Goal: Task Accomplishment & Management: Manage account settings

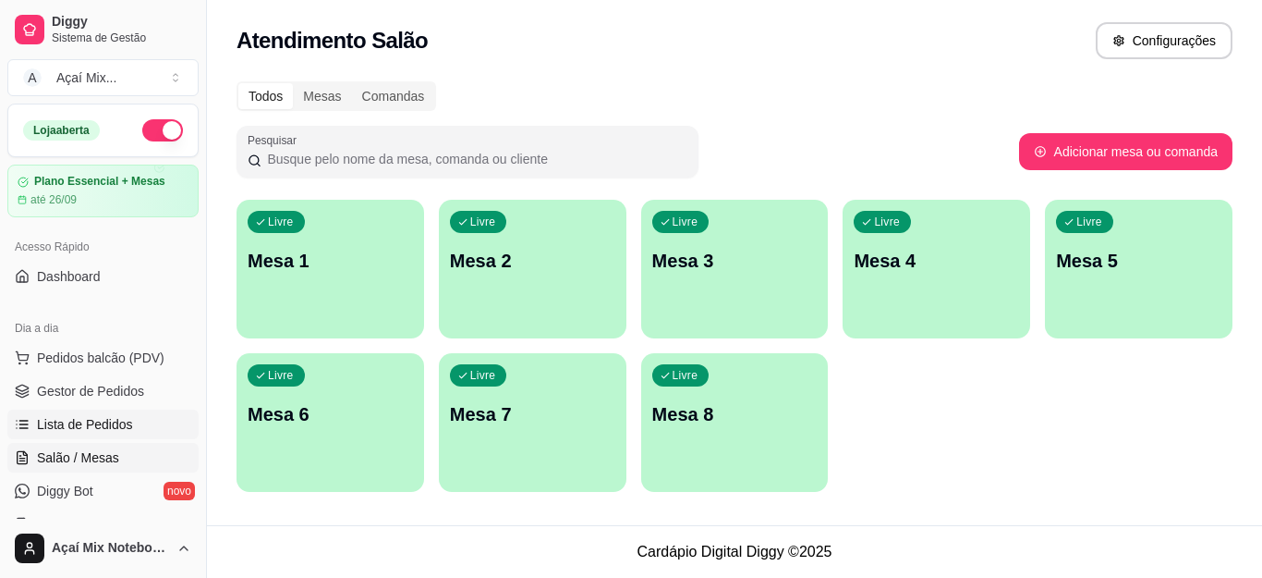
click at [95, 421] on span "Lista de Pedidos" at bounding box center [85, 424] width 96 height 18
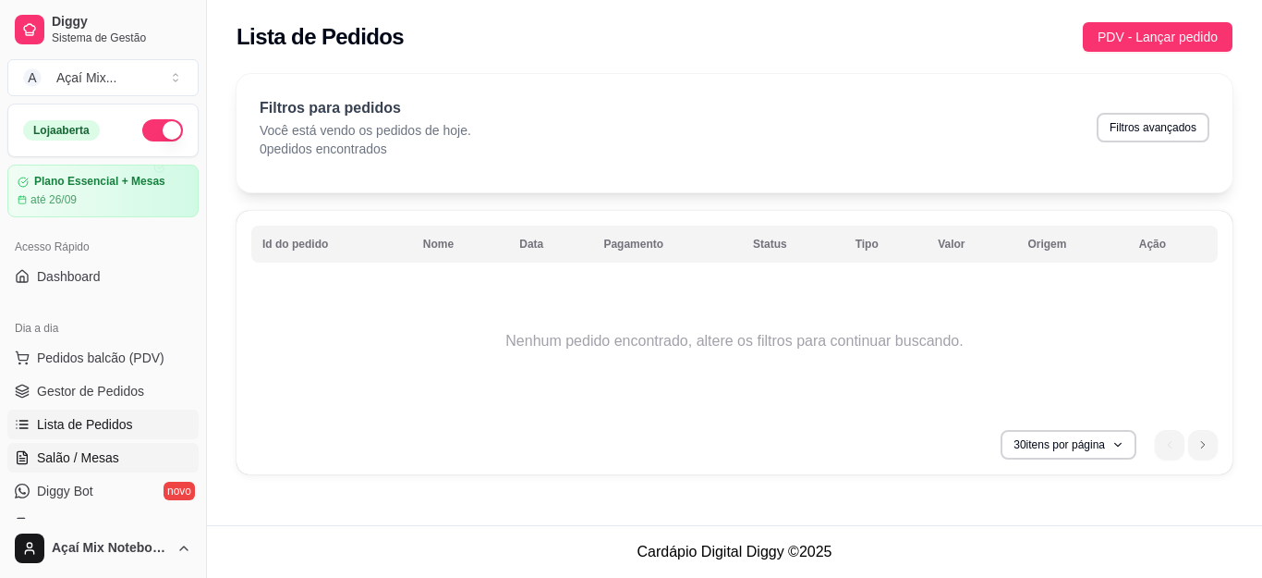
click at [94, 459] on span "Salão / Mesas" at bounding box center [78, 457] width 82 height 18
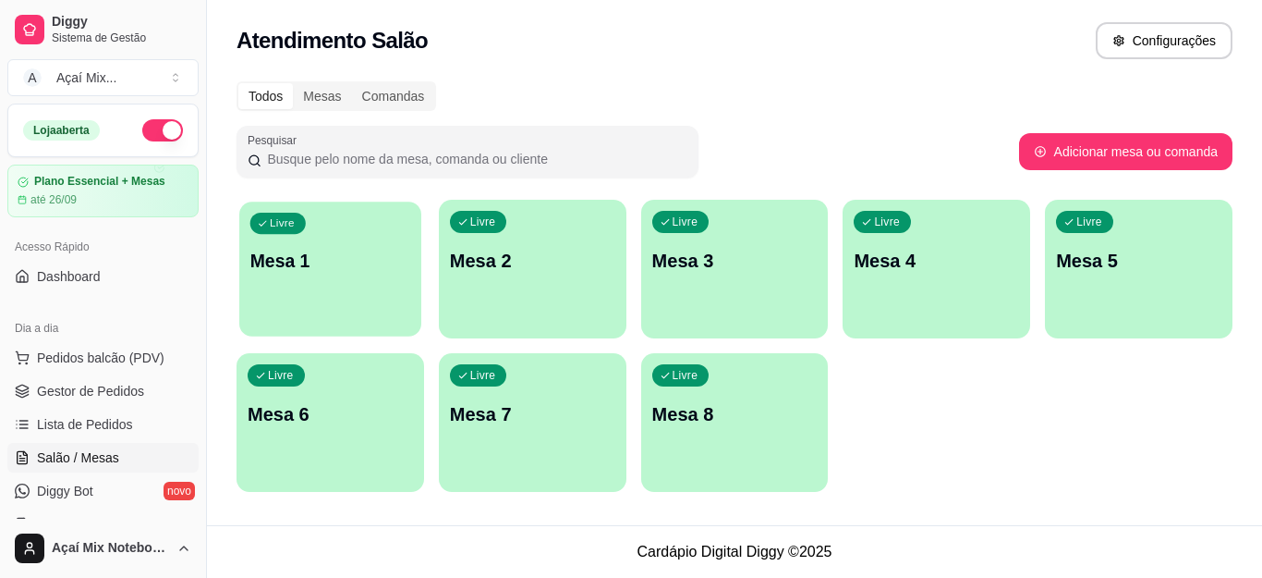
click at [299, 256] on p "Mesa 1" at bounding box center [330, 261] width 160 height 25
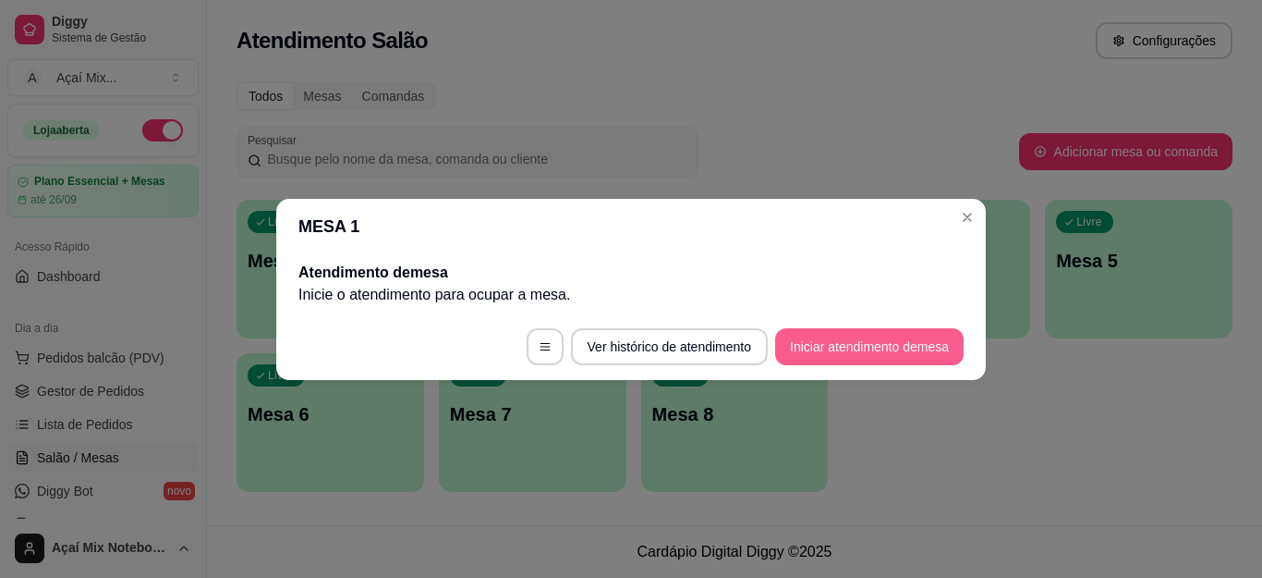
click at [795, 348] on button "Iniciar atendimento de mesa" at bounding box center [869, 346] width 188 height 37
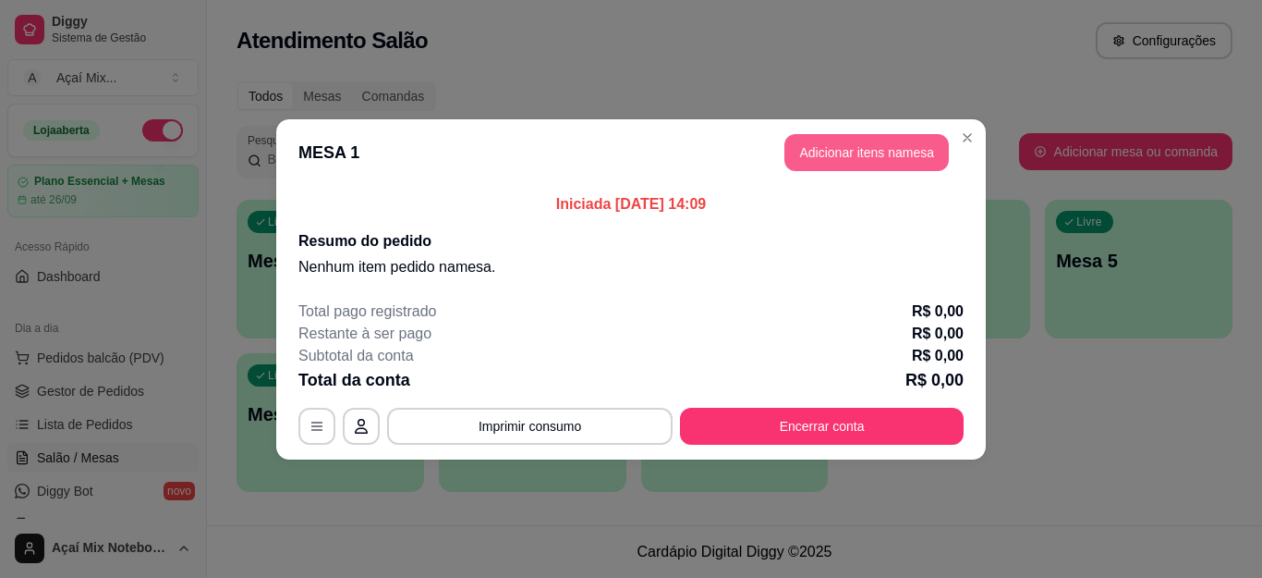
click at [895, 158] on button "Adicionar itens na mesa" at bounding box center [866, 152] width 164 height 37
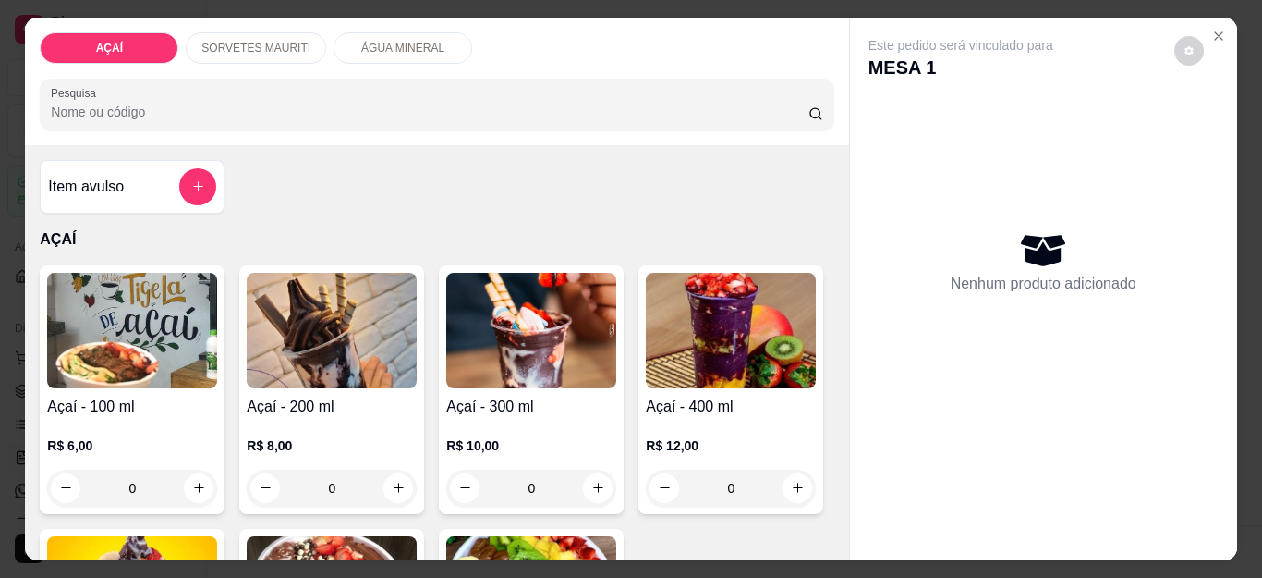
click at [588, 473] on div "0" at bounding box center [531, 487] width 170 height 37
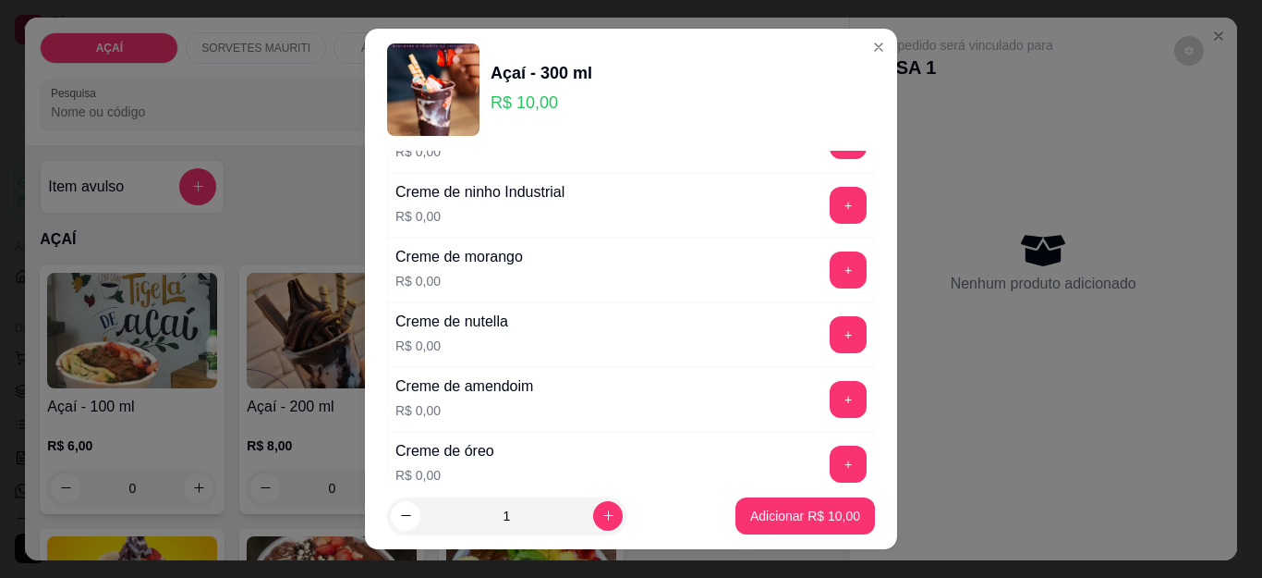
scroll to position [462, 0]
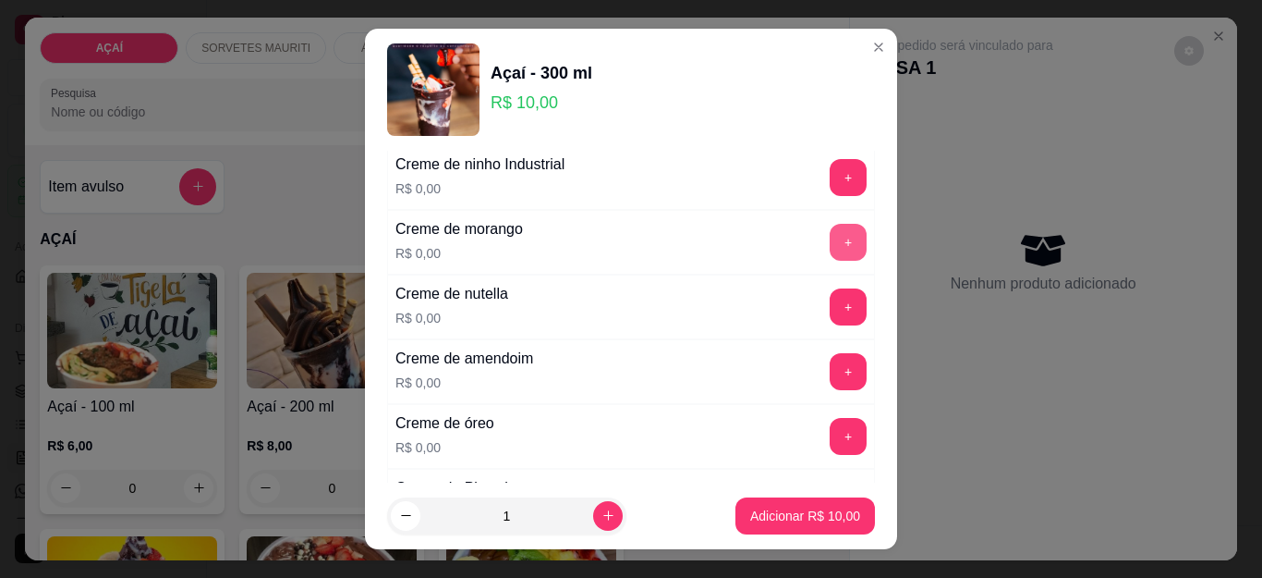
click at [822, 235] on div "+" at bounding box center [848, 242] width 52 height 37
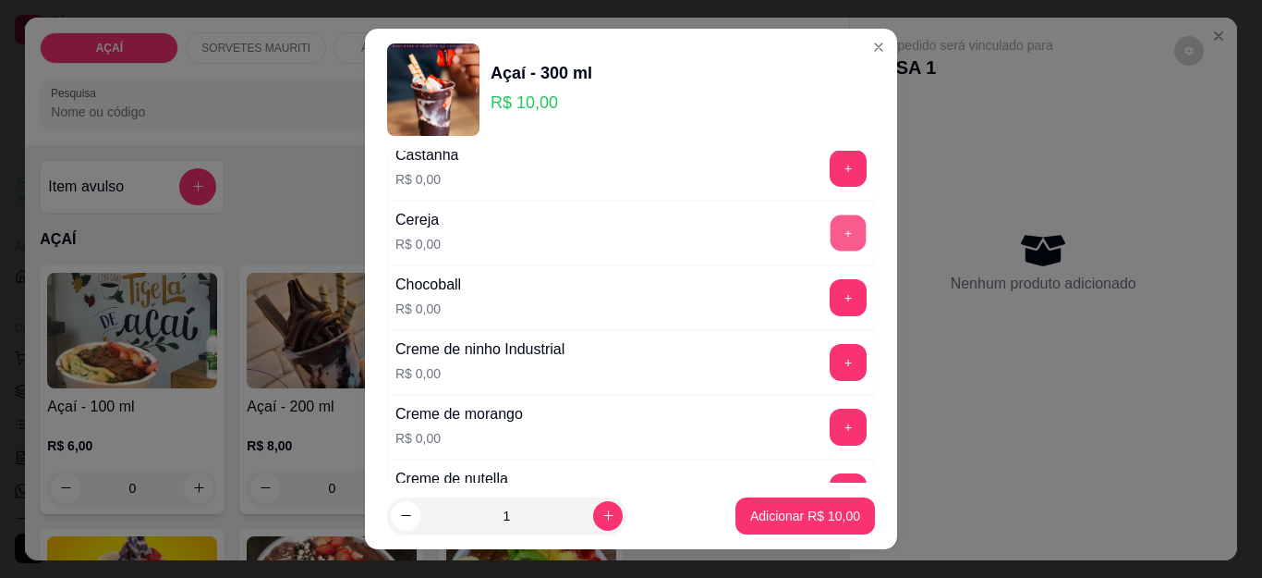
click at [831, 232] on button "+" at bounding box center [849, 233] width 36 height 36
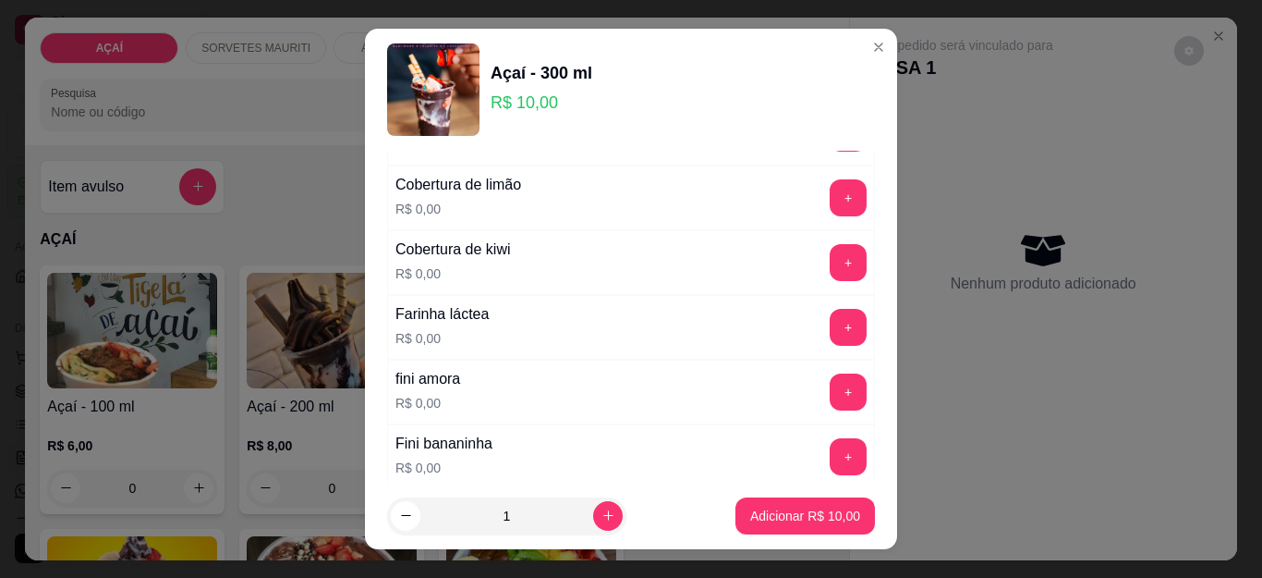
scroll to position [1109, 0]
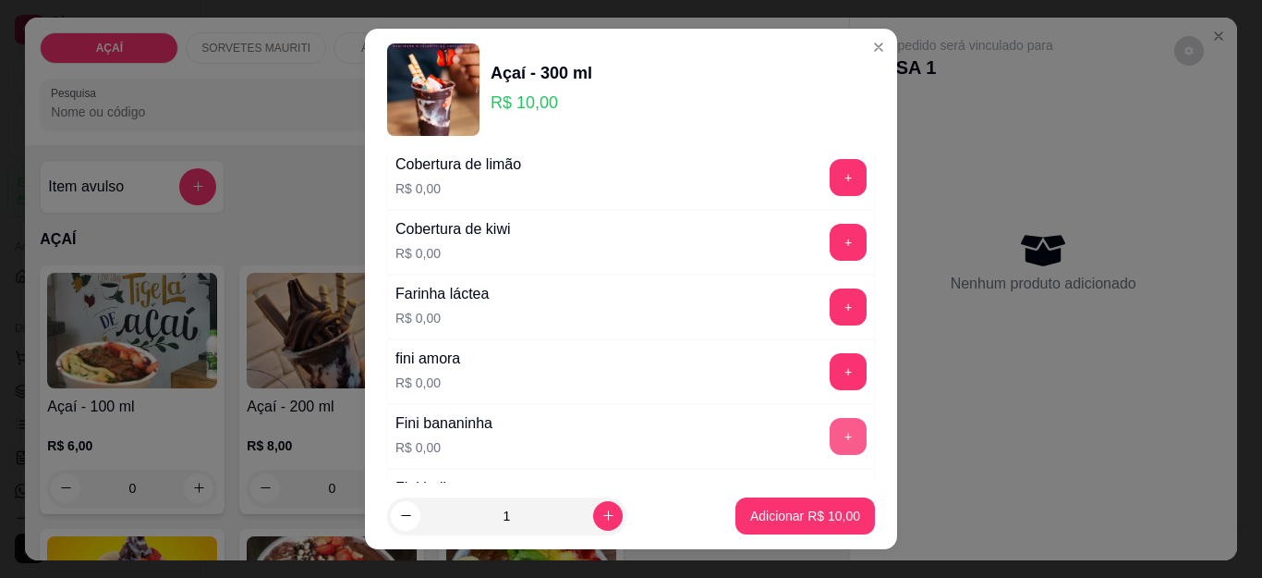
click at [830, 435] on button "+" at bounding box center [848, 436] width 37 height 37
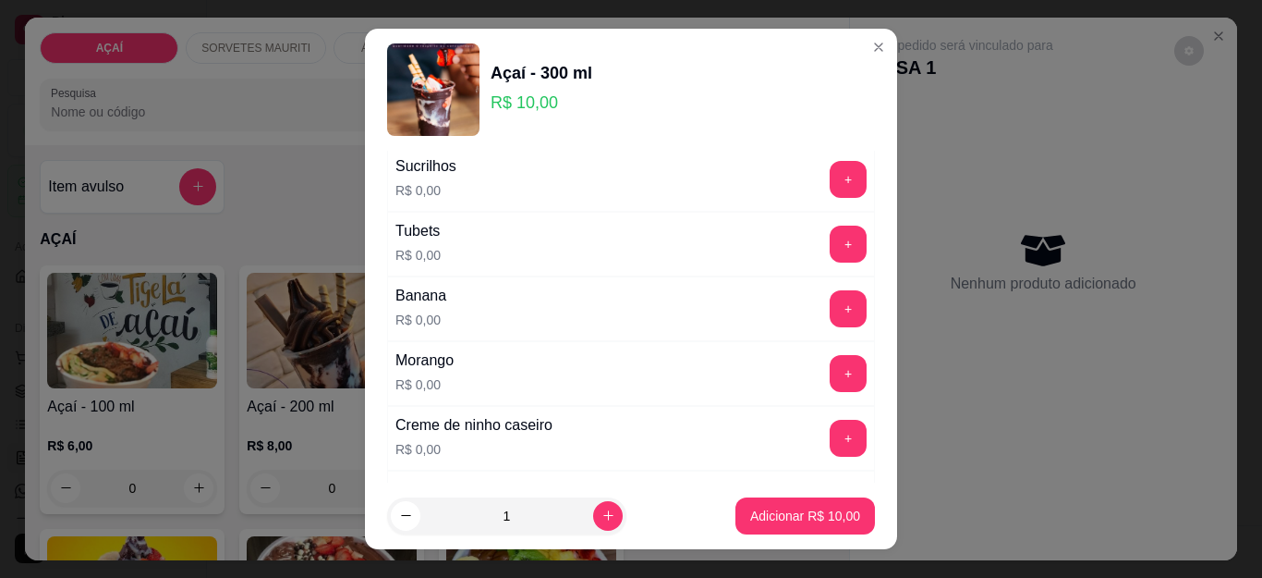
scroll to position [2462, 0]
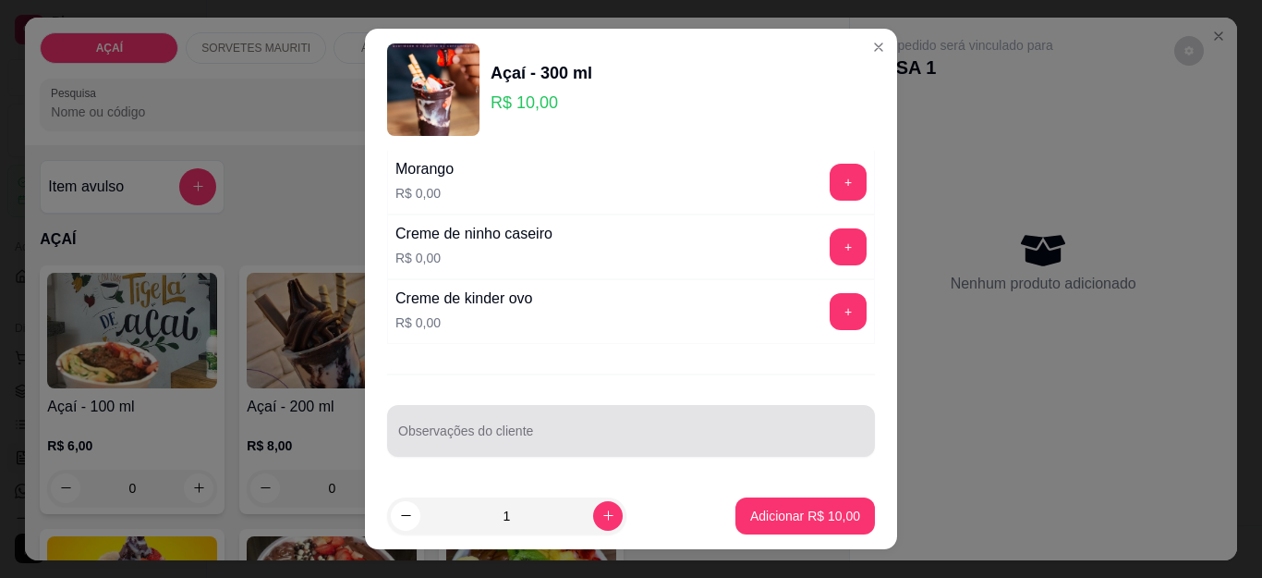
click at [592, 423] on div at bounding box center [631, 430] width 466 height 37
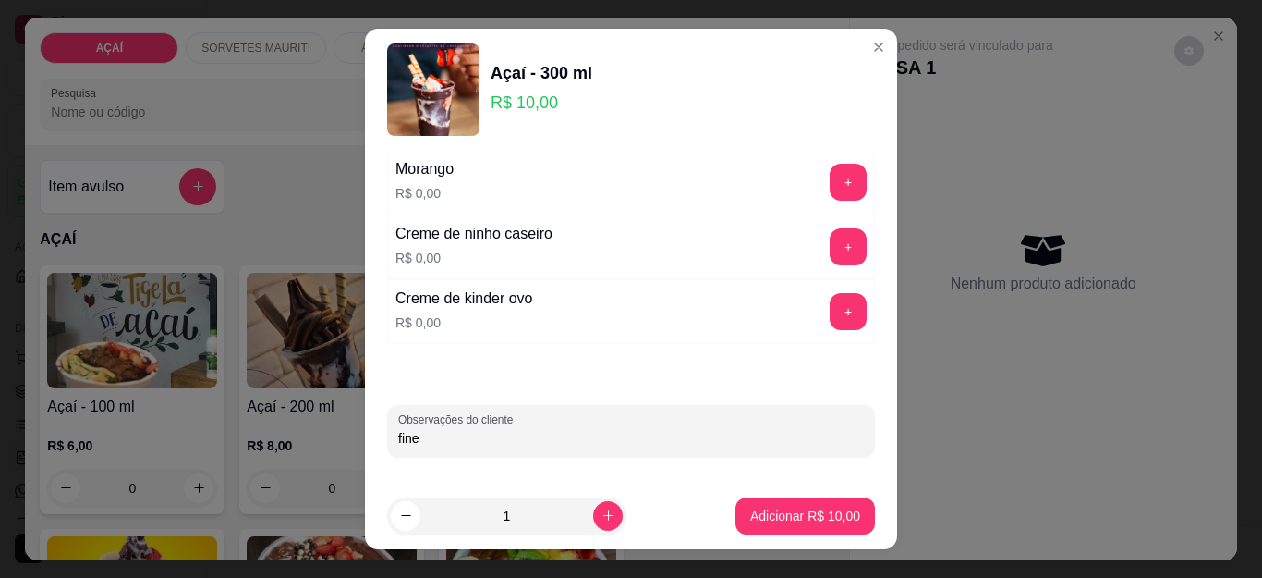
type input "fines"
click at [799, 511] on p "Adicionar R$ 10,00" at bounding box center [805, 515] width 110 height 18
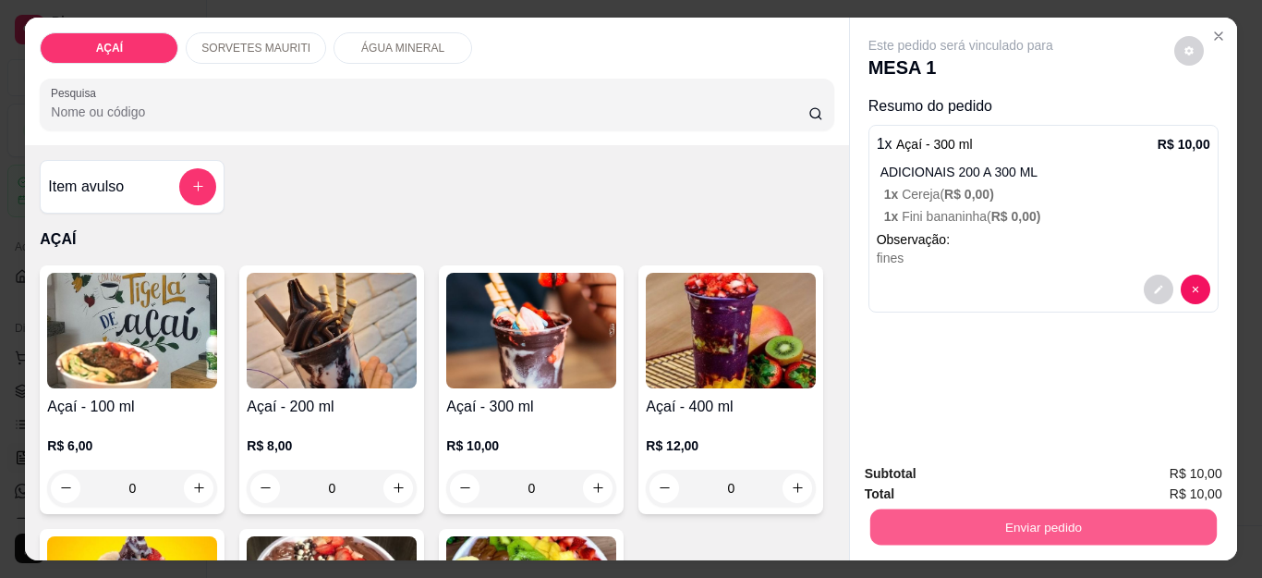
click at [1076, 525] on button "Enviar pedido" at bounding box center [1042, 527] width 347 height 36
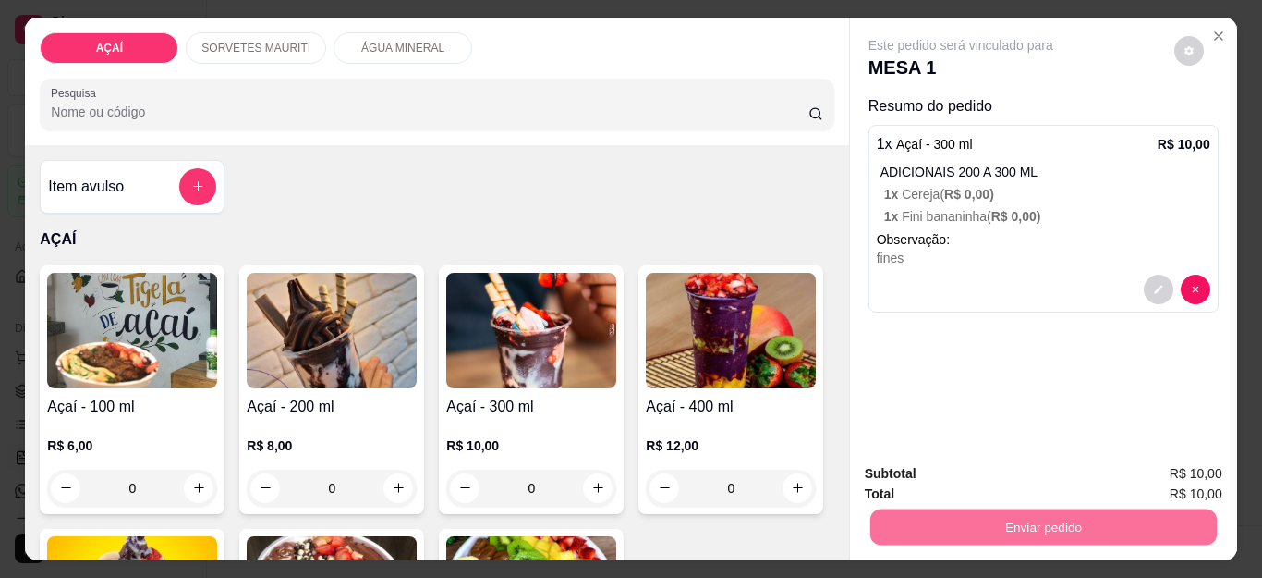
click at [1012, 476] on button "Não registrar e enviar pedido" at bounding box center [981, 473] width 187 height 34
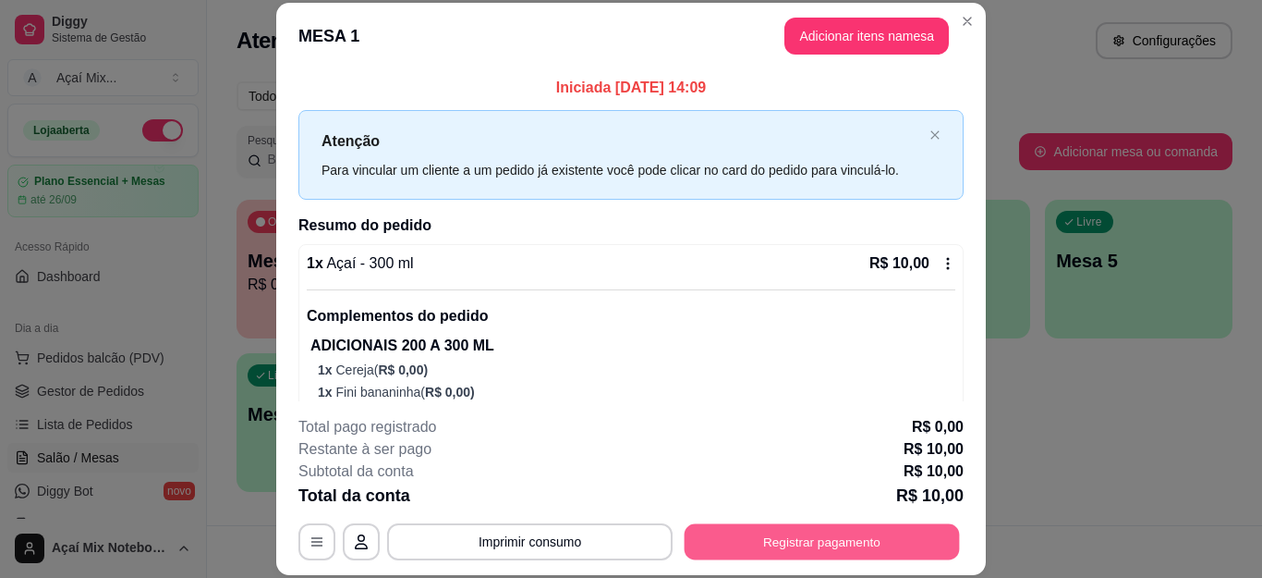
click at [839, 544] on button "Registrar pagamento" at bounding box center [822, 541] width 275 height 36
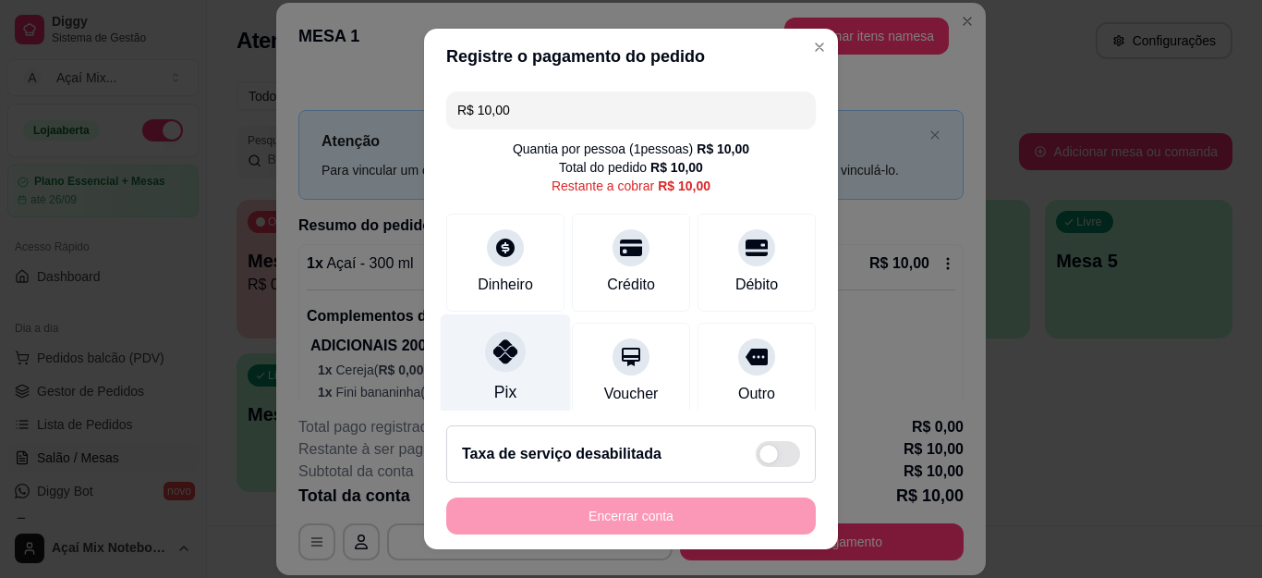
click at [510, 373] on div "Pix" at bounding box center [506, 368] width 130 height 108
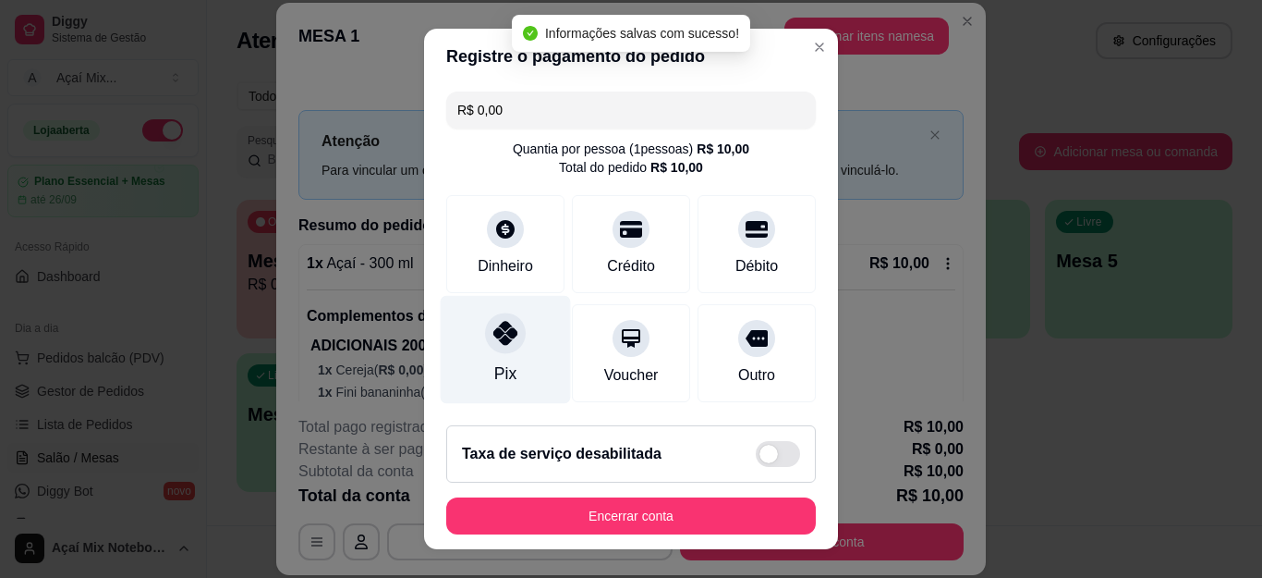
type input "R$ 0,00"
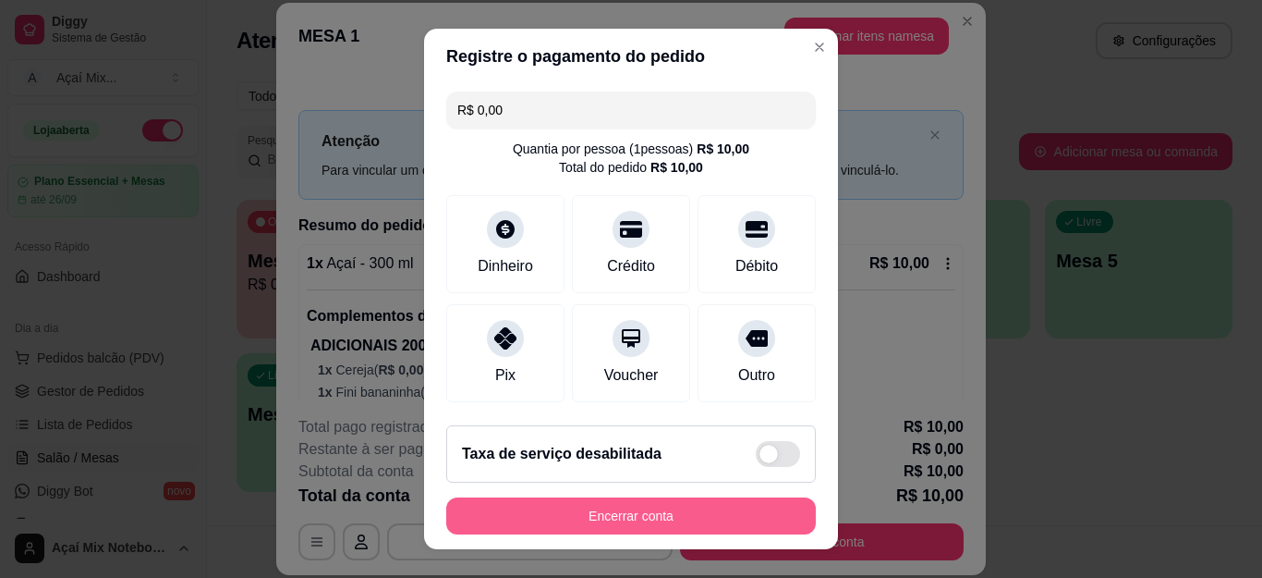
click at [603, 517] on button "Encerrar conta" at bounding box center [631, 515] width 370 height 37
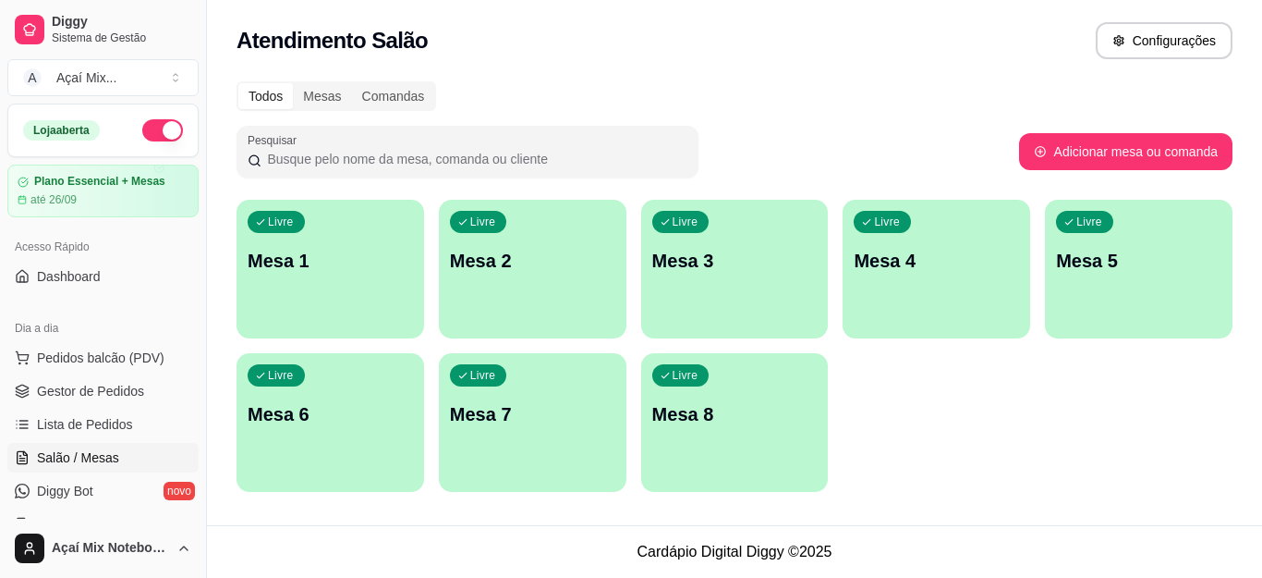
click at [278, 267] on p "Mesa 1" at bounding box center [330, 261] width 165 height 26
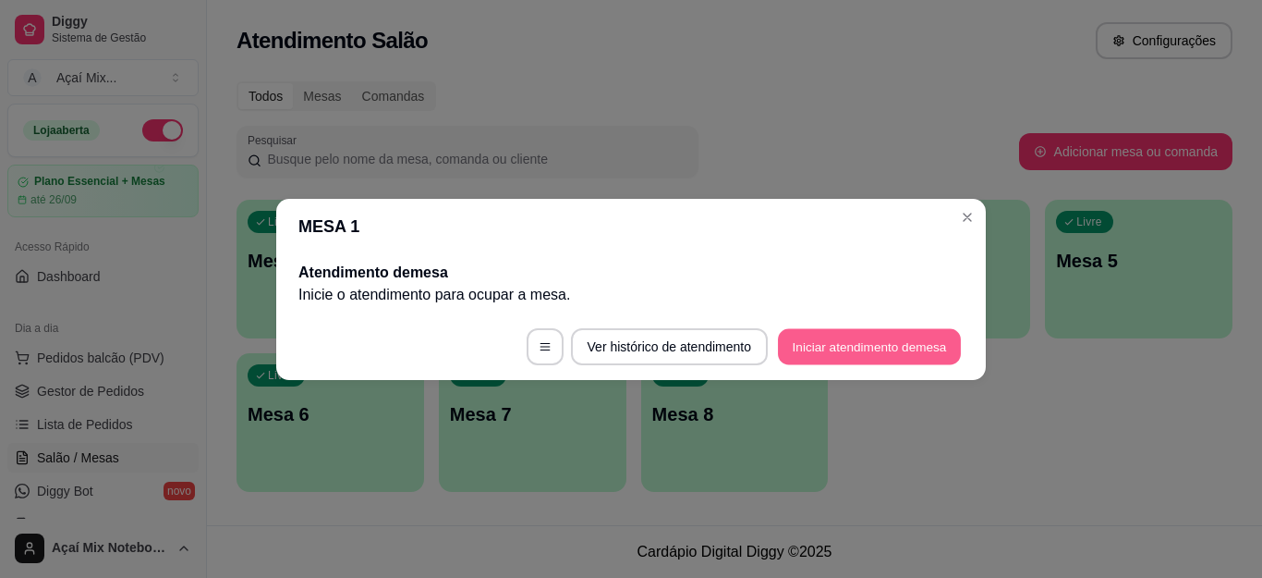
click at [821, 328] on button "Iniciar atendimento de mesa" at bounding box center [869, 346] width 183 height 36
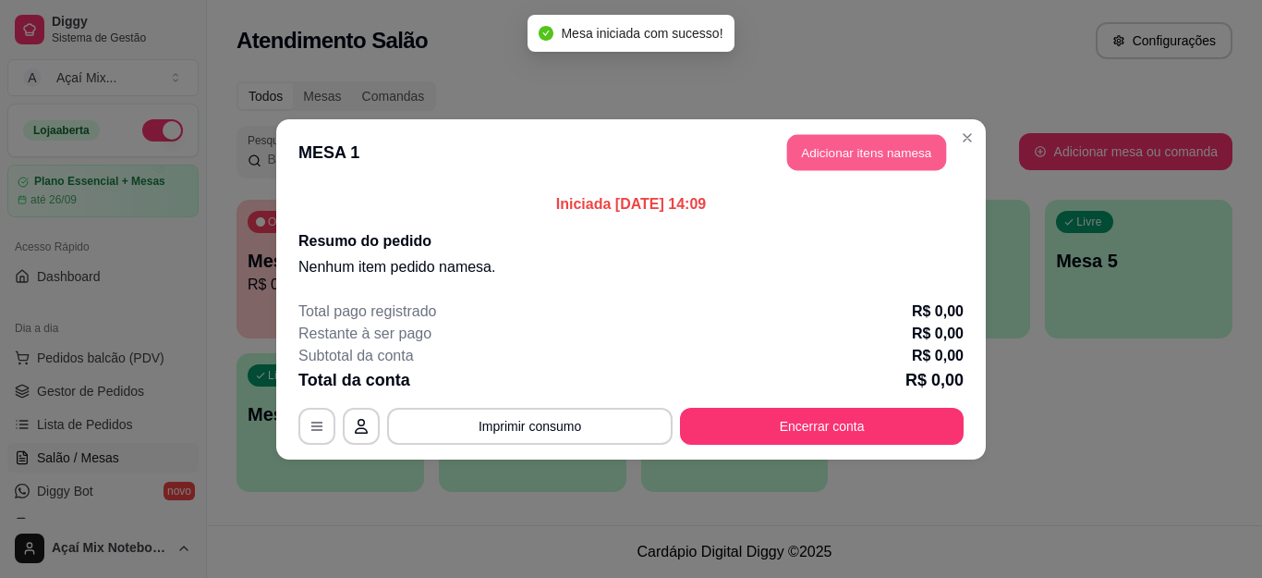
click at [845, 153] on button "Adicionar itens na mesa" at bounding box center [866, 152] width 159 height 36
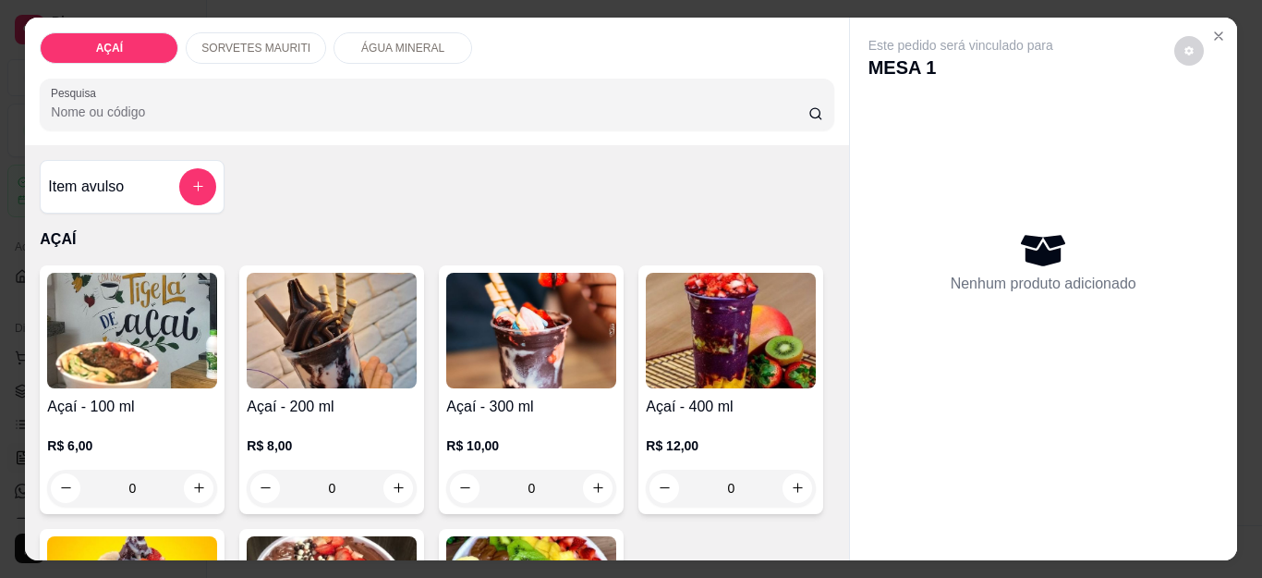
click at [595, 469] on div "0" at bounding box center [531, 487] width 170 height 37
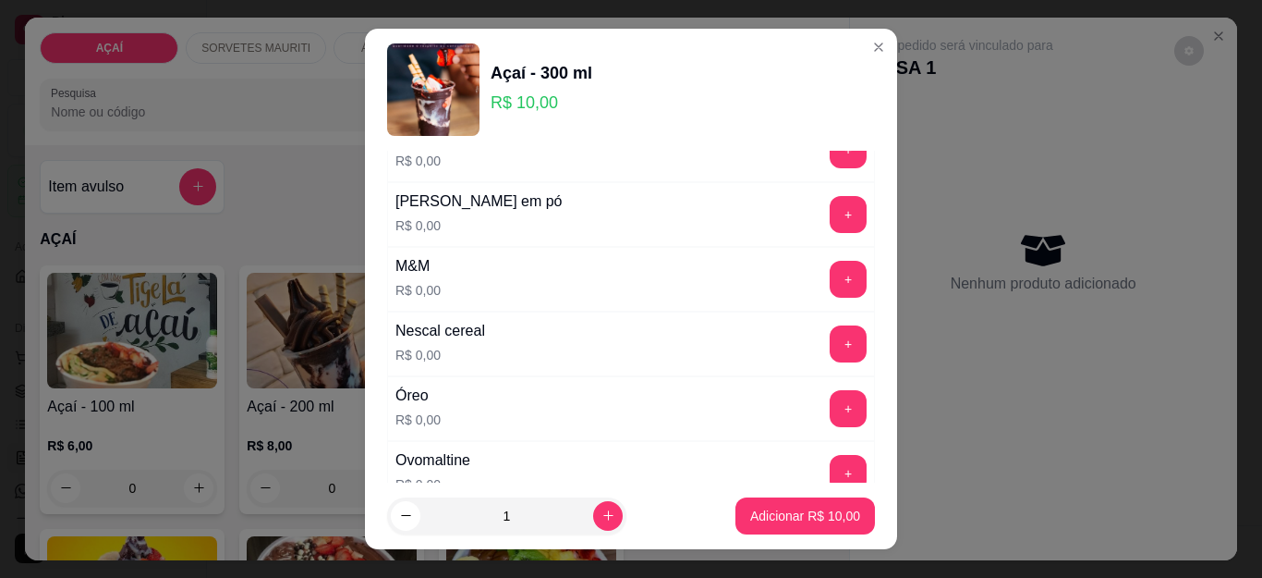
scroll to position [1940, 0]
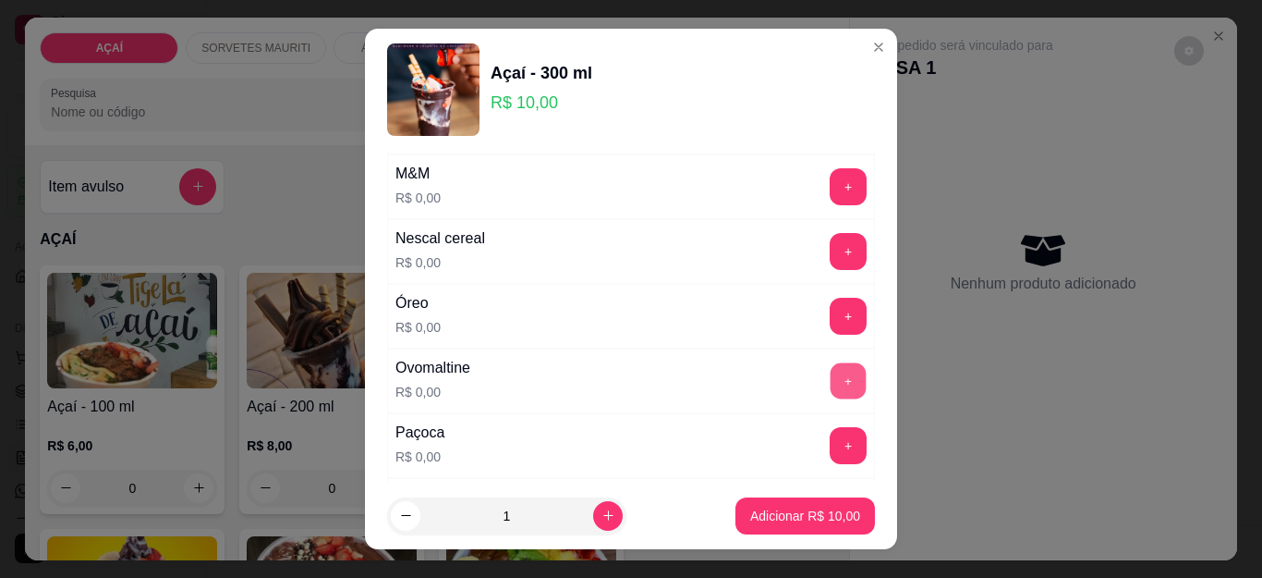
click at [831, 368] on button "+" at bounding box center [849, 381] width 36 height 36
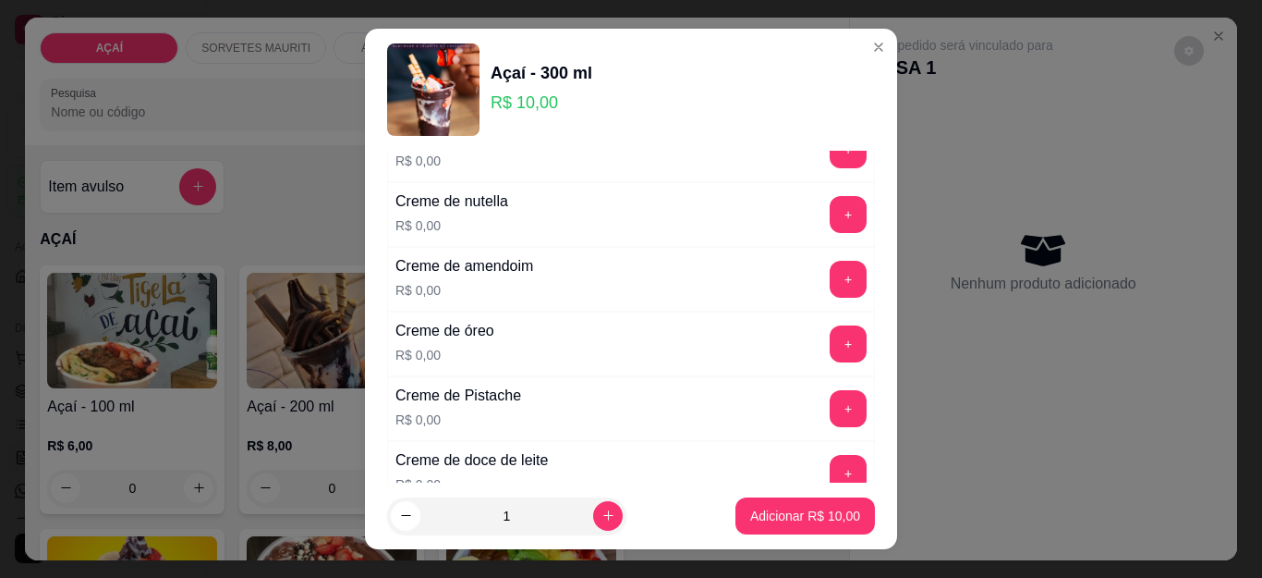
scroll to position [462, 0]
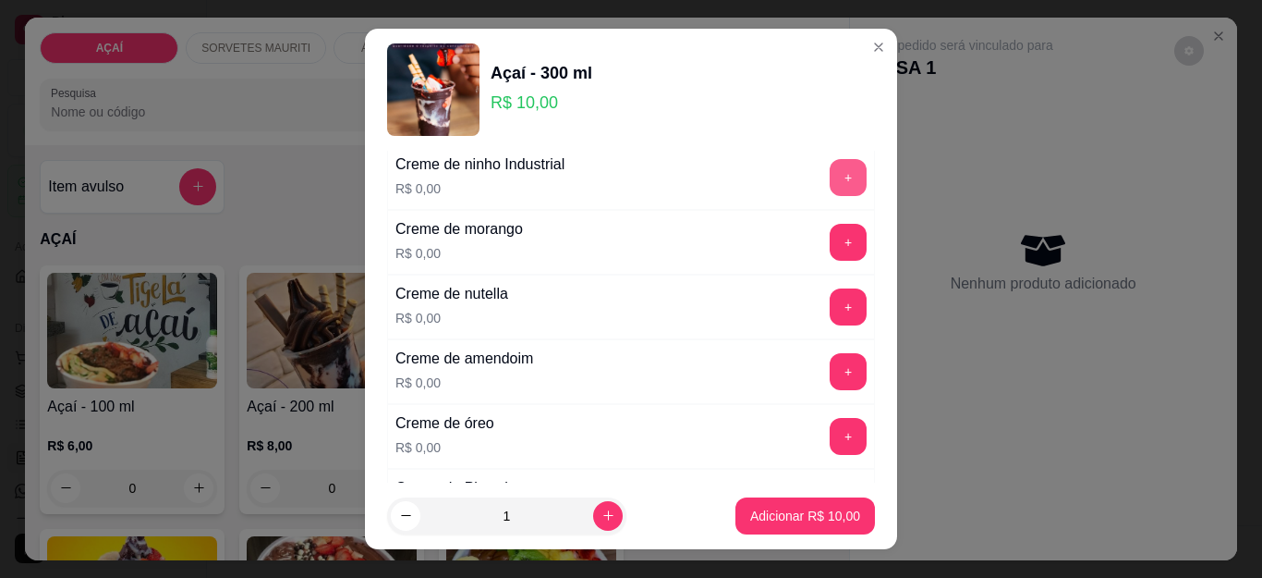
click at [830, 178] on button "+" at bounding box center [848, 177] width 37 height 37
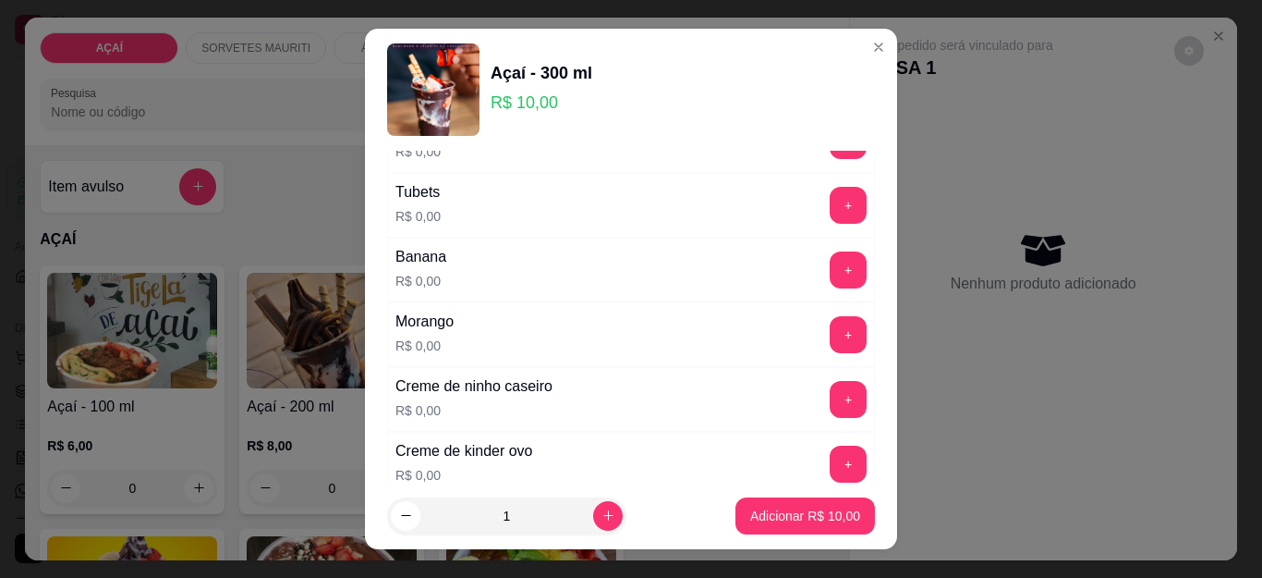
scroll to position [2402, 0]
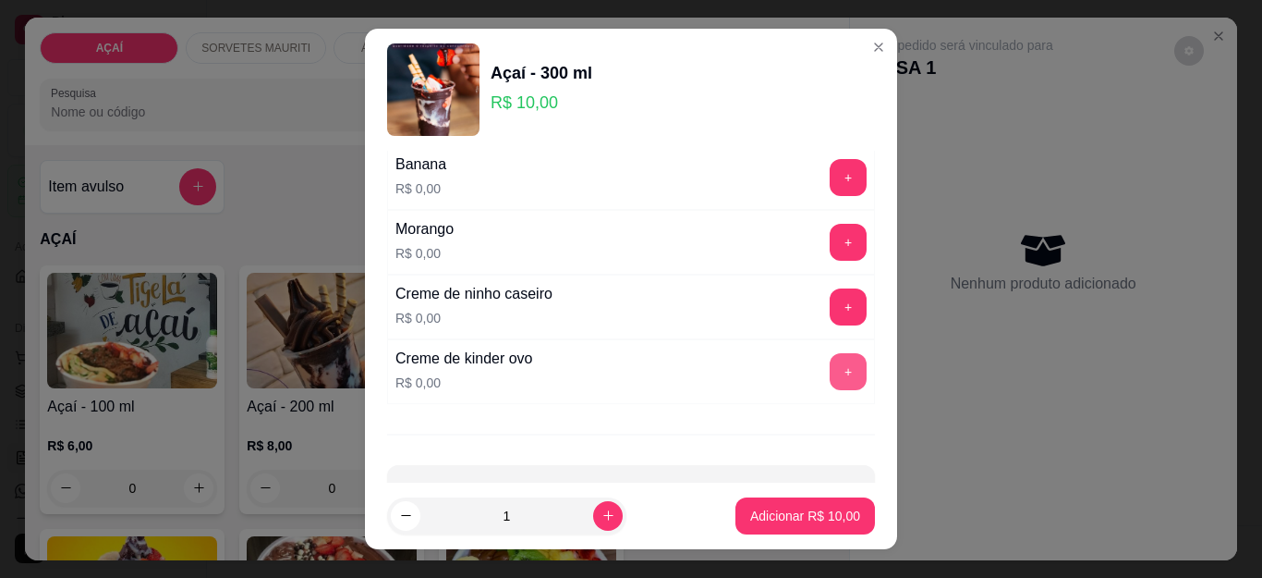
click at [830, 374] on button "+" at bounding box center [848, 371] width 37 height 37
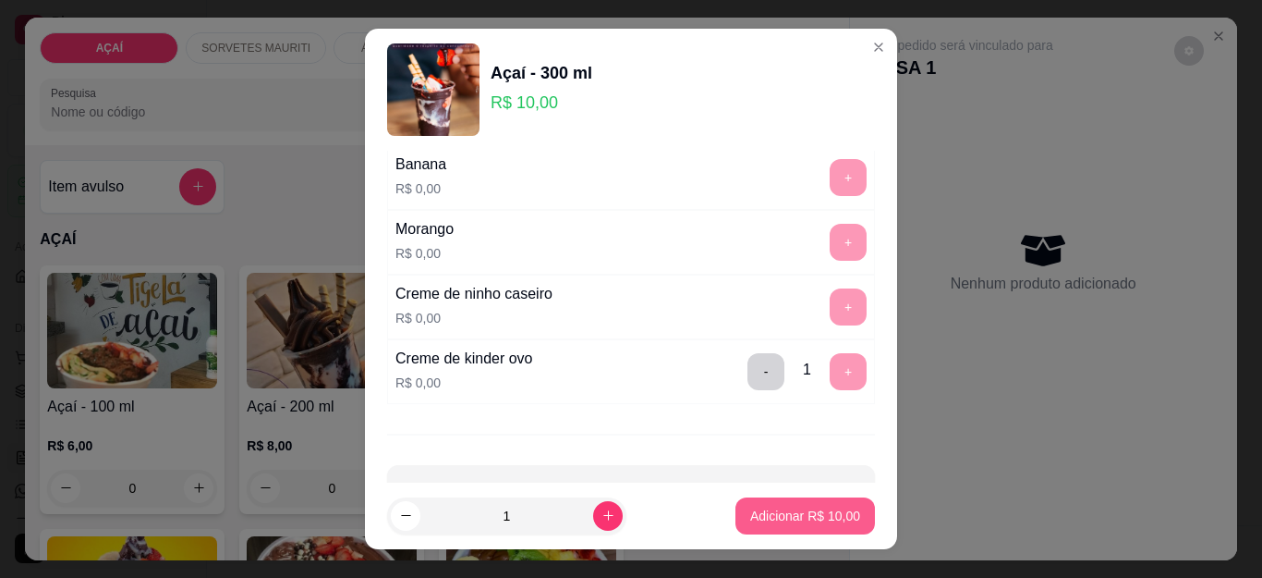
click at [815, 498] on button "Adicionar R$ 10,00" at bounding box center [806, 515] width 140 height 37
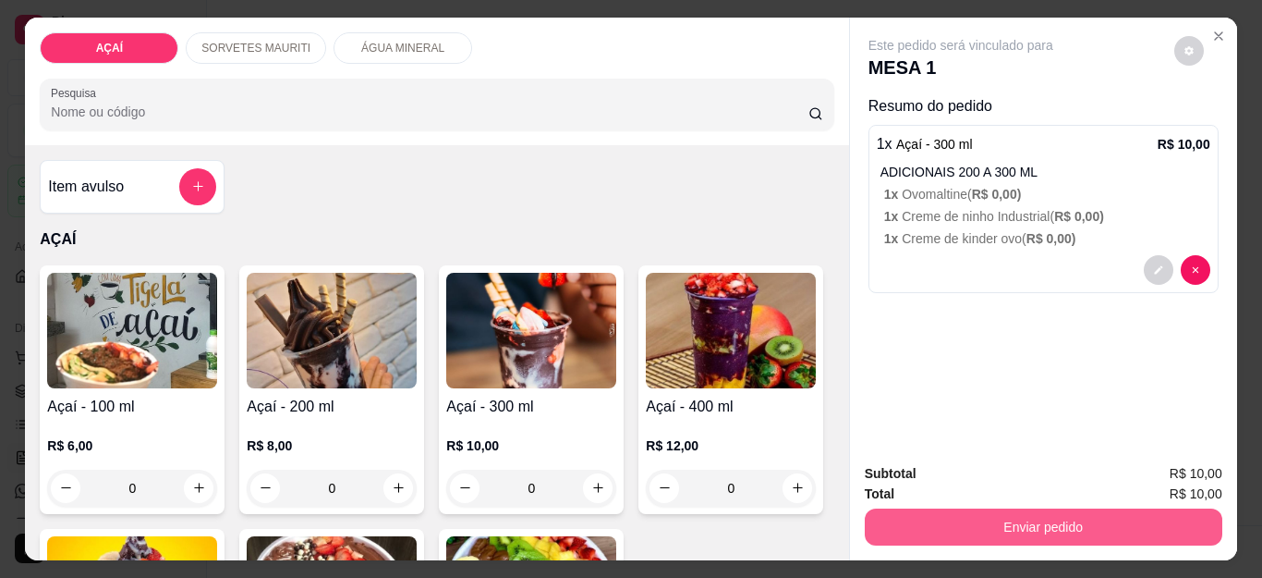
click at [933, 508] on button "Enviar pedido" at bounding box center [1044, 526] width 358 height 37
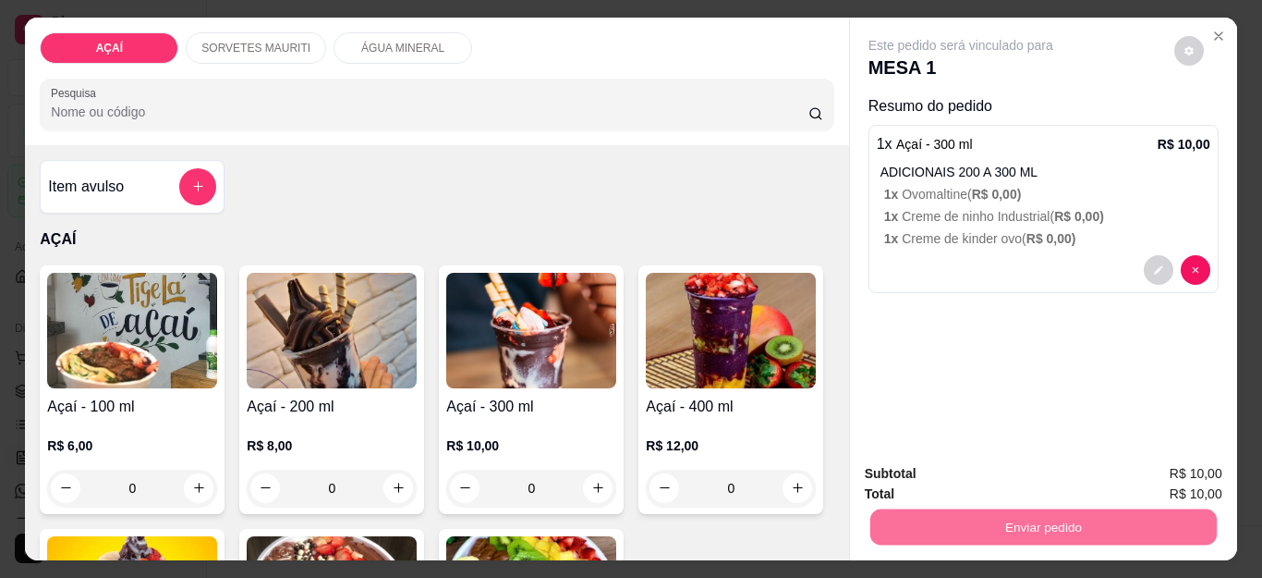
click at [938, 468] on button "Não registrar e enviar pedido" at bounding box center [981, 473] width 192 height 35
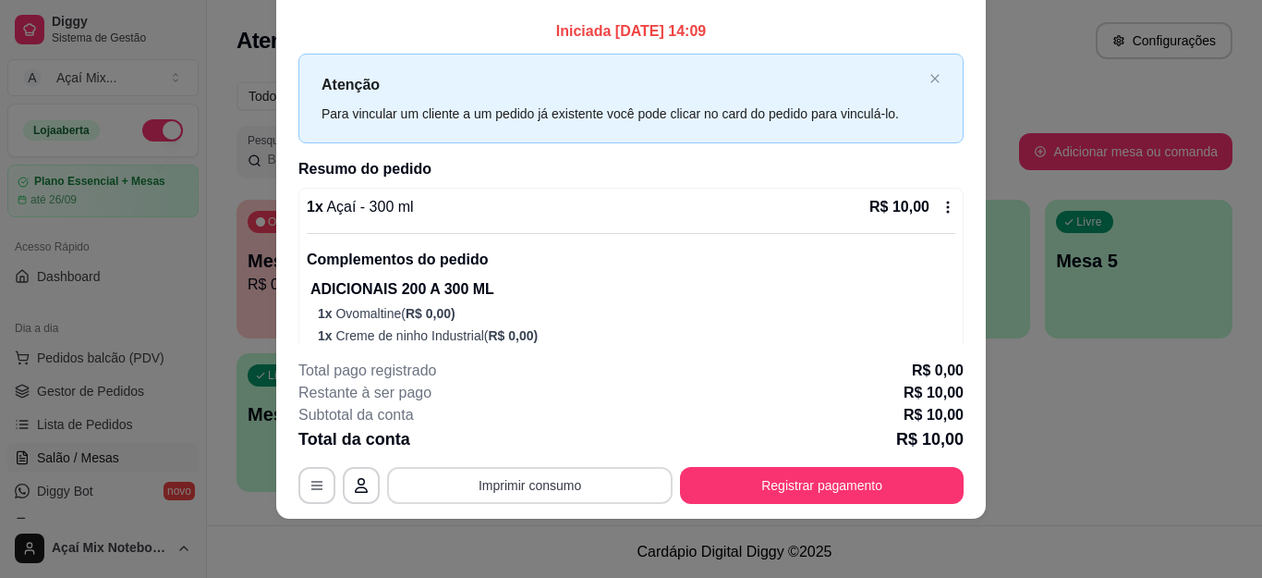
scroll to position [0, 0]
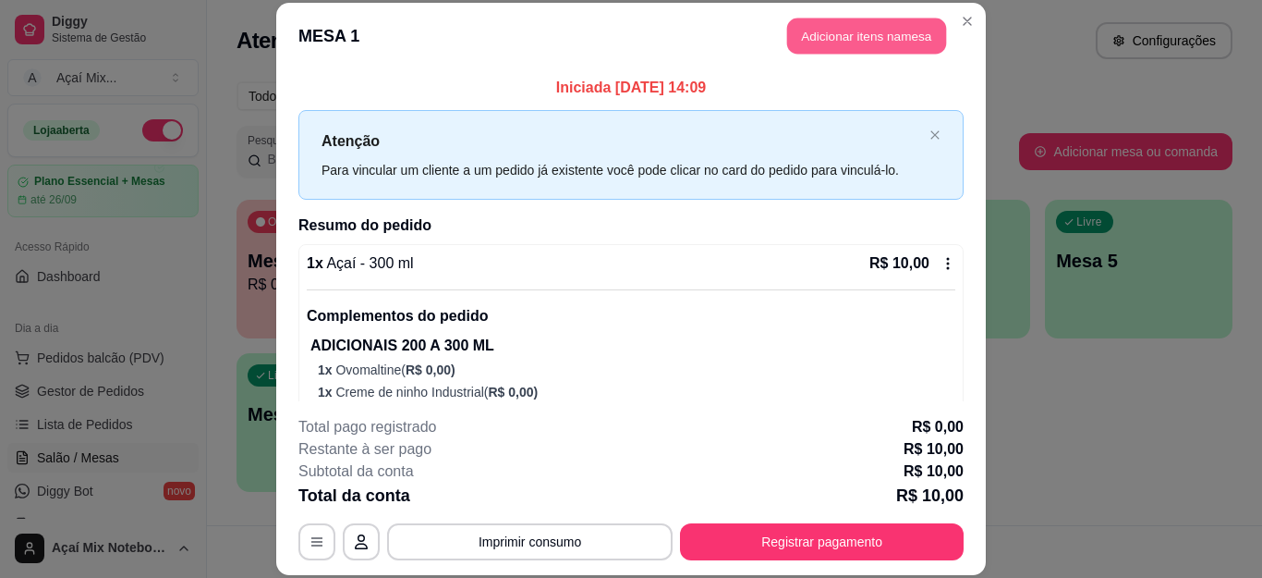
click at [856, 41] on button "Adicionar itens na mesa" at bounding box center [866, 36] width 159 height 36
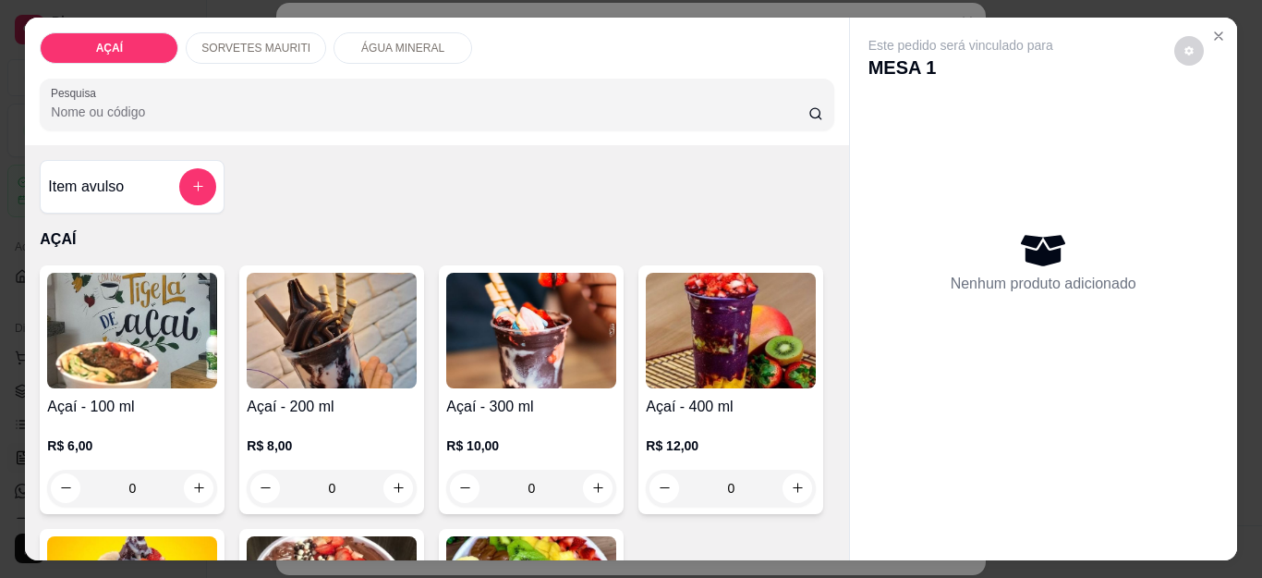
click at [590, 484] on div "0" at bounding box center [531, 487] width 170 height 37
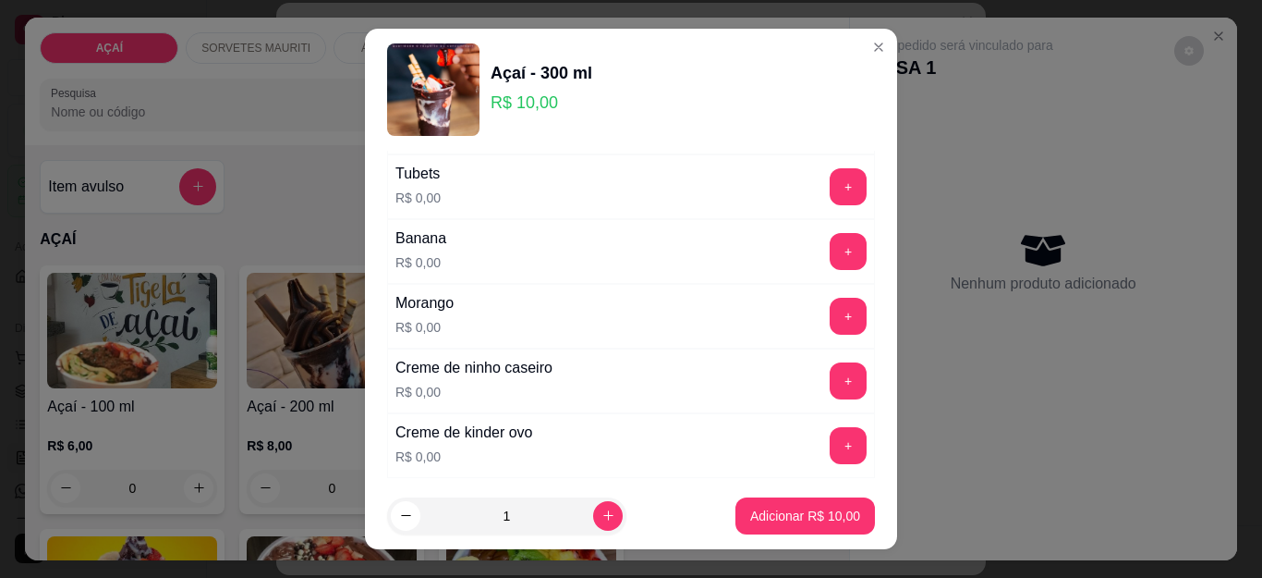
scroll to position [2402, 0]
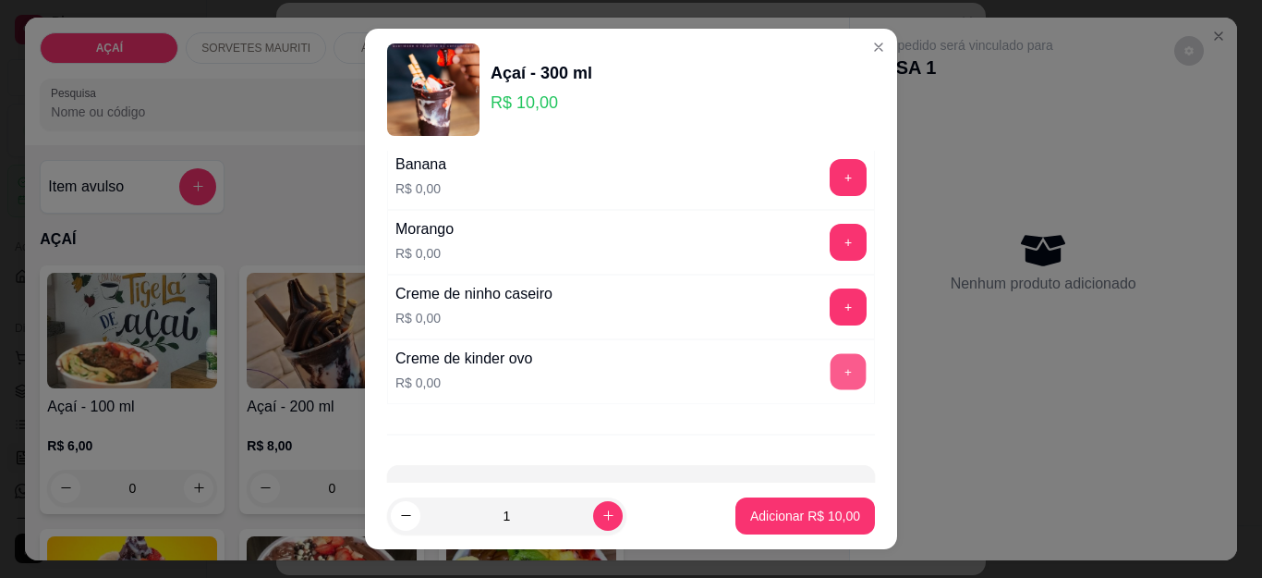
click at [831, 364] on button "+" at bounding box center [849, 372] width 36 height 36
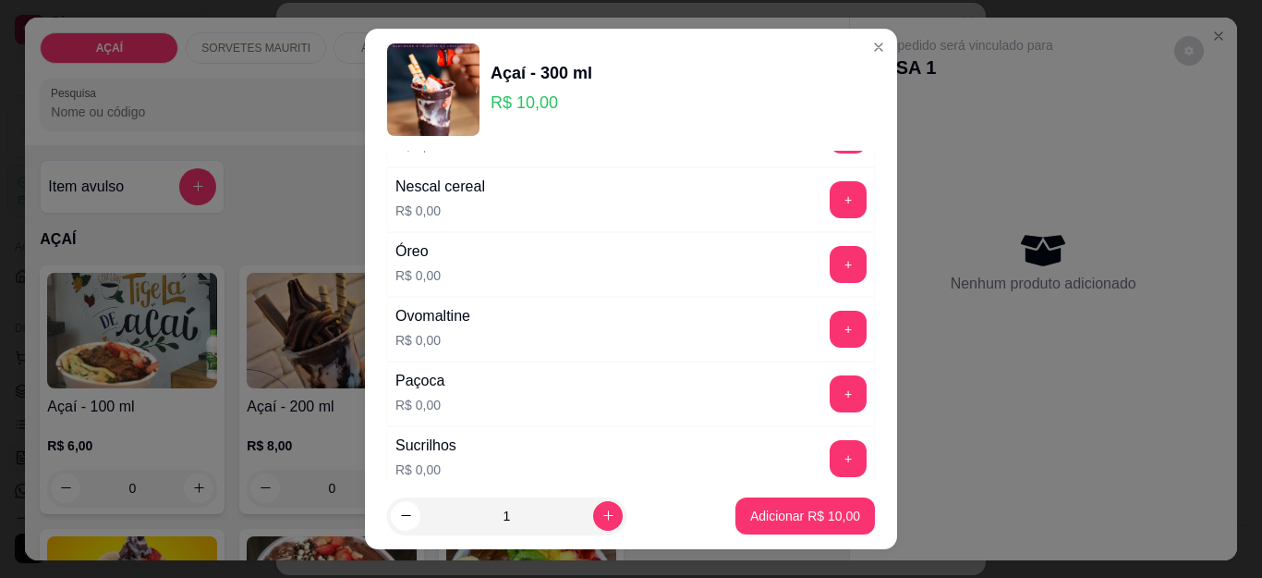
scroll to position [2033, 0]
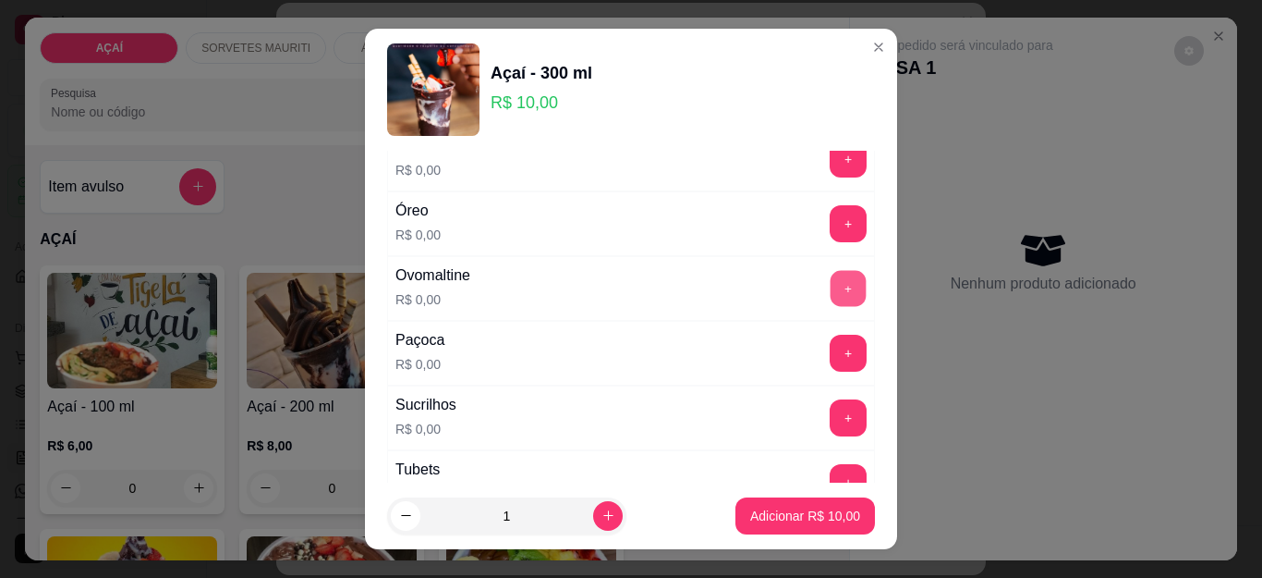
click at [831, 292] on button "+" at bounding box center [849, 289] width 36 height 36
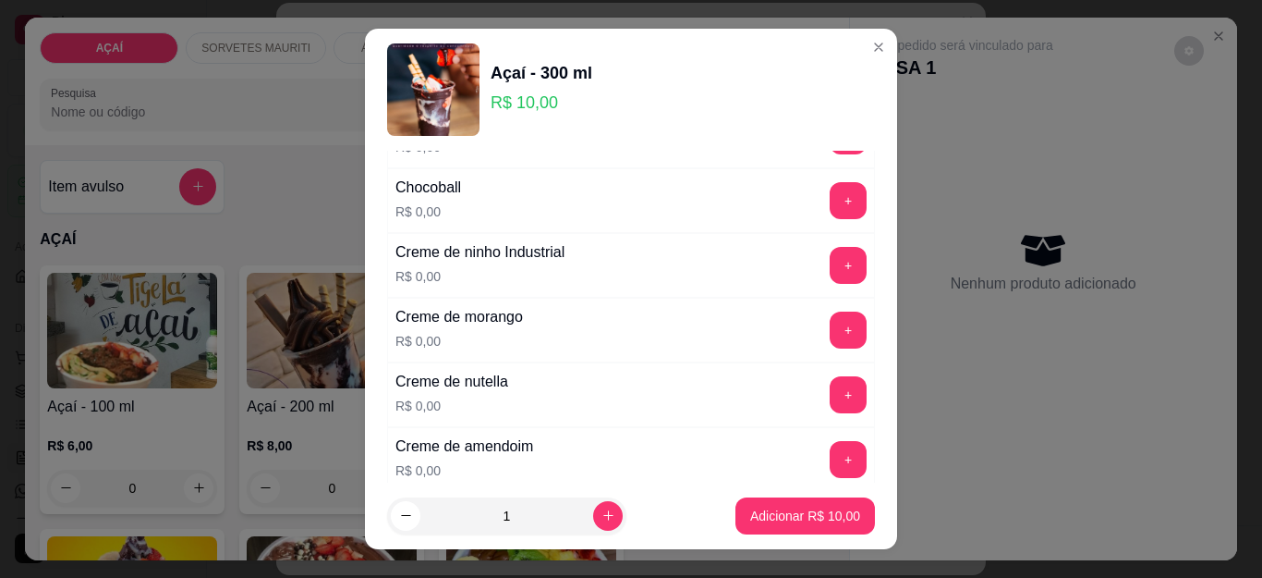
scroll to position [370, 0]
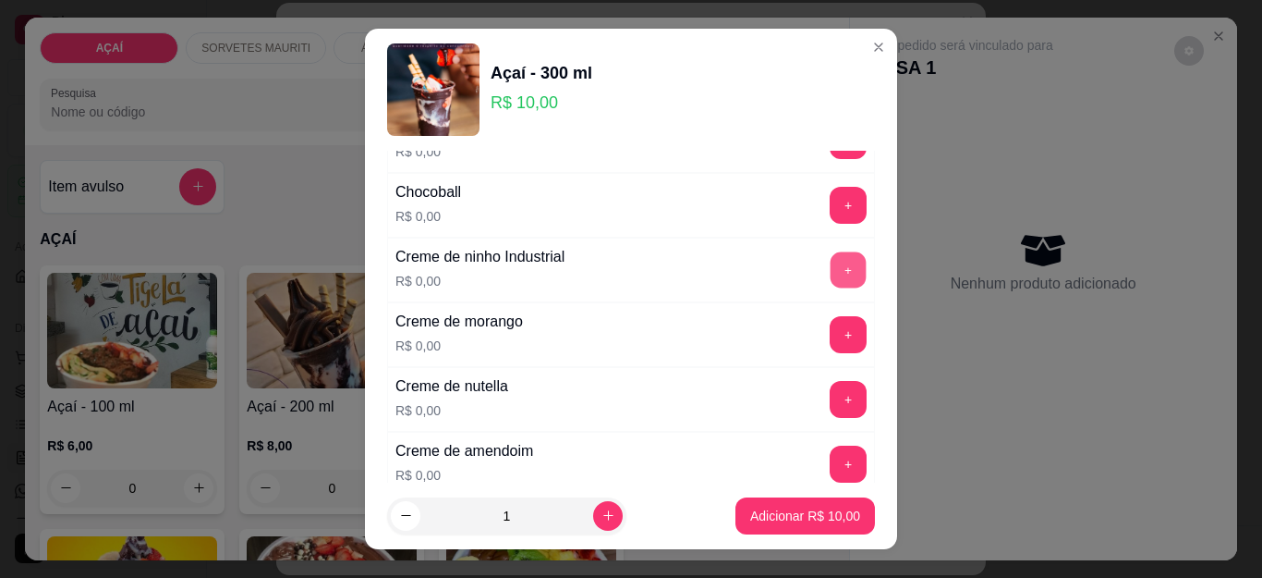
click at [831, 266] on button "+" at bounding box center [849, 270] width 36 height 36
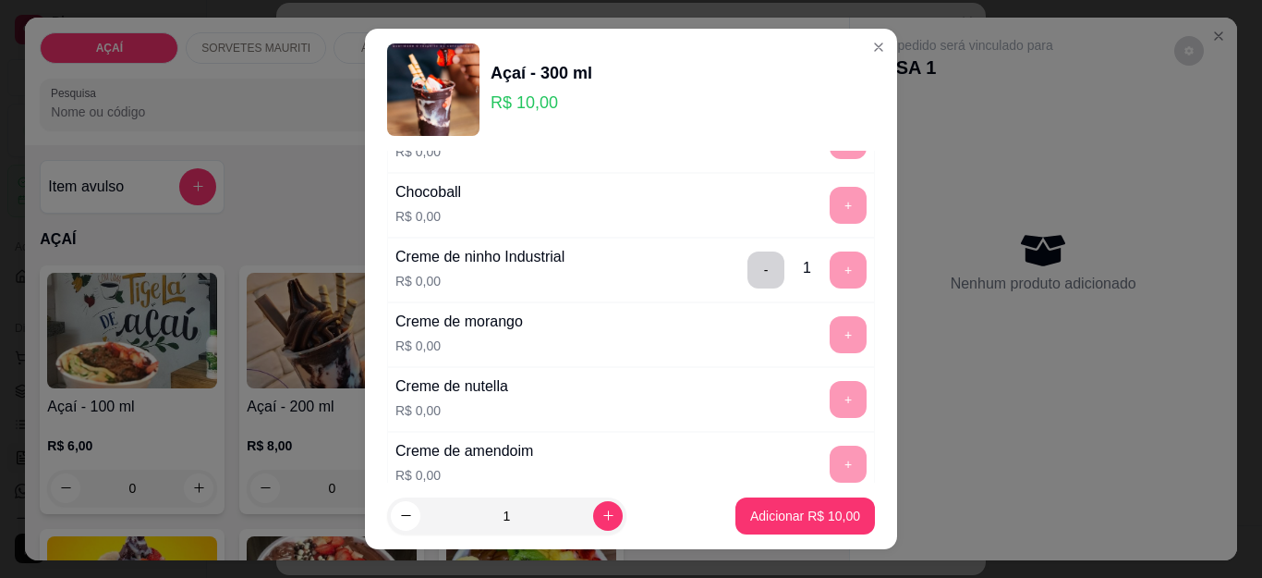
click at [749, 486] on footer "1 Adicionar R$ 10,00" at bounding box center [631, 515] width 532 height 67
click at [736, 502] on button "Adicionar R$ 10,00" at bounding box center [806, 515] width 140 height 37
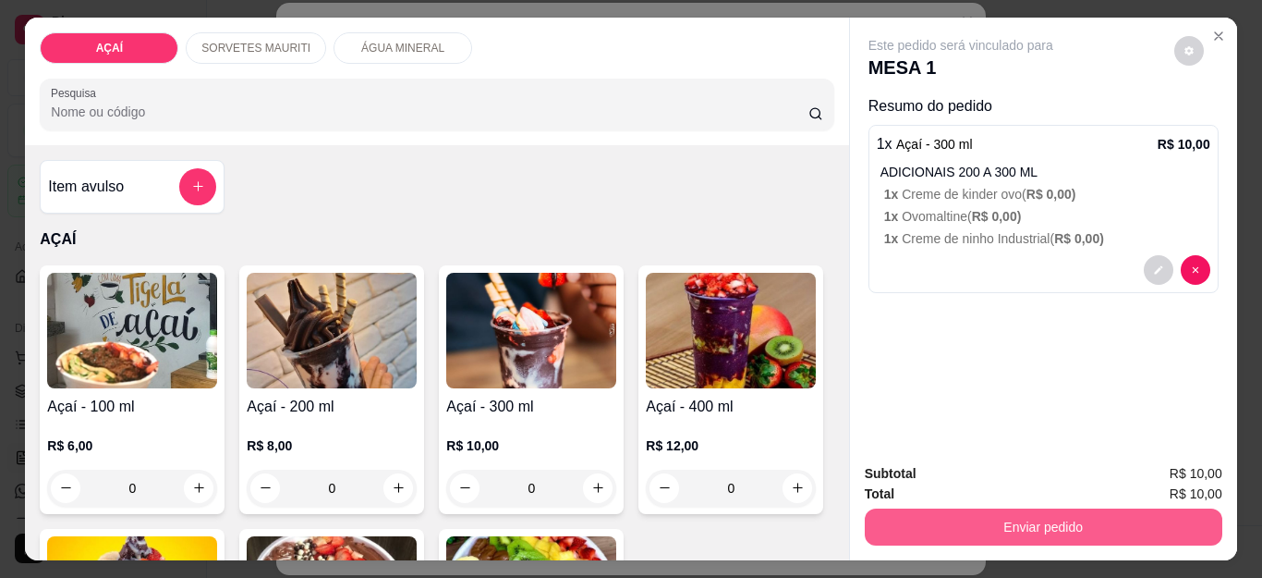
click at [892, 518] on button "Enviar pedido" at bounding box center [1044, 526] width 358 height 37
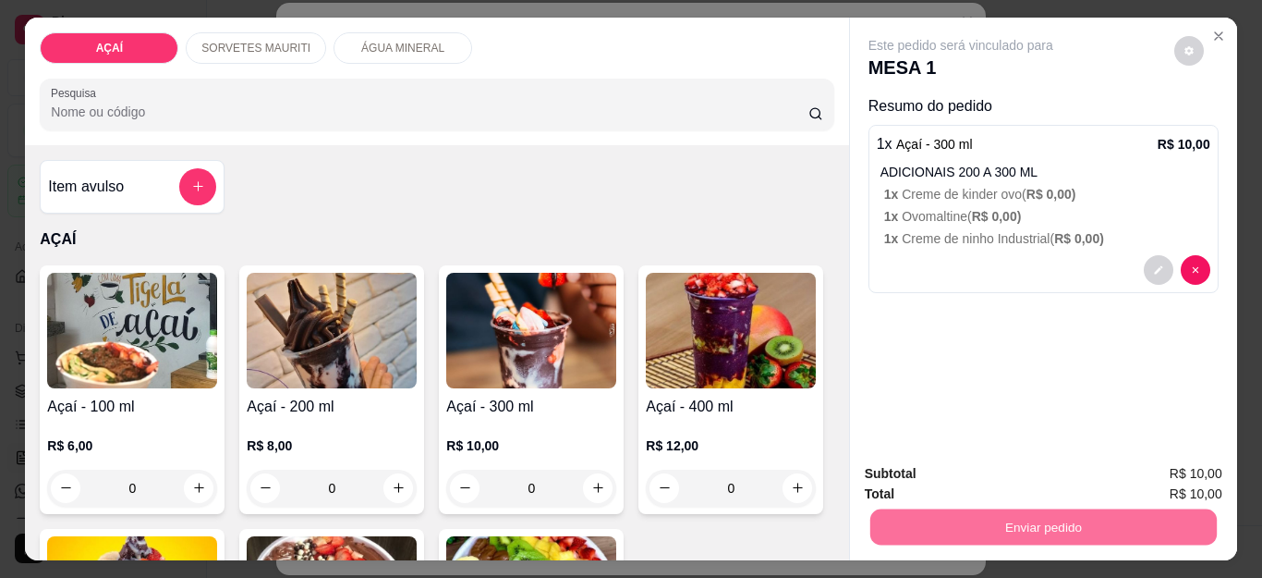
click at [905, 470] on button "Não registrar e enviar pedido" at bounding box center [981, 473] width 192 height 35
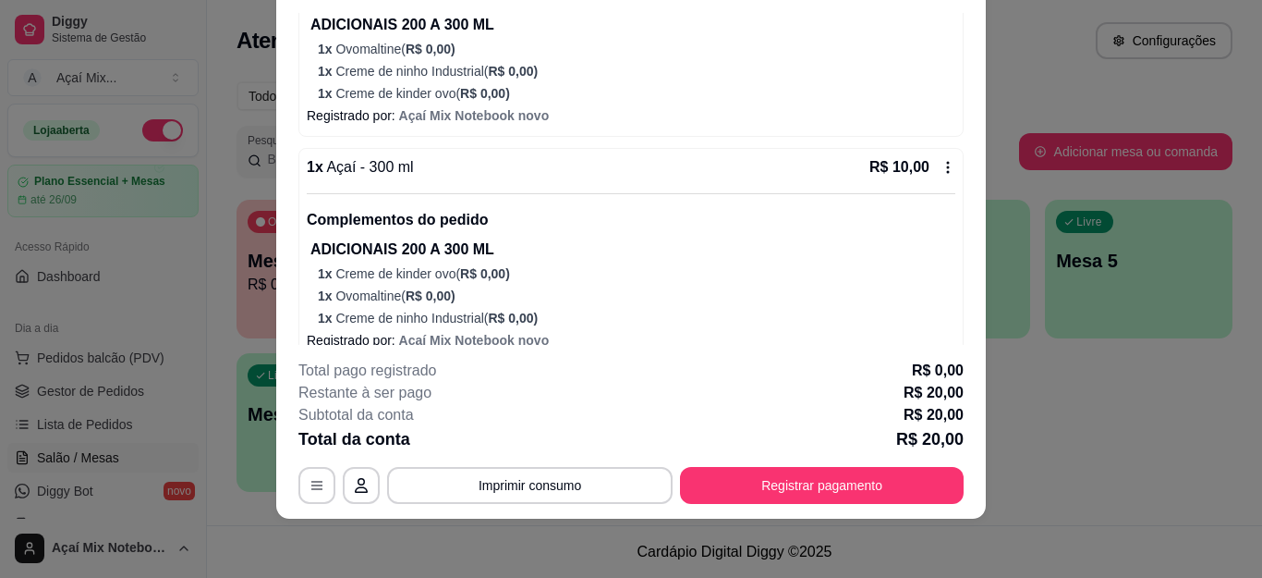
scroll to position [288, 0]
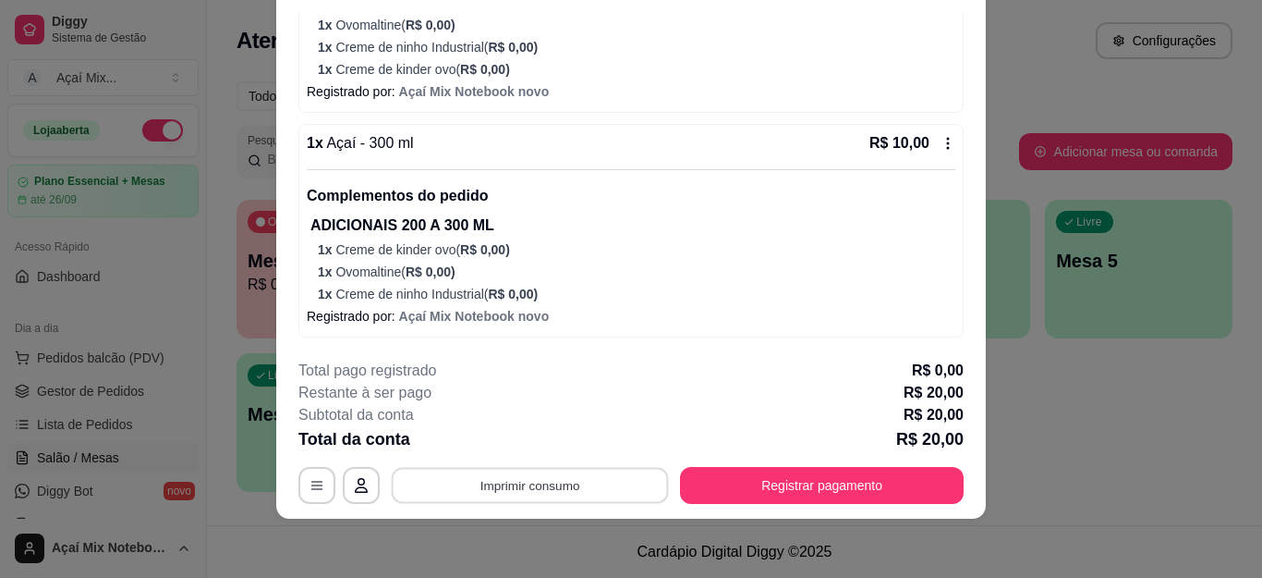
click at [574, 483] on button "Imprimir consumo" at bounding box center [530, 485] width 277 height 36
click at [553, 444] on button "Impressora" at bounding box center [528, 443] width 134 height 30
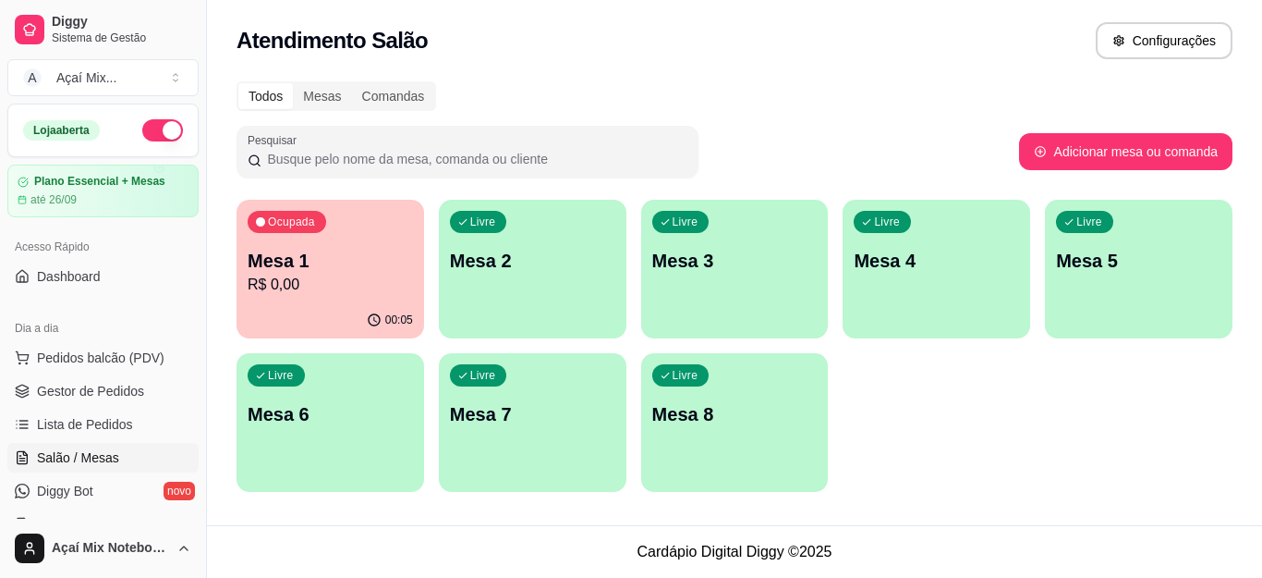
click at [559, 243] on div "Livre Mesa 2" at bounding box center [533, 258] width 188 height 116
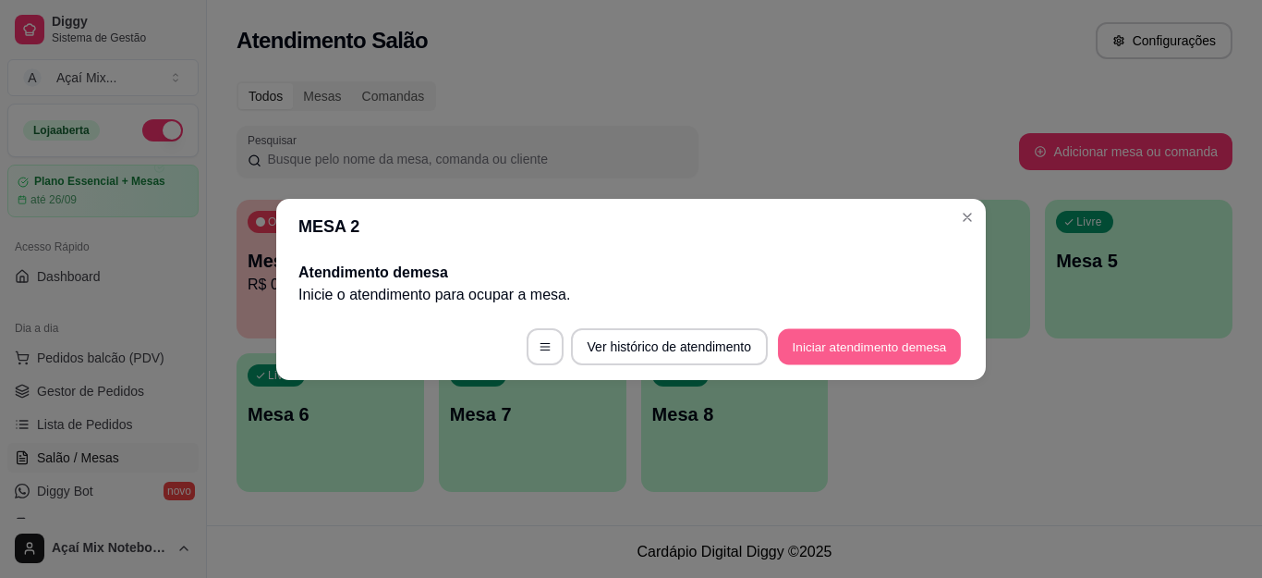
click at [822, 357] on button "Iniciar atendimento de mesa" at bounding box center [869, 346] width 183 height 36
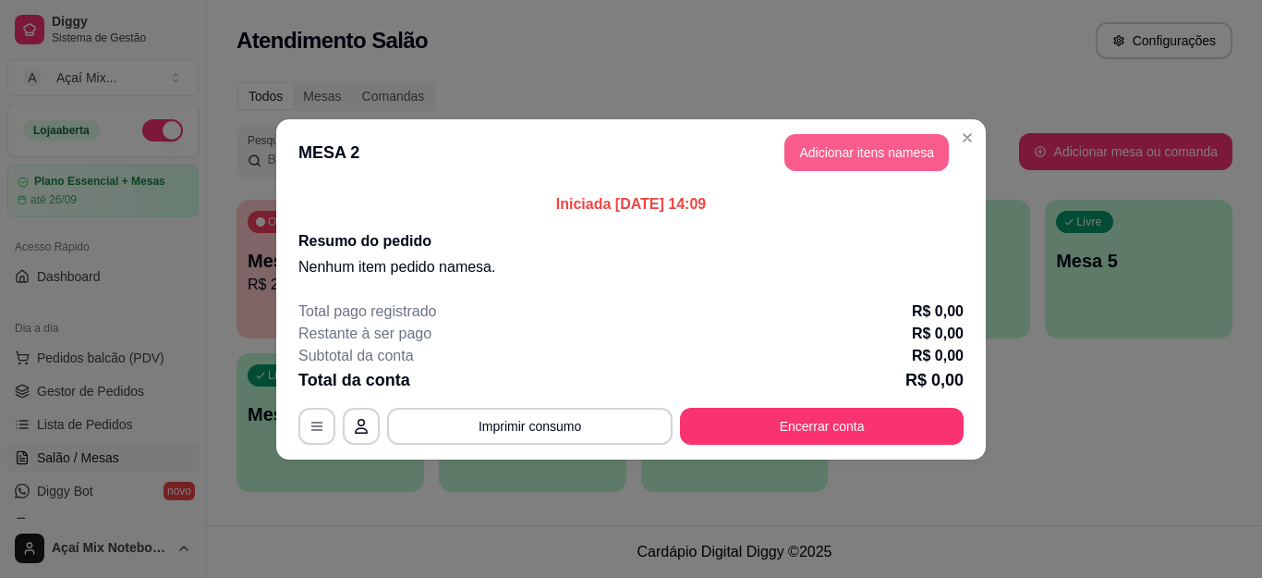
click at [868, 152] on button "Adicionar itens na mesa" at bounding box center [866, 152] width 164 height 37
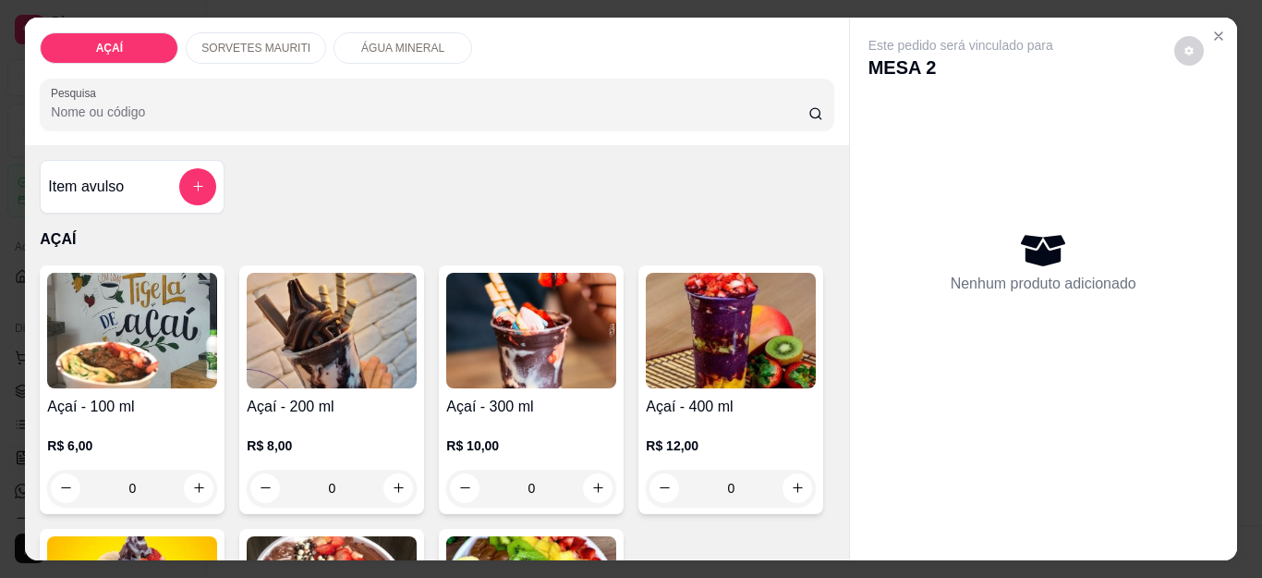
click at [199, 483] on div "0" at bounding box center [132, 487] width 170 height 37
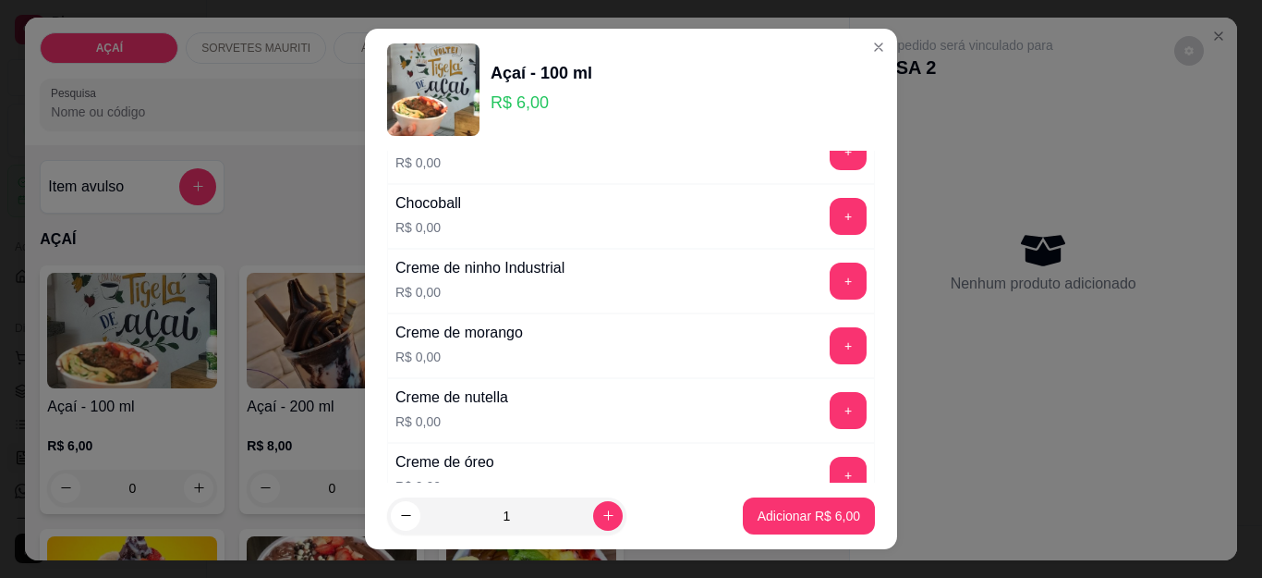
scroll to position [370, 0]
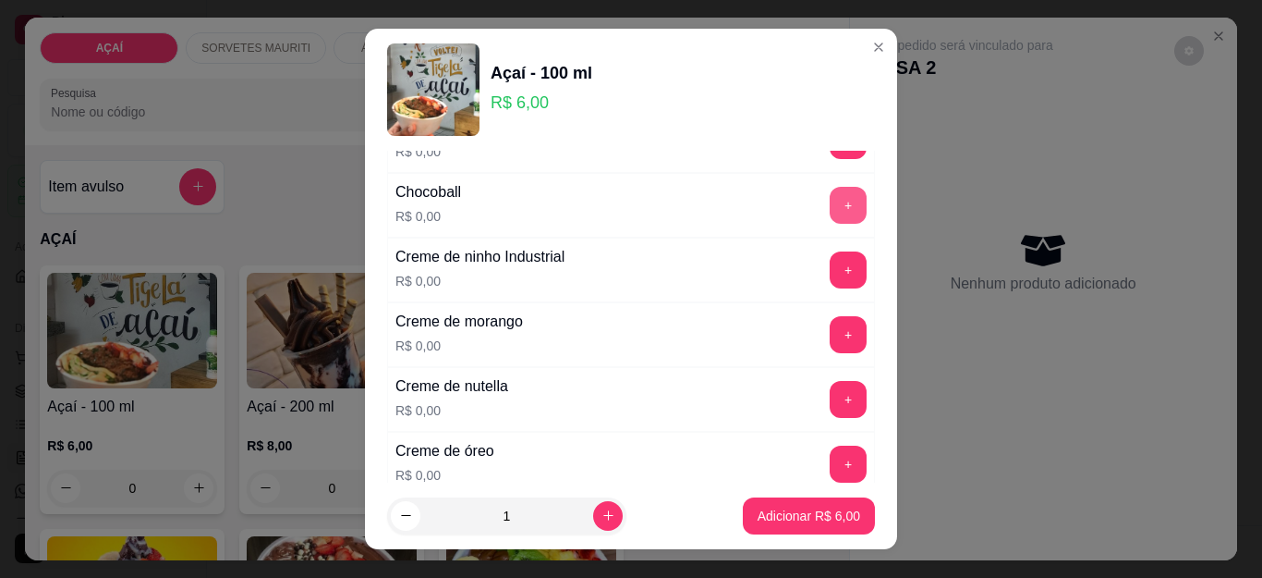
click at [830, 214] on button "+" at bounding box center [848, 205] width 37 height 37
click at [830, 275] on button "+" at bounding box center [848, 269] width 37 height 37
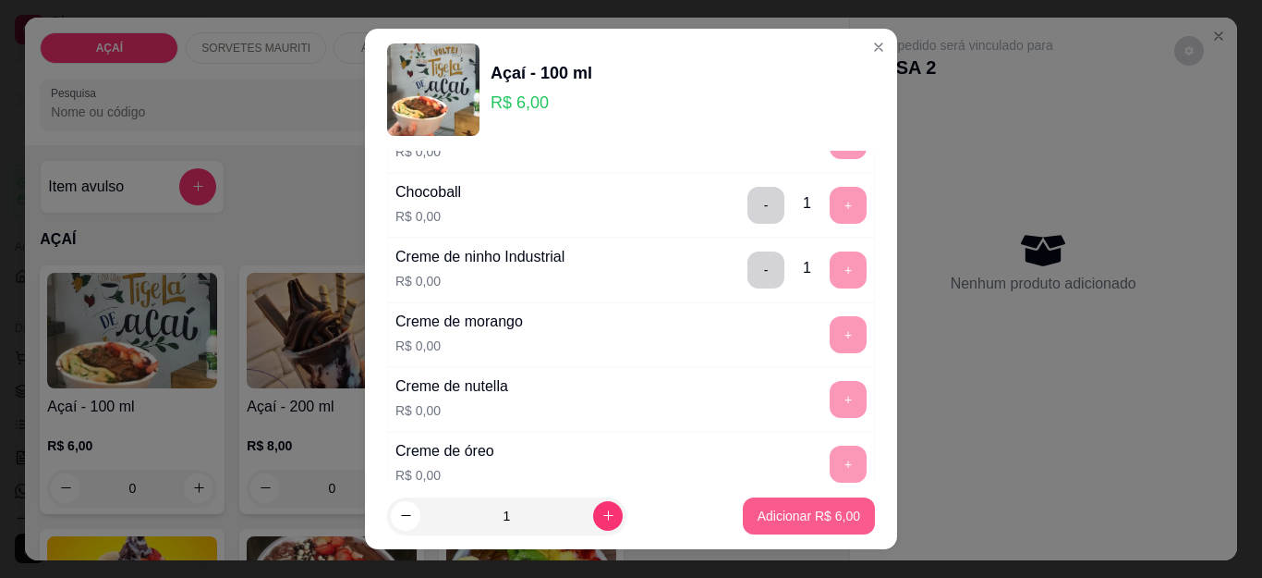
click at [767, 512] on p "Adicionar R$ 6,00" at bounding box center [809, 515] width 103 height 18
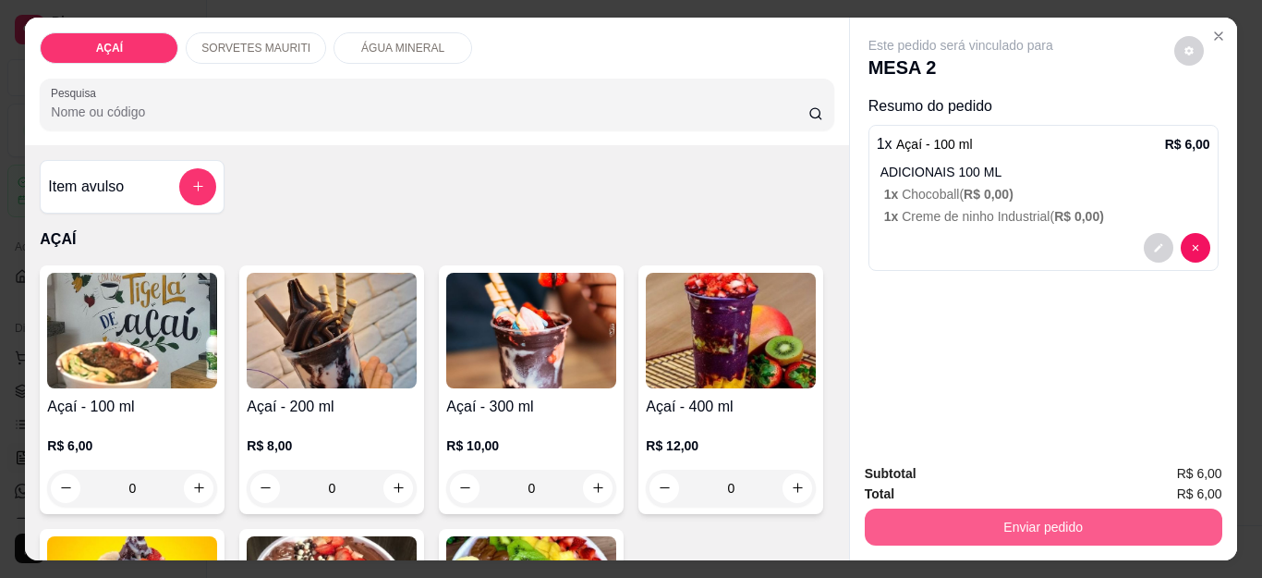
click at [881, 515] on button "Enviar pedido" at bounding box center [1044, 526] width 358 height 37
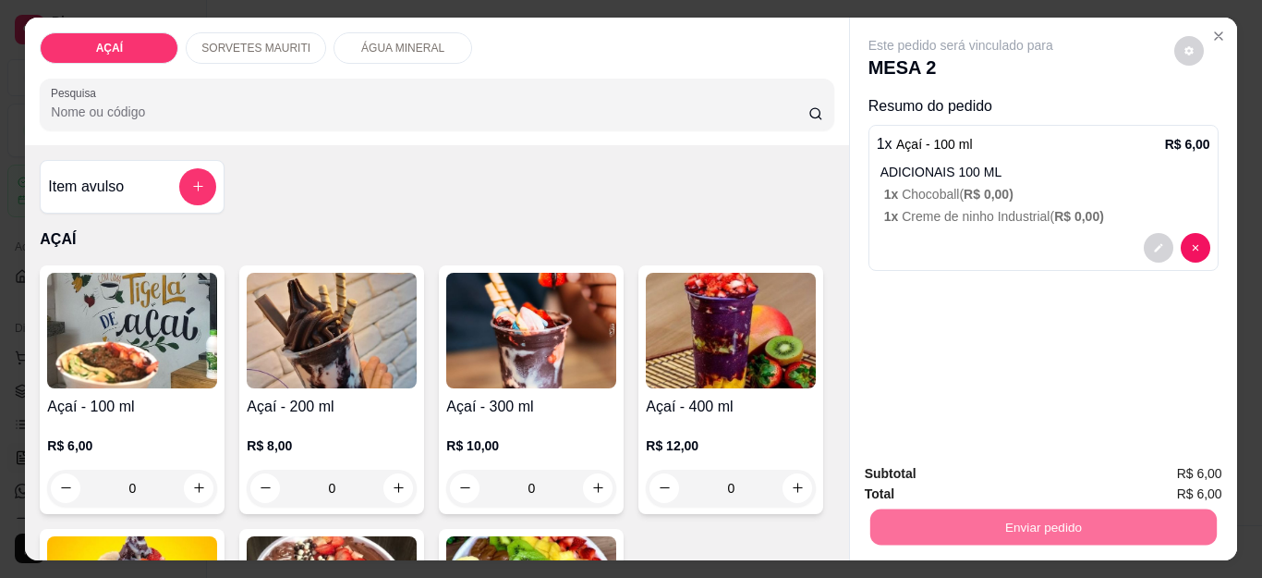
click at [973, 473] on button "Não registrar e enviar pedido" at bounding box center [981, 473] width 192 height 35
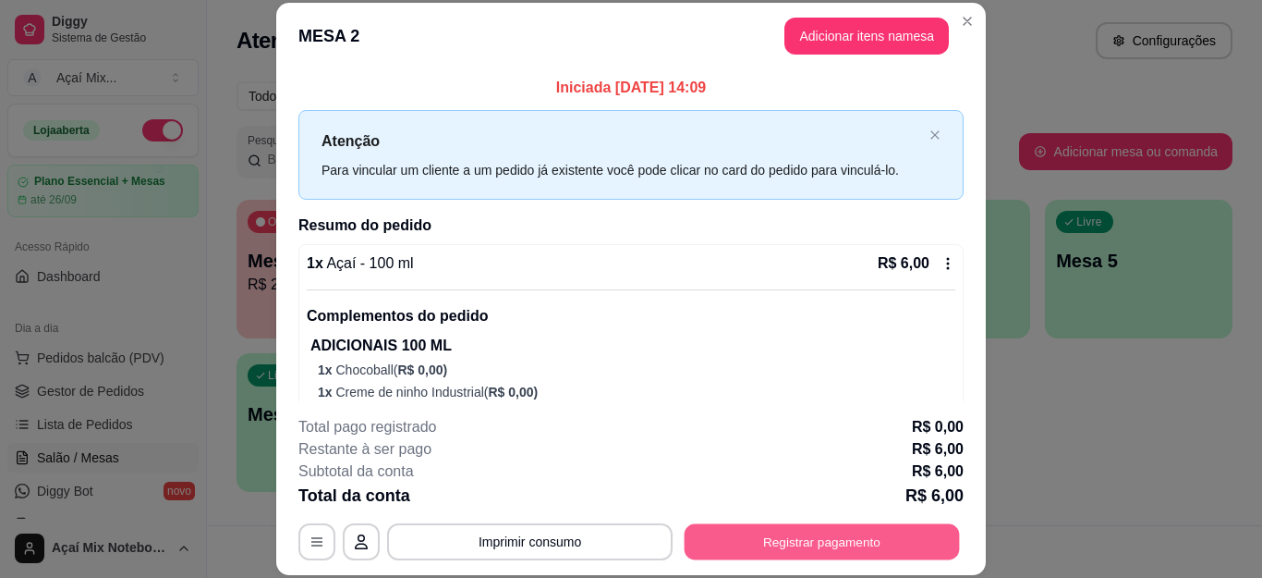
click at [787, 536] on button "Registrar pagamento" at bounding box center [822, 541] width 275 height 36
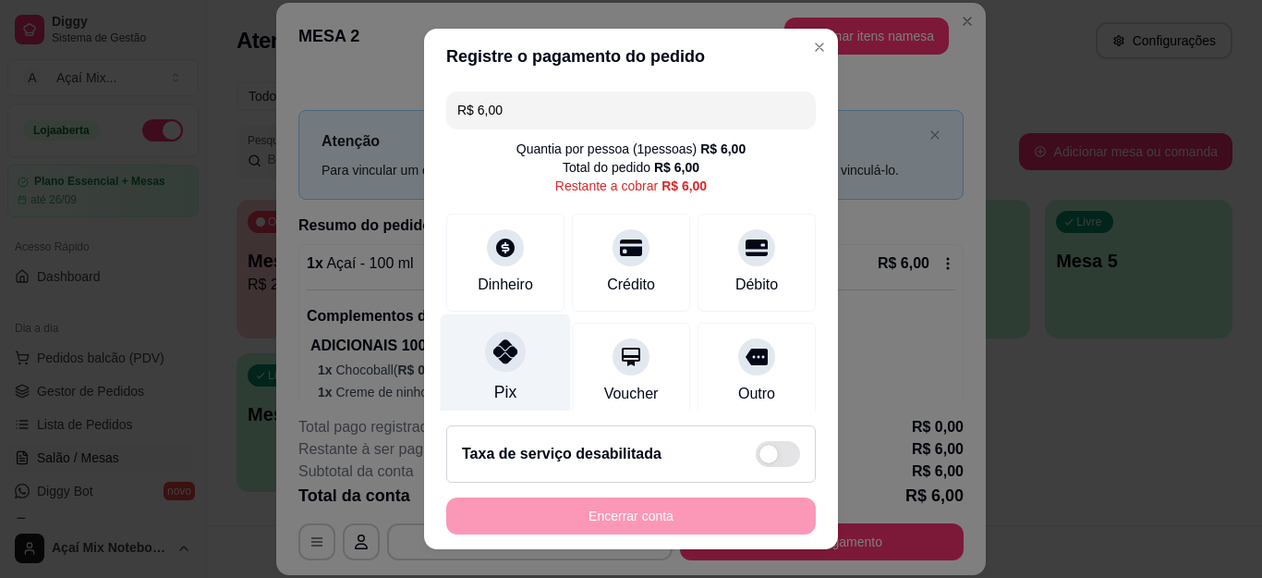
click at [494, 384] on div "Pix" at bounding box center [505, 392] width 22 height 24
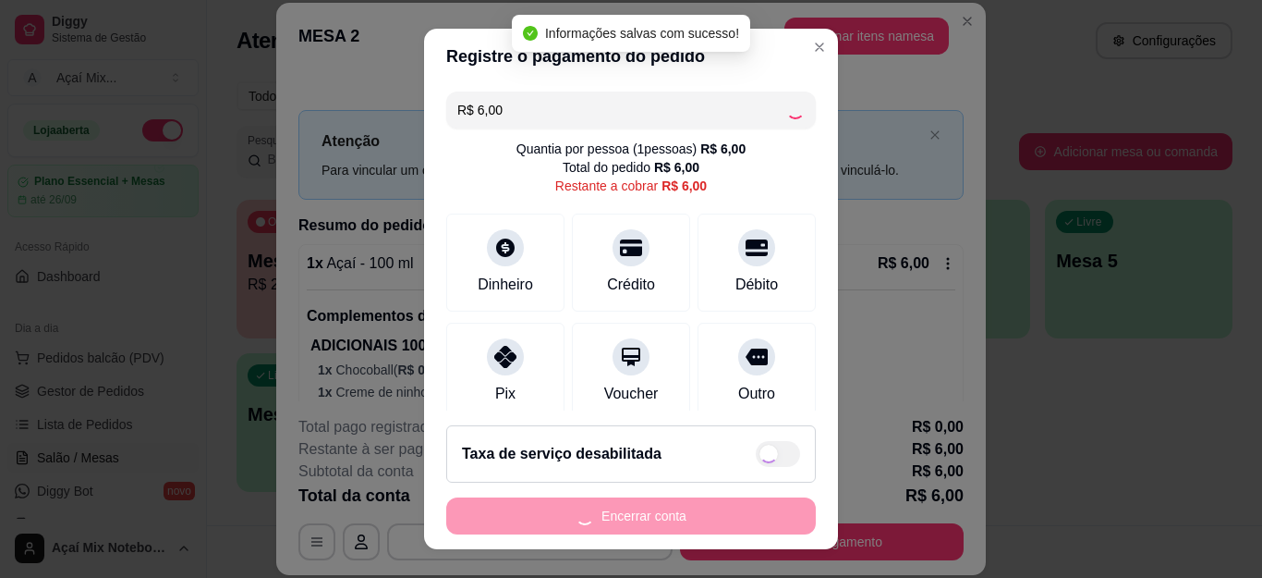
type input "R$ 0,00"
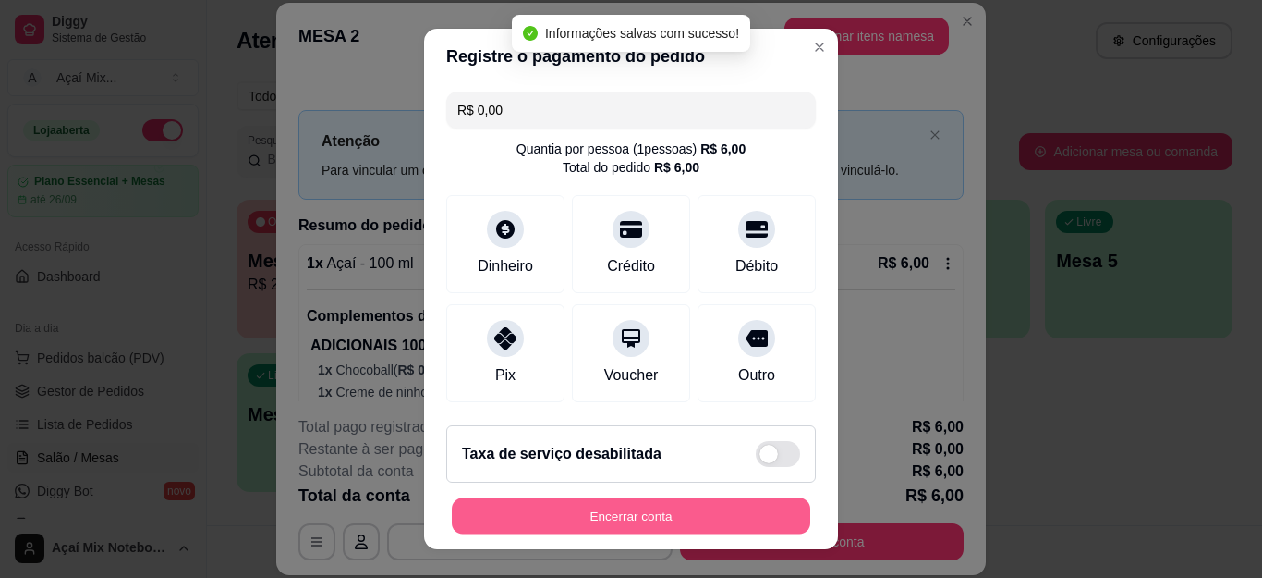
click at [705, 518] on button "Encerrar conta" at bounding box center [631, 515] width 359 height 36
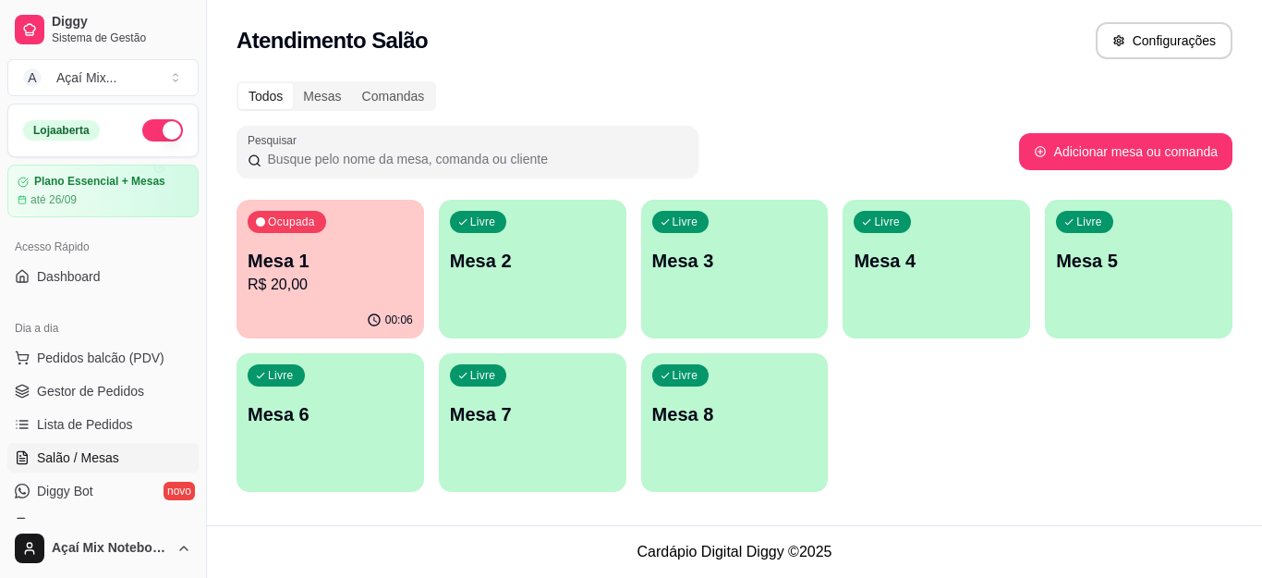
click at [338, 253] on p "Mesa 1" at bounding box center [330, 261] width 165 height 26
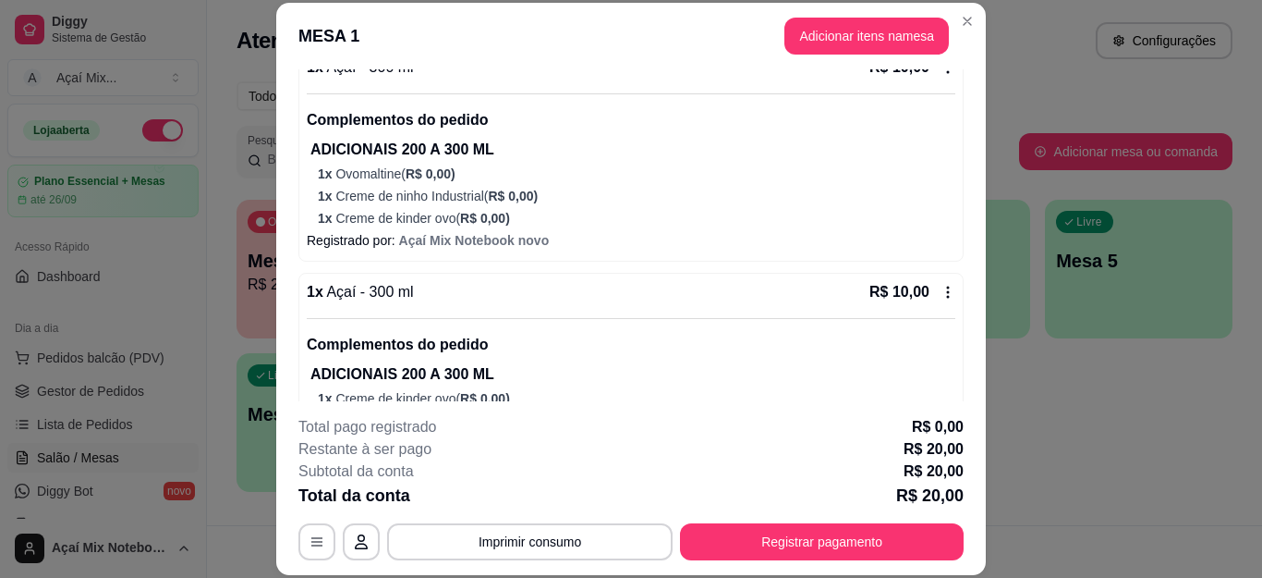
scroll to position [288, 0]
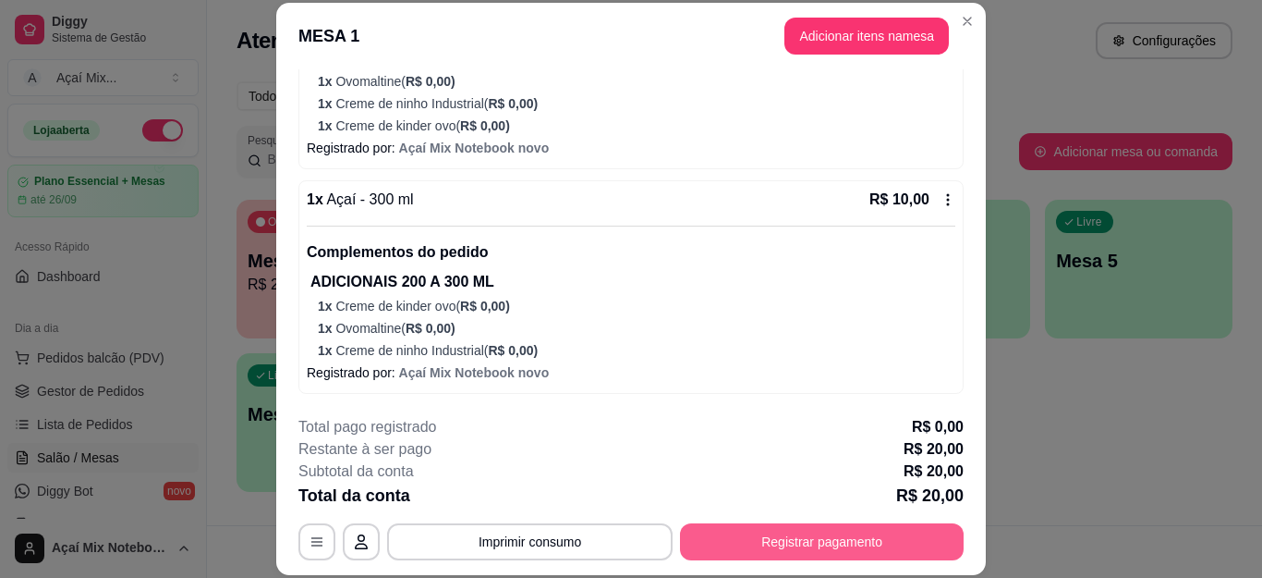
click at [837, 547] on button "Registrar pagamento" at bounding box center [822, 541] width 284 height 37
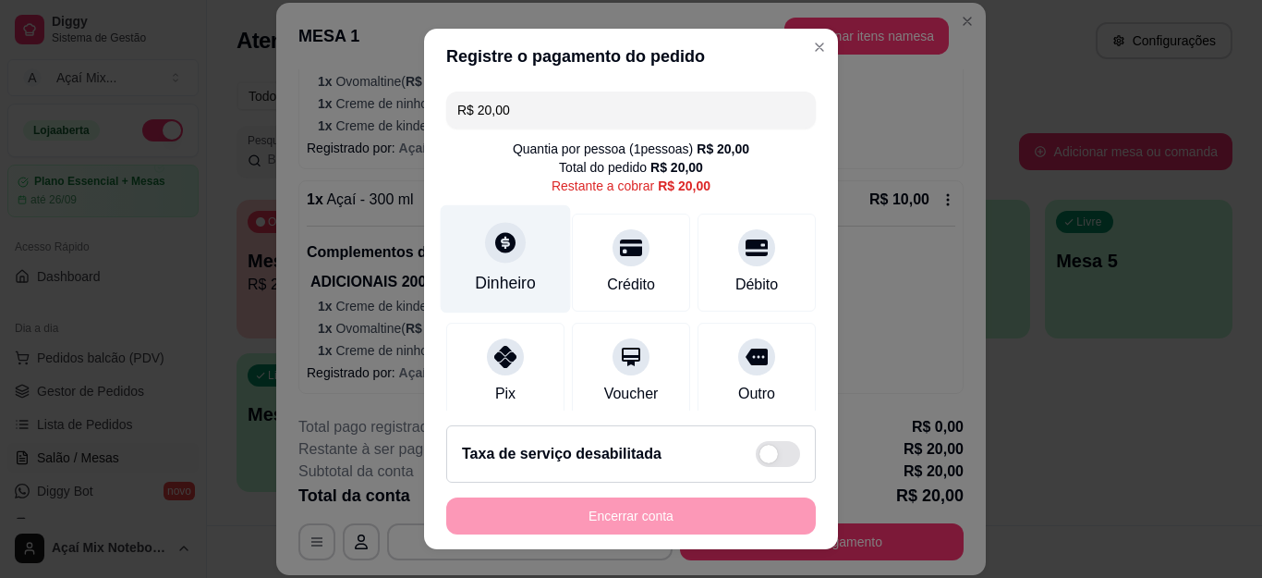
click at [503, 277] on div "Dinheiro" at bounding box center [505, 283] width 61 height 24
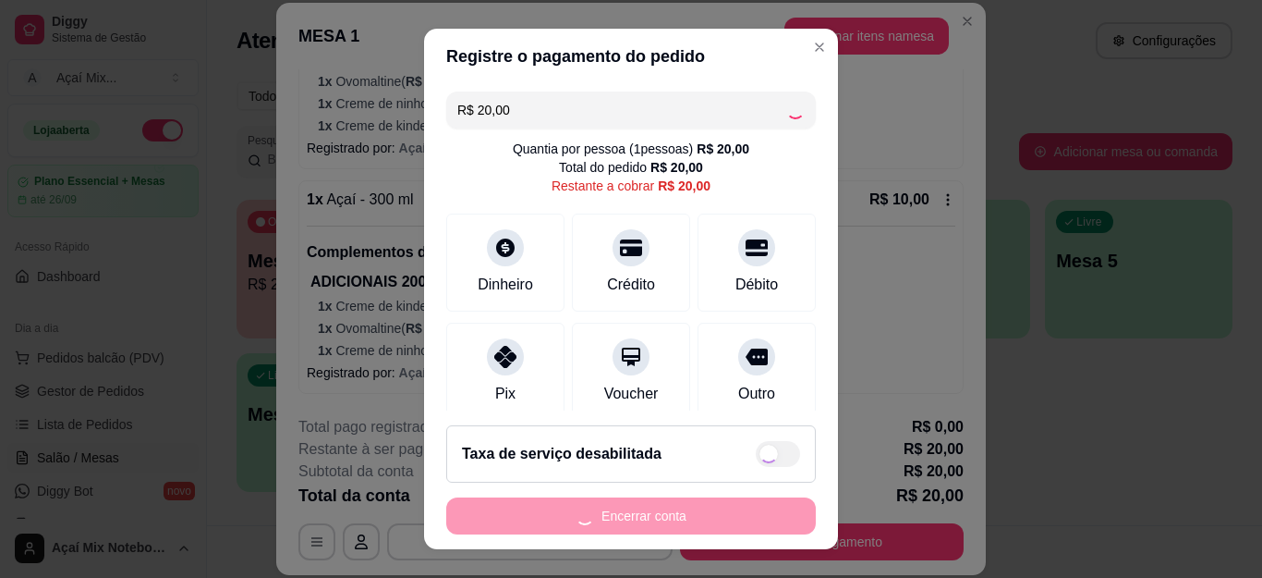
type input "R$ 0,00"
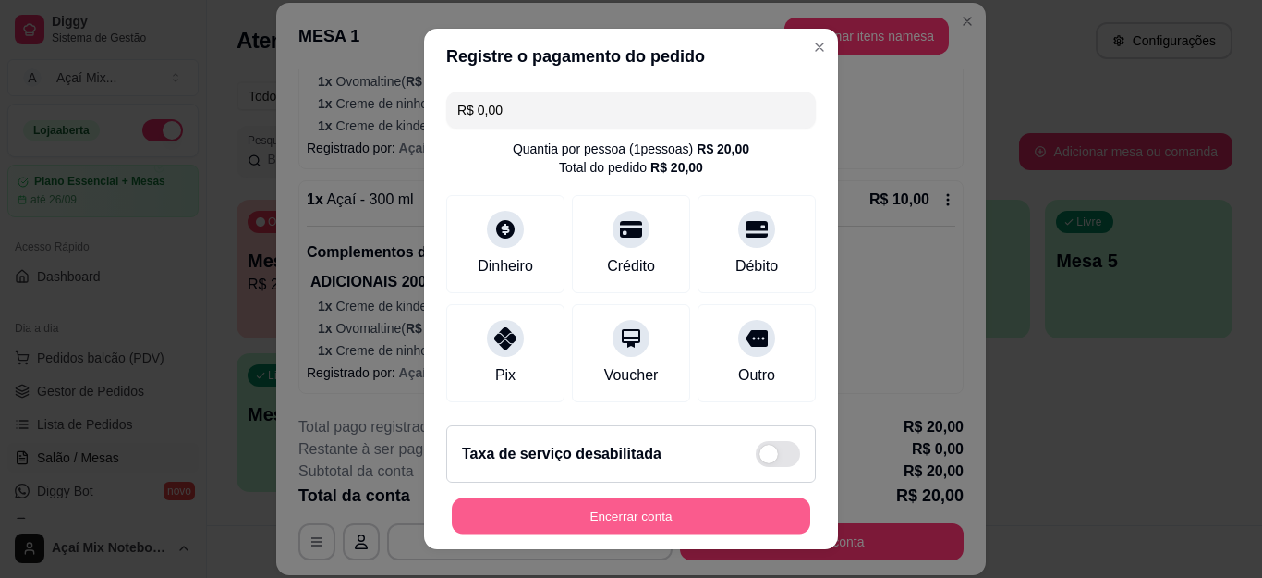
click at [706, 519] on button "Encerrar conta" at bounding box center [631, 515] width 359 height 36
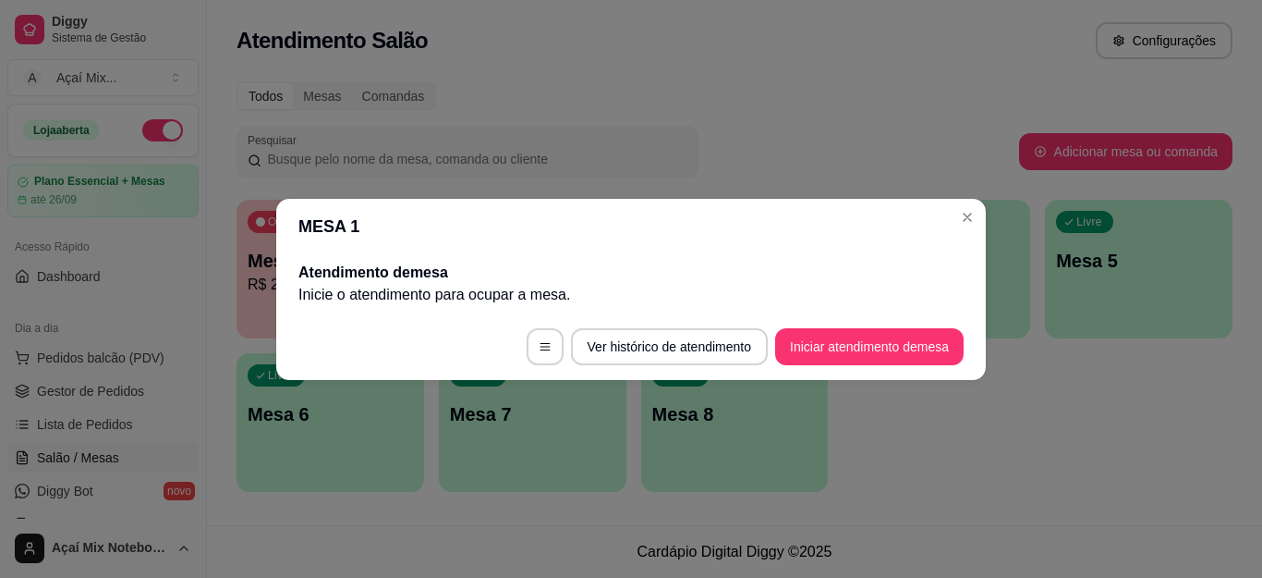
scroll to position [0, 0]
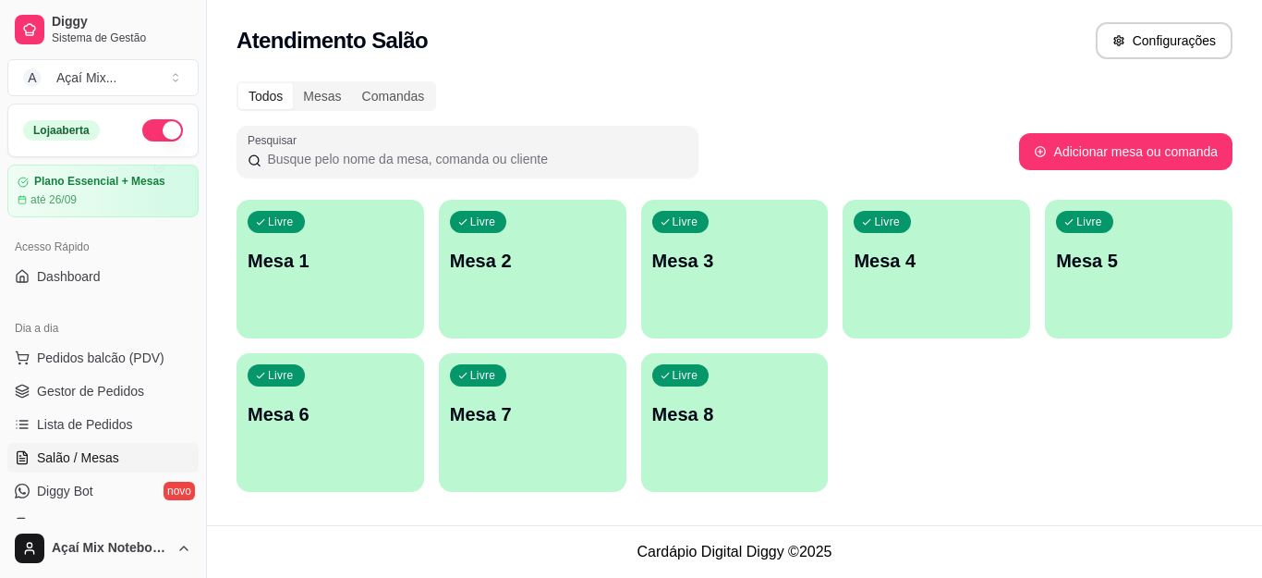
click at [341, 216] on div "Livre Mesa 1" at bounding box center [331, 258] width 188 height 116
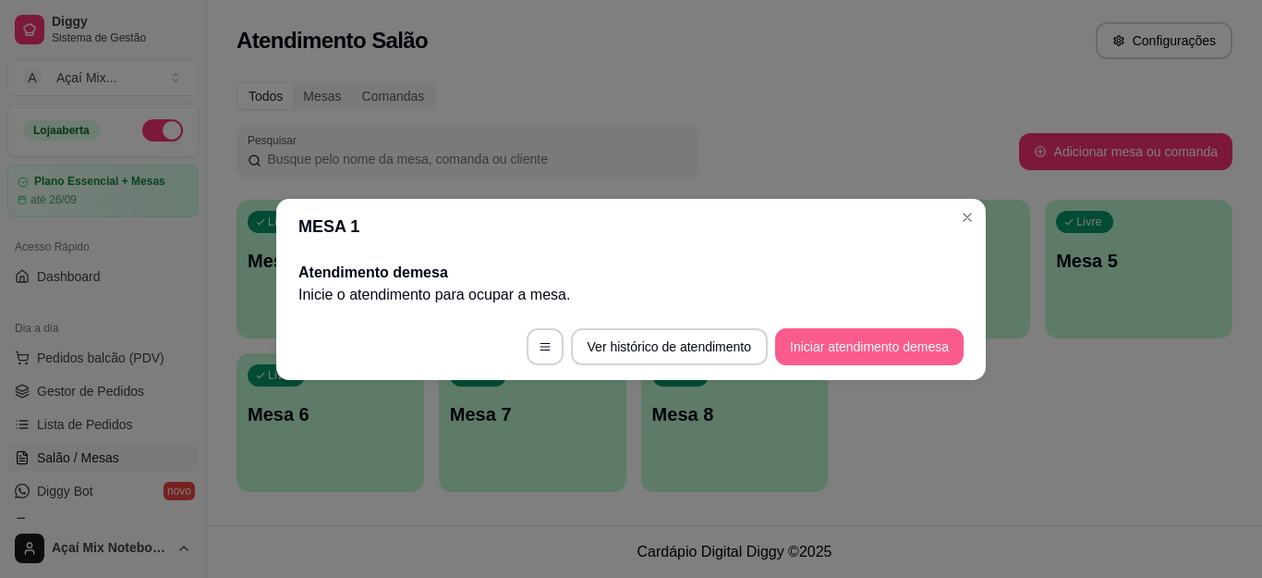
click at [780, 347] on button "Iniciar atendimento de mesa" at bounding box center [869, 346] width 188 height 37
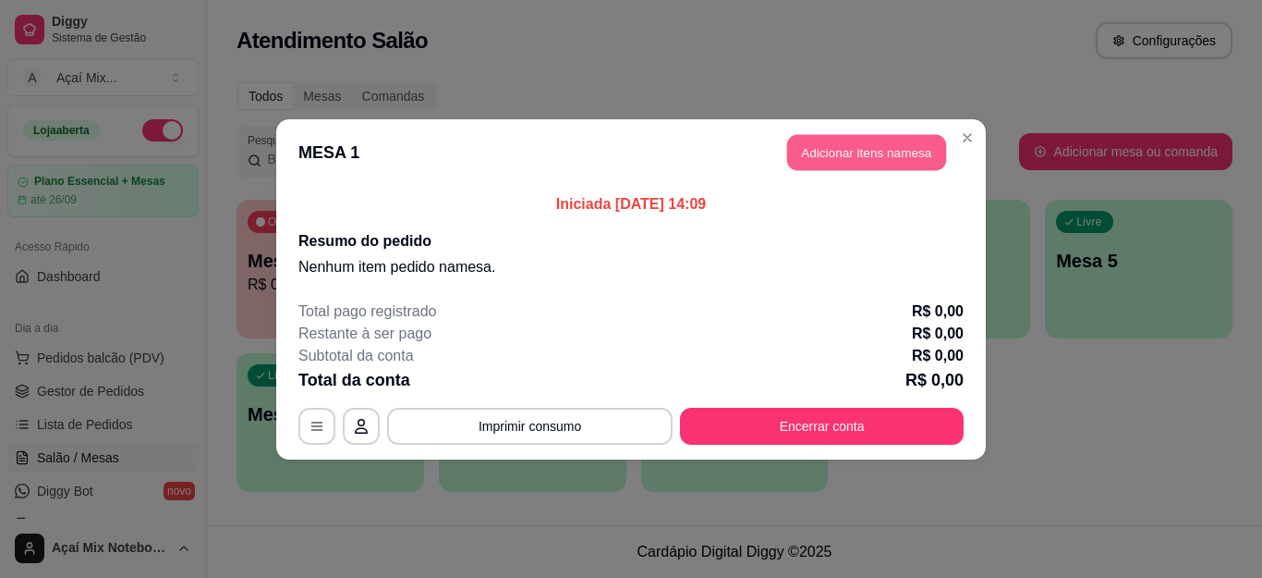
click at [825, 165] on button "Adicionar itens na mesa" at bounding box center [866, 152] width 159 height 36
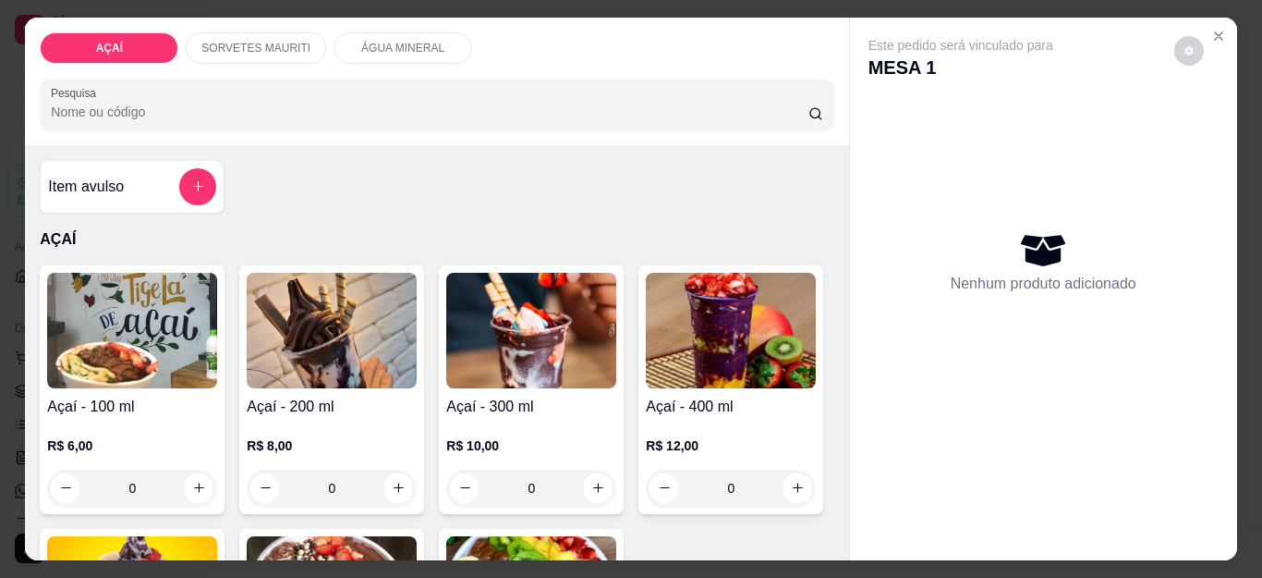
click at [389, 404] on h4 "Açaí - 200 ml" at bounding box center [332, 406] width 170 height 22
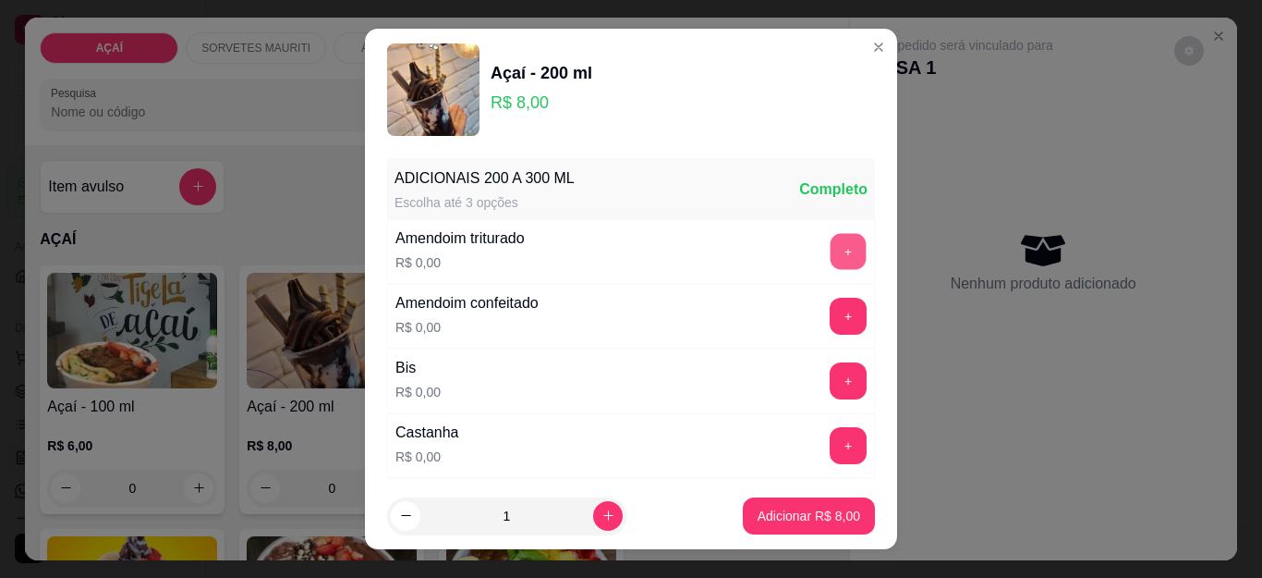
click at [831, 261] on button "+" at bounding box center [849, 252] width 36 height 36
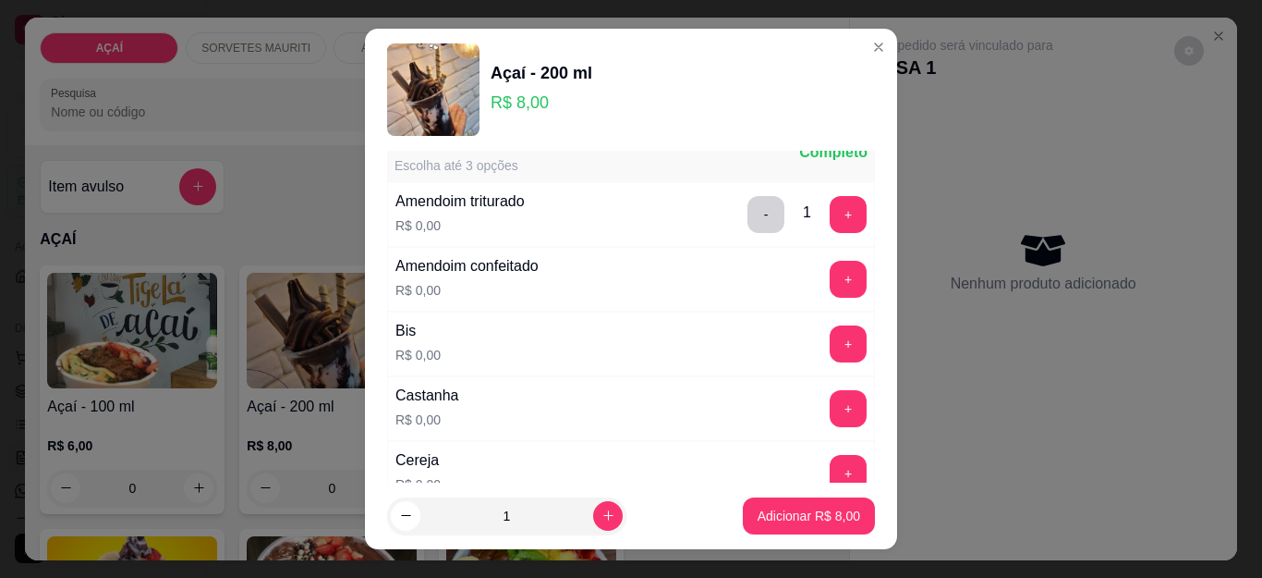
click at [801, 389] on div "Castanha R$ 0,00 +" at bounding box center [631, 408] width 488 height 65
click at [830, 404] on button "+" at bounding box center [848, 408] width 37 height 37
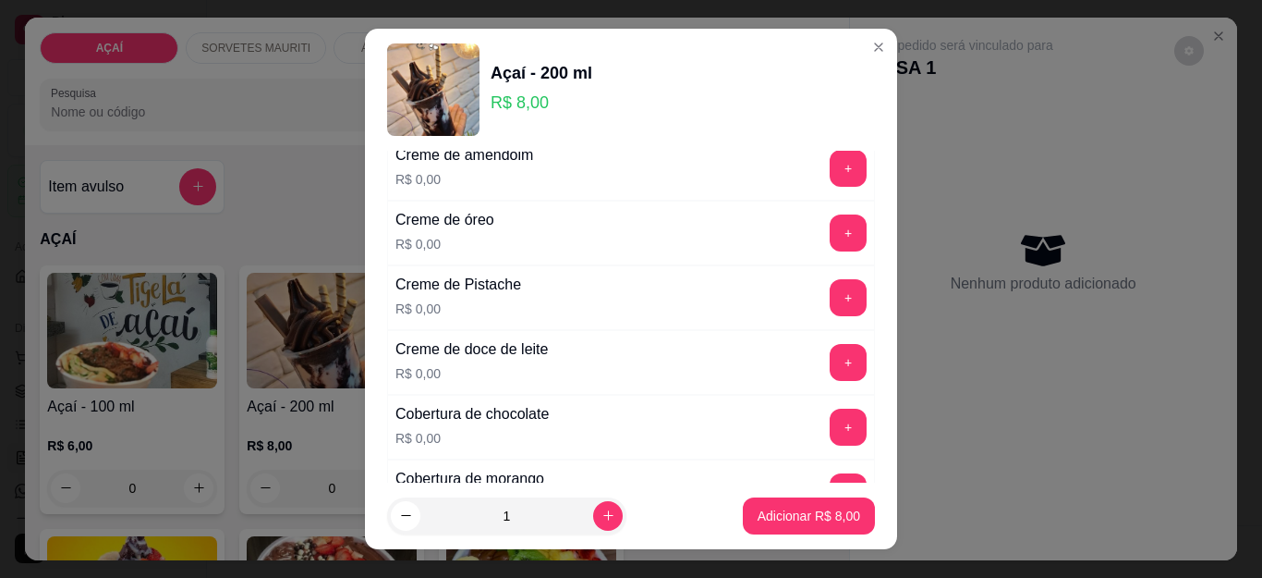
scroll to position [702, 0]
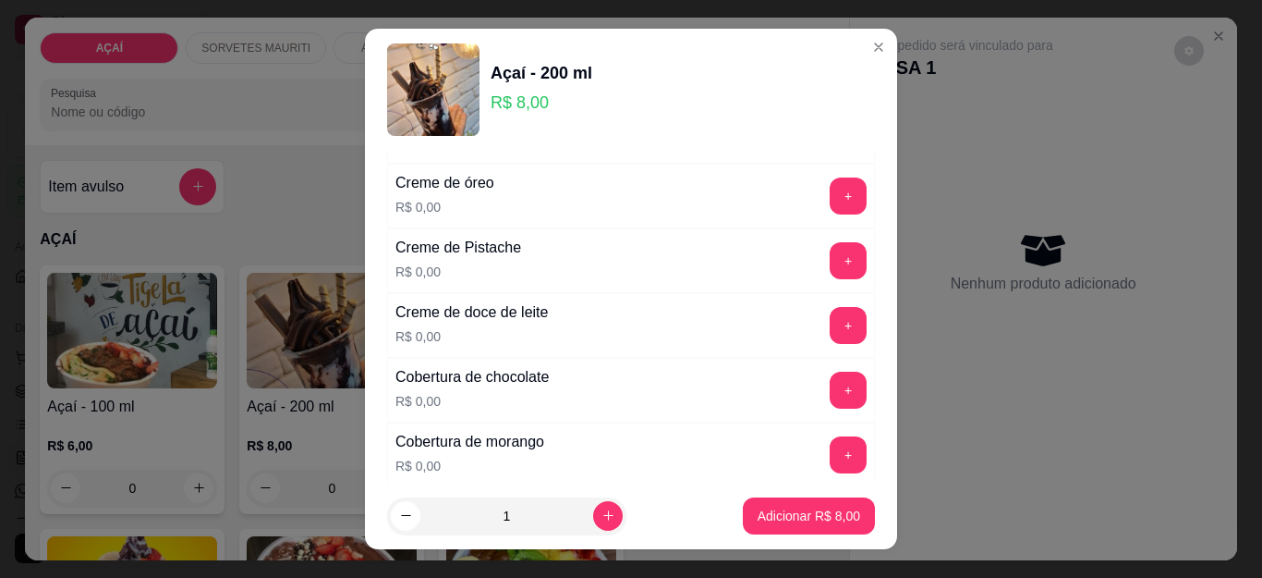
click at [870, 484] on footer "1 Adicionar R$ 8,00" at bounding box center [631, 515] width 532 height 67
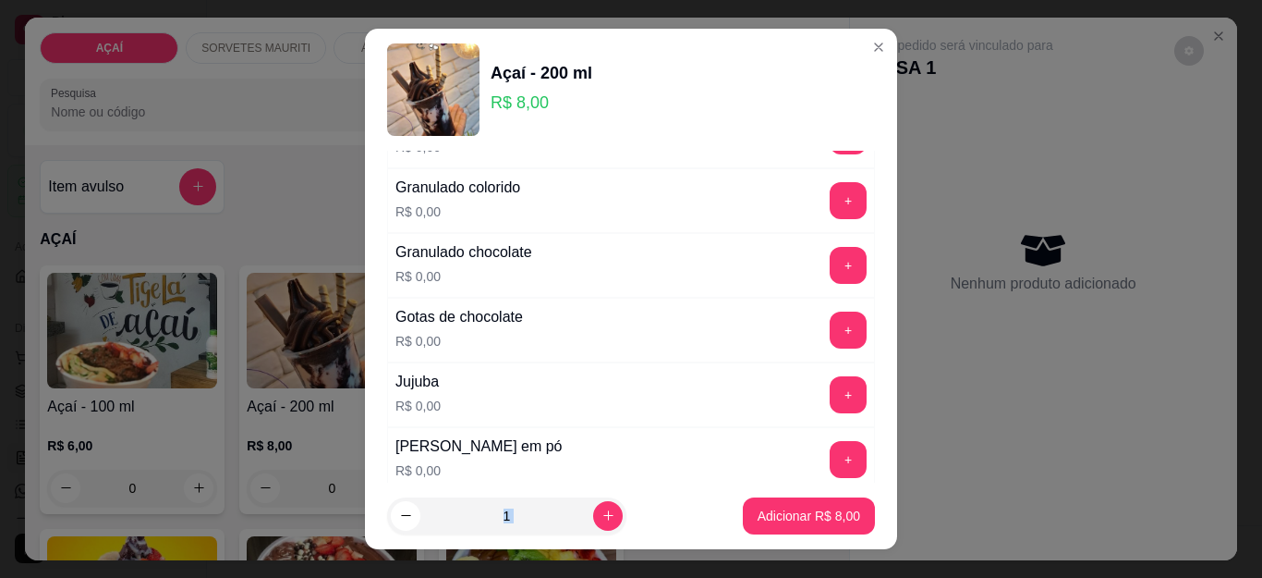
scroll to position [1626, 0]
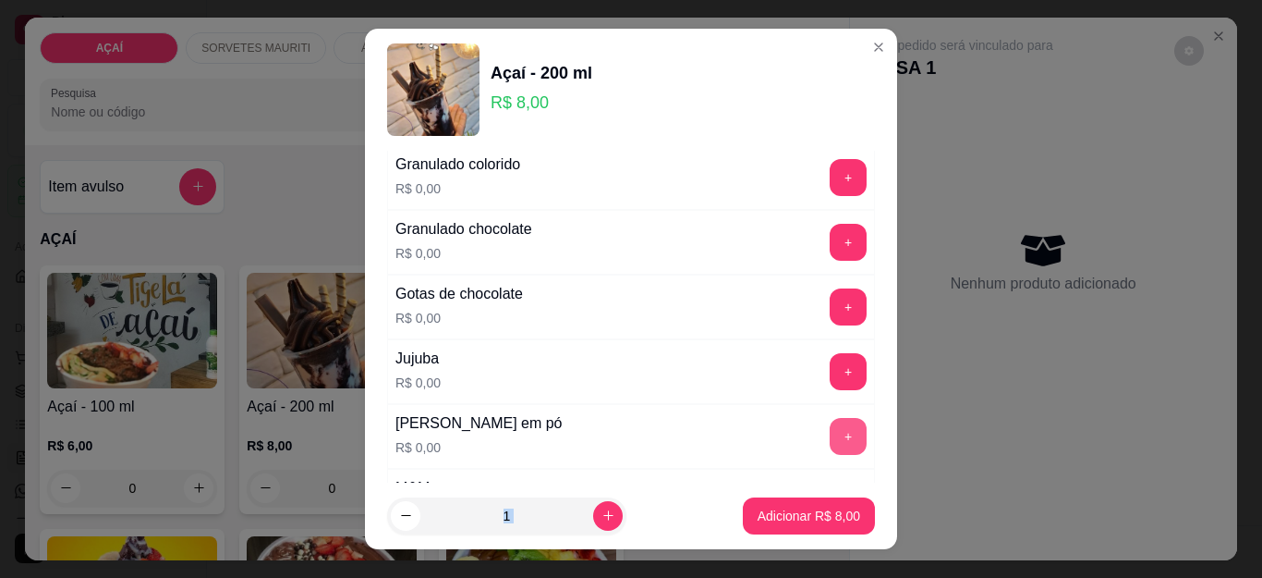
click at [830, 424] on button "+" at bounding box center [848, 436] width 37 height 37
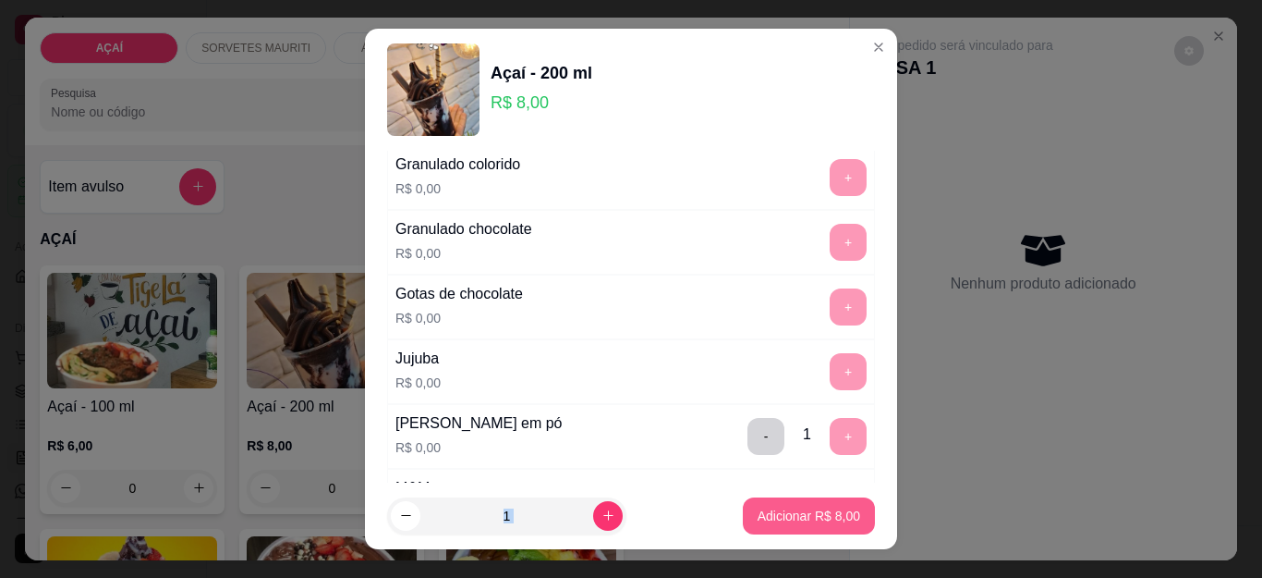
click at [811, 511] on p "Adicionar R$ 8,00" at bounding box center [809, 515] width 103 height 18
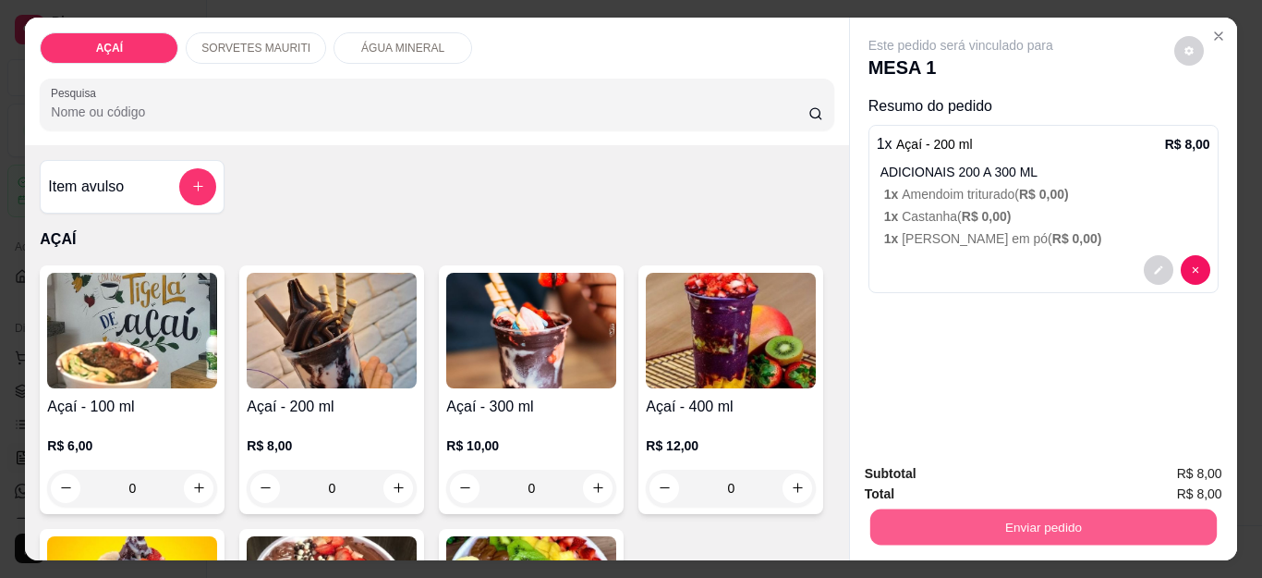
click at [918, 537] on button "Enviar pedido" at bounding box center [1042, 527] width 347 height 36
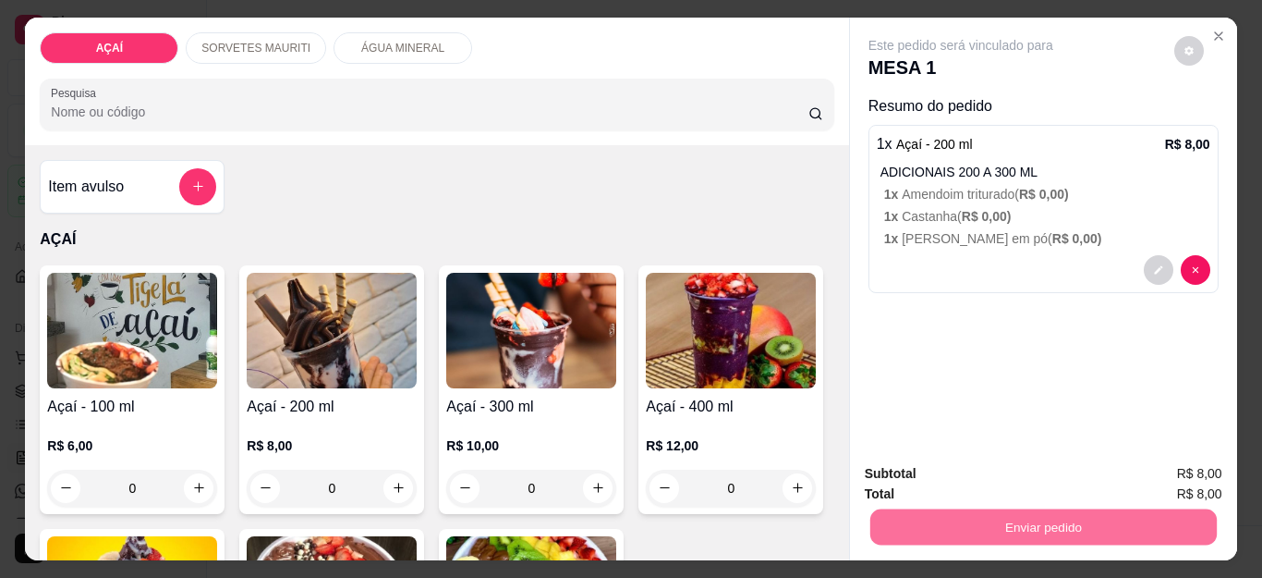
click at [954, 476] on button "Não registrar e enviar pedido" at bounding box center [981, 473] width 192 height 35
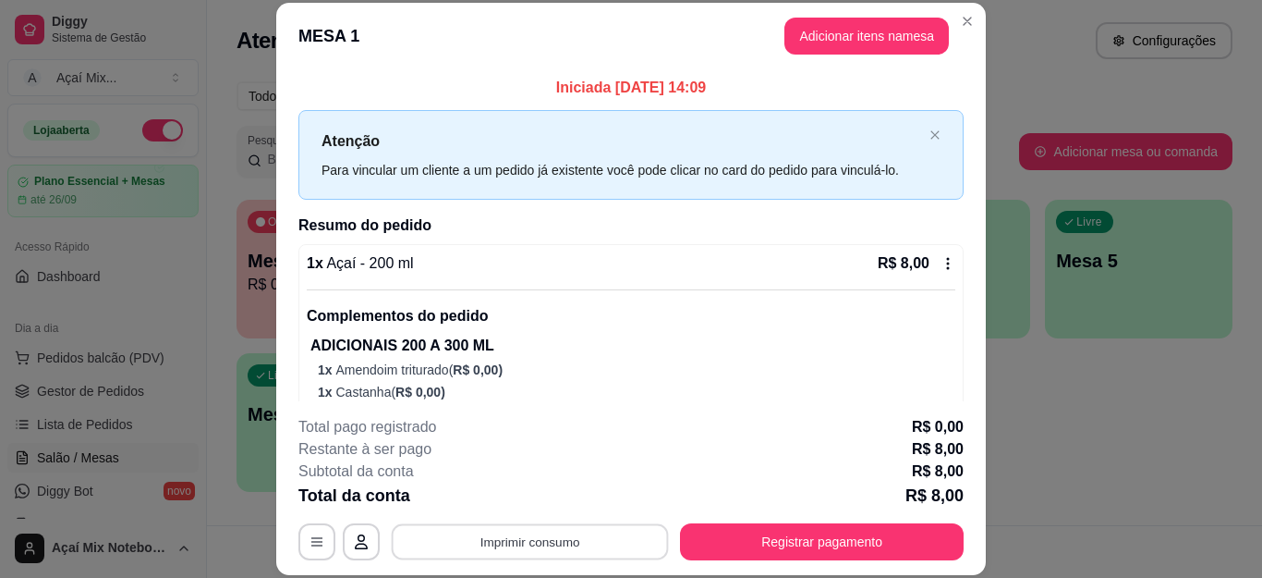
click at [633, 529] on button "Imprimir consumo" at bounding box center [530, 541] width 277 height 36
click at [520, 490] on button "Impressora" at bounding box center [527, 498] width 129 height 29
click at [549, 552] on button "Imprimir consumo" at bounding box center [530, 541] width 277 height 36
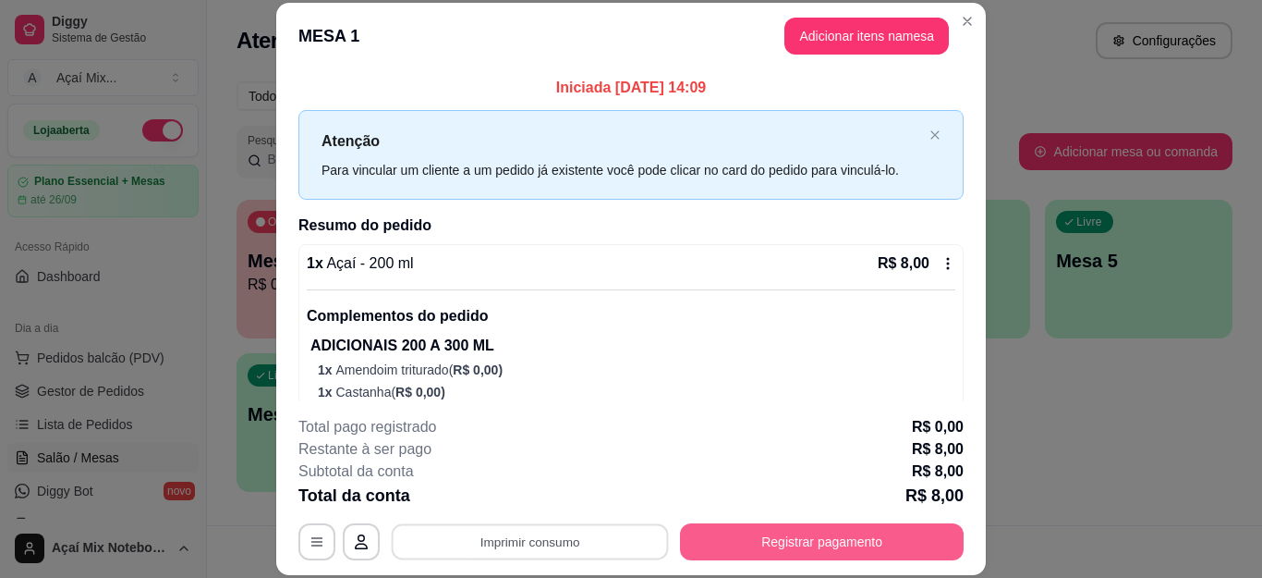
click at [783, 542] on button "Registrar pagamento" at bounding box center [822, 541] width 284 height 37
click at [784, 542] on button "Registrar pagamento" at bounding box center [822, 541] width 284 height 37
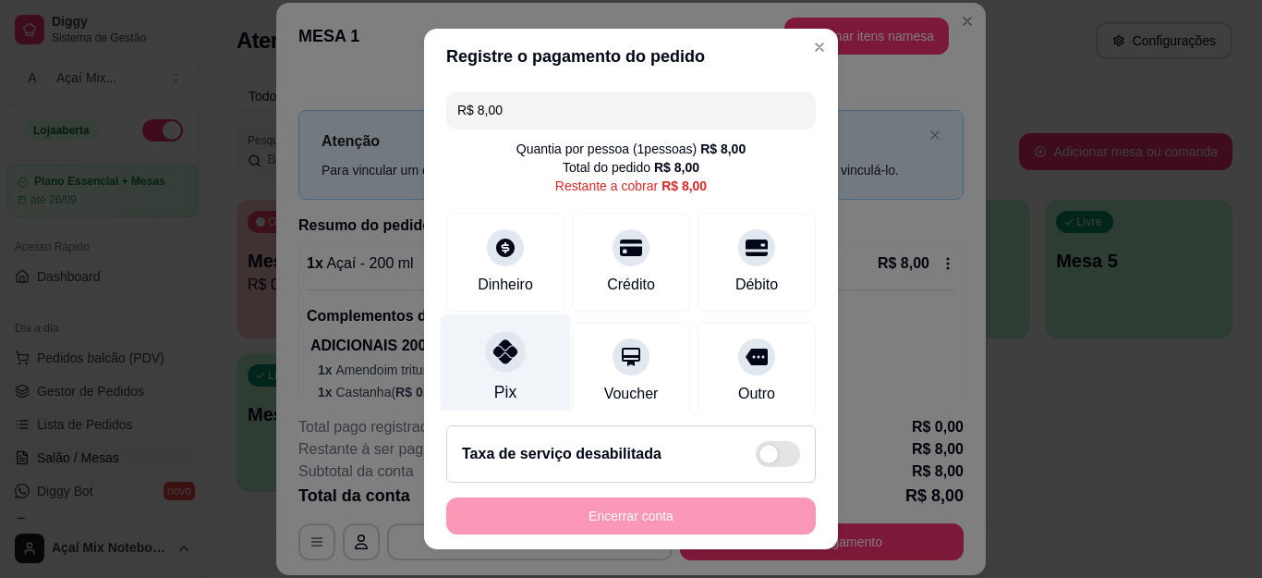
click at [468, 365] on div "Pix" at bounding box center [506, 368] width 130 height 108
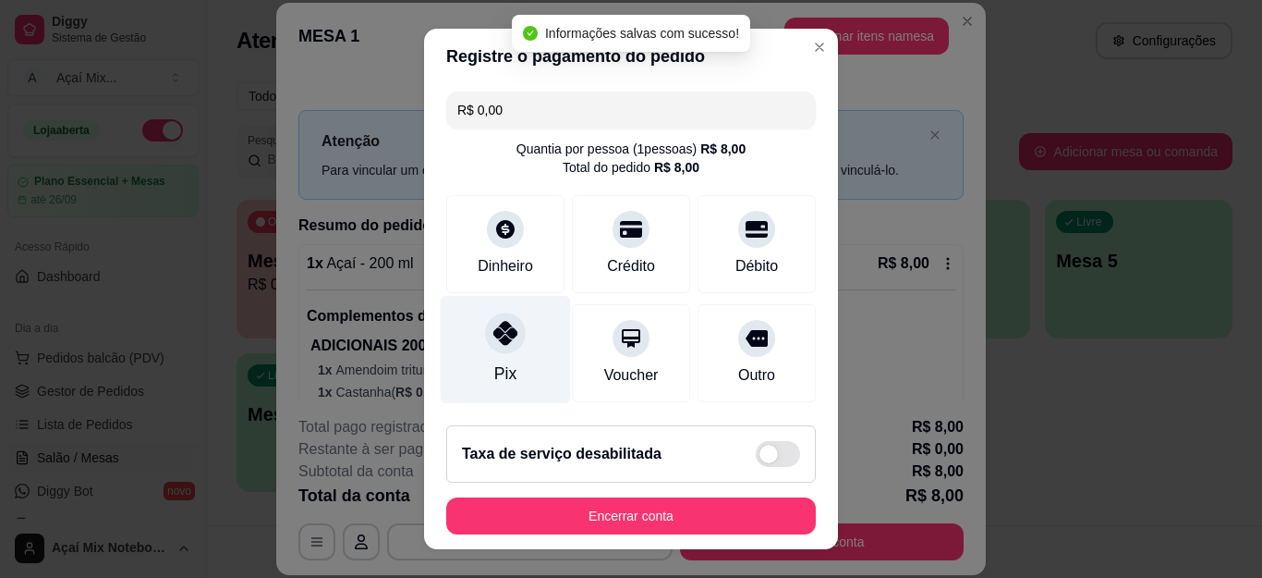
type input "R$ 0,00"
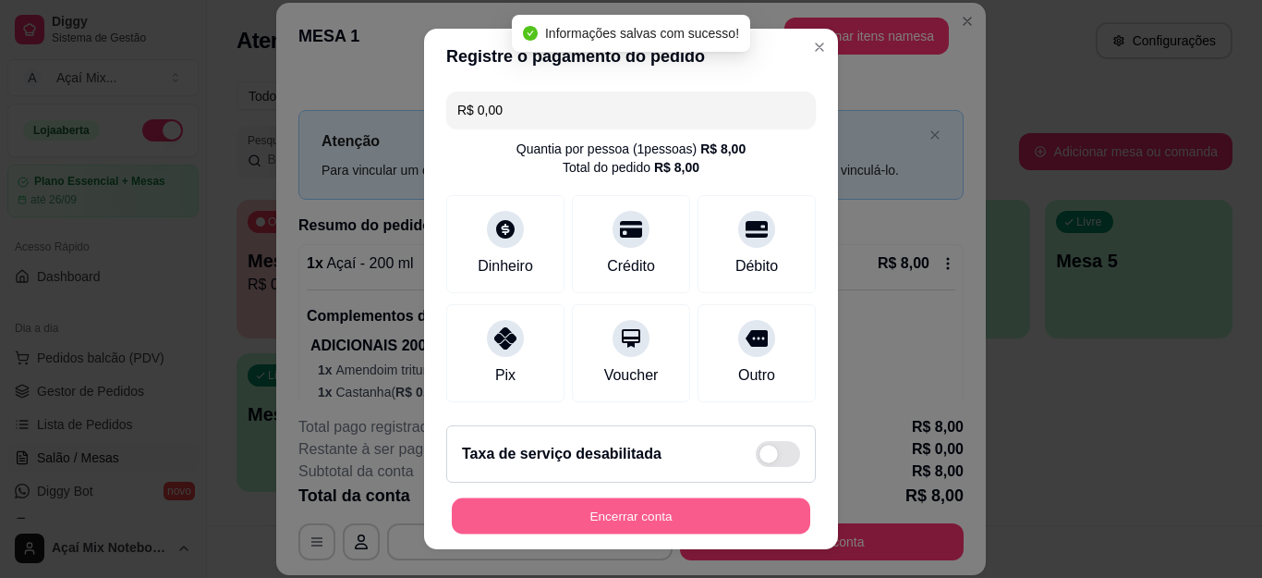
click at [605, 515] on button "Encerrar conta" at bounding box center [631, 515] width 359 height 36
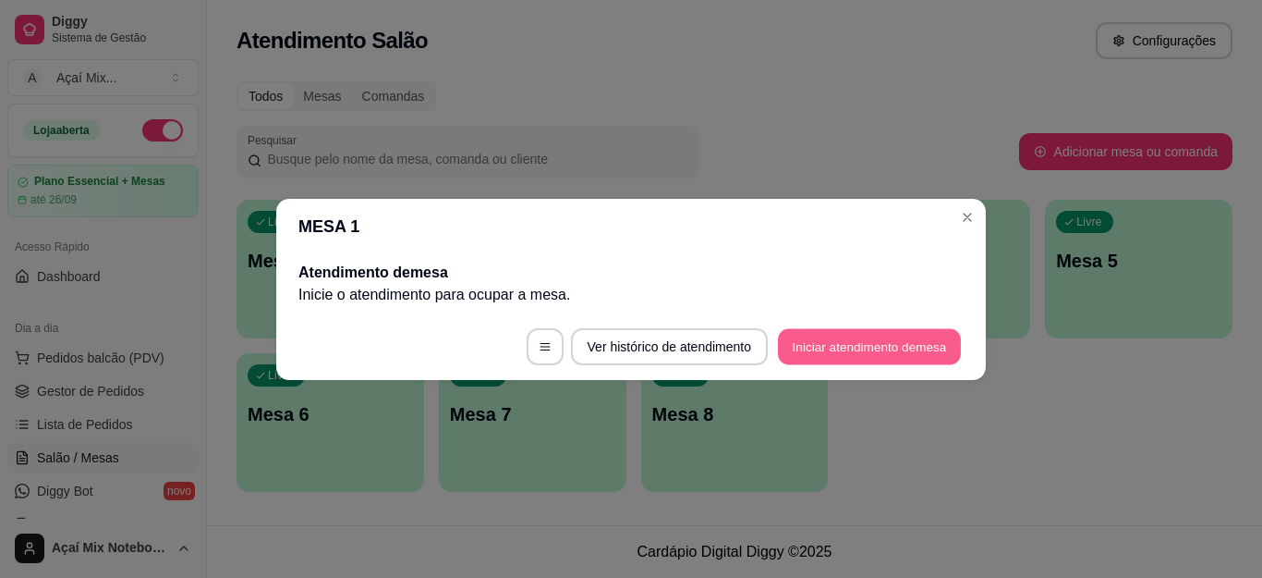
click at [914, 347] on button "Iniciar atendimento de mesa" at bounding box center [869, 346] width 183 height 36
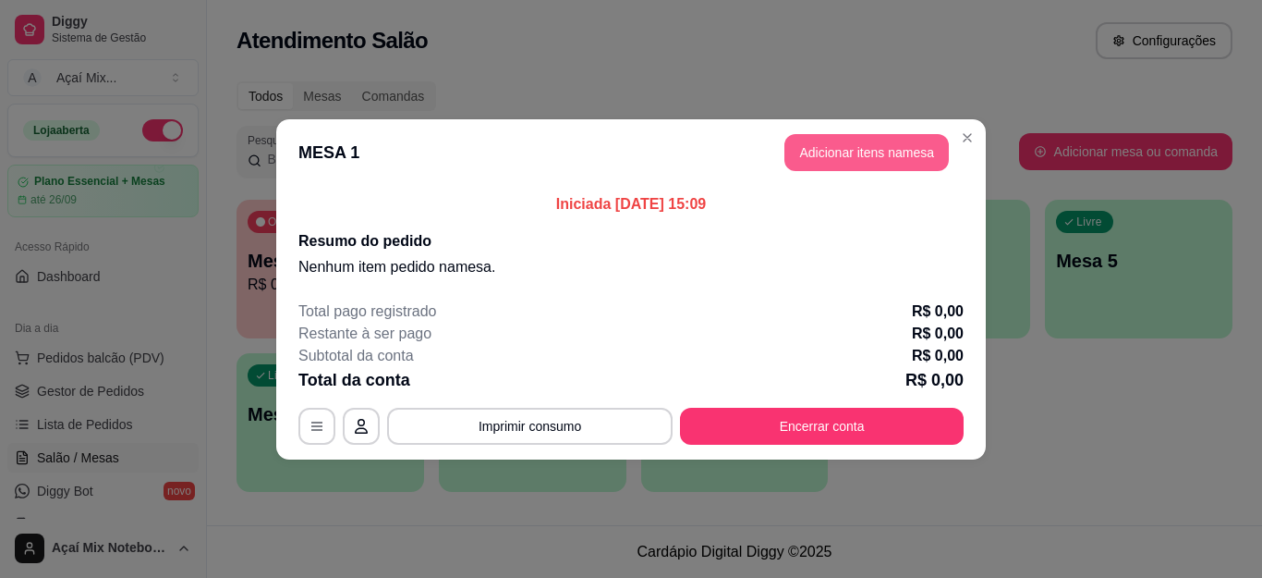
click at [853, 140] on button "Adicionar itens na mesa" at bounding box center [866, 152] width 164 height 37
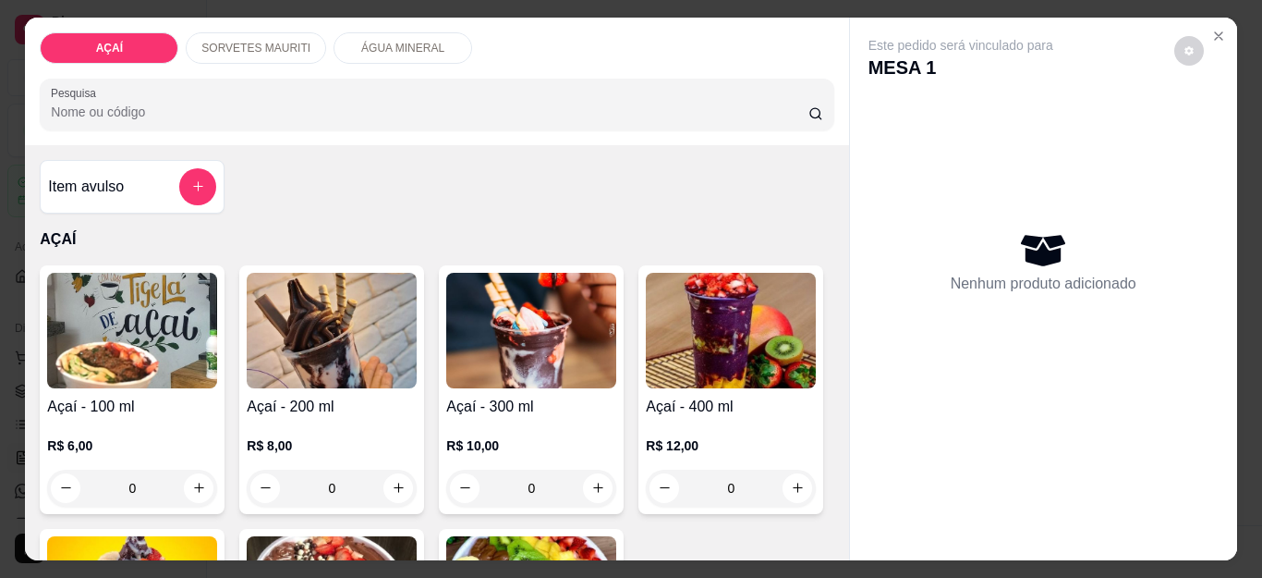
click at [658, 22] on div "AÇAÍ SORVETES MAURITI ÁGUA MINERAL Pesquisa" at bounding box center [436, 82] width 823 height 128
click at [292, 368] on img at bounding box center [332, 331] width 170 height 116
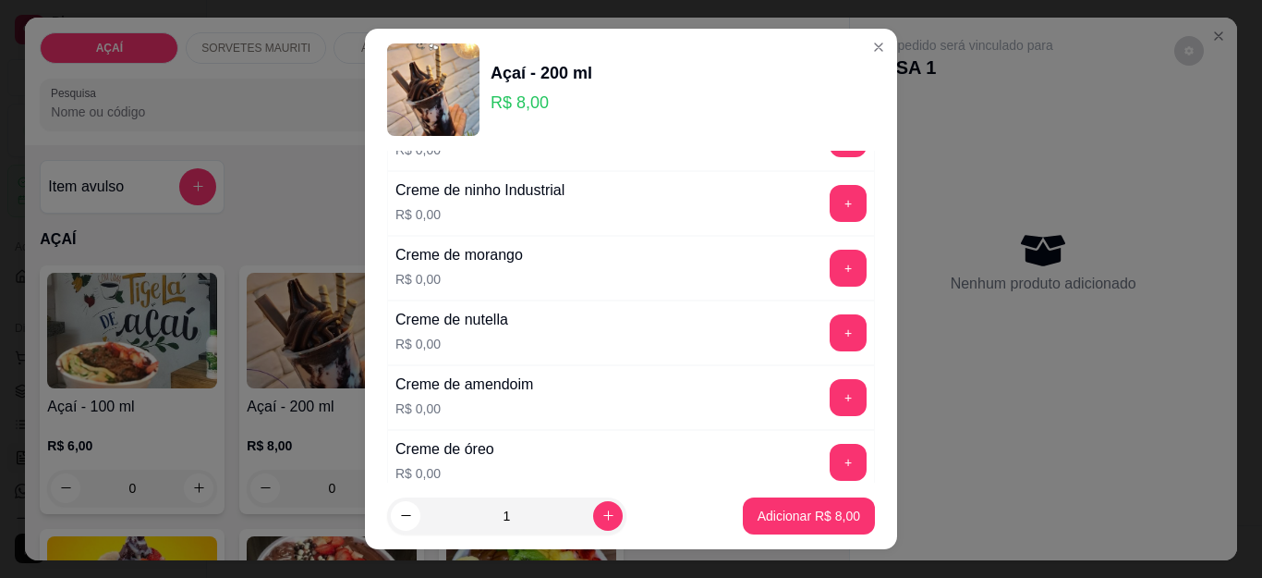
scroll to position [462, 0]
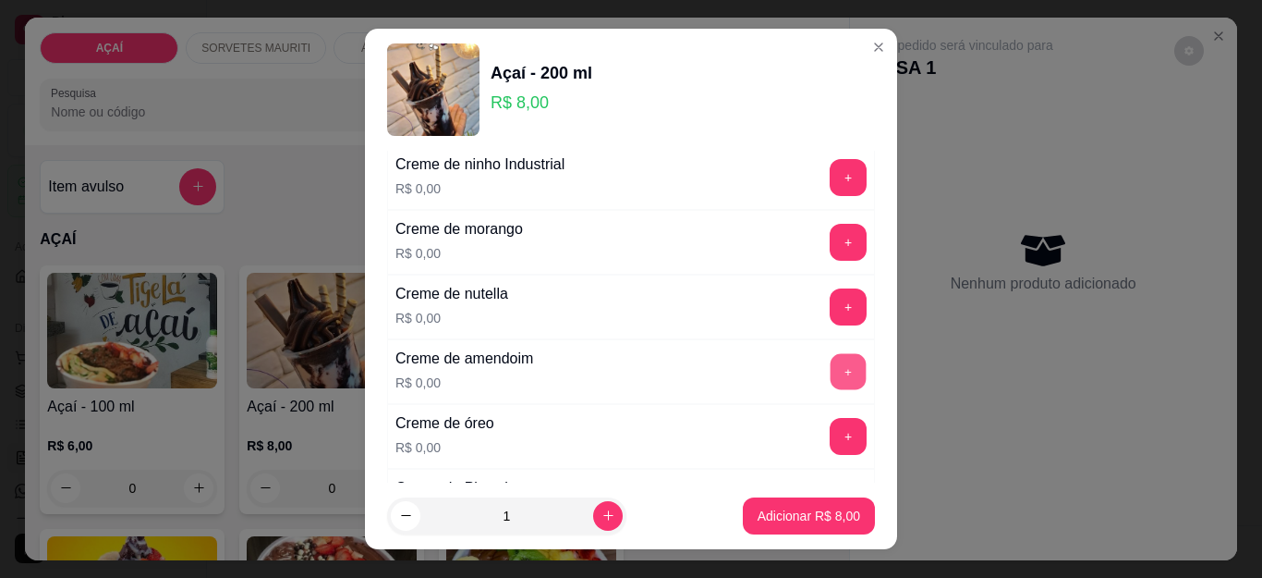
click at [831, 375] on button "+" at bounding box center [849, 372] width 36 height 36
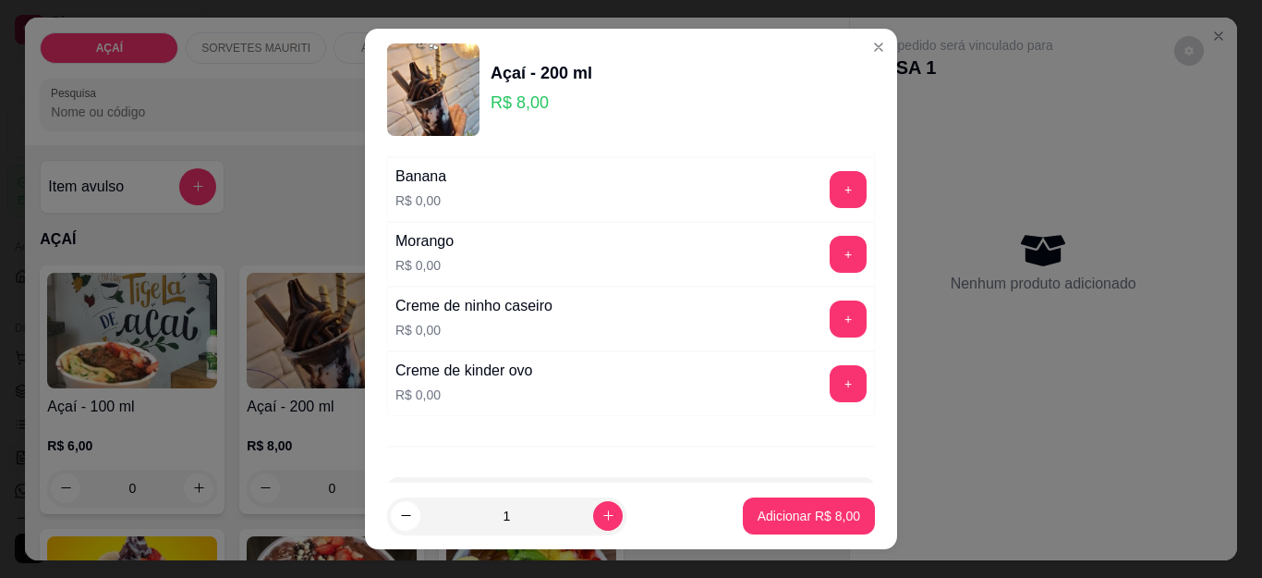
scroll to position [2402, 0]
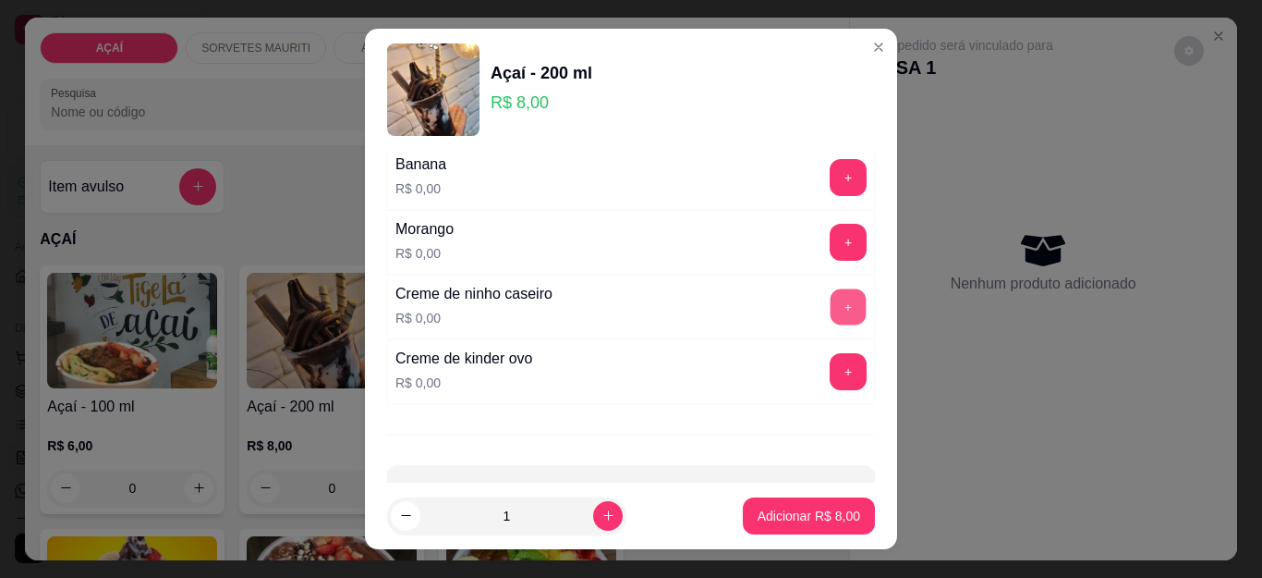
click at [831, 308] on button "+" at bounding box center [849, 307] width 36 height 36
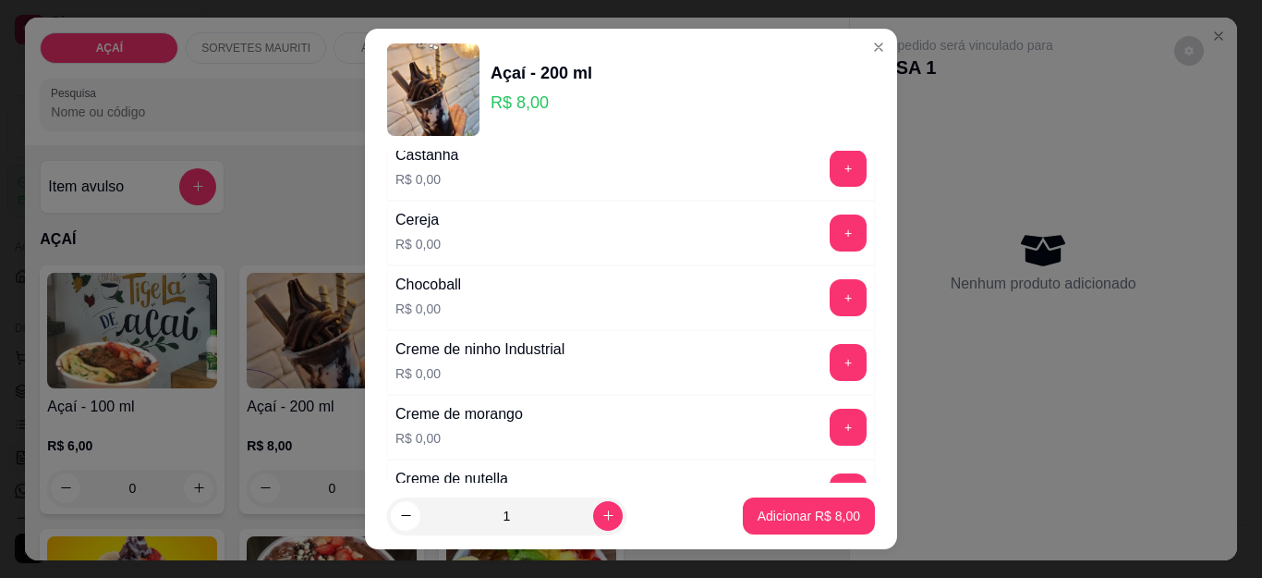
scroll to position [92, 0]
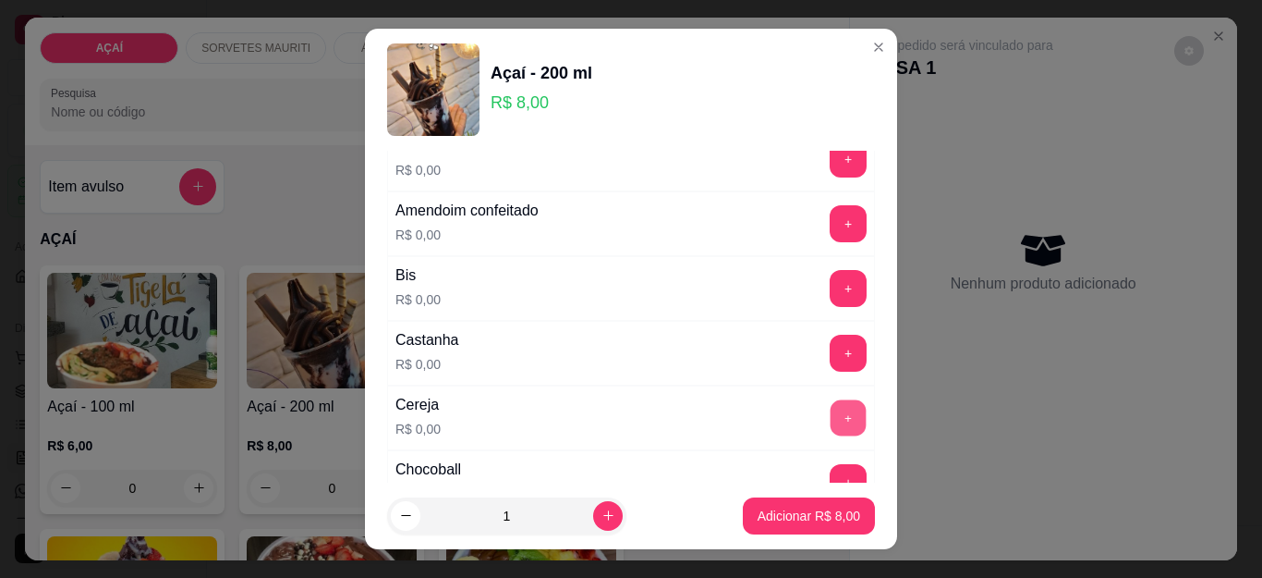
click at [831, 422] on button "+" at bounding box center [849, 418] width 36 height 36
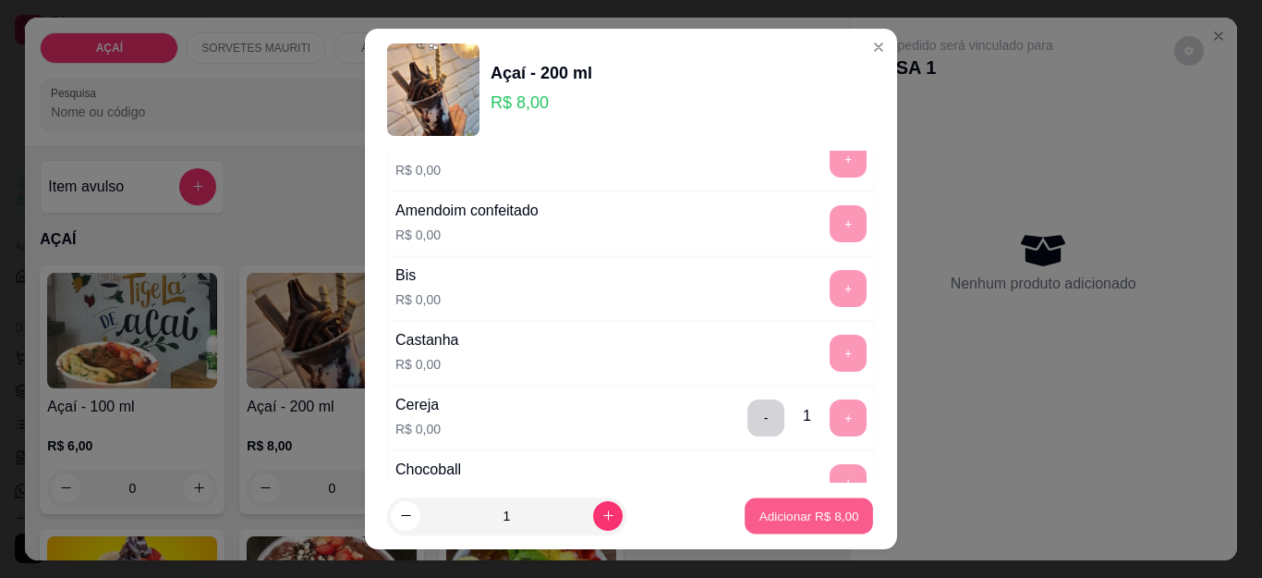
click at [783, 504] on button "Adicionar R$ 8,00" at bounding box center [809, 515] width 128 height 36
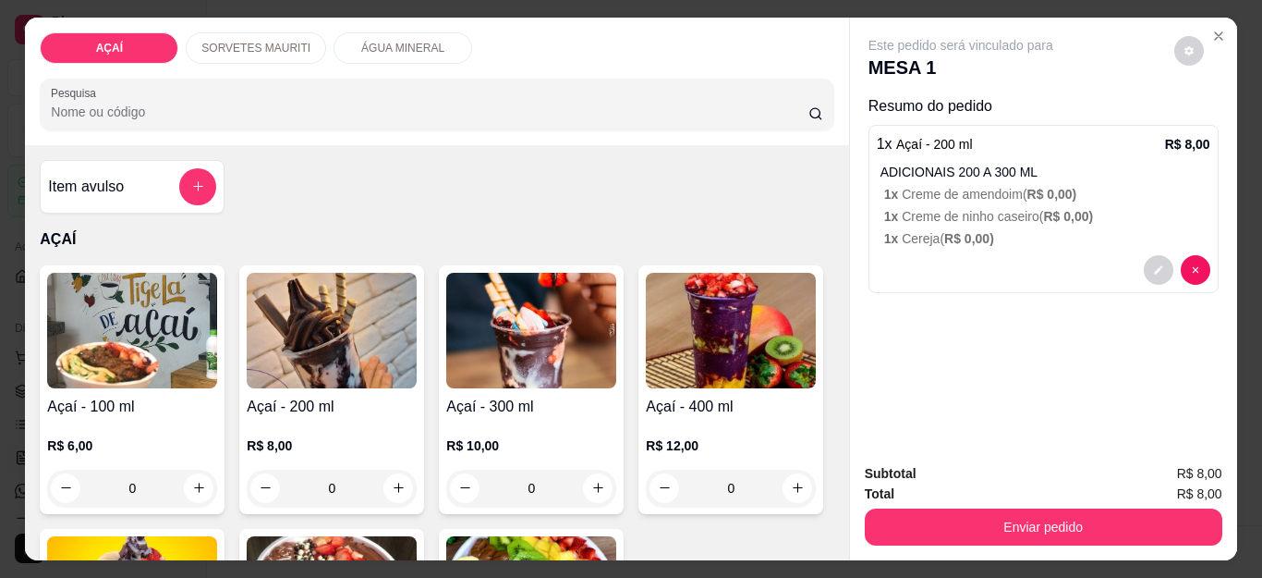
click at [299, 352] on img at bounding box center [332, 331] width 170 height 116
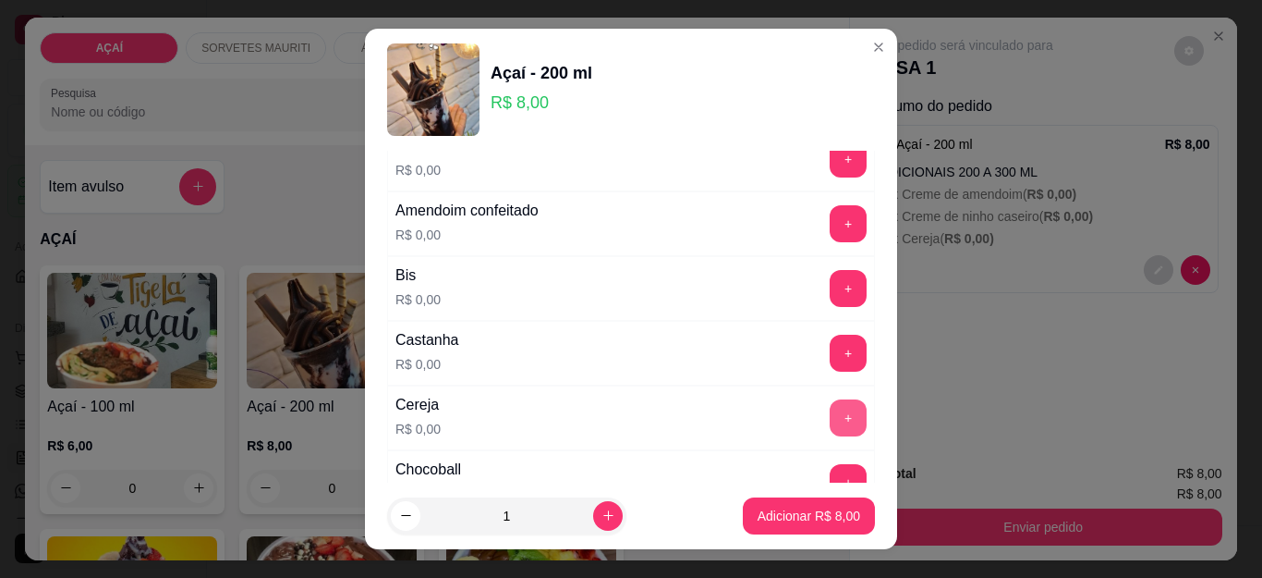
click at [830, 405] on button "+" at bounding box center [848, 417] width 37 height 37
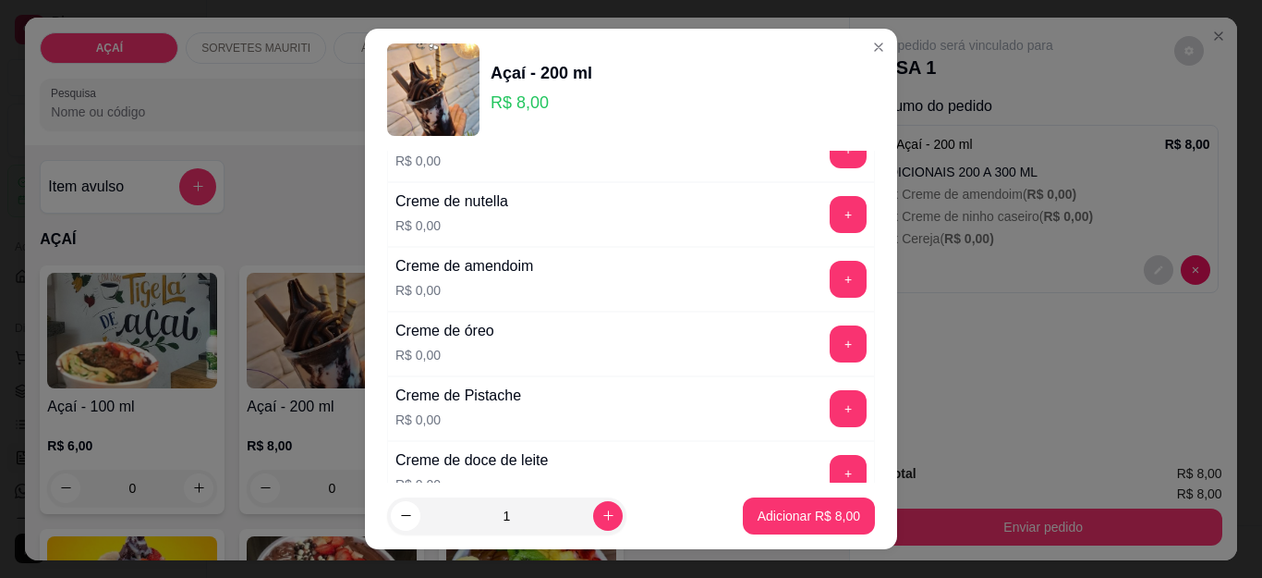
scroll to position [647, 0]
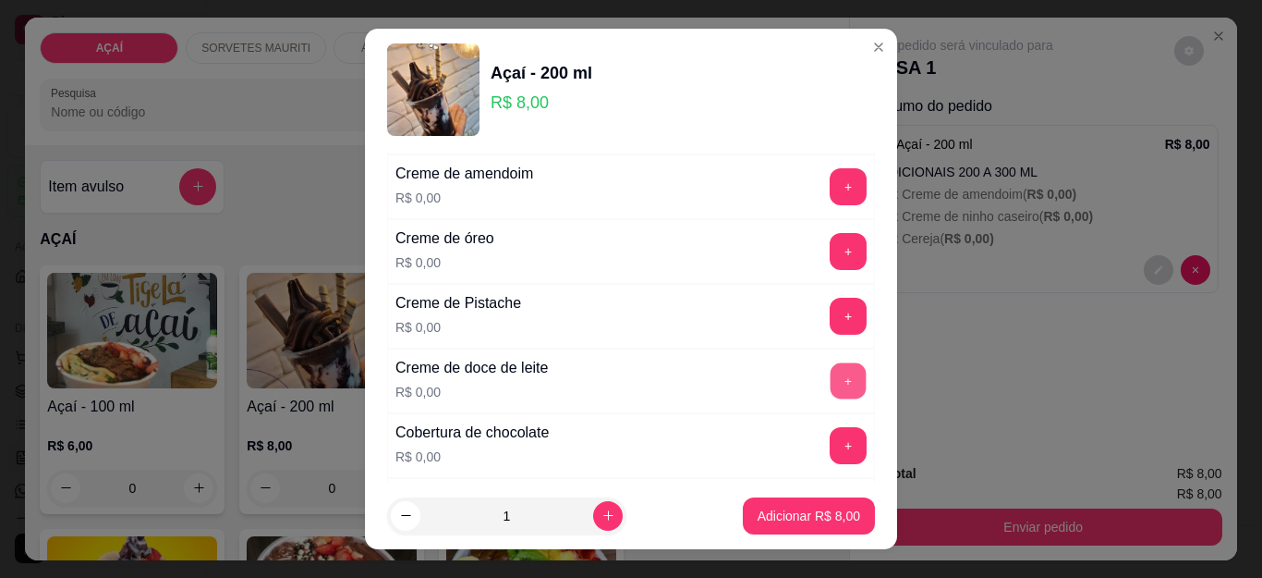
click at [831, 376] on button "+" at bounding box center [849, 381] width 36 height 36
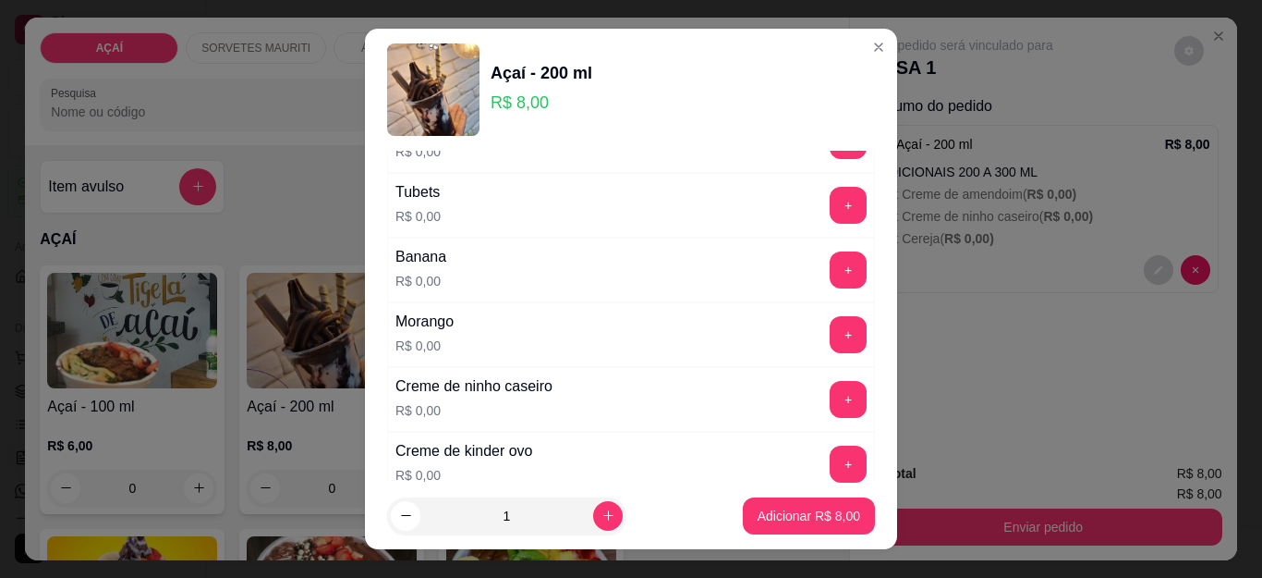
scroll to position [2402, 0]
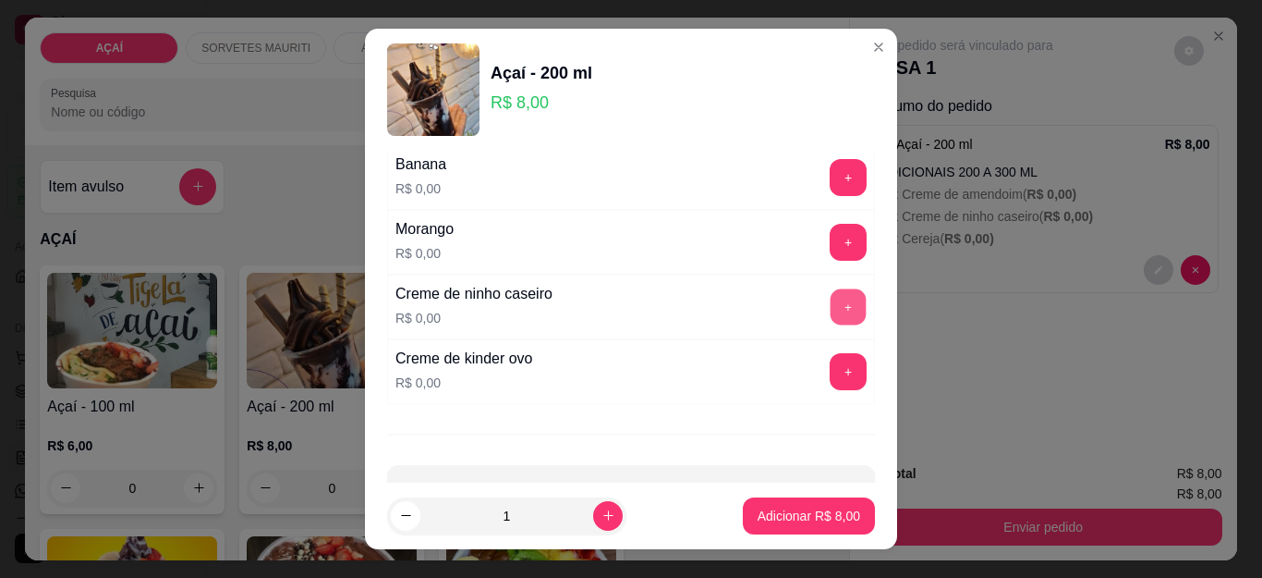
click at [831, 307] on button "+" at bounding box center [849, 307] width 36 height 36
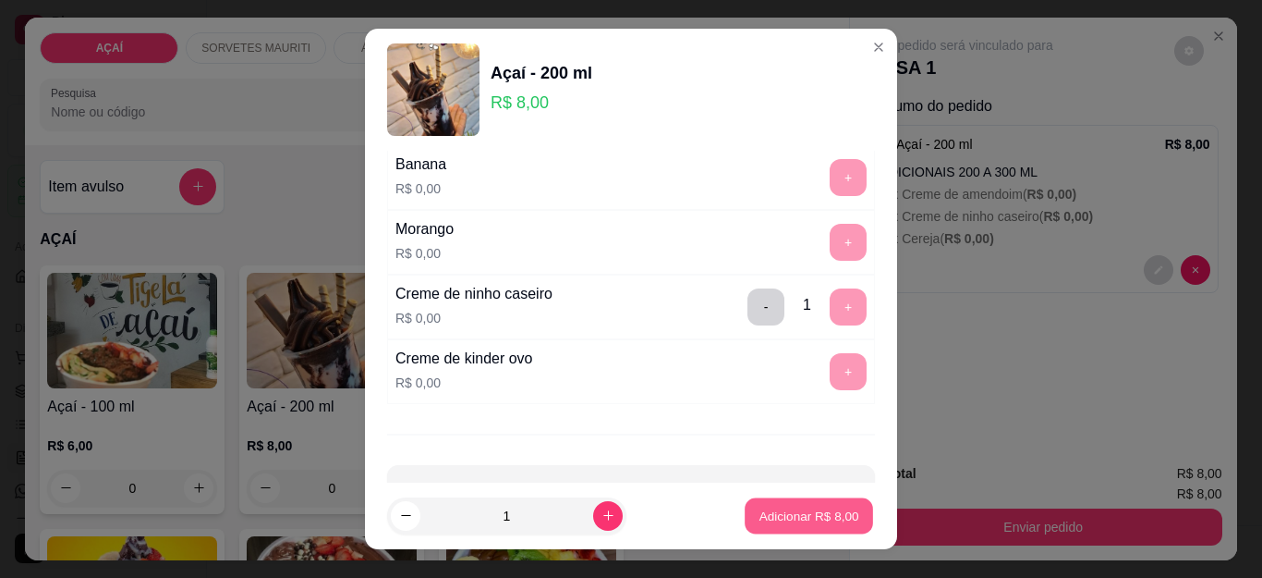
click at [789, 511] on p "Adicionar R$ 8,00" at bounding box center [809, 515] width 100 height 18
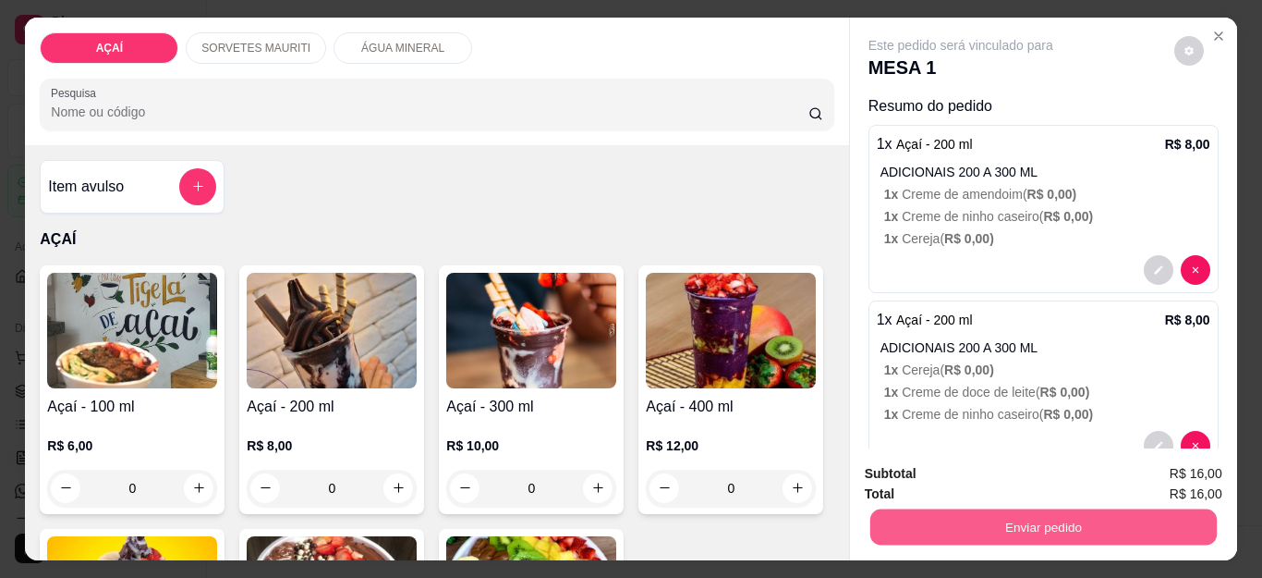
click at [1007, 515] on button "Enviar pedido" at bounding box center [1042, 527] width 347 height 36
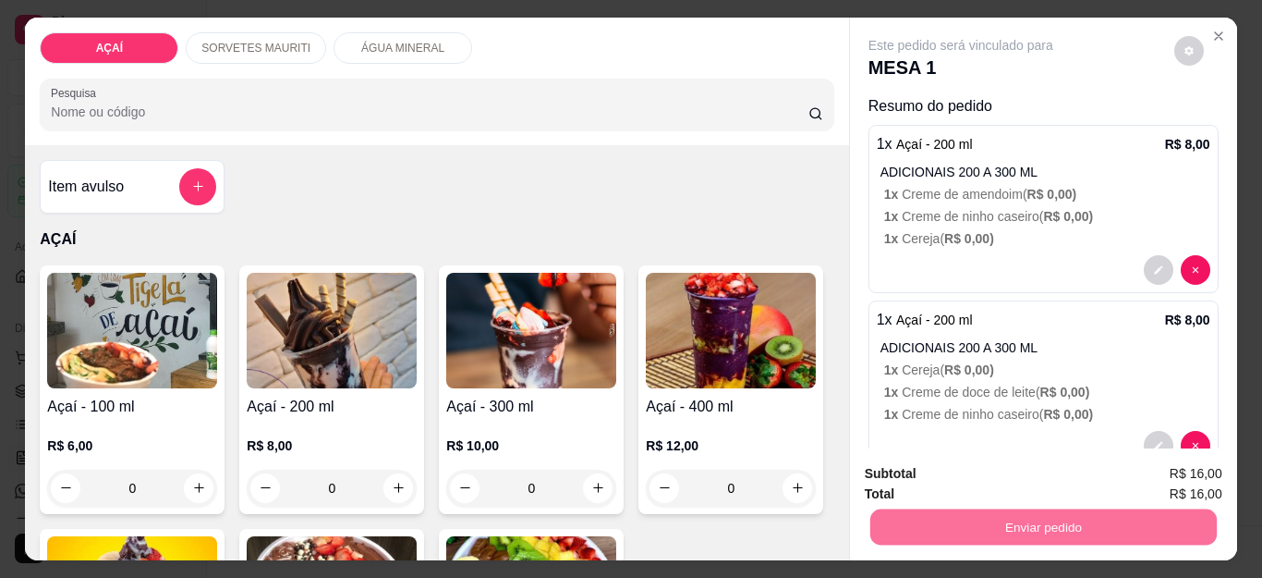
click at [994, 475] on button "Não registrar e enviar pedido" at bounding box center [981, 473] width 192 height 35
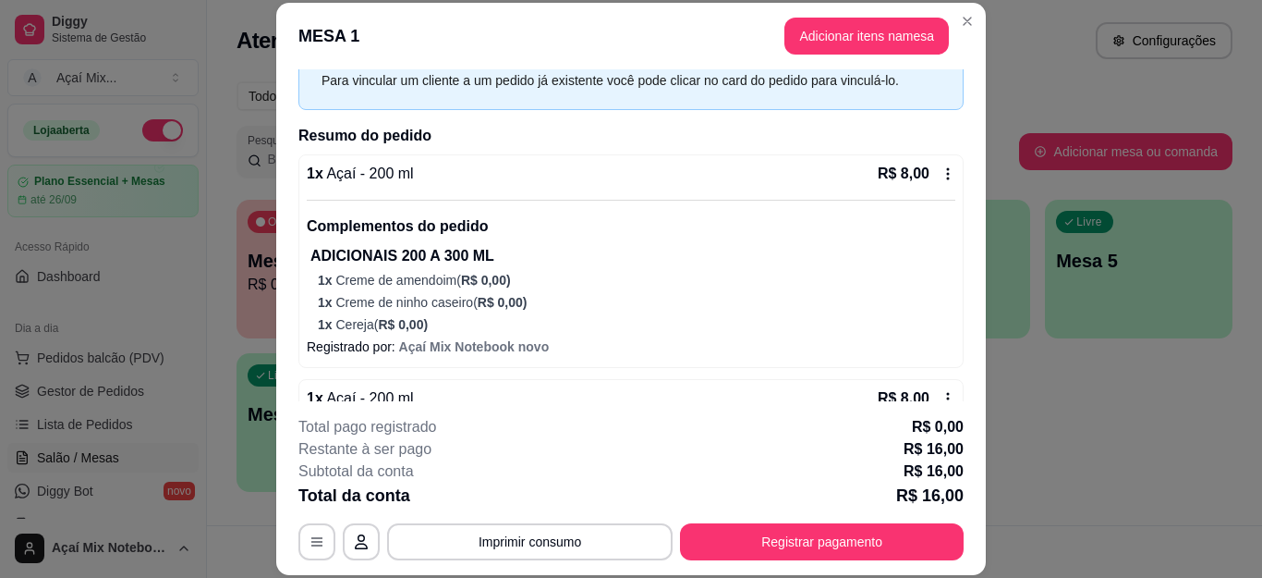
scroll to position [277, 0]
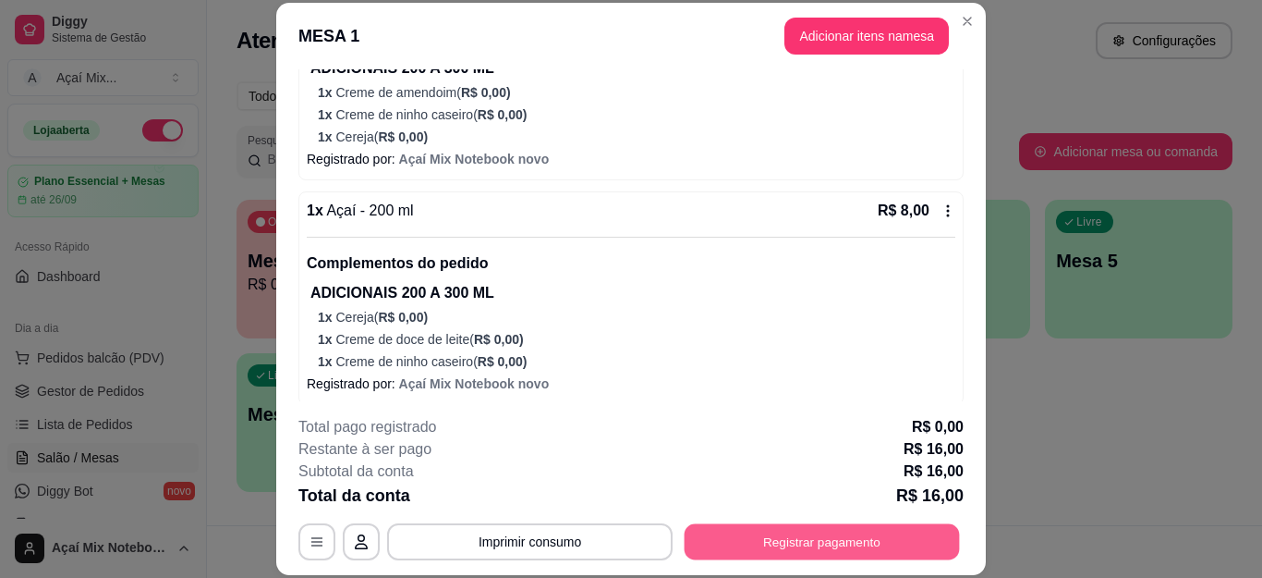
click at [883, 533] on button "Registrar pagamento" at bounding box center [822, 541] width 275 height 36
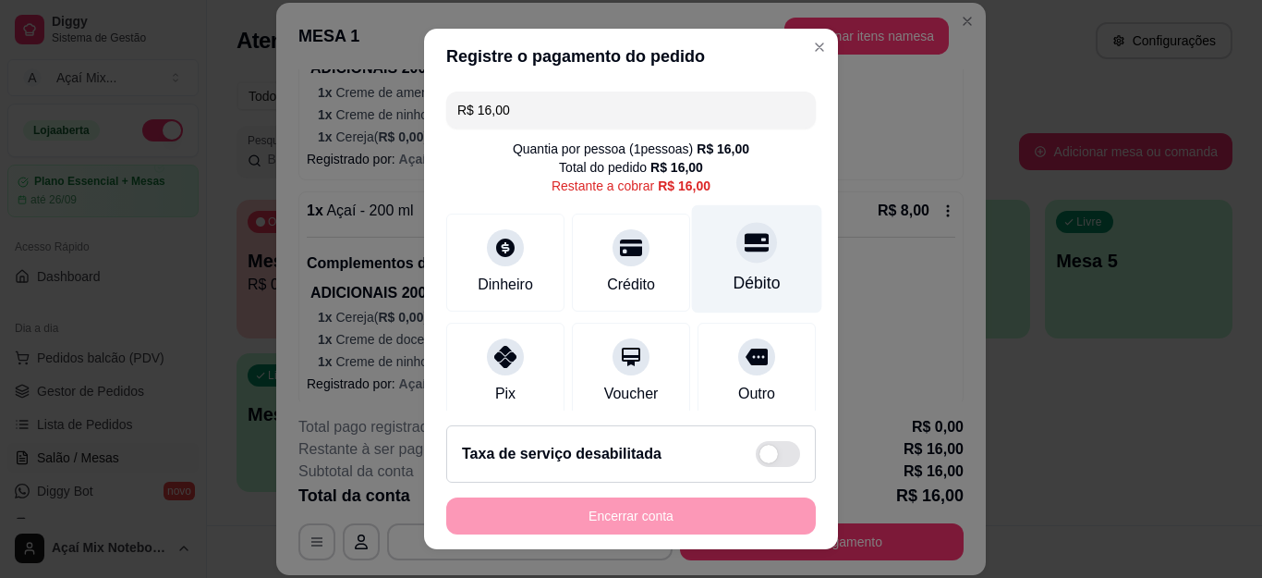
click at [745, 244] on icon at bounding box center [757, 243] width 24 height 18
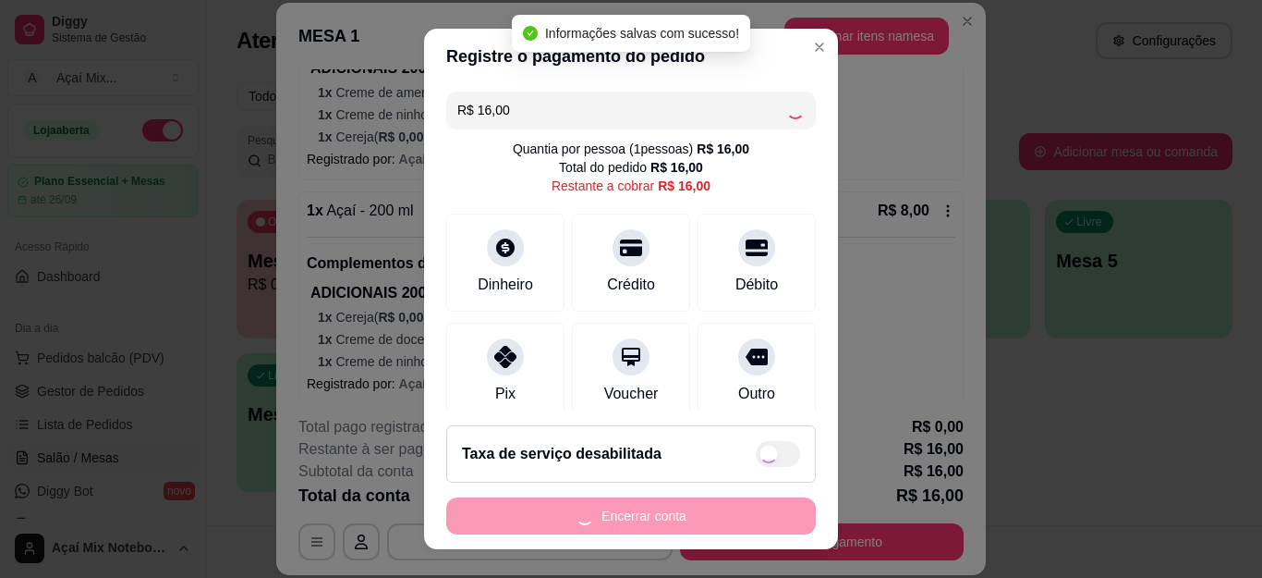
type input "R$ 0,00"
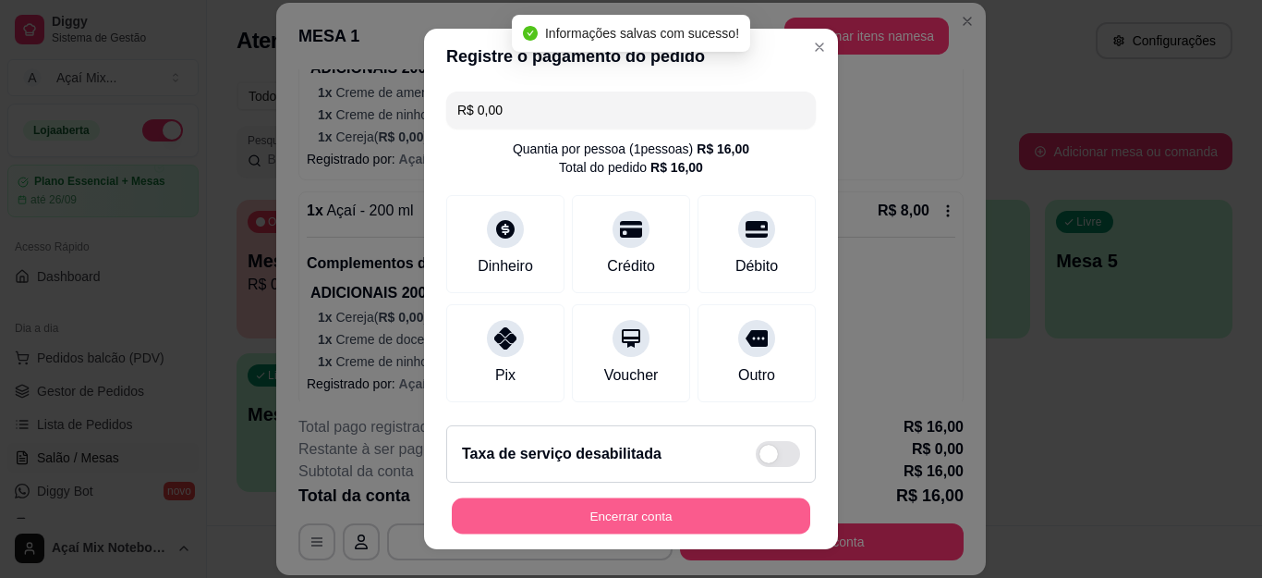
click at [681, 518] on button "Encerrar conta" at bounding box center [631, 515] width 359 height 36
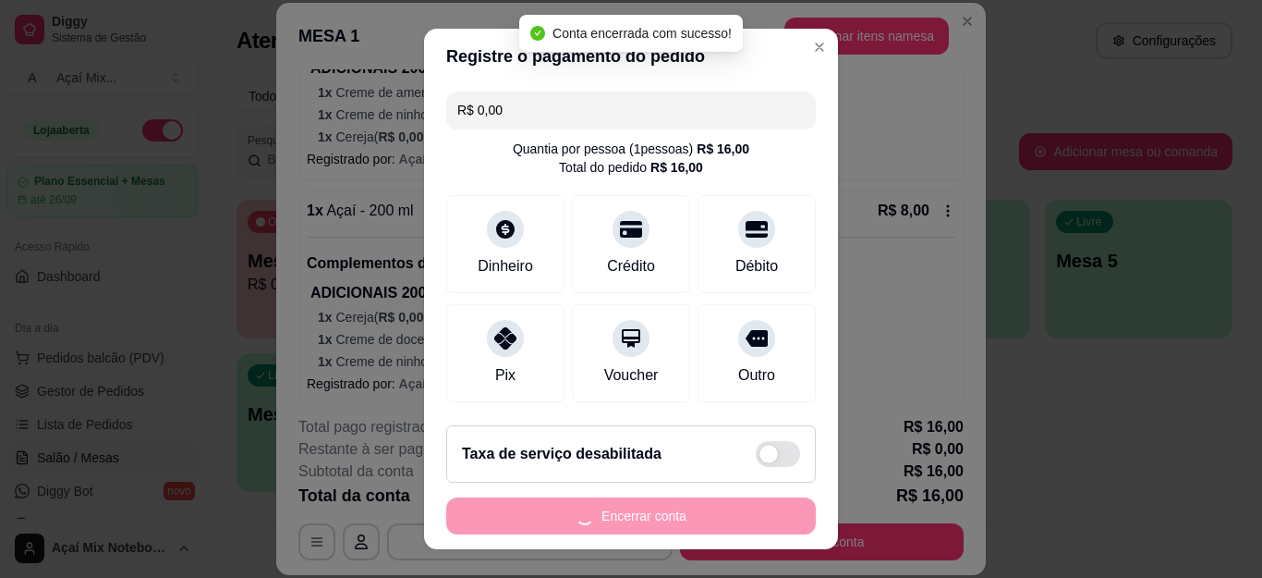
scroll to position [0, 0]
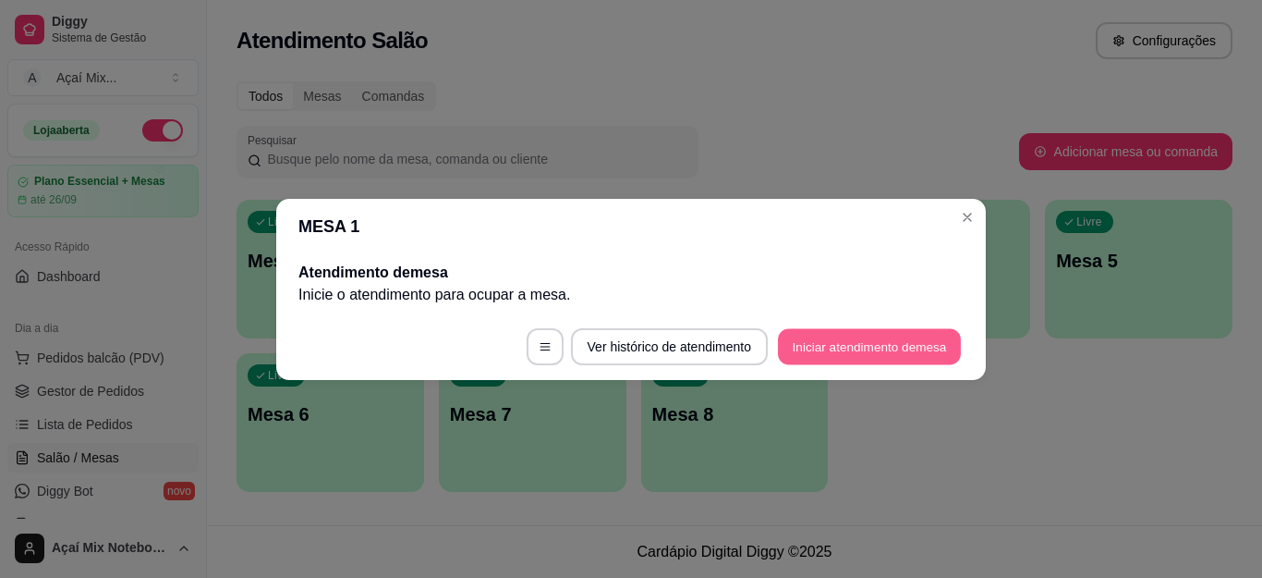
click at [795, 327] on footer "Ver histórico de atendimento Iniciar atendimento de mesa" at bounding box center [631, 346] width 710 height 67
click at [862, 344] on button "Iniciar atendimento de mesa" at bounding box center [869, 346] width 183 height 36
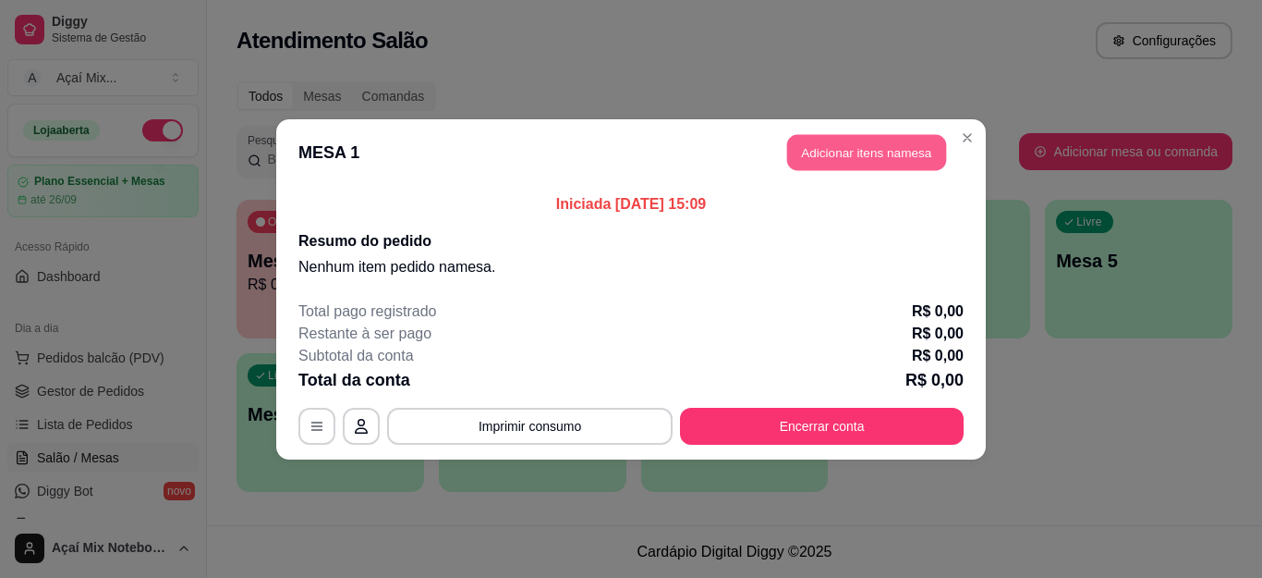
click at [861, 142] on button "Adicionar itens na mesa" at bounding box center [866, 152] width 159 height 36
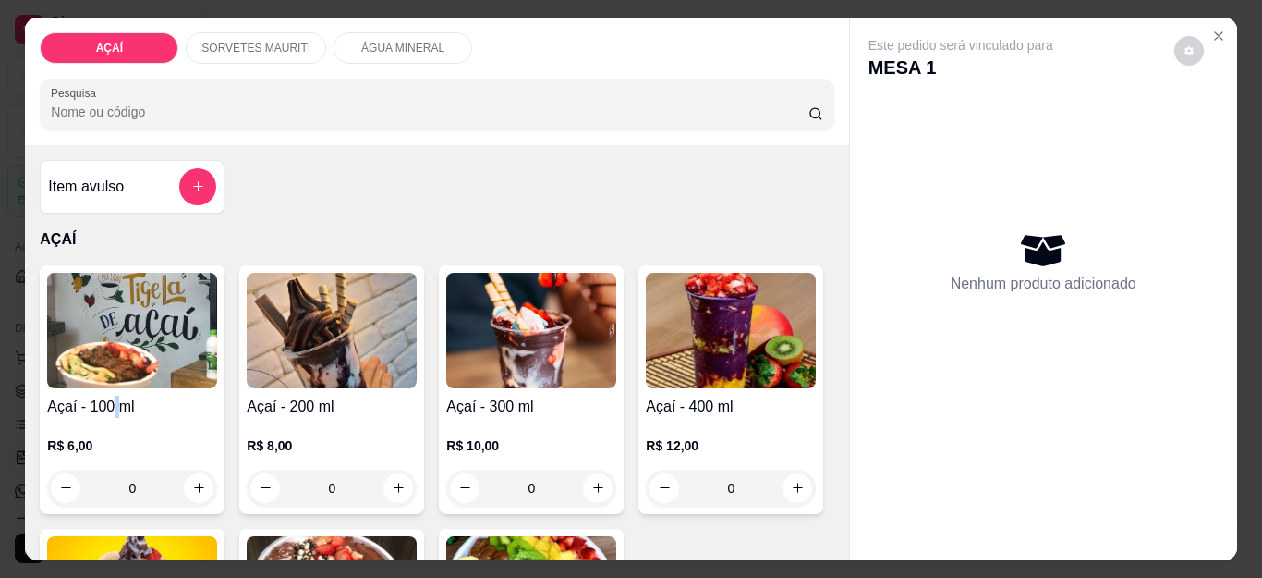
drag, startPoint x: 107, startPoint y: 399, endPoint x: 125, endPoint y: 394, distance: 18.4
click at [125, 395] on h4 "Açaí - 100 ml" at bounding box center [132, 406] width 170 height 22
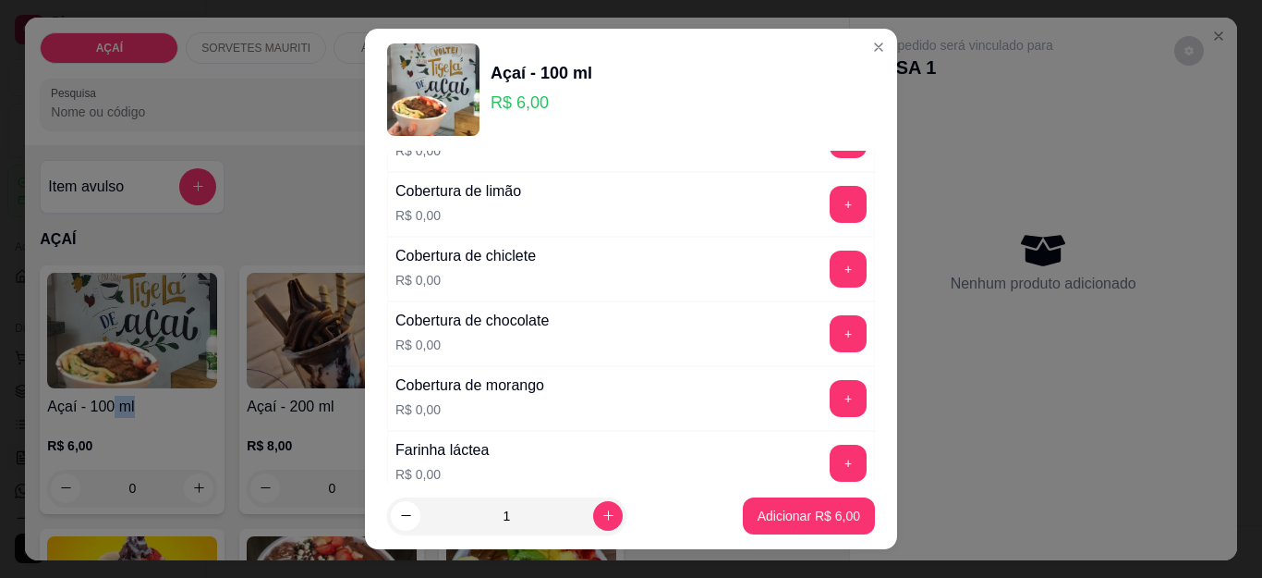
scroll to position [924, 0]
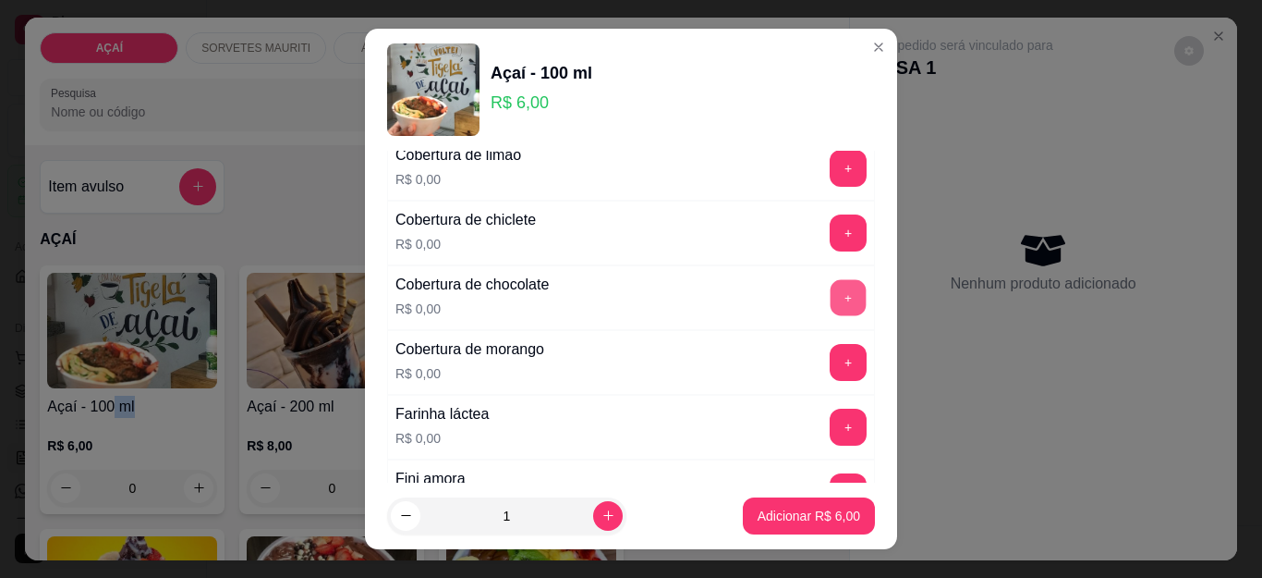
click at [831, 288] on button "+" at bounding box center [849, 298] width 36 height 36
click at [748, 303] on button "-" at bounding box center [766, 297] width 37 height 37
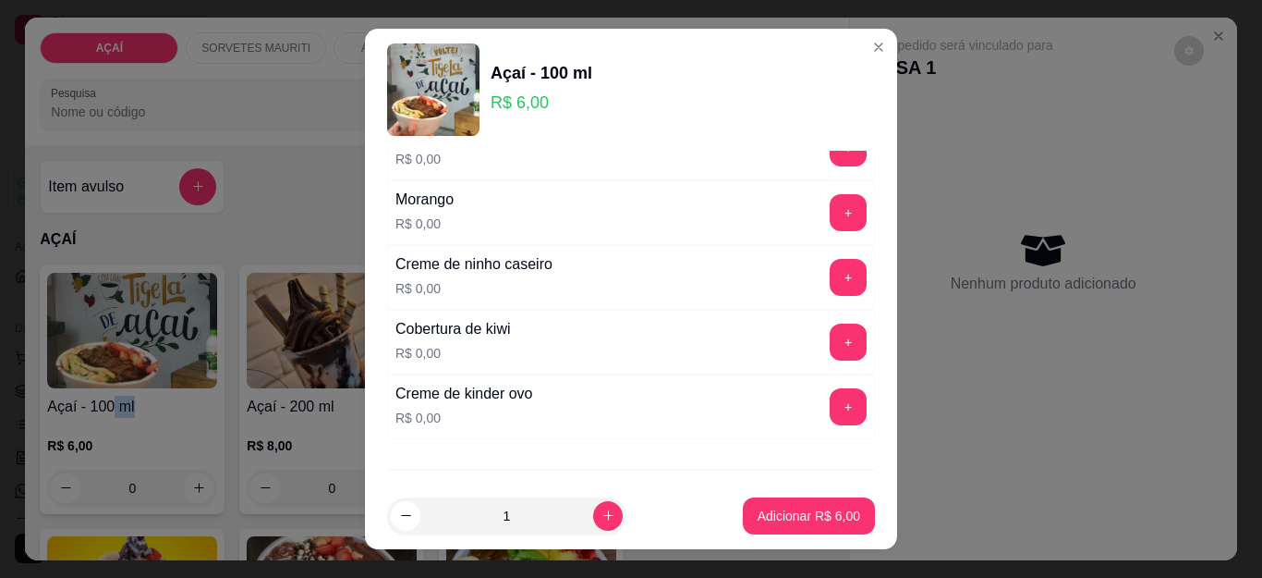
scroll to position [2278, 0]
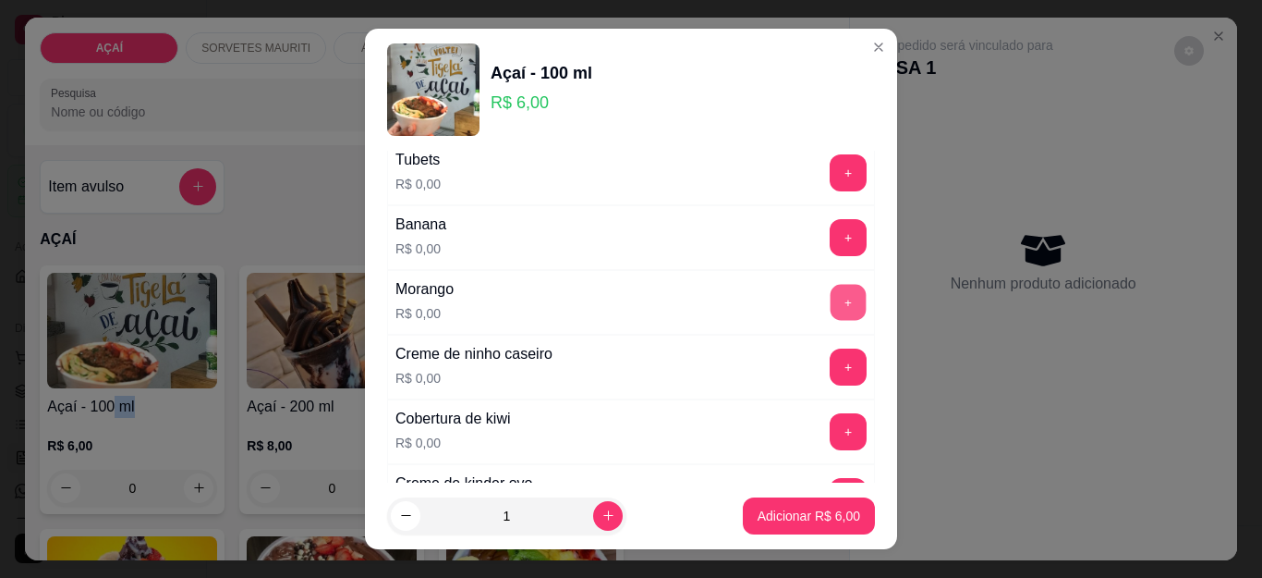
click at [831, 304] on button "+" at bounding box center [849, 303] width 36 height 36
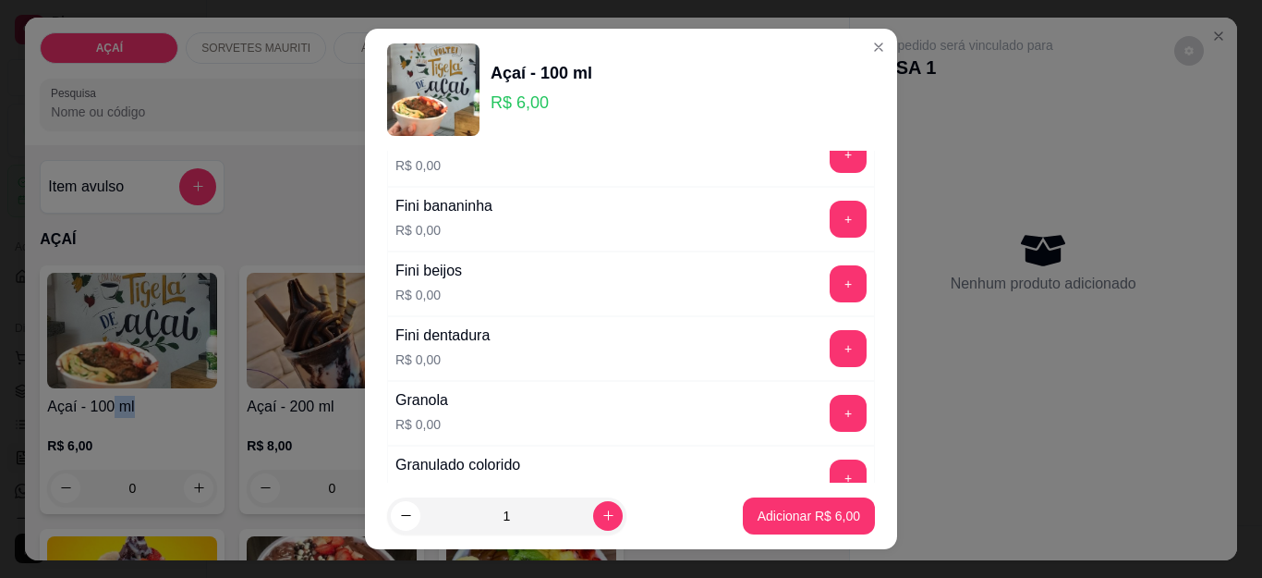
scroll to position [1076, 0]
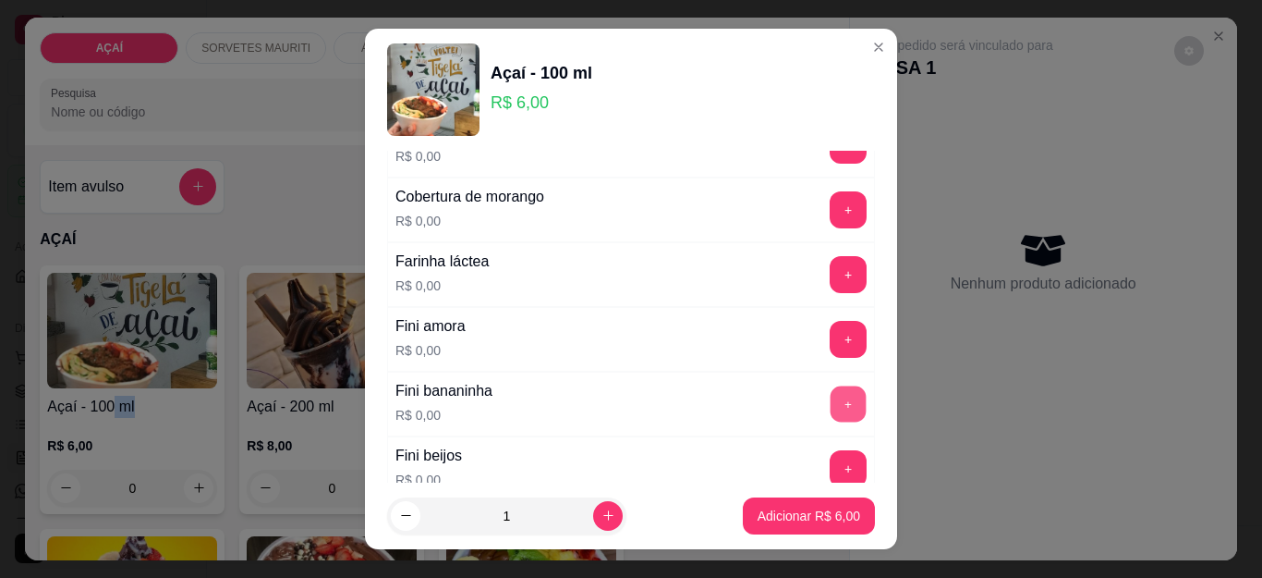
click at [831, 393] on button "+" at bounding box center [849, 404] width 36 height 36
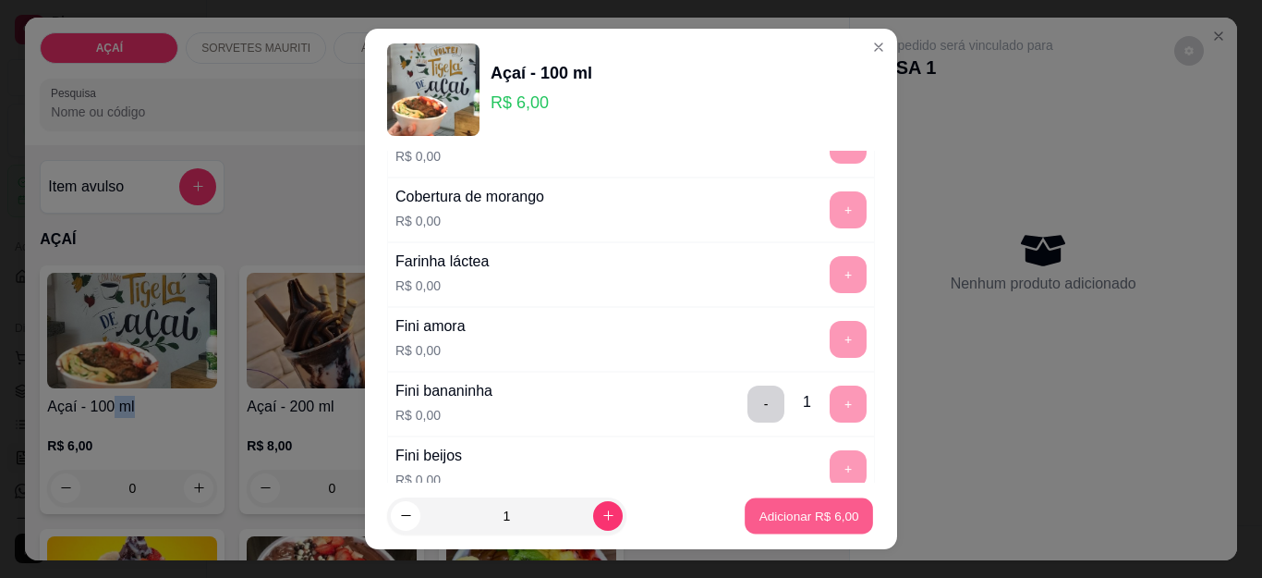
click at [745, 506] on button "Adicionar R$ 6,00" at bounding box center [809, 515] width 128 height 36
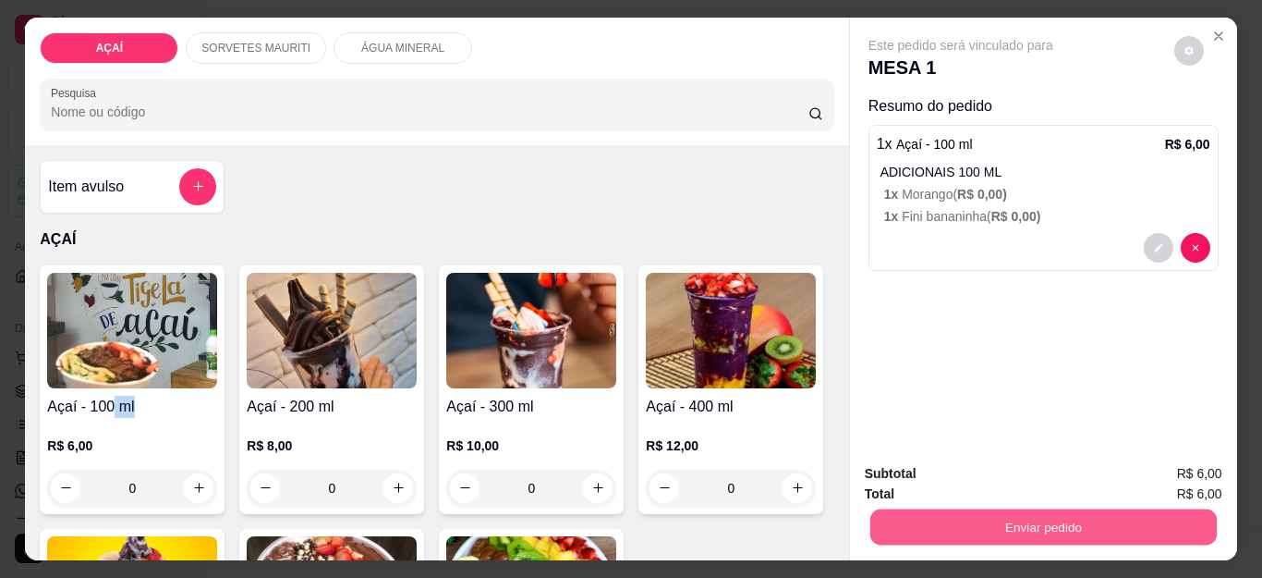
click at [893, 532] on button "Enviar pedido" at bounding box center [1042, 527] width 347 height 36
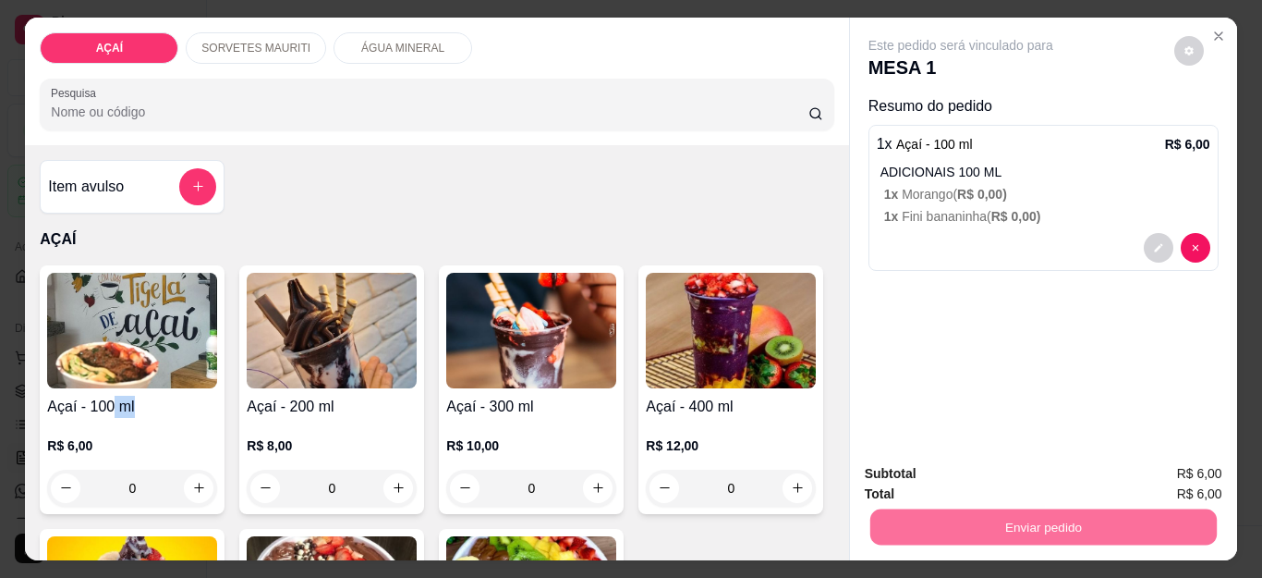
click at [900, 469] on button "Não registrar e enviar pedido" at bounding box center [981, 473] width 187 height 34
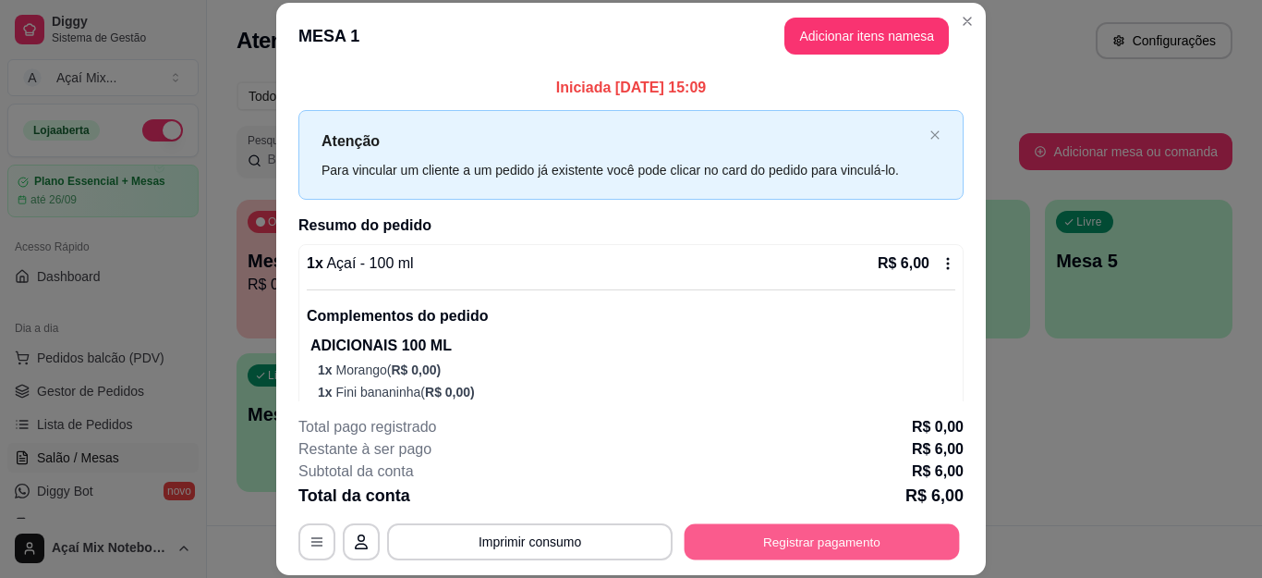
click at [794, 515] on div "**********" at bounding box center [630, 488] width 665 height 144
click at [855, 528] on button "Registrar pagamento" at bounding box center [822, 541] width 275 height 36
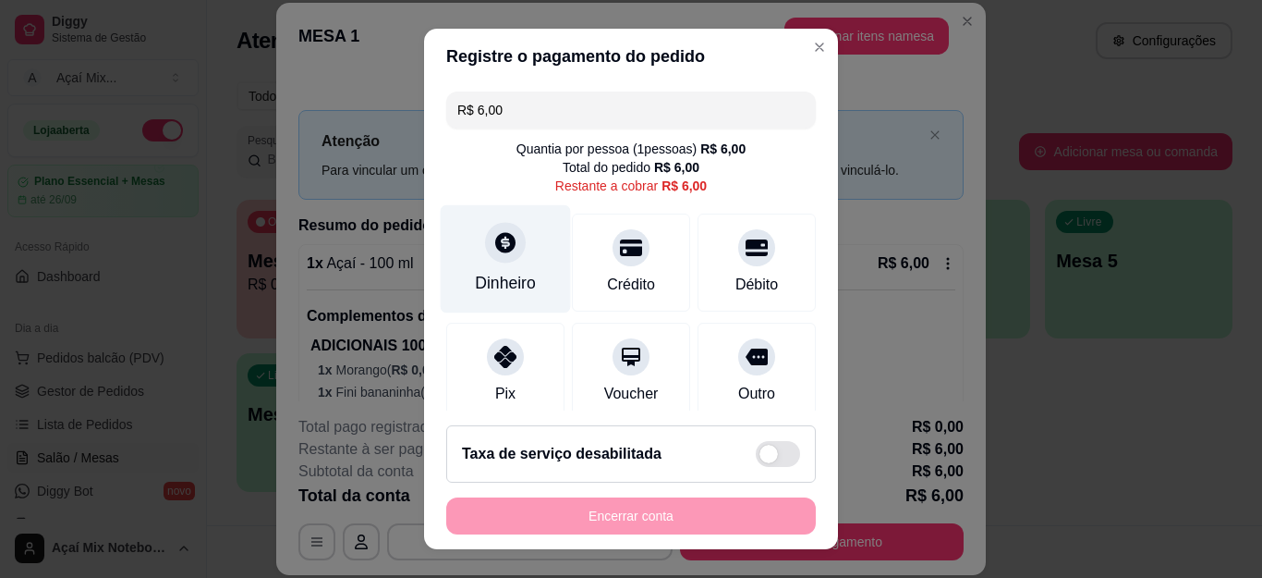
click at [493, 249] on icon at bounding box center [505, 242] width 24 height 24
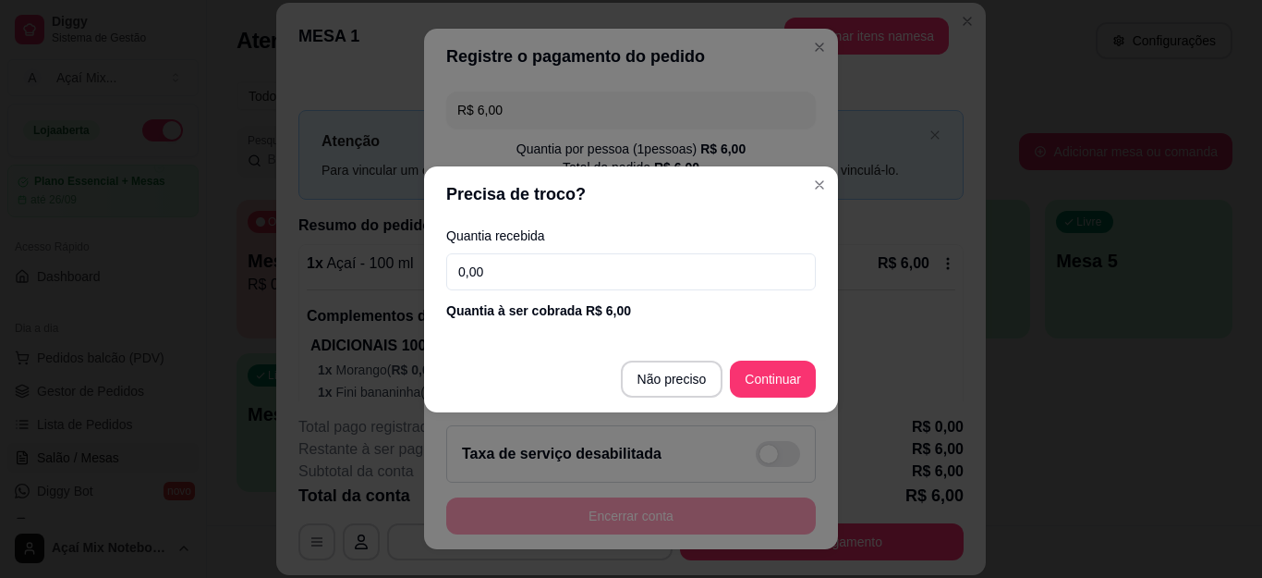
click at [569, 269] on input "0,00" at bounding box center [631, 271] width 370 height 37
type input "20,00"
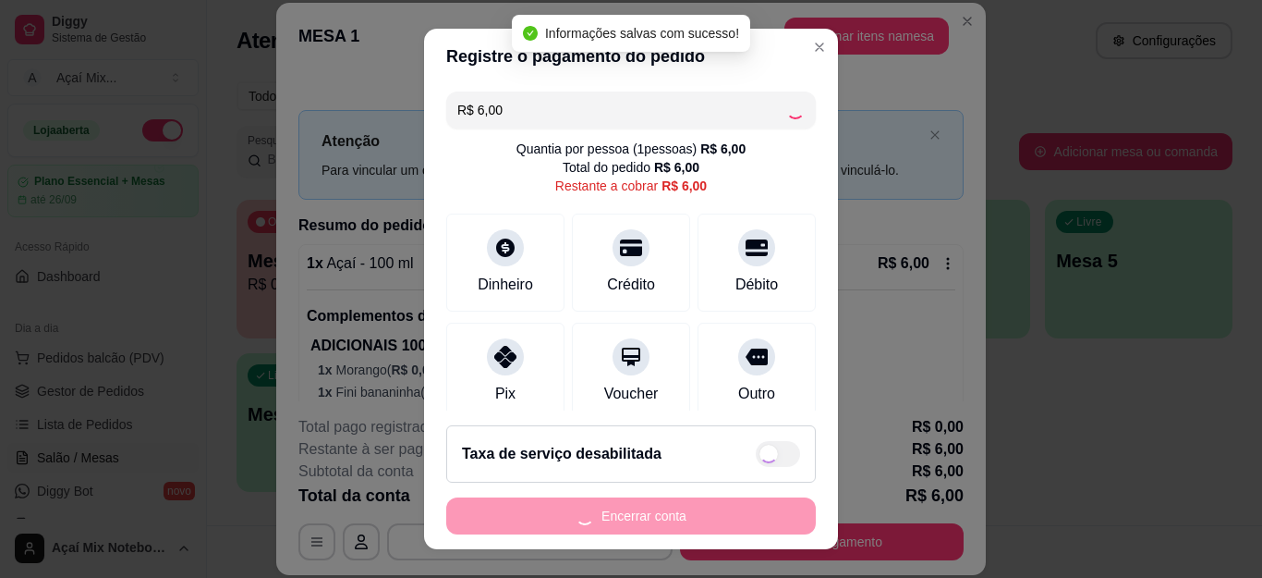
type input "R$ 0,00"
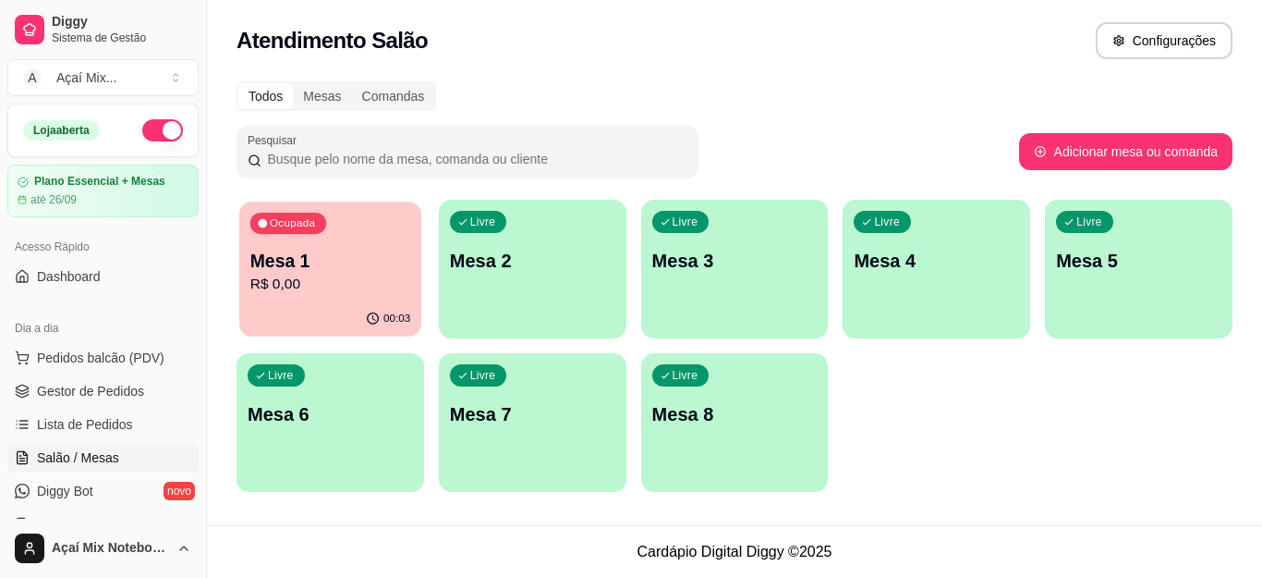
click at [351, 222] on div "Ocupada Mesa 1 R$ 0,00" at bounding box center [330, 251] width 182 height 100
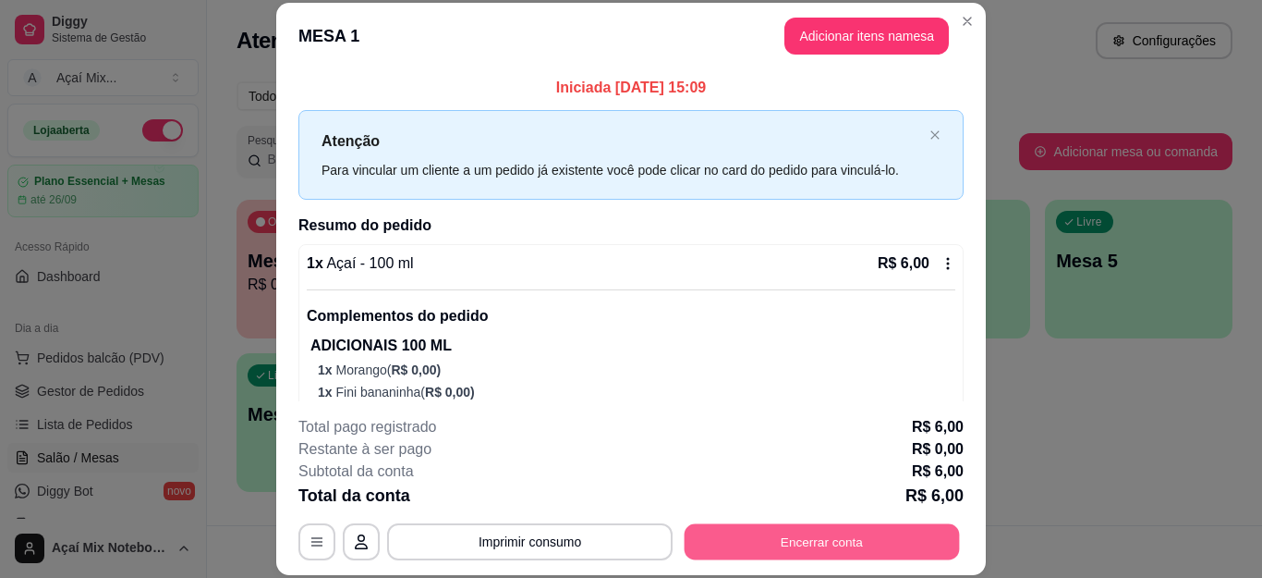
click at [864, 529] on button "Encerrar conta" at bounding box center [822, 541] width 275 height 36
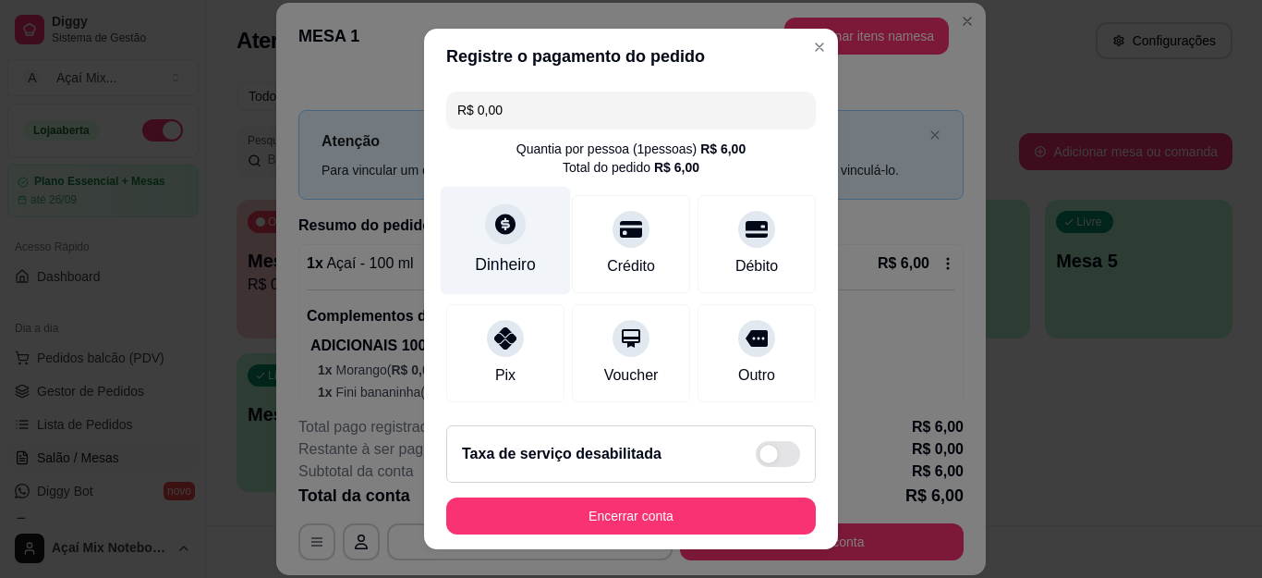
click at [479, 249] on div "Dinheiro" at bounding box center [506, 241] width 130 height 108
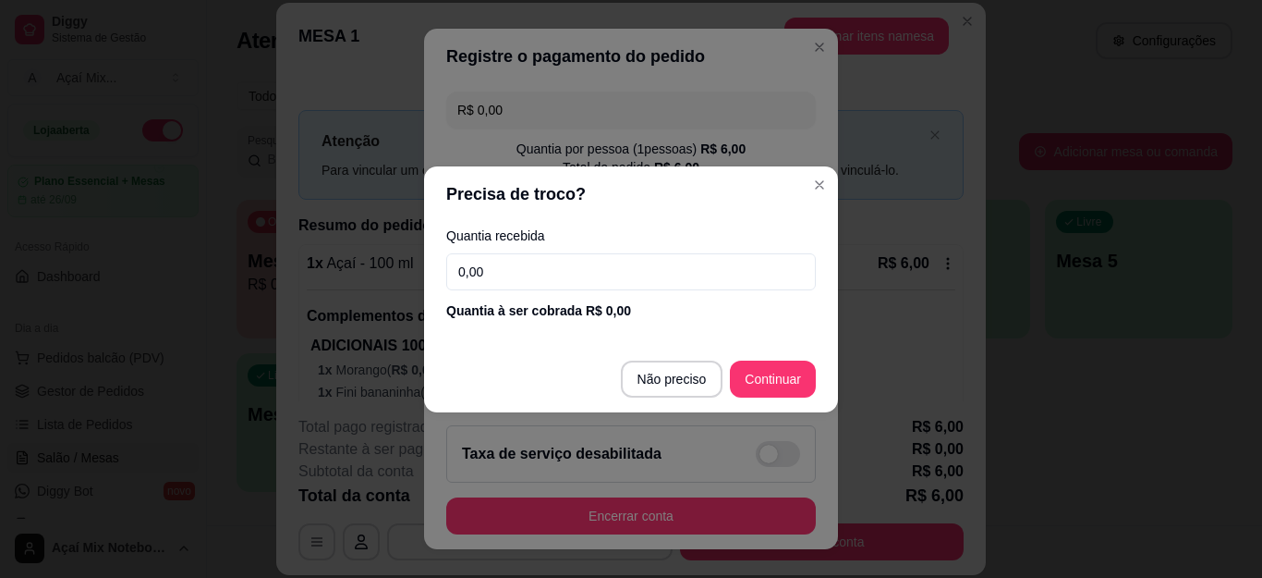
click at [515, 265] on input "0,00" at bounding box center [631, 271] width 370 height 37
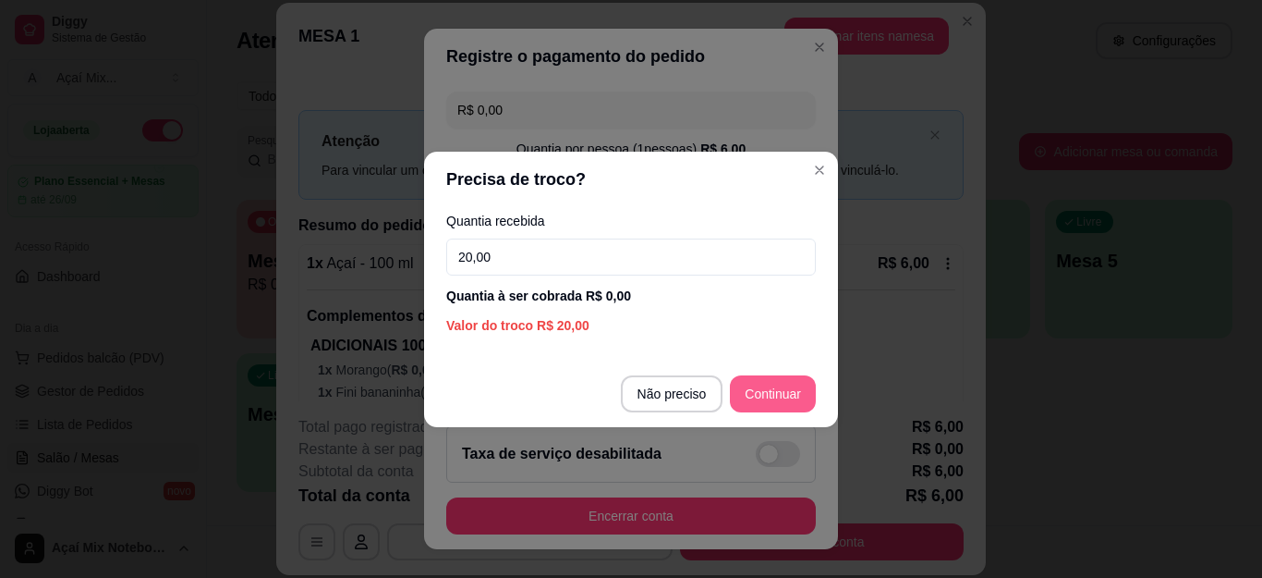
type input "20,00"
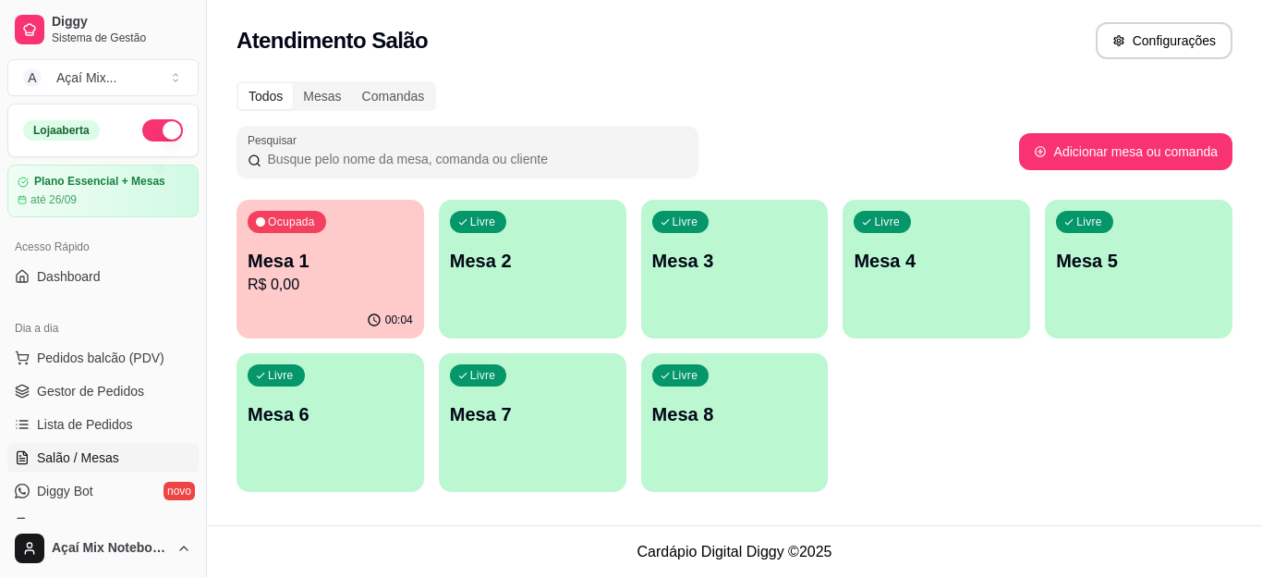
click at [492, 289] on div "Livre Mesa 2" at bounding box center [533, 258] width 188 height 116
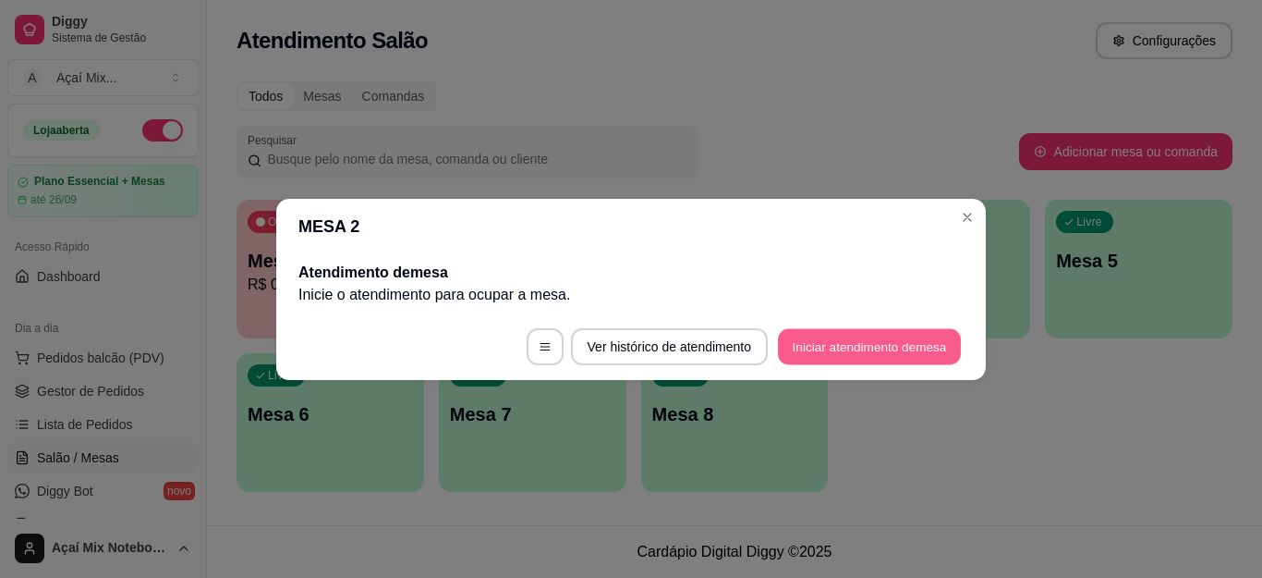
click at [826, 341] on button "Iniciar atendimento de mesa" at bounding box center [869, 346] width 183 height 36
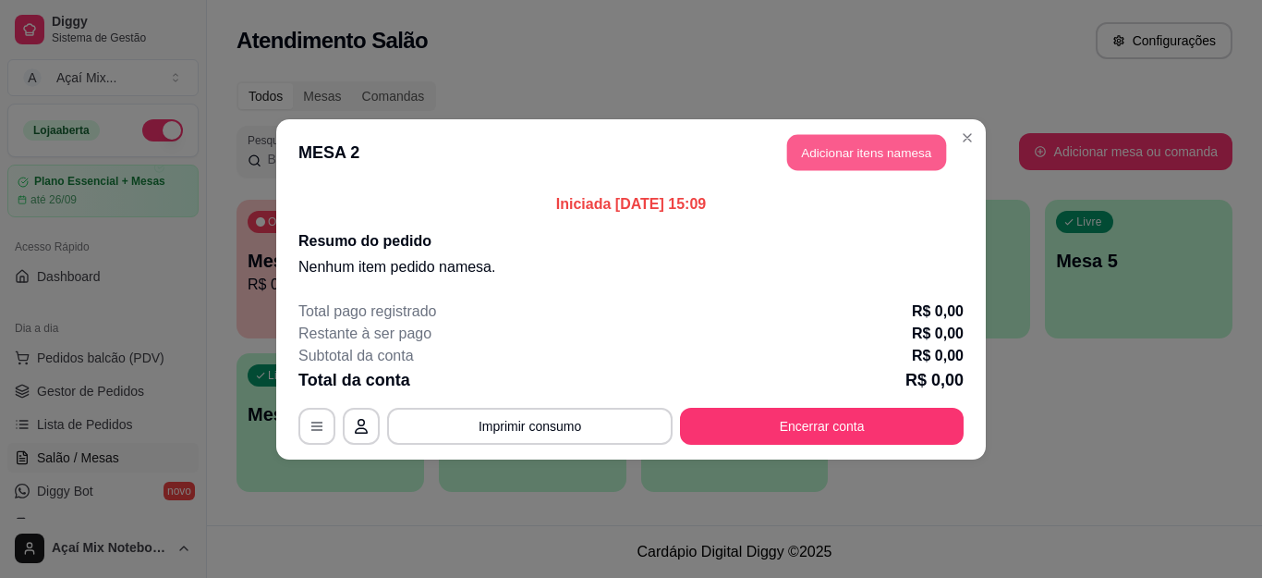
click at [832, 156] on button "Adicionar itens na mesa" at bounding box center [866, 152] width 159 height 36
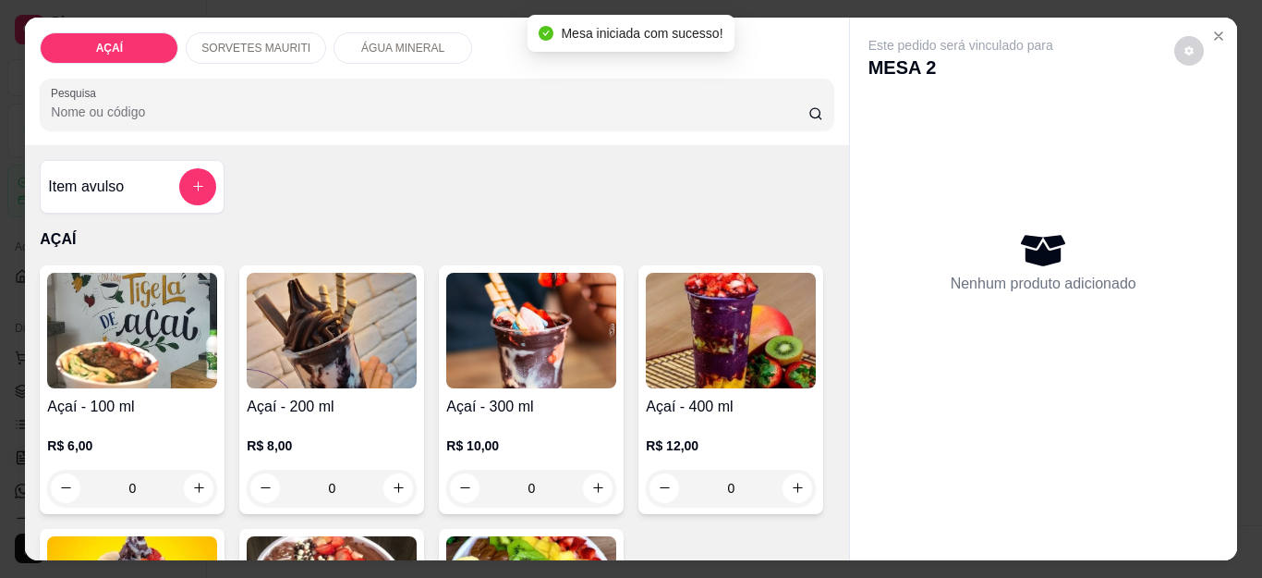
click at [541, 342] on img at bounding box center [531, 331] width 170 height 116
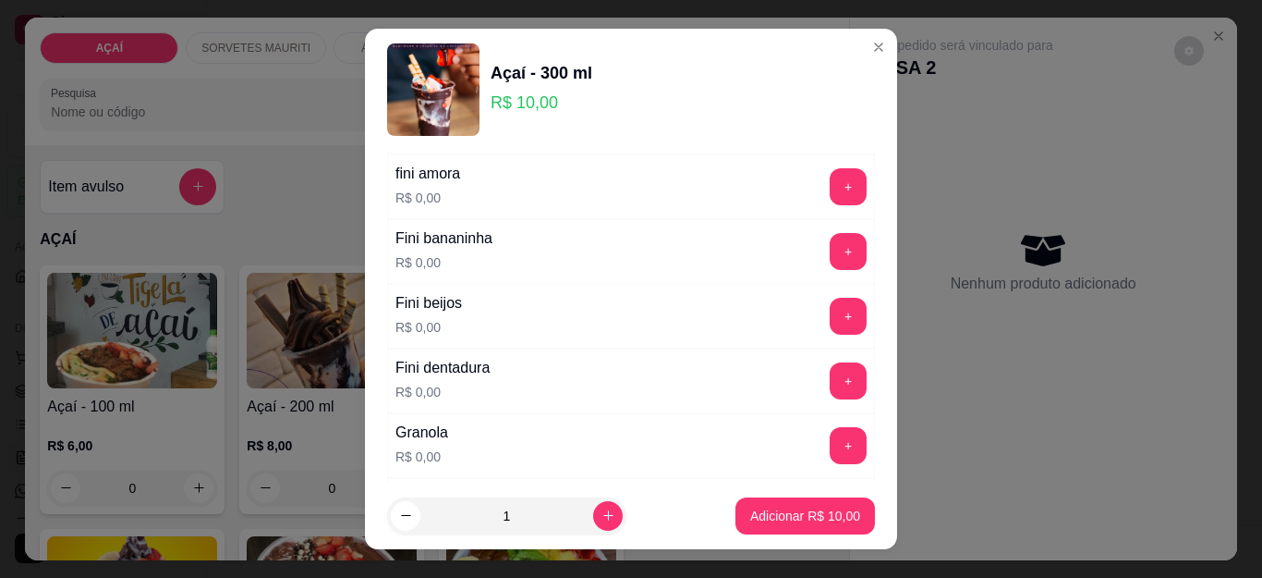
scroll to position [1386, 0]
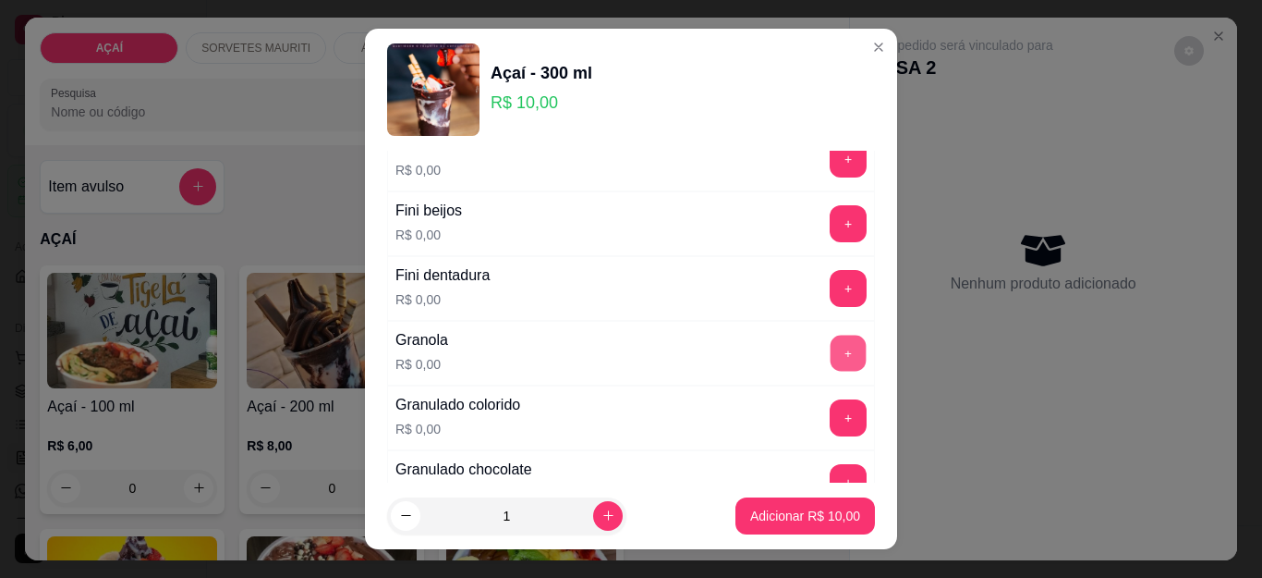
click at [831, 352] on button "+" at bounding box center [849, 353] width 36 height 36
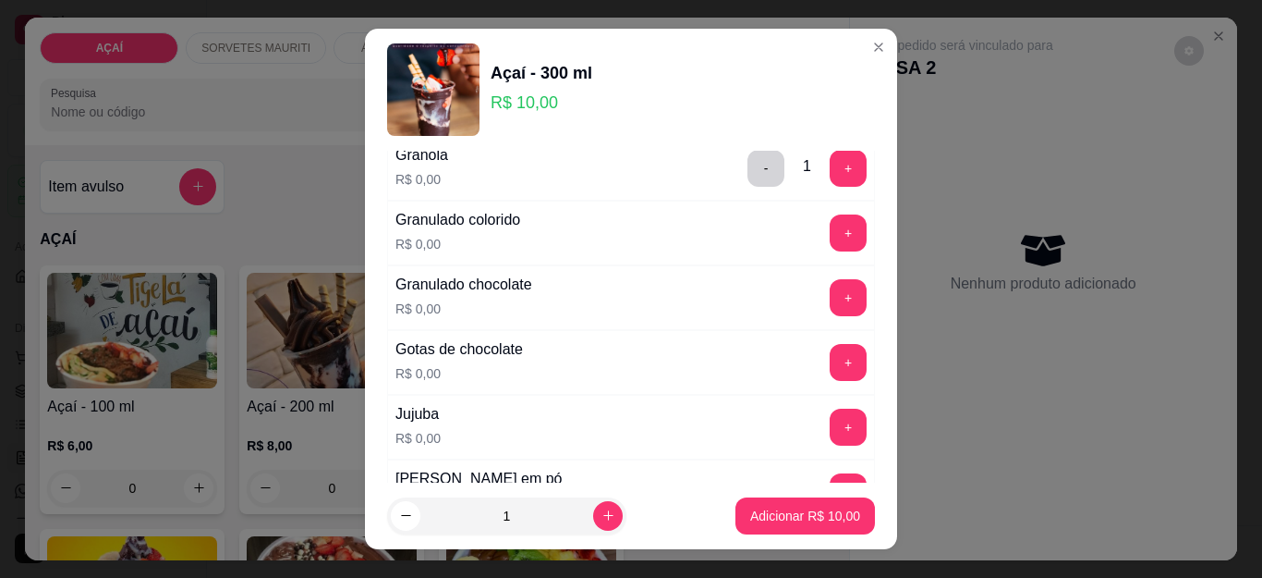
scroll to position [1663, 0]
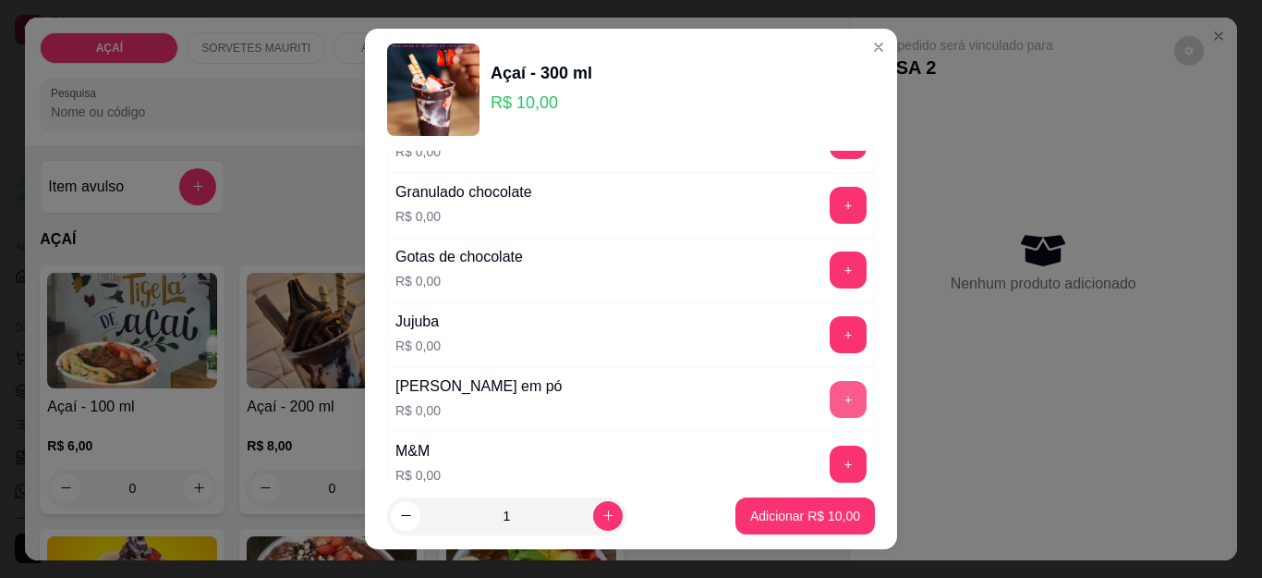
click at [830, 395] on button "+" at bounding box center [848, 399] width 37 height 37
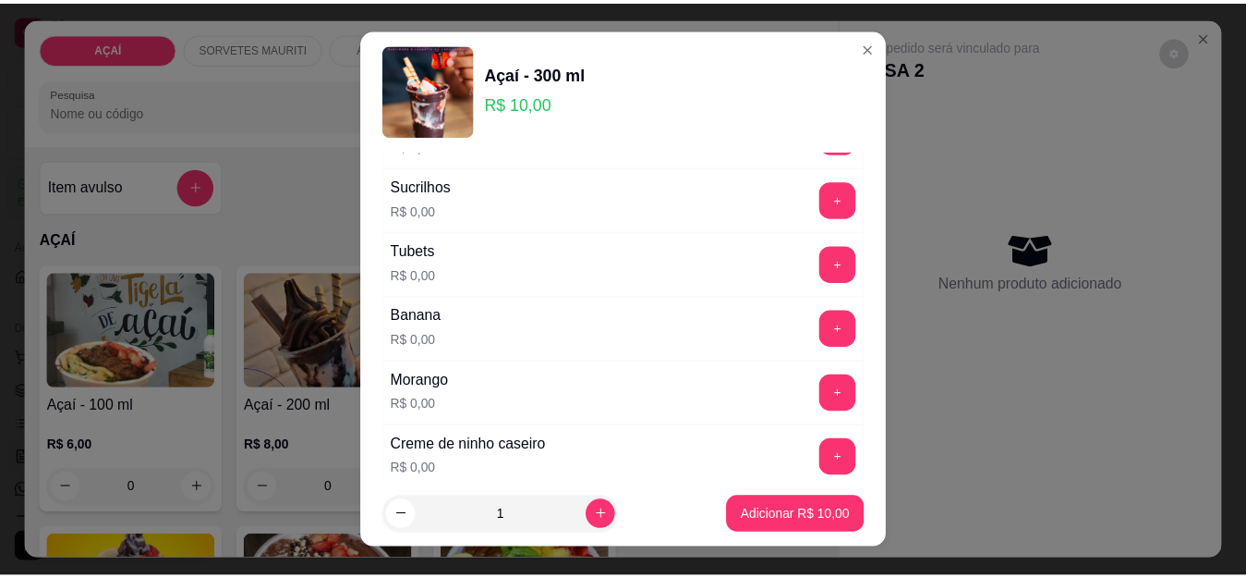
scroll to position [2310, 0]
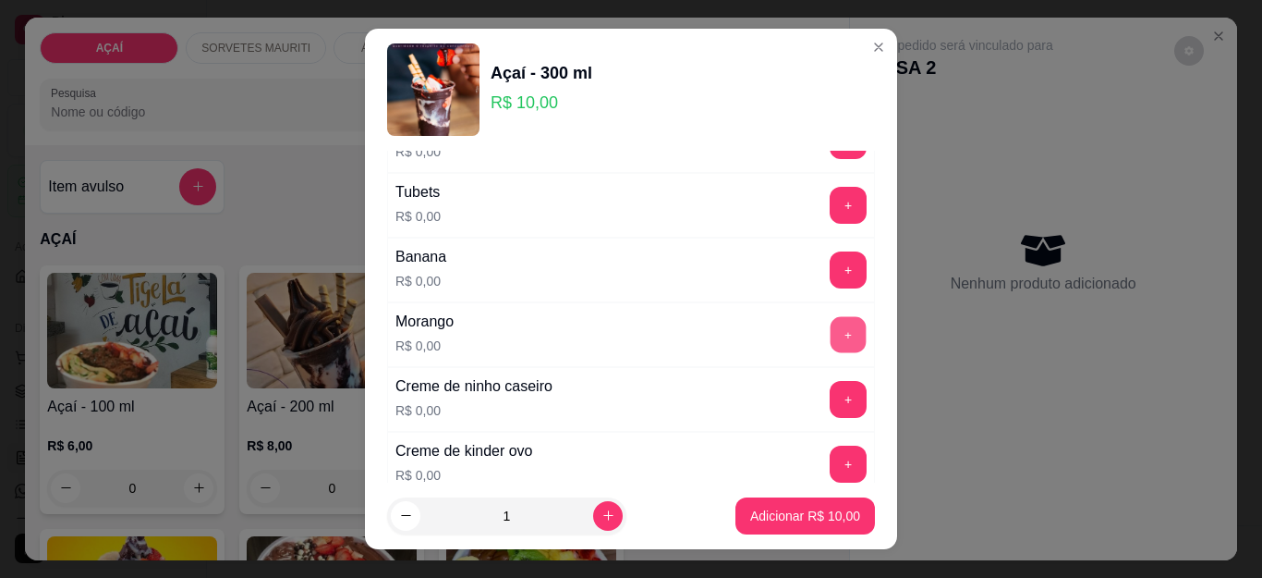
click at [831, 332] on button "+" at bounding box center [849, 335] width 36 height 36
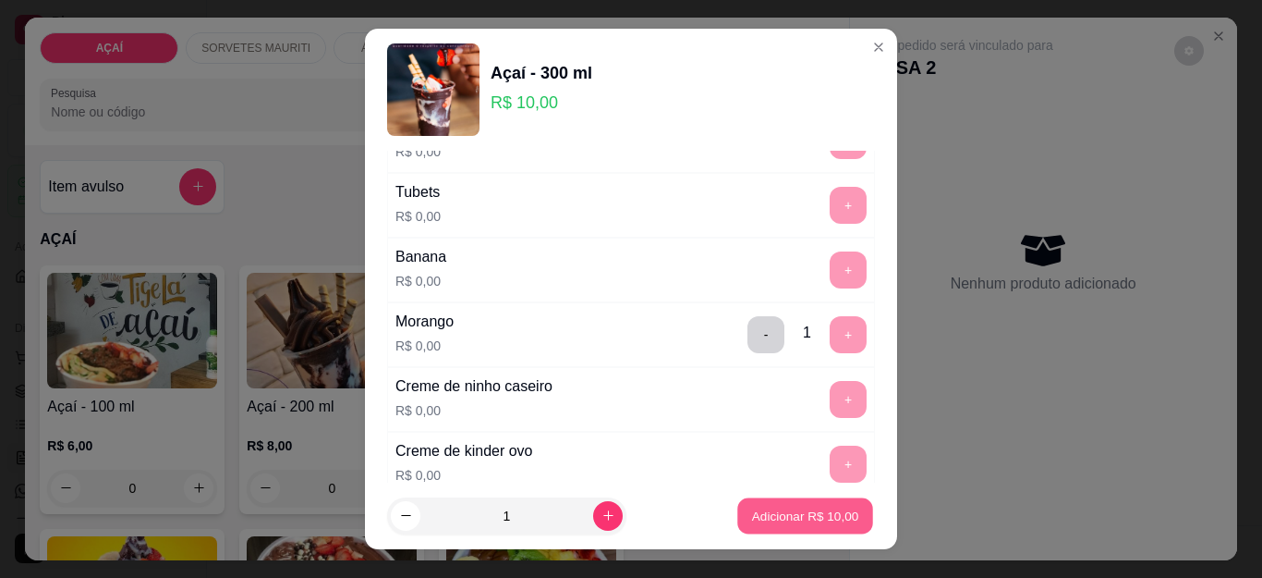
click at [778, 509] on p "Adicionar R$ 10,00" at bounding box center [805, 515] width 107 height 18
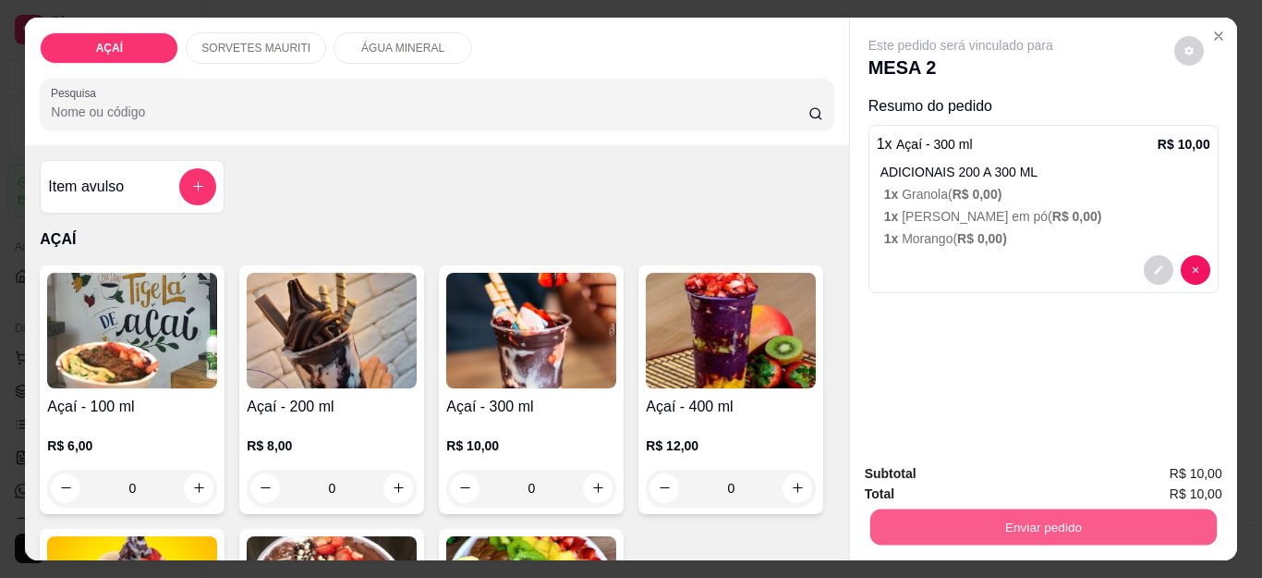
click at [918, 509] on button "Enviar pedido" at bounding box center [1042, 527] width 347 height 36
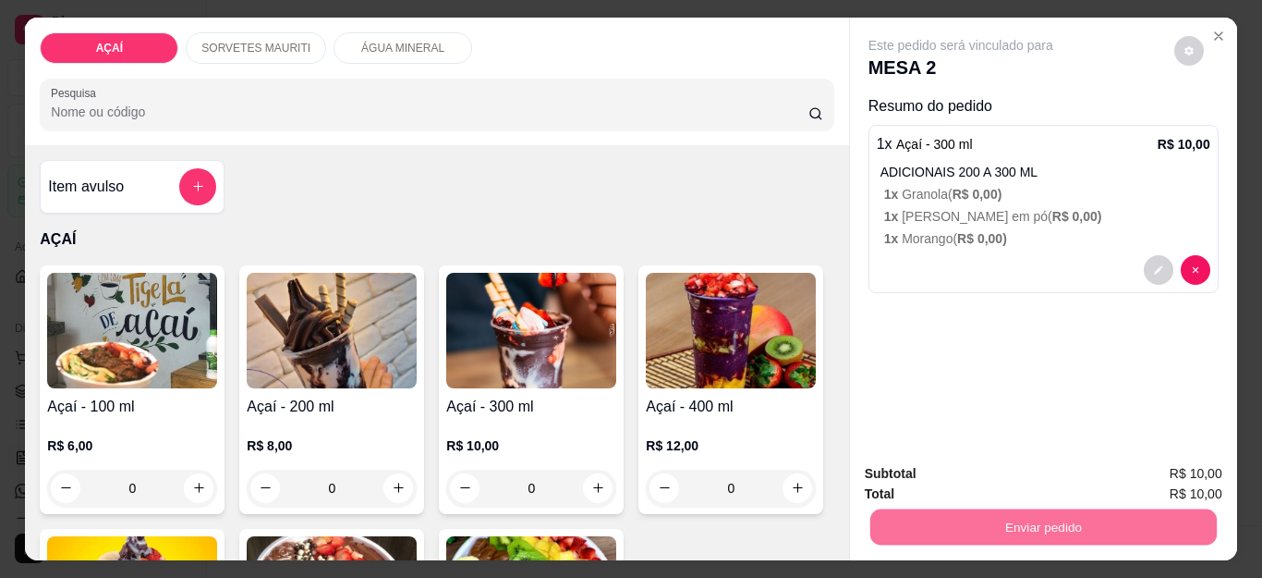
click at [906, 463] on button "Não registrar e enviar pedido" at bounding box center [981, 473] width 187 height 34
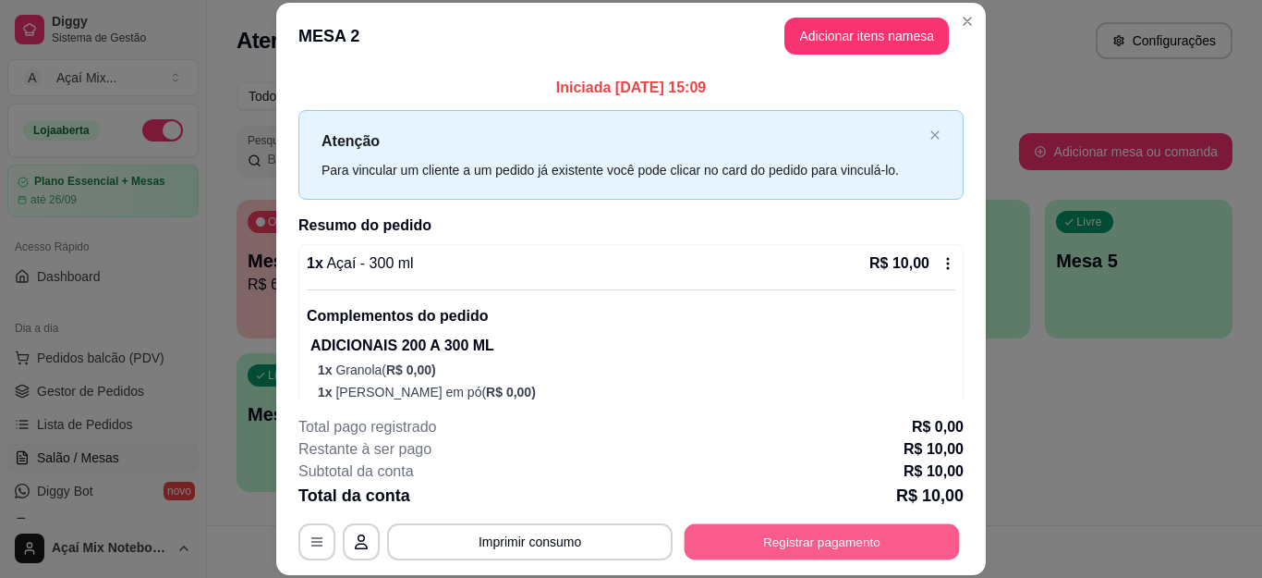
click at [918, 533] on button "Registrar pagamento" at bounding box center [822, 541] width 275 height 36
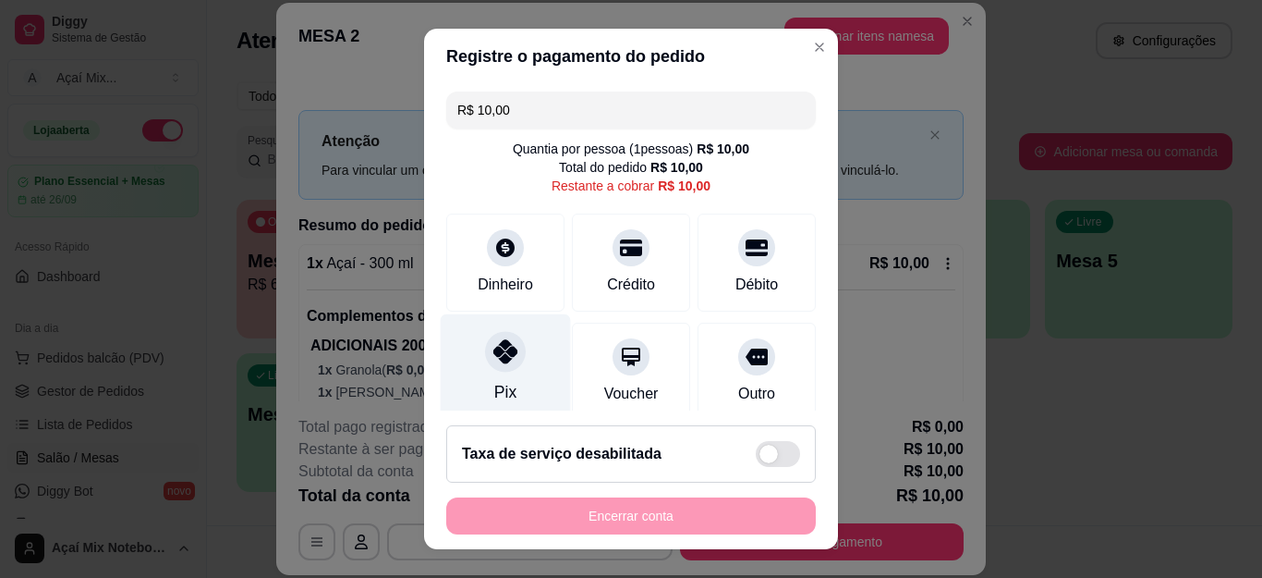
click at [493, 344] on icon at bounding box center [505, 351] width 24 height 24
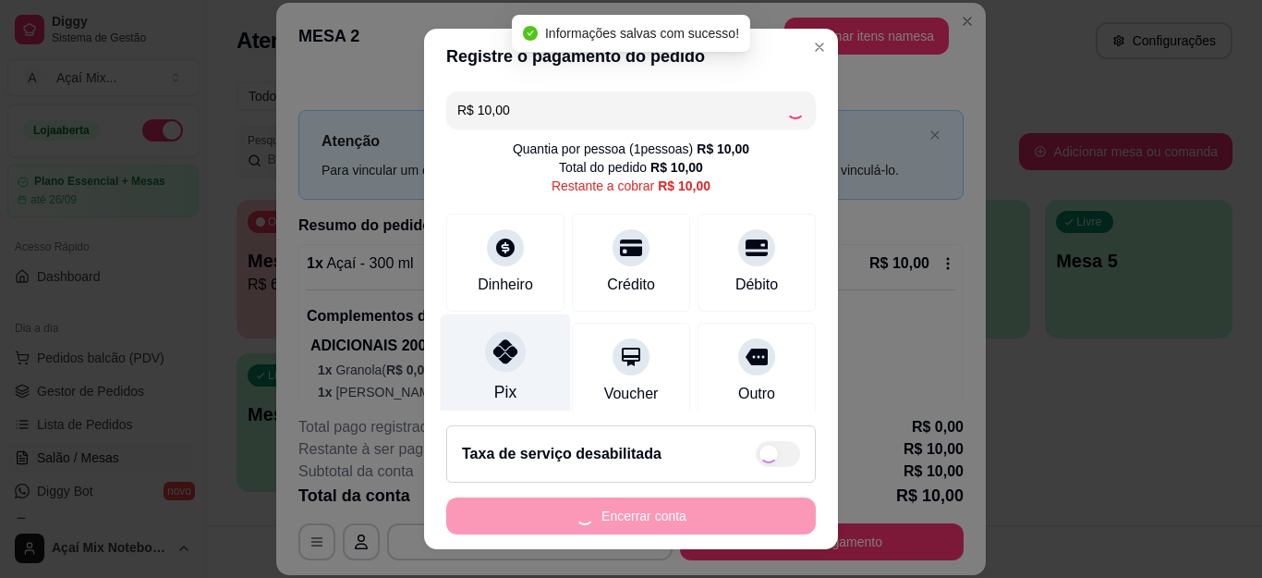
type input "R$ 0,00"
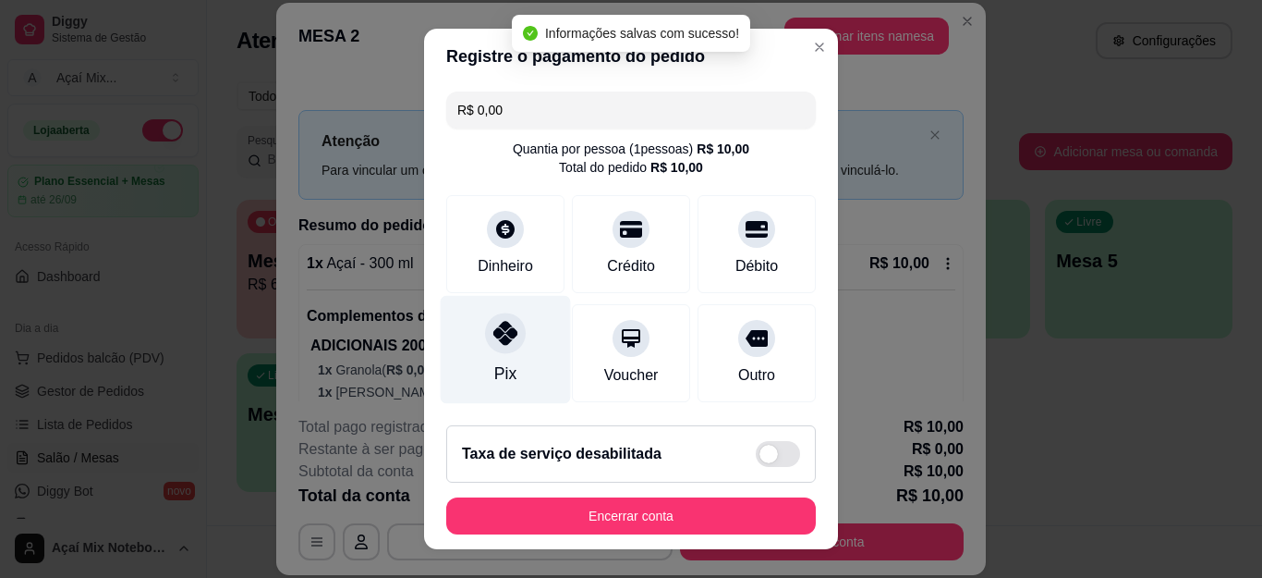
click at [493, 344] on icon at bounding box center [505, 333] width 24 height 24
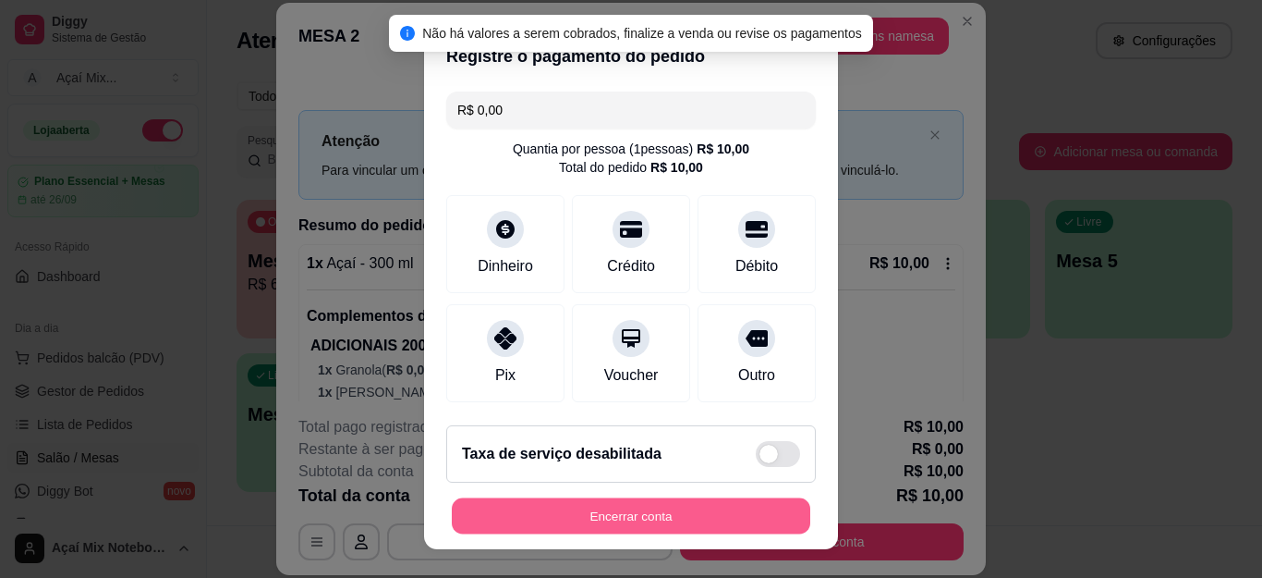
click at [467, 502] on button "Encerrar conta" at bounding box center [631, 515] width 359 height 36
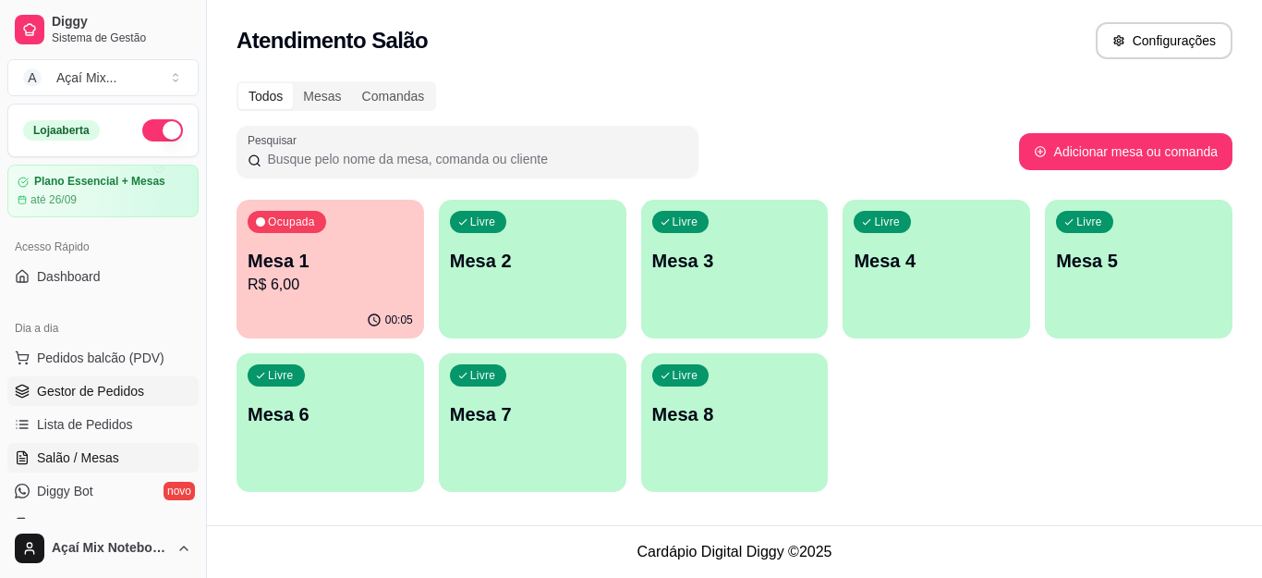
click at [78, 391] on span "Gestor de Pedidos" at bounding box center [90, 391] width 107 height 18
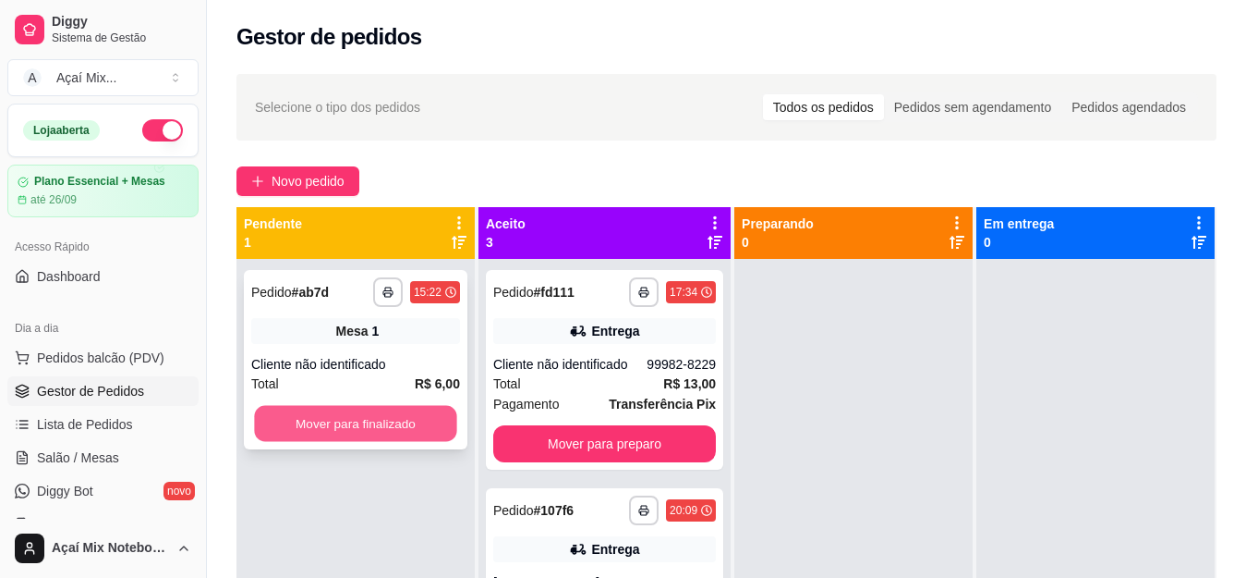
click at [445, 418] on button "Mover para finalizado" at bounding box center [355, 424] width 202 height 36
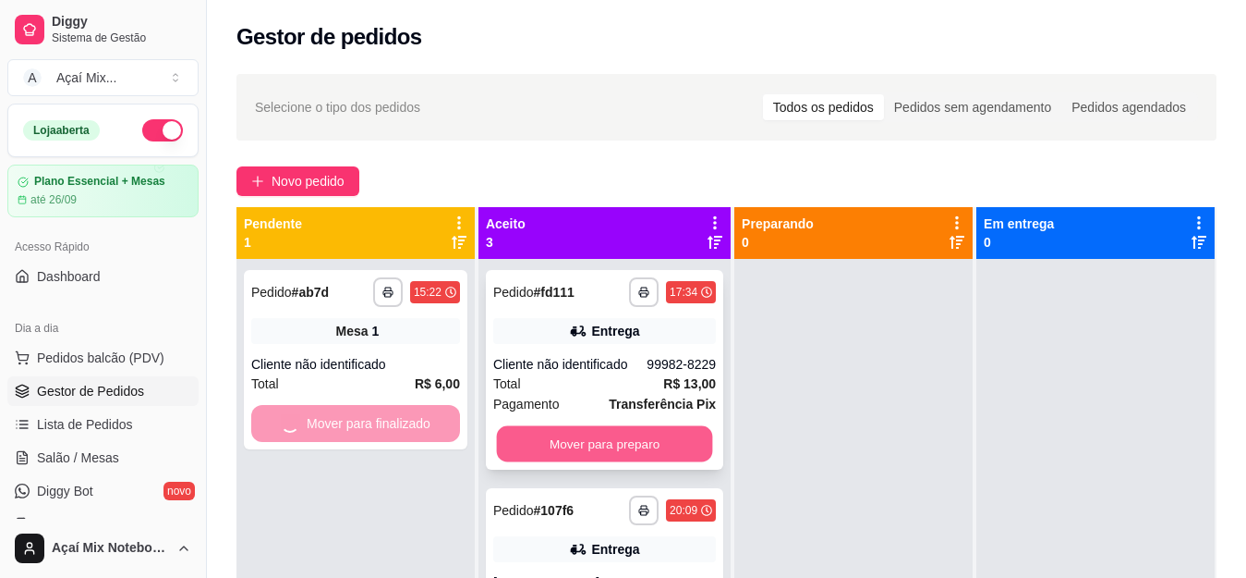
click at [532, 448] on button "Mover para preparo" at bounding box center [605, 444] width 216 height 36
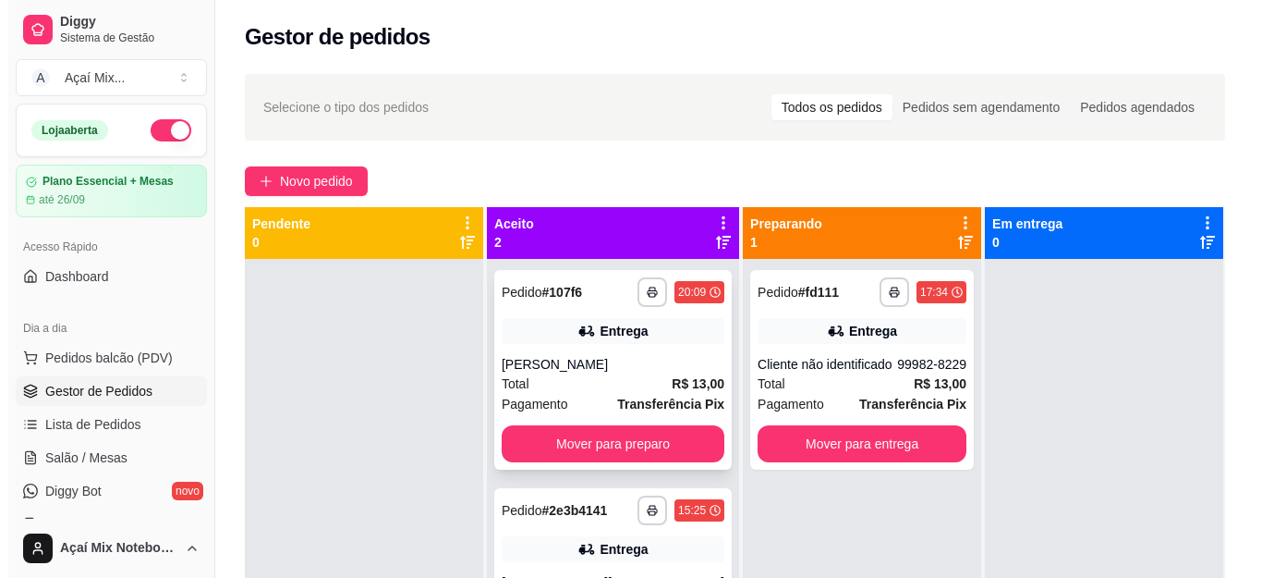
scroll to position [52, 0]
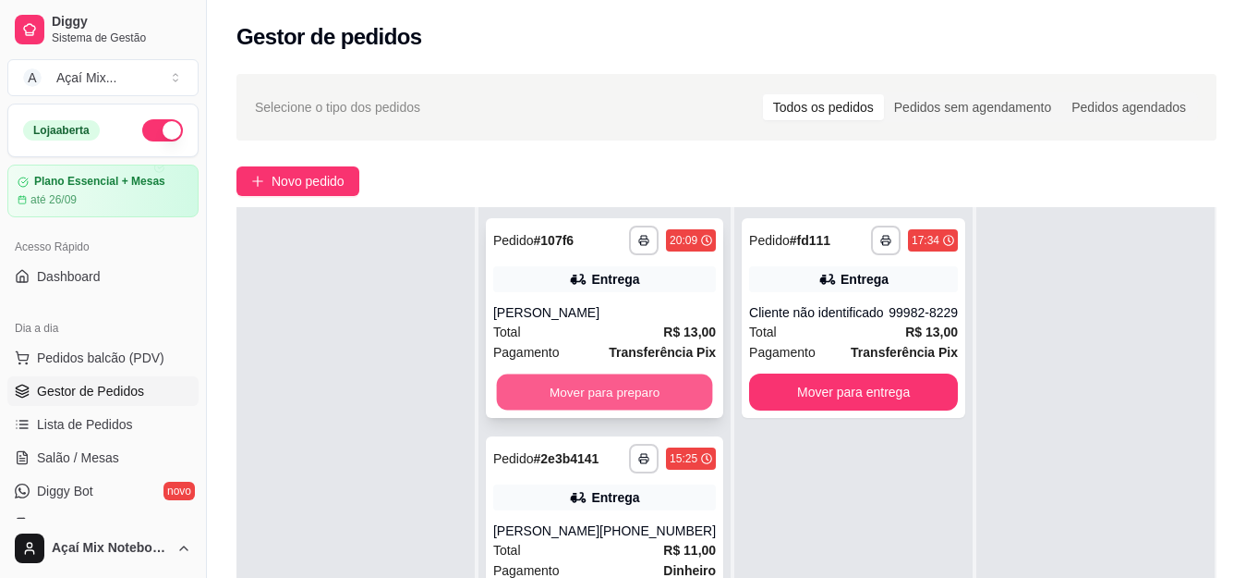
click at [534, 384] on button "Mover para preparo" at bounding box center [605, 392] width 216 height 36
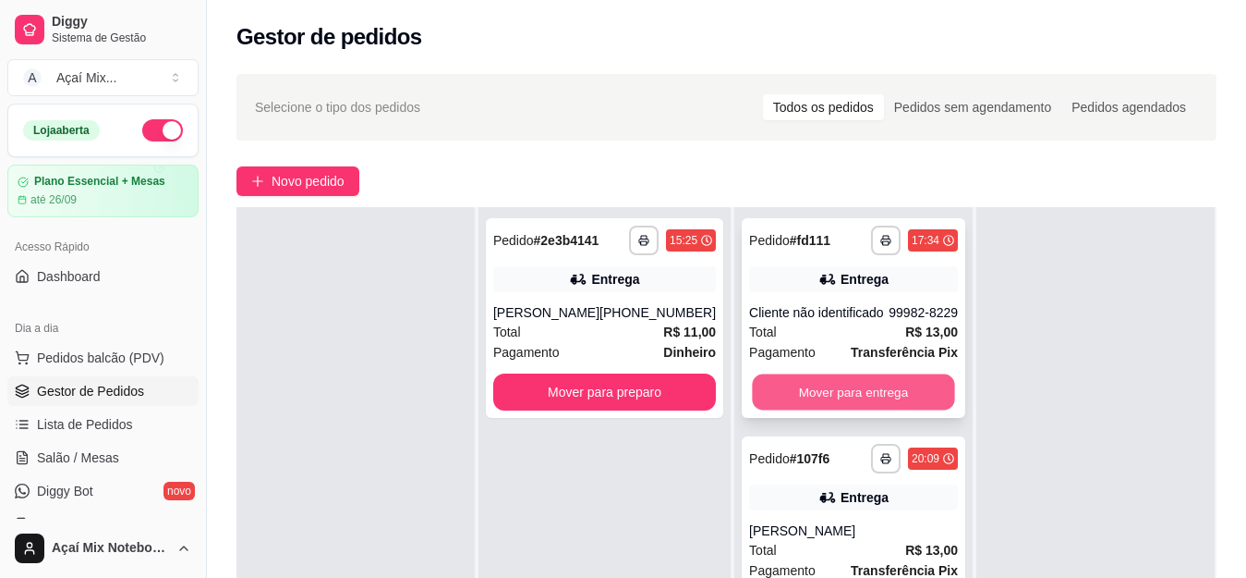
click at [803, 398] on button "Mover para entrega" at bounding box center [853, 392] width 202 height 36
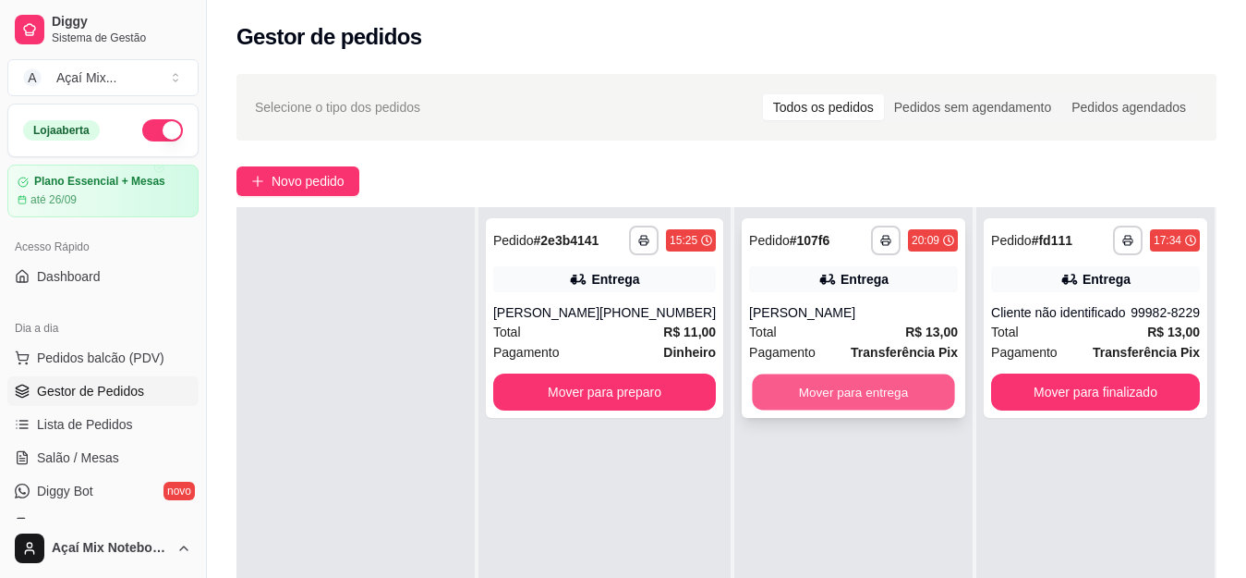
click at [805, 390] on button "Mover para entrega" at bounding box center [853, 392] width 202 height 36
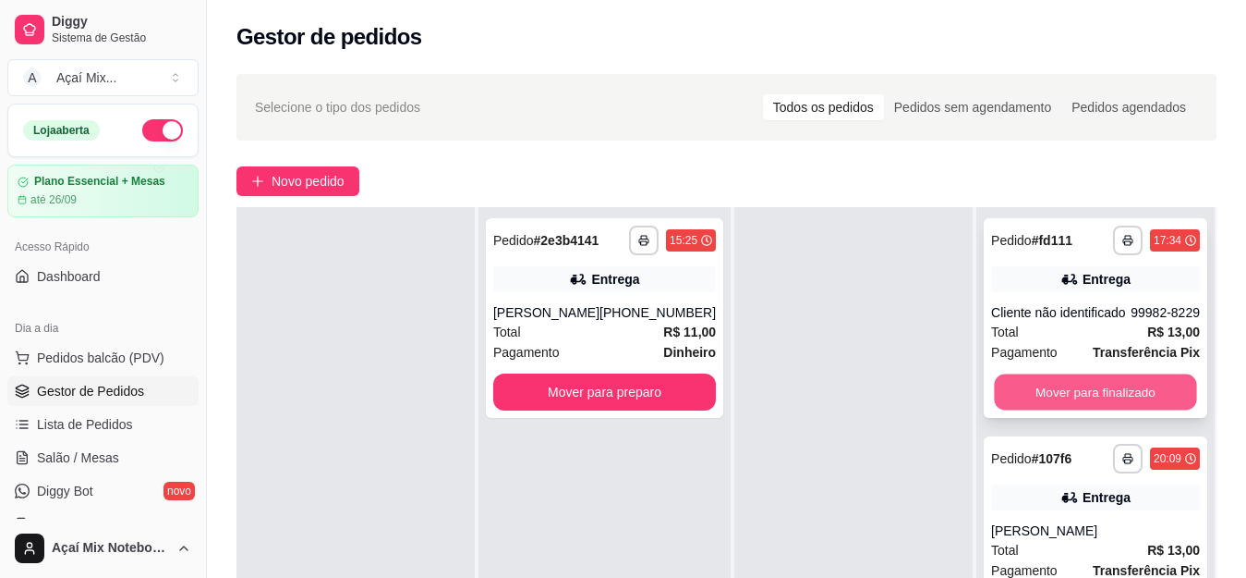
click at [1061, 374] on button "Mover para finalizado" at bounding box center [1095, 392] width 202 height 36
click at [1050, 388] on button "Mover para finalizado" at bounding box center [1095, 392] width 202 height 36
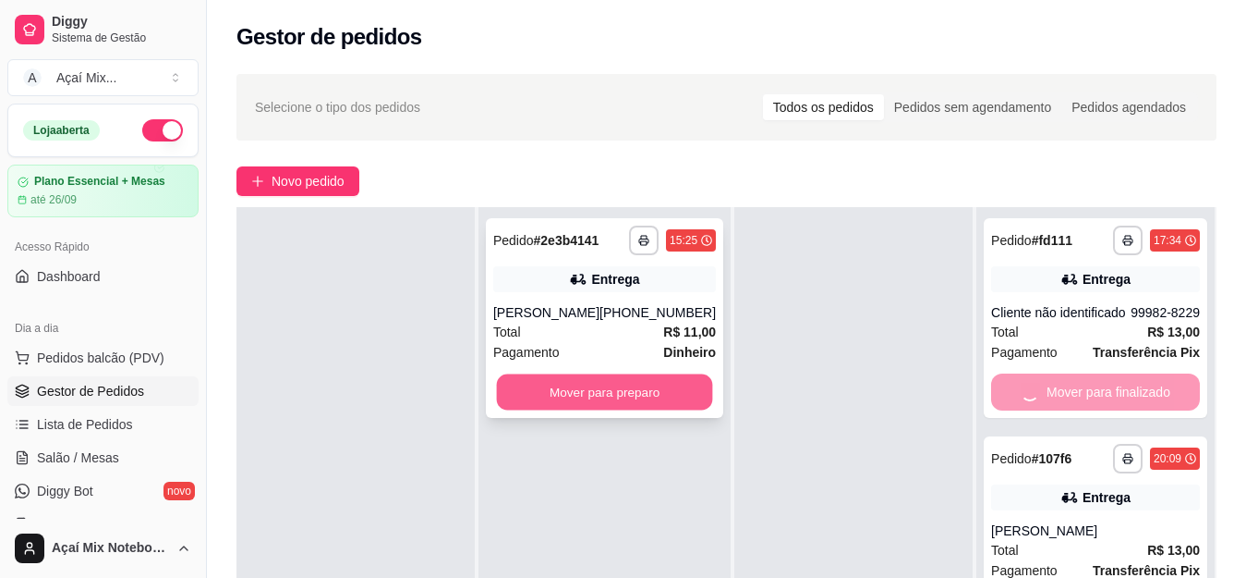
click at [581, 393] on button "Mover para preparo" at bounding box center [605, 392] width 216 height 36
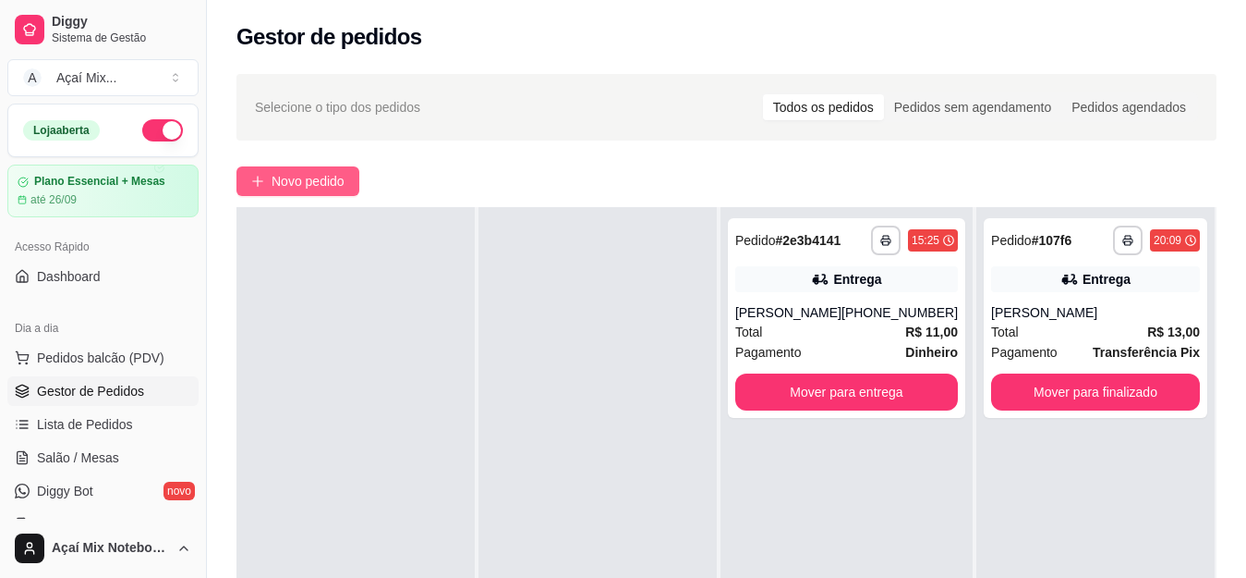
click at [332, 182] on span "Novo pedido" at bounding box center [308, 181] width 73 height 20
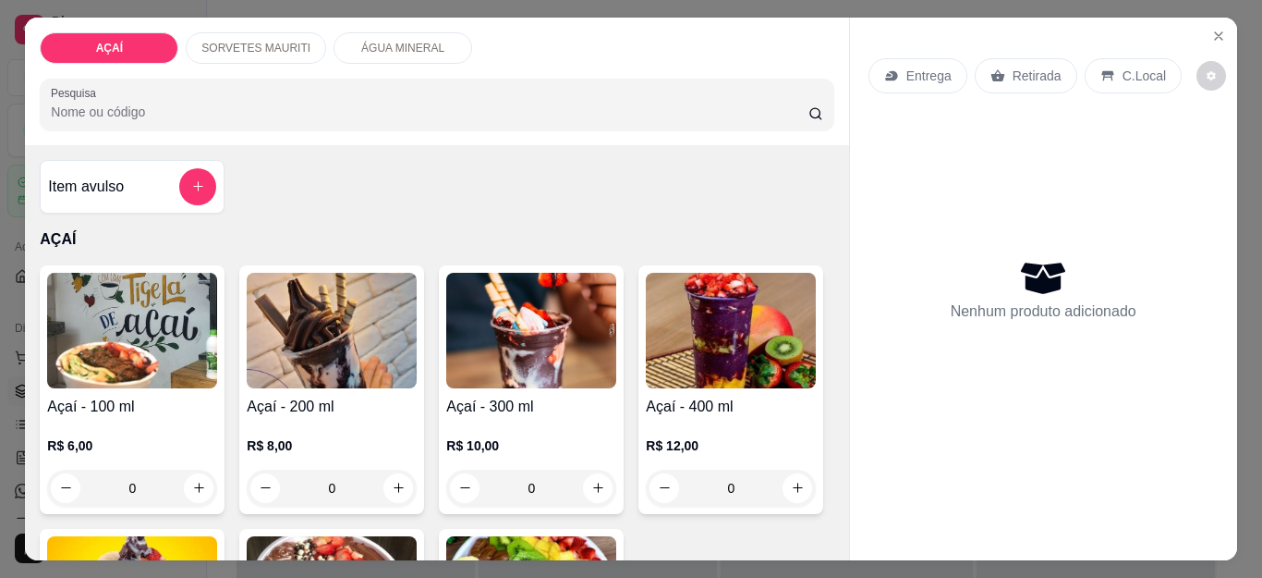
click at [535, 419] on div "R$ 10,00 0" at bounding box center [531, 462] width 170 height 89
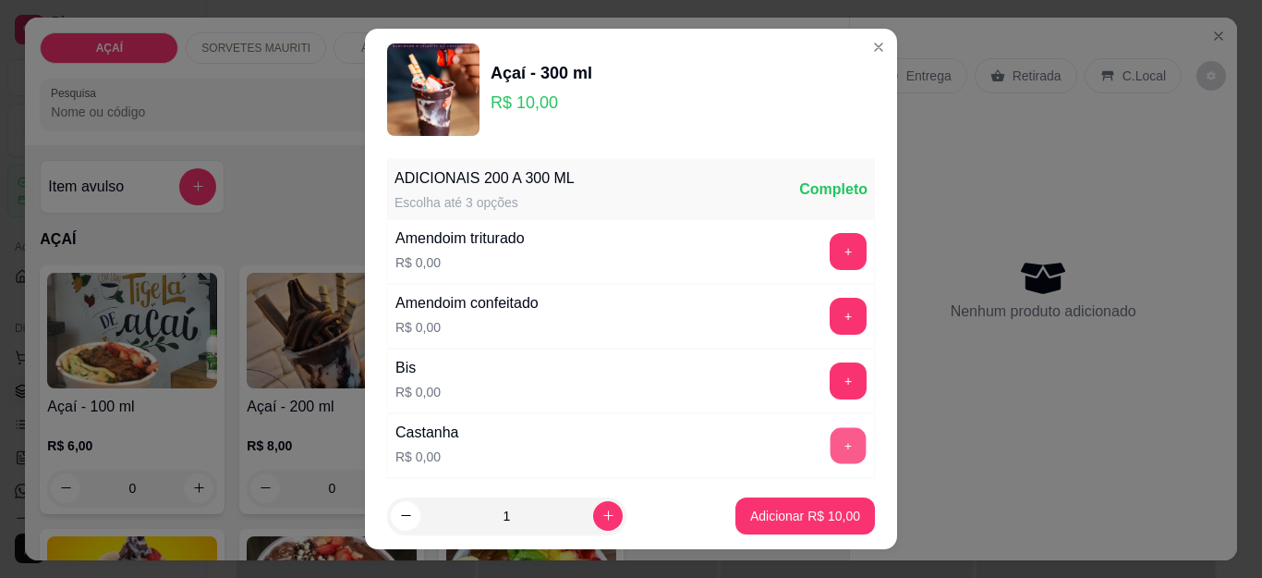
click at [831, 437] on button "+" at bounding box center [849, 446] width 36 height 36
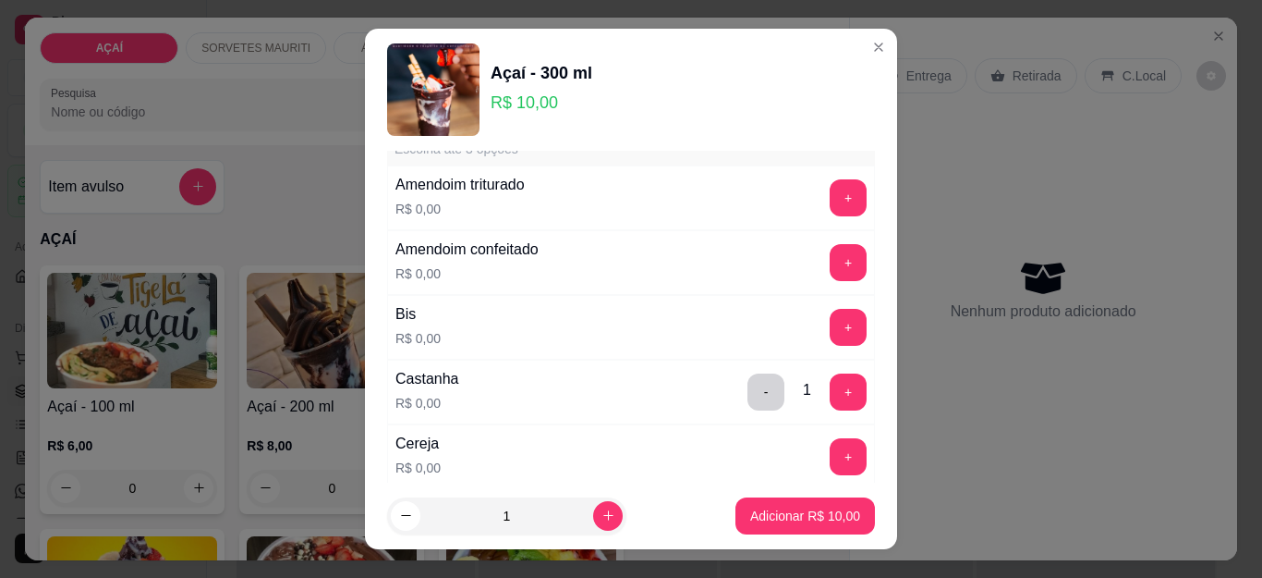
scroll to position [185, 0]
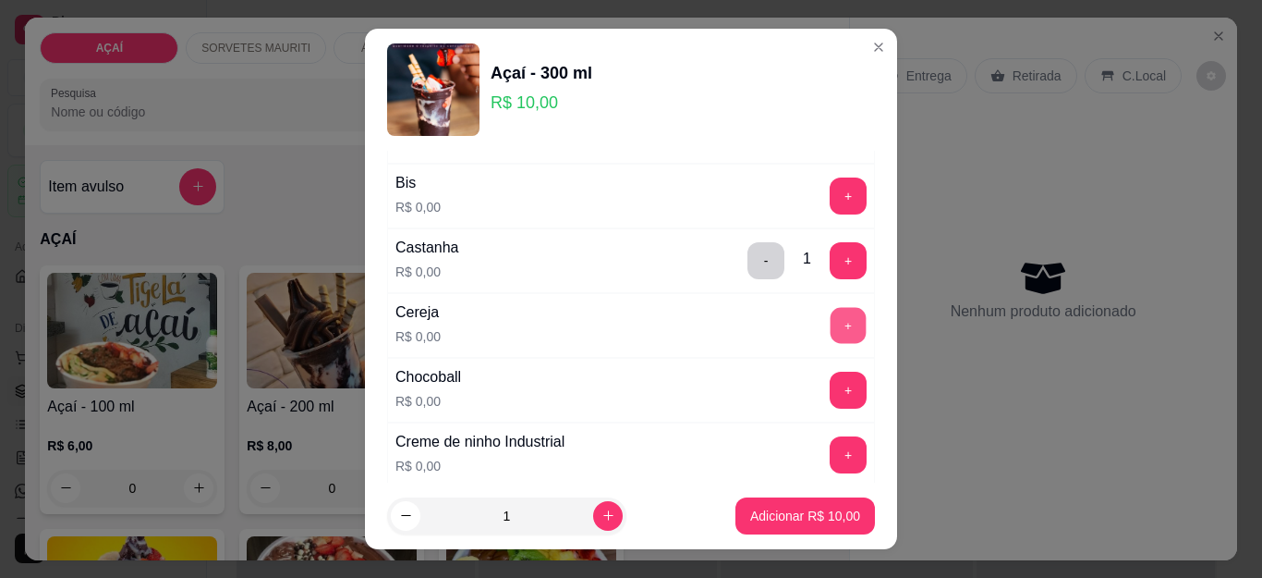
click at [831, 322] on button "+" at bounding box center [849, 326] width 36 height 36
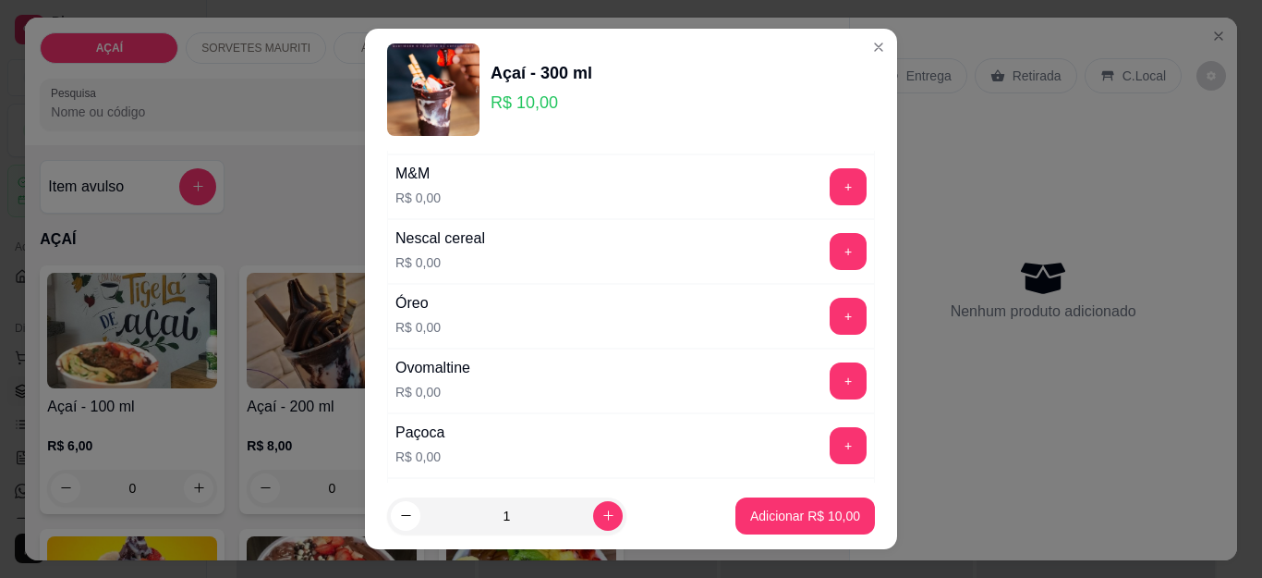
scroll to position [2033, 0]
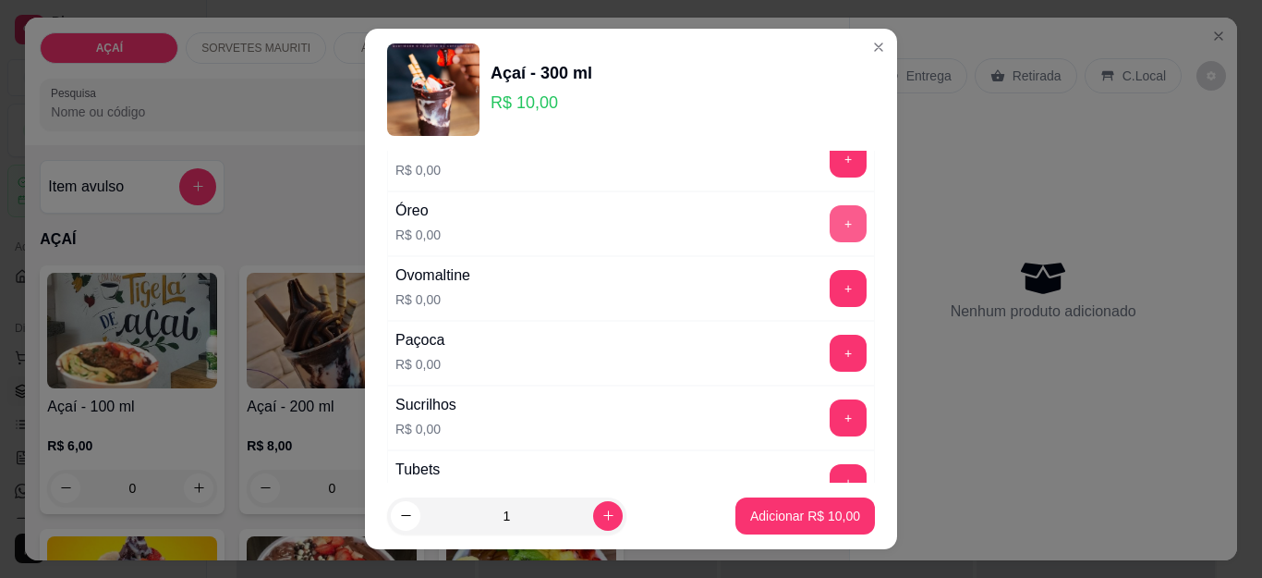
click at [830, 226] on button "+" at bounding box center [848, 223] width 37 height 37
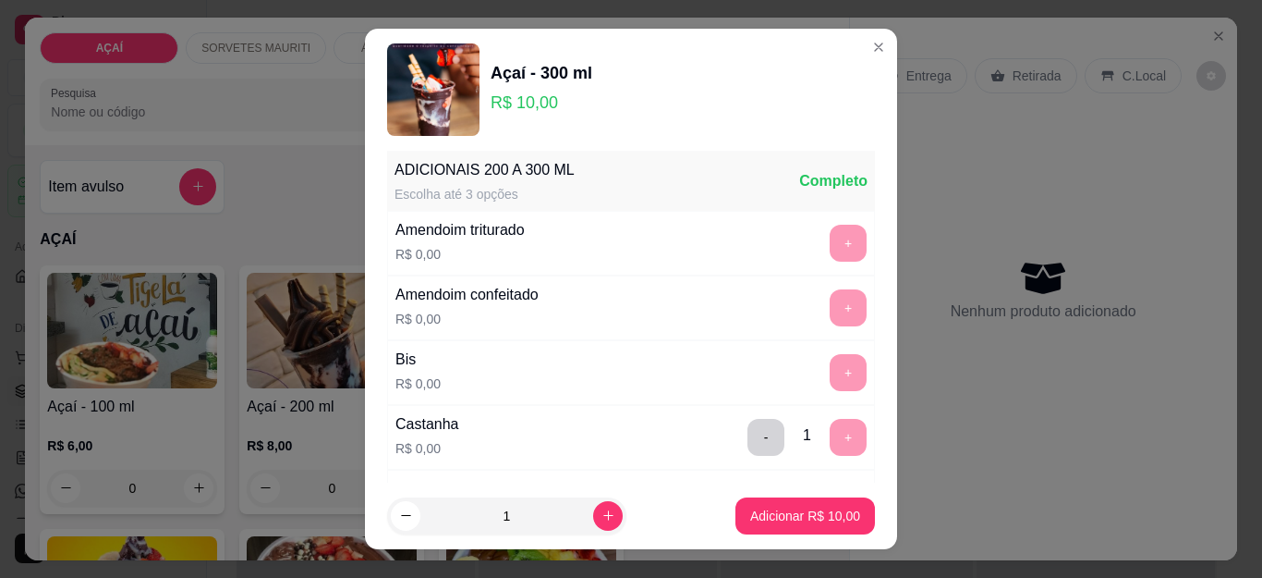
scroll to position [0, 0]
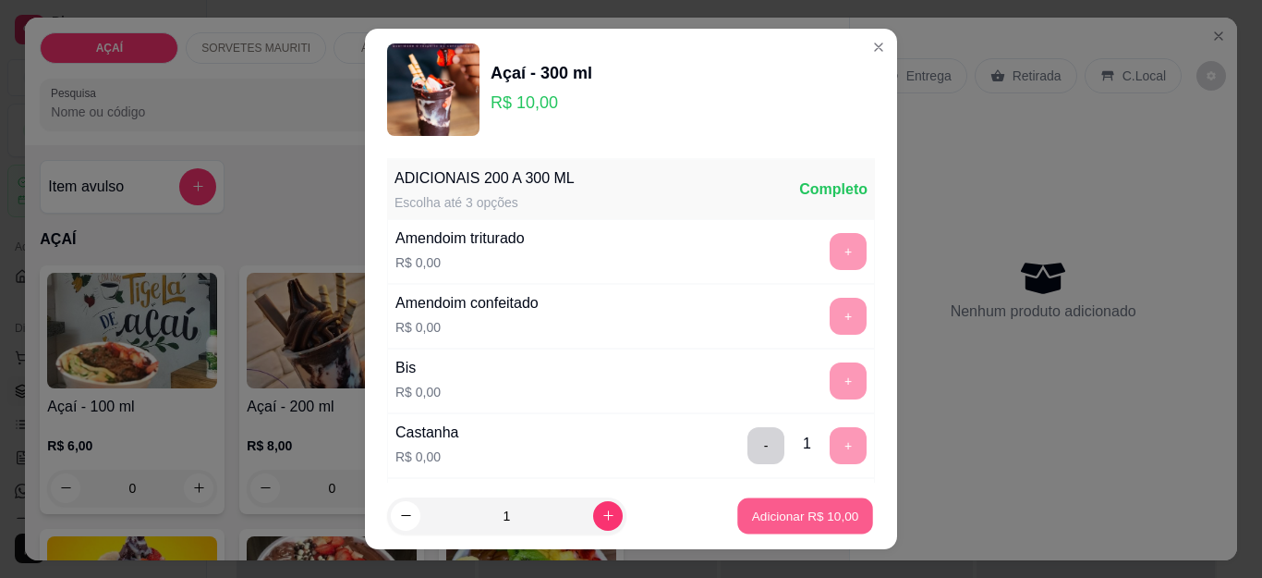
click at [812, 529] on button "Adicionar R$ 10,00" at bounding box center [805, 515] width 136 height 36
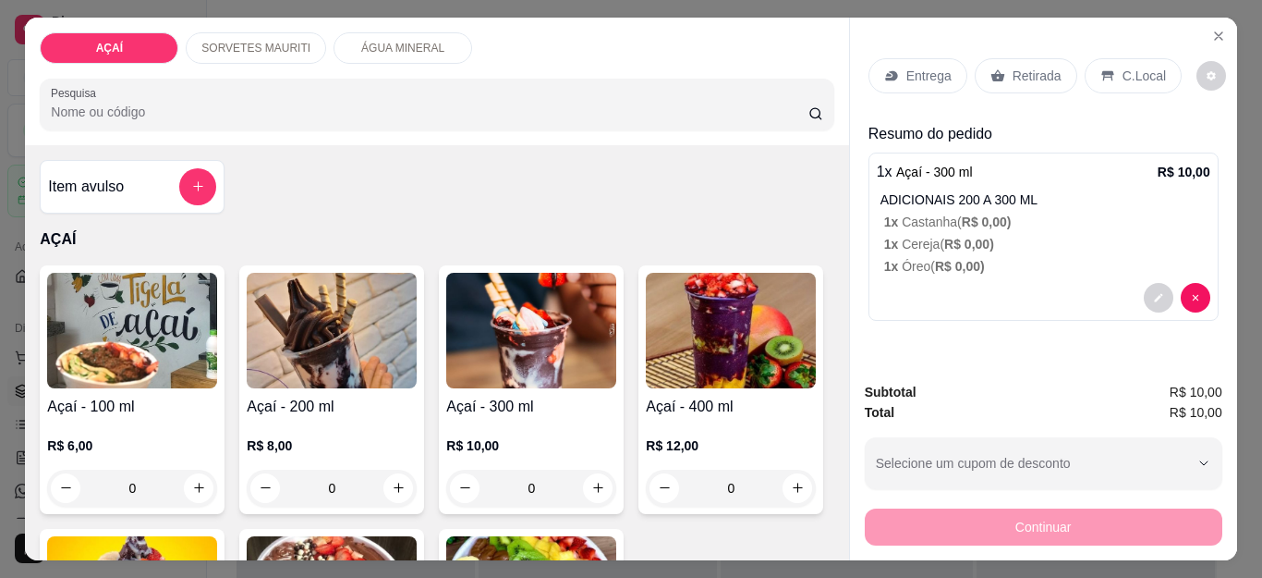
click at [1136, 284] on div at bounding box center [1044, 298] width 334 height 30
click at [1000, 283] on div at bounding box center [1044, 298] width 334 height 30
click at [525, 425] on div "R$ 10,00 0" at bounding box center [531, 462] width 170 height 89
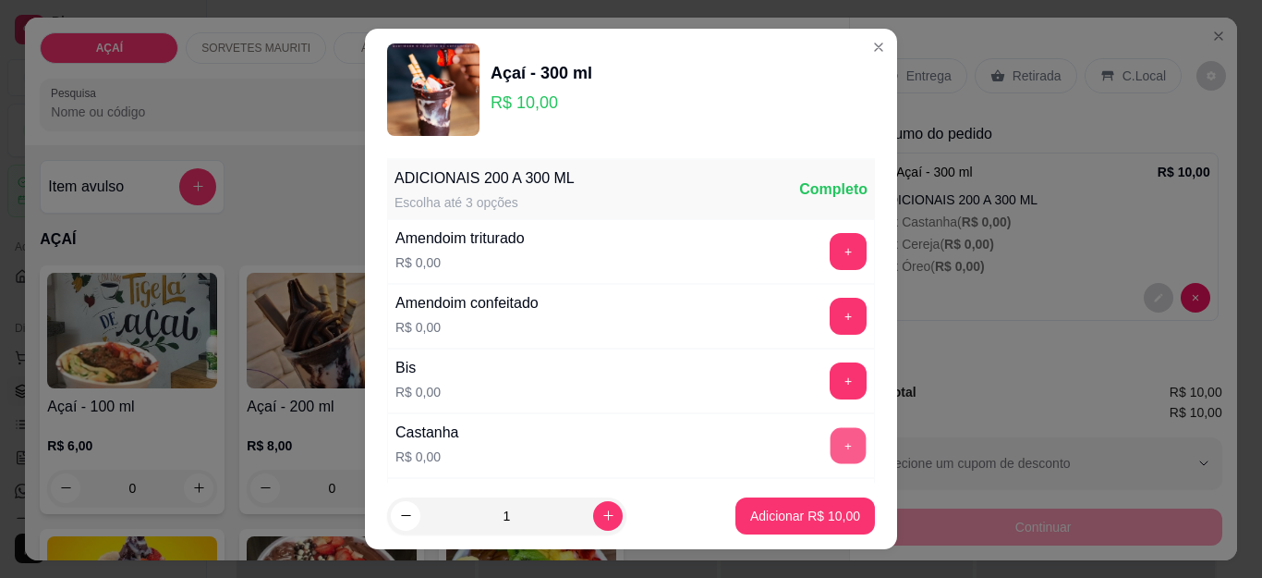
click at [831, 434] on button "+" at bounding box center [849, 446] width 36 height 36
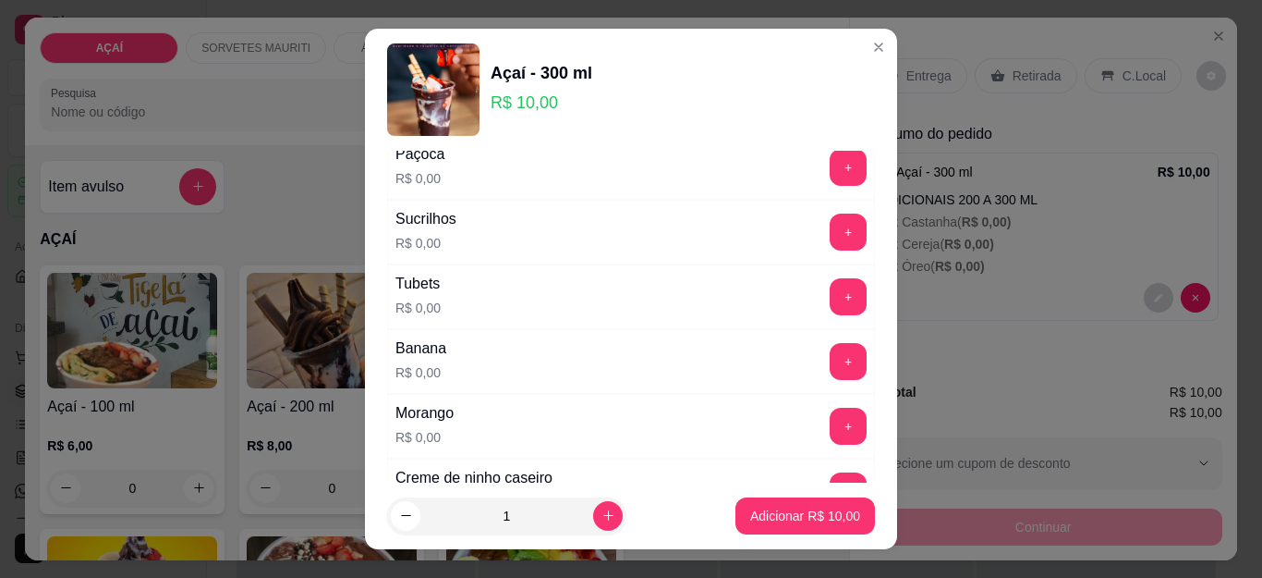
scroll to position [2278, 0]
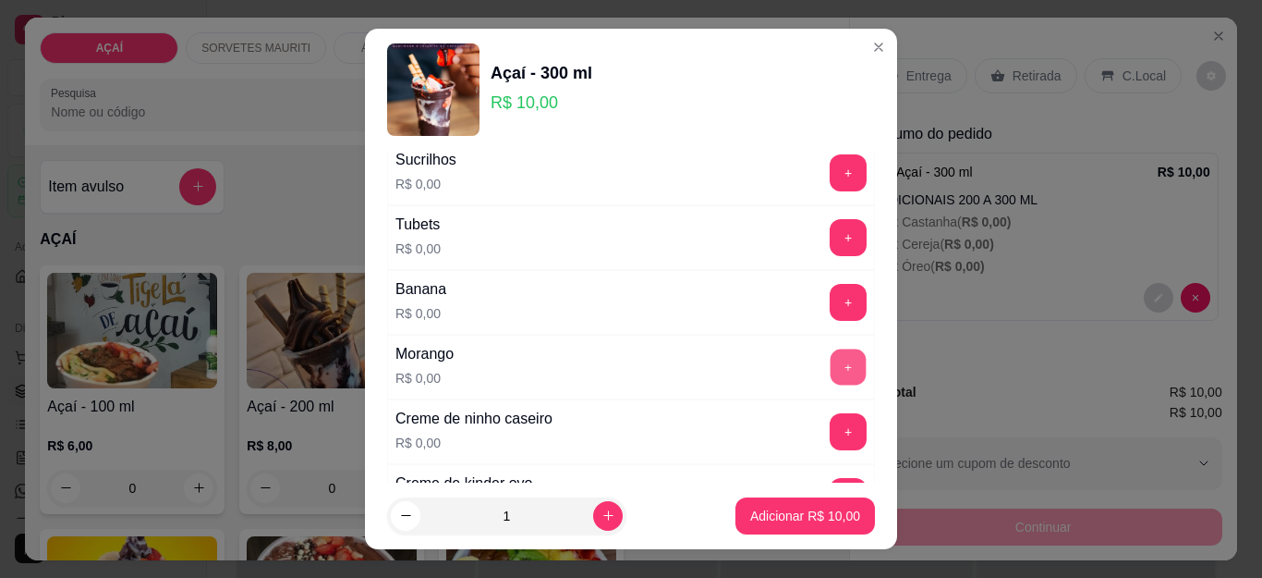
click at [831, 365] on button "+" at bounding box center [849, 367] width 36 height 36
click at [831, 435] on button "+" at bounding box center [849, 432] width 36 height 36
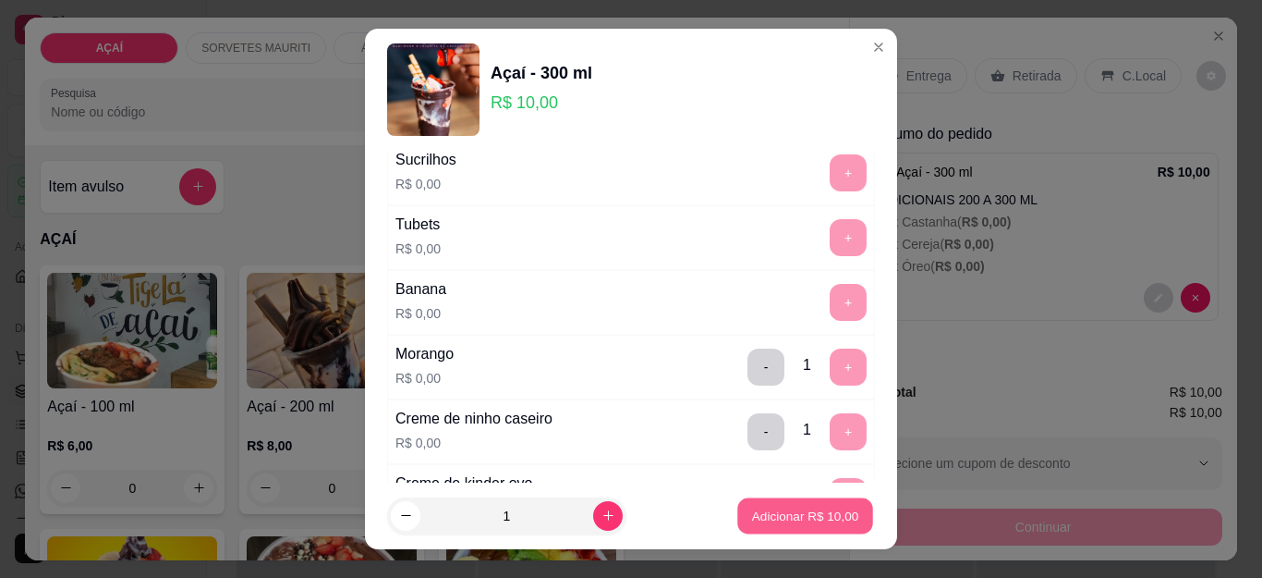
click at [791, 520] on p "Adicionar R$ 10,00" at bounding box center [805, 515] width 107 height 18
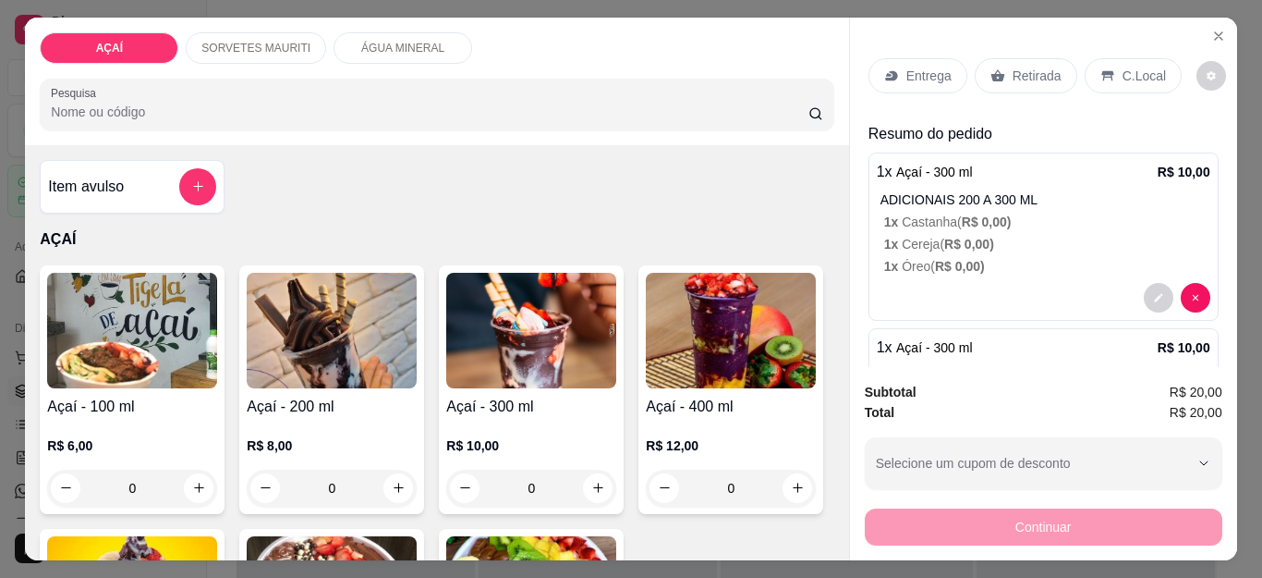
click at [601, 401] on h4 "Açaí - 300 ml" at bounding box center [531, 406] width 170 height 22
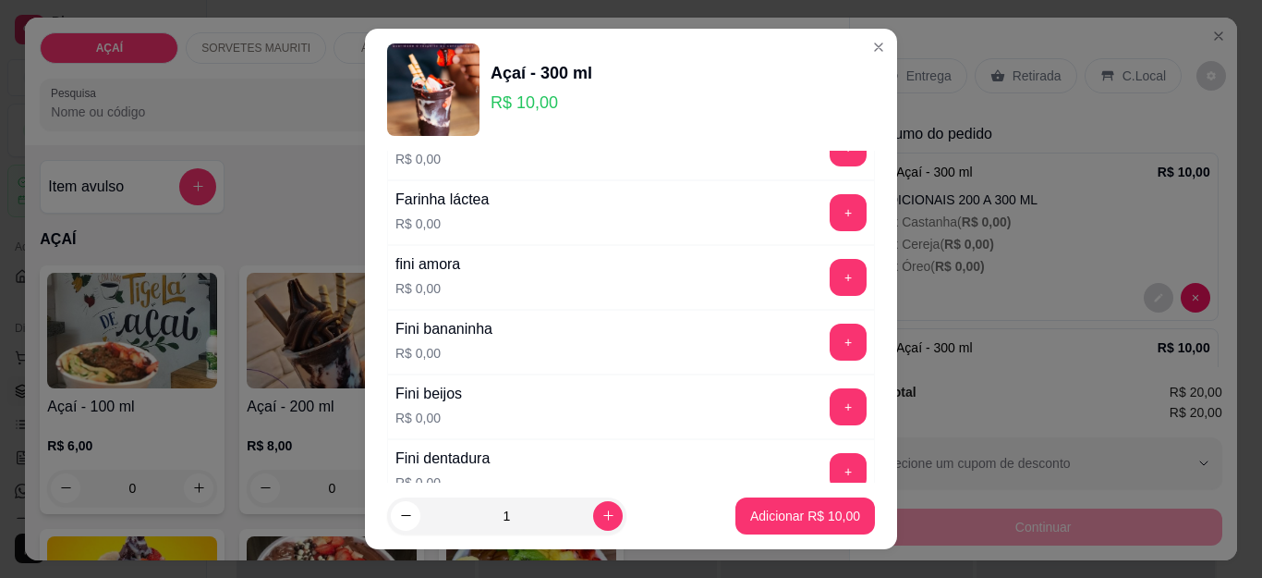
scroll to position [1294, 0]
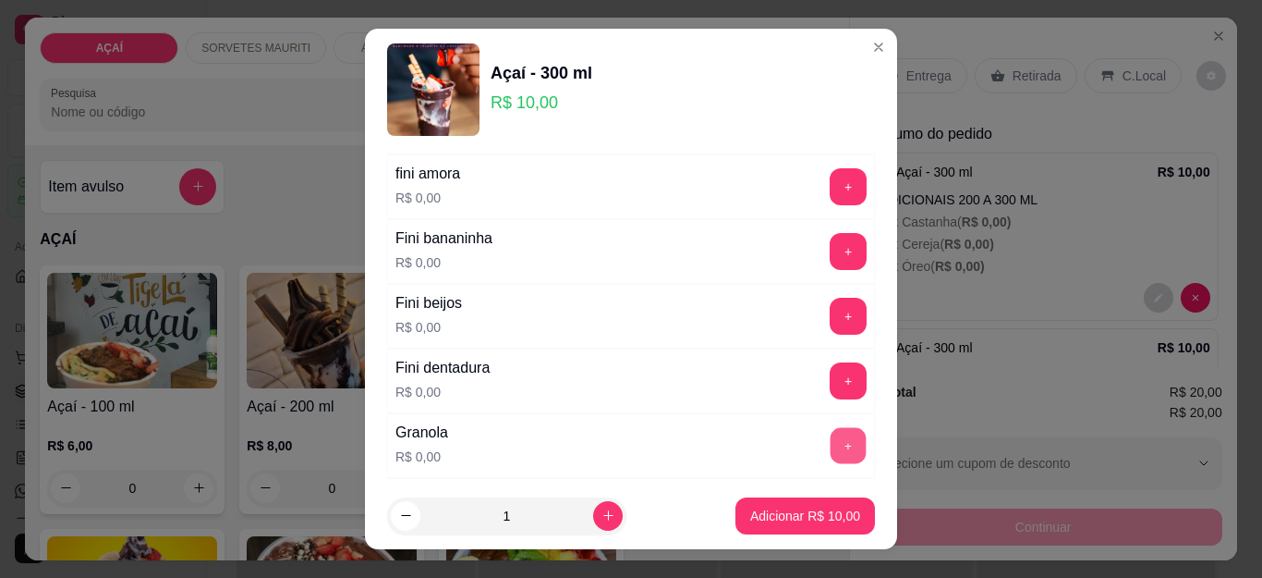
click at [831, 448] on button "+" at bounding box center [849, 446] width 36 height 36
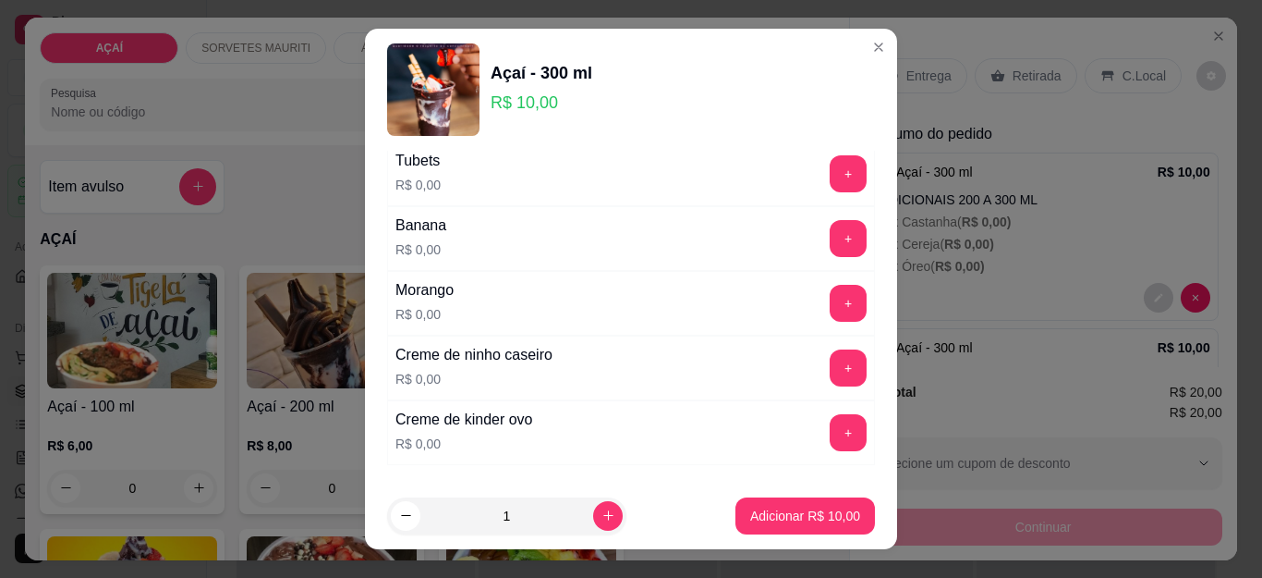
scroll to position [2462, 0]
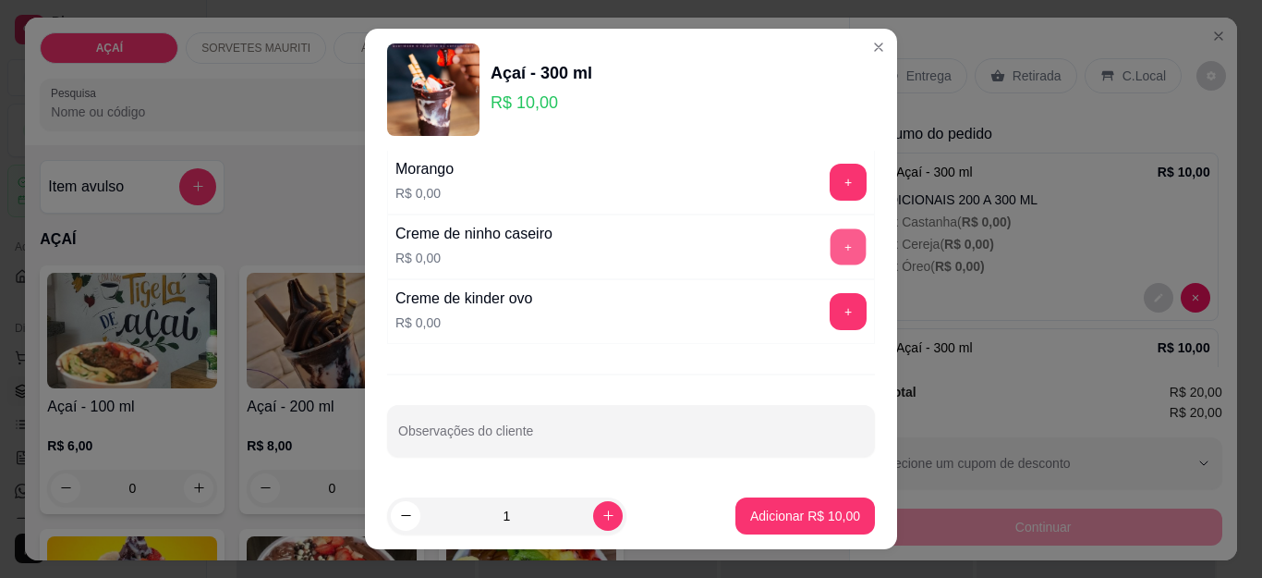
click at [831, 235] on button "+" at bounding box center [849, 247] width 36 height 36
click at [831, 169] on button "+" at bounding box center [849, 182] width 36 height 36
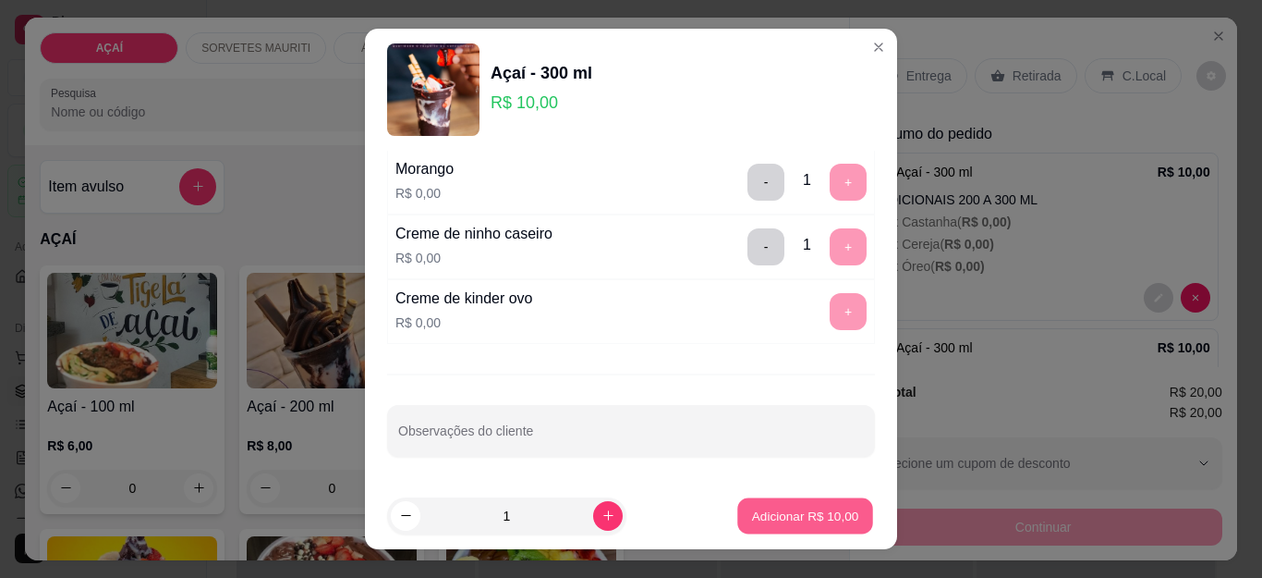
click at [763, 520] on p "Adicionar R$ 10,00" at bounding box center [805, 515] width 107 height 18
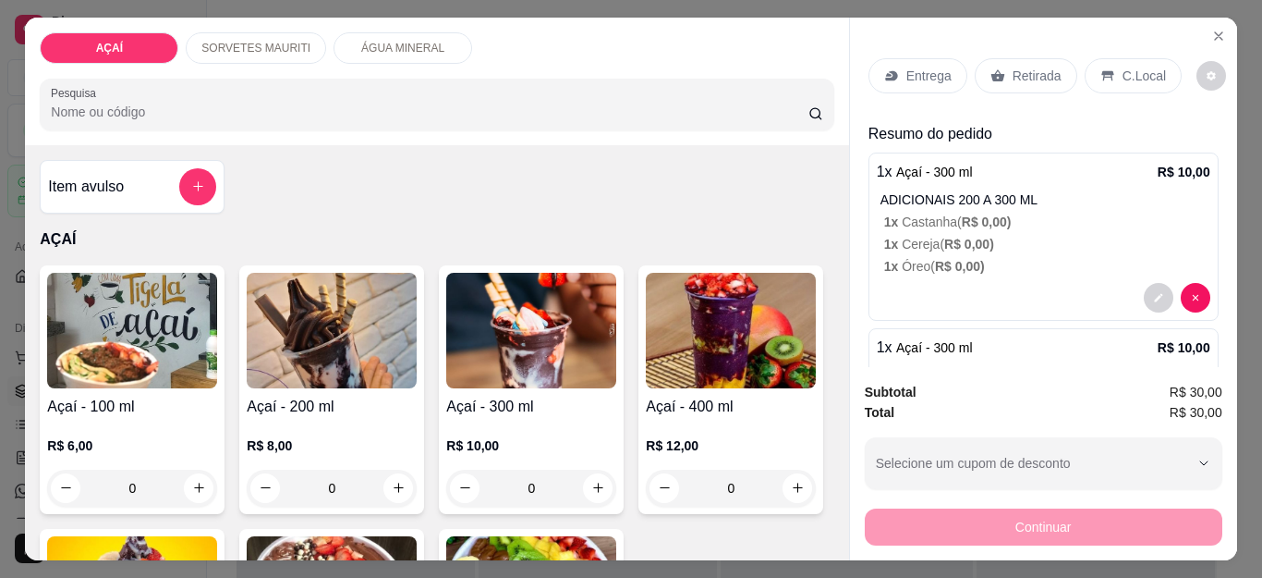
click at [485, 378] on img at bounding box center [531, 331] width 170 height 116
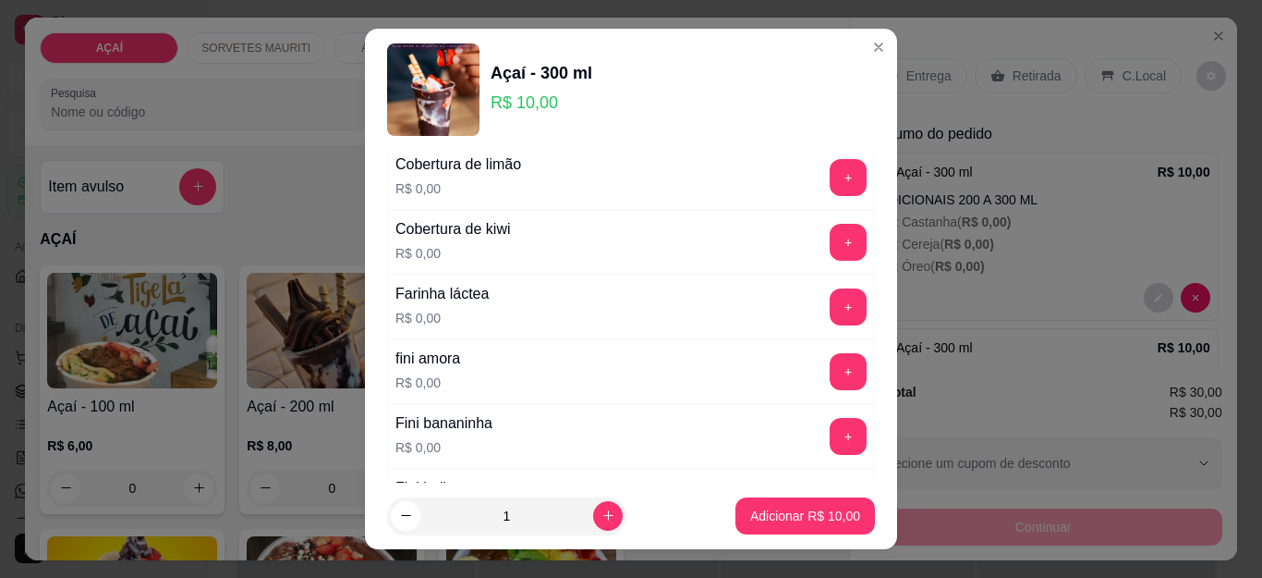
scroll to position [1294, 0]
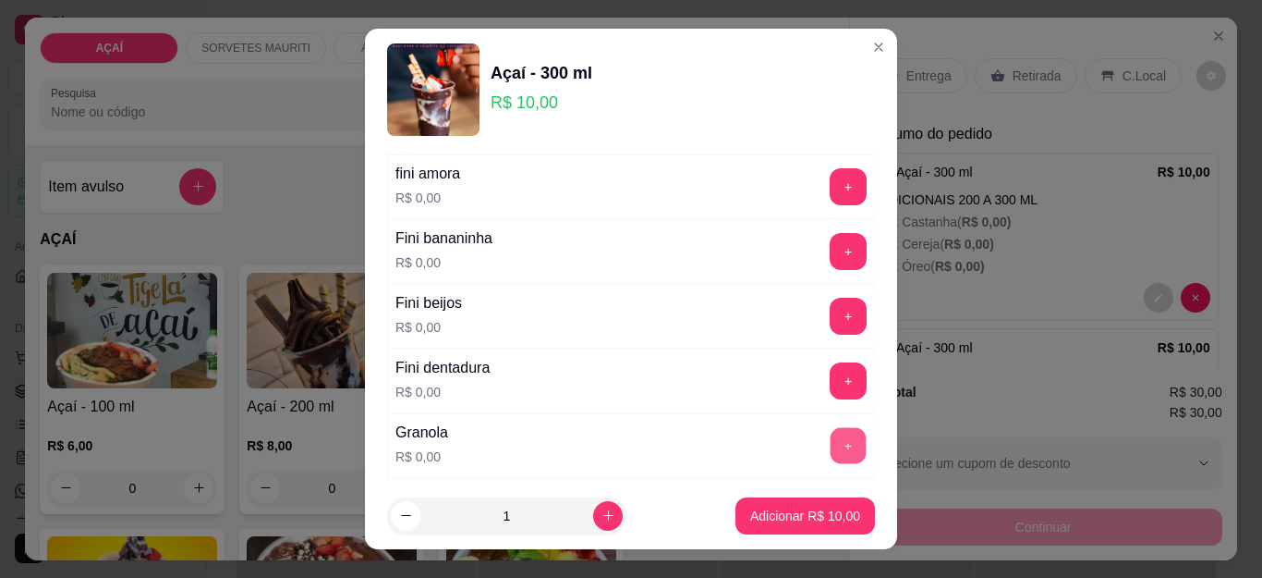
click at [831, 444] on button "+" at bounding box center [849, 446] width 36 height 36
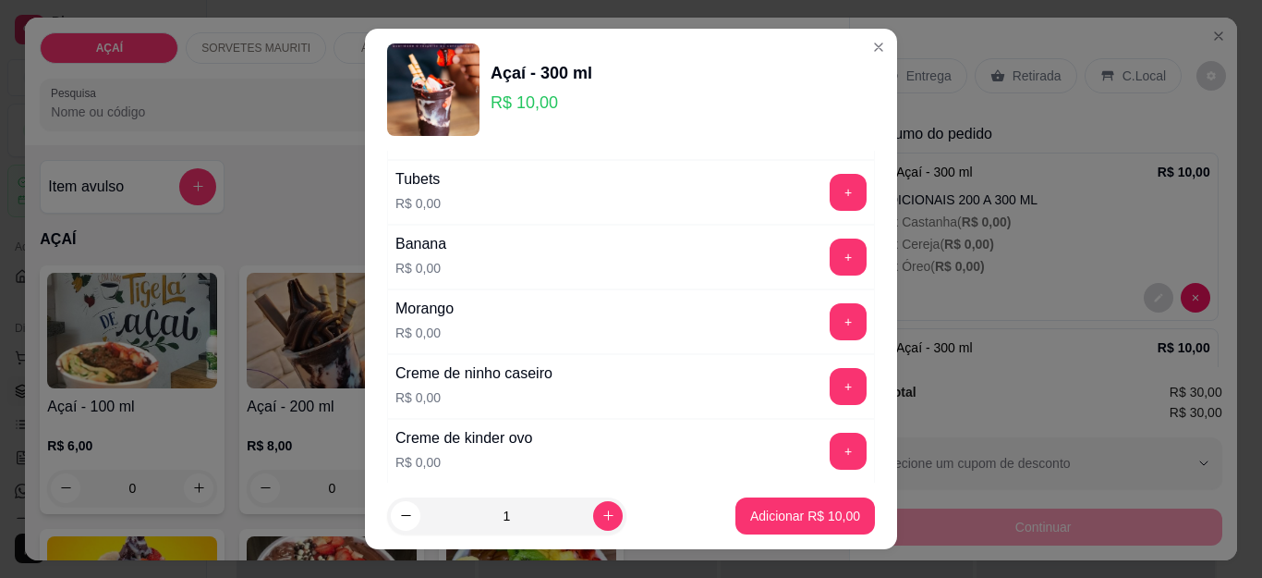
scroll to position [2402, 0]
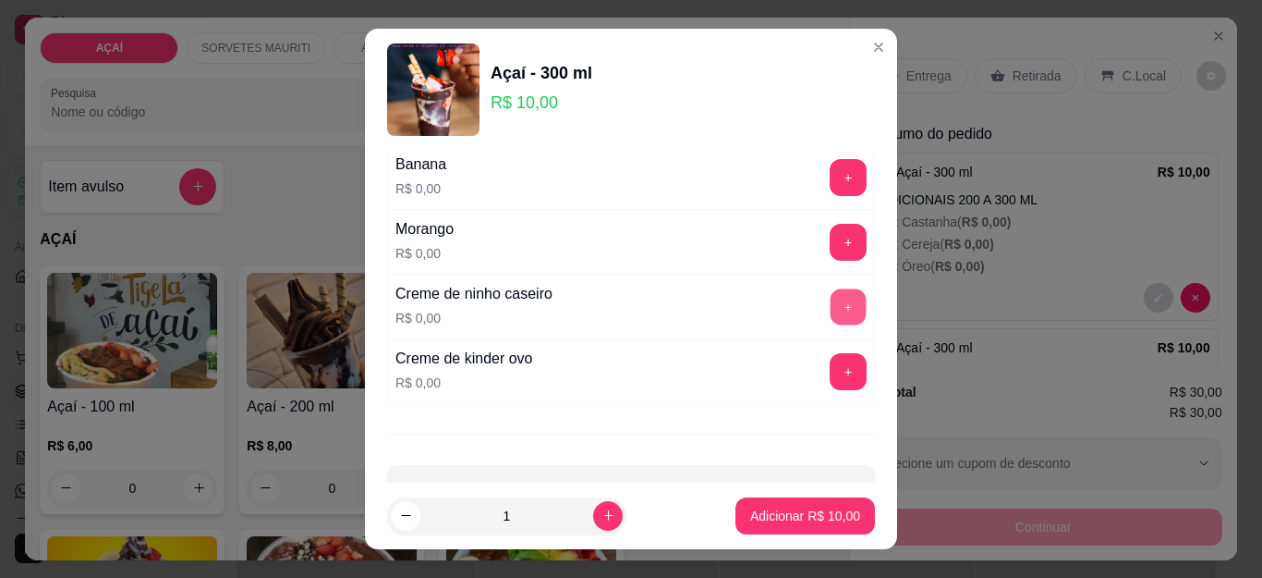
click at [831, 309] on button "+" at bounding box center [849, 307] width 36 height 36
click at [831, 236] on button "+" at bounding box center [849, 243] width 36 height 36
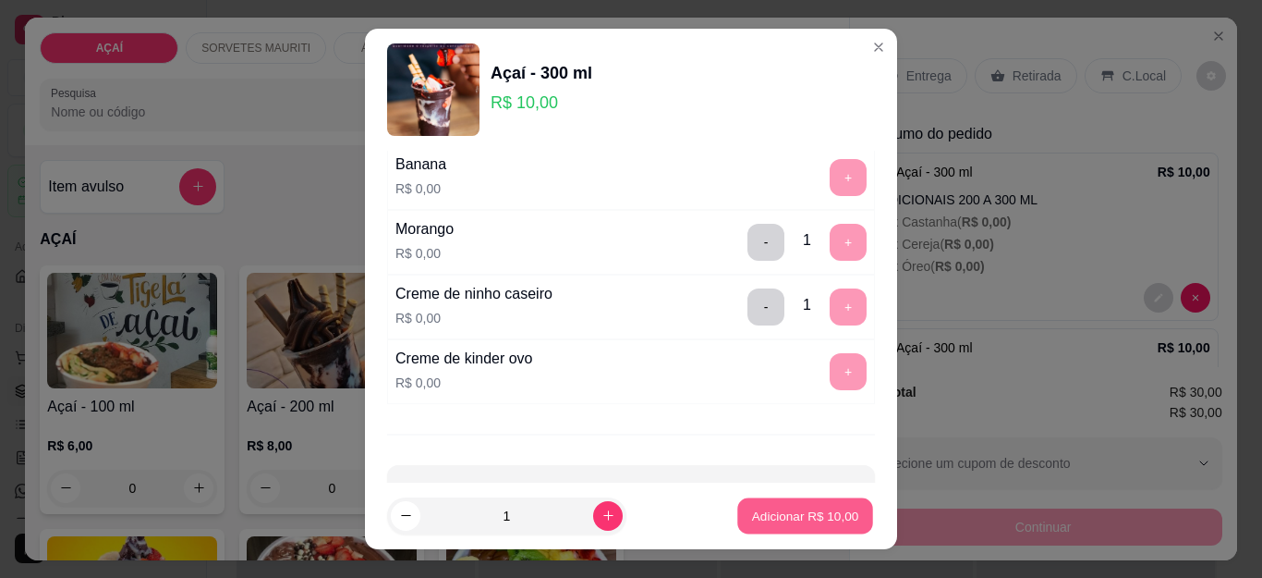
click at [758, 514] on p "Adicionar R$ 10,00" at bounding box center [805, 515] width 107 height 18
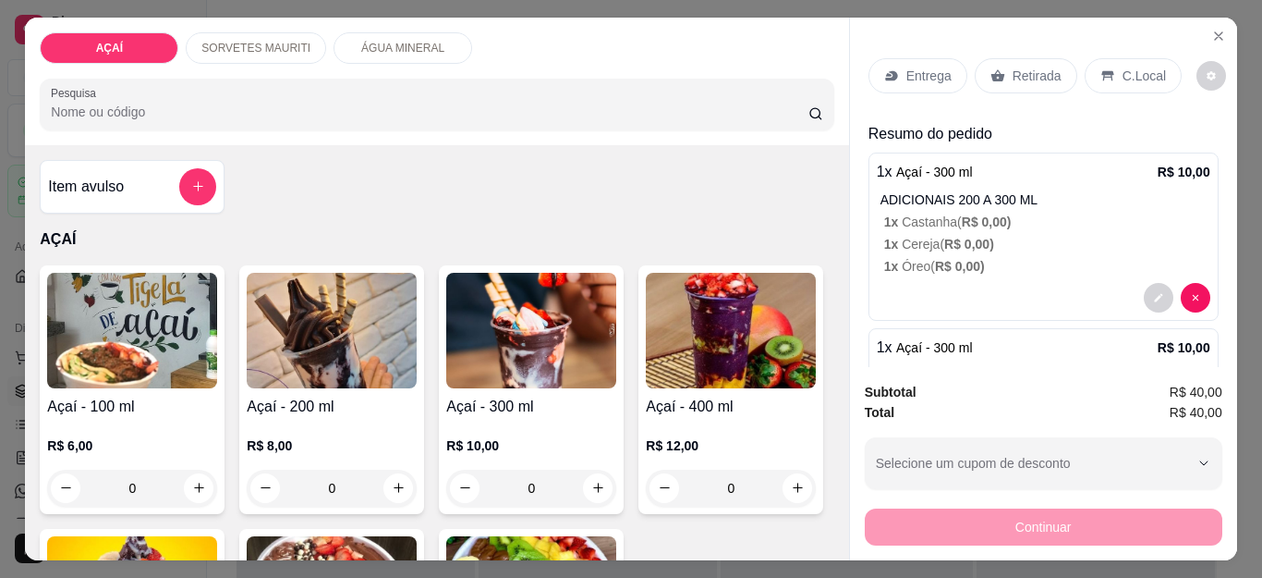
click at [351, 370] on img at bounding box center [332, 331] width 170 height 116
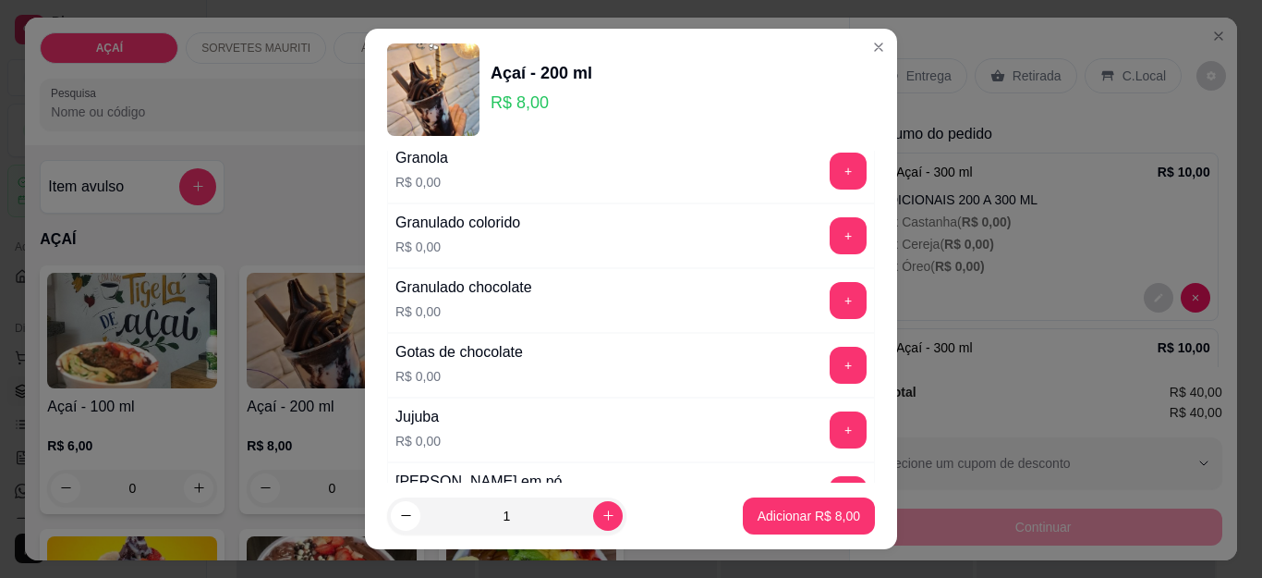
scroll to position [1571, 0]
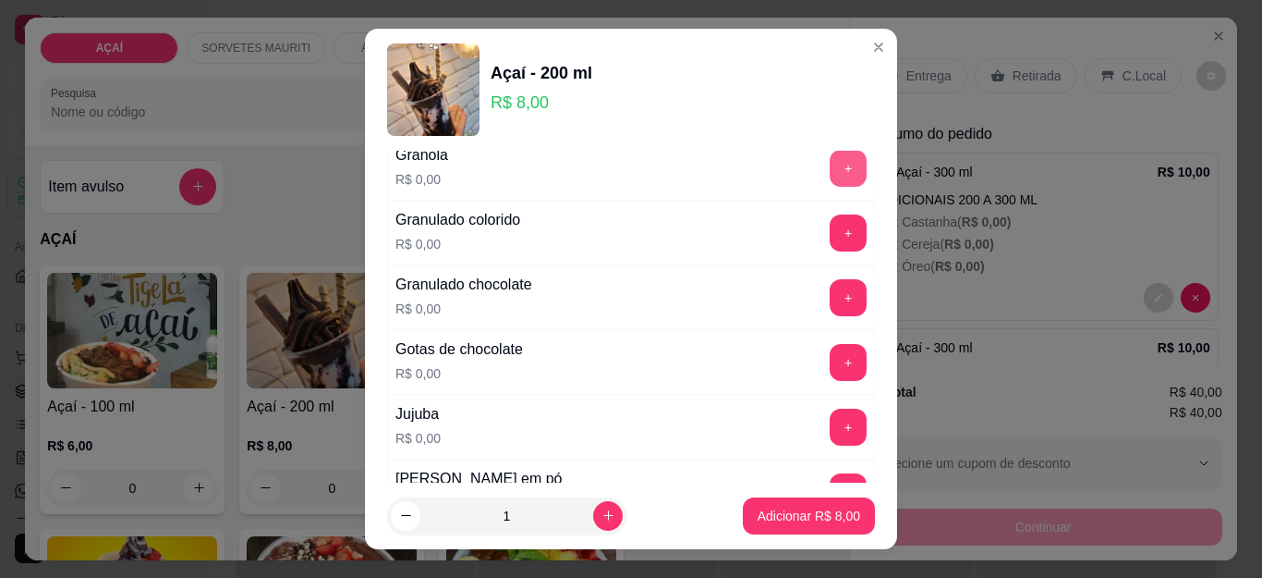
click at [830, 171] on button "+" at bounding box center [848, 168] width 37 height 37
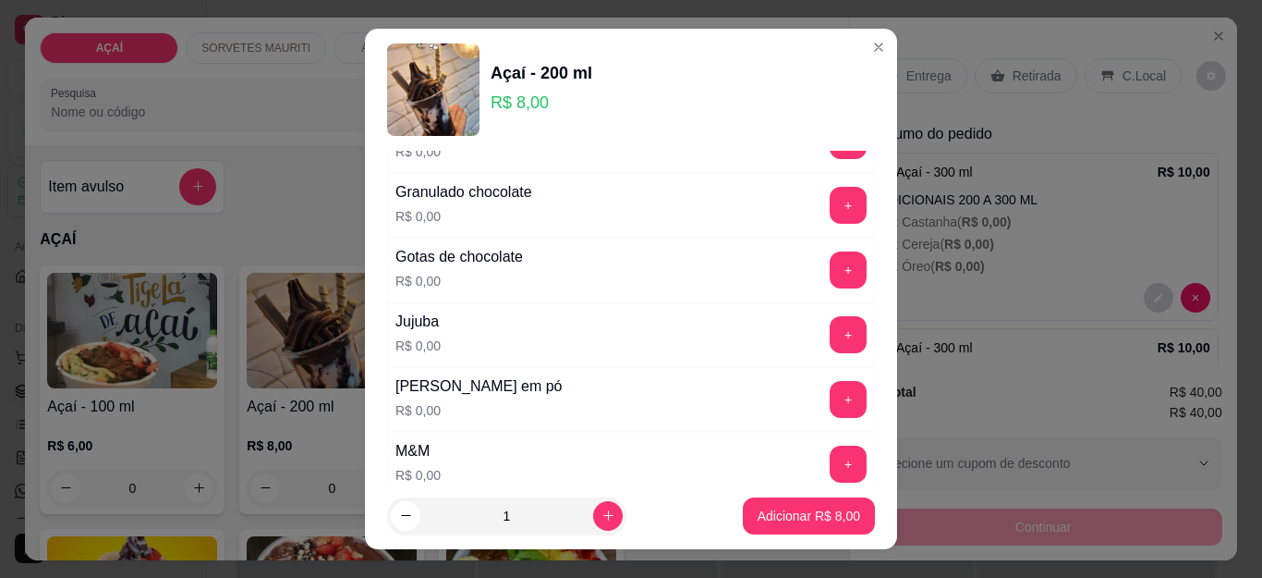
scroll to position [1756, 0]
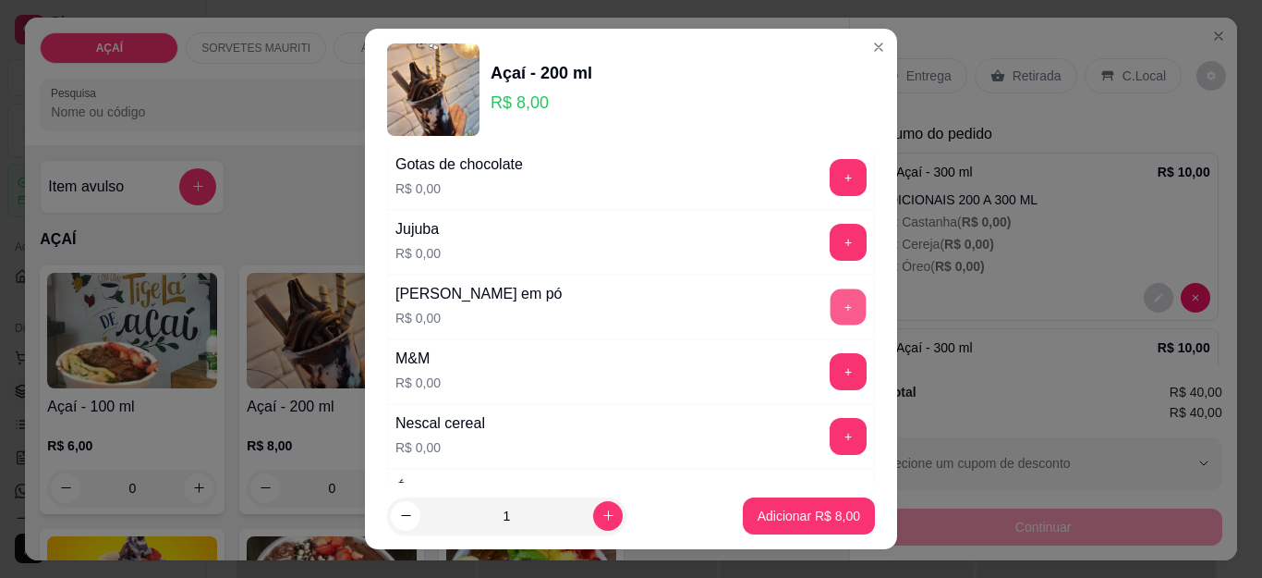
click at [831, 320] on button "+" at bounding box center [849, 307] width 36 height 36
click at [800, 535] on footer "1 Adicionar R$ 8,00" at bounding box center [631, 515] width 532 height 67
click at [797, 507] on p "Adicionar R$ 8,00" at bounding box center [809, 515] width 100 height 18
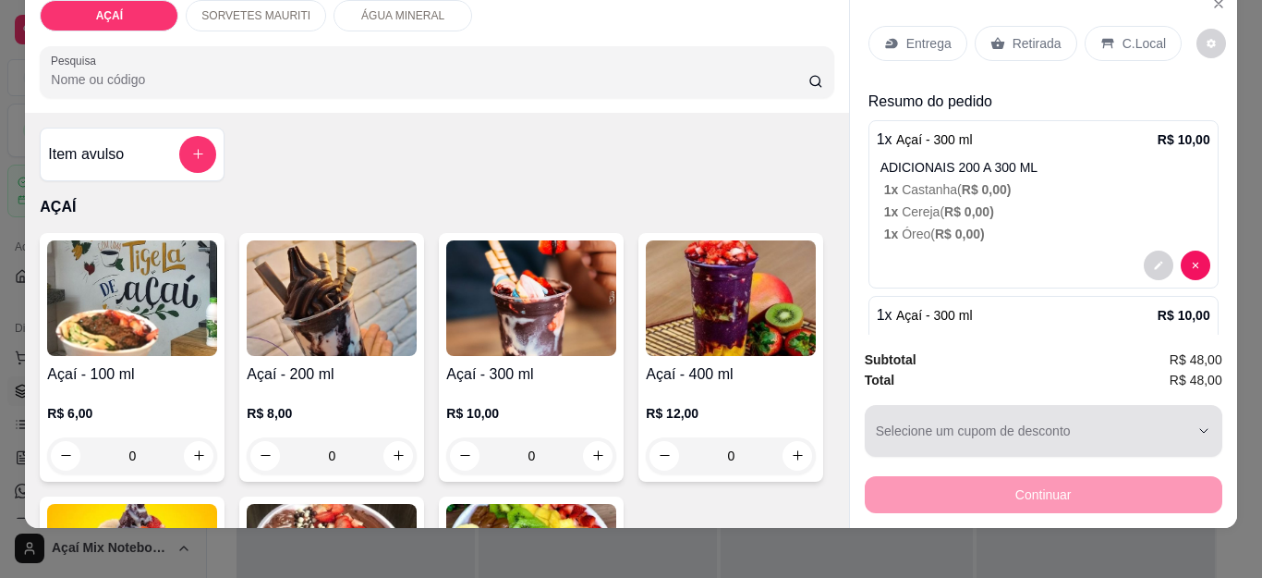
scroll to position [50, 0]
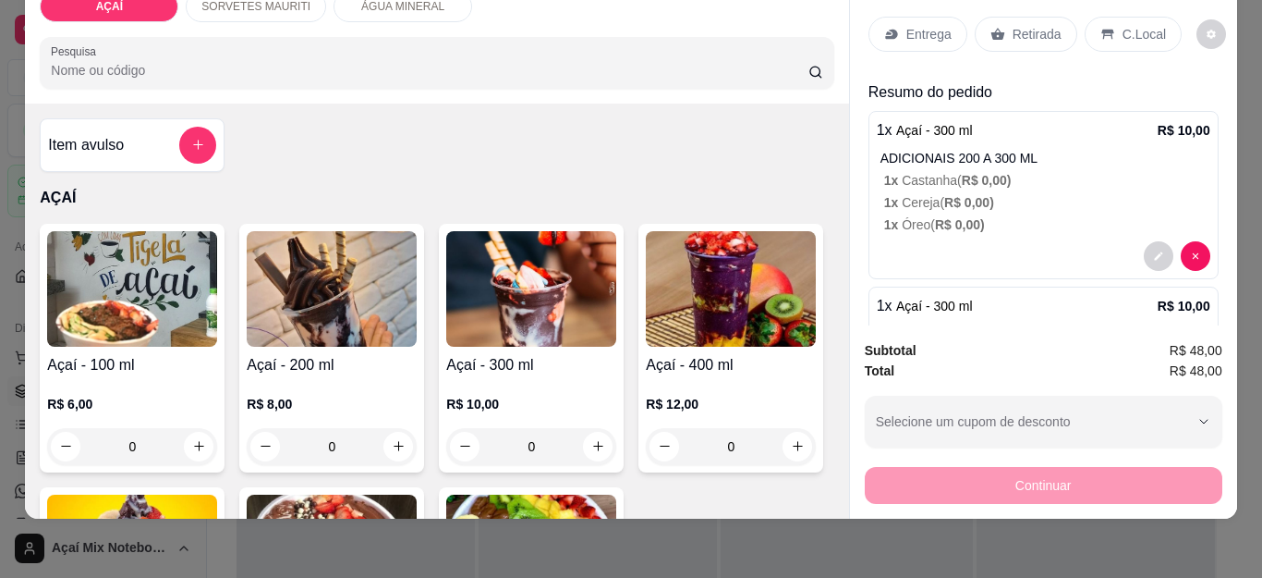
click at [1079, 471] on div "Continuar" at bounding box center [1044, 483] width 358 height 42
click at [920, 25] on p "Entrega" at bounding box center [928, 34] width 45 height 18
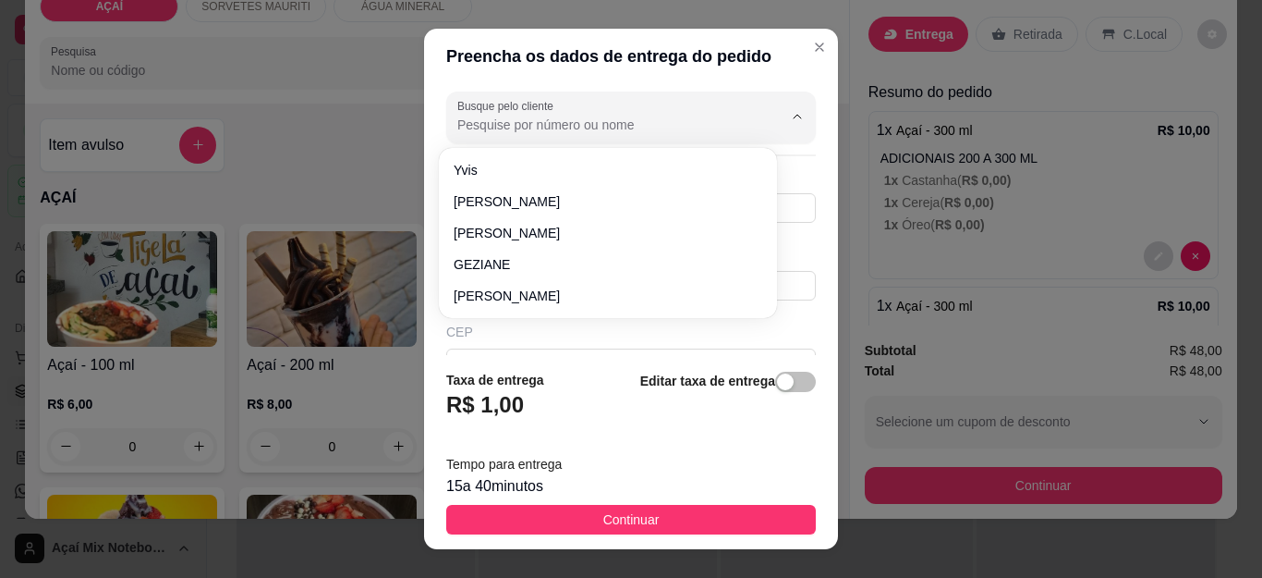
click at [520, 126] on input "Busque pelo cliente" at bounding box center [605, 125] width 296 height 18
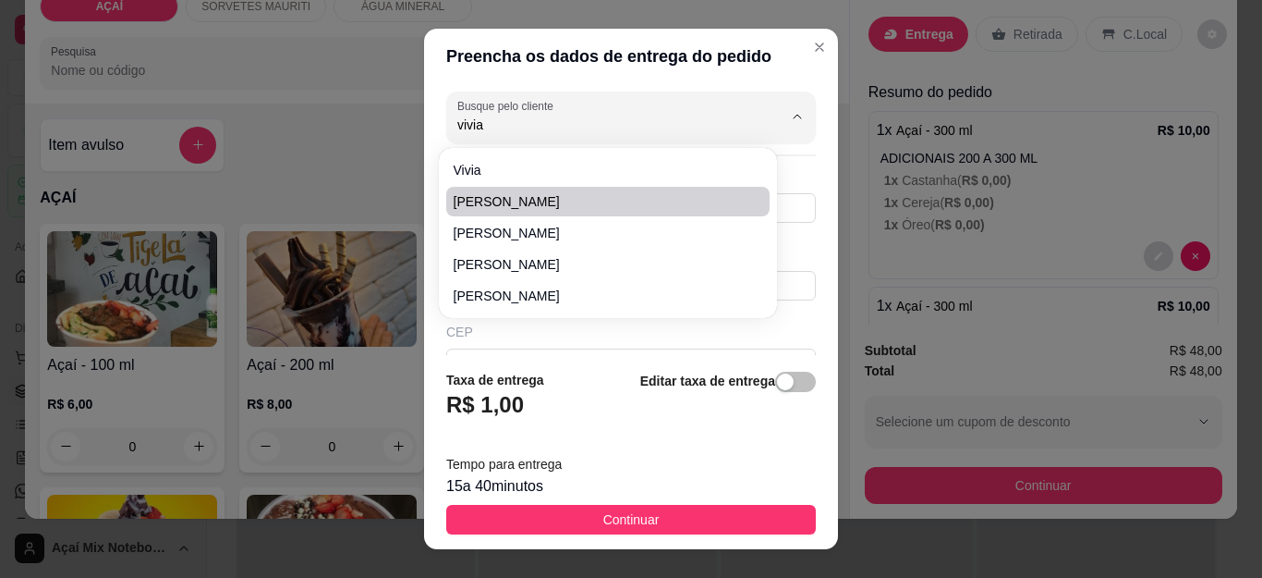
click at [625, 204] on span "[PERSON_NAME]" at bounding box center [599, 201] width 290 height 18
type input "[PERSON_NAME]"
type input "981150253"
type input "[PERSON_NAME]"
type input "575200000000"
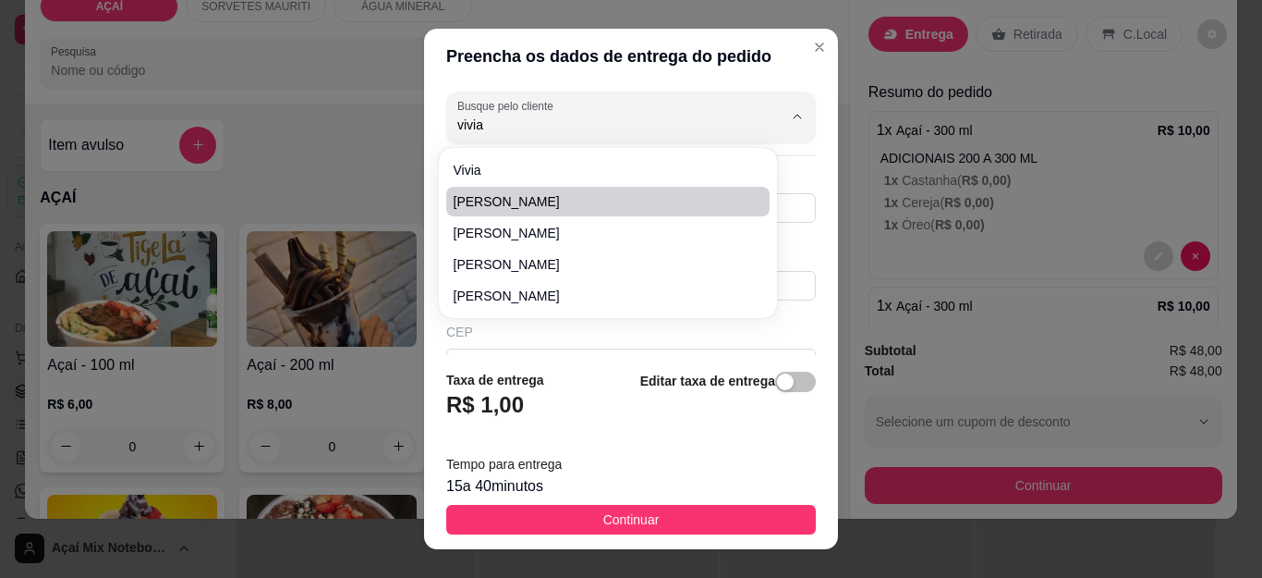
type input "entregar no PSF 2, na frente da [GEOGRAPHIC_DATA][PERSON_NAME]"
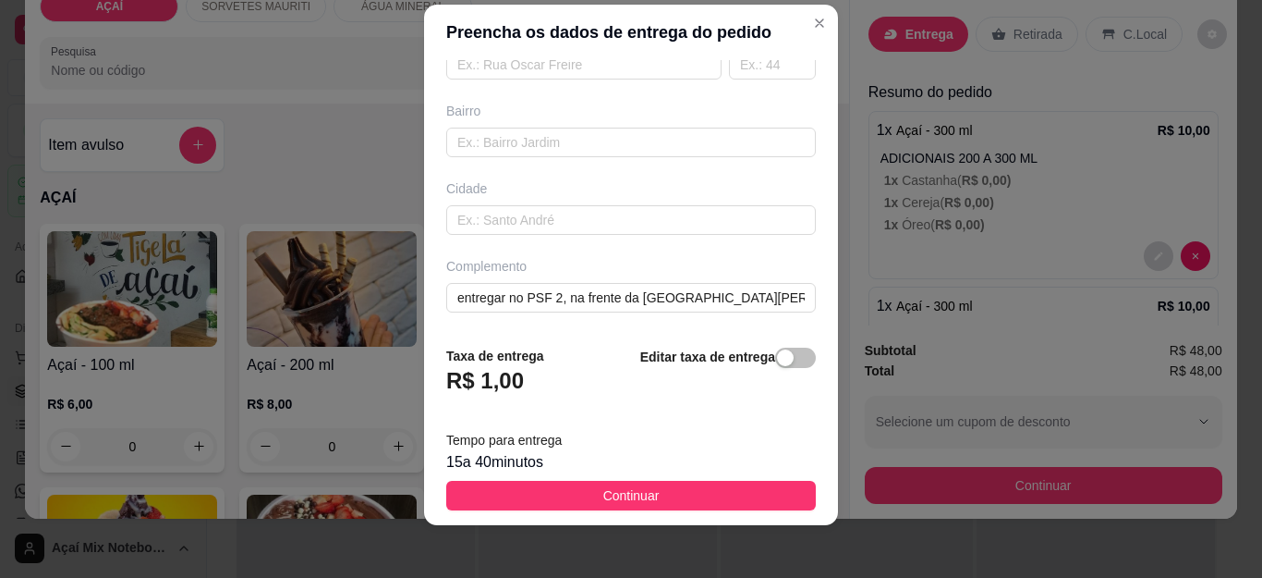
scroll to position [30, 0]
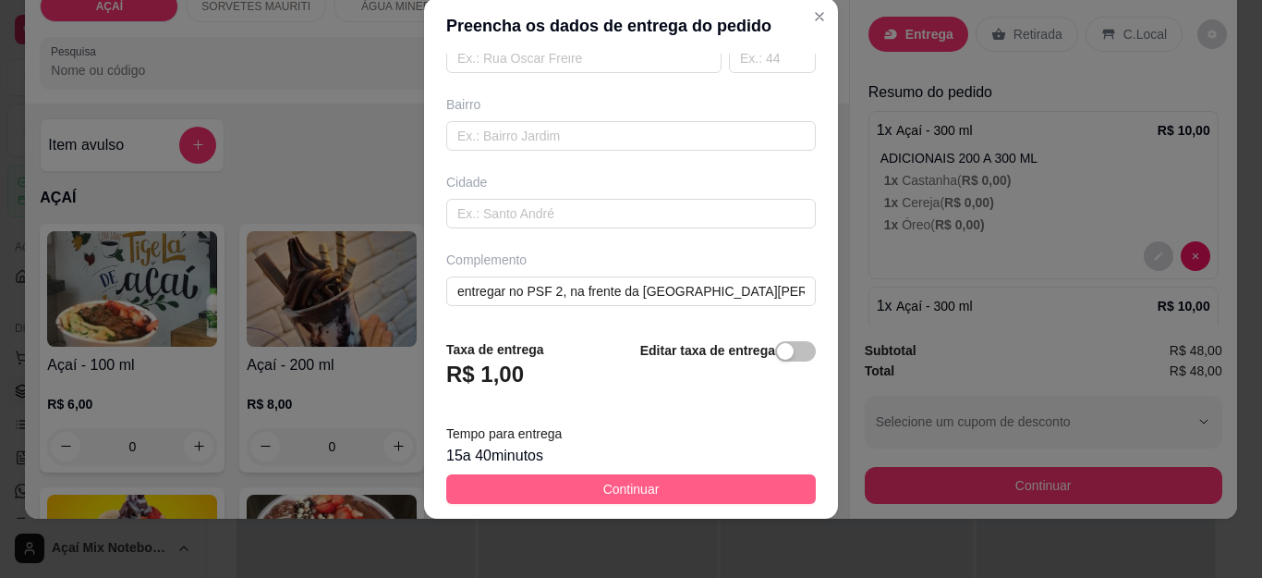
type input "[PERSON_NAME]"
click at [666, 480] on button "Continuar" at bounding box center [631, 489] width 370 height 30
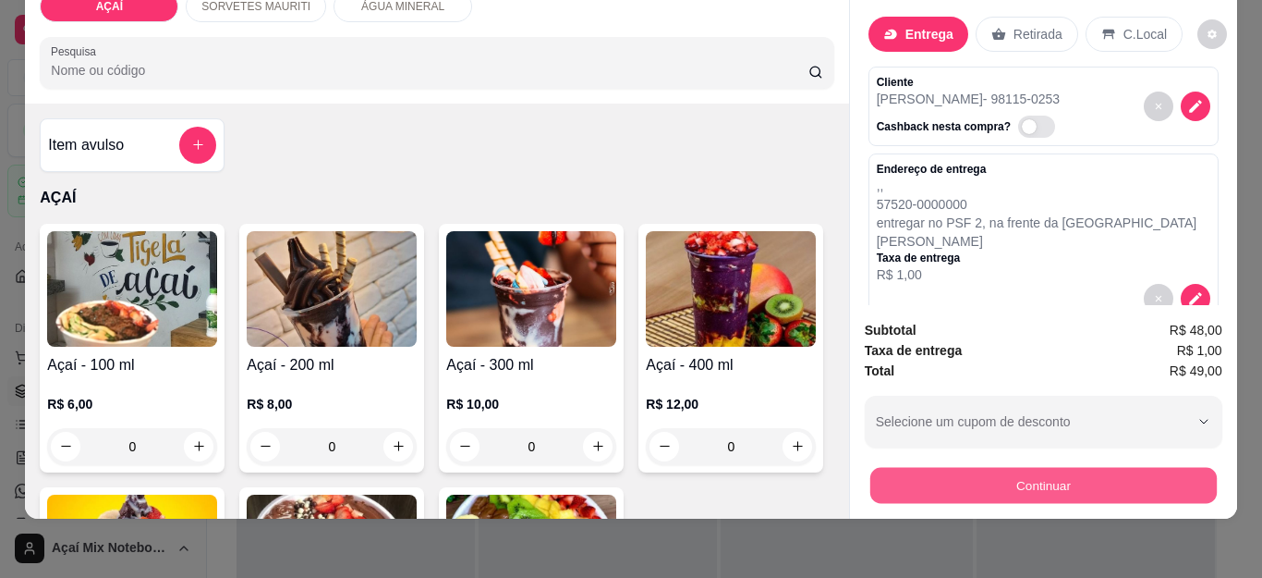
click at [1069, 480] on button "Continuar" at bounding box center [1042, 486] width 347 height 36
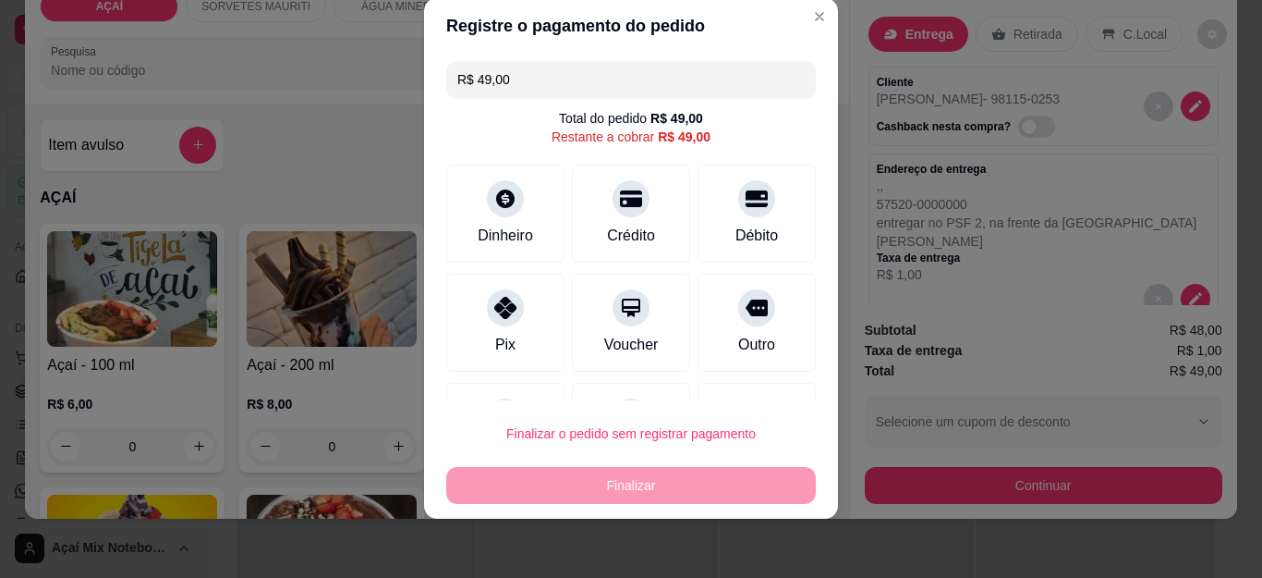
click at [668, 70] on input "R$ 49,00" at bounding box center [630, 79] width 347 height 37
click at [675, 103] on div "R$ 49,00 Total do pedido R$ 49,00 Restante a cobrar R$ 49,00 Dinheiro Crédito D…" at bounding box center [631, 227] width 414 height 347
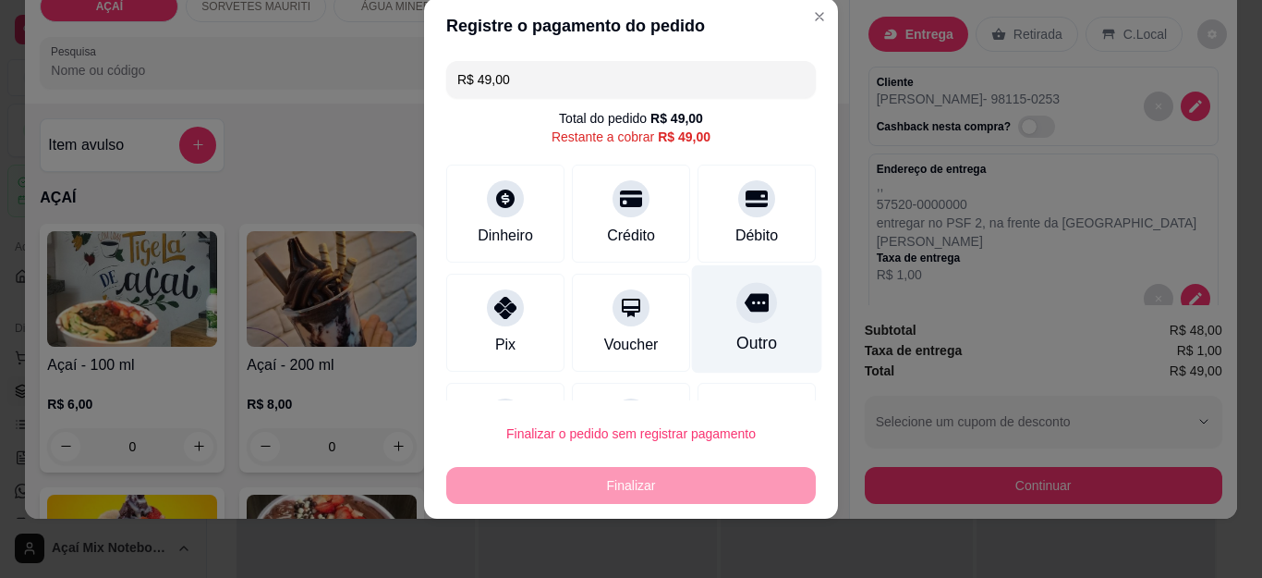
click at [745, 304] on icon at bounding box center [757, 303] width 24 height 18
type input "R$ 0,00"
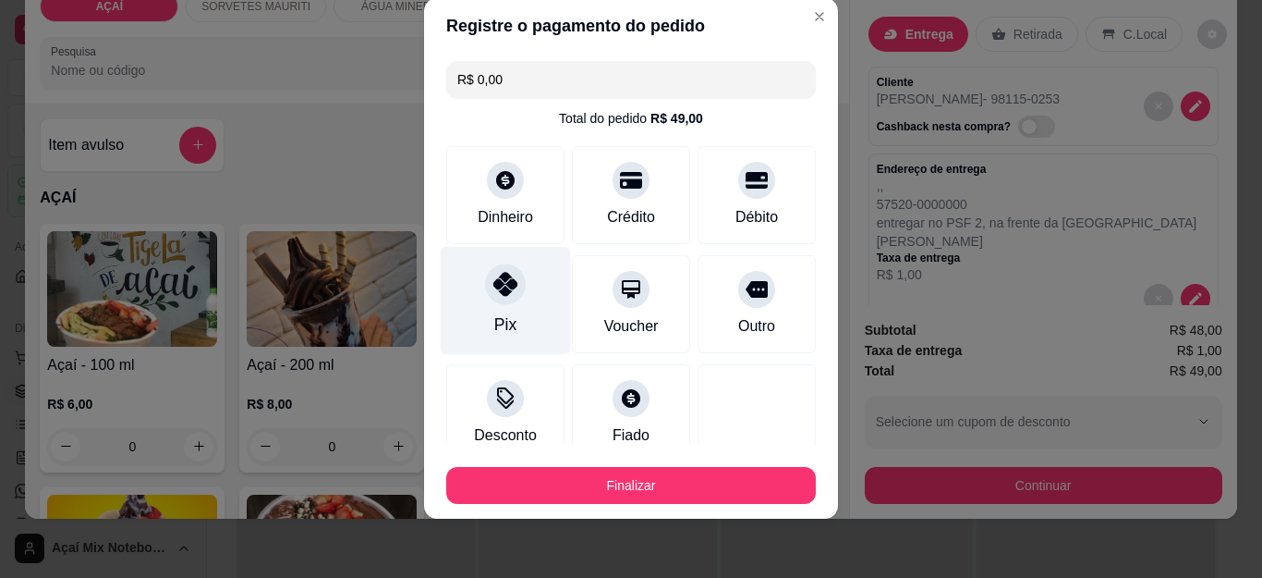
scroll to position [0, 0]
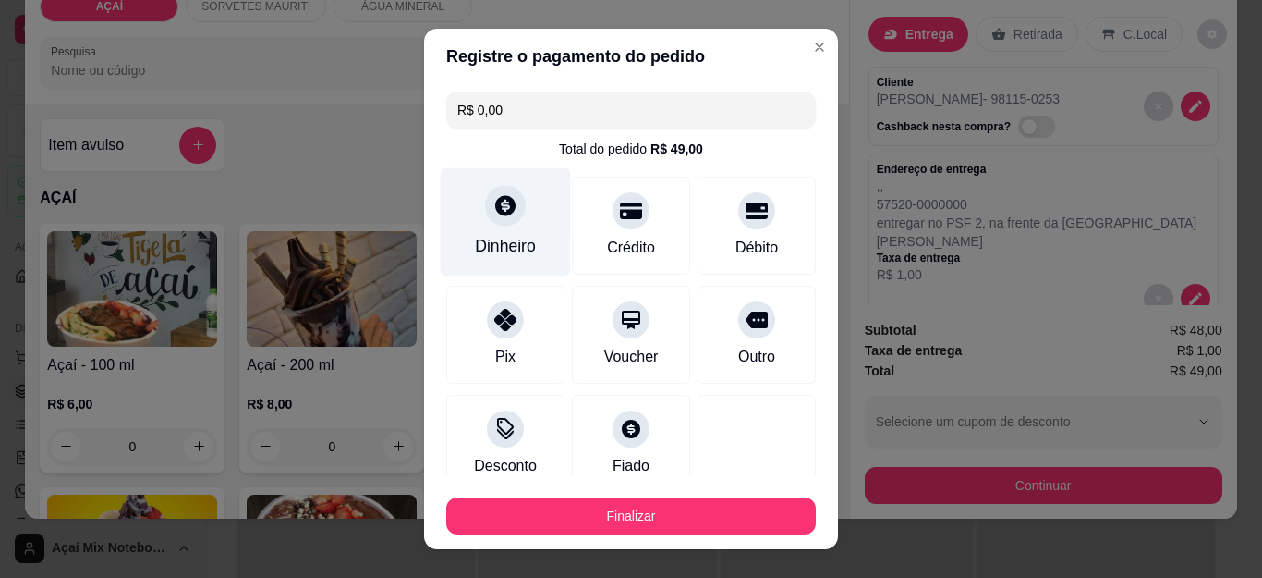
click at [493, 206] on icon at bounding box center [505, 205] width 24 height 24
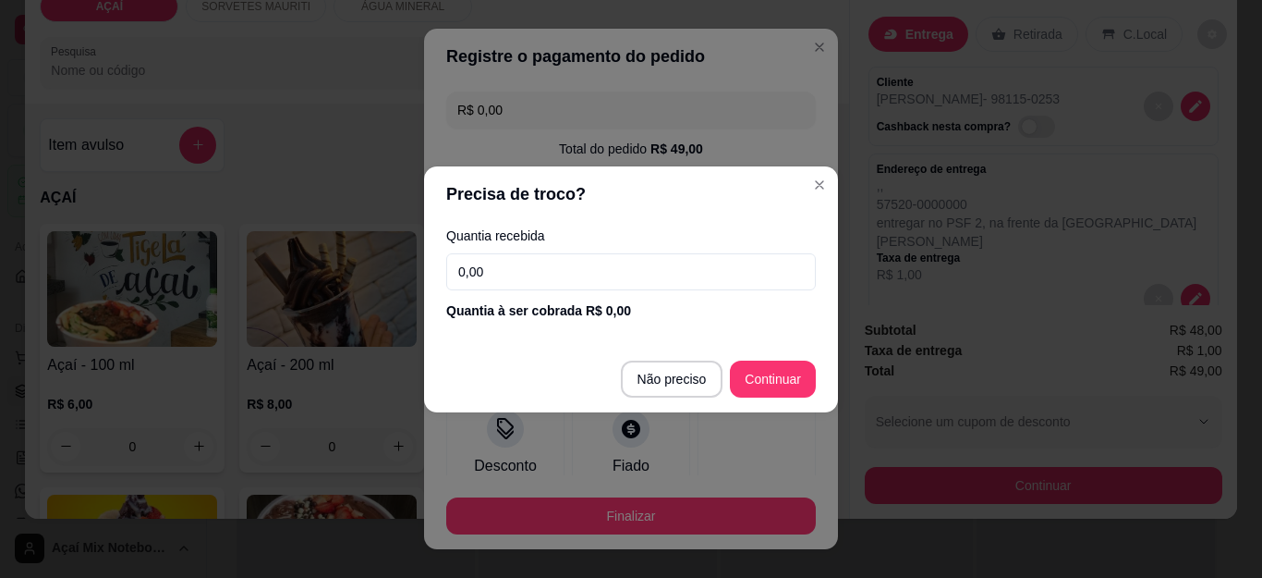
click at [616, 268] on input "0,00" at bounding box center [631, 271] width 370 height 37
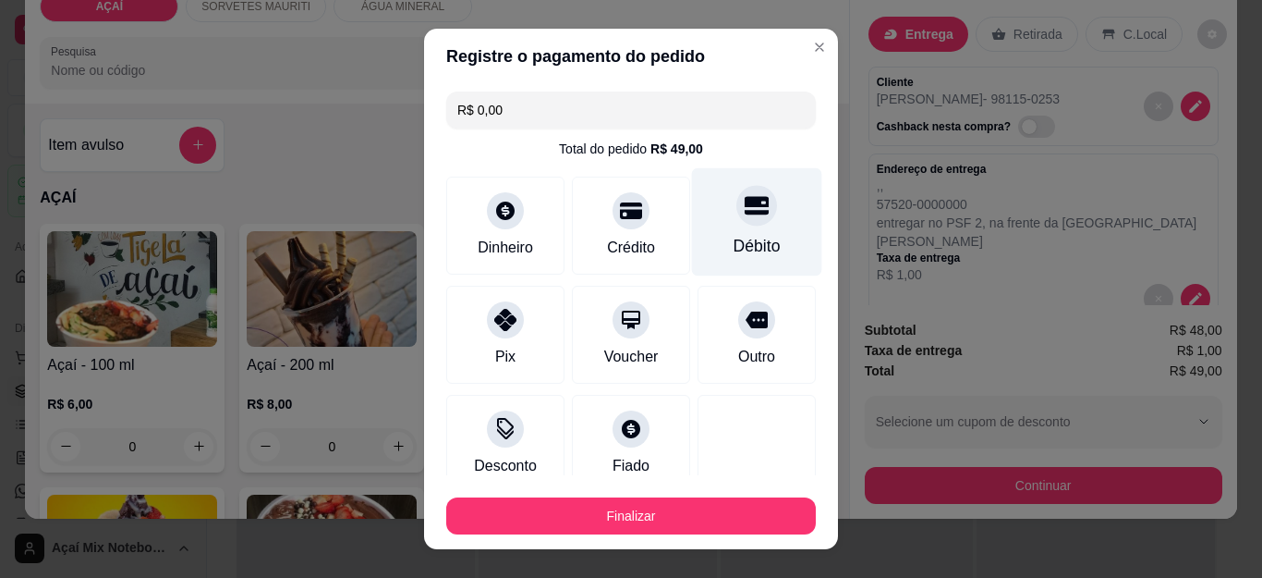
click at [722, 228] on div "Débito" at bounding box center [757, 222] width 130 height 108
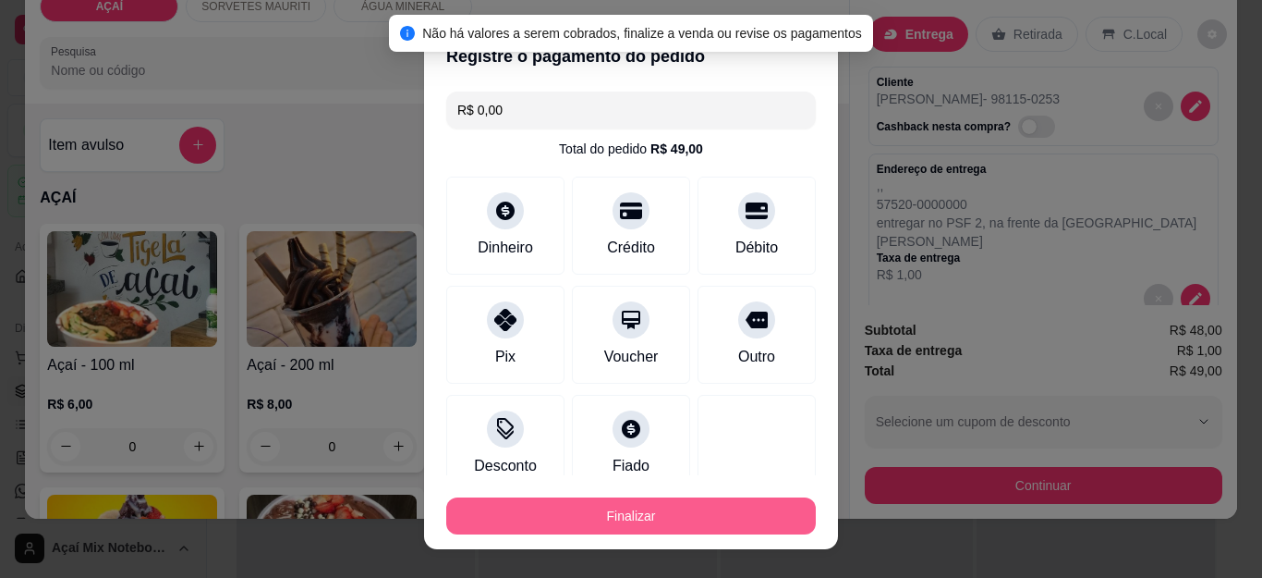
click at [621, 506] on button "Finalizar" at bounding box center [631, 515] width 370 height 37
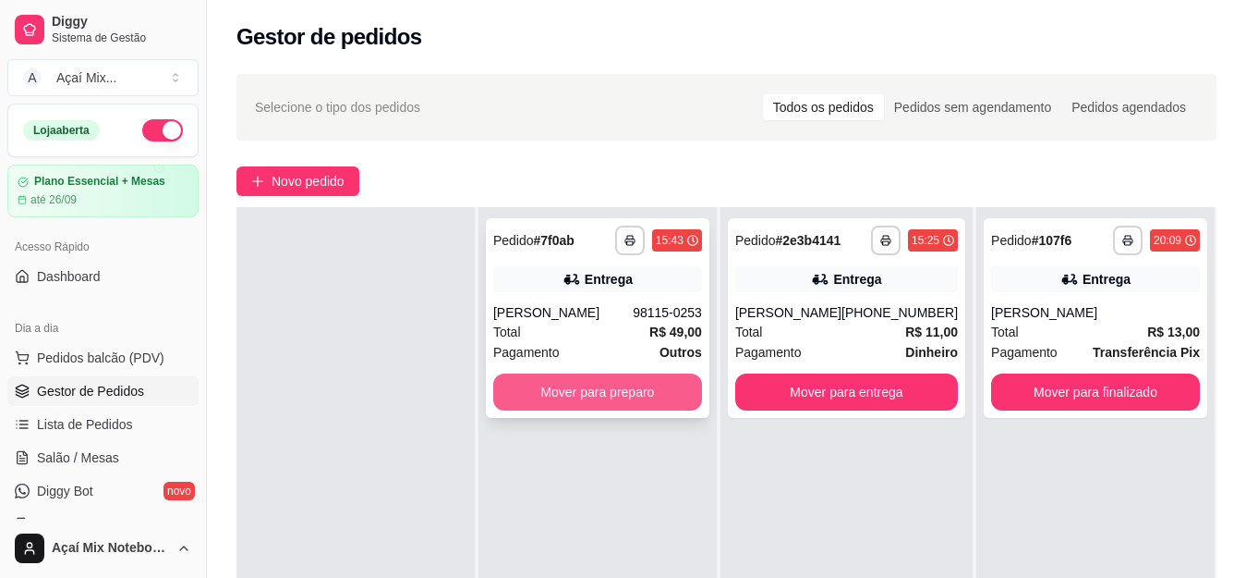
click at [602, 388] on button "Mover para preparo" at bounding box center [597, 391] width 209 height 37
click at [78, 456] on span "Salão / Mesas" at bounding box center [78, 457] width 82 height 18
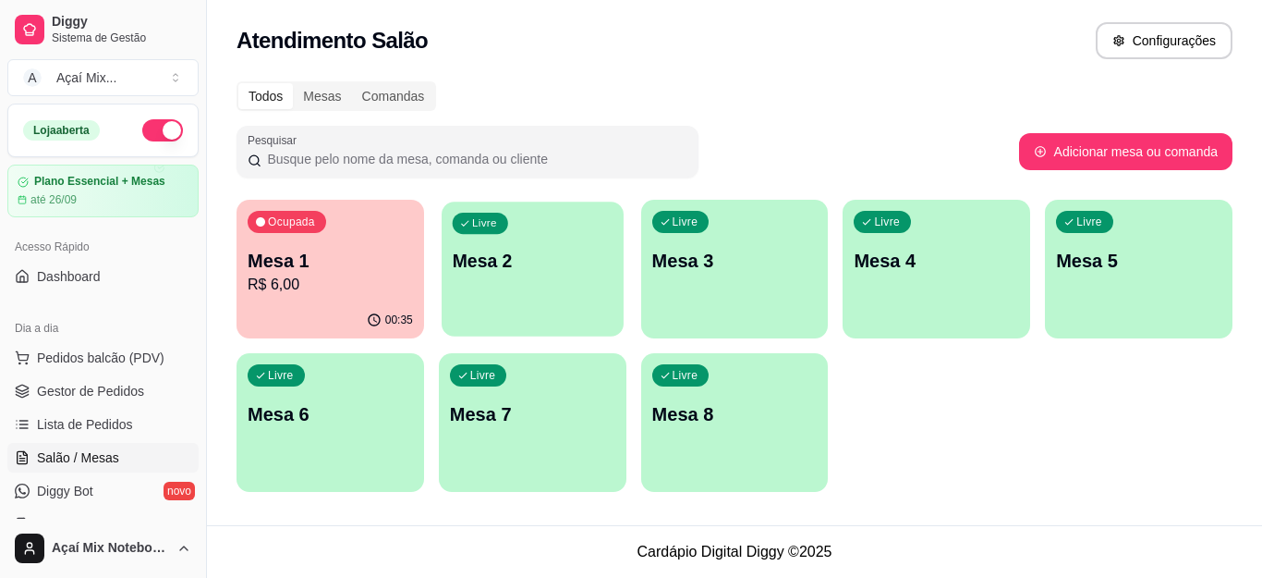
click at [486, 303] on div "Livre Mesa 2" at bounding box center [533, 257] width 182 height 113
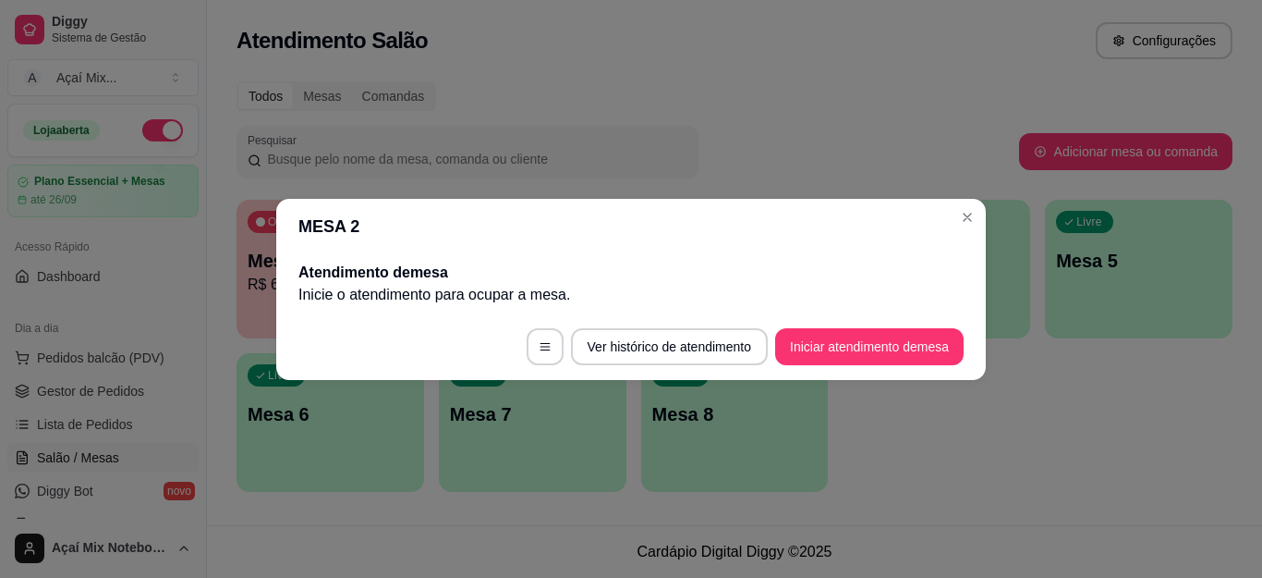
click at [824, 324] on footer "Ver histórico de atendimento Iniciar atendimento de mesa" at bounding box center [631, 346] width 710 height 67
click at [834, 344] on button "Iniciar atendimento de mesa" at bounding box center [869, 346] width 183 height 36
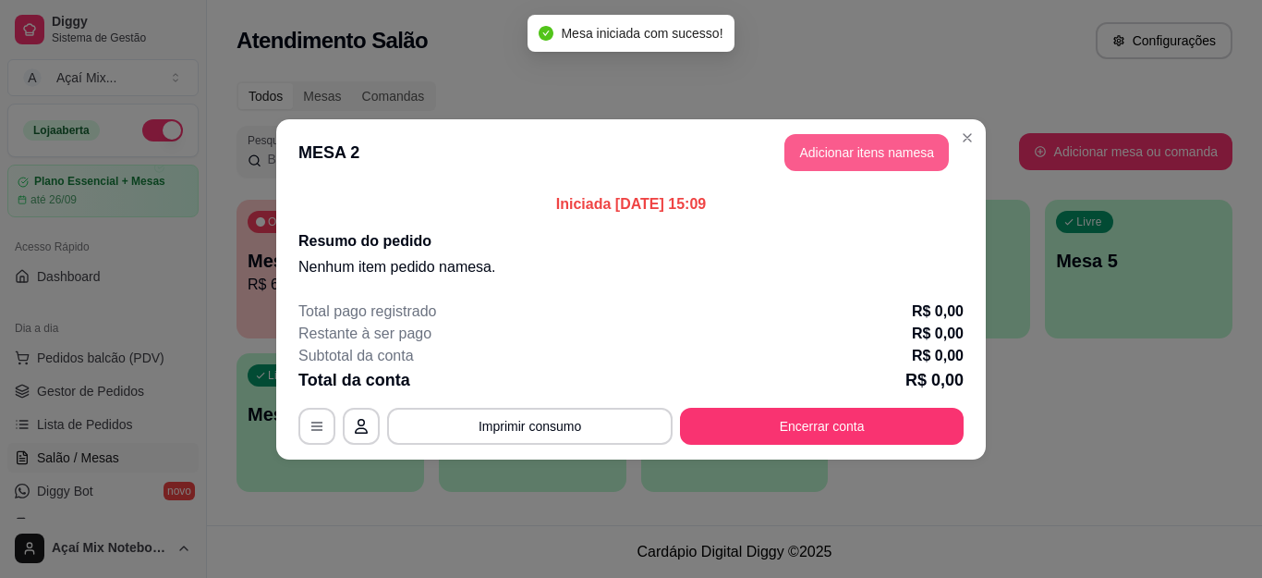
click at [883, 161] on button "Adicionar itens na mesa" at bounding box center [866, 152] width 164 height 37
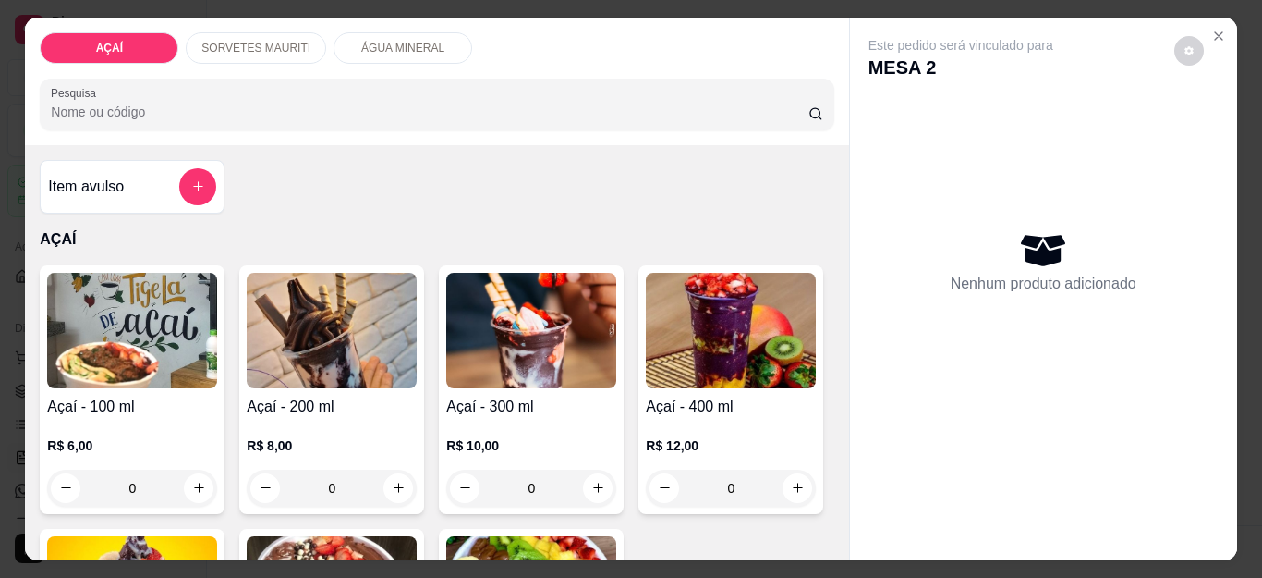
click at [604, 479] on div "0" at bounding box center [531, 487] width 170 height 37
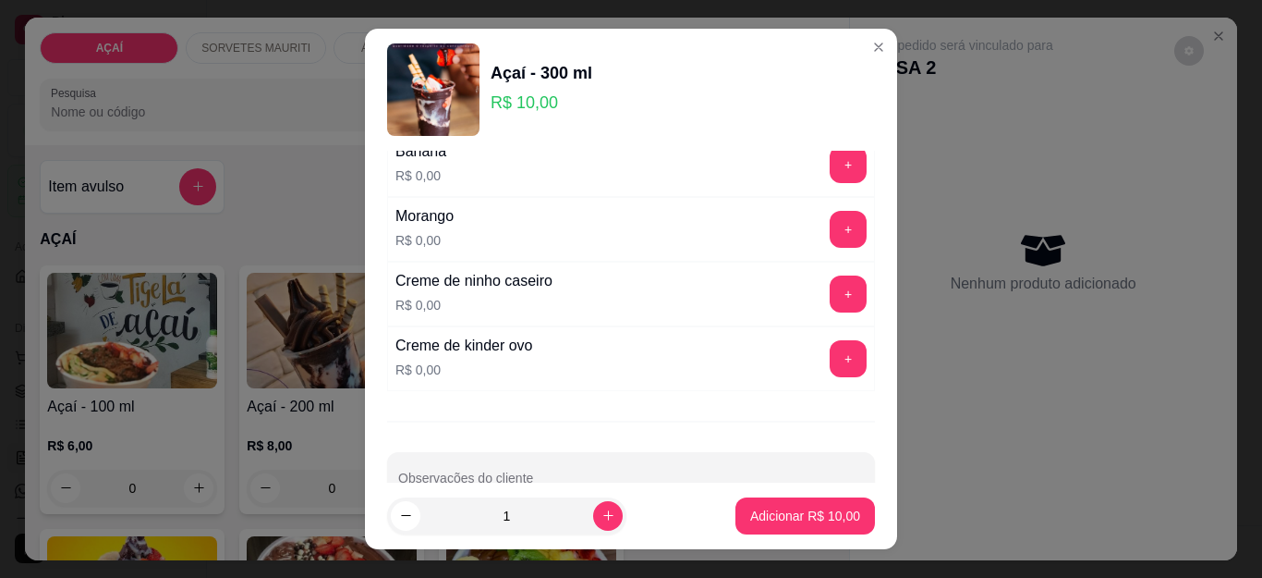
scroll to position [2462, 0]
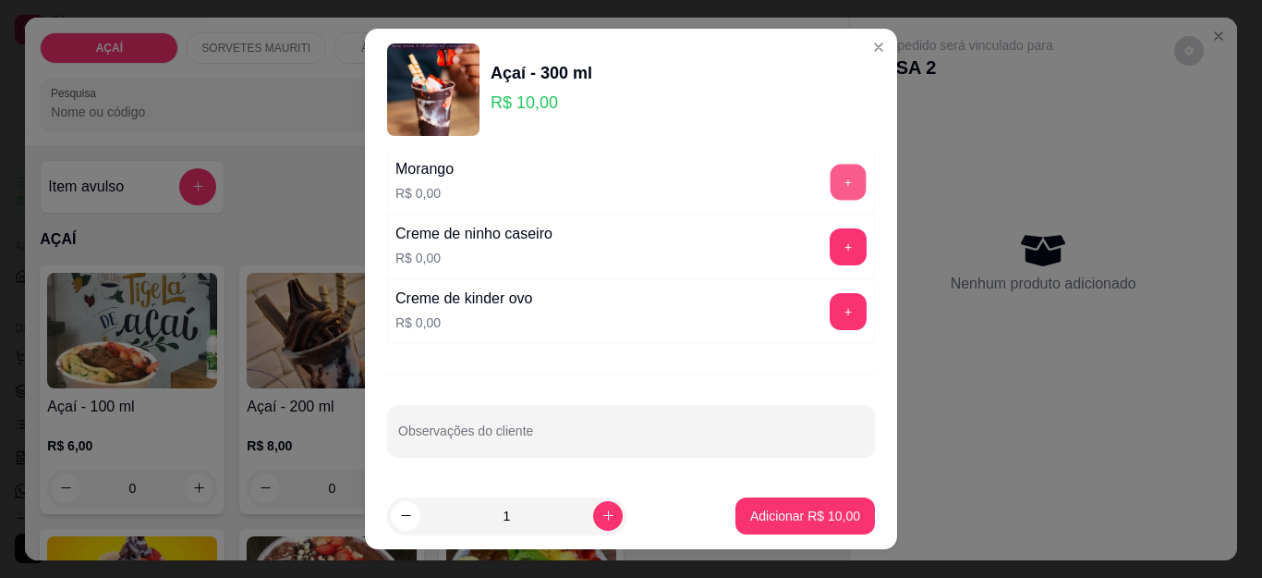
click at [831, 187] on button "+" at bounding box center [849, 182] width 36 height 36
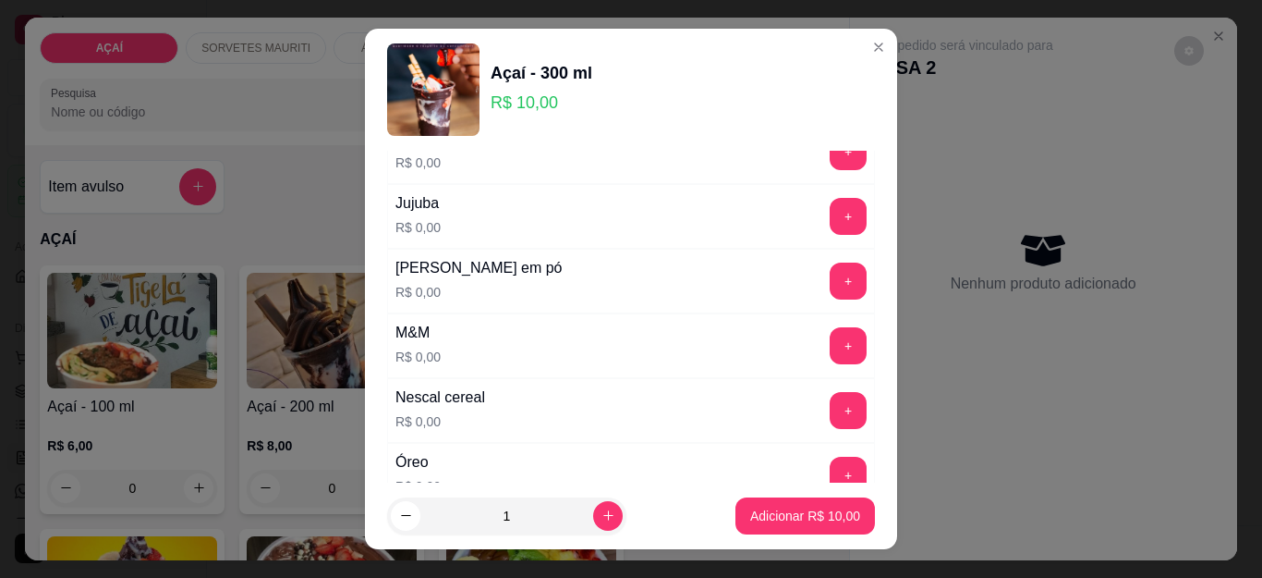
scroll to position [1723, 0]
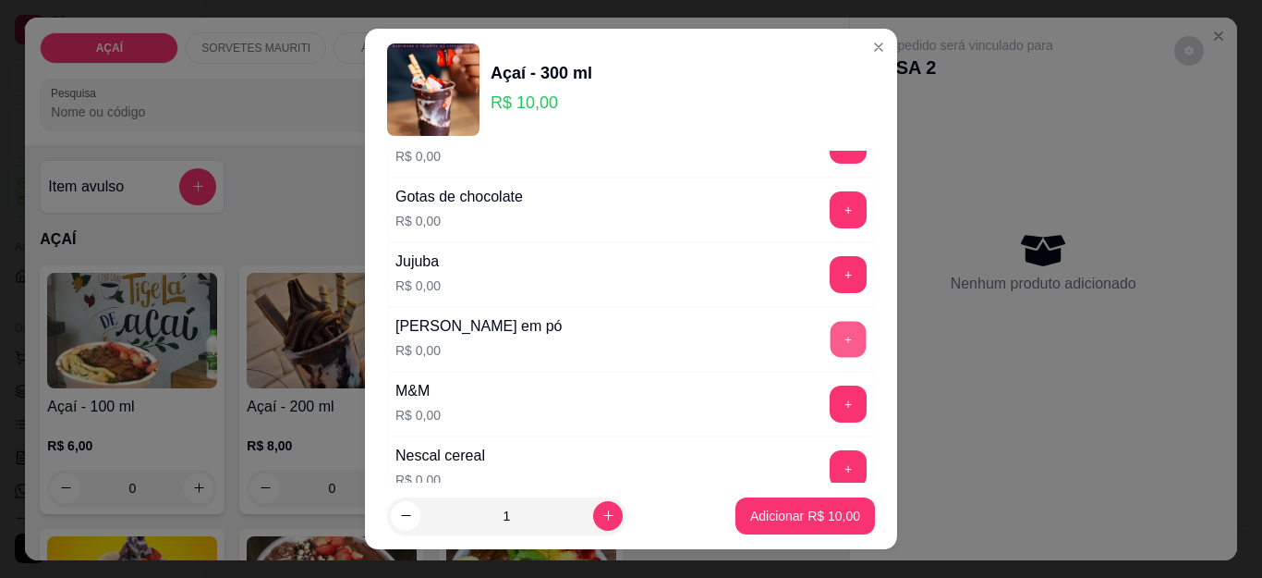
click at [831, 341] on button "+" at bounding box center [849, 340] width 36 height 36
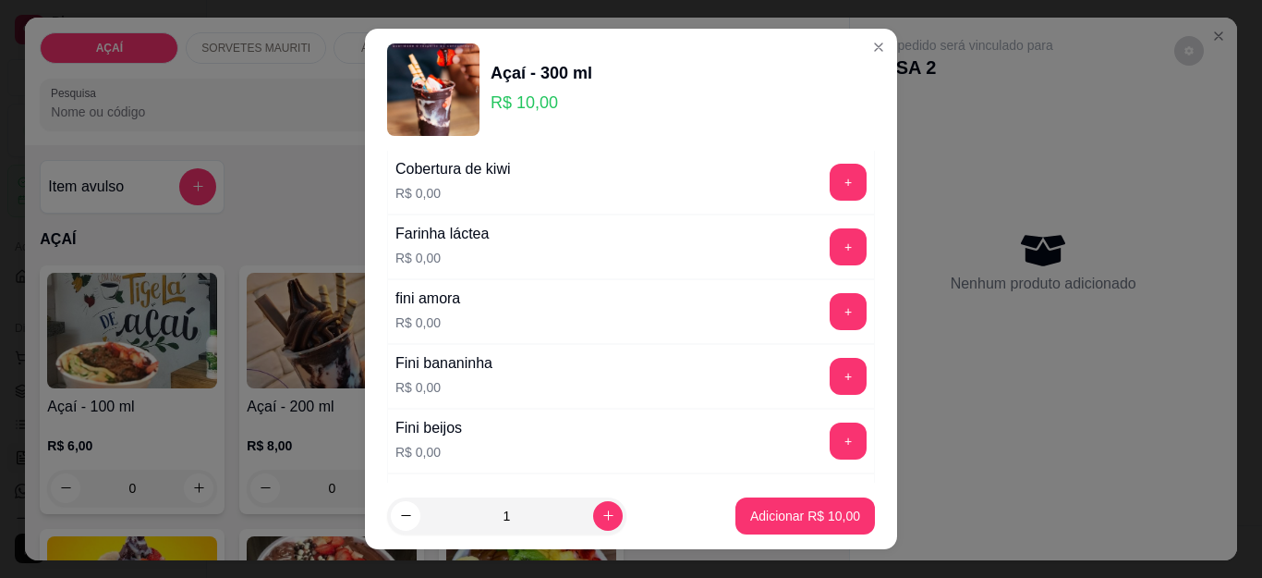
scroll to position [1076, 0]
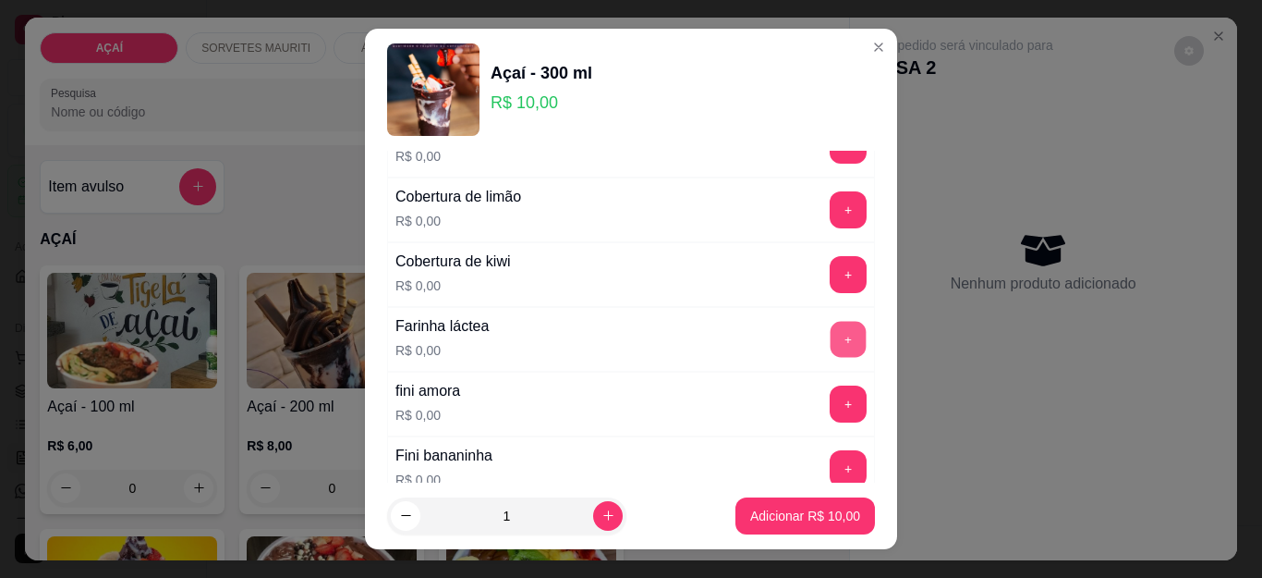
click at [831, 344] on button "+" at bounding box center [849, 340] width 36 height 36
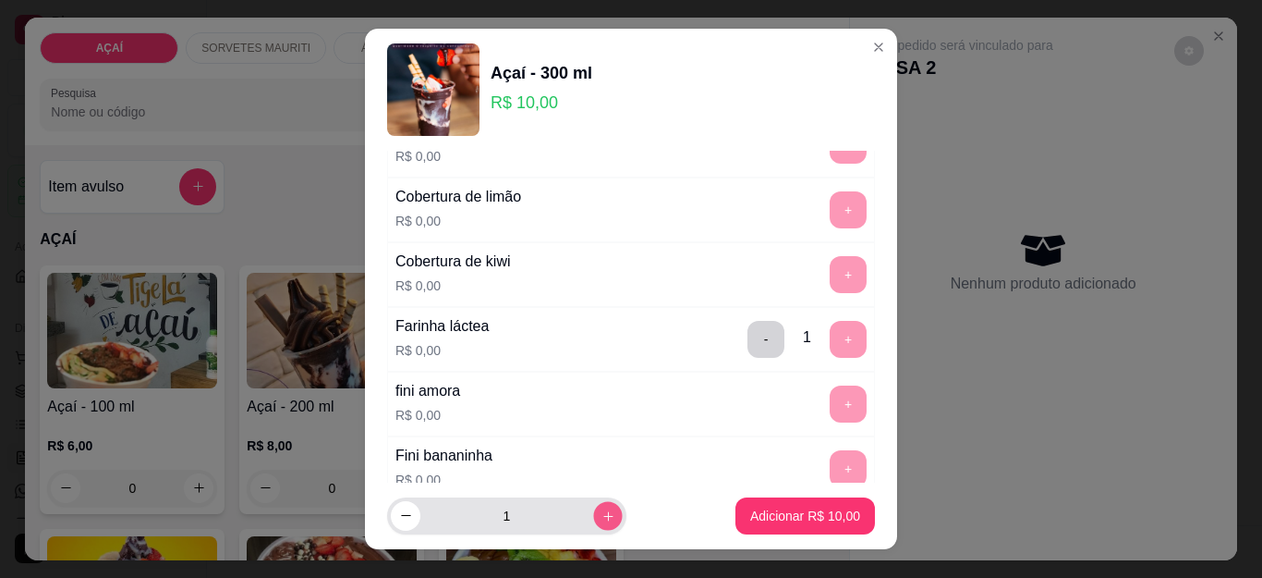
click at [602, 509] on icon "increase-product-quantity" at bounding box center [609, 515] width 14 height 14
type input "2"
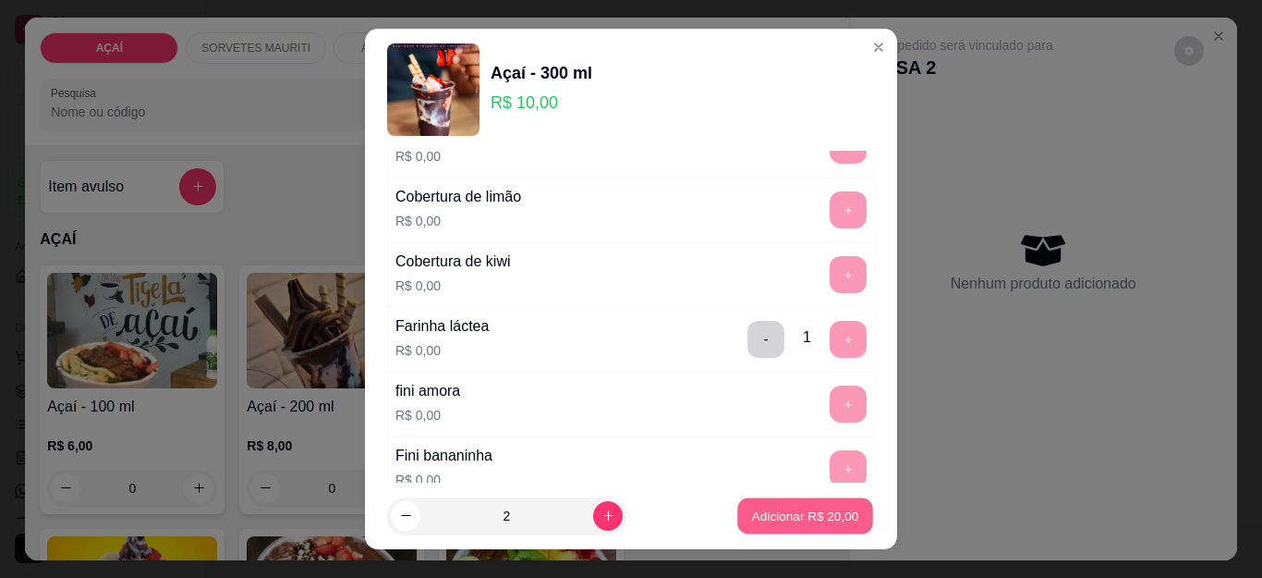
click at [791, 526] on button "Adicionar R$ 20,00" at bounding box center [805, 515] width 136 height 36
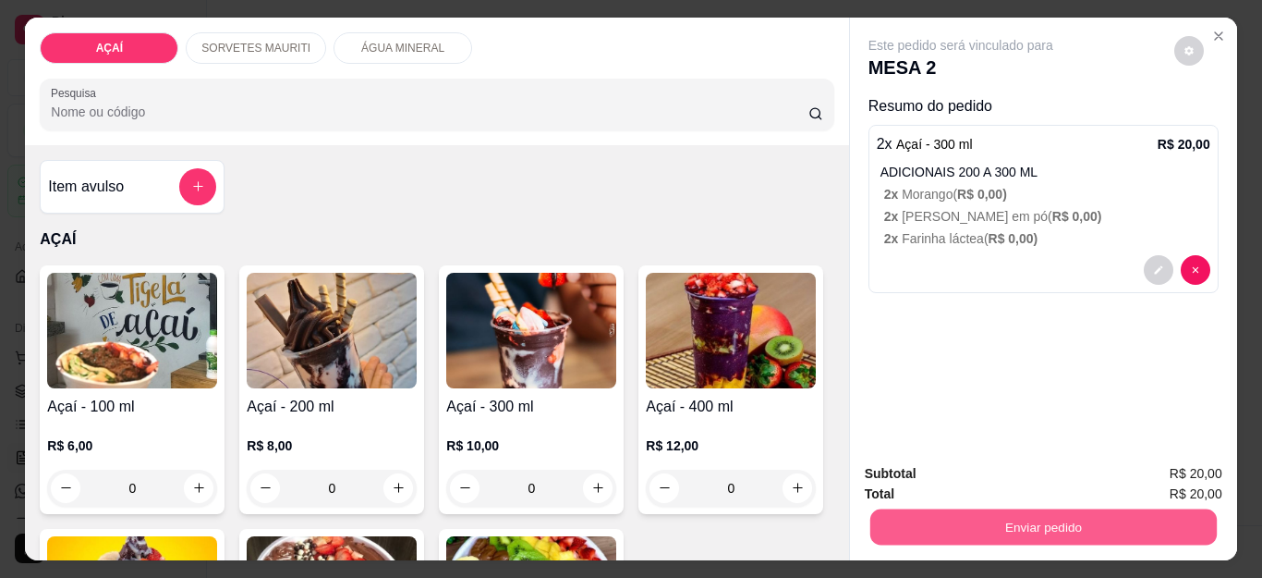
click at [957, 532] on button "Enviar pedido" at bounding box center [1042, 527] width 347 height 36
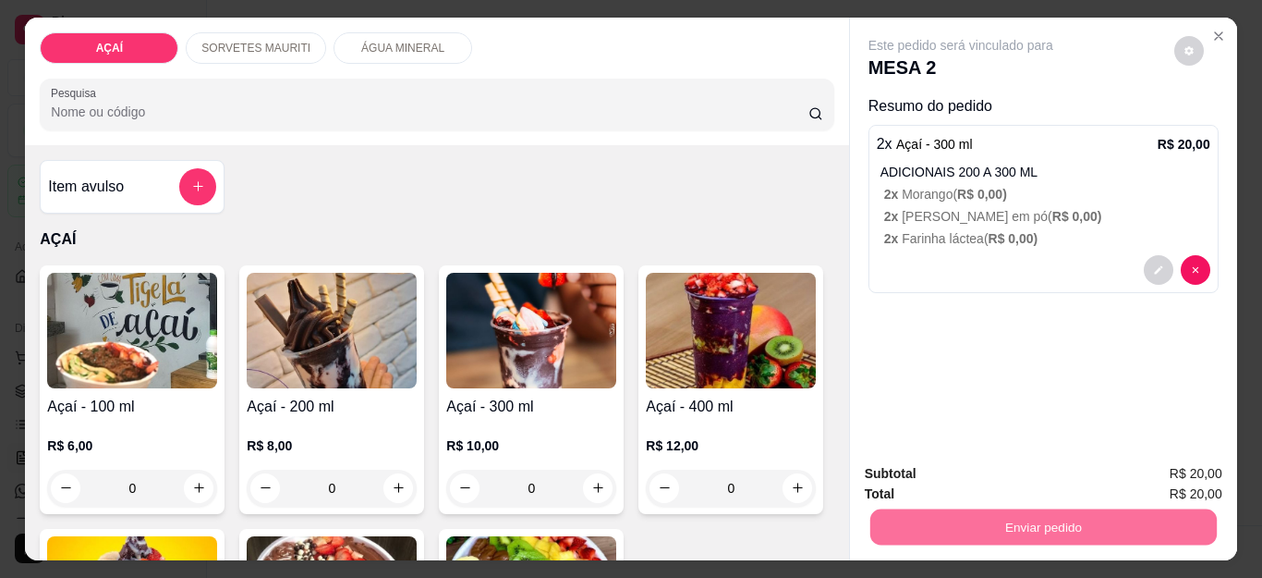
click at [957, 474] on button "Não registrar e enviar pedido" at bounding box center [981, 473] width 187 height 34
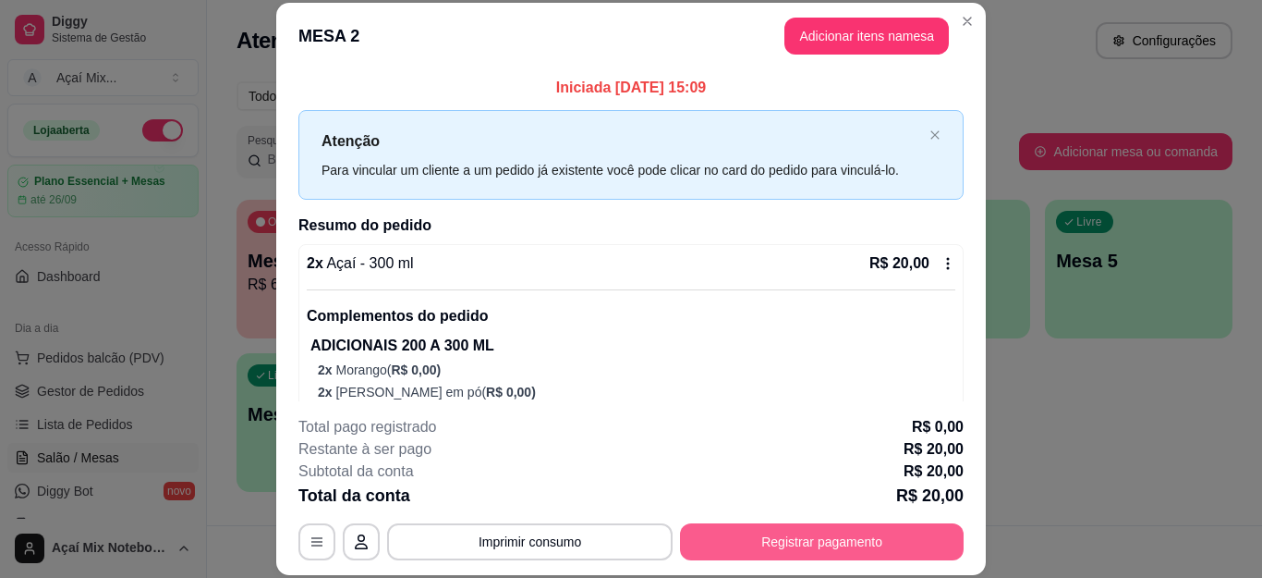
click at [873, 548] on button "Registrar pagamento" at bounding box center [822, 541] width 284 height 37
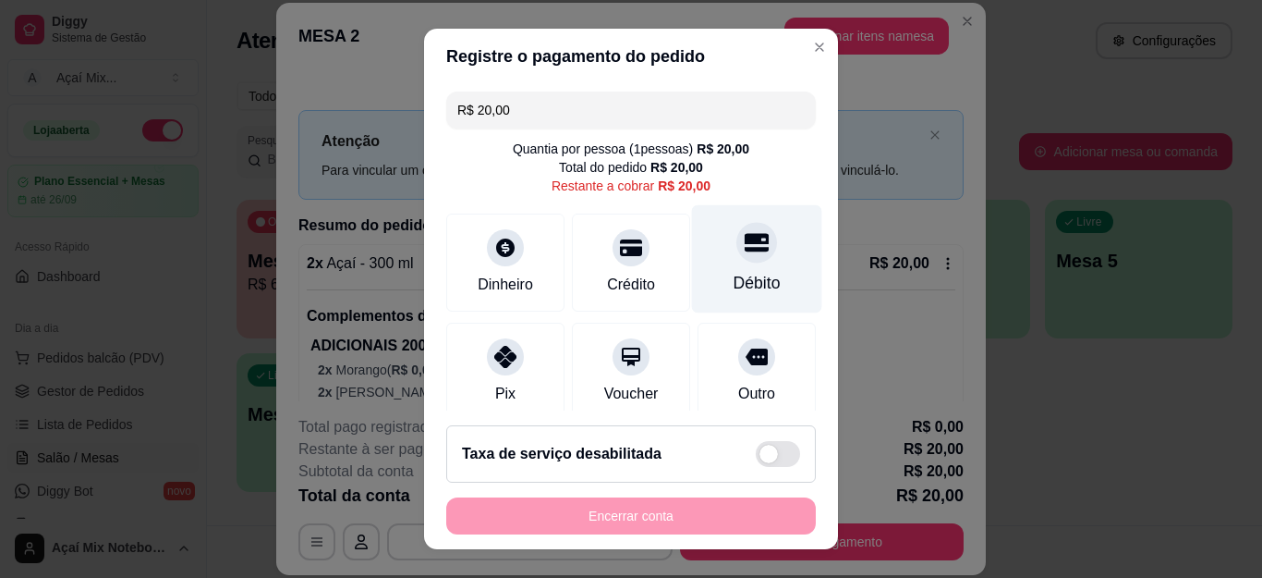
click at [763, 258] on div "Débito" at bounding box center [757, 259] width 130 height 108
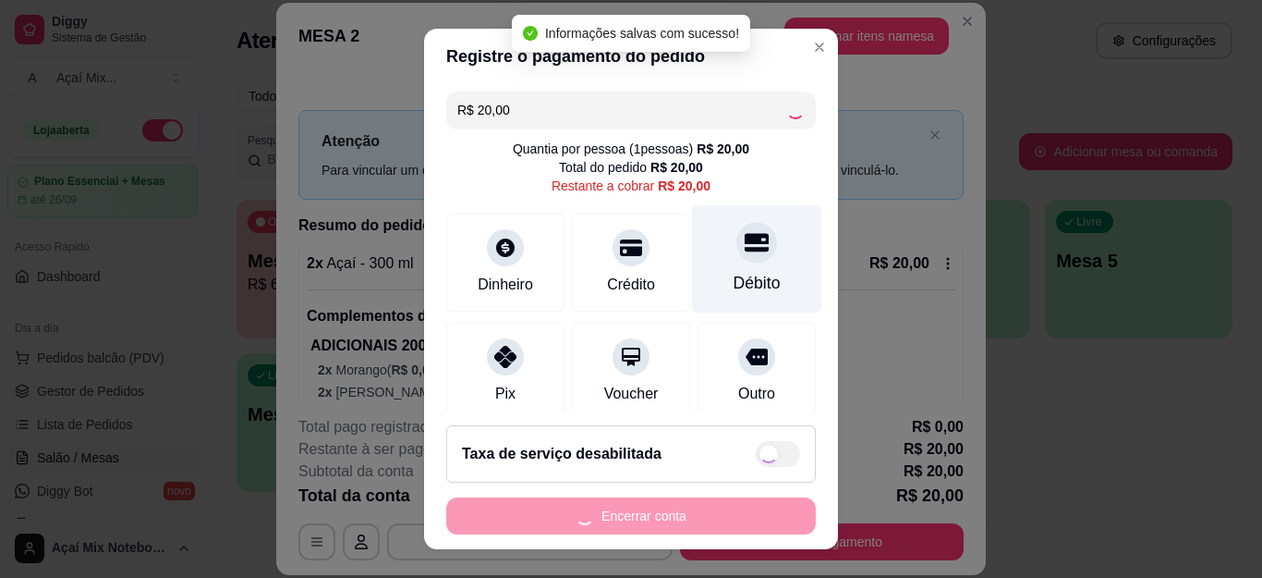
type input "R$ 0,00"
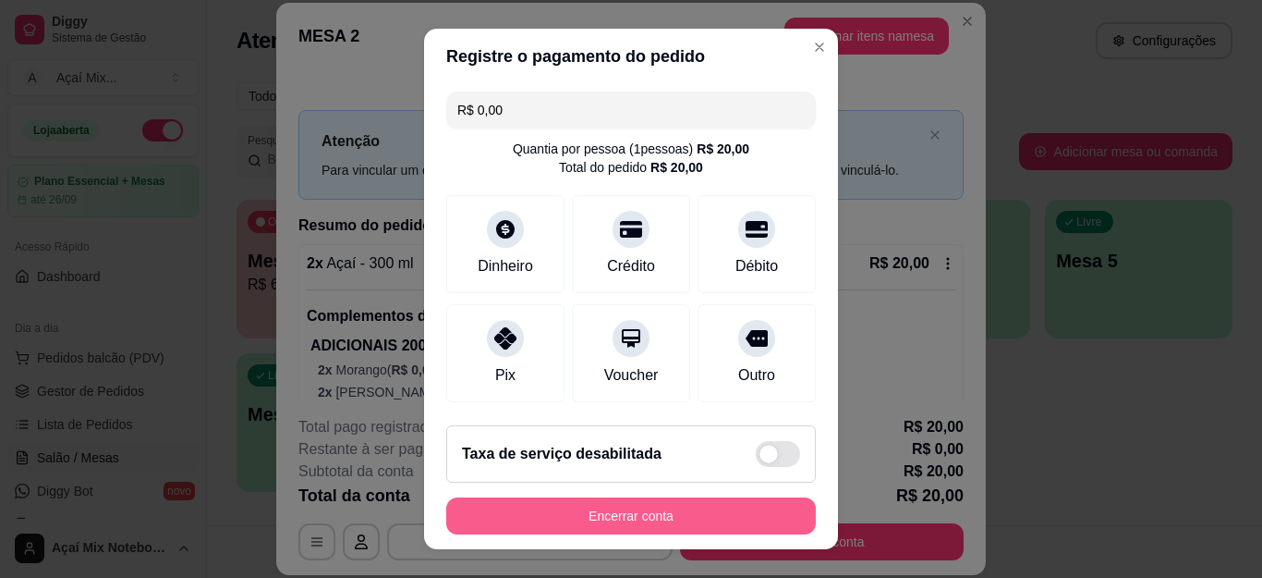
click at [662, 503] on button "Encerrar conta" at bounding box center [631, 515] width 370 height 37
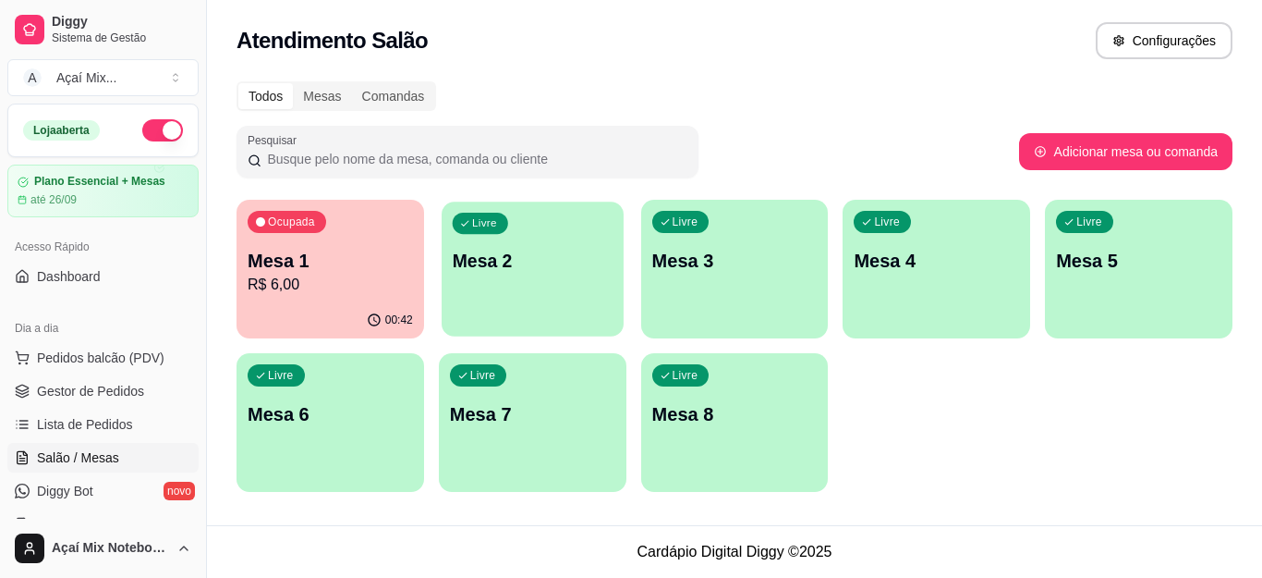
click at [524, 276] on div "Livre Mesa 2" at bounding box center [533, 257] width 182 height 113
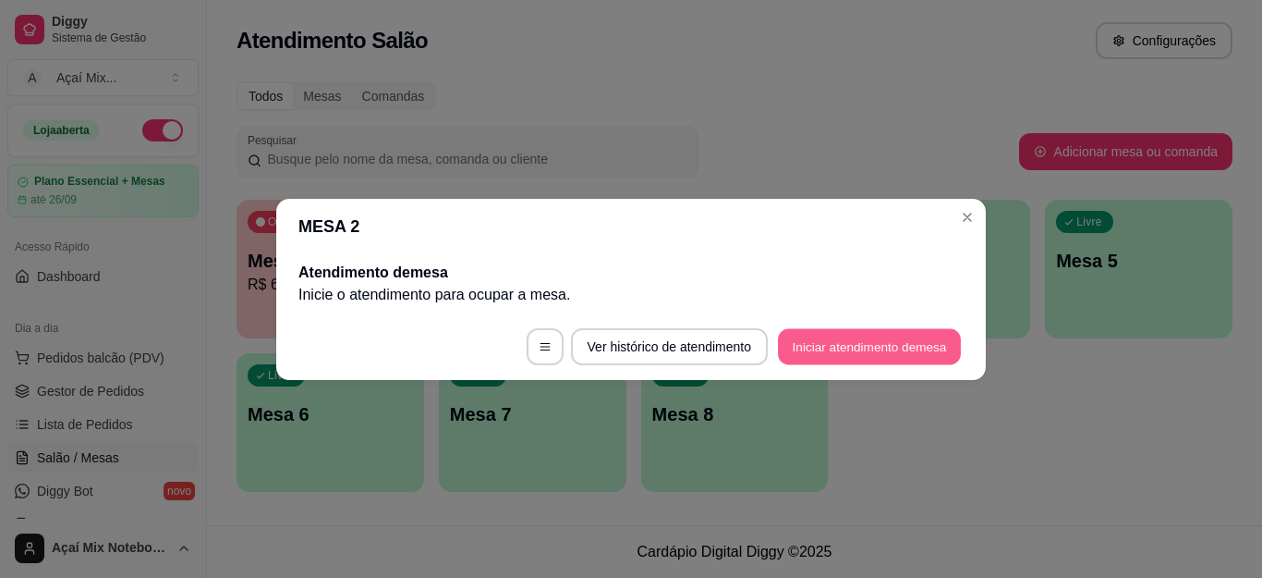
click at [898, 348] on button "Iniciar atendimento de mesa" at bounding box center [869, 346] width 183 height 36
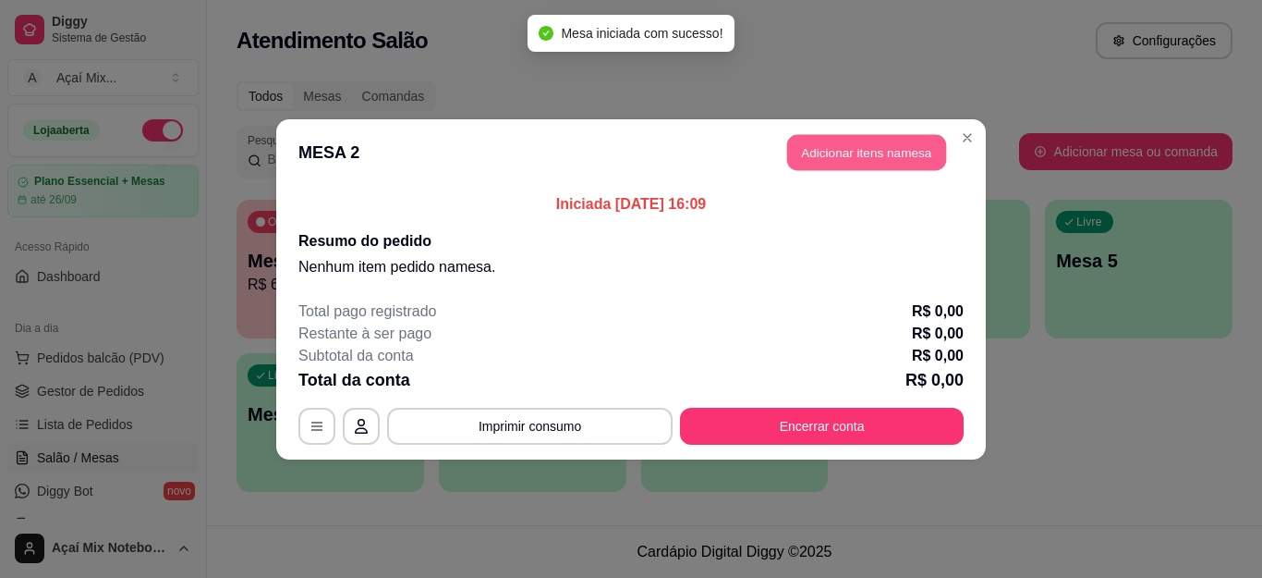
click at [806, 145] on button "Adicionar itens na mesa" at bounding box center [866, 152] width 159 height 36
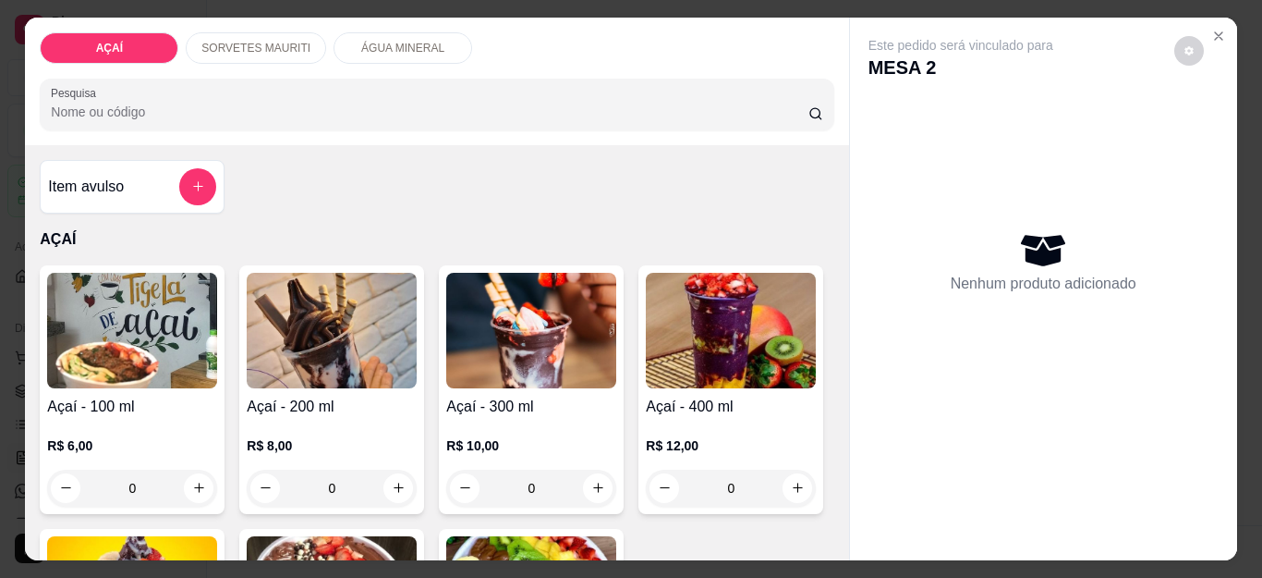
scroll to position [277, 0]
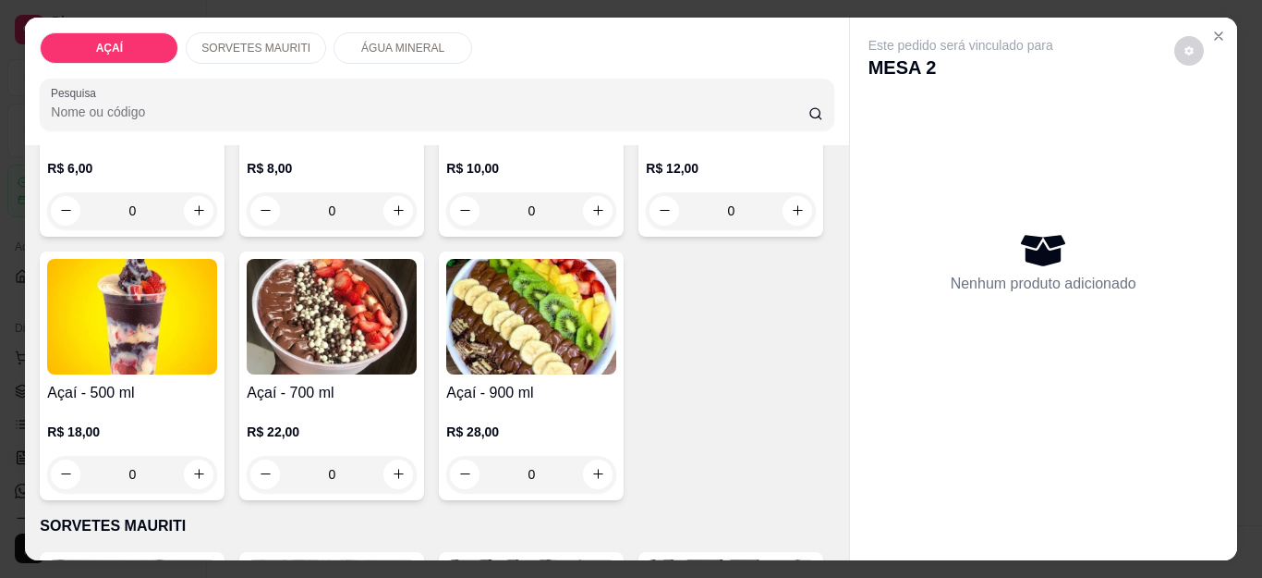
click at [646, 111] on img at bounding box center [731, 53] width 170 height 116
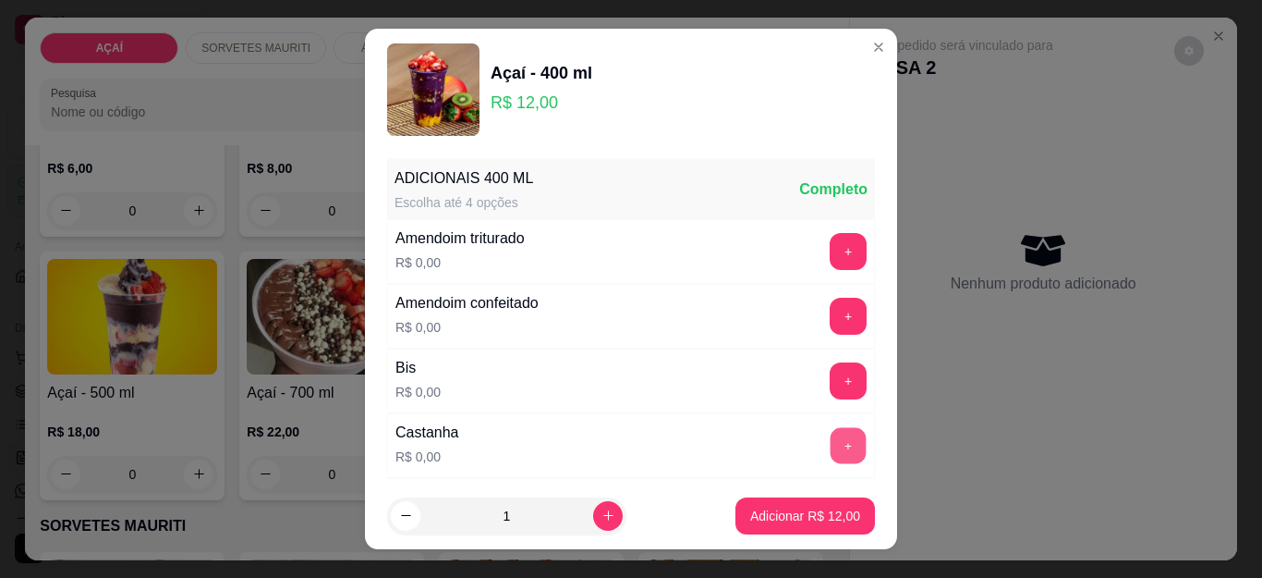
click at [831, 456] on button "+" at bounding box center [849, 446] width 36 height 36
click at [831, 260] on button "+" at bounding box center [849, 252] width 36 height 36
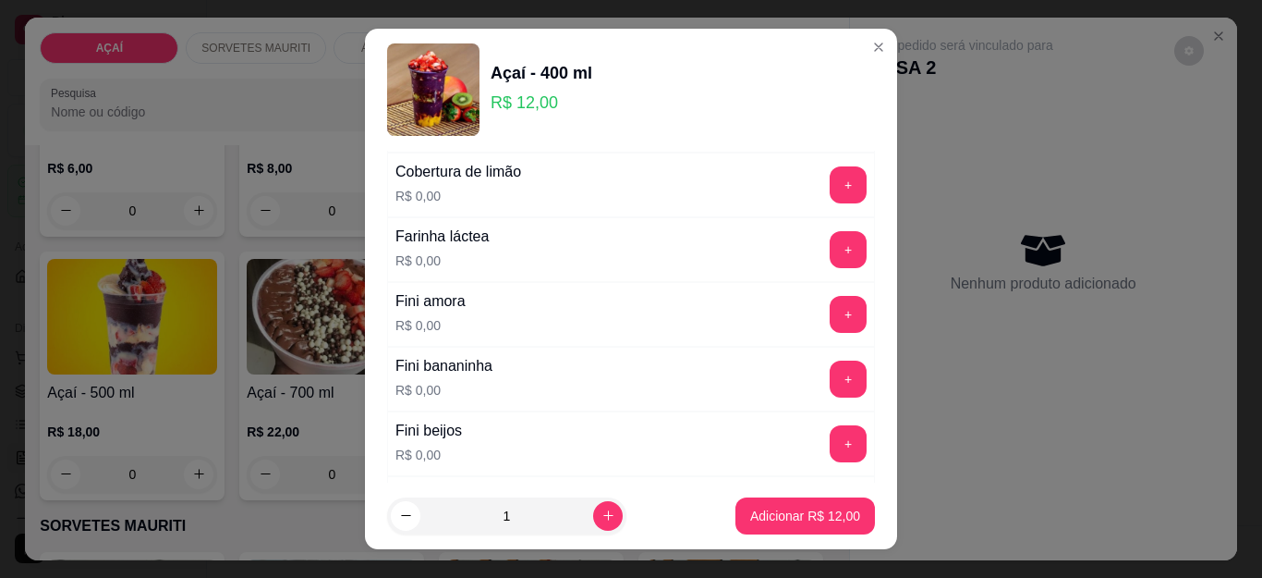
scroll to position [1201, 0]
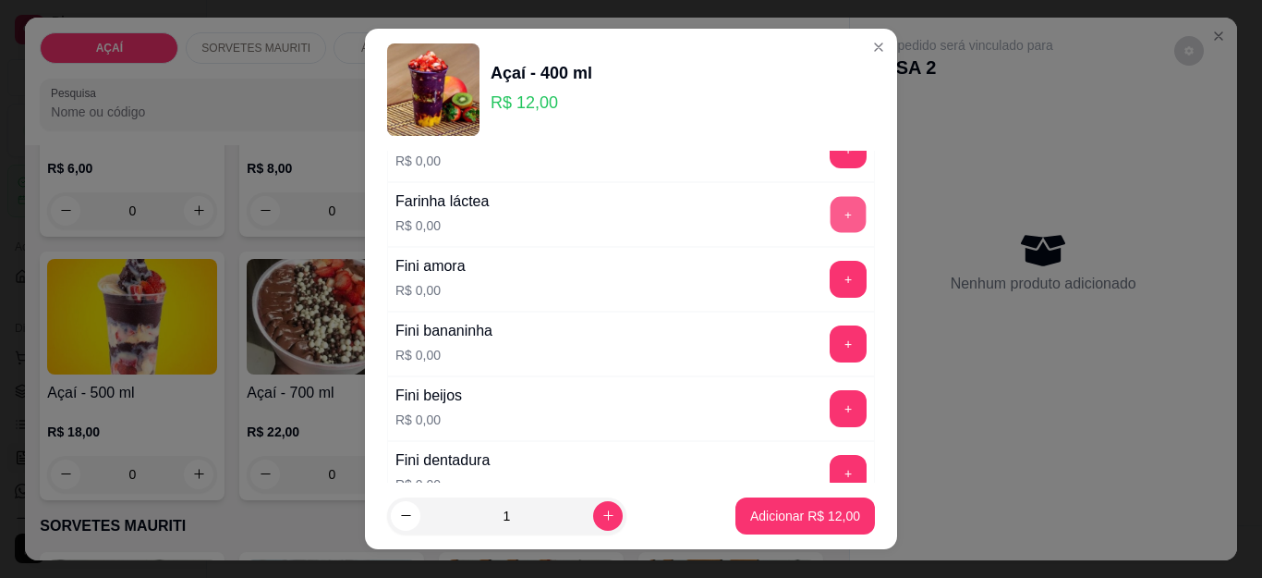
click at [831, 215] on button "+" at bounding box center [849, 215] width 36 height 36
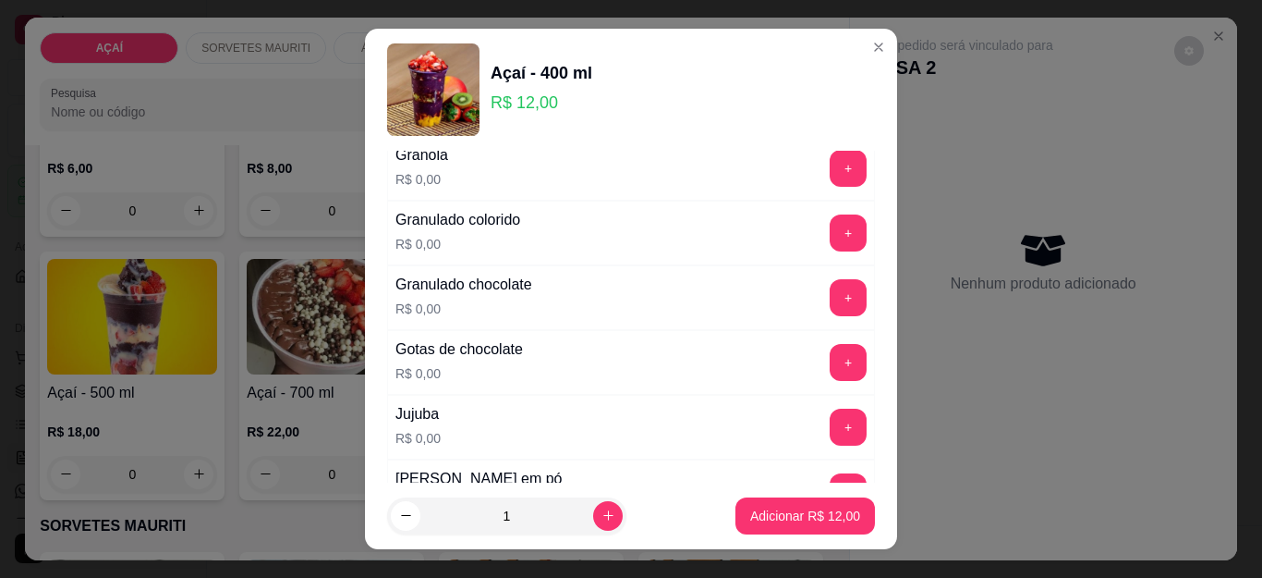
scroll to position [1663, 0]
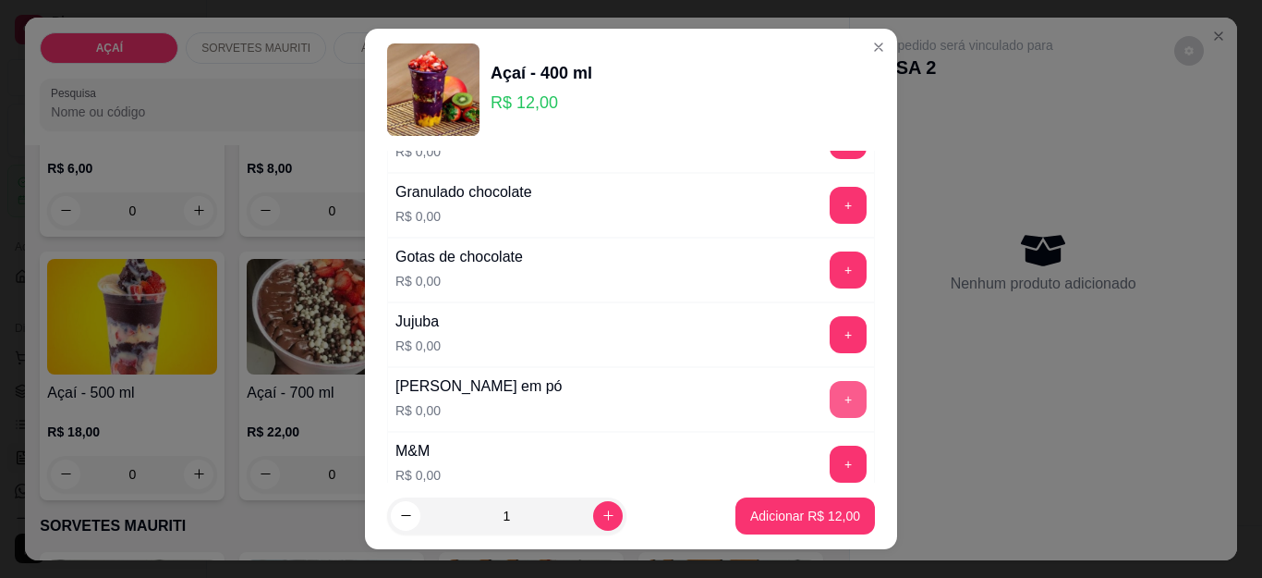
click at [830, 407] on button "+" at bounding box center [848, 399] width 37 height 37
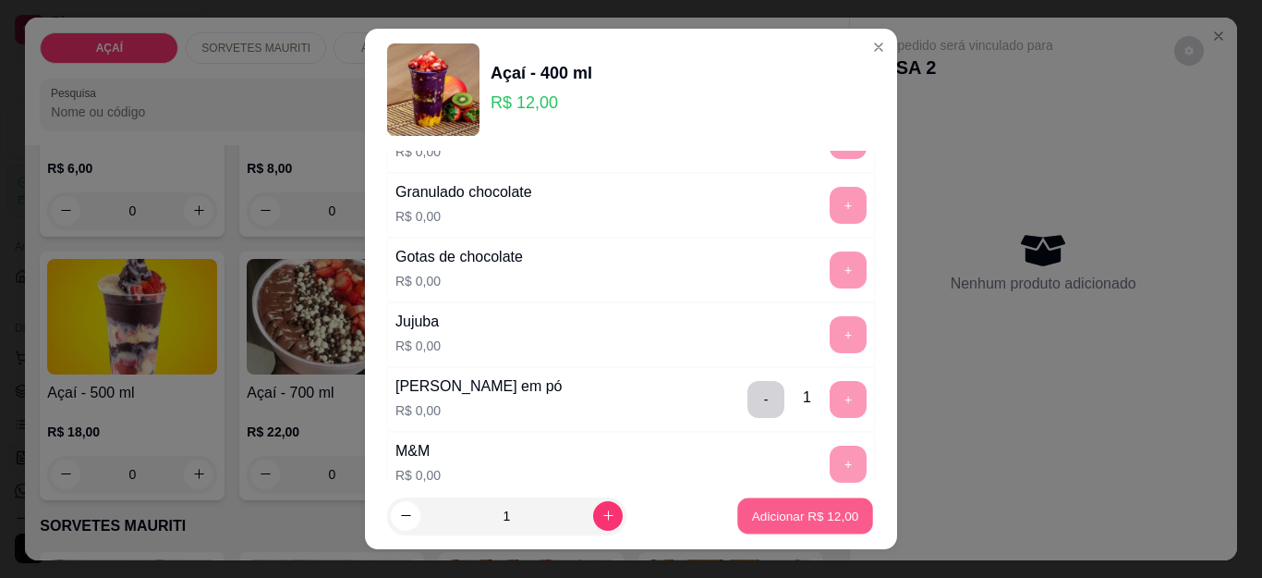
click at [794, 510] on p "Adicionar R$ 12,00" at bounding box center [805, 515] width 107 height 18
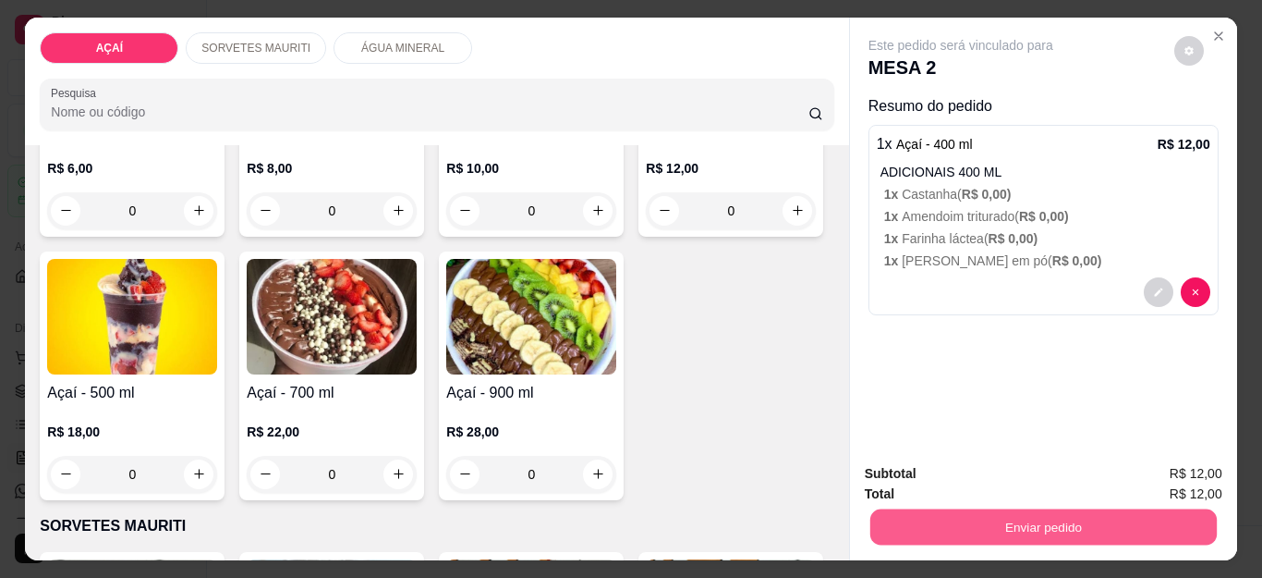
click at [1006, 520] on button "Enviar pedido" at bounding box center [1042, 527] width 347 height 36
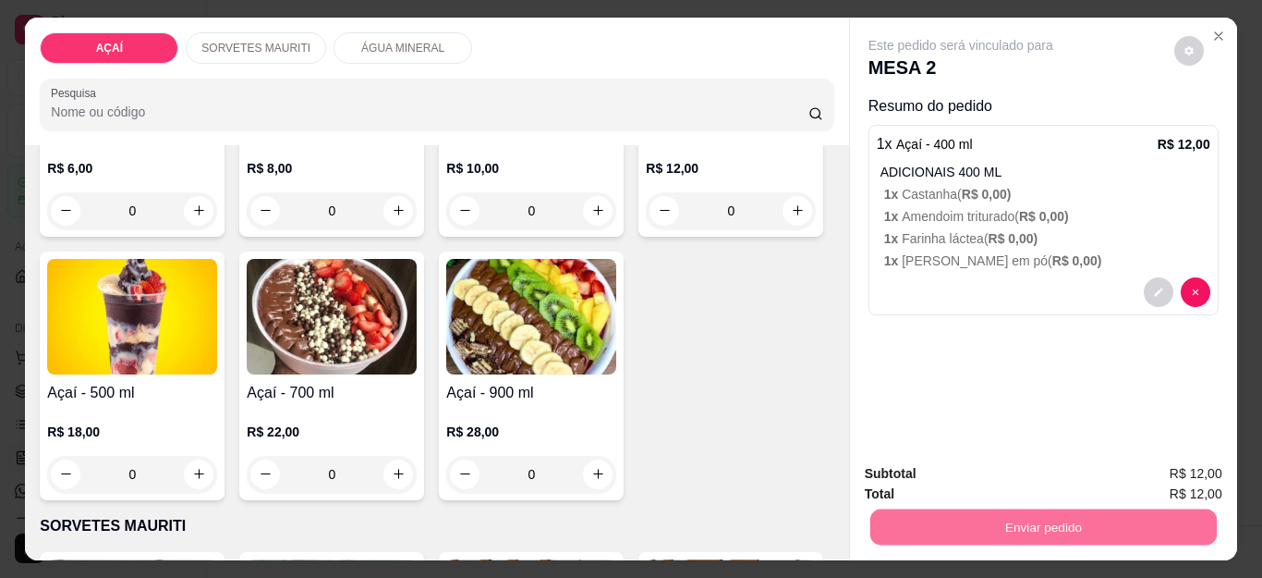
click at [997, 469] on button "Não registrar e enviar pedido" at bounding box center [981, 473] width 187 height 34
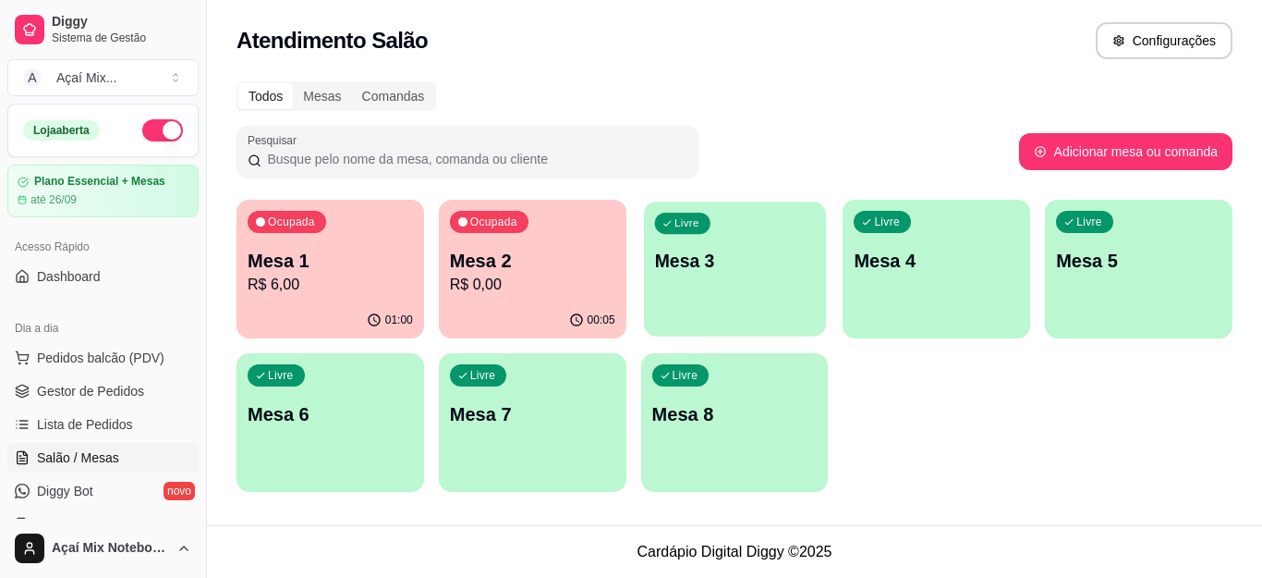
click at [690, 291] on div "Livre Mesa 3" at bounding box center [735, 257] width 182 height 113
click at [651, 272] on div "Livre Mesa 3" at bounding box center [735, 258] width 188 height 116
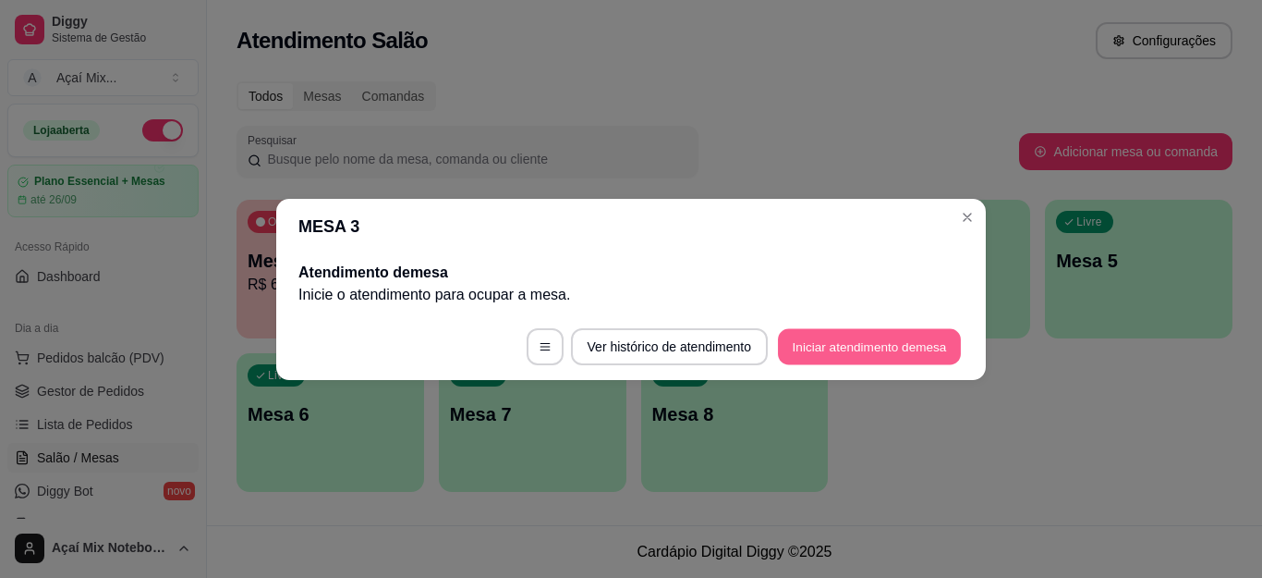
click at [818, 354] on button "Iniciar atendimento de mesa" at bounding box center [869, 346] width 183 height 36
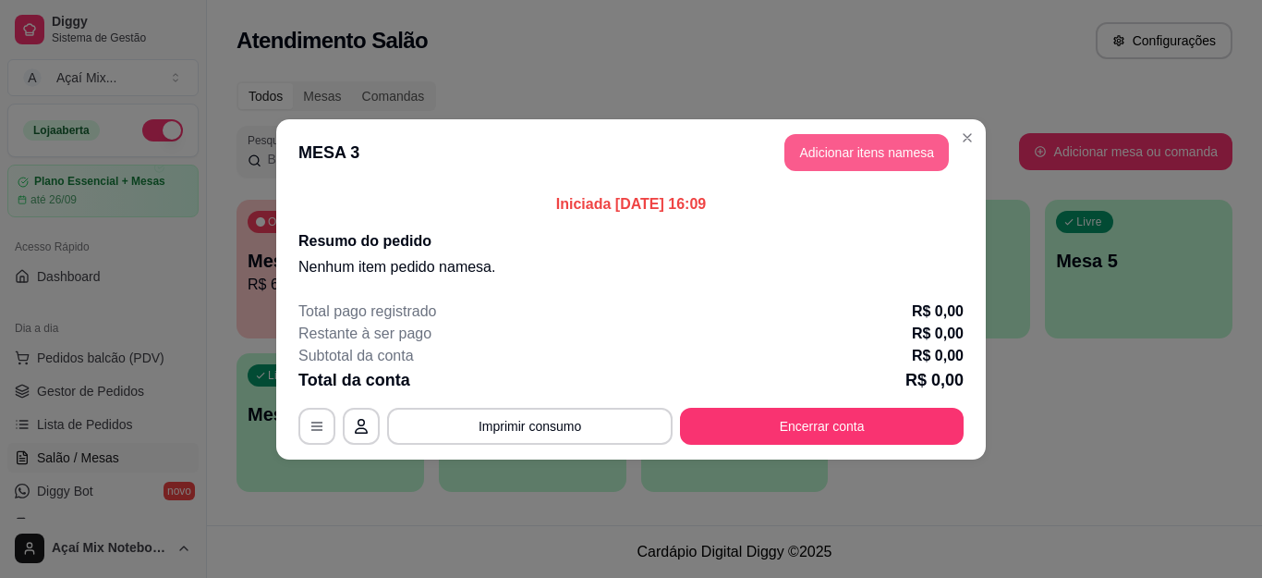
click at [813, 160] on button "Adicionar itens na mesa" at bounding box center [866, 152] width 164 height 37
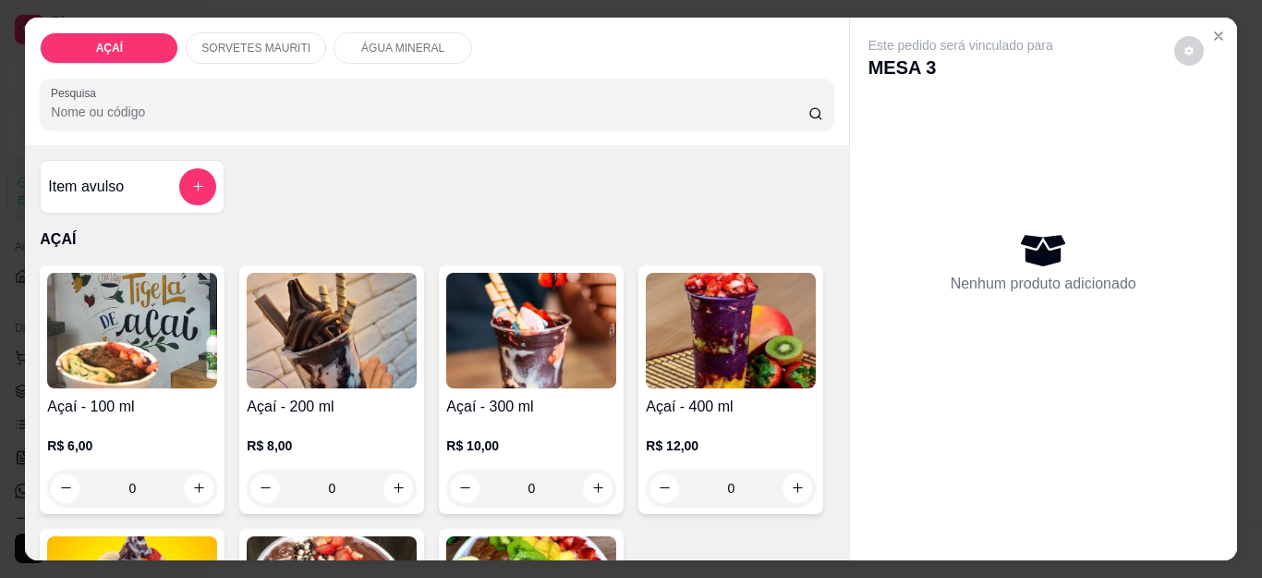
click at [579, 485] on div "0" at bounding box center [531, 487] width 170 height 37
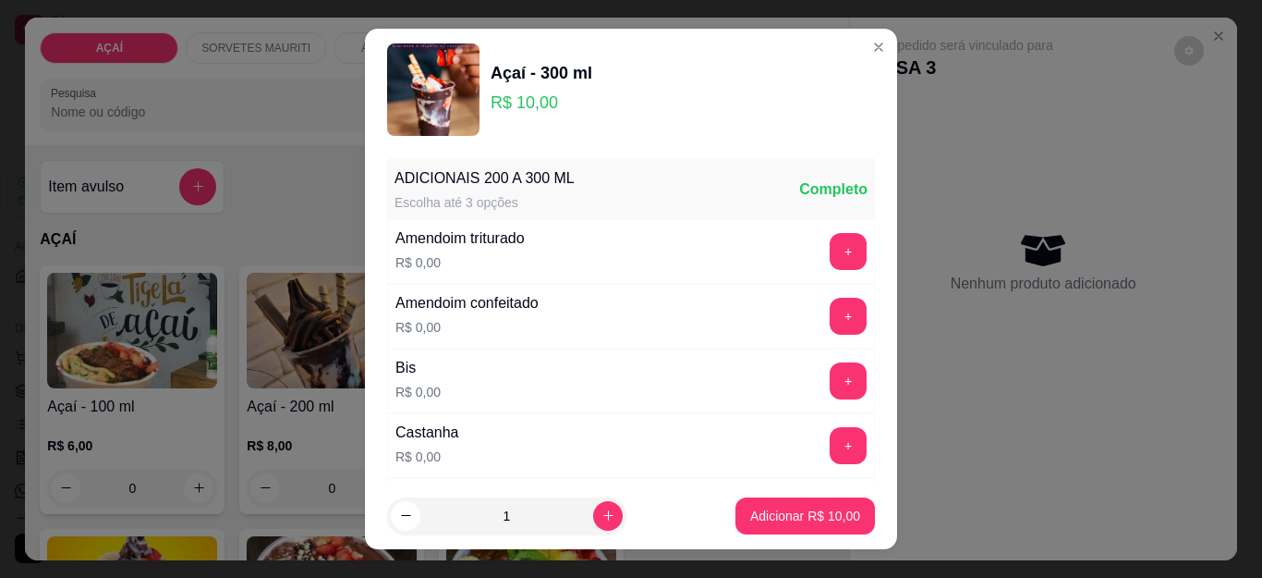
scroll to position [92, 0]
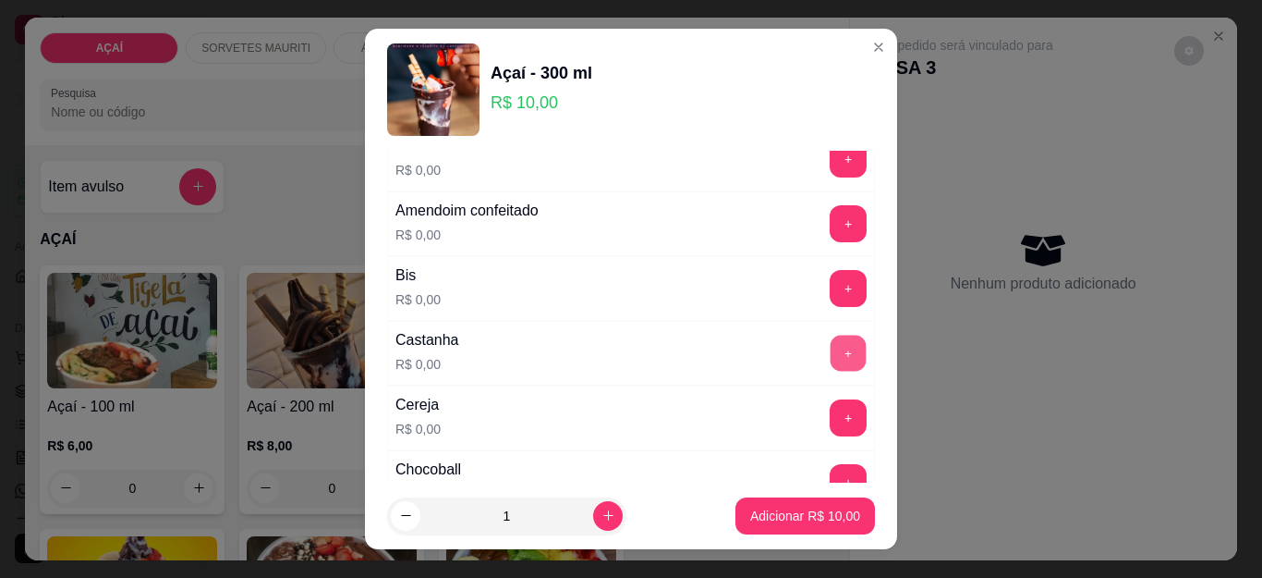
click at [831, 348] on button "+" at bounding box center [849, 353] width 36 height 36
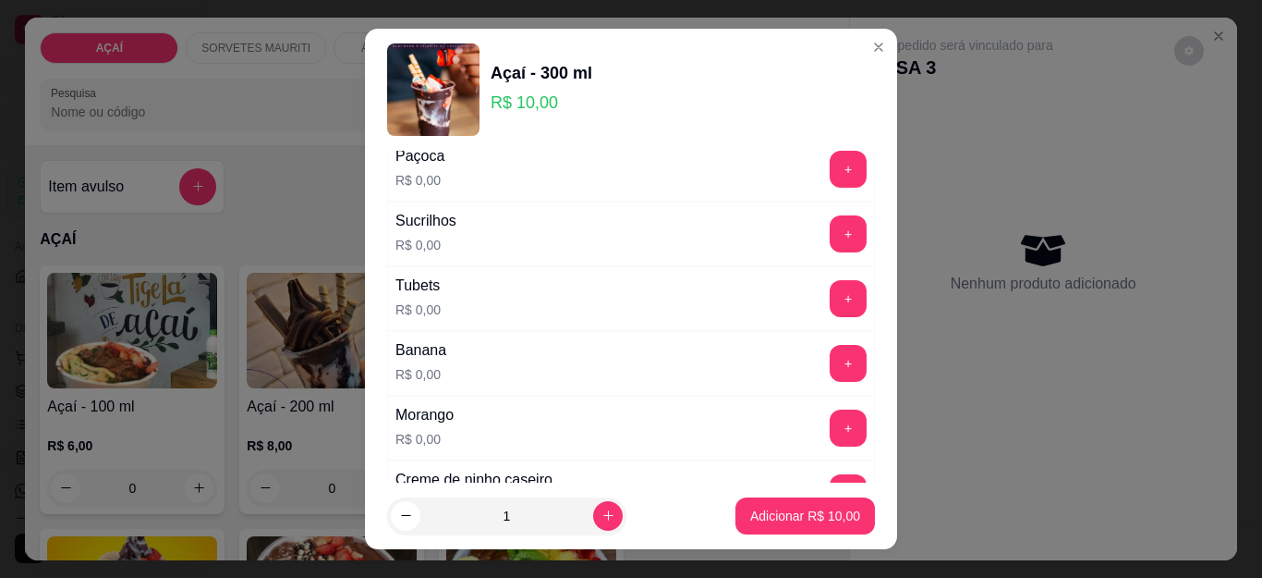
scroll to position [2218, 0]
click at [830, 437] on button "+" at bounding box center [848, 426] width 37 height 37
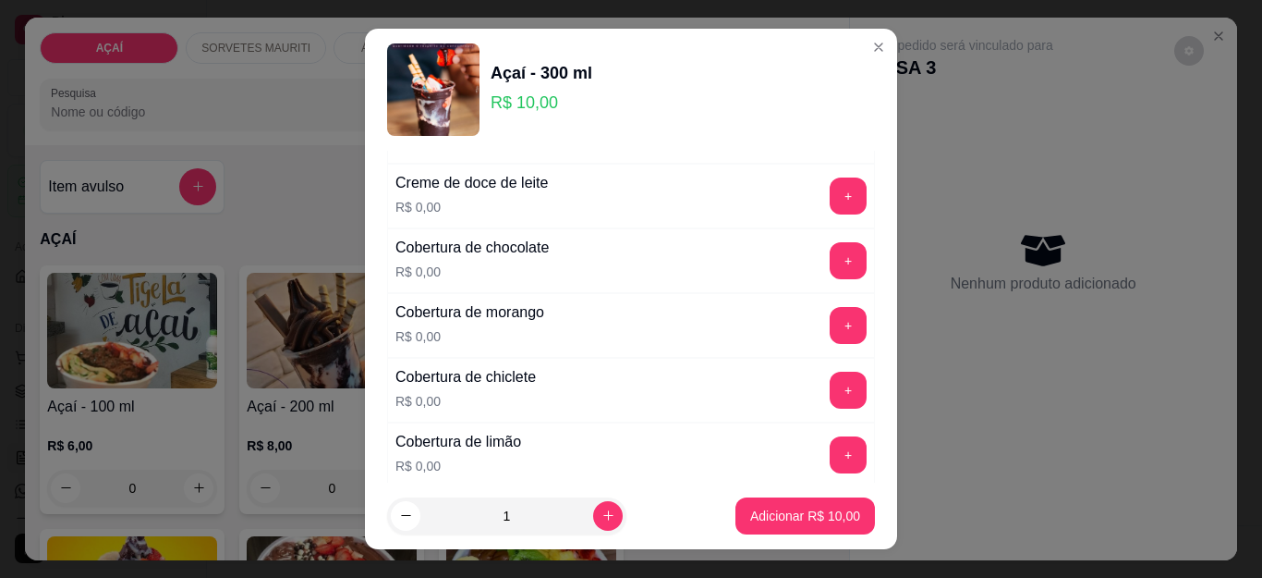
scroll to position [647, 0]
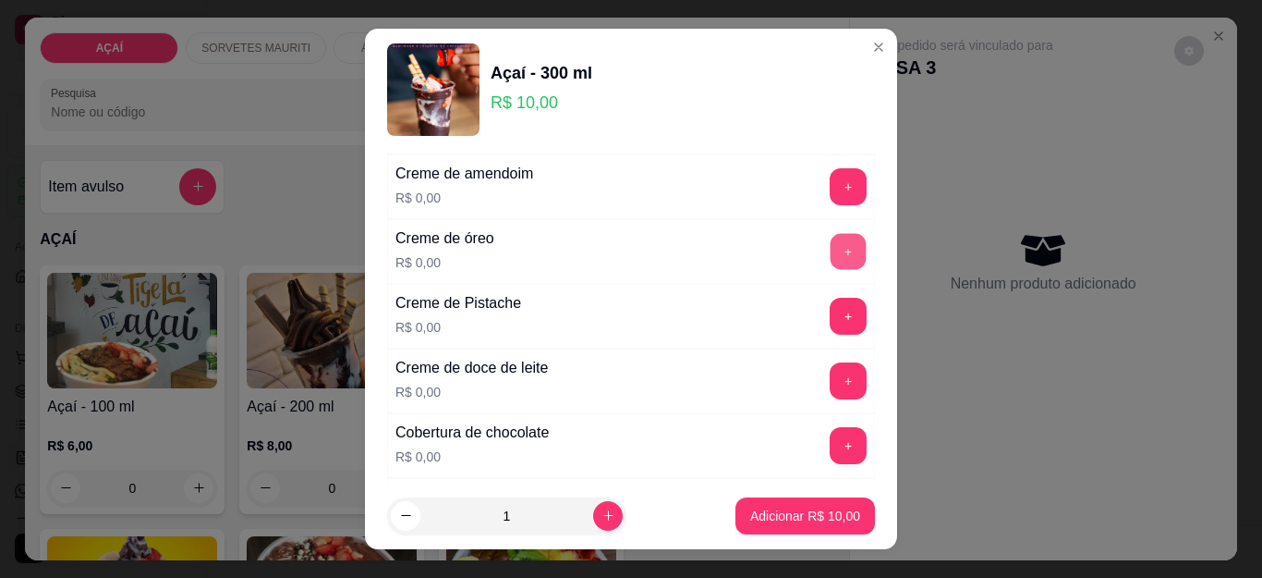
click at [831, 257] on button "+" at bounding box center [849, 252] width 36 height 36
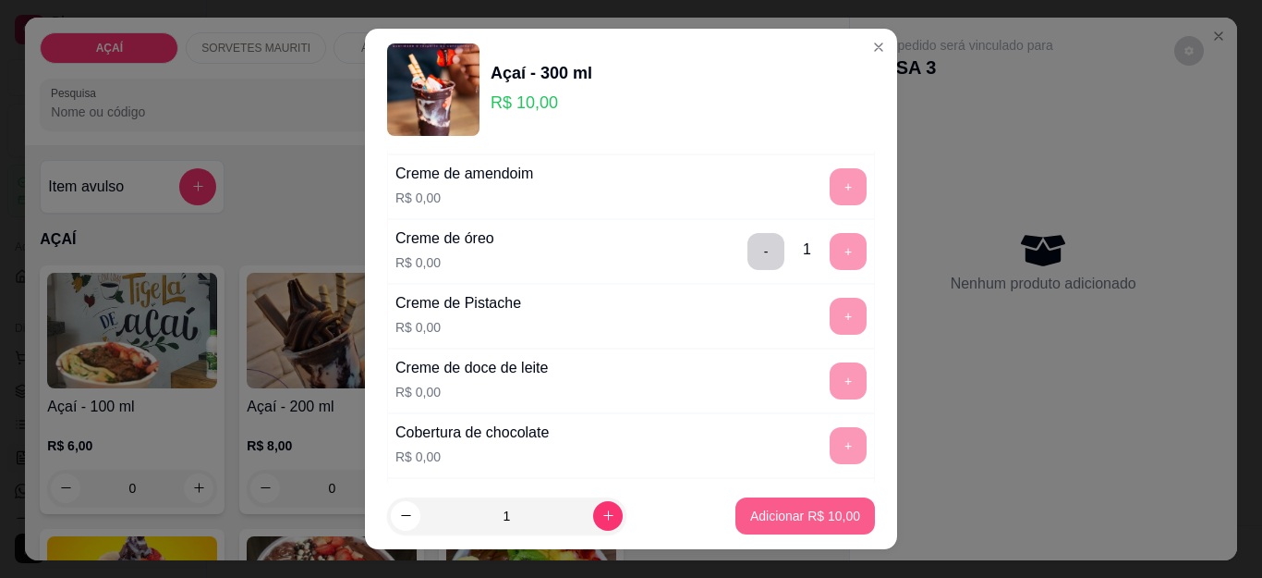
click at [757, 515] on p "Adicionar R$ 10,00" at bounding box center [805, 515] width 110 height 18
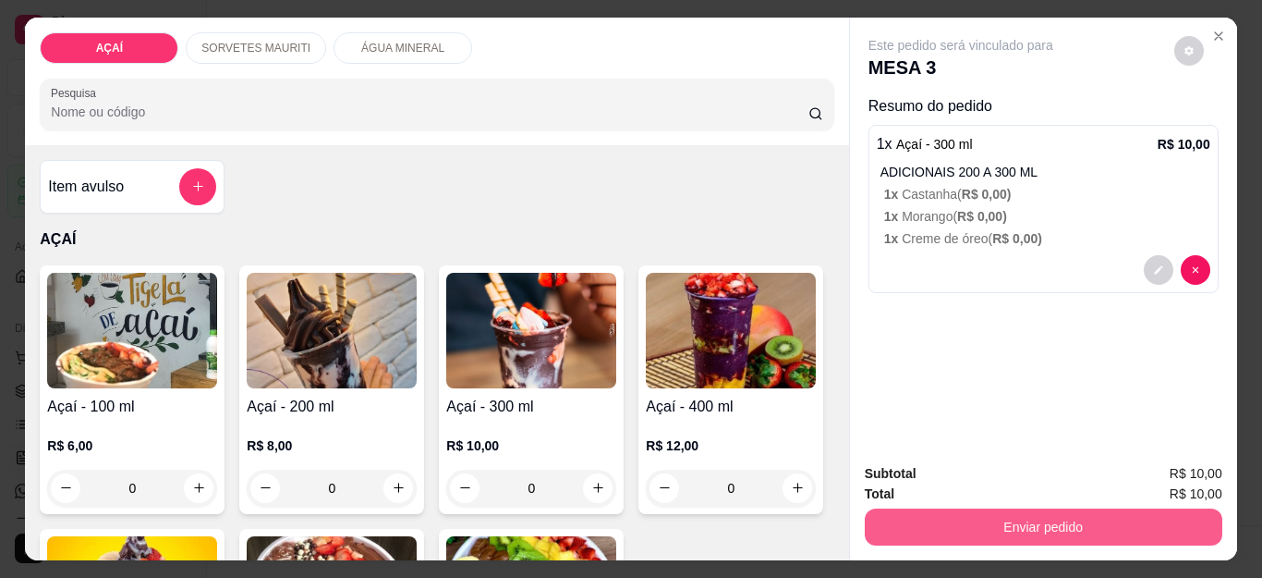
click at [1044, 534] on button "Enviar pedido" at bounding box center [1044, 526] width 358 height 37
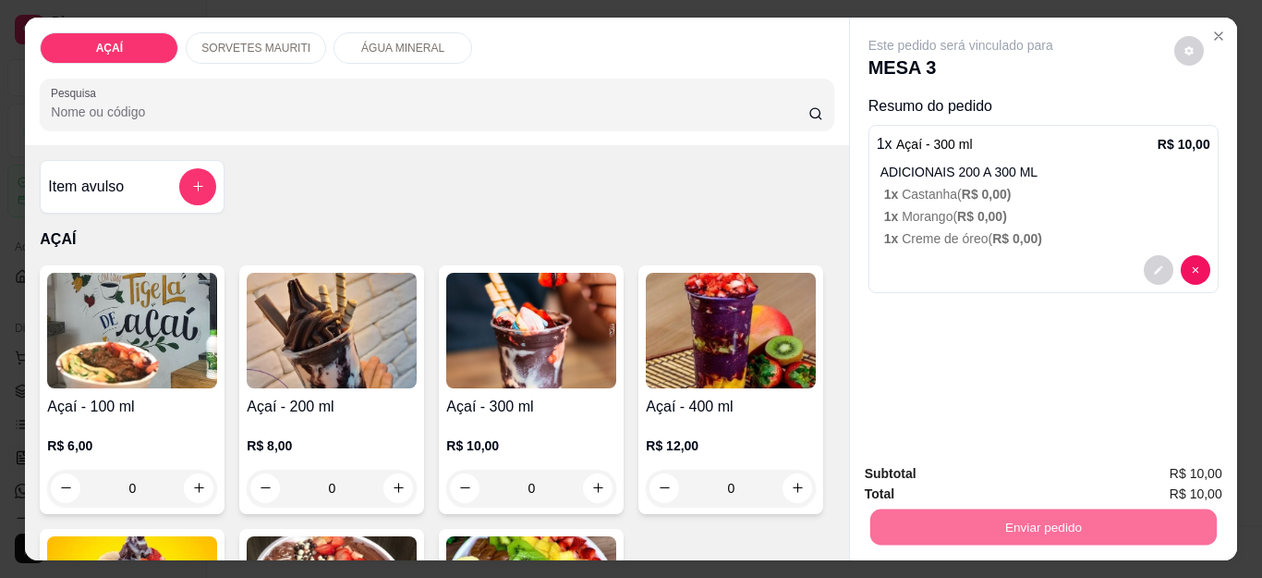
click at [937, 478] on button "Não registrar e enviar pedido" at bounding box center [981, 473] width 187 height 34
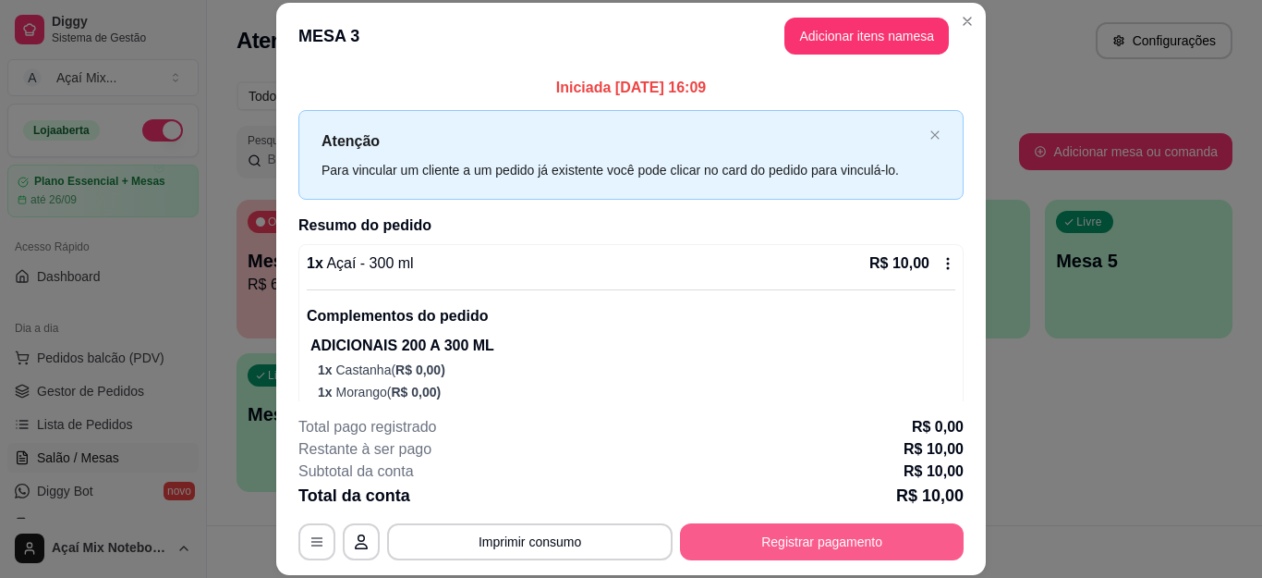
click at [808, 533] on button "Registrar pagamento" at bounding box center [822, 541] width 284 height 37
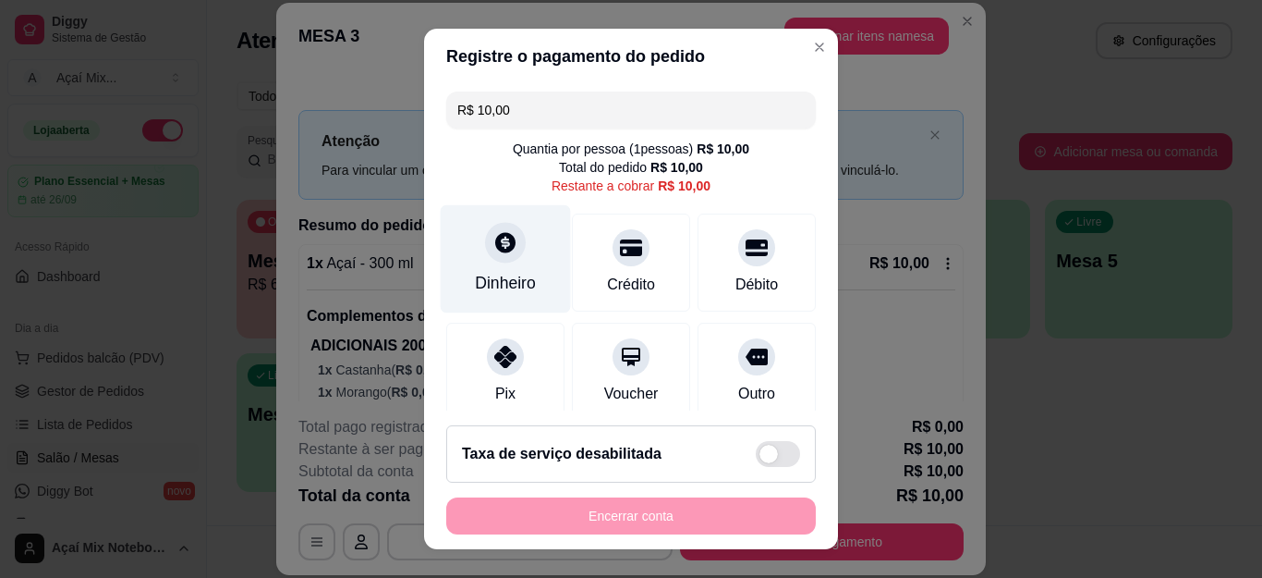
click at [475, 282] on div "Dinheiro" at bounding box center [505, 283] width 61 height 24
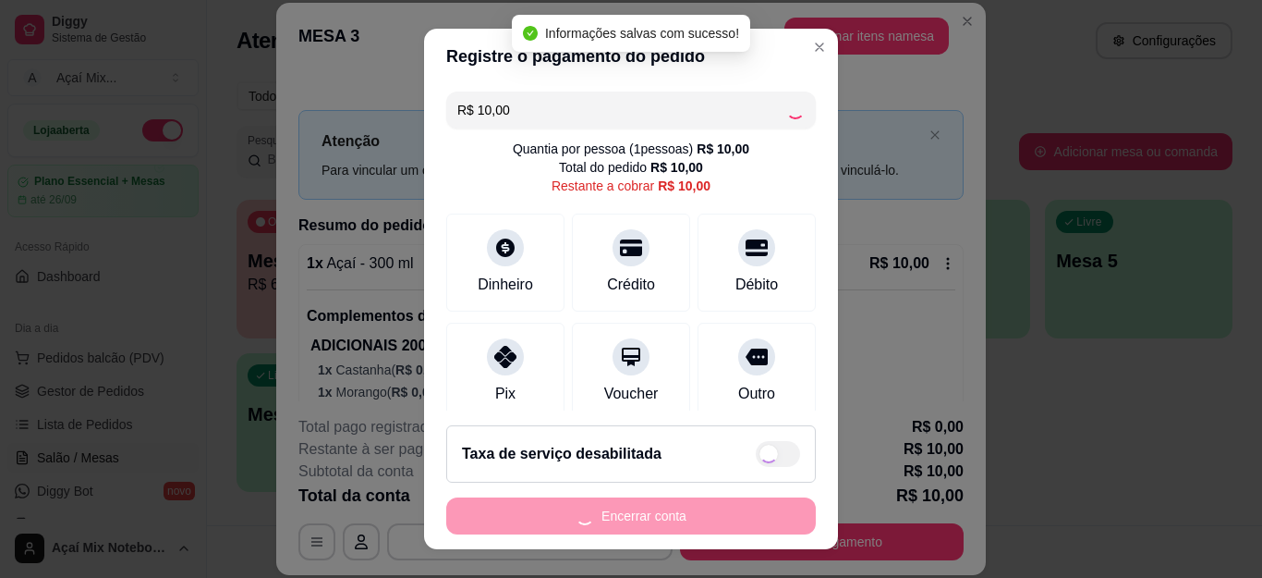
type input "R$ 0,00"
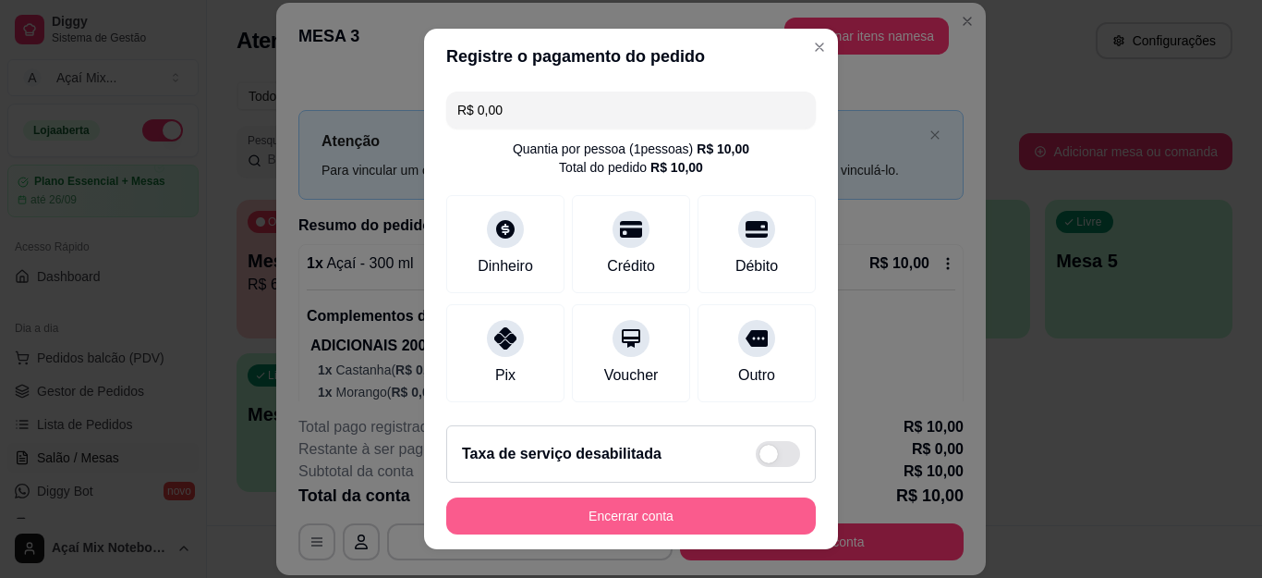
click at [706, 513] on button "Encerrar conta" at bounding box center [631, 515] width 370 height 37
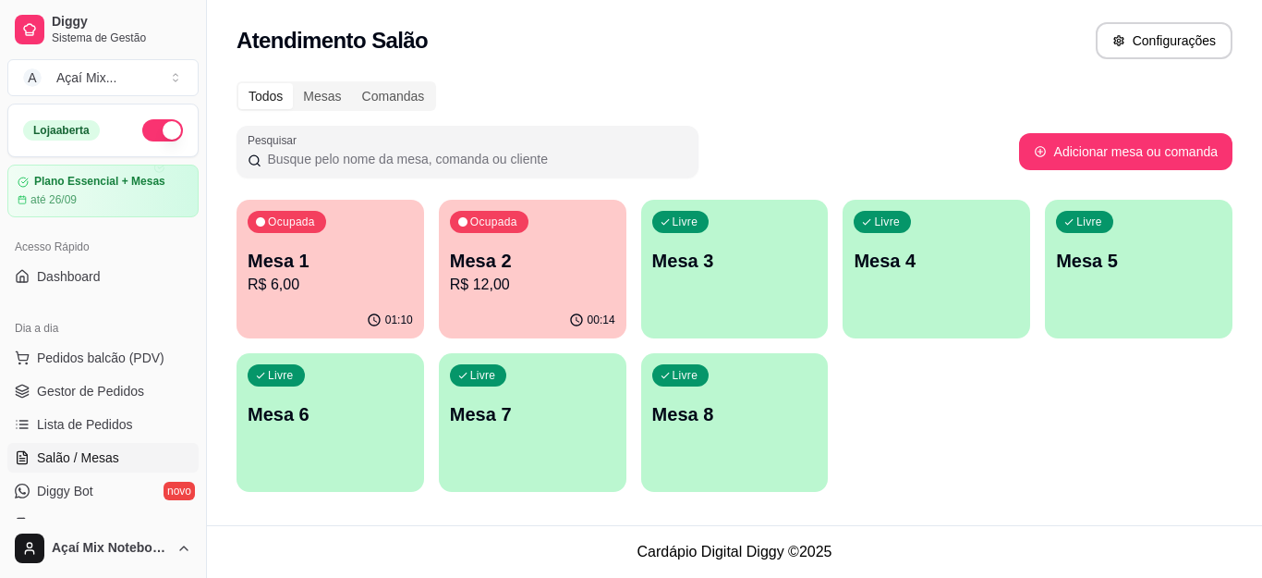
click at [749, 261] on p "Mesa 3" at bounding box center [734, 261] width 165 height 26
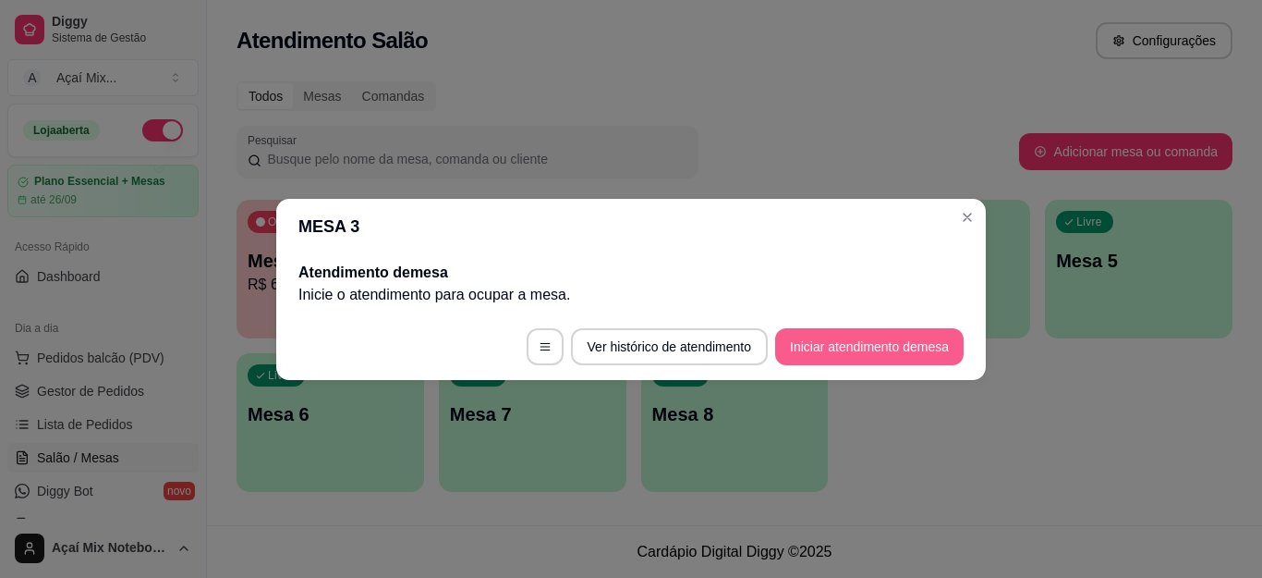
click at [812, 355] on button "Iniciar atendimento de mesa" at bounding box center [869, 346] width 188 height 37
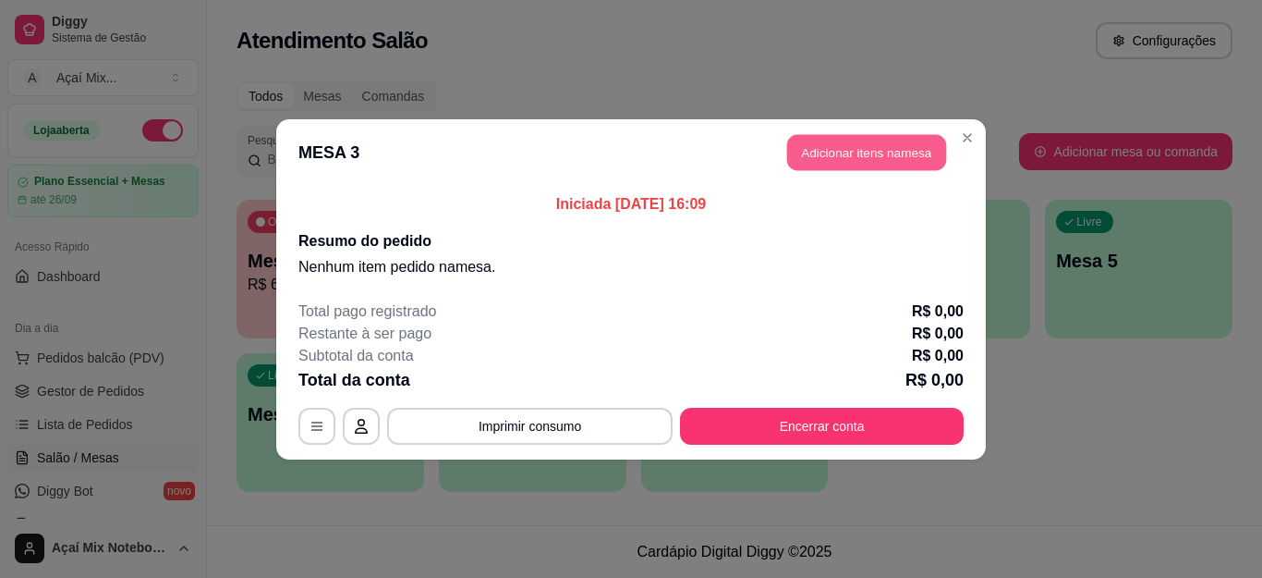
click at [889, 165] on button "Adicionar itens na mesa" at bounding box center [866, 152] width 159 height 36
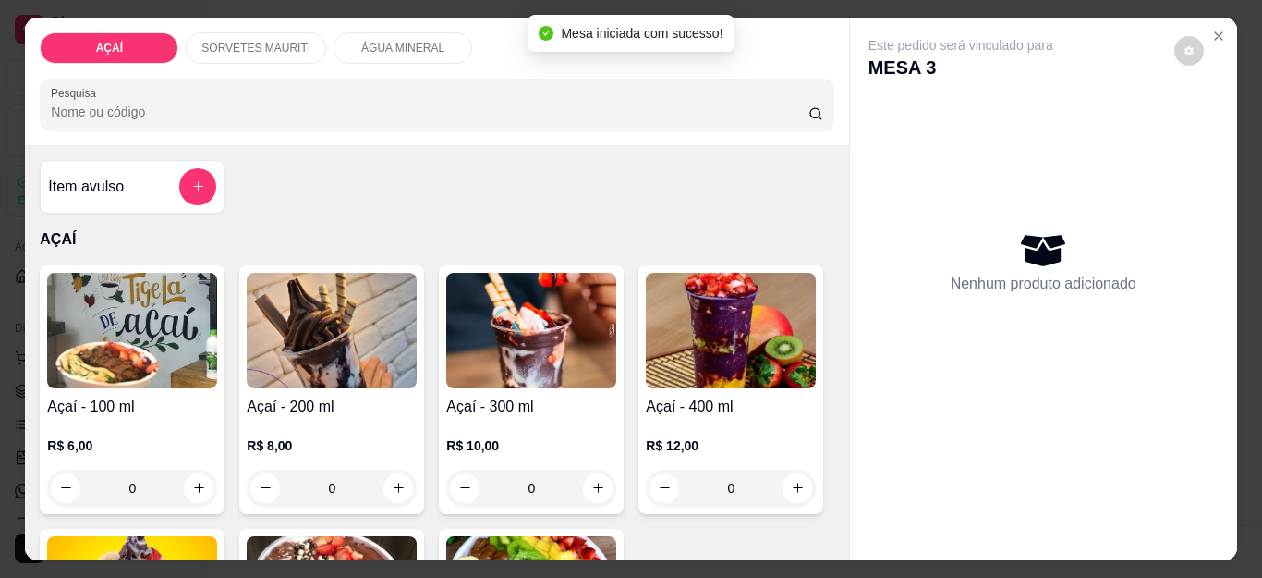
click at [393, 482] on div "0" at bounding box center [332, 487] width 170 height 37
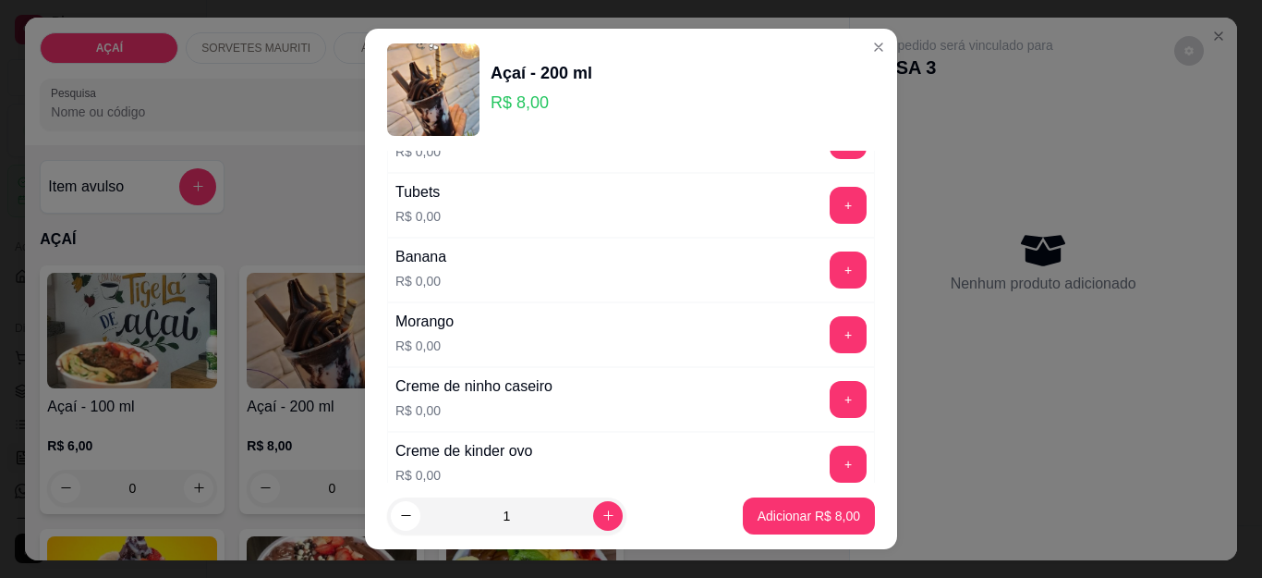
scroll to position [2402, 0]
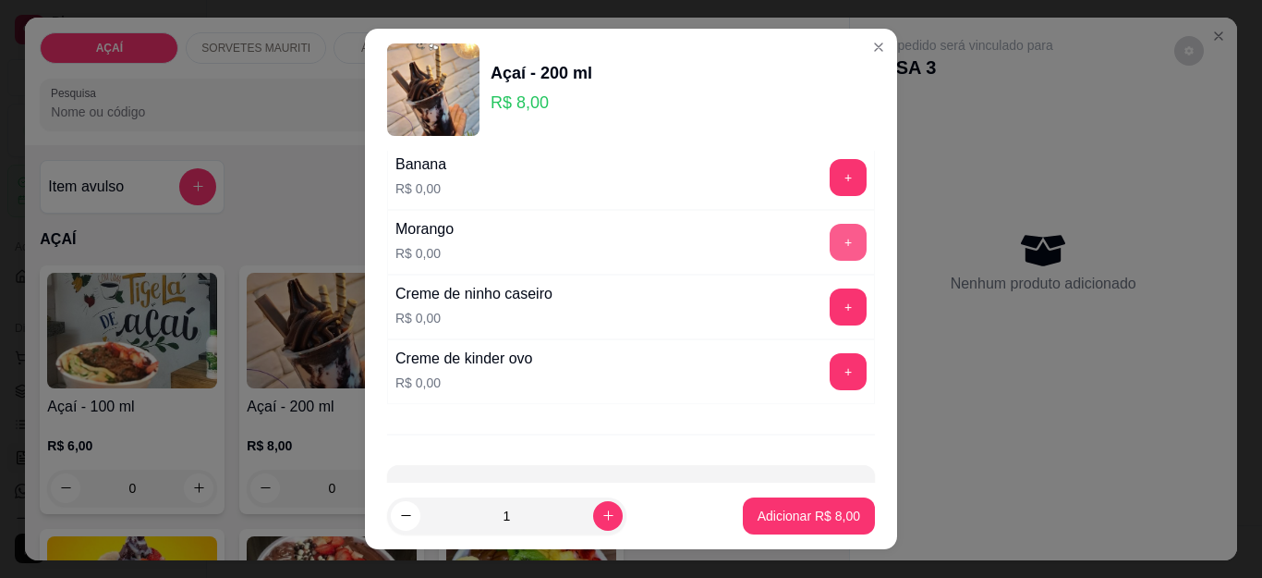
click at [830, 249] on button "+" at bounding box center [848, 242] width 37 height 37
click at [831, 307] on button "+" at bounding box center [849, 307] width 36 height 36
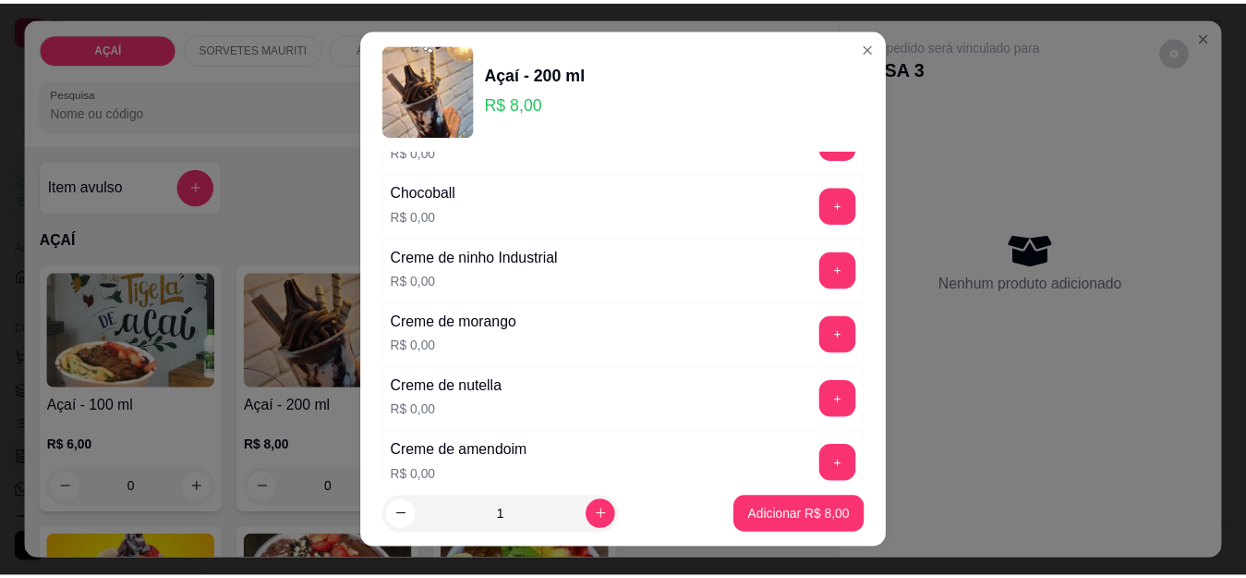
scroll to position [277, 0]
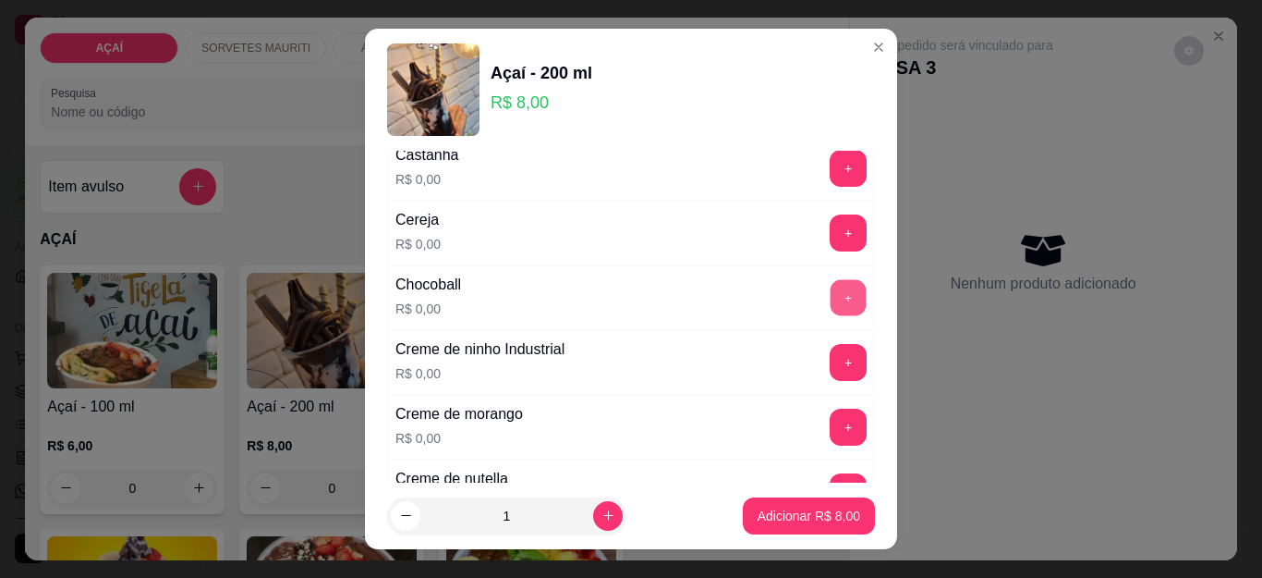
click at [831, 292] on button "+" at bounding box center [849, 298] width 36 height 36
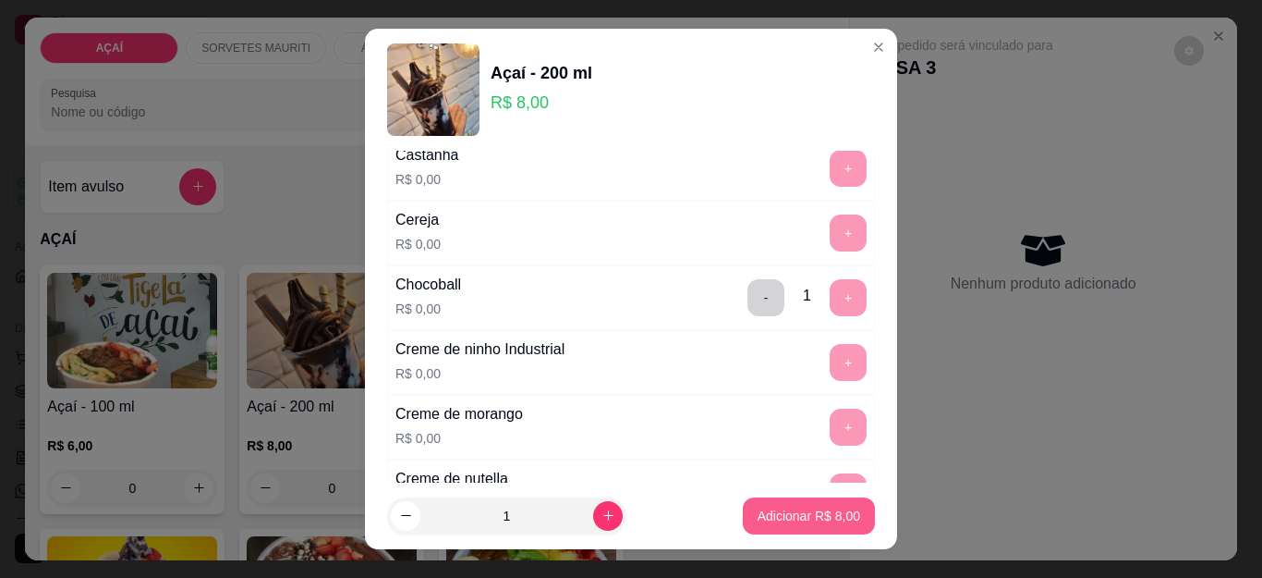
click at [746, 525] on button "Adicionar R$ 8,00" at bounding box center [809, 515] width 132 height 37
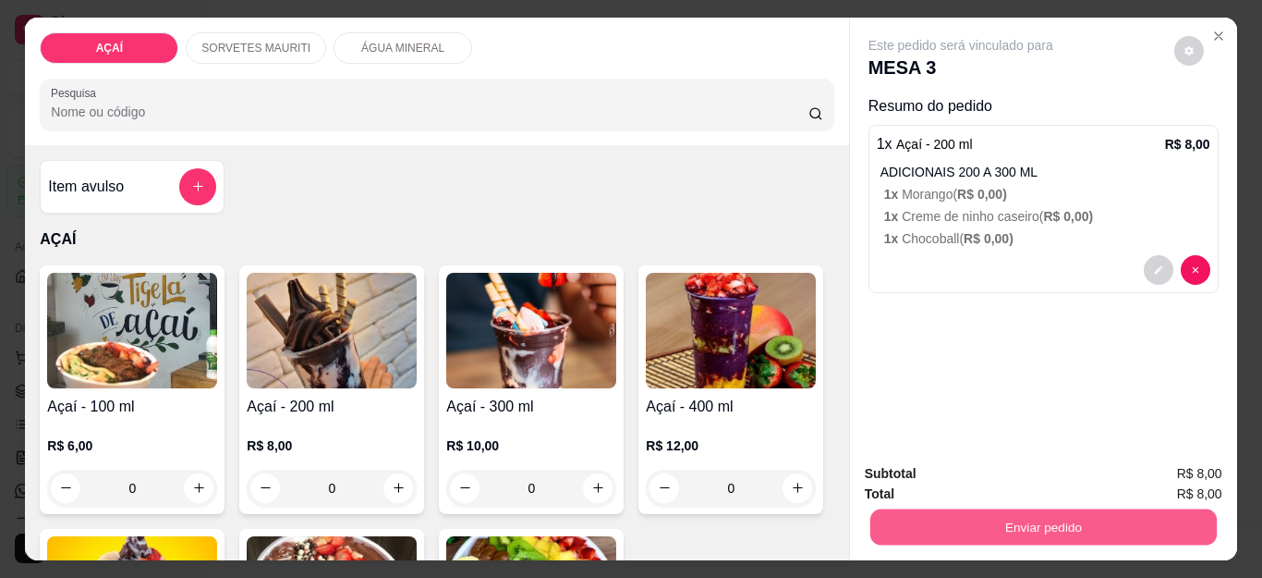
click at [915, 519] on button "Enviar pedido" at bounding box center [1042, 527] width 347 height 36
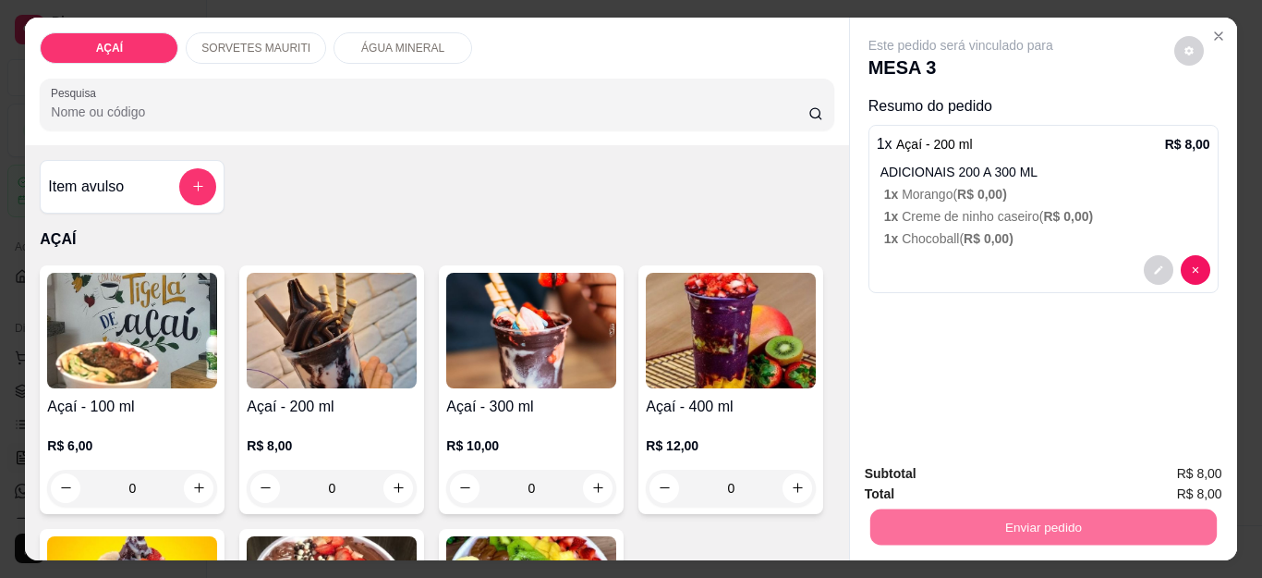
click at [907, 479] on button "Não registrar e enviar pedido" at bounding box center [981, 473] width 187 height 34
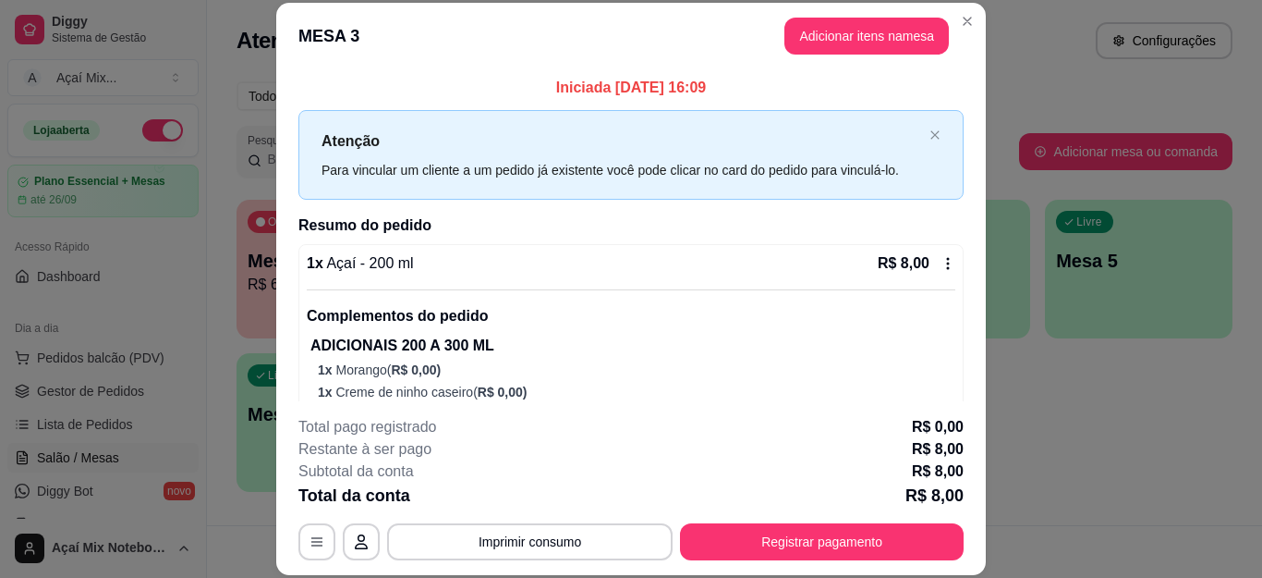
click at [942, 17] on header "MESA 3 Adicionar itens na mesa" at bounding box center [631, 36] width 710 height 67
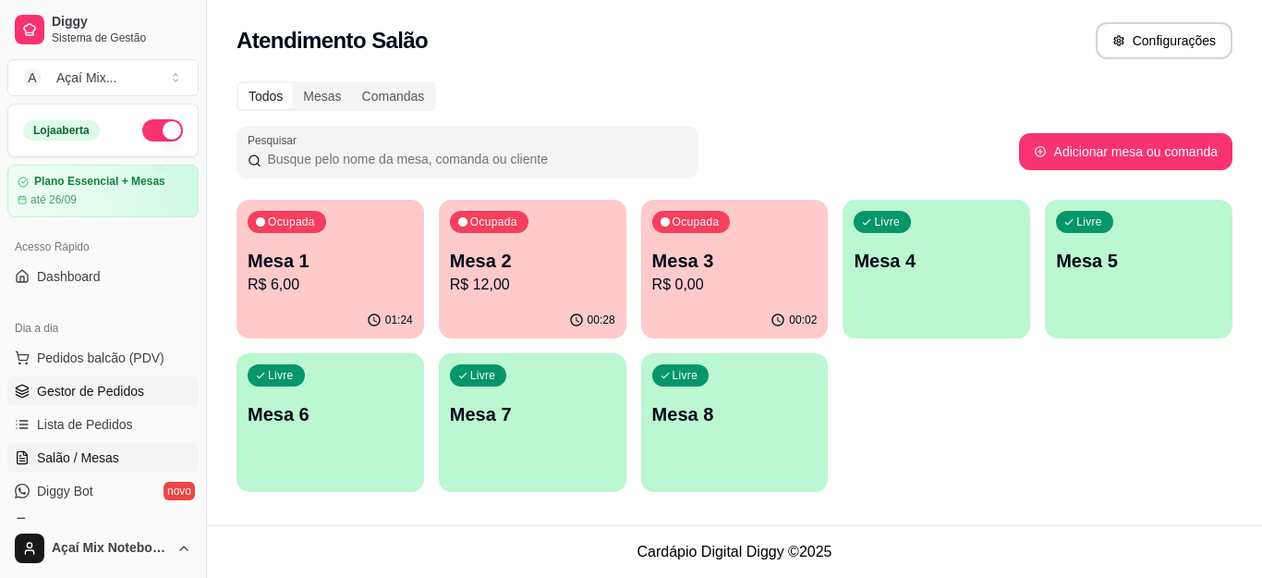
click at [116, 383] on span "Gestor de Pedidos" at bounding box center [90, 391] width 107 height 18
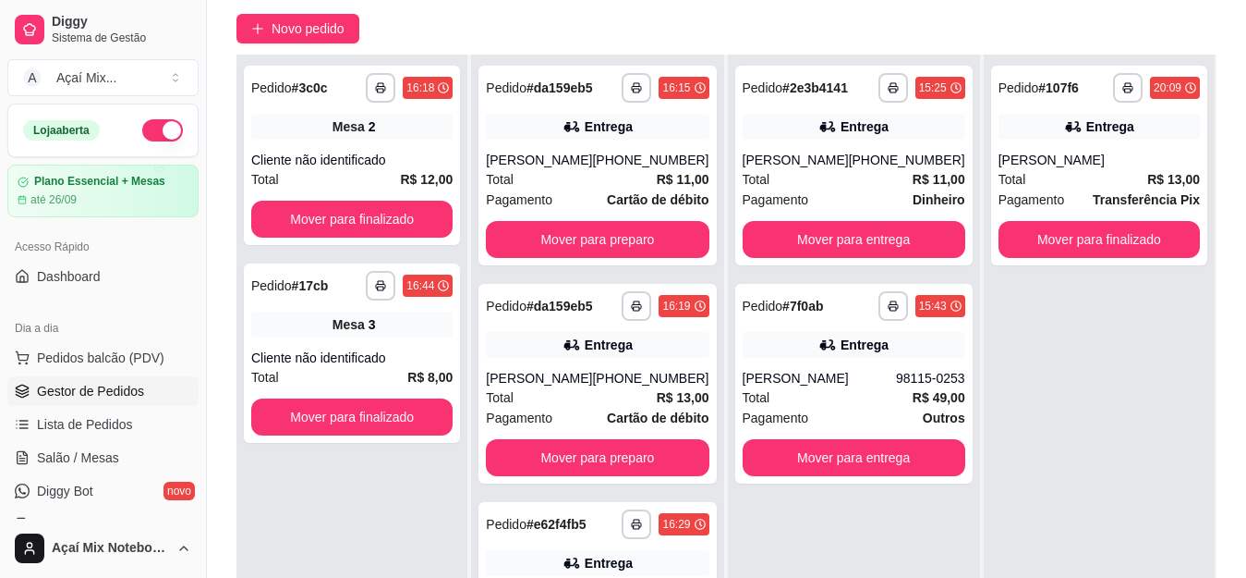
scroll to position [185, 0]
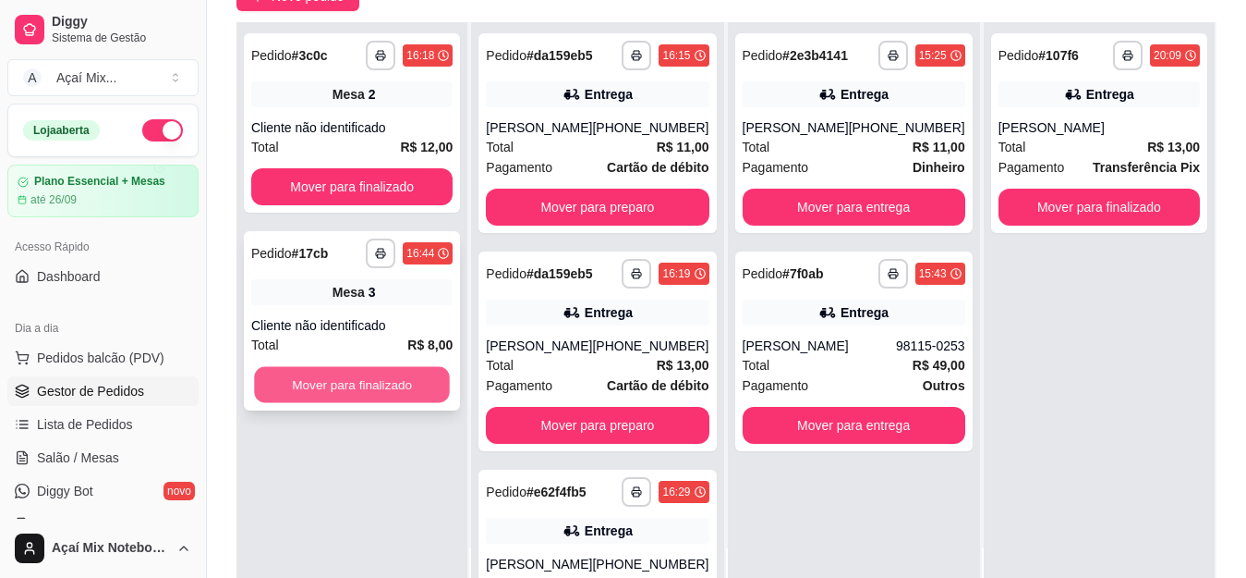
click at [387, 379] on button "Mover para finalizado" at bounding box center [352, 385] width 196 height 36
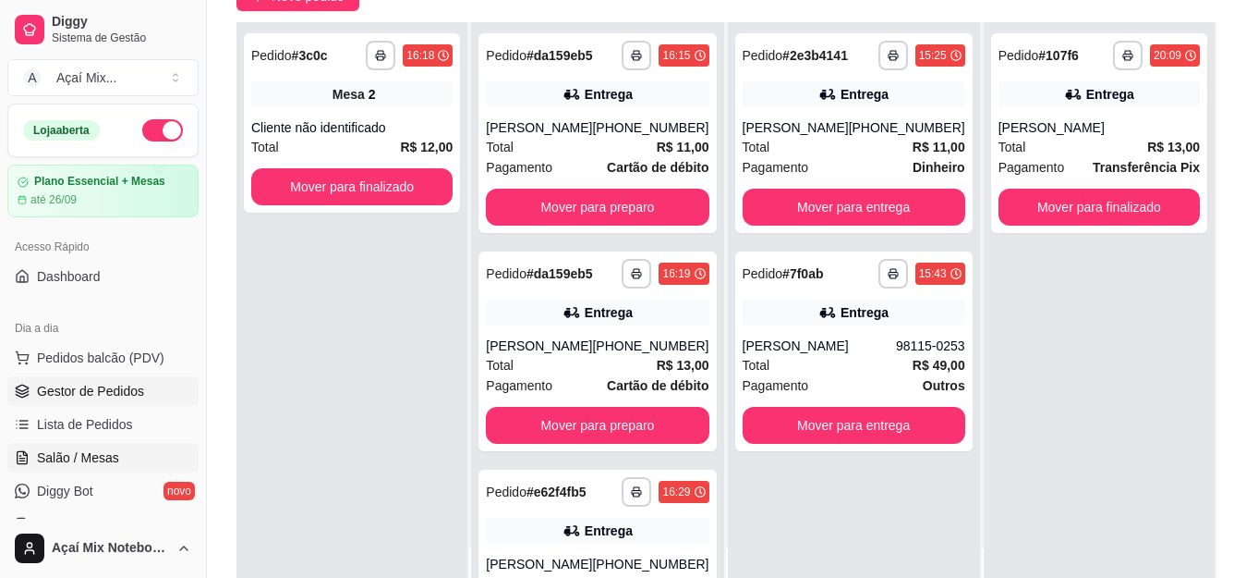
click at [98, 451] on span "Salão / Mesas" at bounding box center [78, 457] width 82 height 18
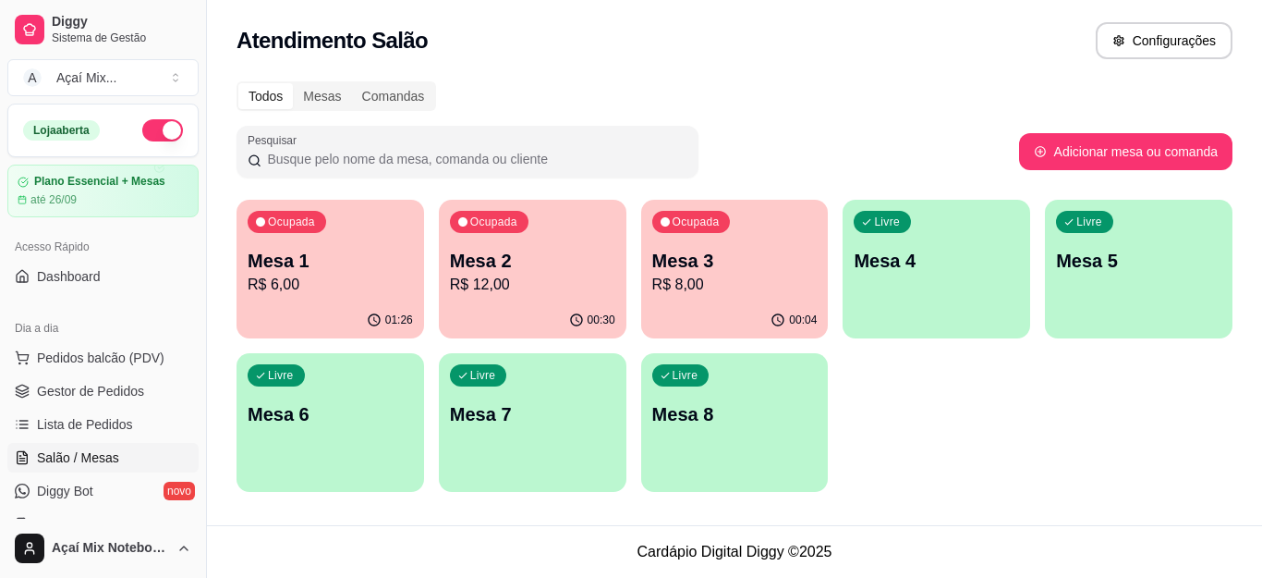
click at [910, 275] on div "Livre Mesa 4" at bounding box center [937, 258] width 188 height 116
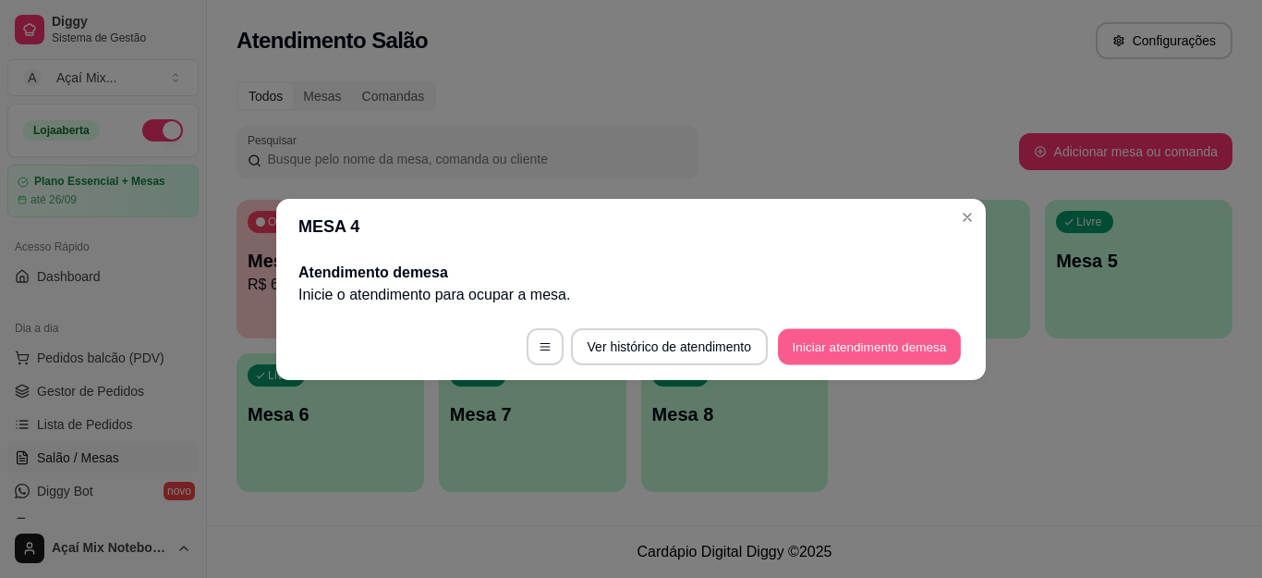
click at [897, 353] on button "Iniciar atendimento de mesa" at bounding box center [869, 346] width 183 height 36
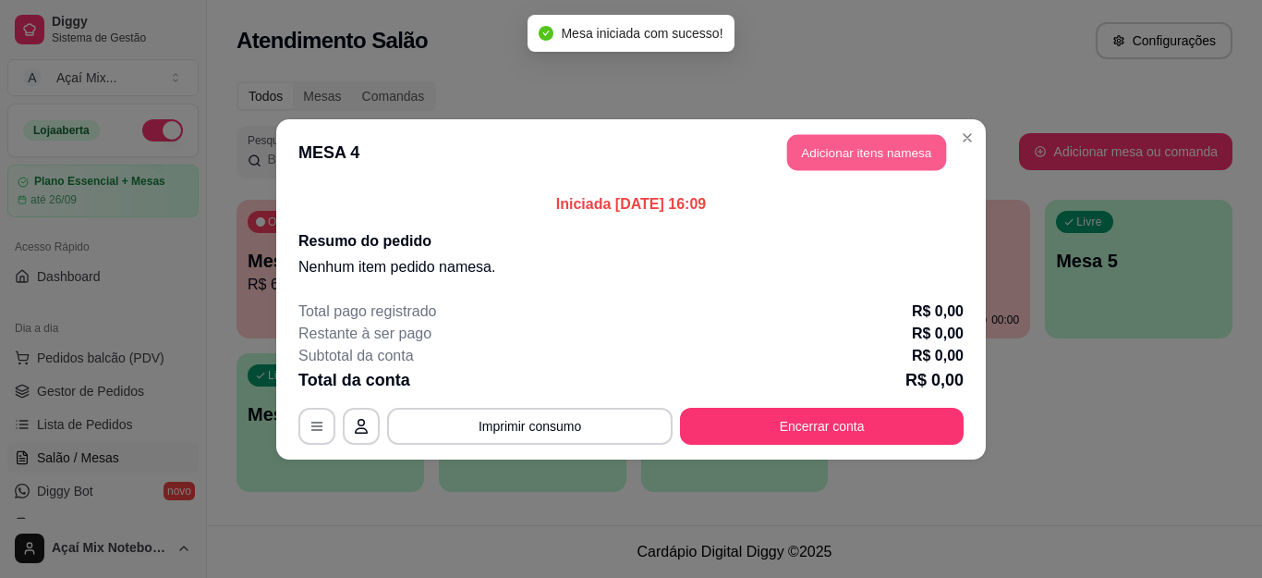
click at [836, 153] on button "Adicionar itens na mesa" at bounding box center [866, 152] width 159 height 36
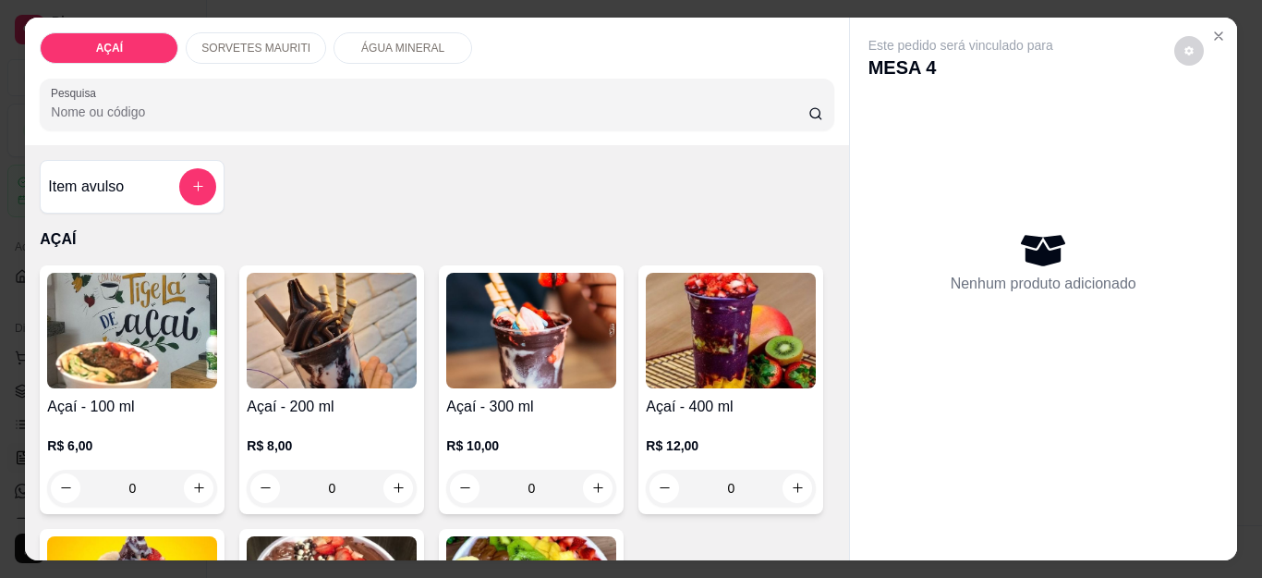
scroll to position [92, 0]
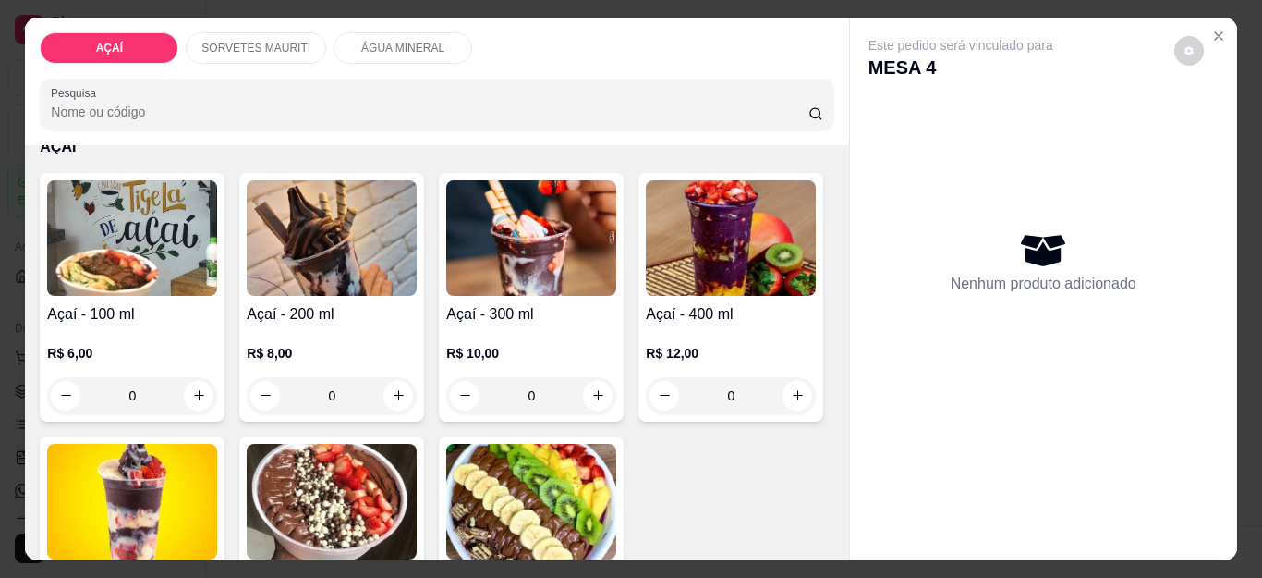
click at [174, 345] on p "R$ 6,00" at bounding box center [132, 353] width 170 height 18
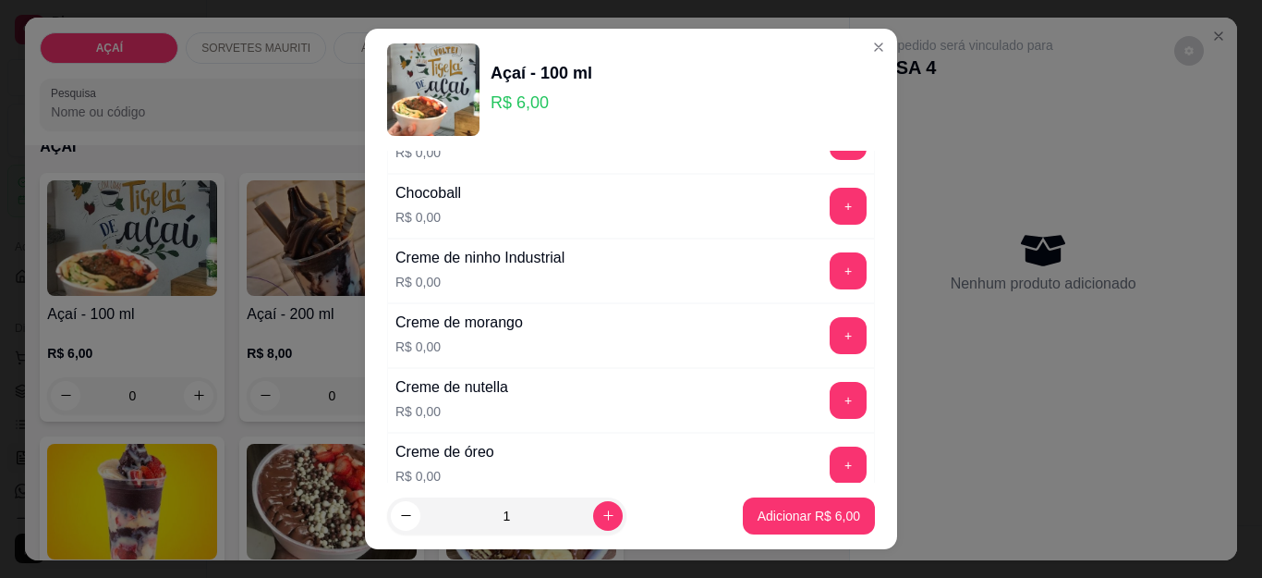
scroll to position [370, 0]
click at [831, 401] on button "+" at bounding box center [849, 400] width 36 height 36
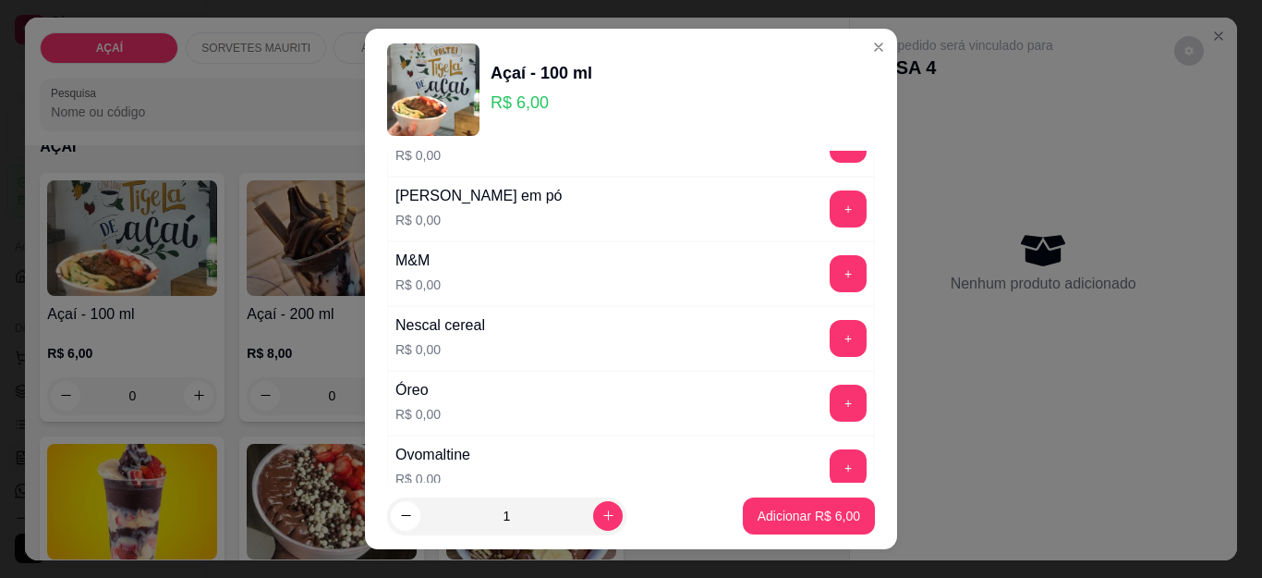
scroll to position [1848, 0]
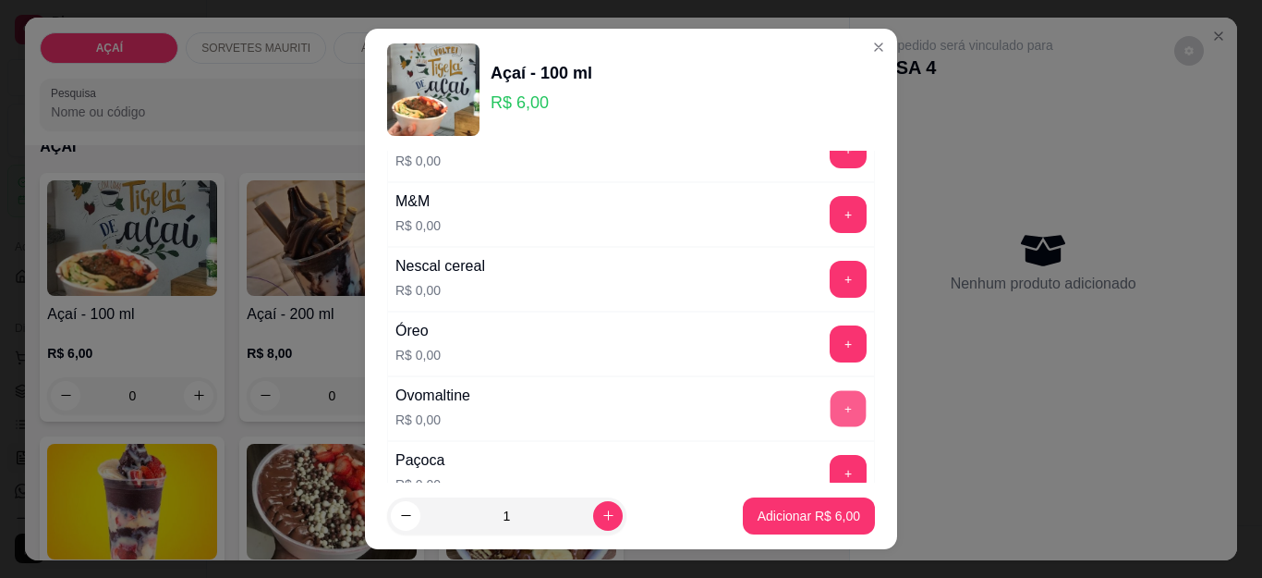
click at [831, 415] on button "+" at bounding box center [849, 409] width 36 height 36
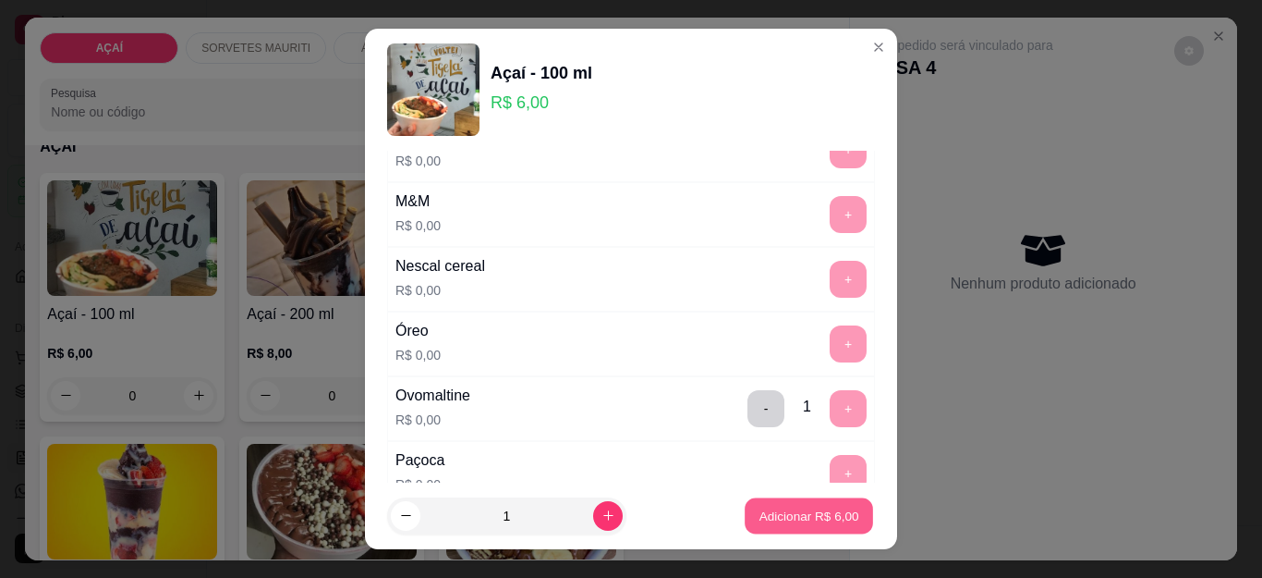
click at [784, 523] on p "Adicionar R$ 6,00" at bounding box center [809, 515] width 100 height 18
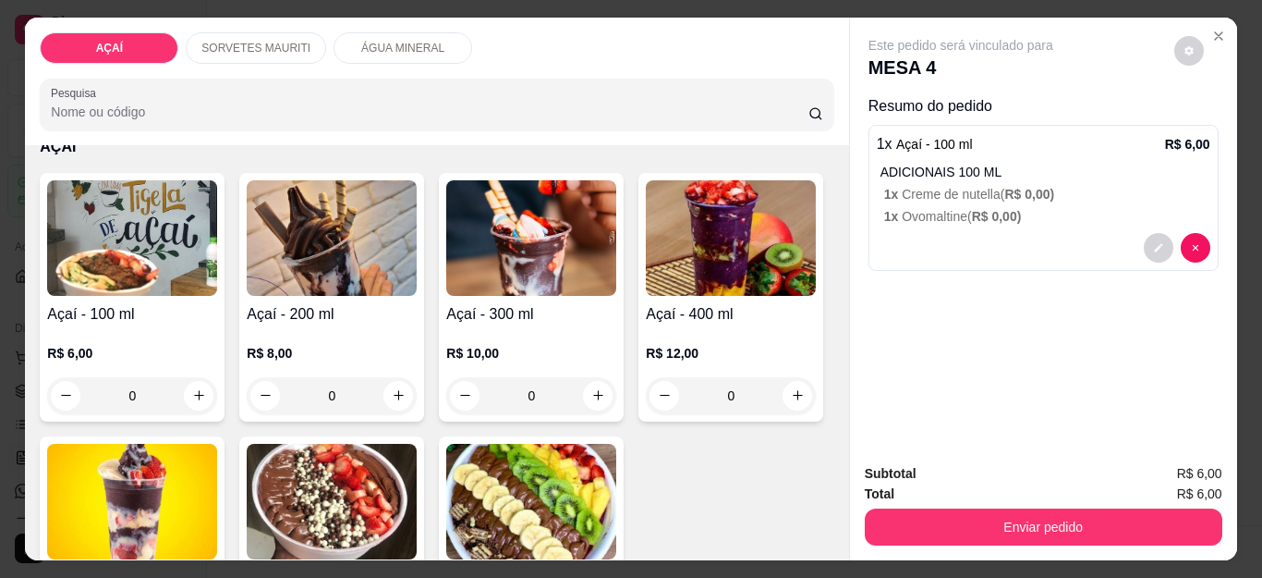
click at [98, 251] on img at bounding box center [132, 238] width 170 height 116
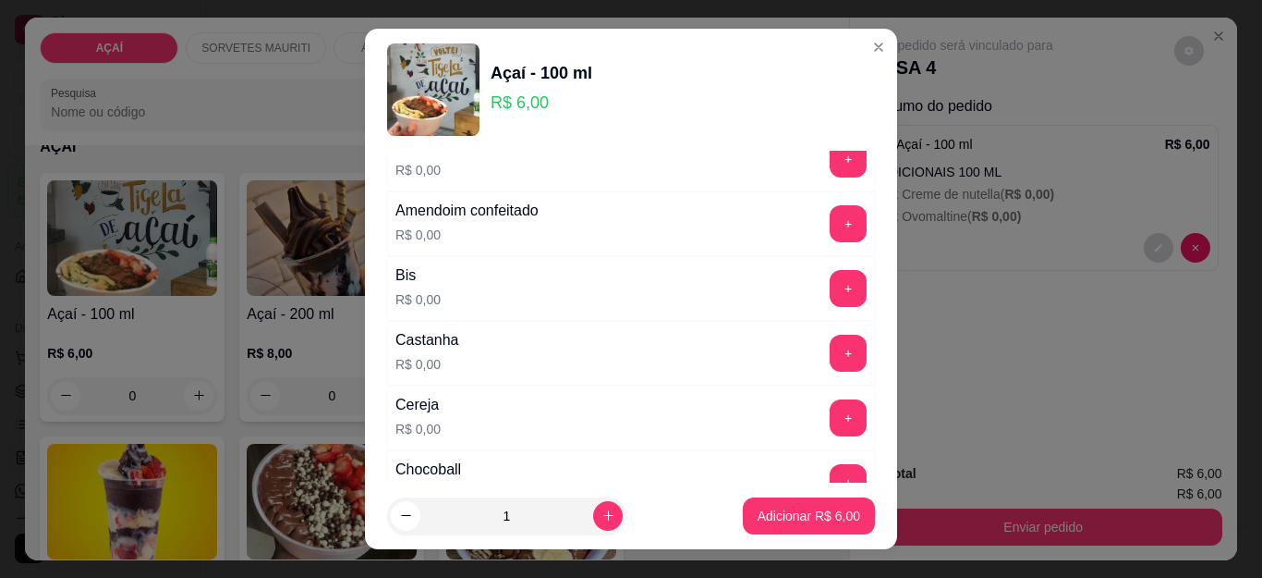
scroll to position [370, 0]
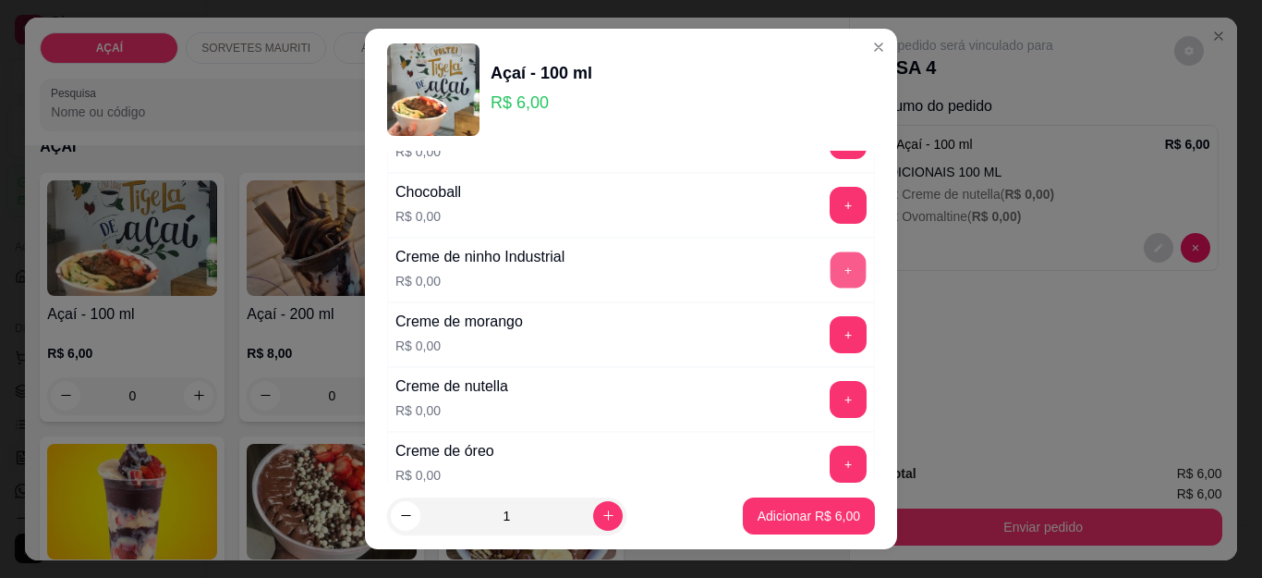
click at [831, 276] on button "+" at bounding box center [849, 270] width 36 height 36
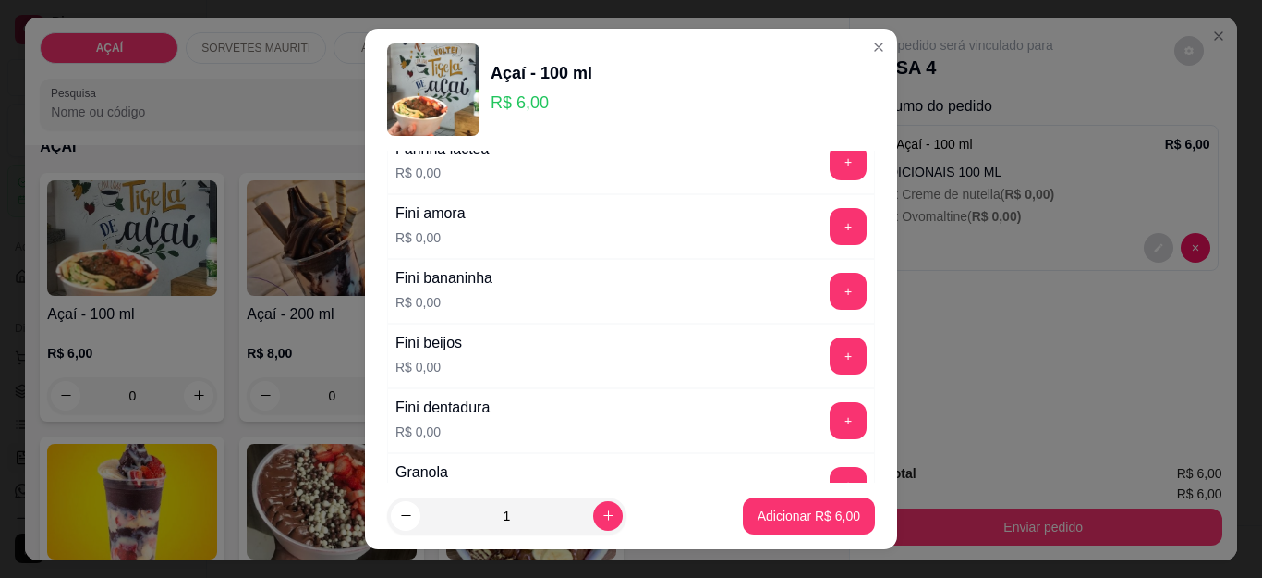
scroll to position [1201, 0]
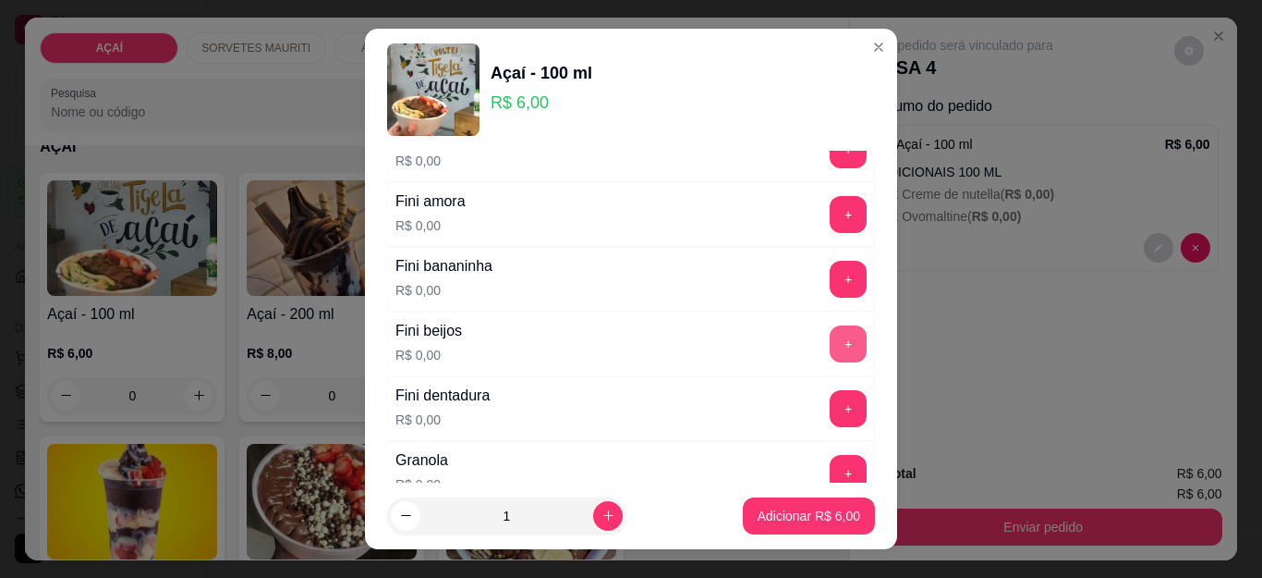
click at [830, 335] on button "+" at bounding box center [848, 343] width 37 height 37
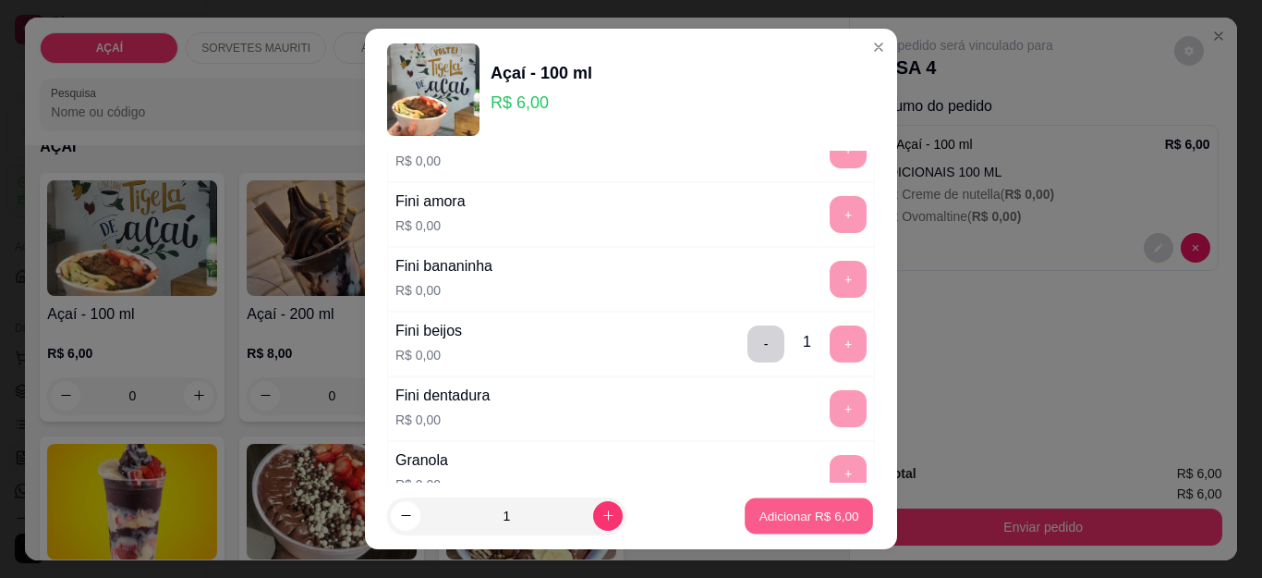
click at [759, 515] on p "Adicionar R$ 6,00" at bounding box center [809, 515] width 100 height 18
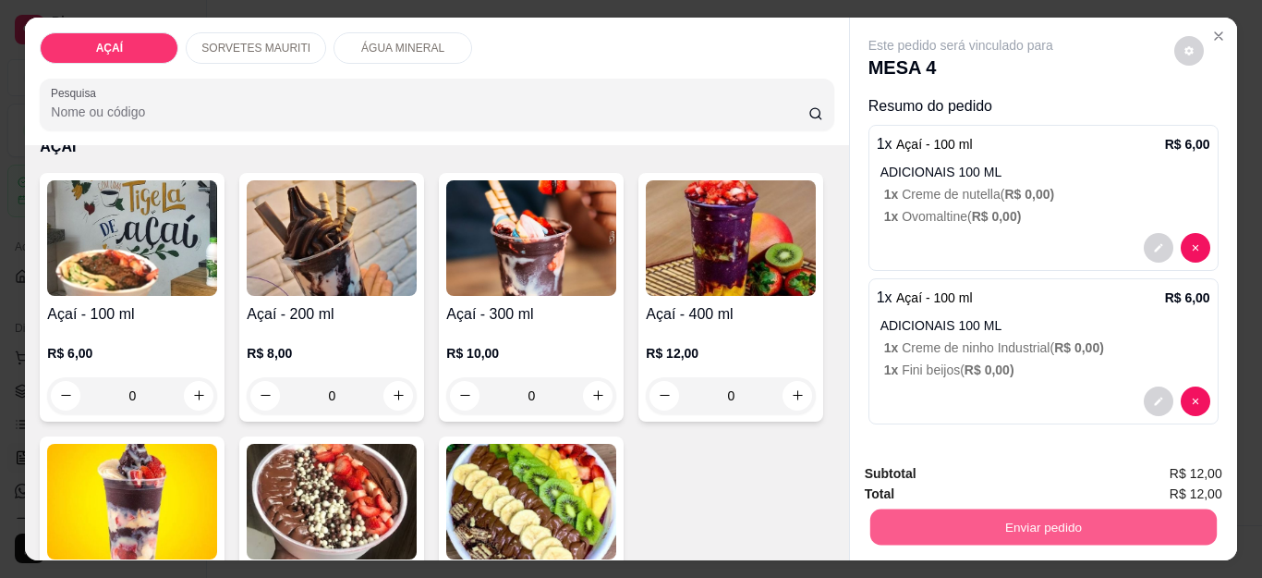
click at [960, 509] on button "Enviar pedido" at bounding box center [1042, 527] width 347 height 36
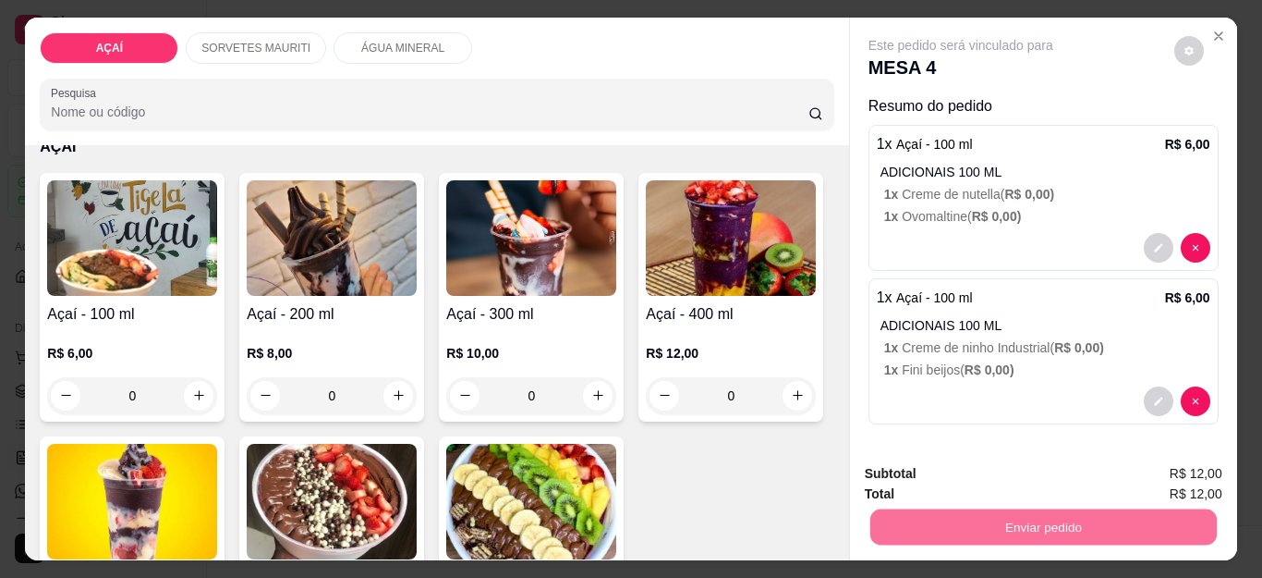
click at [960, 474] on button "Não registrar e enviar pedido" at bounding box center [981, 473] width 187 height 34
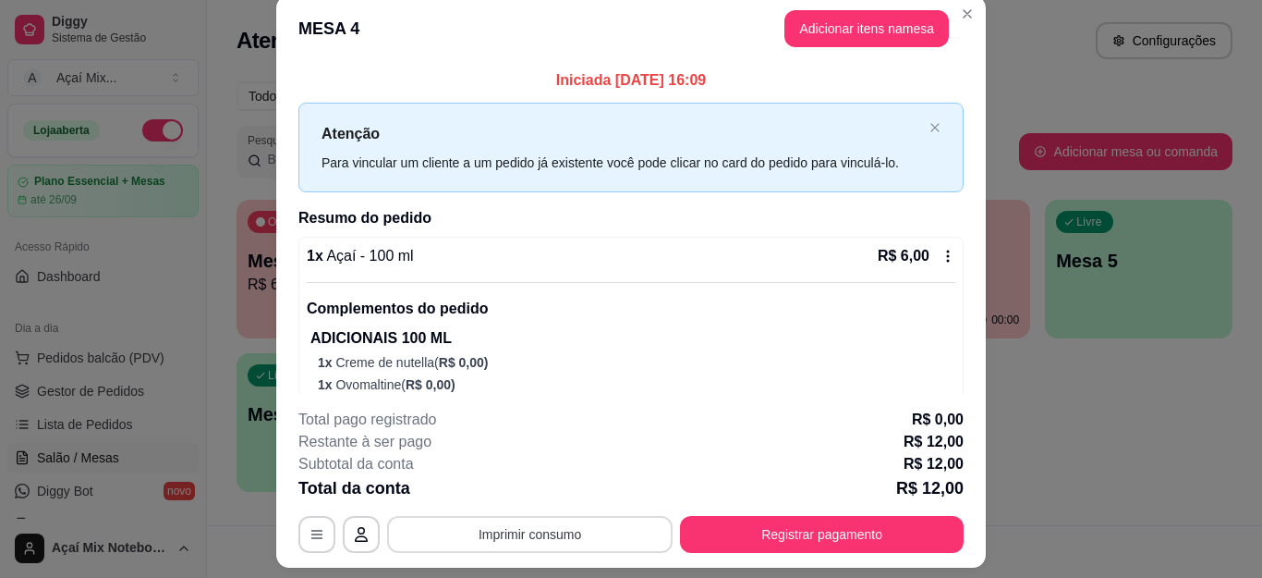
scroll to position [0, 0]
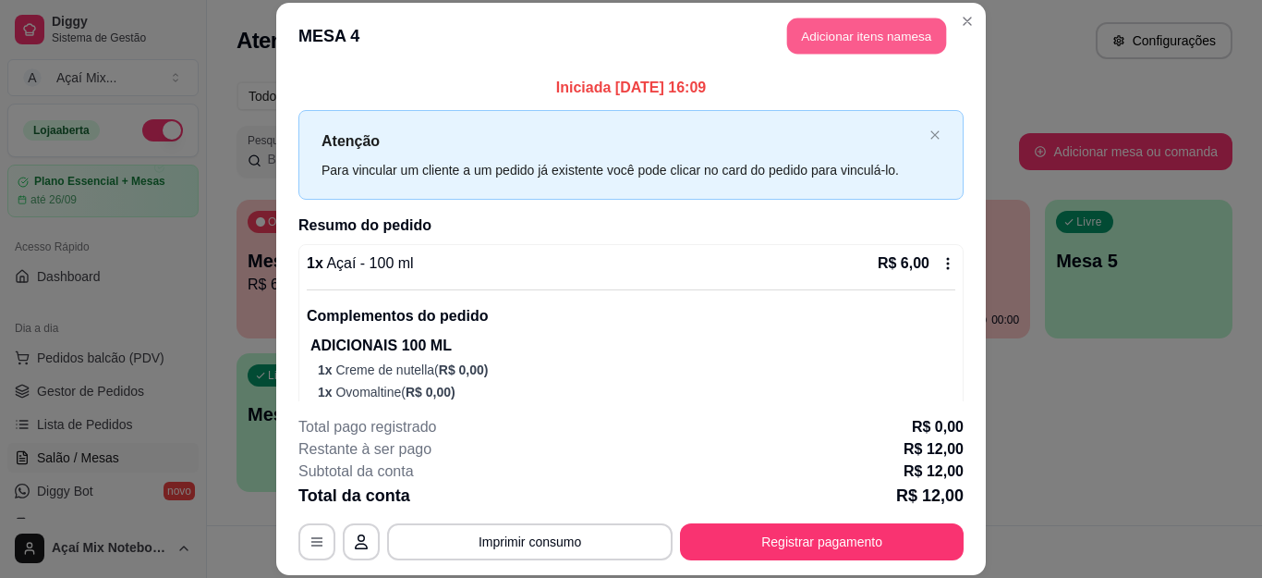
click at [863, 32] on button "Adicionar itens na mesa" at bounding box center [866, 36] width 159 height 36
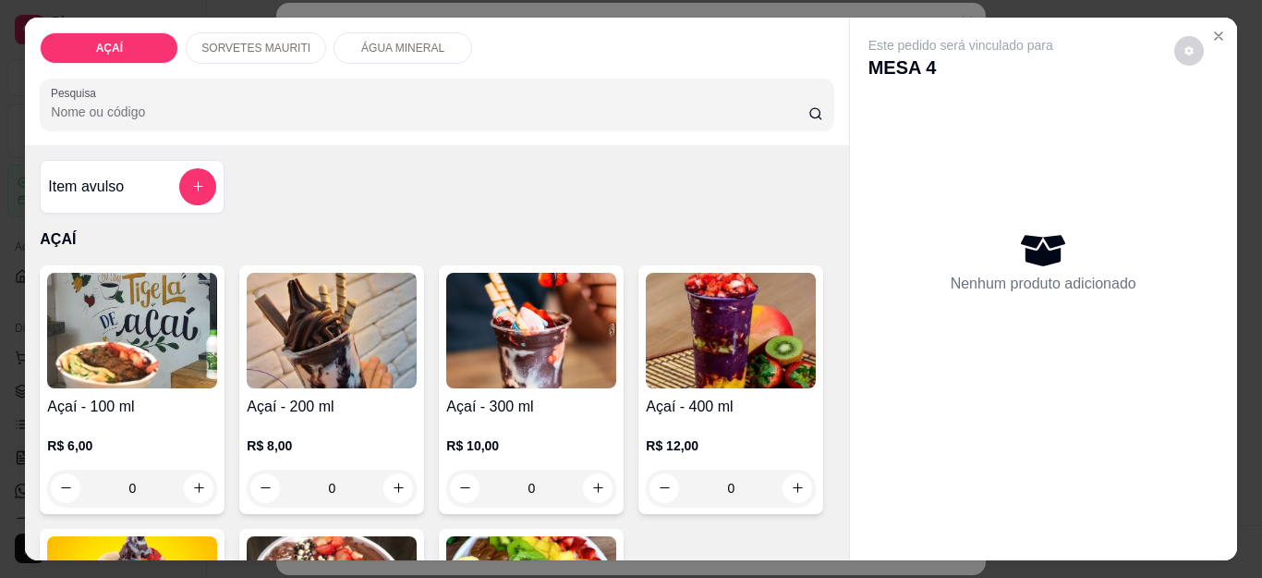
click at [119, 329] on img at bounding box center [132, 331] width 170 height 116
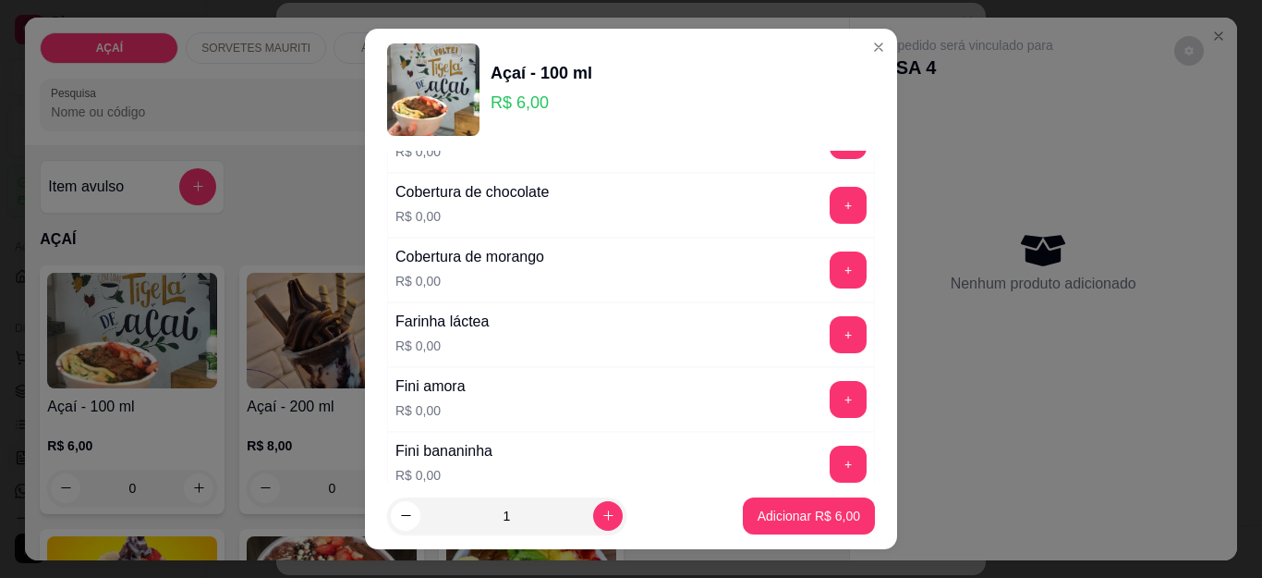
scroll to position [1109, 0]
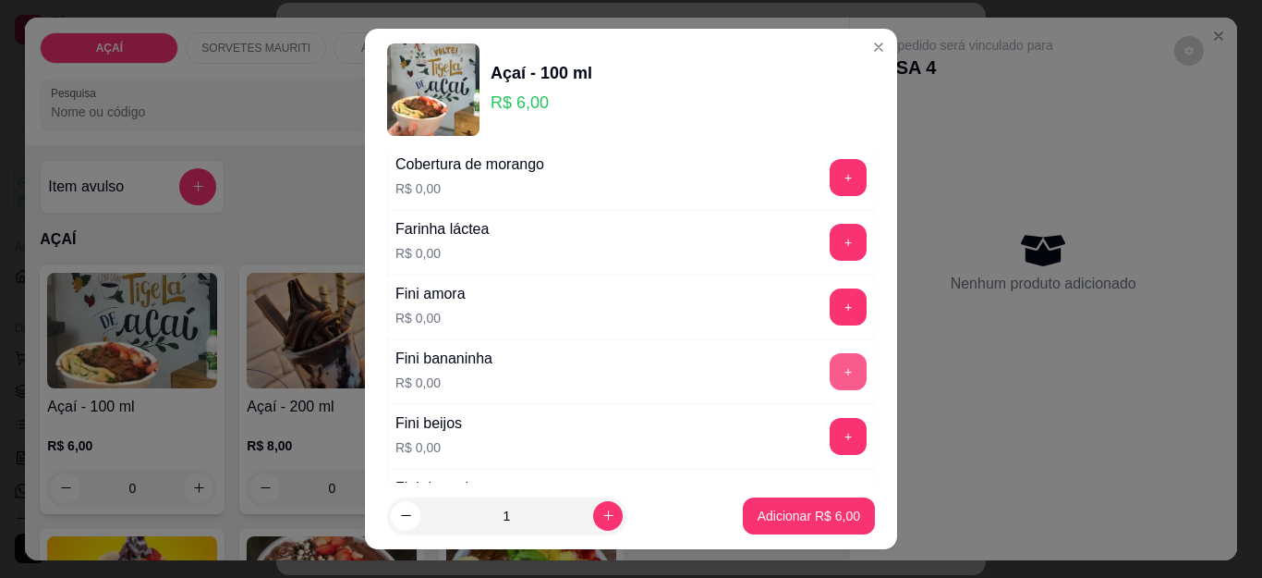
click at [830, 370] on button "+" at bounding box center [848, 371] width 37 height 37
click at [748, 374] on button "-" at bounding box center [766, 371] width 37 height 37
click at [831, 419] on button "+" at bounding box center [849, 437] width 36 height 36
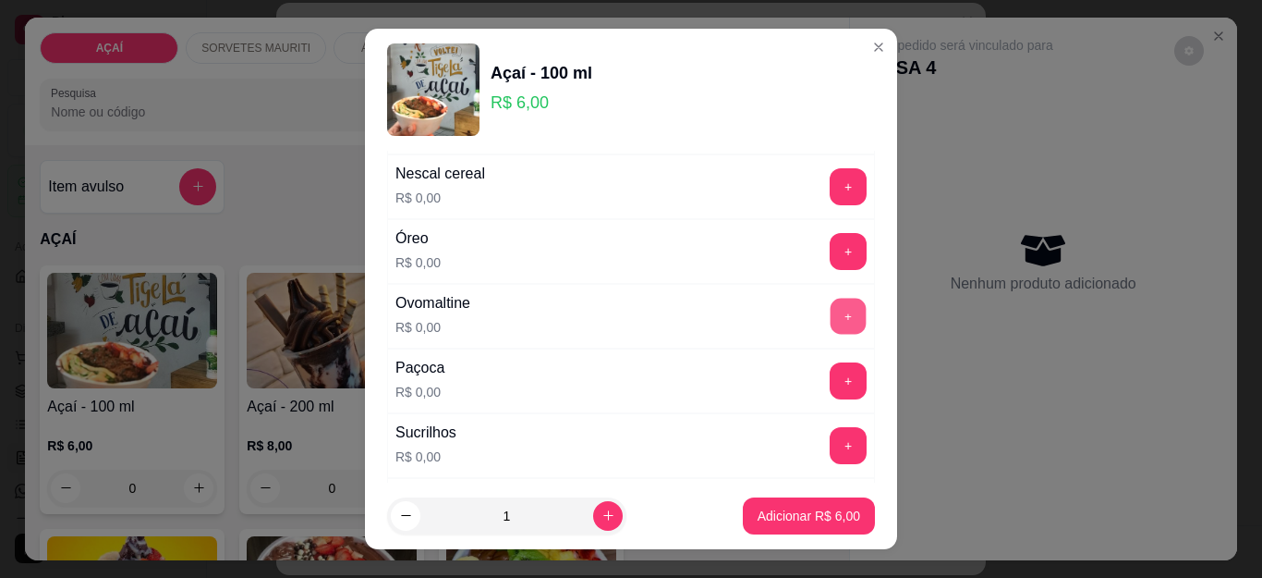
click at [831, 325] on button "+" at bounding box center [849, 316] width 36 height 36
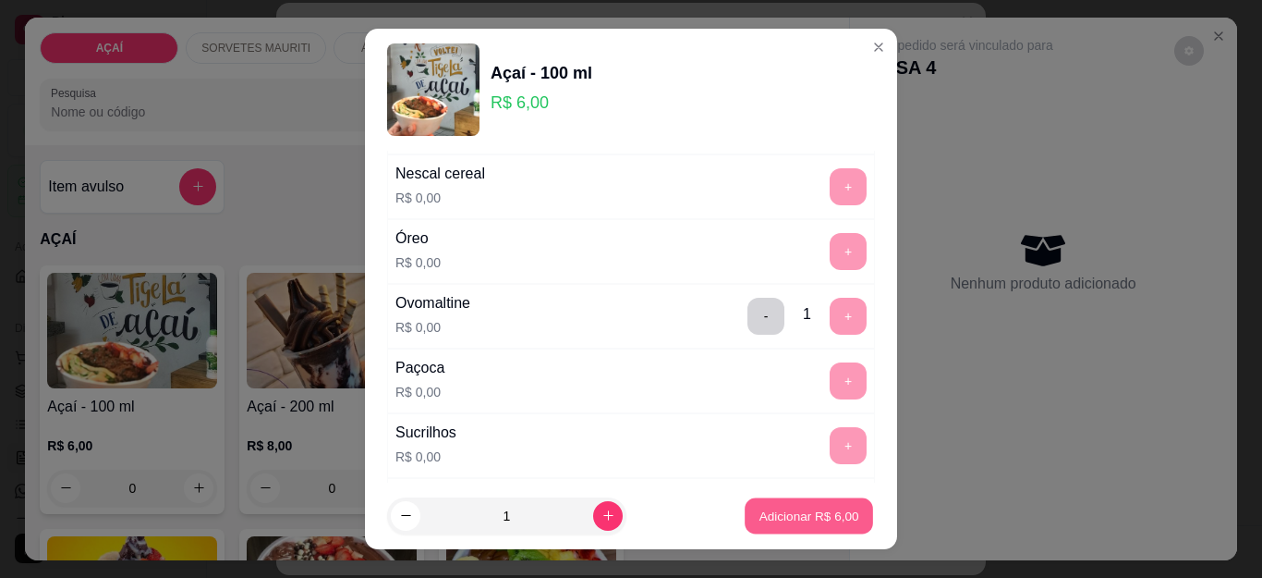
click at [748, 503] on button "Adicionar R$ 6,00" at bounding box center [809, 515] width 128 height 36
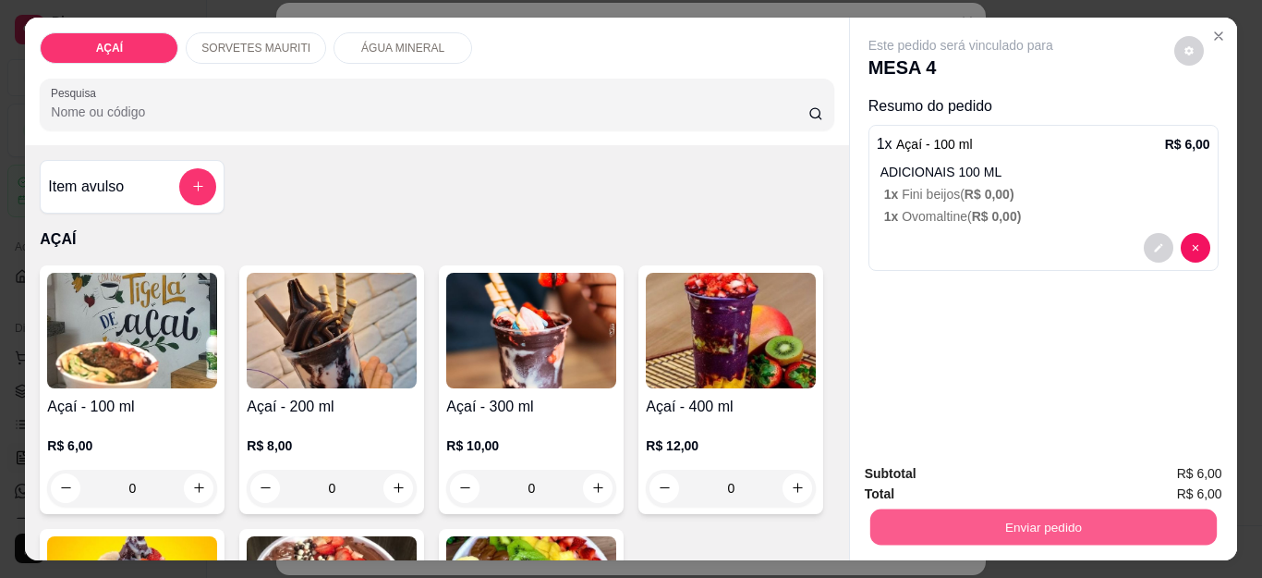
click at [1000, 516] on button "Enviar pedido" at bounding box center [1042, 527] width 347 height 36
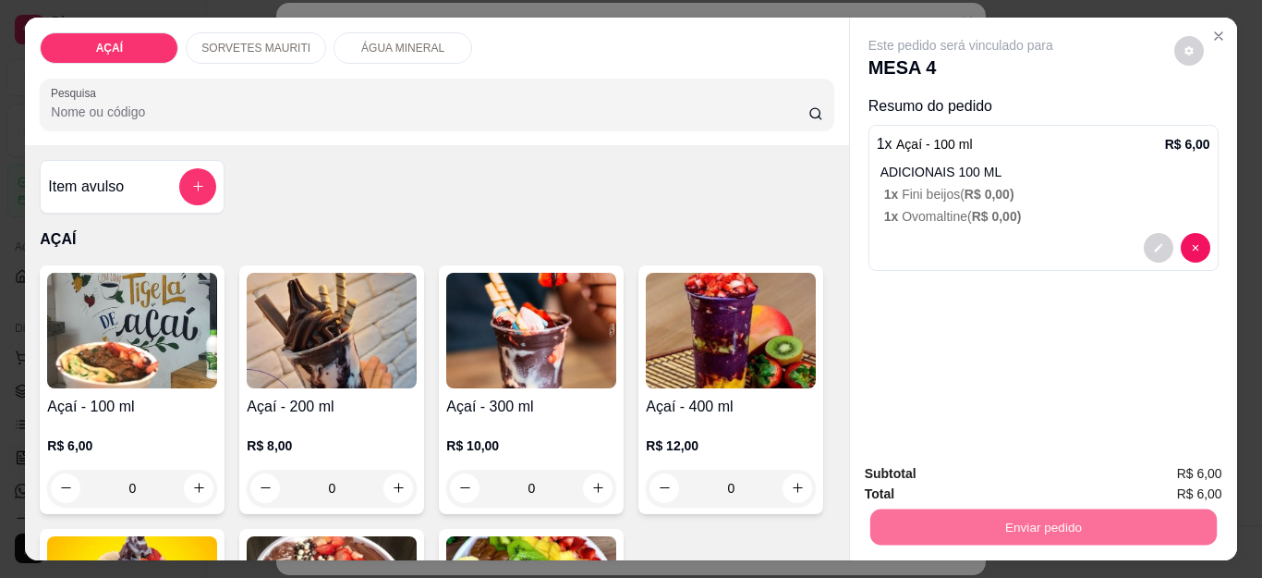
click at [1000, 490] on button "Não registrar e enviar pedido" at bounding box center [981, 473] width 187 height 34
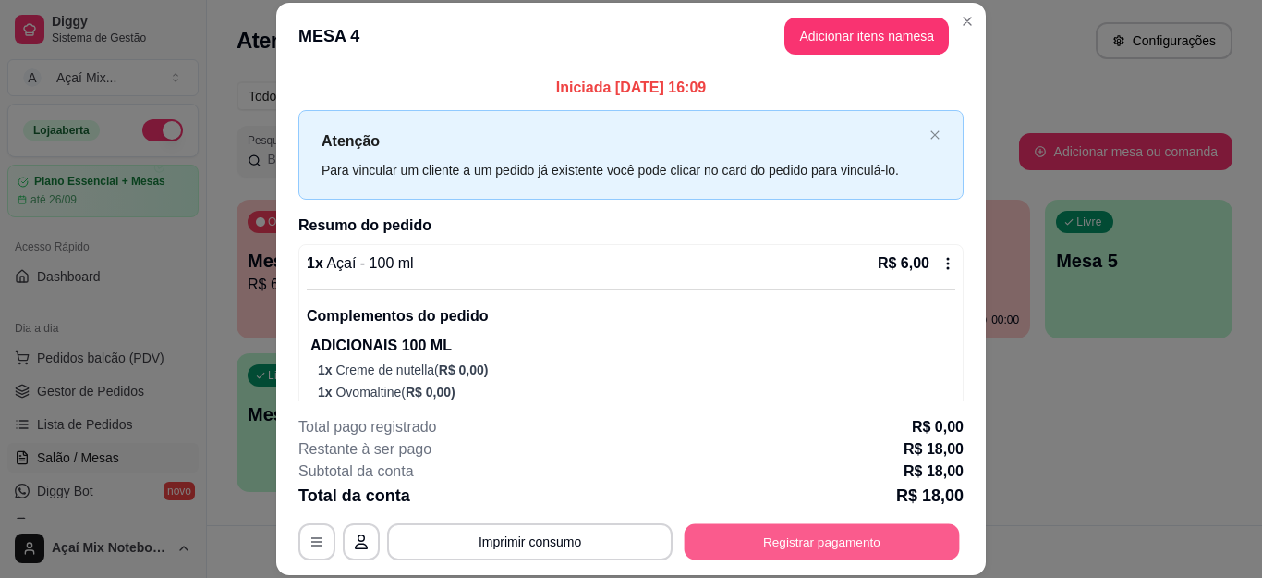
click at [819, 536] on button "Registrar pagamento" at bounding box center [822, 541] width 275 height 36
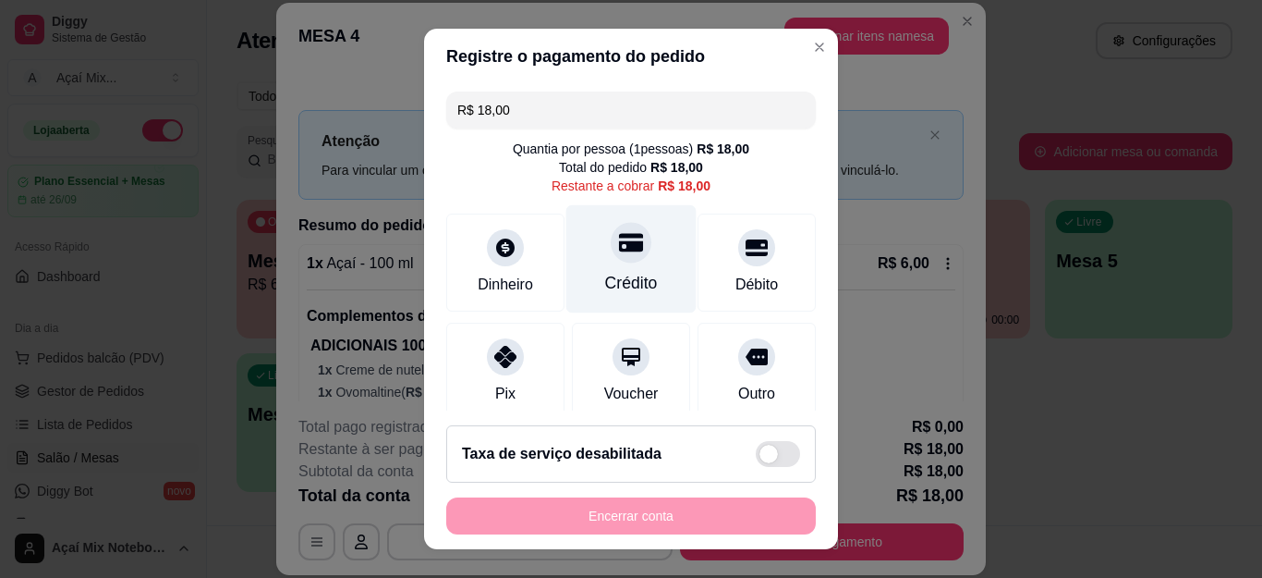
click at [583, 251] on div "Crédito" at bounding box center [631, 259] width 130 height 108
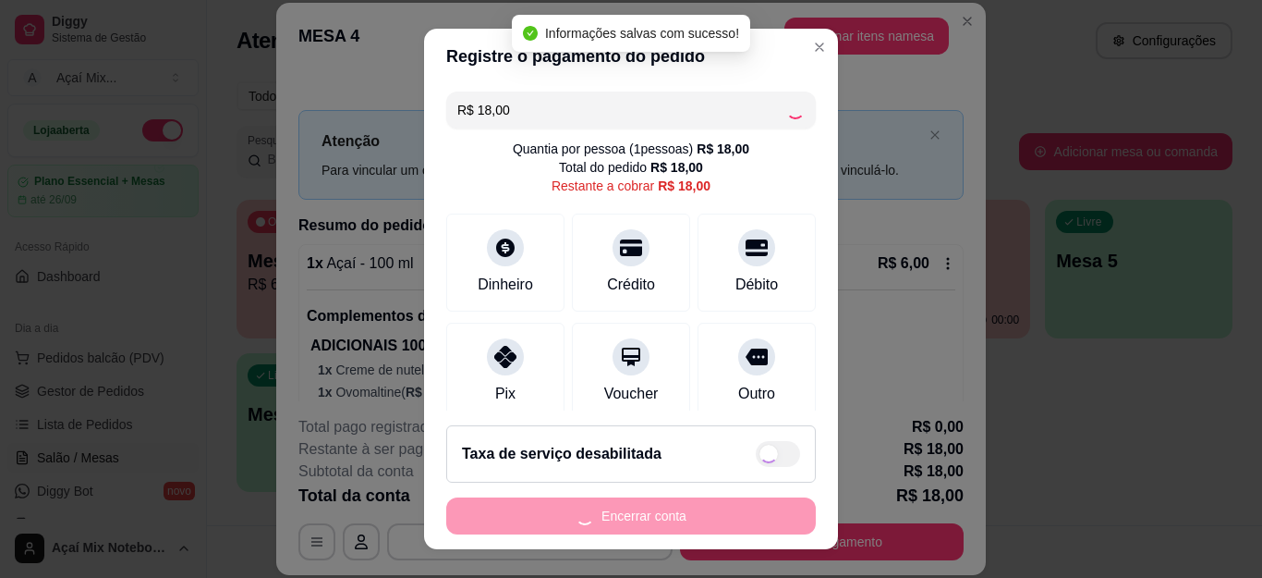
type input "R$ 0,00"
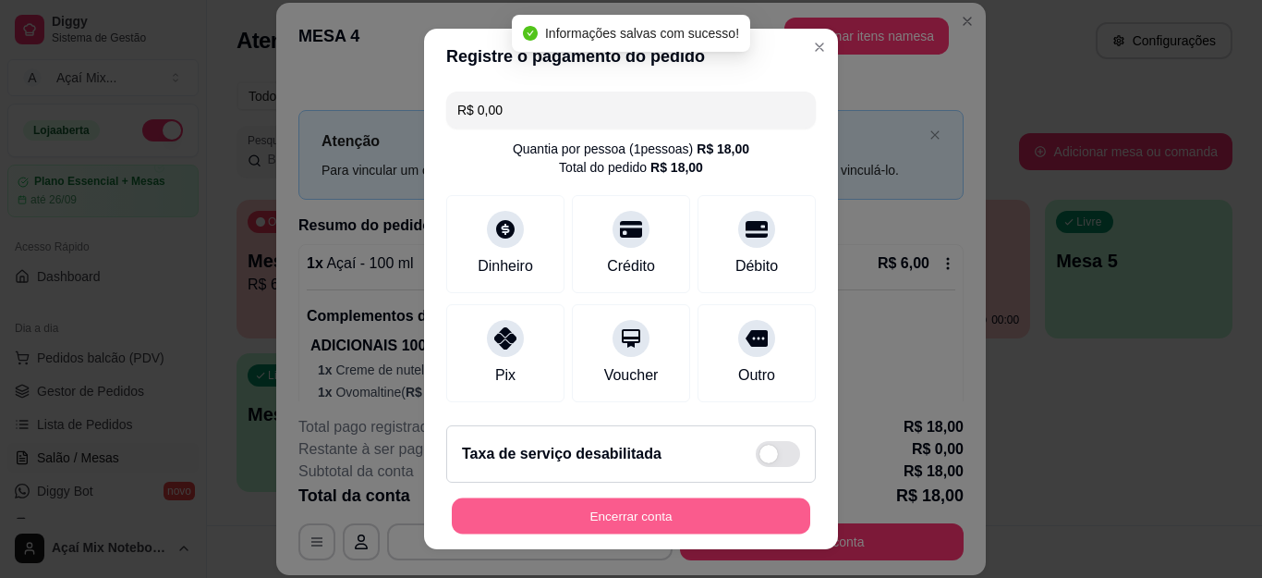
click at [650, 519] on button "Encerrar conta" at bounding box center [631, 515] width 359 height 36
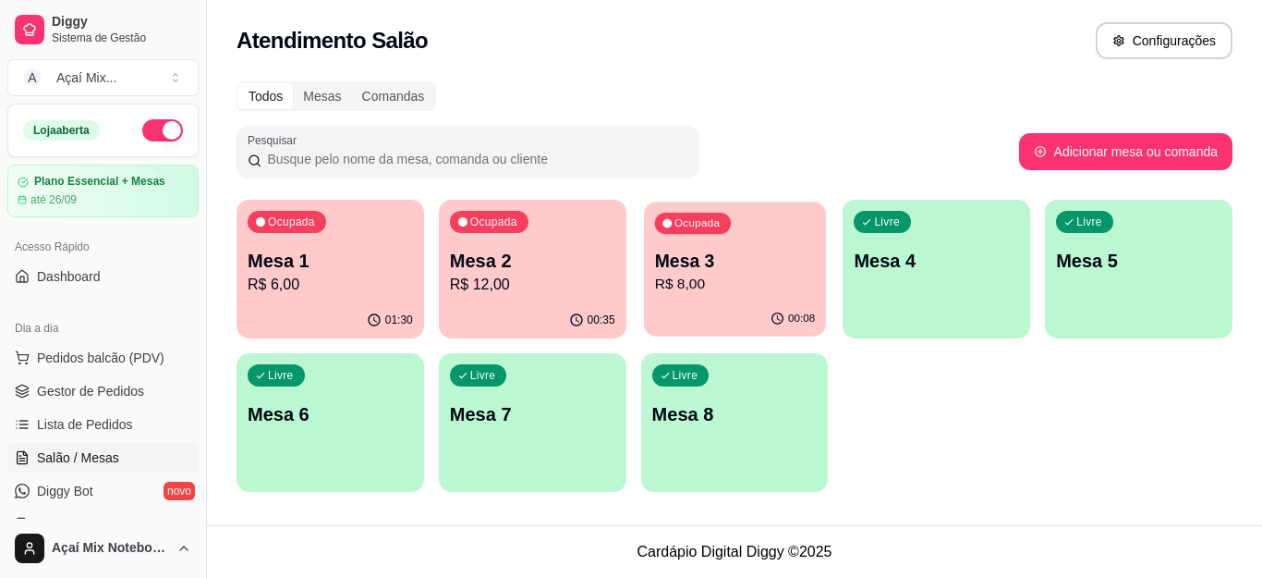
click at [704, 295] on p "R$ 8,00" at bounding box center [734, 284] width 160 height 21
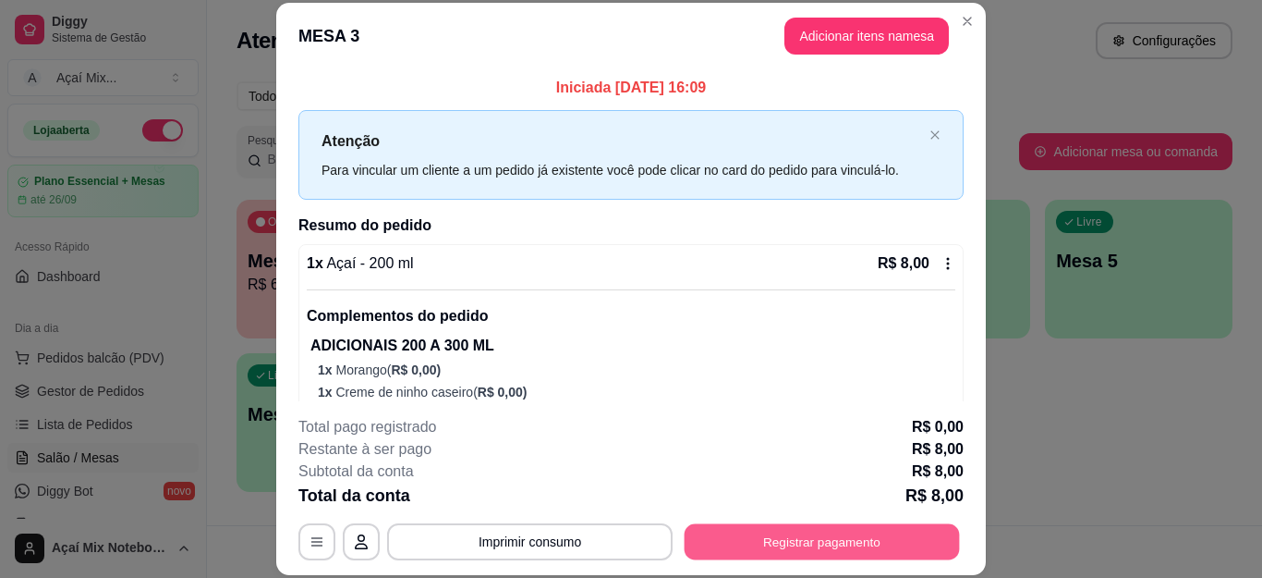
click at [785, 552] on button "Registrar pagamento" at bounding box center [822, 541] width 275 height 36
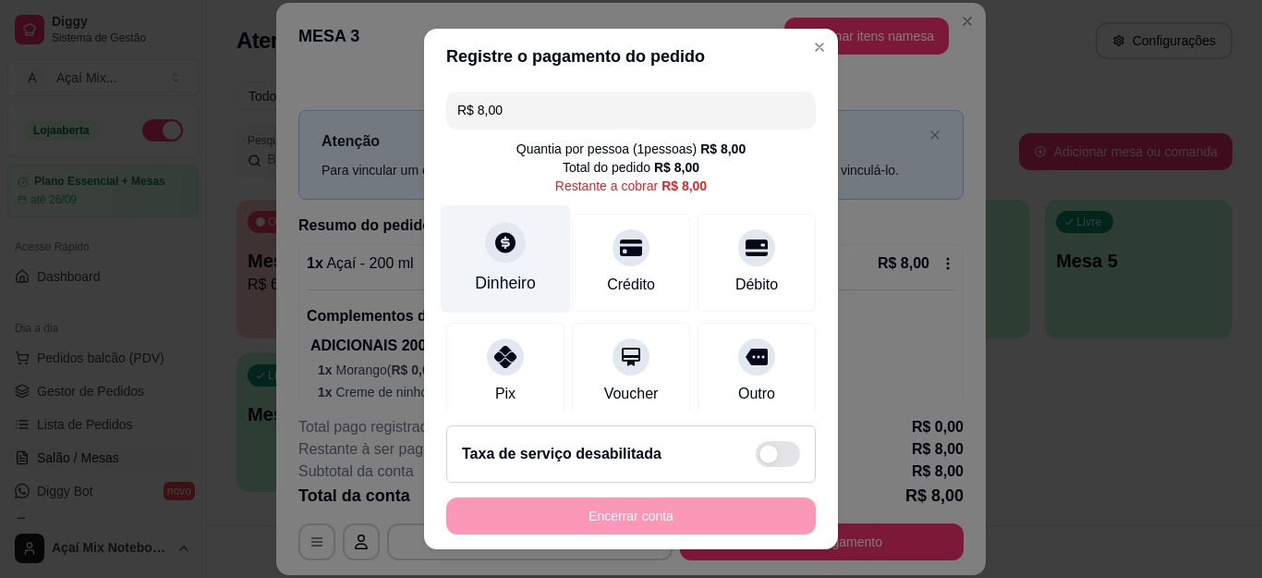
click at [512, 287] on div "Dinheiro" at bounding box center [505, 283] width 61 height 24
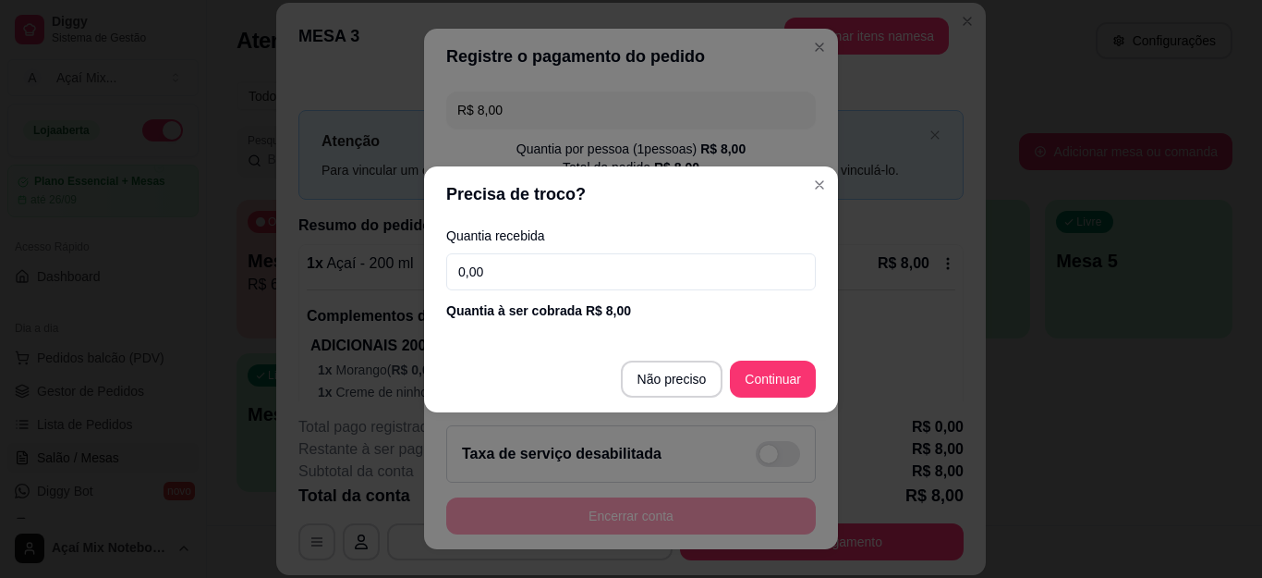
click at [530, 280] on input "0,00" at bounding box center [631, 271] width 370 height 37
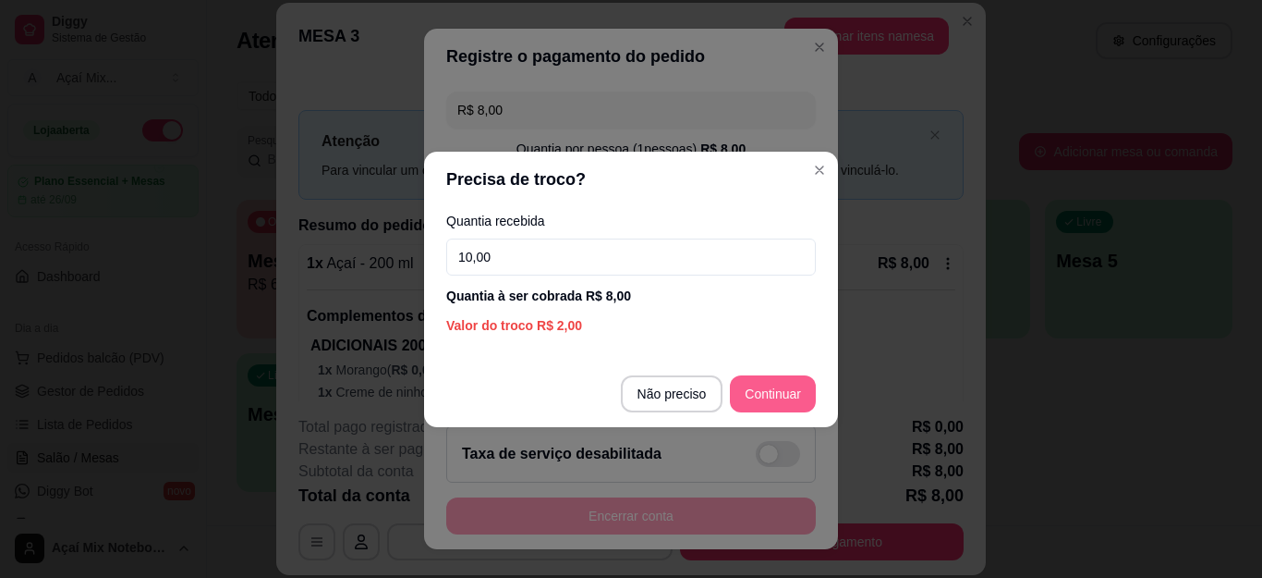
type input "10,00"
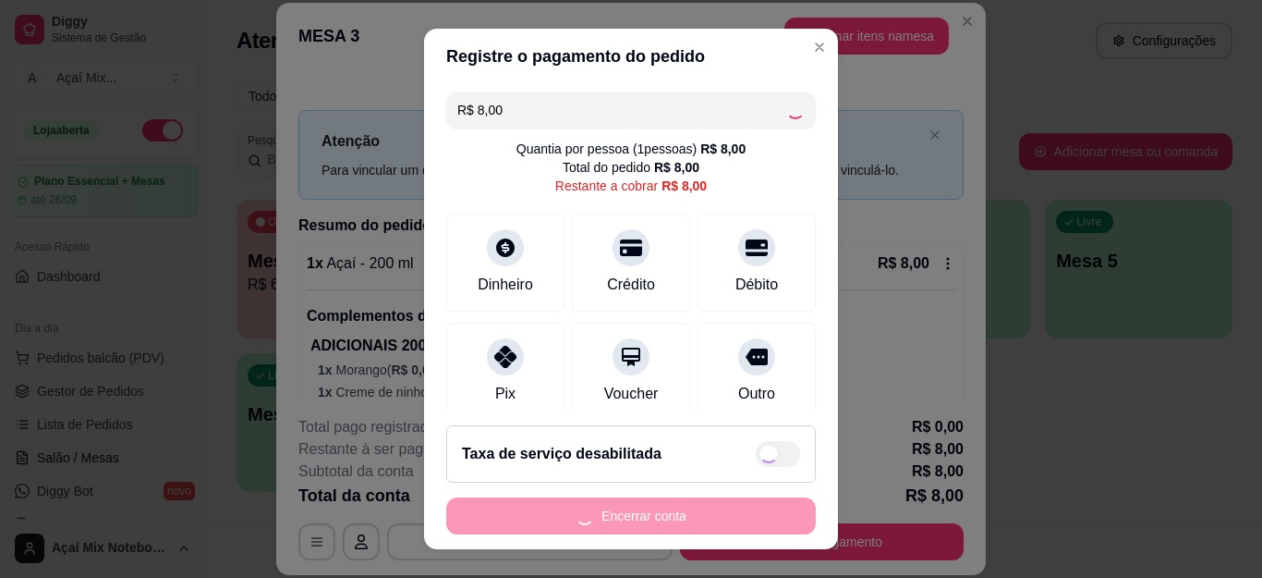
click at [665, 509] on div "Encerrar conta" at bounding box center [631, 515] width 370 height 37
type input "R$ 0,00"
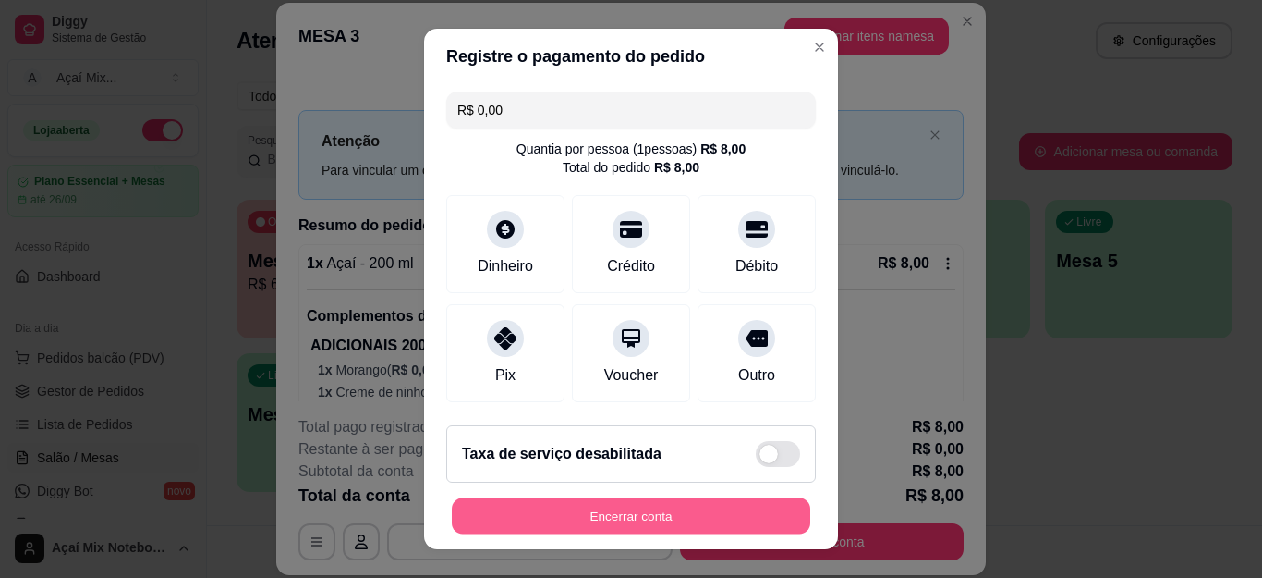
click at [665, 509] on button "Encerrar conta" at bounding box center [631, 515] width 359 height 36
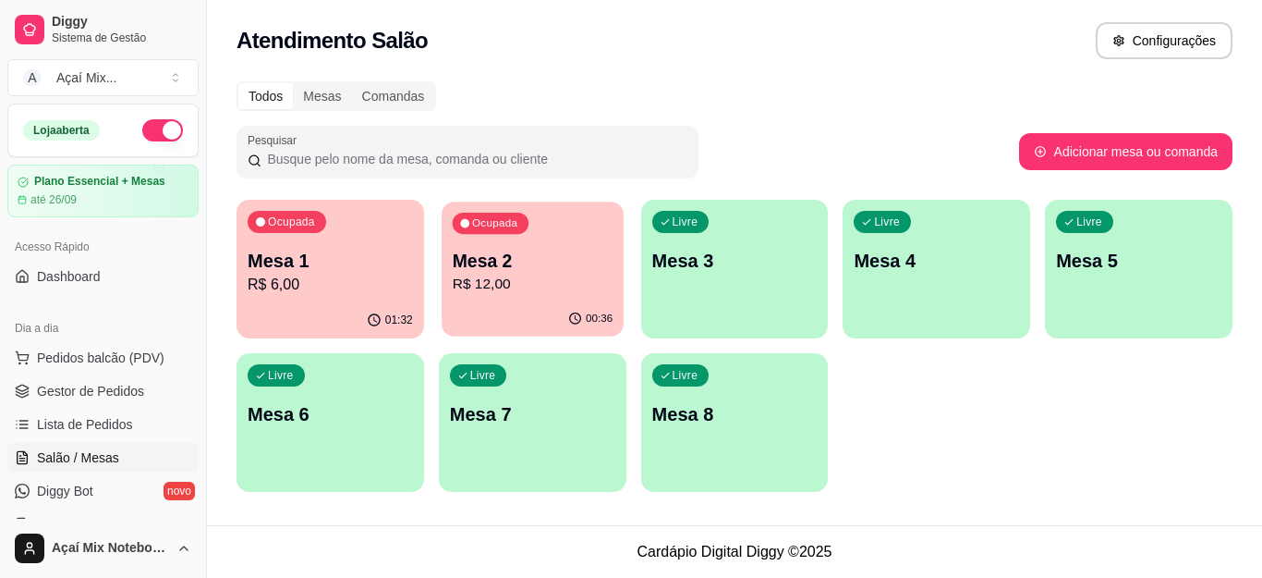
click at [554, 281] on p "R$ 12,00" at bounding box center [532, 284] width 160 height 21
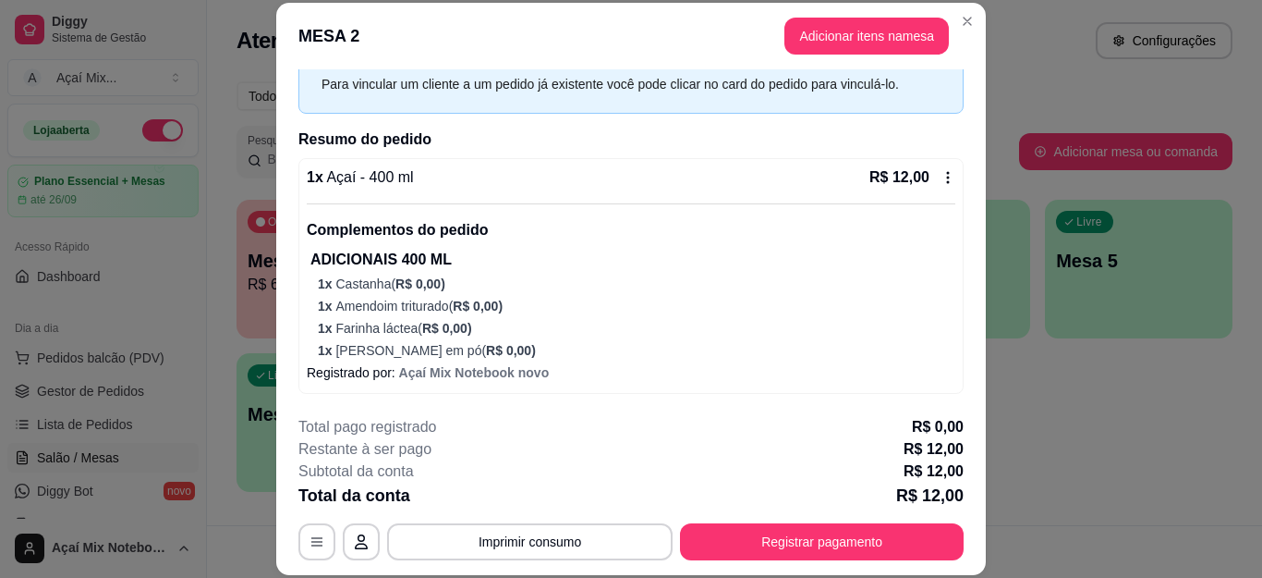
scroll to position [56, 0]
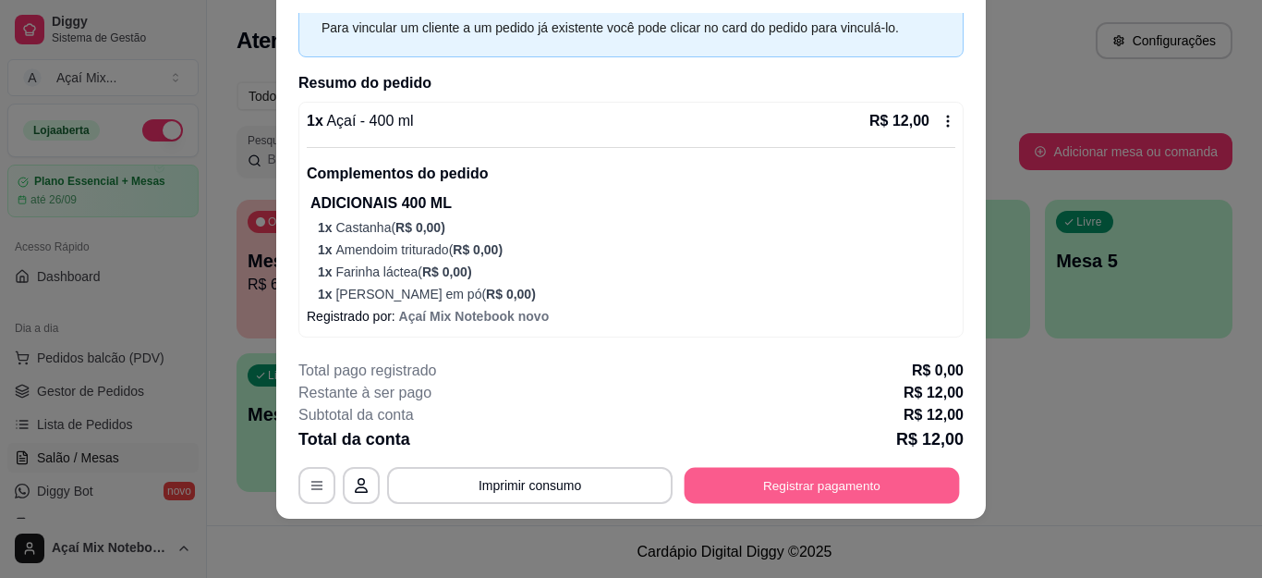
click at [819, 497] on button "Registrar pagamento" at bounding box center [822, 485] width 275 height 36
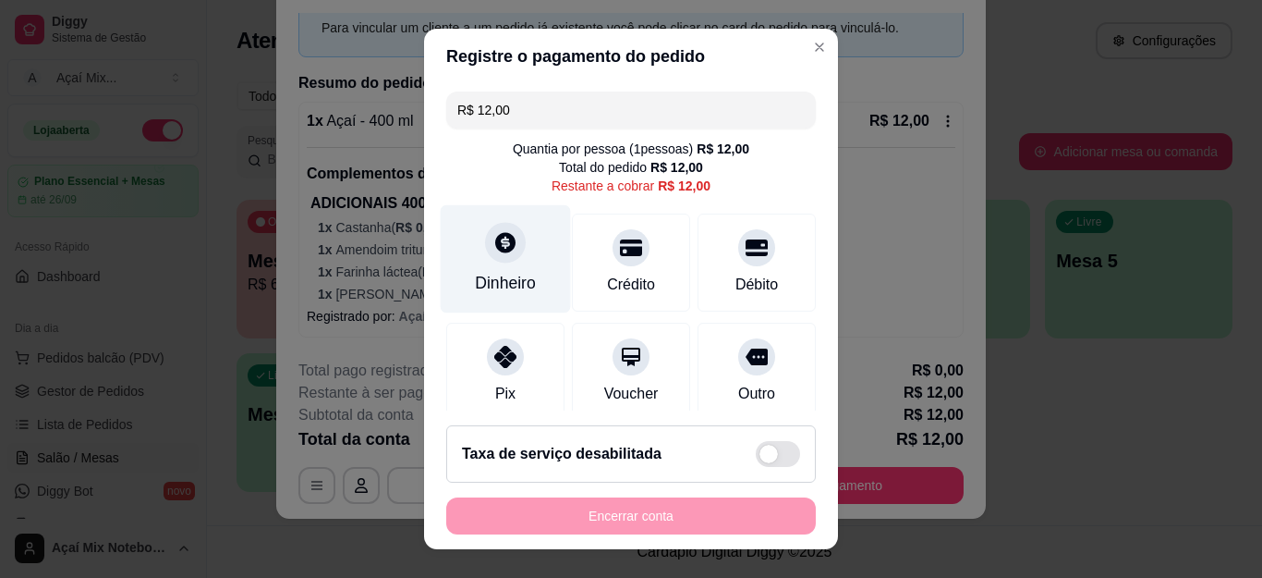
click at [516, 272] on div "Dinheiro" at bounding box center [505, 283] width 61 height 24
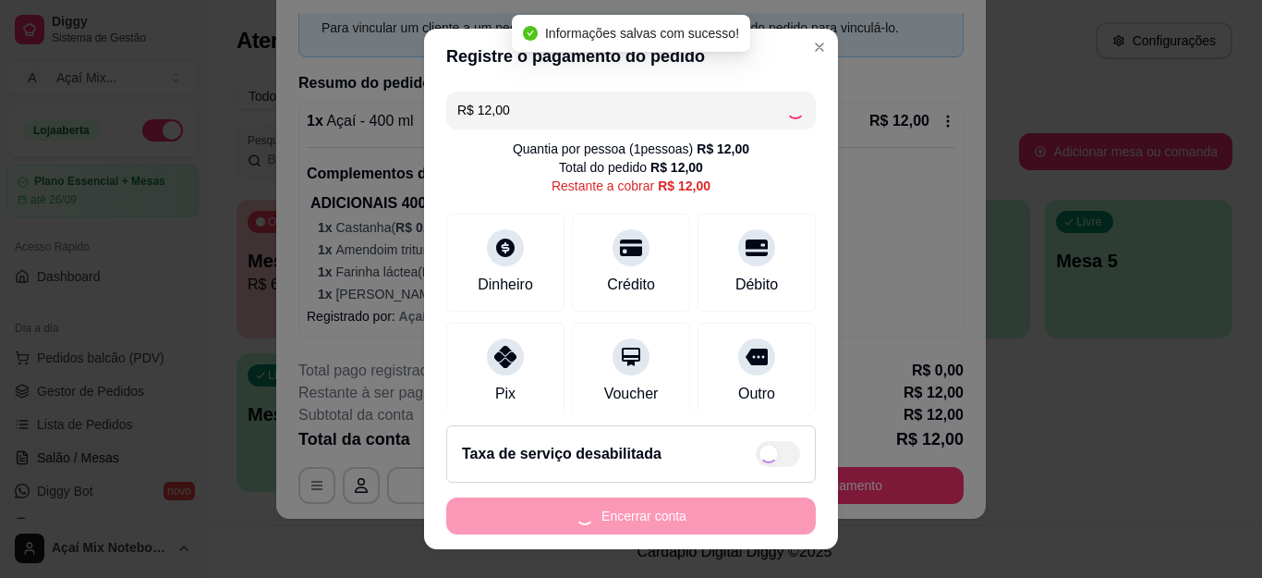
type input "R$ 0,00"
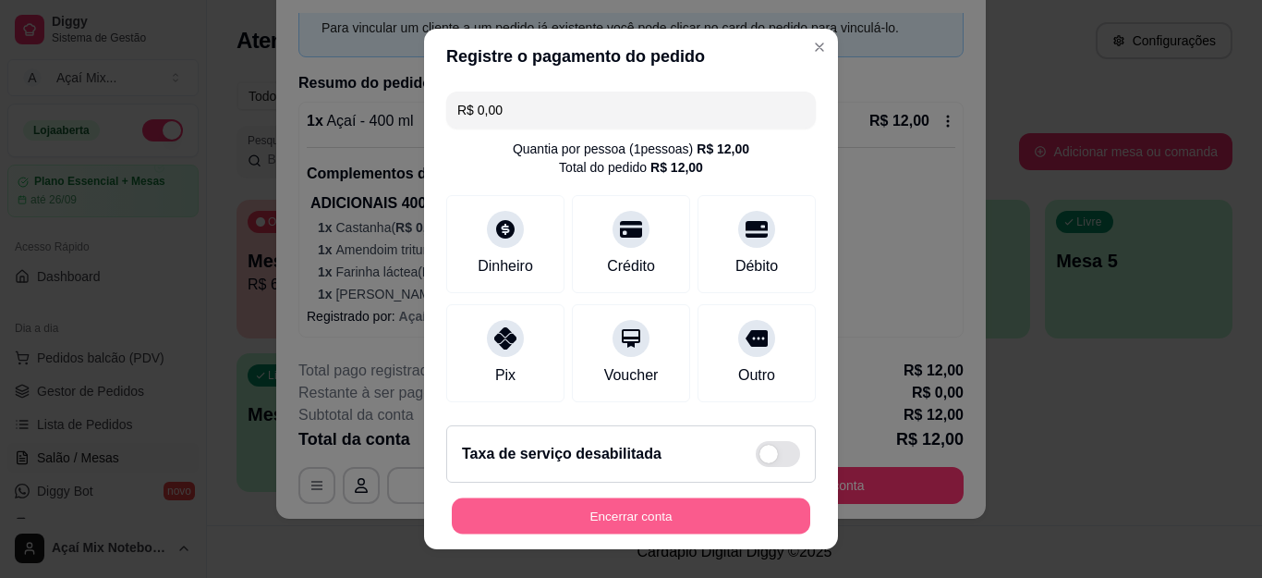
click at [693, 526] on button "Encerrar conta" at bounding box center [631, 515] width 359 height 36
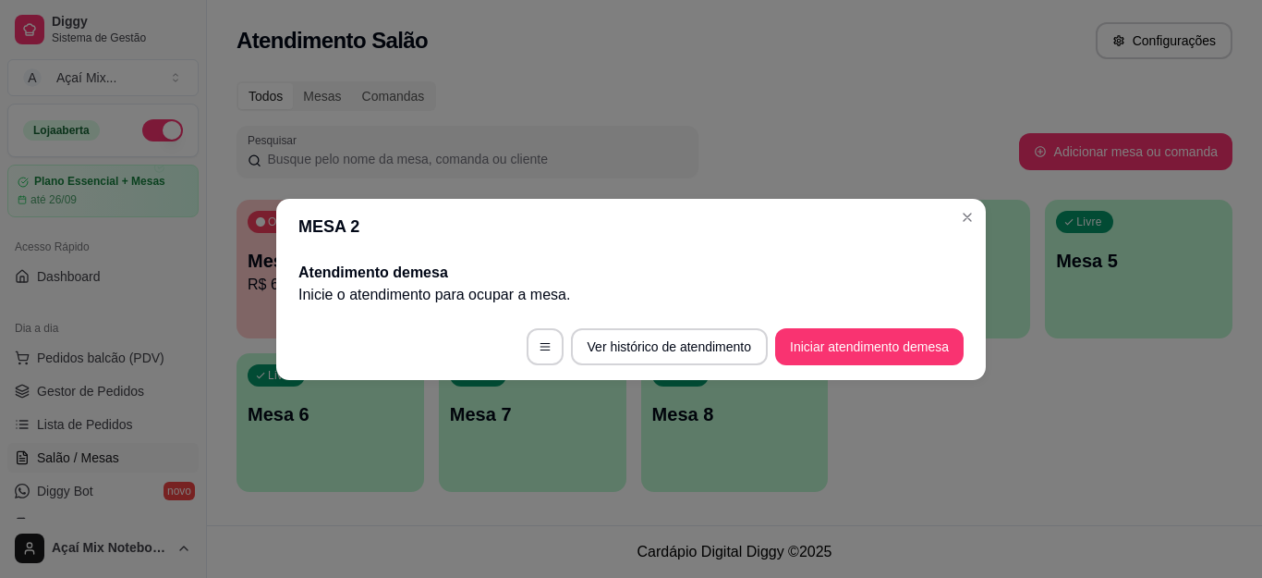
scroll to position [0, 0]
click at [952, 213] on header "MESA 2" at bounding box center [631, 226] width 710 height 55
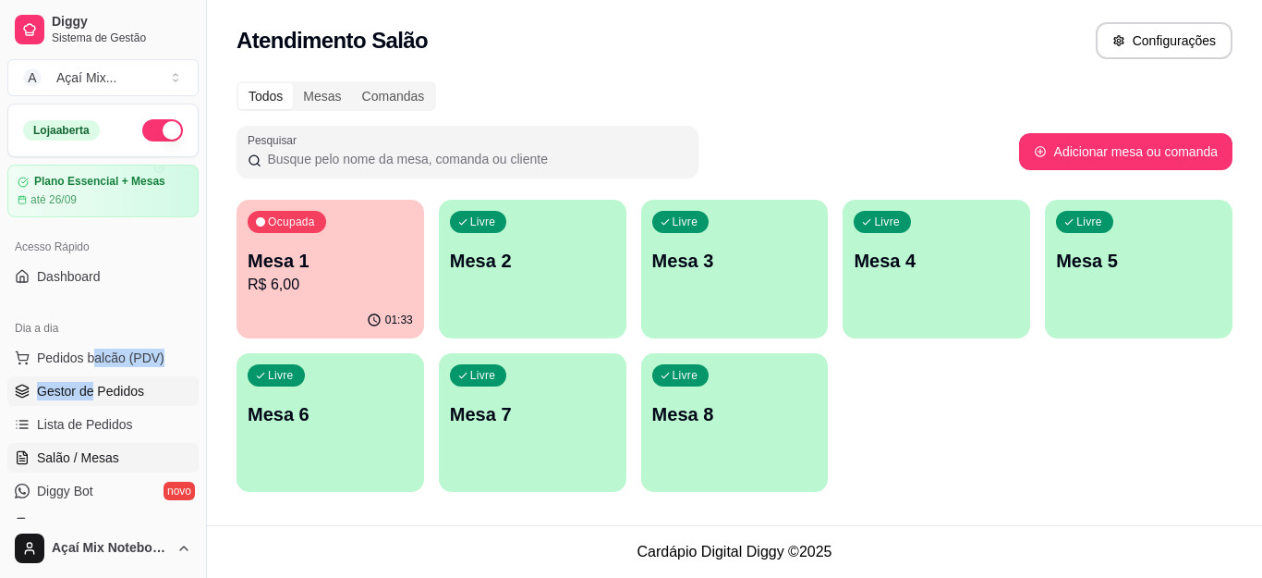
click at [92, 378] on ul "Pedidos balcão (PDV) Gestor de Pedidos Lista de Pedidos Salão / Mesas Diggy Bot…" at bounding box center [102, 441] width 191 height 196
click at [116, 388] on span "Gestor de Pedidos" at bounding box center [90, 391] width 107 height 18
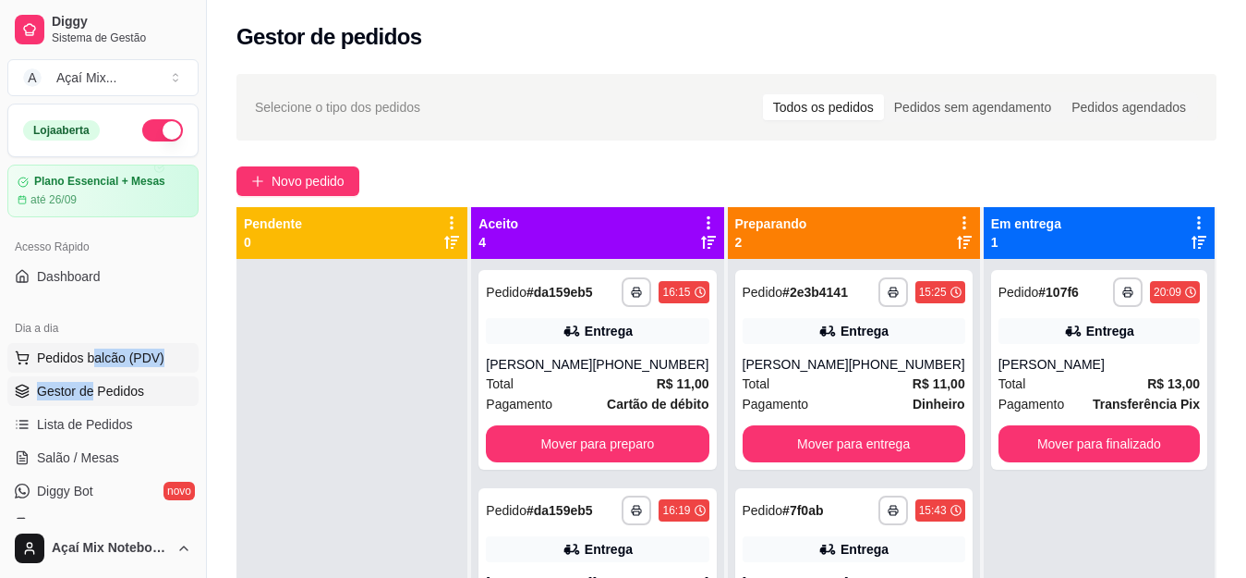
click at [56, 354] on span "Pedidos balcão (PDV)" at bounding box center [101, 357] width 128 height 18
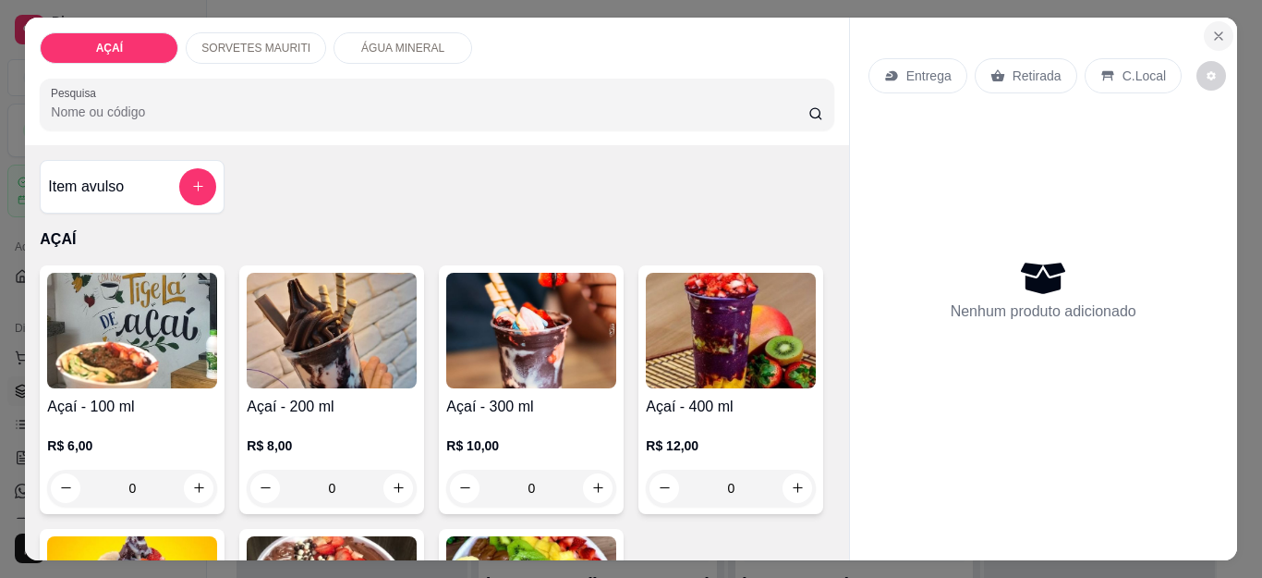
click at [1204, 27] on button "Close" at bounding box center [1219, 36] width 30 height 30
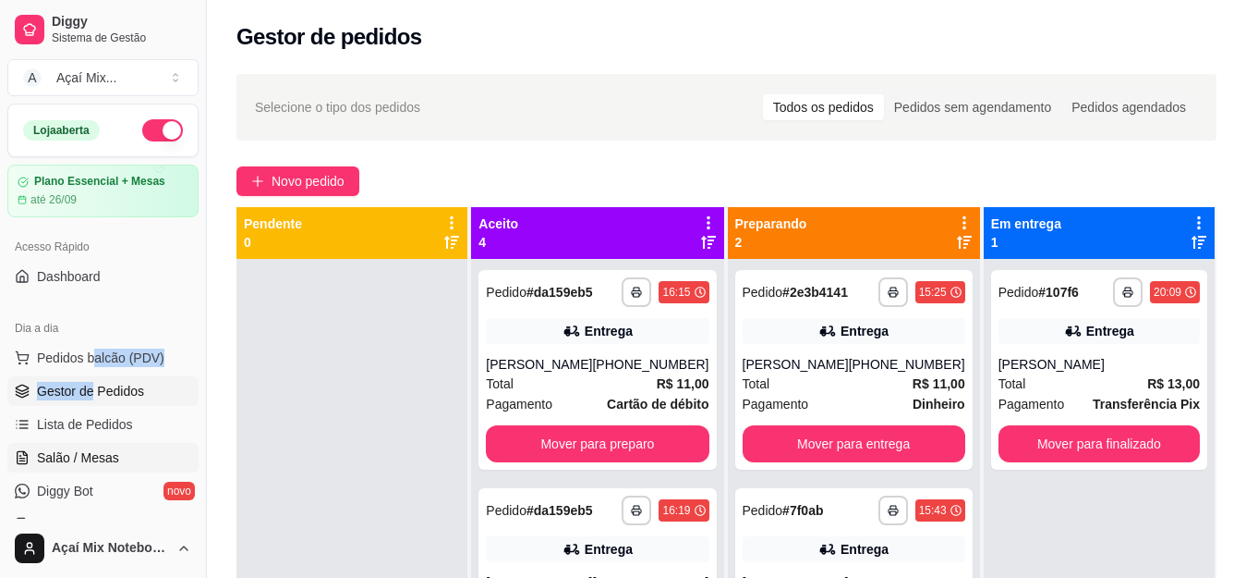
click at [153, 449] on link "Salão / Mesas" at bounding box center [102, 458] width 191 height 30
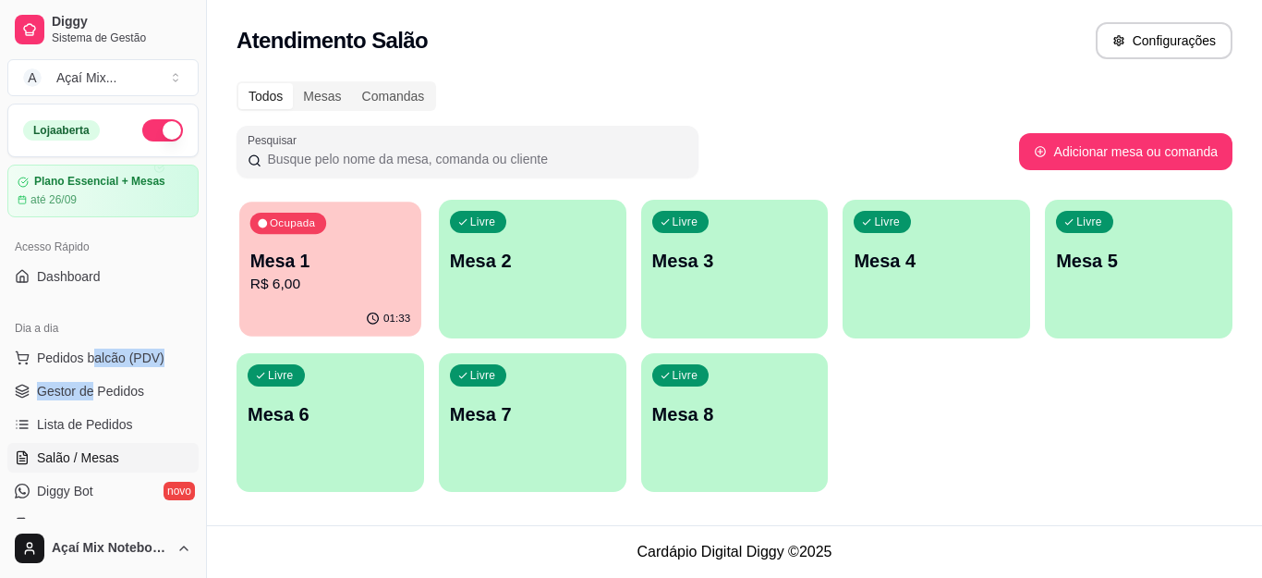
click at [352, 260] on p "Mesa 1" at bounding box center [330, 261] width 160 height 25
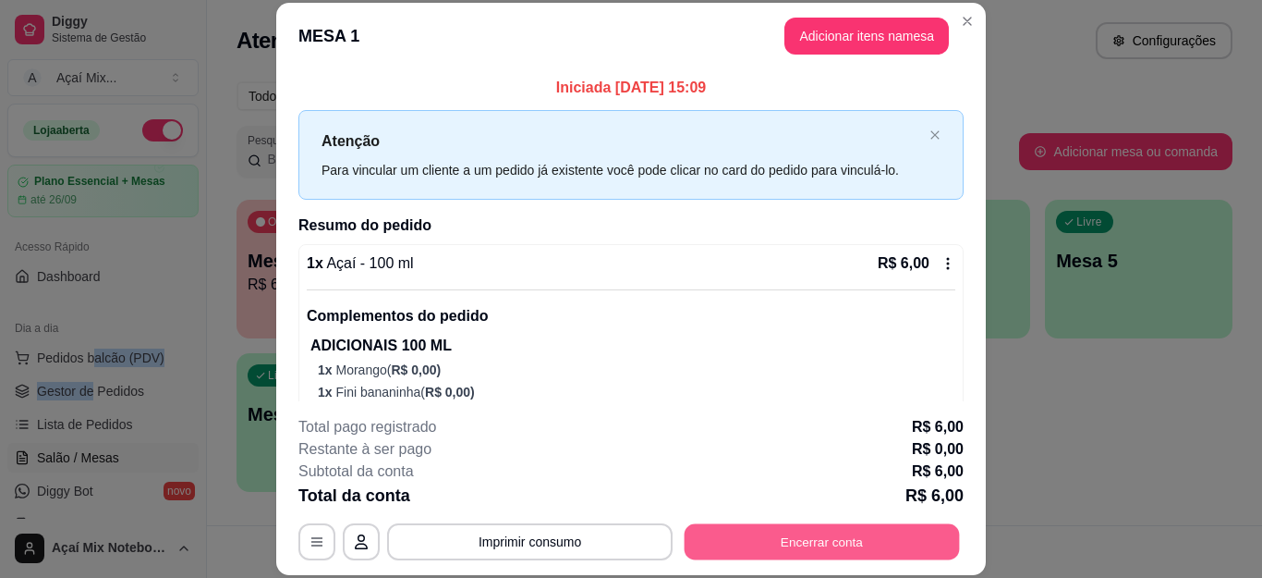
click at [874, 542] on button "Encerrar conta" at bounding box center [822, 541] width 275 height 36
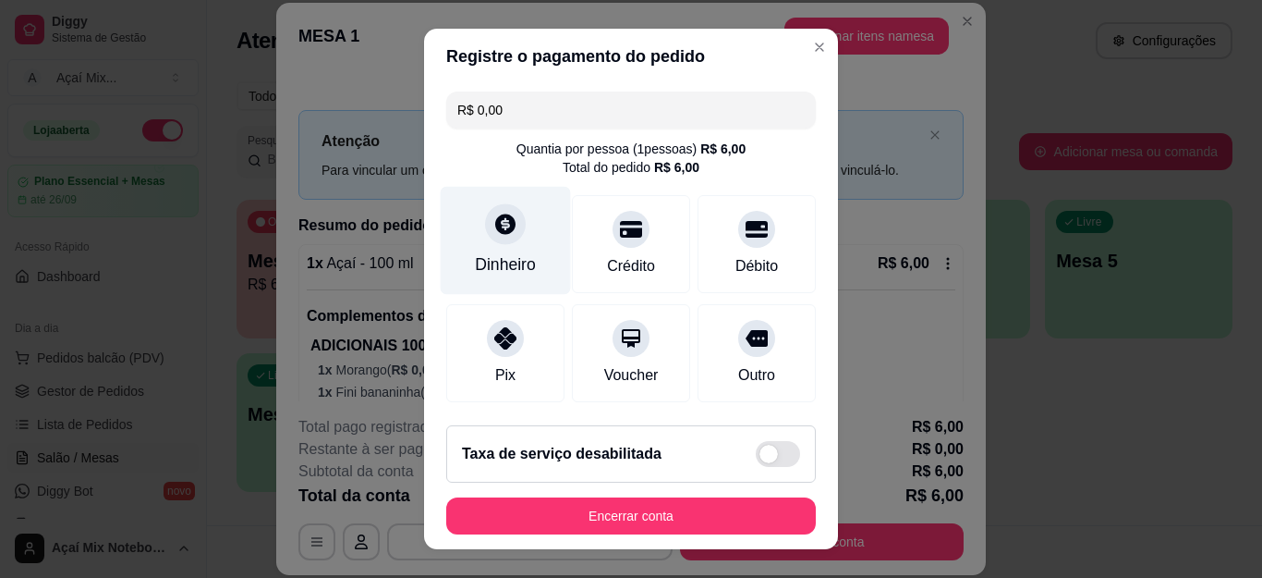
click at [510, 227] on div at bounding box center [505, 224] width 41 height 41
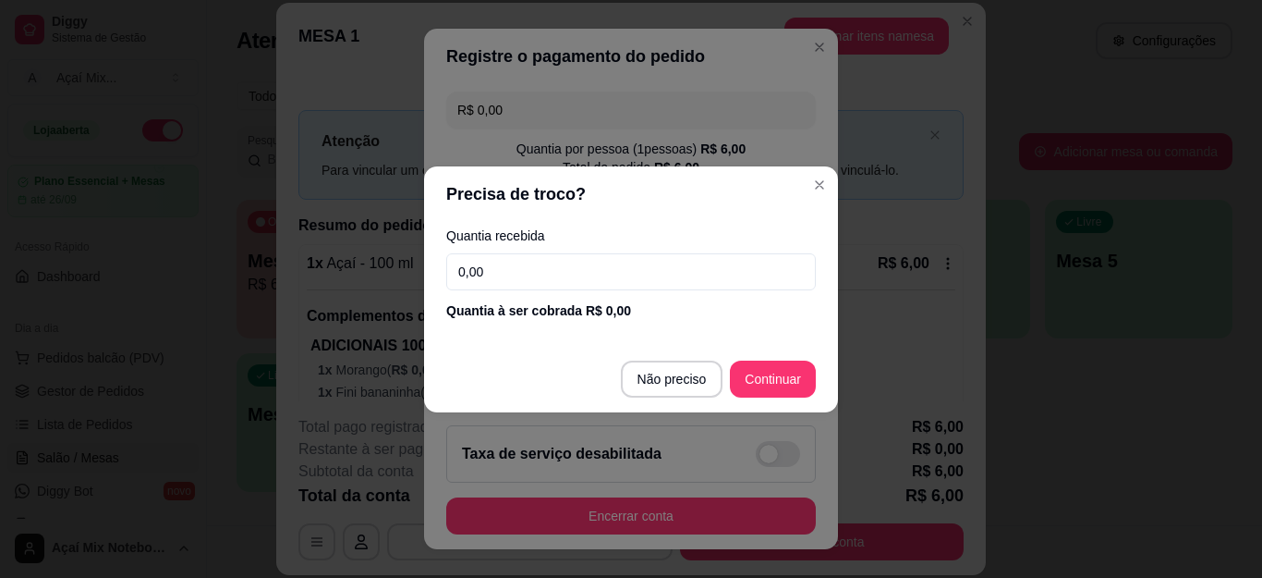
click at [546, 269] on input "0,00" at bounding box center [631, 271] width 370 height 37
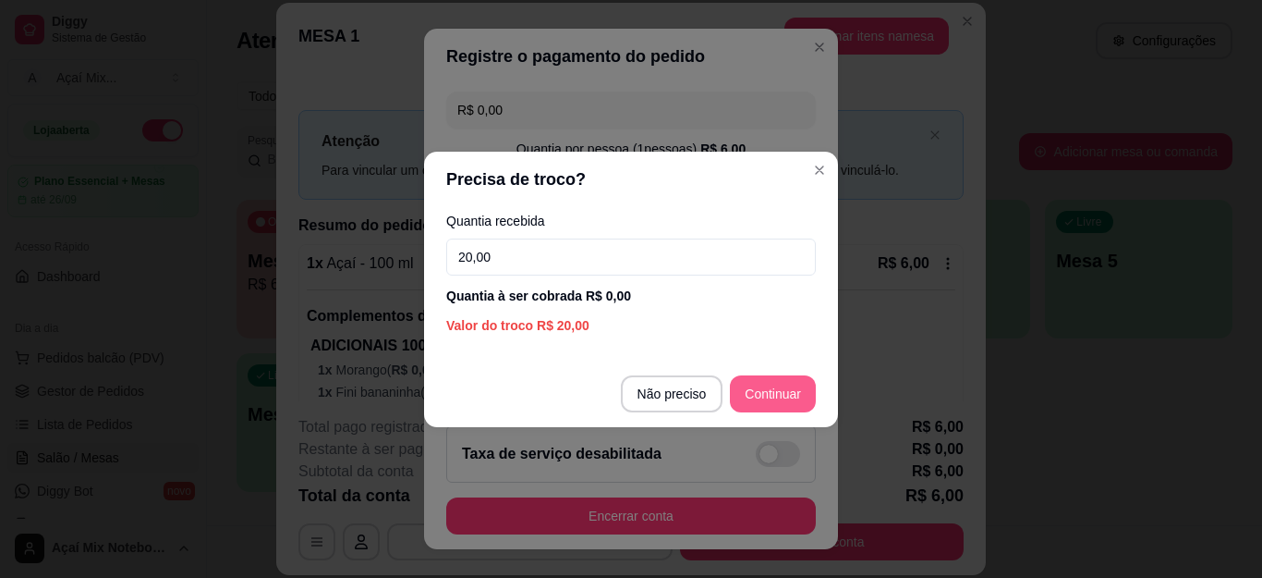
type input "20,00"
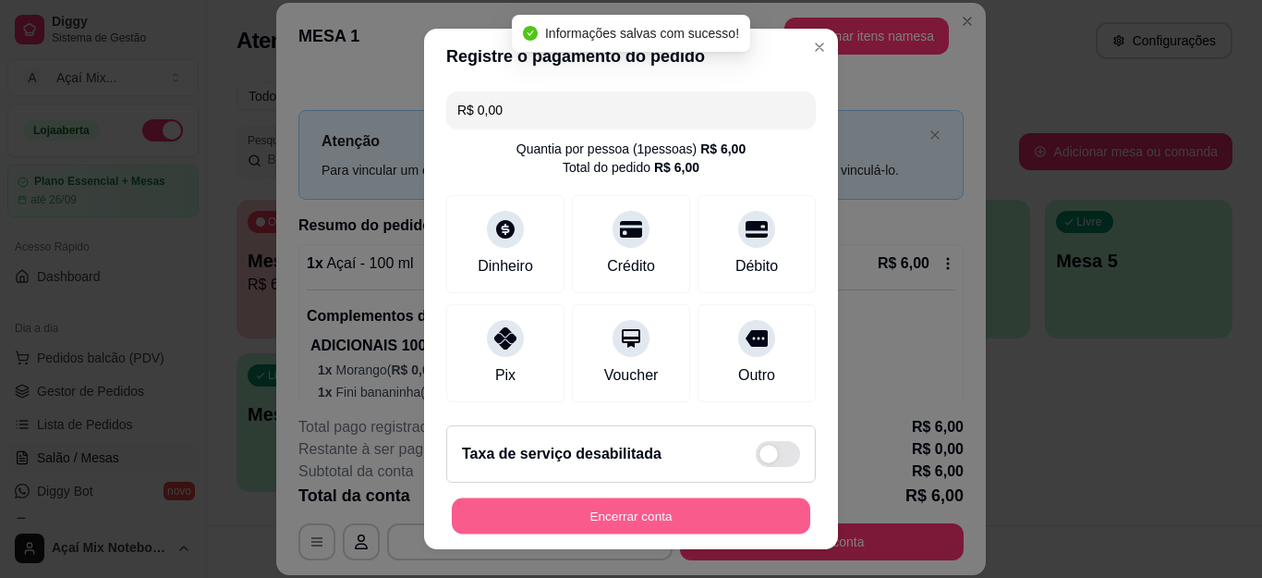
click at [729, 505] on button "Encerrar conta" at bounding box center [631, 515] width 359 height 36
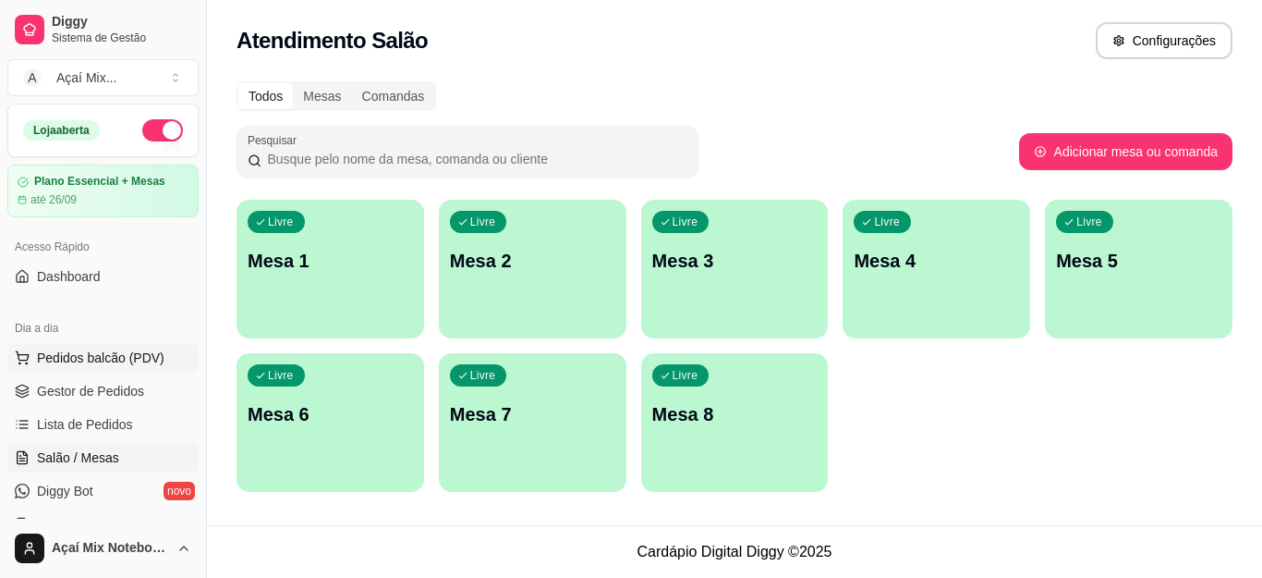
click at [106, 363] on span "Pedidos balcão (PDV)" at bounding box center [101, 357] width 128 height 18
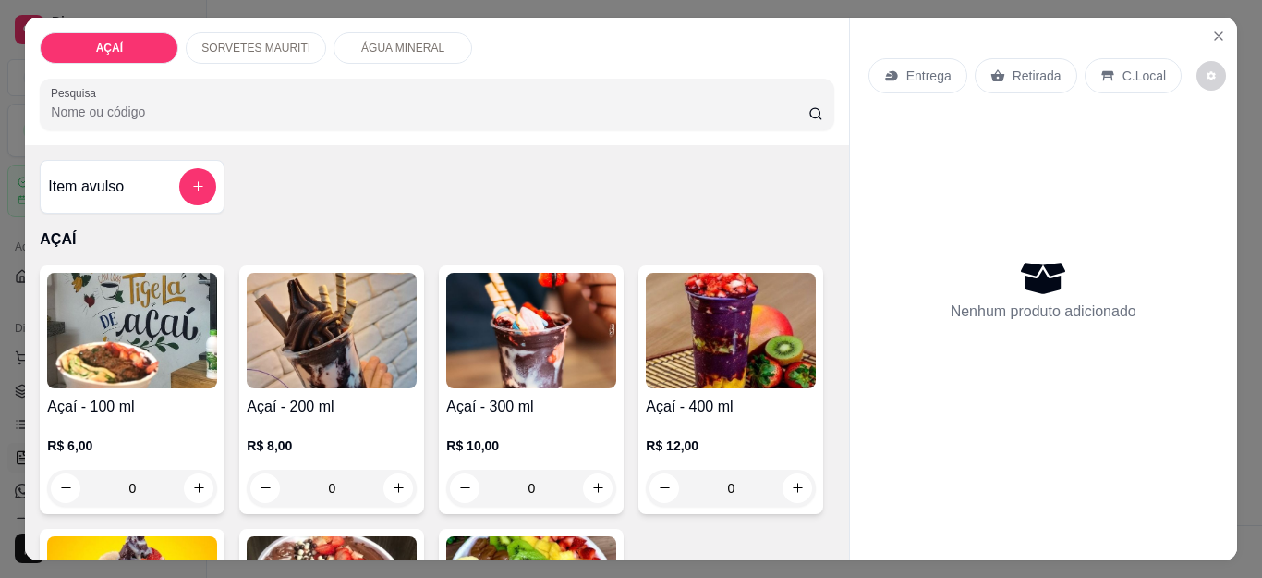
click at [583, 318] on img at bounding box center [531, 331] width 170 height 116
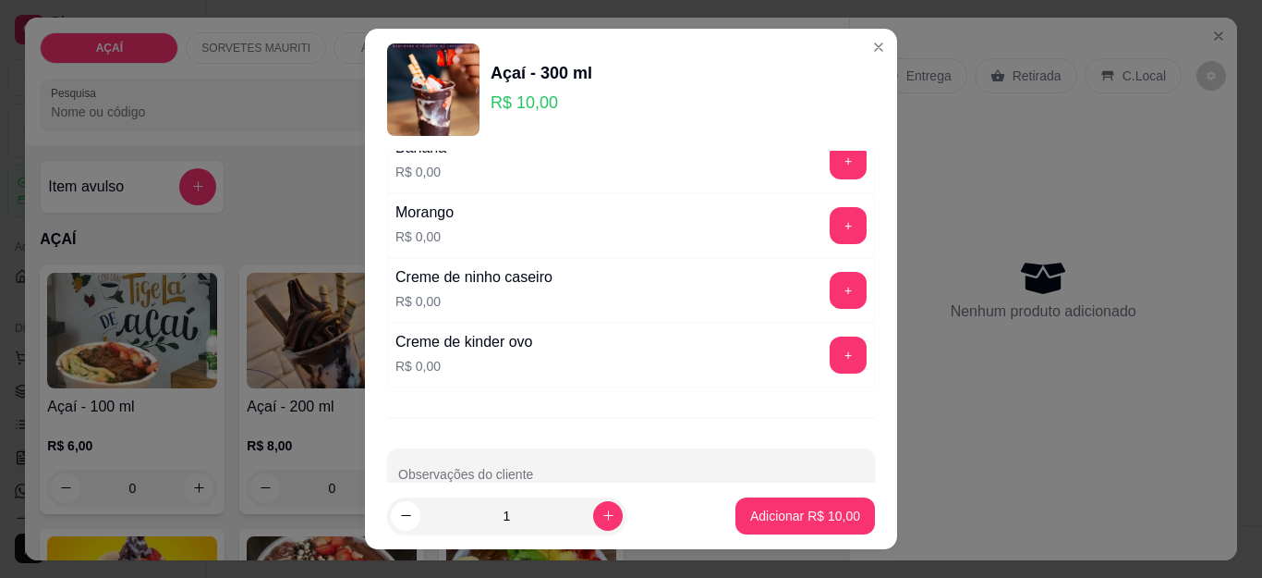
scroll to position [2462, 0]
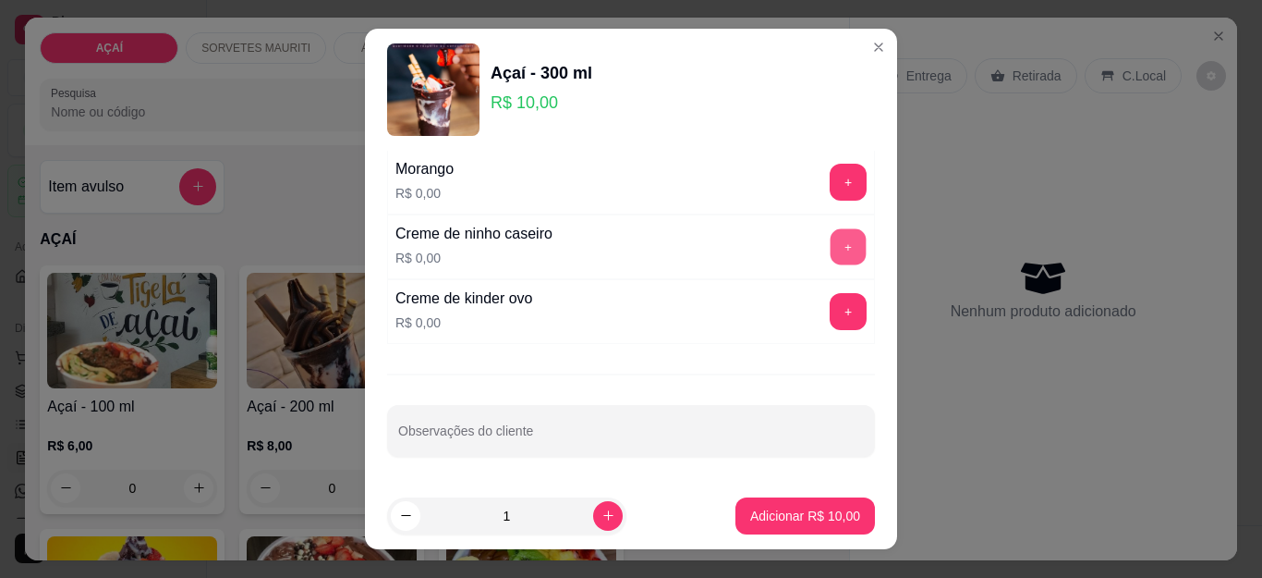
click at [831, 237] on button "+" at bounding box center [849, 247] width 36 height 36
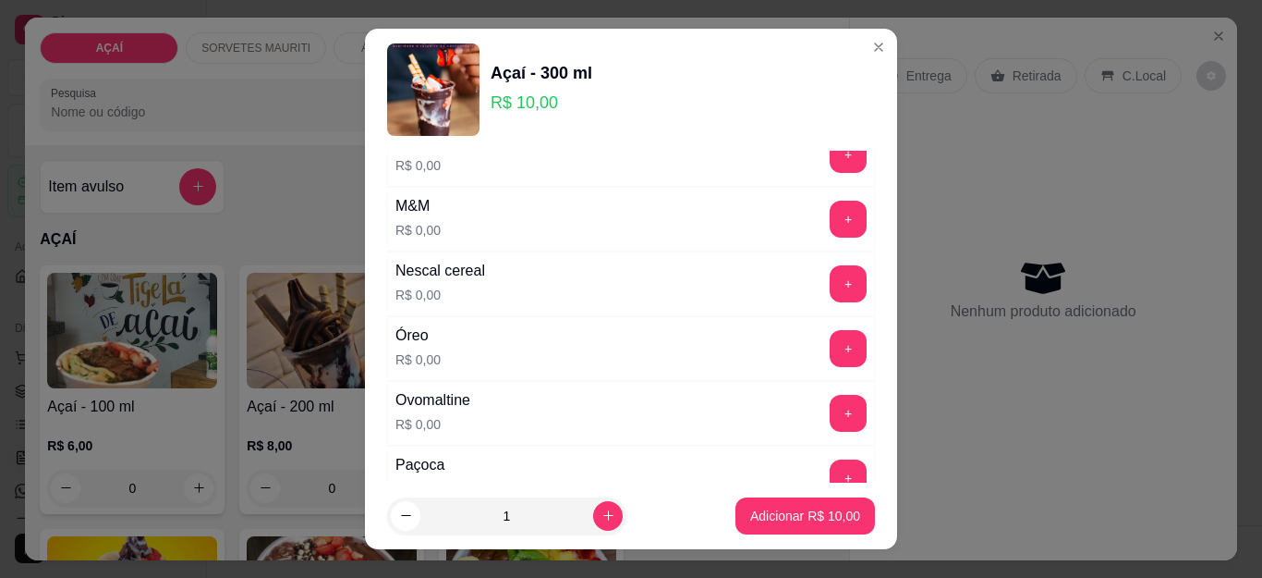
scroll to position [1816, 0]
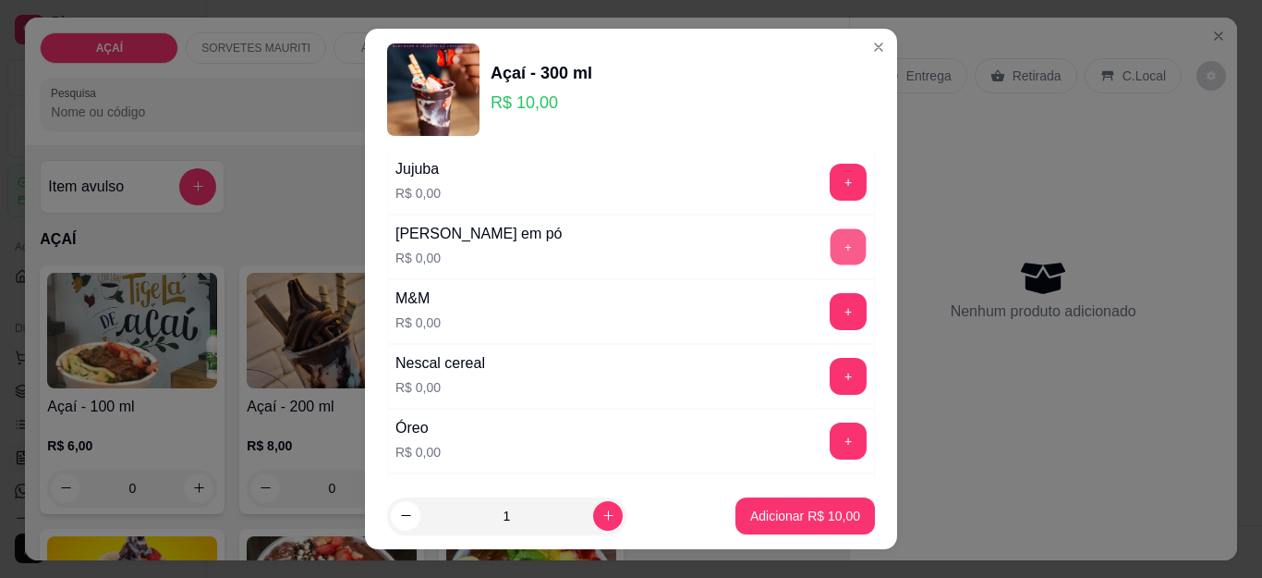
click at [831, 257] on button "+" at bounding box center [849, 247] width 36 height 36
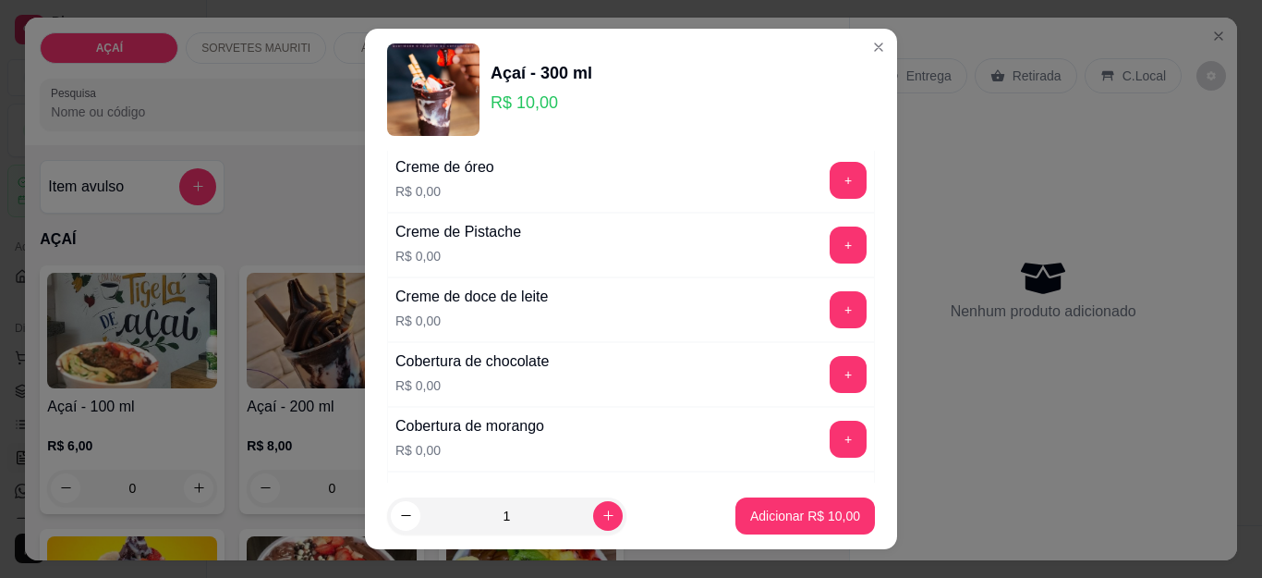
scroll to position [707, 0]
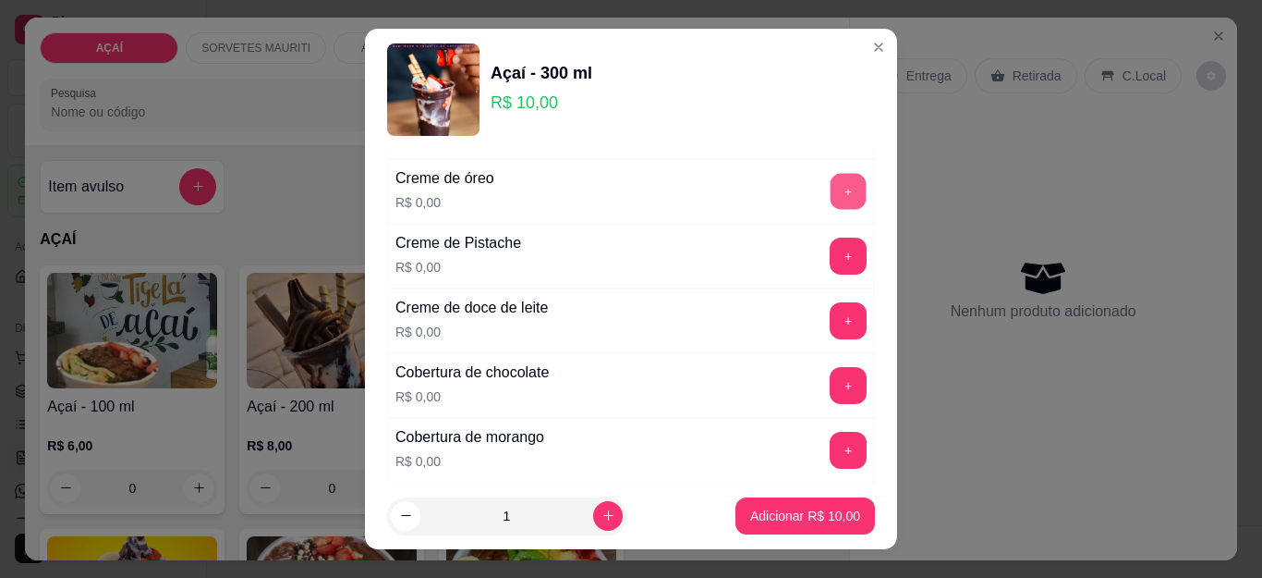
click at [831, 178] on button "+" at bounding box center [849, 192] width 36 height 36
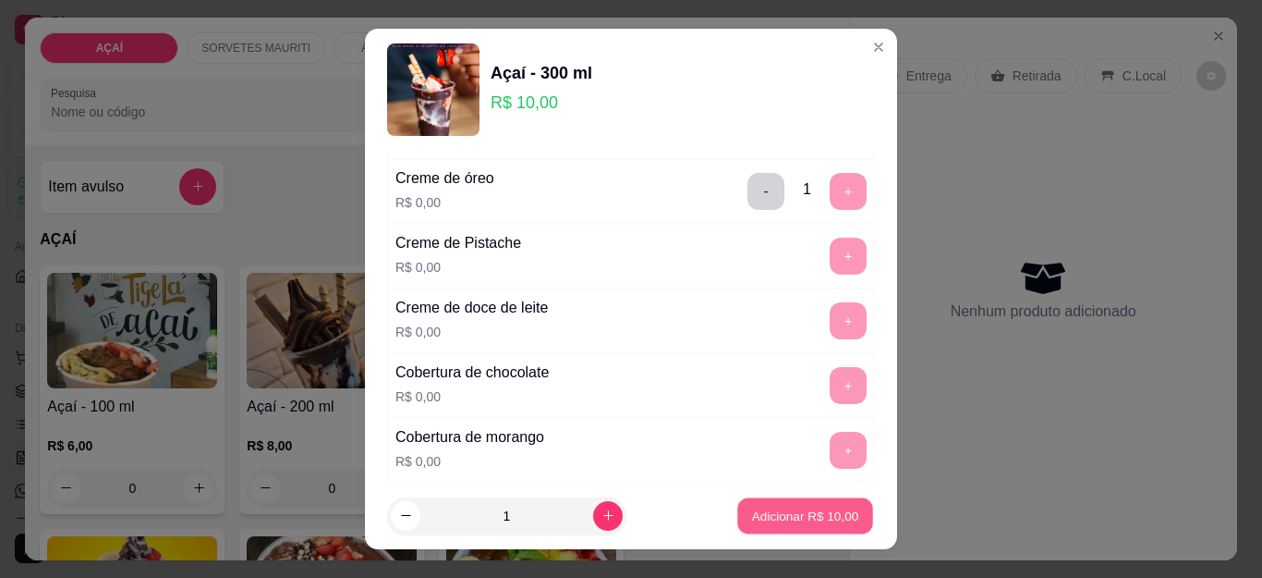
click at [752, 517] on p "Adicionar R$ 10,00" at bounding box center [805, 515] width 107 height 18
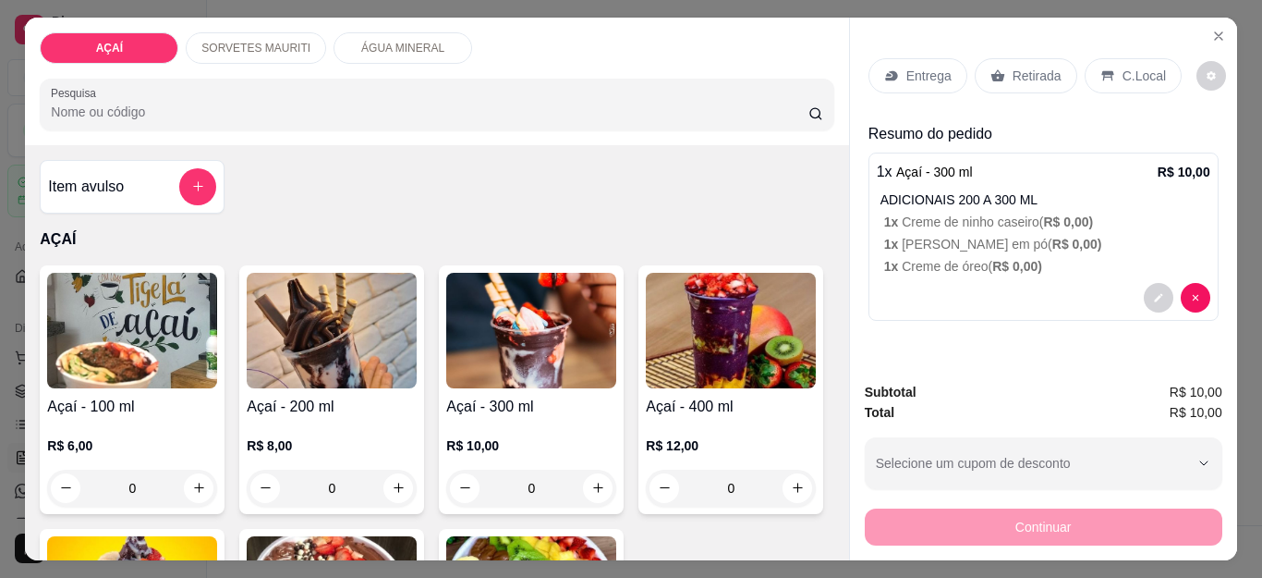
click at [557, 436] on p "R$ 10,00" at bounding box center [531, 445] width 170 height 18
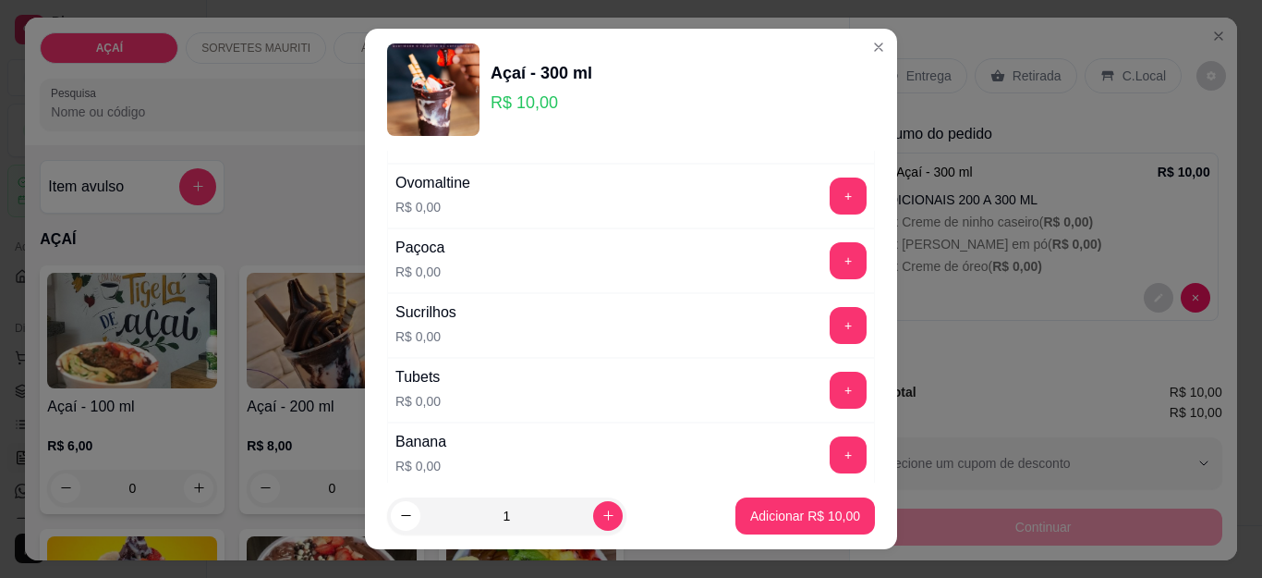
scroll to position [2462, 0]
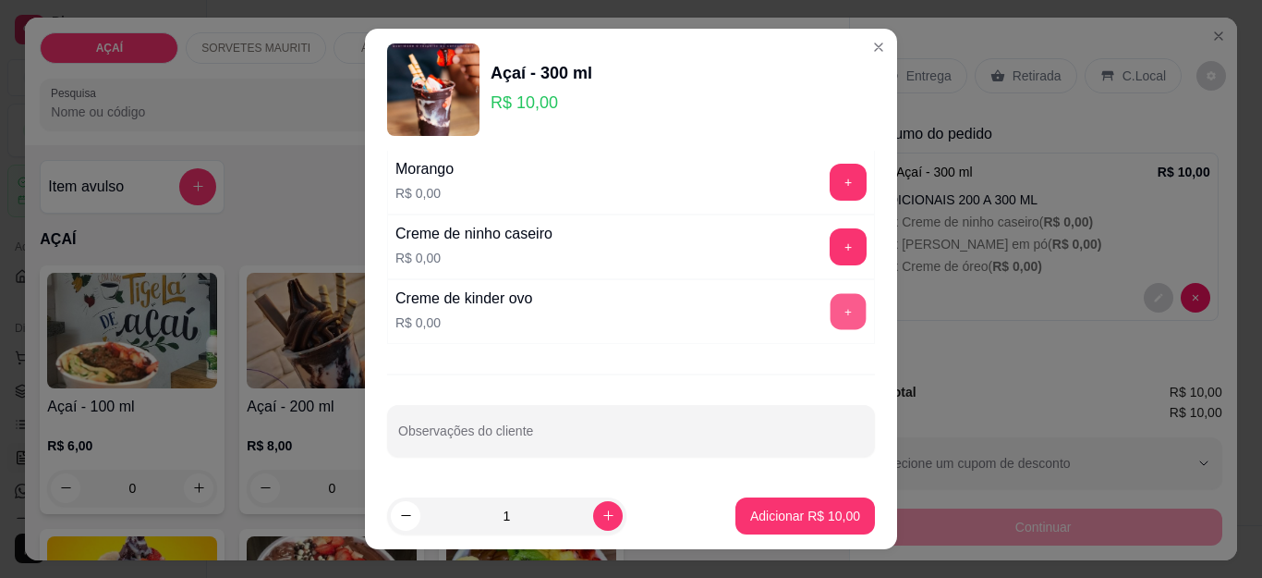
click at [831, 308] on button "+" at bounding box center [849, 312] width 36 height 36
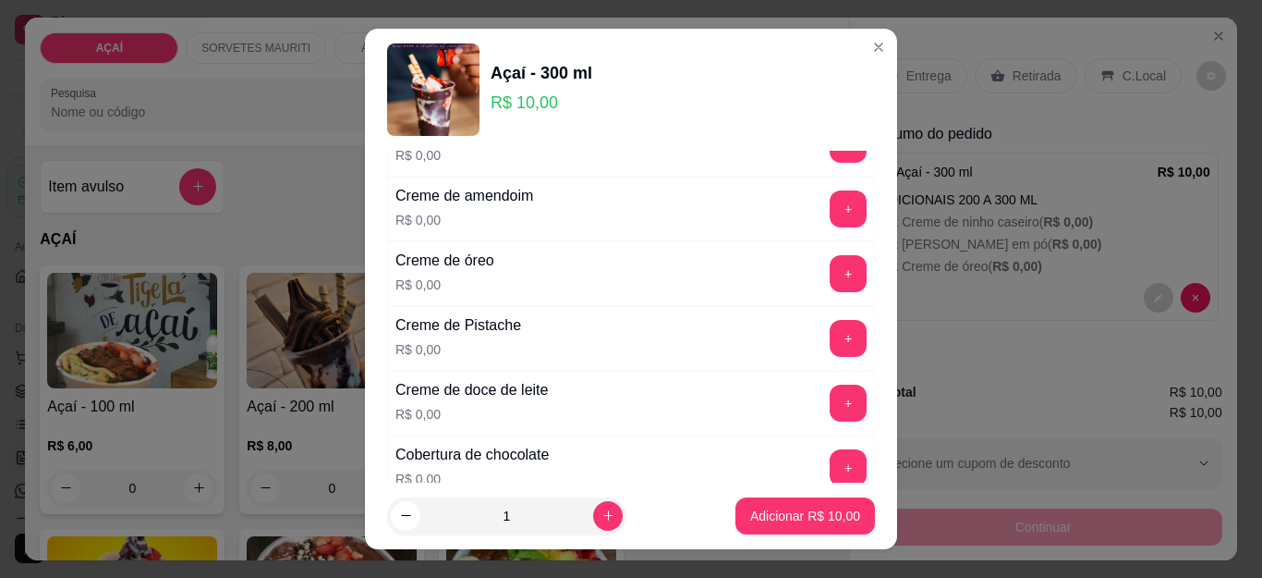
scroll to position [614, 0]
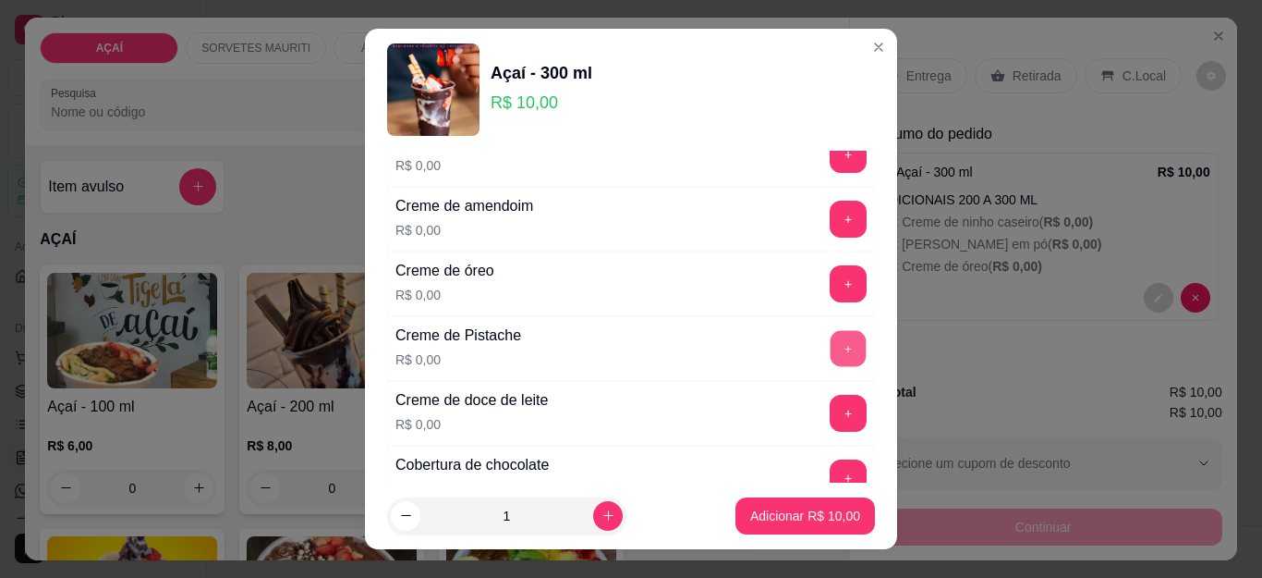
click at [831, 352] on button "+" at bounding box center [849, 349] width 36 height 36
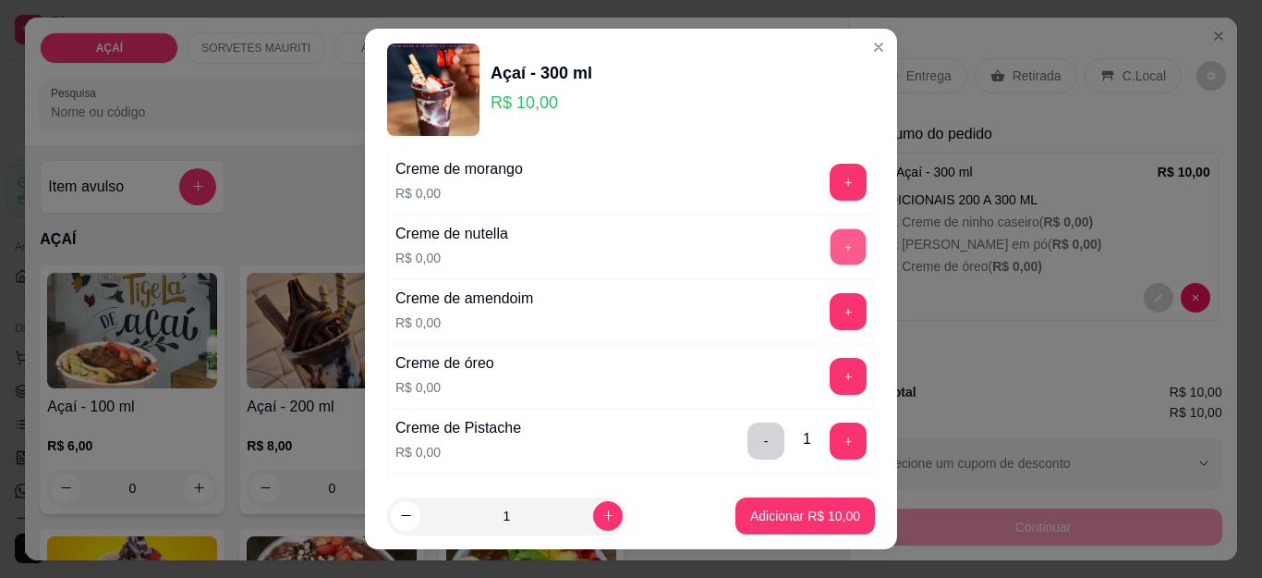
click at [831, 242] on button "+" at bounding box center [849, 247] width 36 height 36
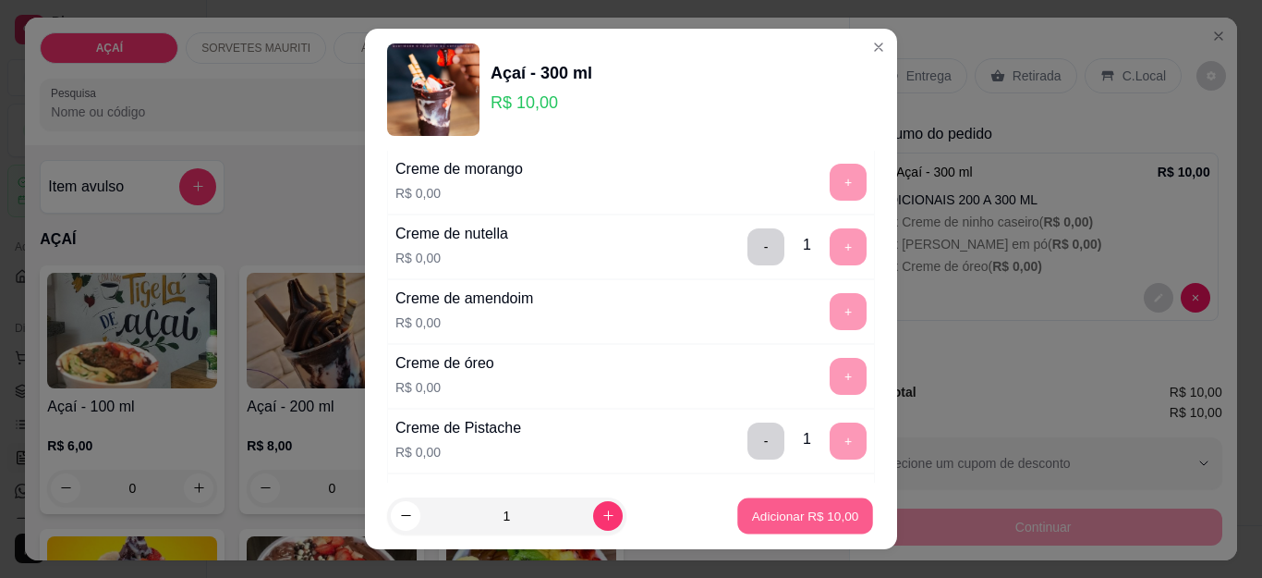
click at [803, 514] on p "Adicionar R$ 10,00" at bounding box center [805, 515] width 107 height 18
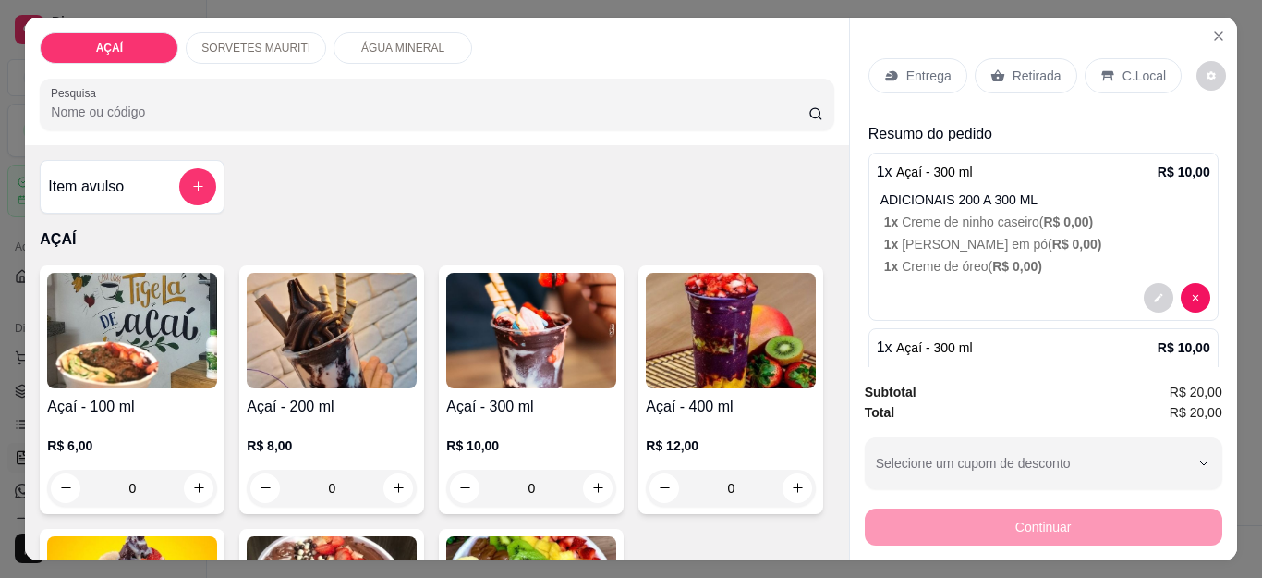
click at [907, 67] on p "Entrega" at bounding box center [928, 76] width 45 height 18
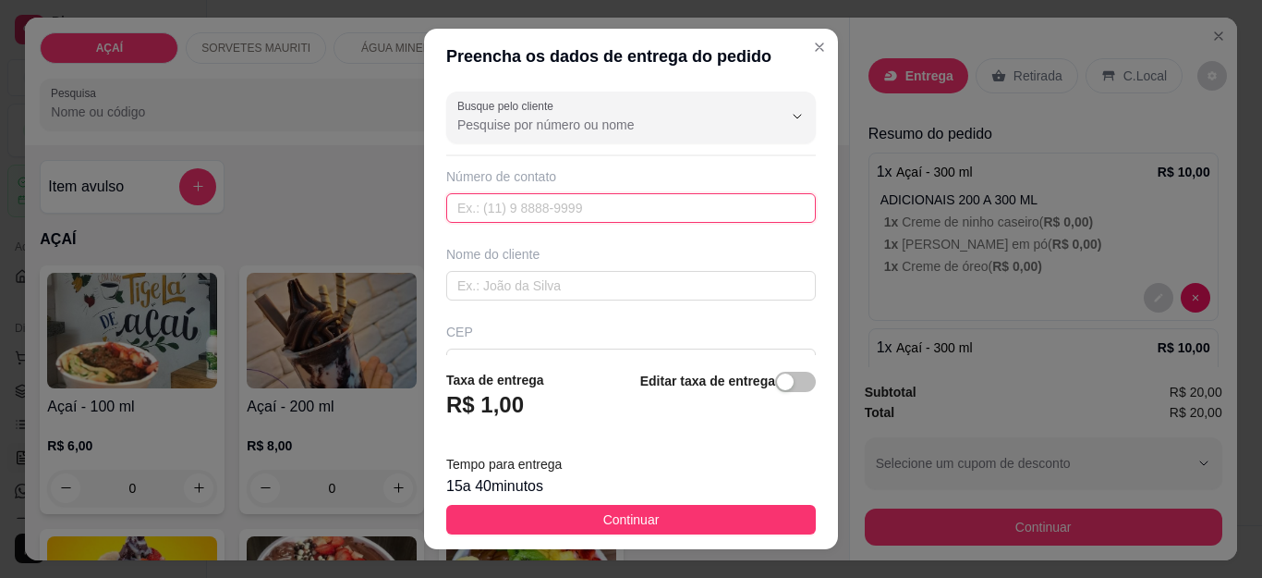
click at [657, 208] on input "text" at bounding box center [631, 208] width 370 height 30
drag, startPoint x: 624, startPoint y: 159, endPoint x: 622, endPoint y: 117, distance: 41.6
click at [626, 140] on div "Busque pelo cliente Número de contato Nome do cliente CEP Rua/[GEOGRAPHIC_DATA]" at bounding box center [631, 219] width 414 height 271
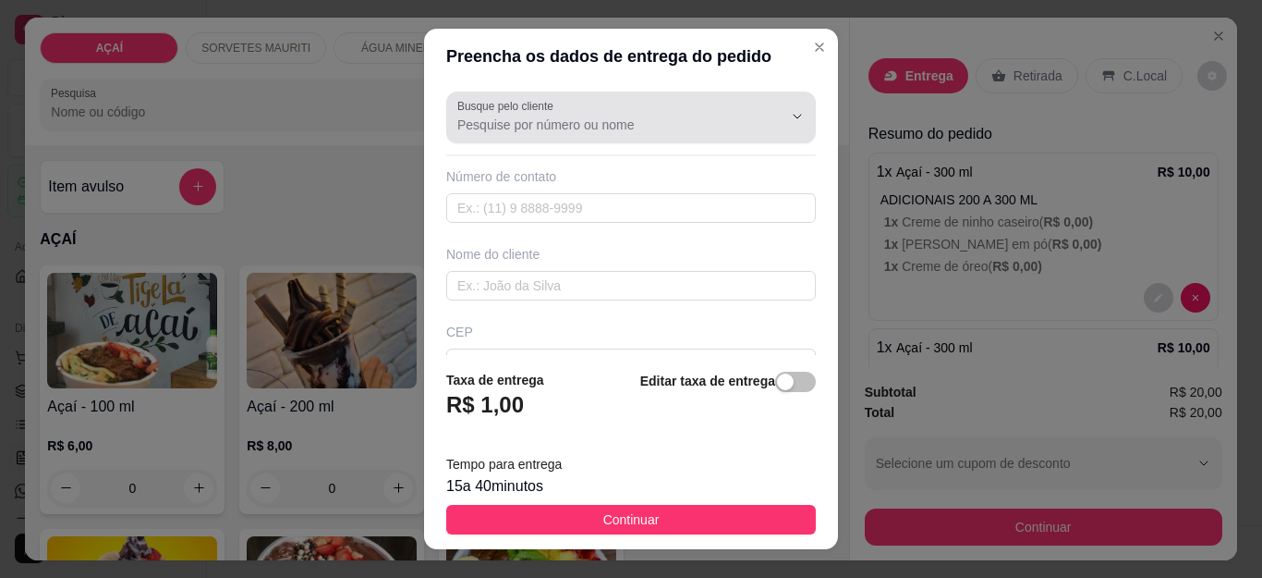
click at [624, 115] on div at bounding box center [630, 117] width 347 height 37
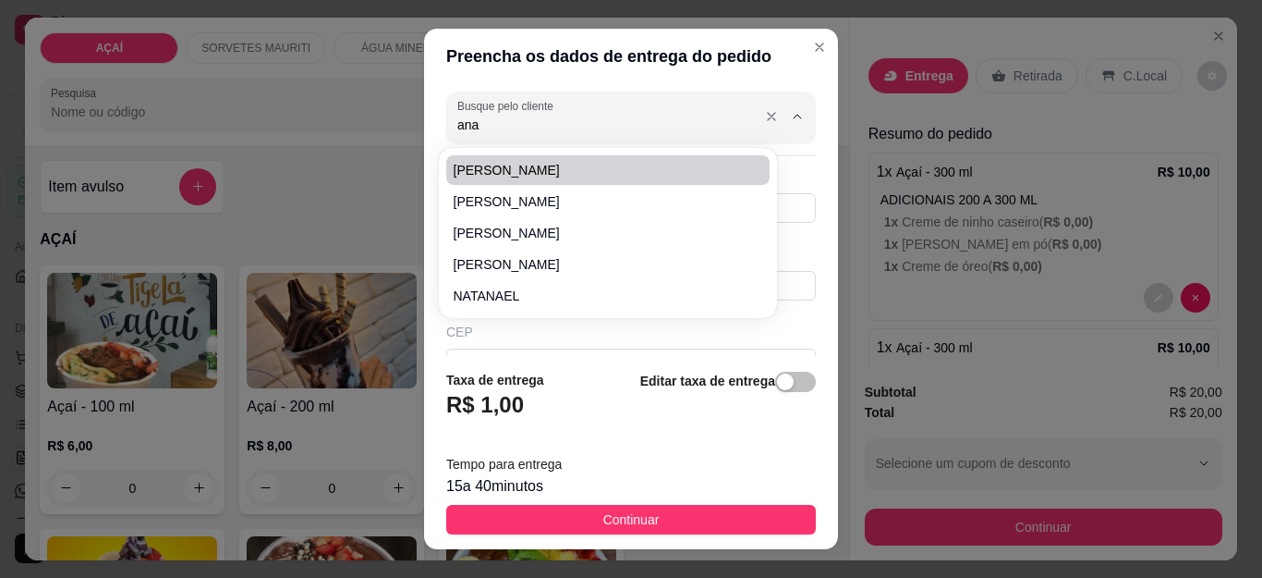
type input "ana"
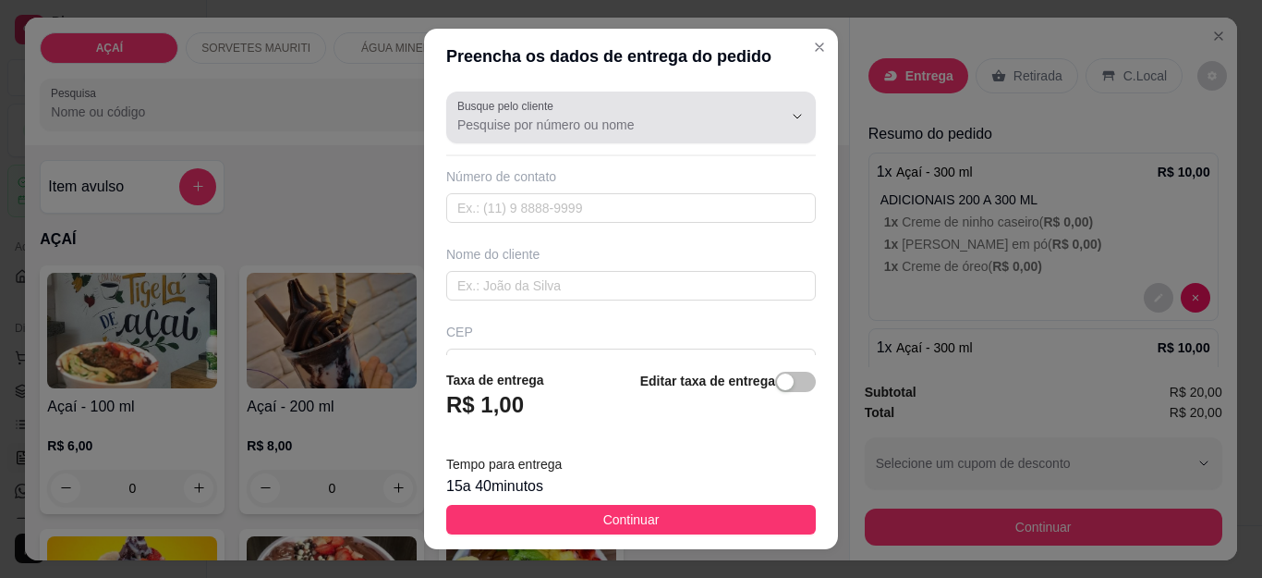
click at [446, 123] on div "Busque pelo cliente" at bounding box center [631, 117] width 370 height 52
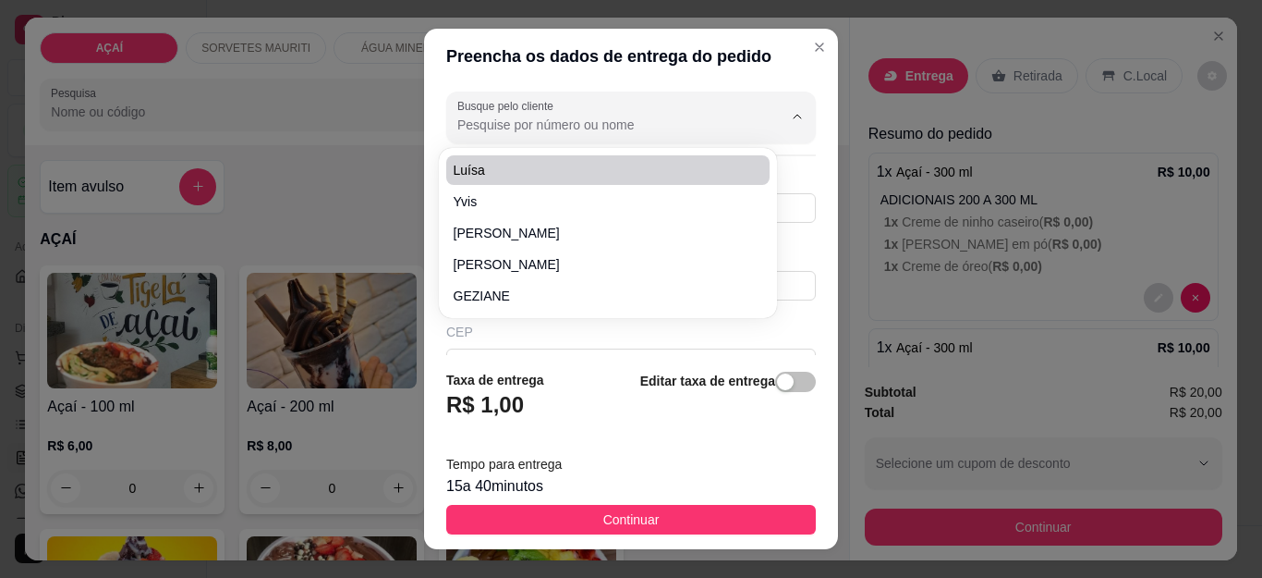
click at [474, 123] on input "Busque pelo cliente" at bounding box center [605, 125] width 296 height 18
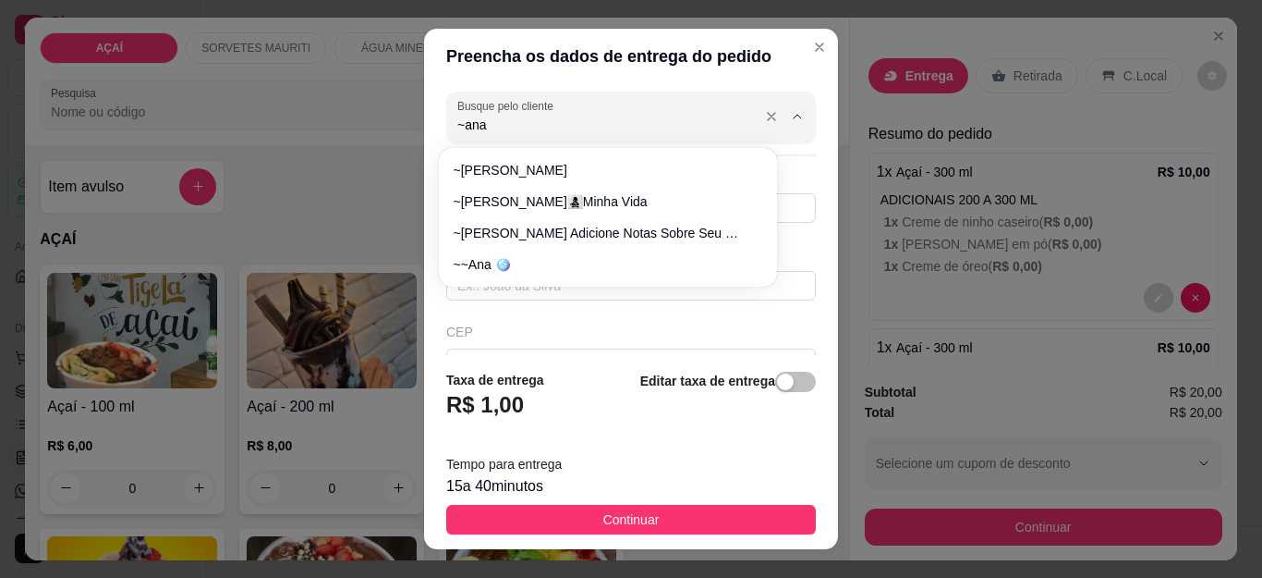
scroll to position [185, 0]
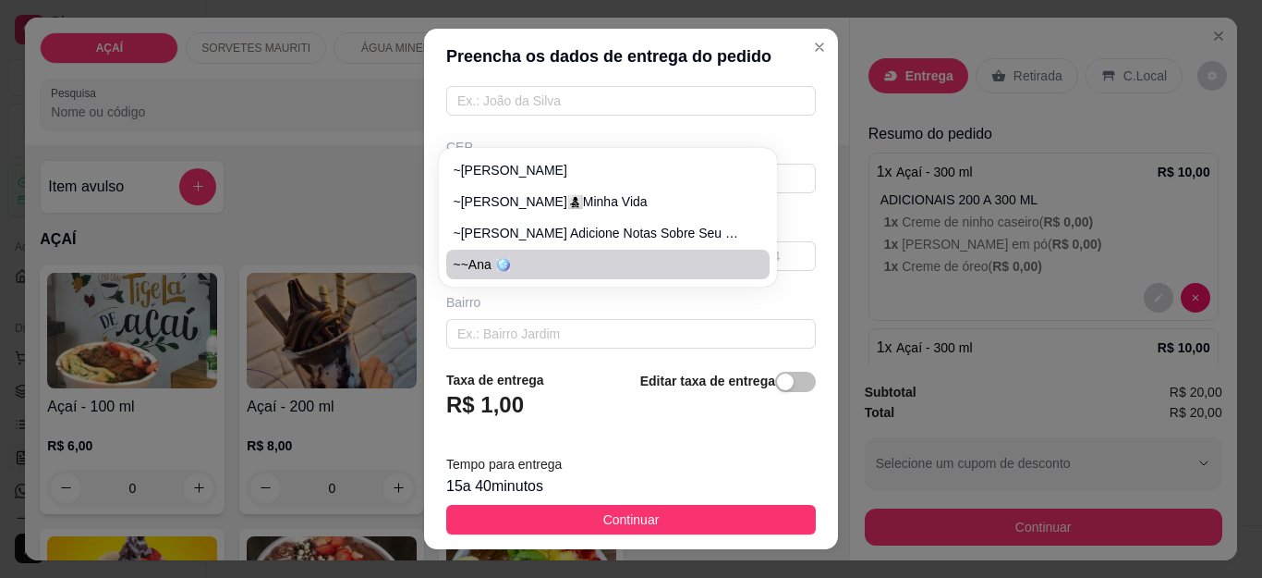
click at [517, 253] on li "~~Ana 🪩" at bounding box center [607, 264] width 323 height 30
type input "~~Ana 🪩"
type input "558282219464"
type input "~~Ana 🪩"
type input "575200000"
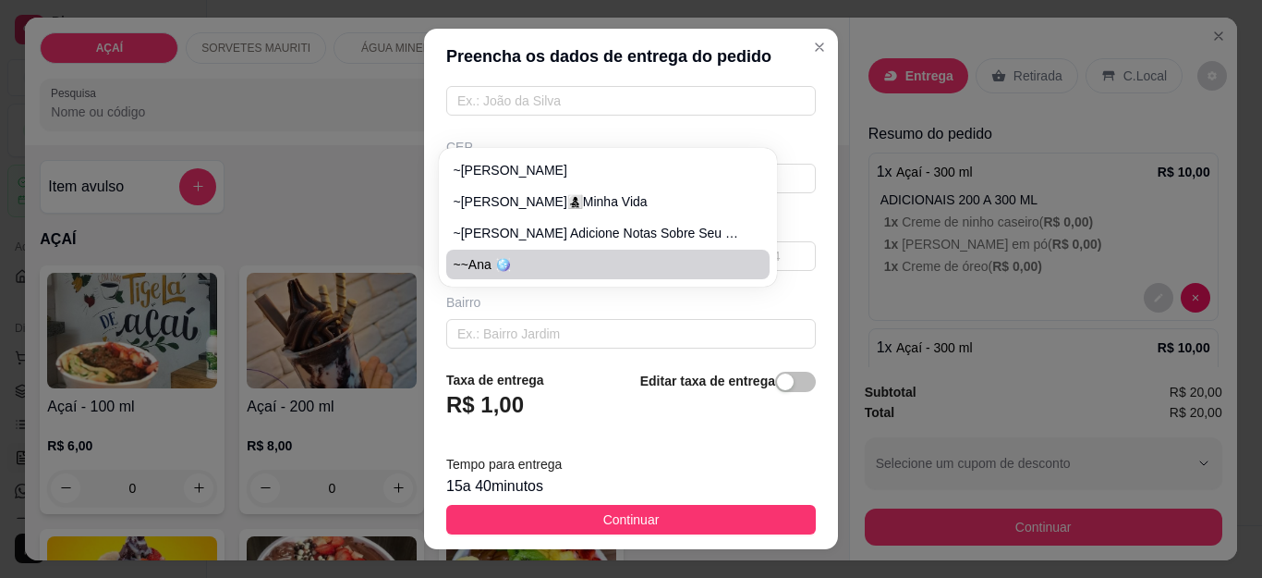
type input "Maravilha"
type input "[STREET_ADDRESS][PERSON_NAME]."
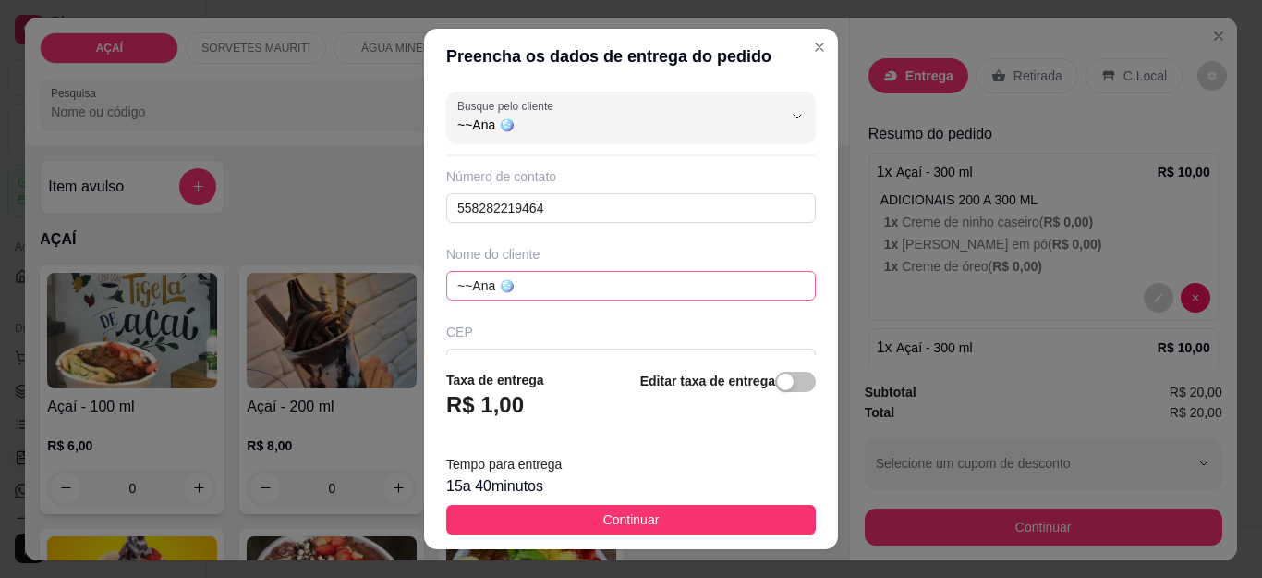
scroll to position [352, 0]
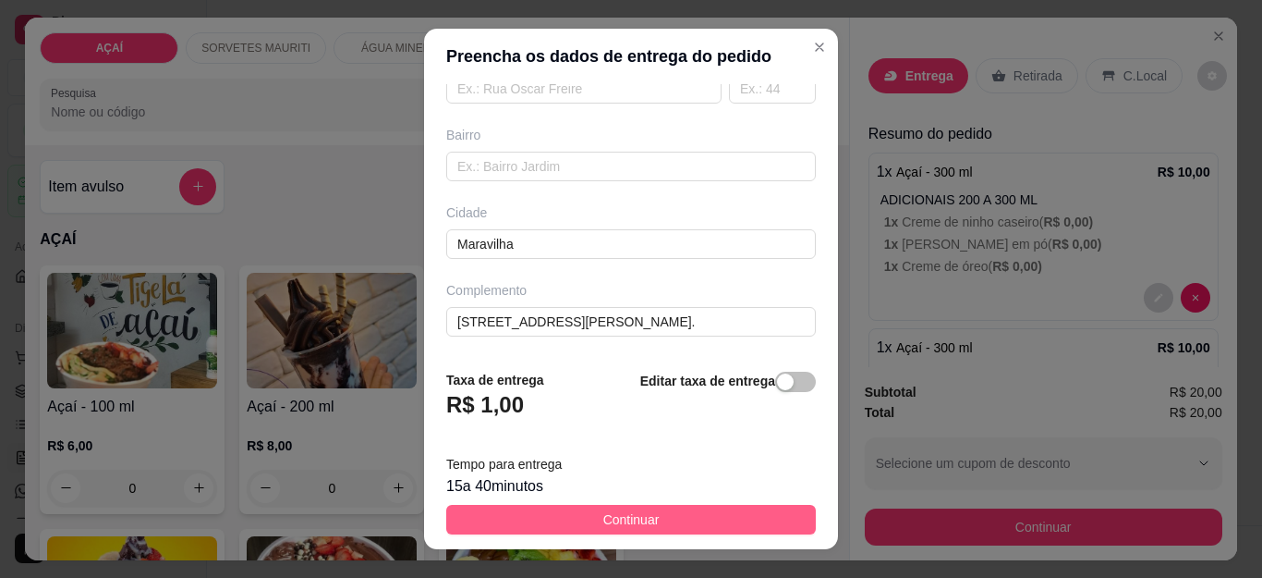
type input "~~Ana 🪩"
click at [714, 515] on button "Continuar" at bounding box center [631, 520] width 370 height 30
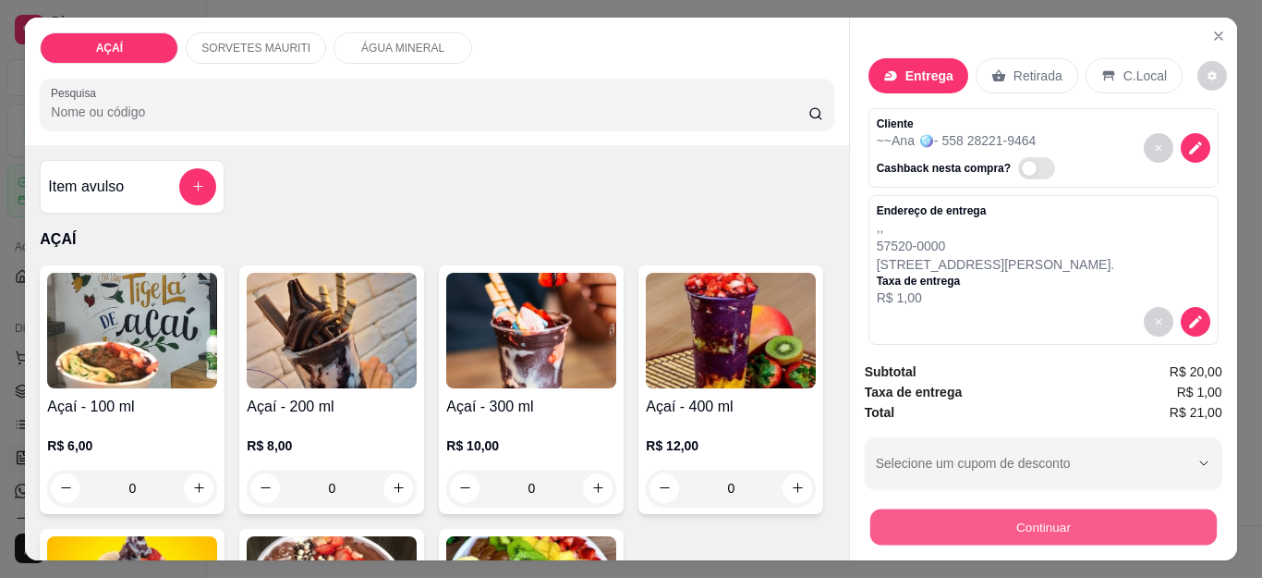
click at [1011, 526] on button "Continuar" at bounding box center [1042, 527] width 347 height 36
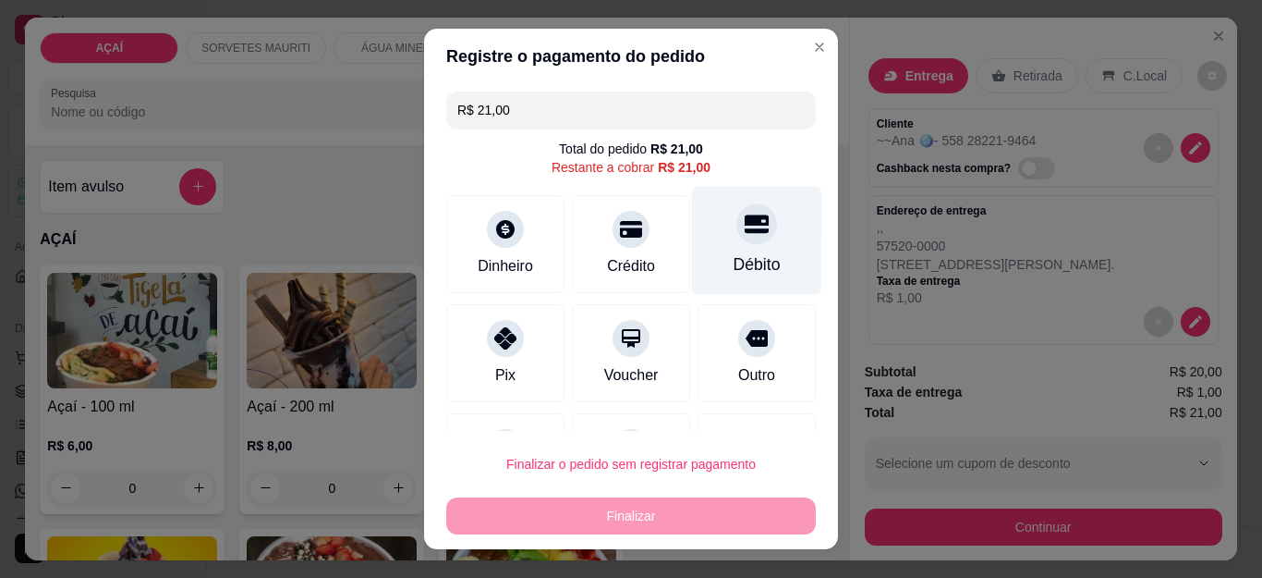
click at [703, 234] on div "Débito" at bounding box center [757, 241] width 130 height 108
type input "R$ 0,00"
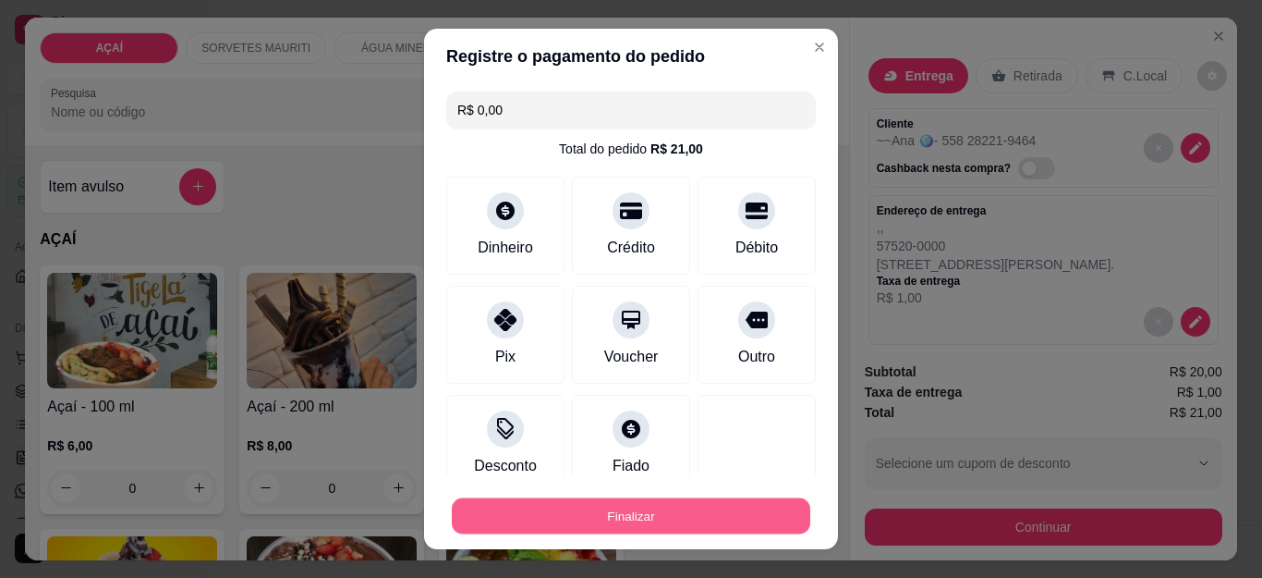
click at [685, 515] on button "Finalizar" at bounding box center [631, 515] width 359 height 36
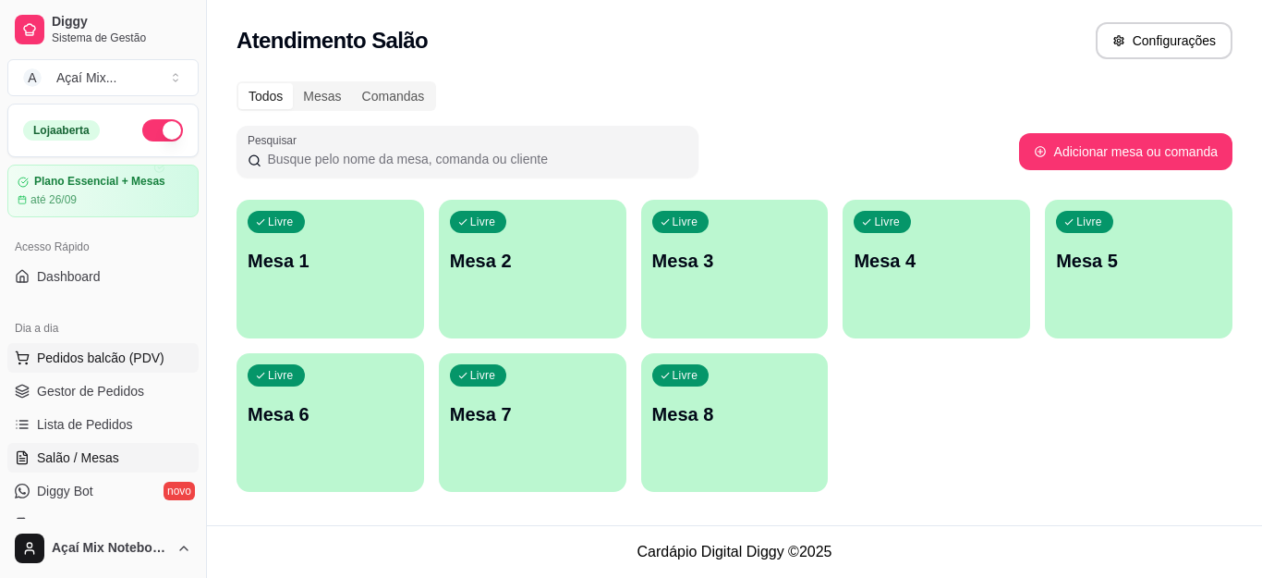
click at [94, 362] on span "Pedidos balcão (PDV)" at bounding box center [101, 357] width 128 height 18
click at [91, 396] on h4 "Açaí - 100 ml" at bounding box center [126, 407] width 173 height 22
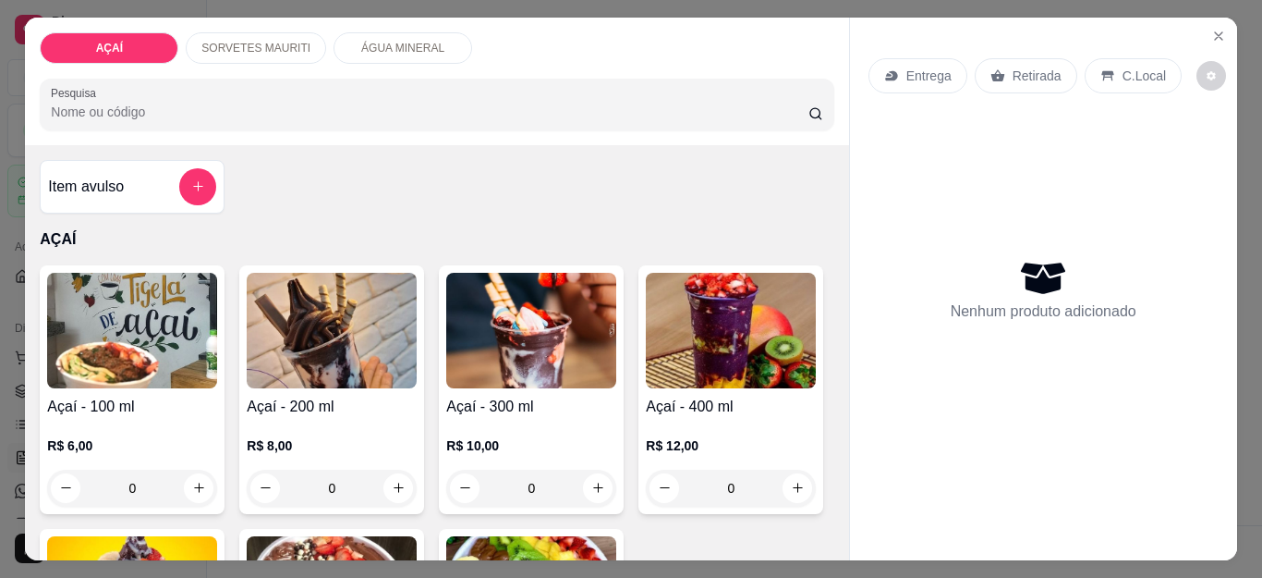
click at [590, 335] on img at bounding box center [531, 331] width 170 height 116
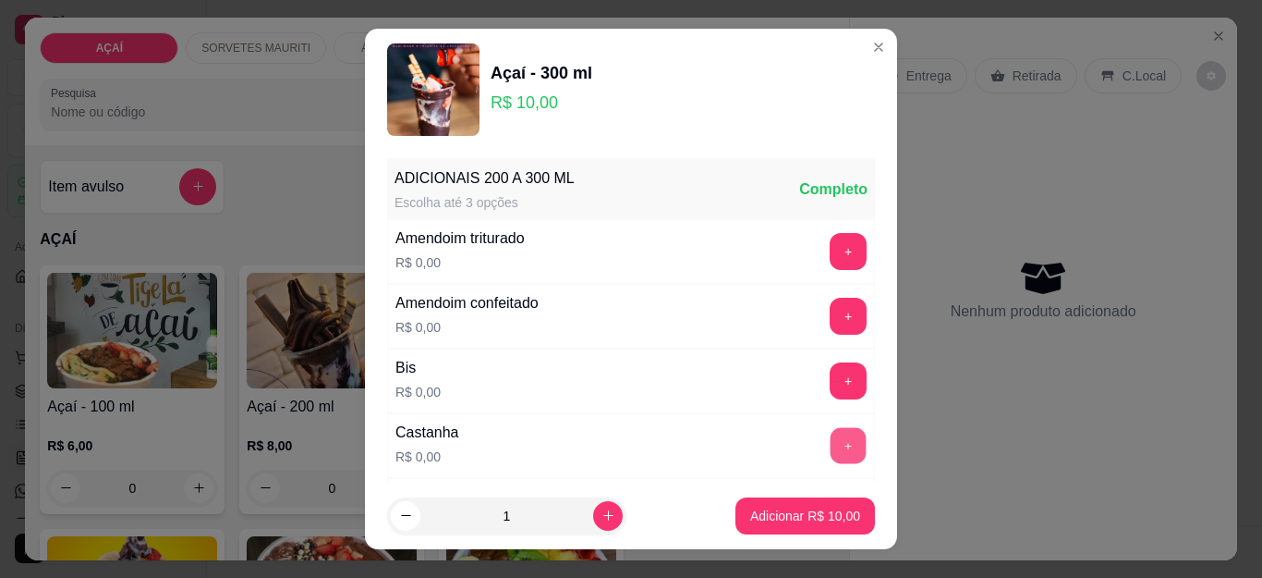
click at [831, 456] on button "+" at bounding box center [849, 446] width 36 height 36
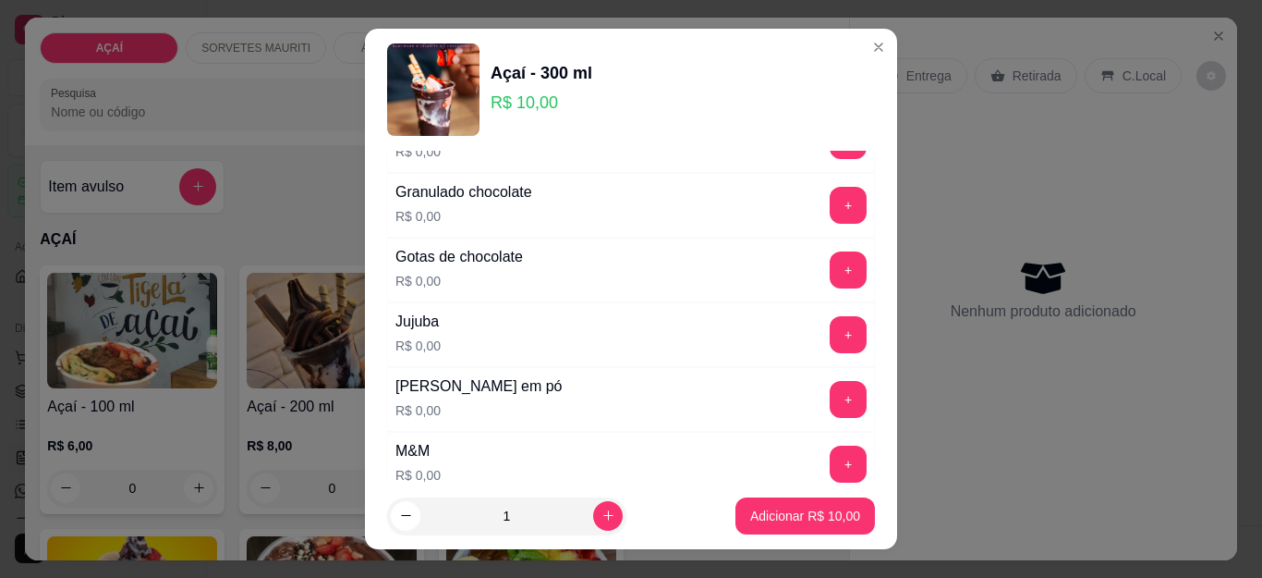
scroll to position [1756, 0]
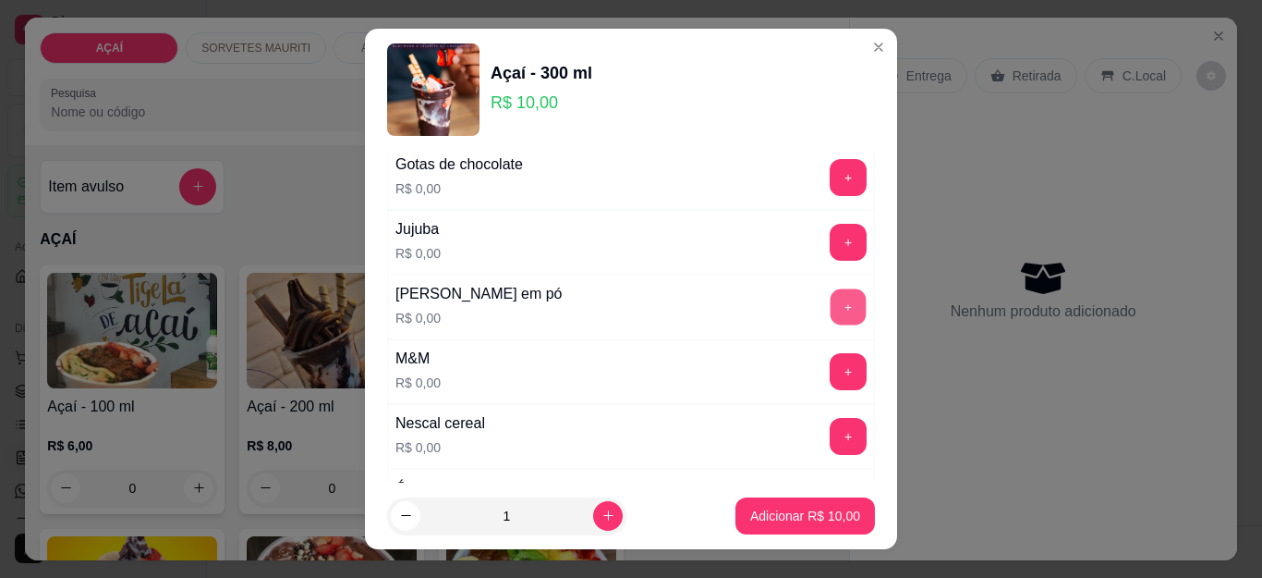
click at [831, 307] on button "+" at bounding box center [849, 307] width 36 height 36
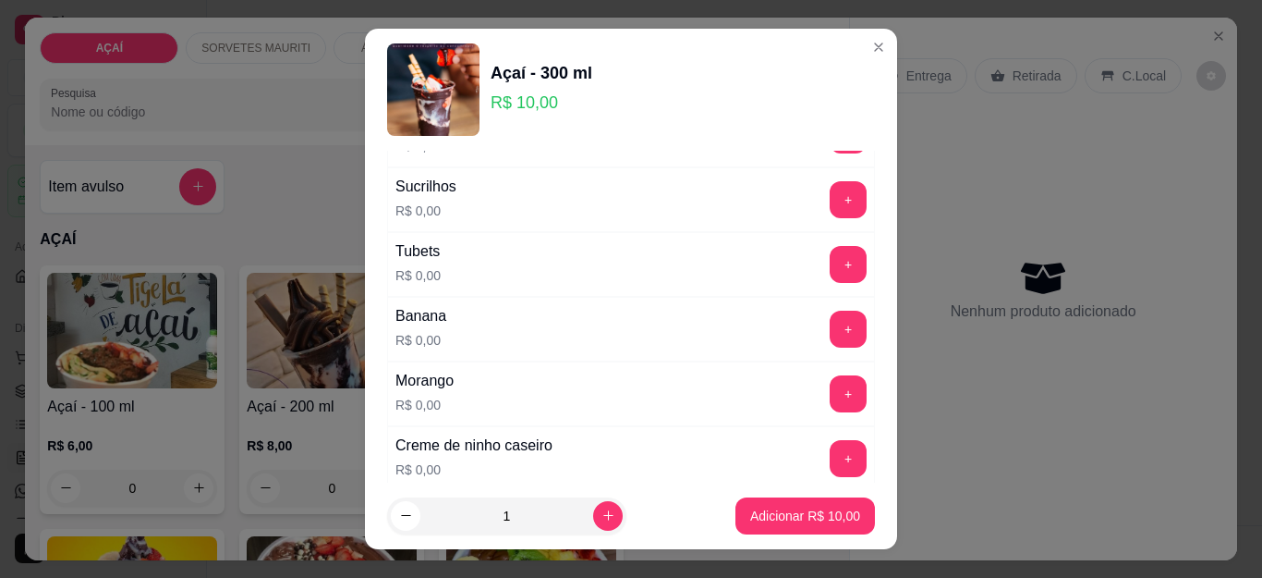
scroll to position [2310, 0]
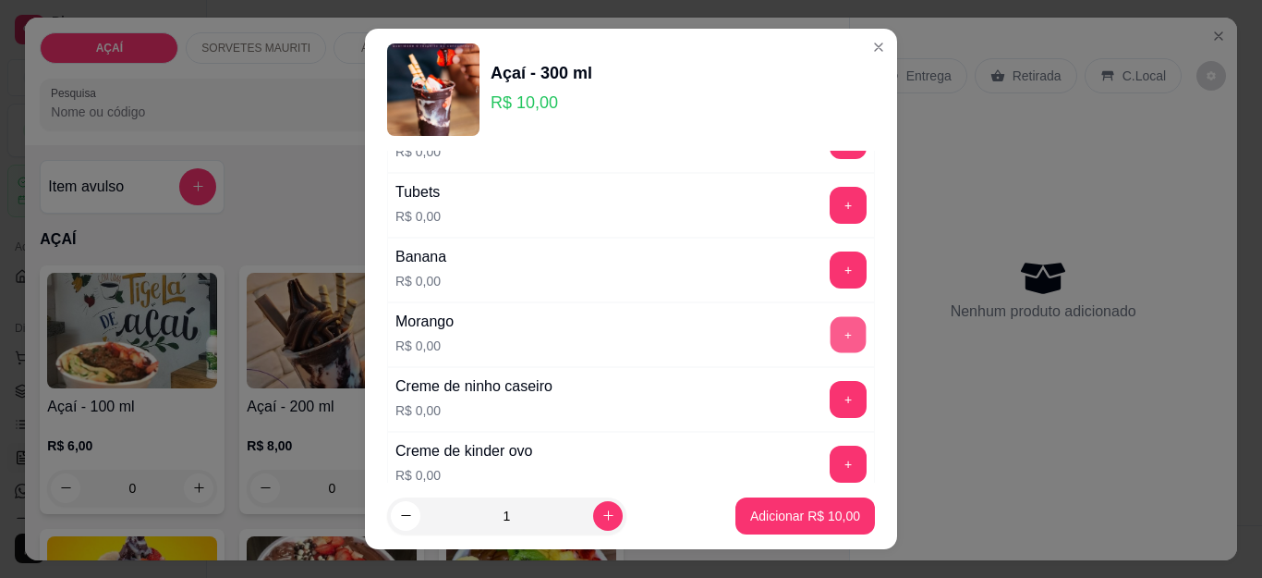
click at [831, 328] on button "+" at bounding box center [849, 335] width 36 height 36
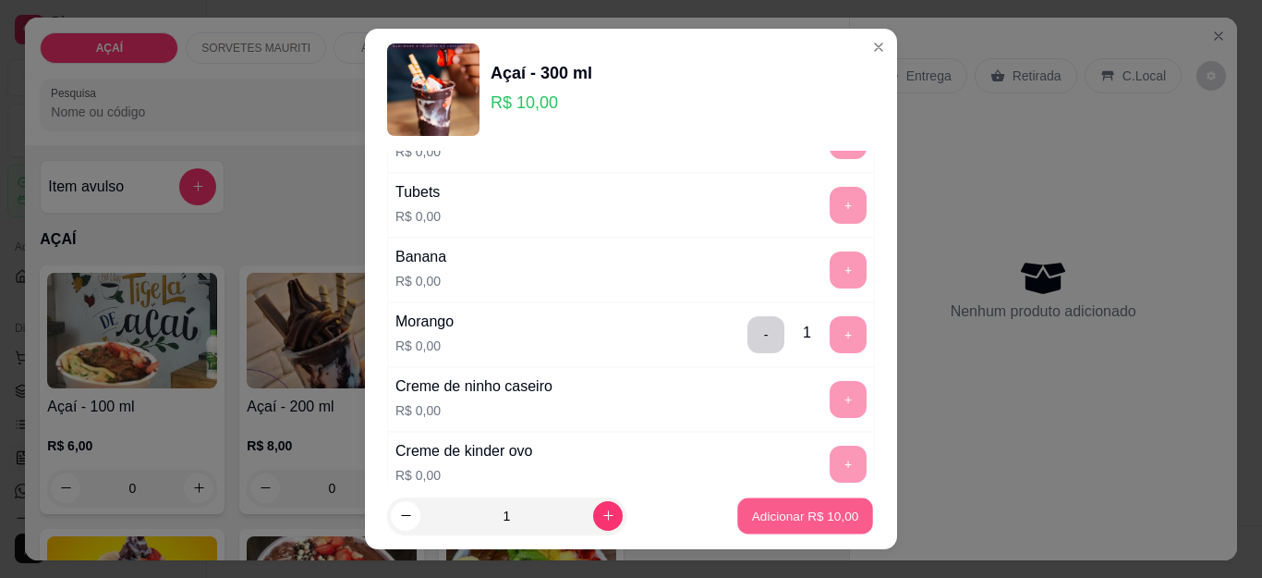
click at [810, 523] on p "Adicionar R$ 10,00" at bounding box center [805, 515] width 107 height 18
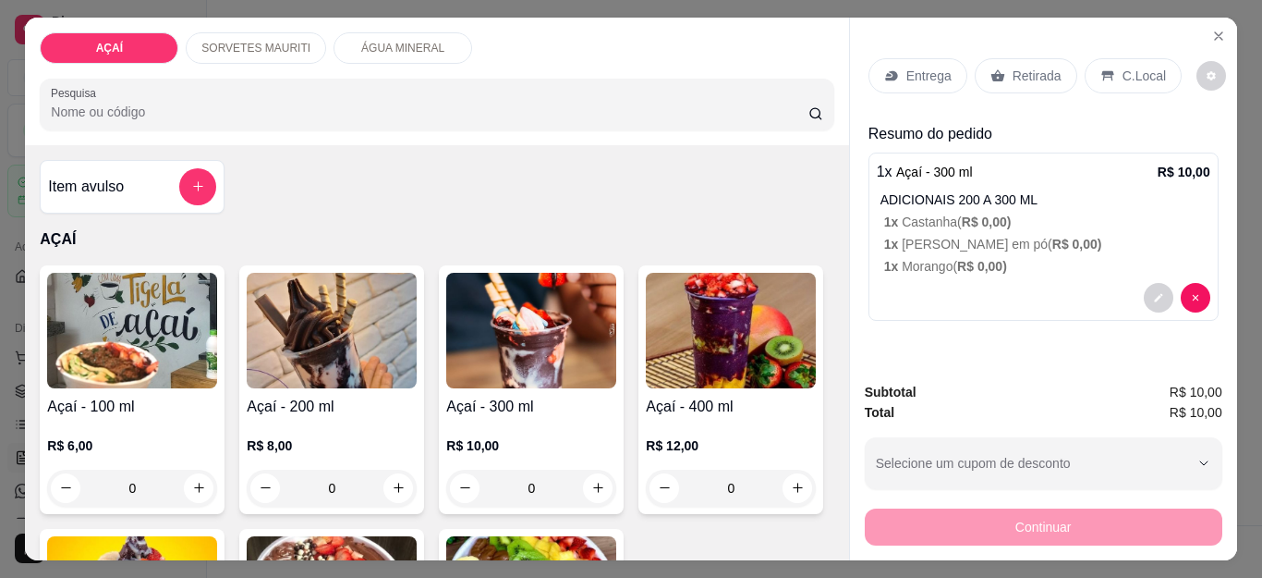
click at [921, 67] on p "Entrega" at bounding box center [928, 76] width 45 height 18
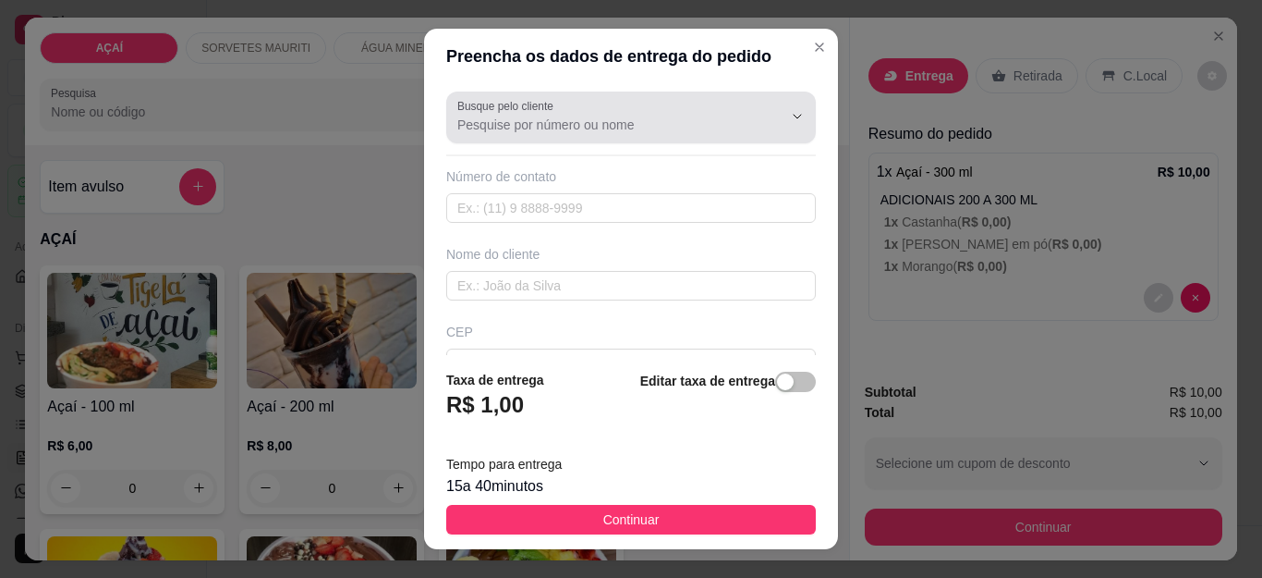
click at [764, 115] on icon "Show suggestions" at bounding box center [771, 116] width 15 height 15
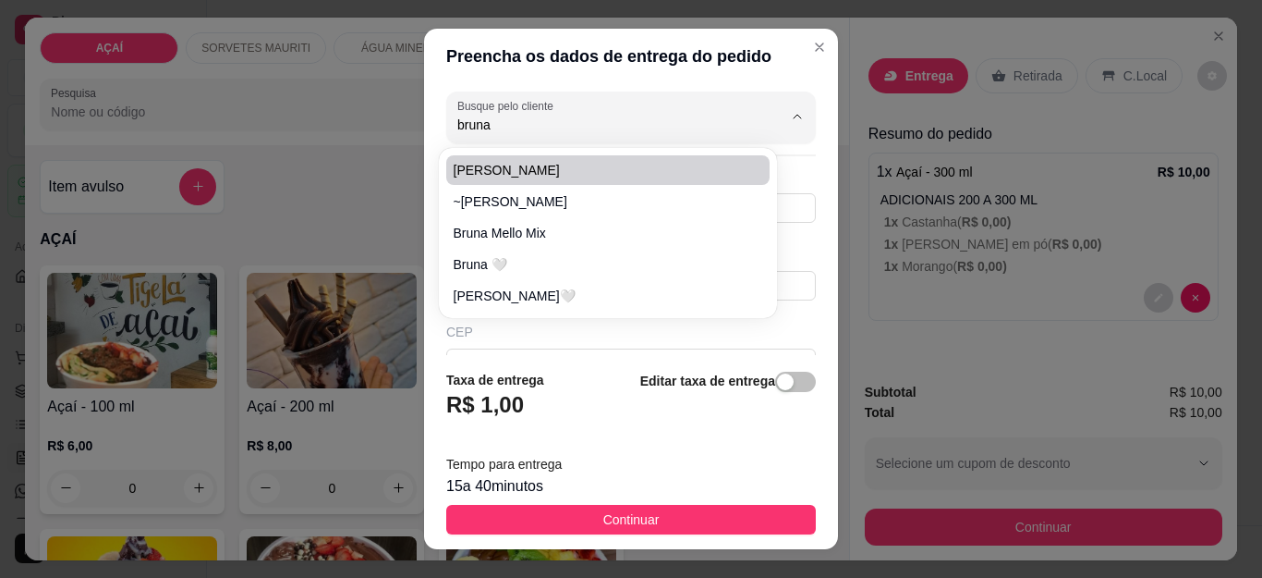
click at [667, 158] on li "[PERSON_NAME]" at bounding box center [607, 170] width 323 height 30
type input "[PERSON_NAME]"
type input "81215015"
type input "[PERSON_NAME]"
type input "57520000000"
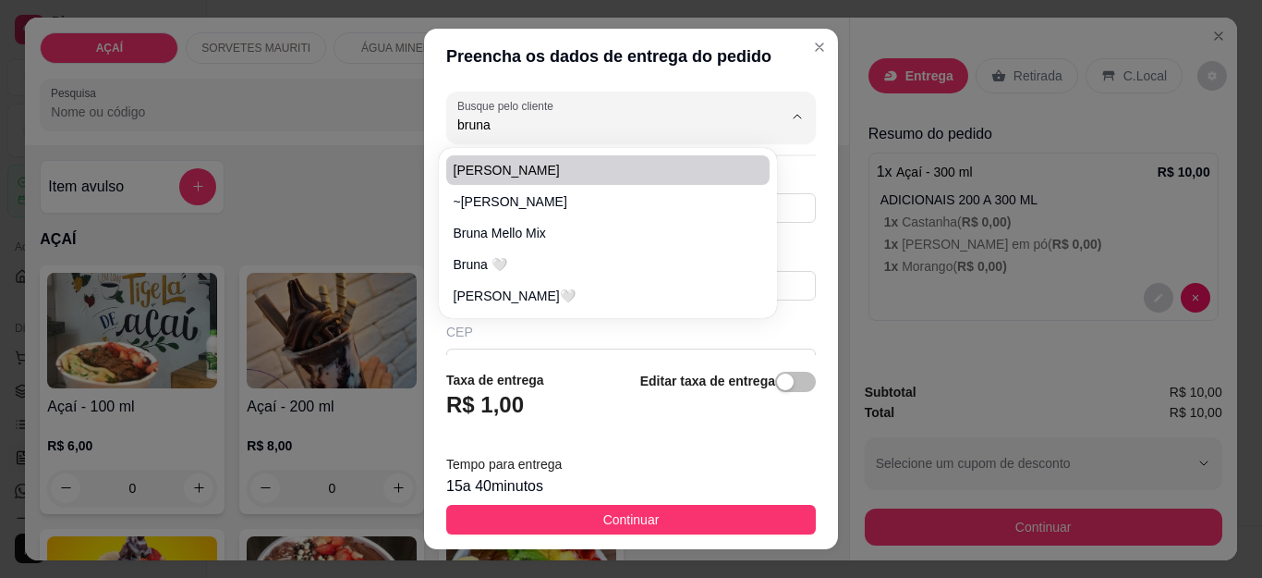
type input "Entrega na [GEOGRAPHIC_DATA][PERSON_NAME], entrando na rua do posto de combustí…"
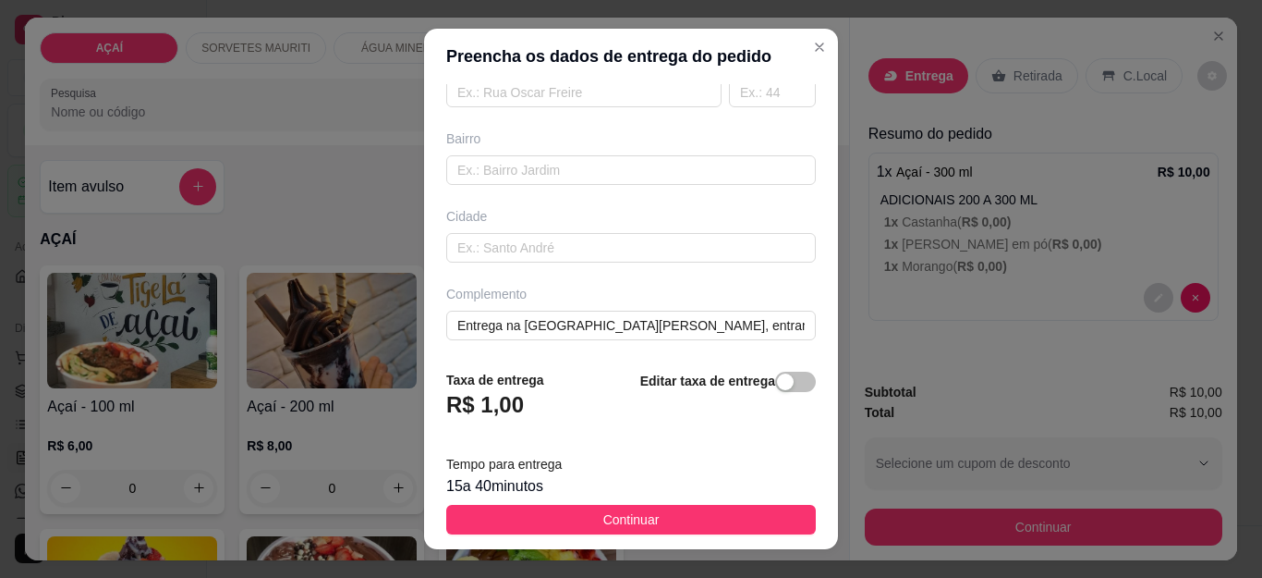
scroll to position [352, 0]
type input "[PERSON_NAME]"
click at [692, 334] on input "Entrega na [GEOGRAPHIC_DATA][PERSON_NAME], entrando na rua do posto de combustí…" at bounding box center [631, 322] width 370 height 30
click at [756, 321] on input "Entrega na [GEOGRAPHIC_DATA][PERSON_NAME], entrando na rua do posto de combustí…" at bounding box center [631, 322] width 370 height 30
click at [758, 318] on input "Entrega na [GEOGRAPHIC_DATA][PERSON_NAME], entrando na rua do posto de combustí…" at bounding box center [631, 322] width 370 height 30
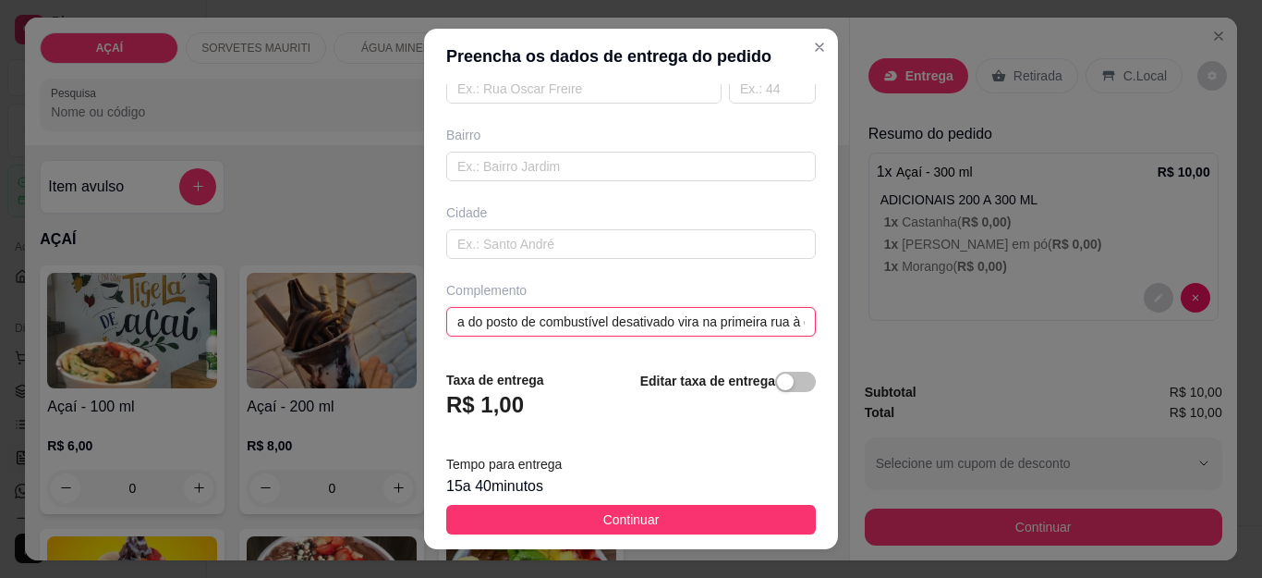
click at [772, 325] on input "a do posto de combustível desativado vira na primeira rua à esquerda. Tem um ca…" at bounding box center [631, 322] width 370 height 30
drag, startPoint x: 751, startPoint y: 317, endPoint x: 757, endPoint y: 327, distance: 11.6
click at [757, 327] on input "a à esquerda. Tem um carro abandonado na frente." at bounding box center [631, 322] width 370 height 30
type input "a"
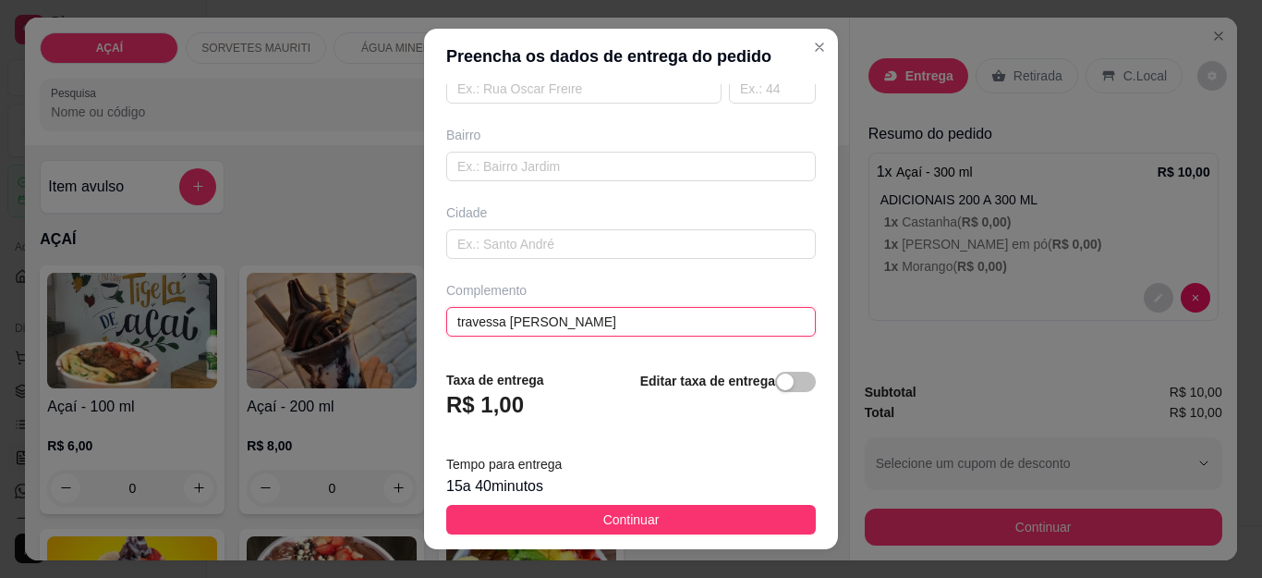
scroll to position [260, 0]
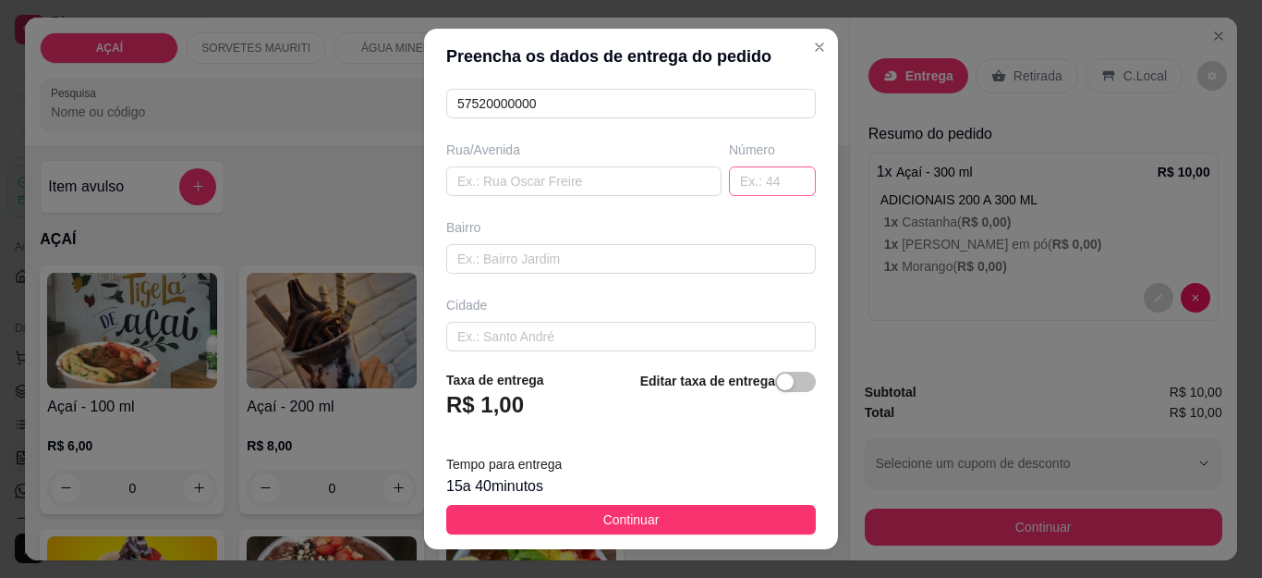
type input "travessa [PERSON_NAME]"
click at [729, 180] on input "text" at bounding box center [772, 181] width 87 height 30
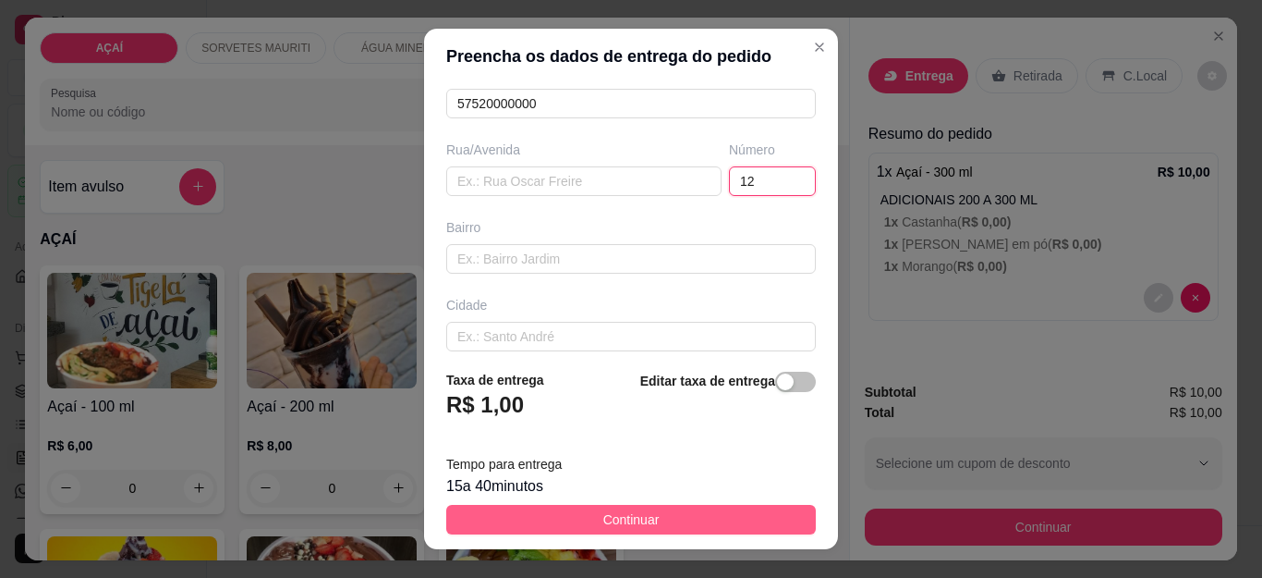
type input "12"
click at [651, 523] on button "Continuar" at bounding box center [631, 520] width 370 height 30
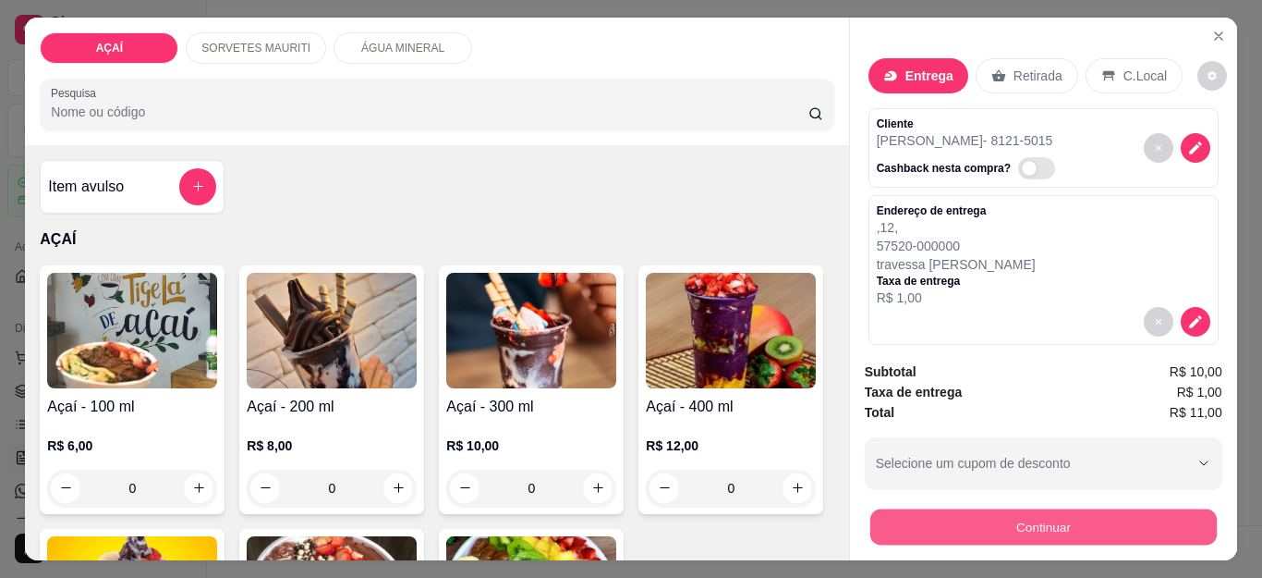
click at [911, 516] on button "Continuar" at bounding box center [1042, 527] width 347 height 36
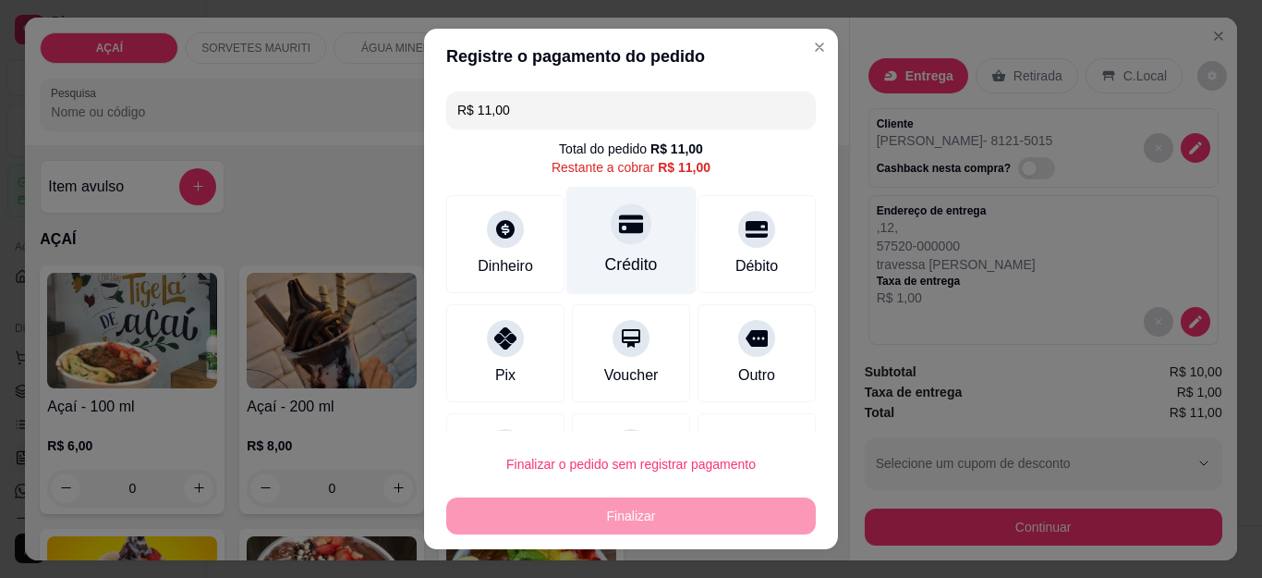
click at [619, 220] on icon at bounding box center [631, 224] width 24 height 24
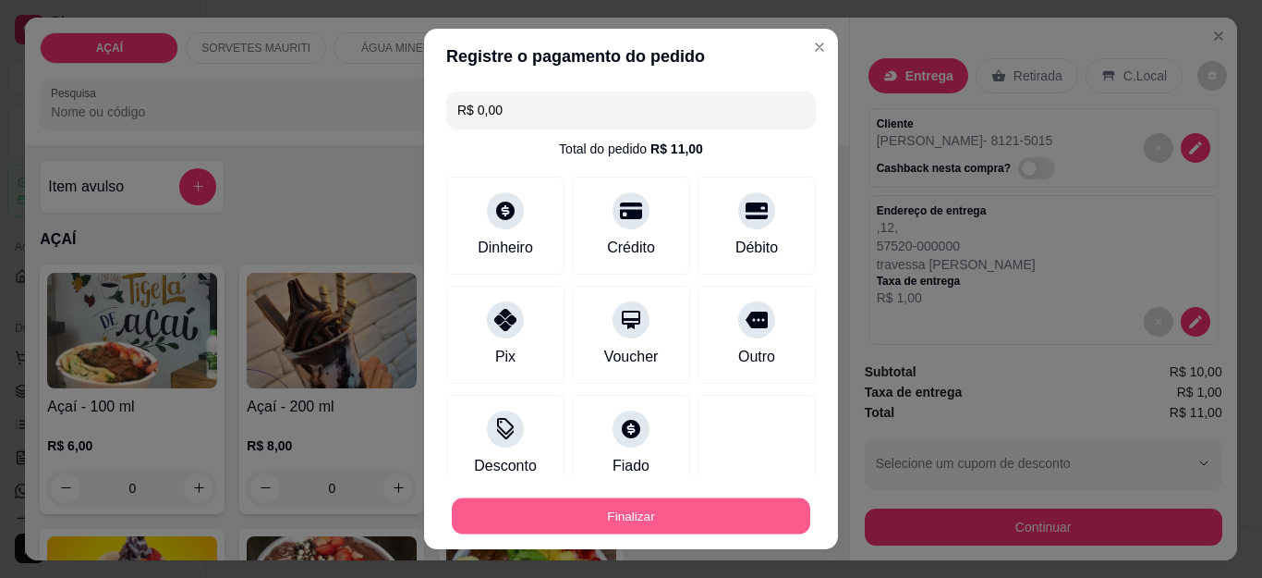
click at [778, 513] on button "Finalizar" at bounding box center [631, 515] width 359 height 36
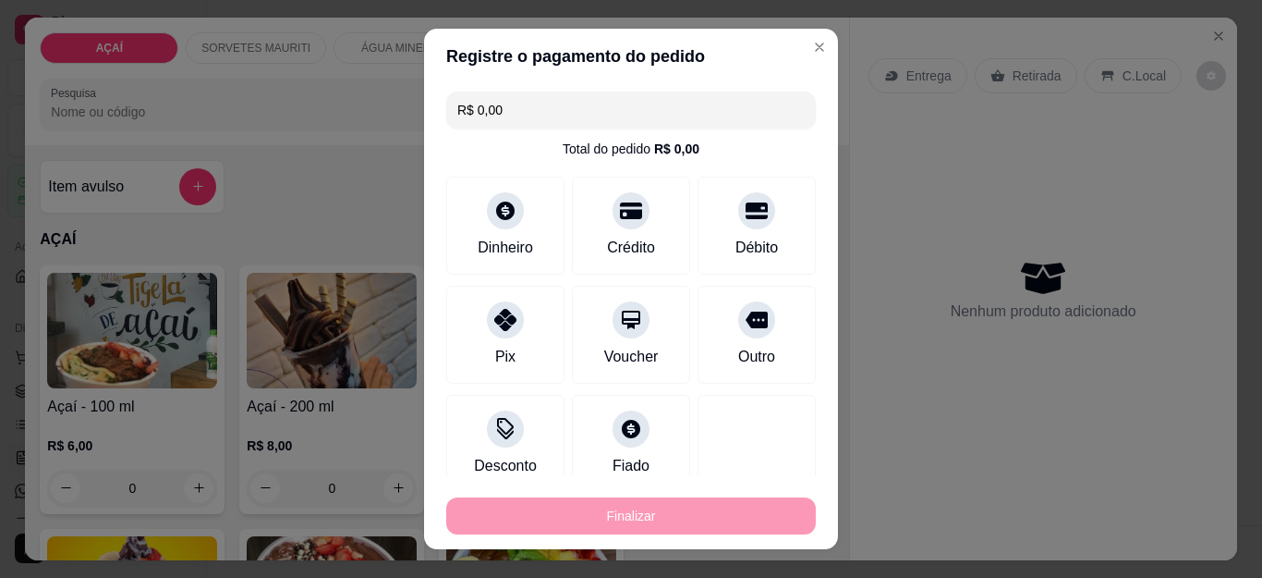
type input "-R$ 11,00"
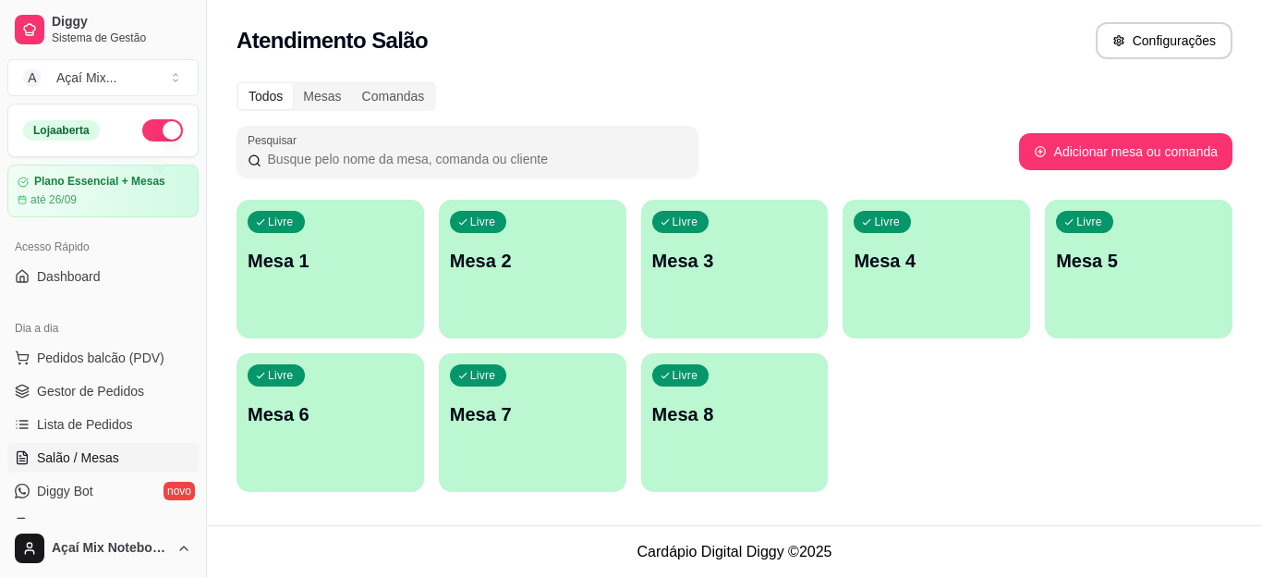
click at [778, 513] on div "Todos Mesas Comandas Pesquisar Adicionar mesa ou comanda Livre Mesa 1 Livre Mes…" at bounding box center [734, 292] width 1055 height 444
click at [369, 287] on div "Livre Mesa 1" at bounding box center [330, 257] width 182 height 113
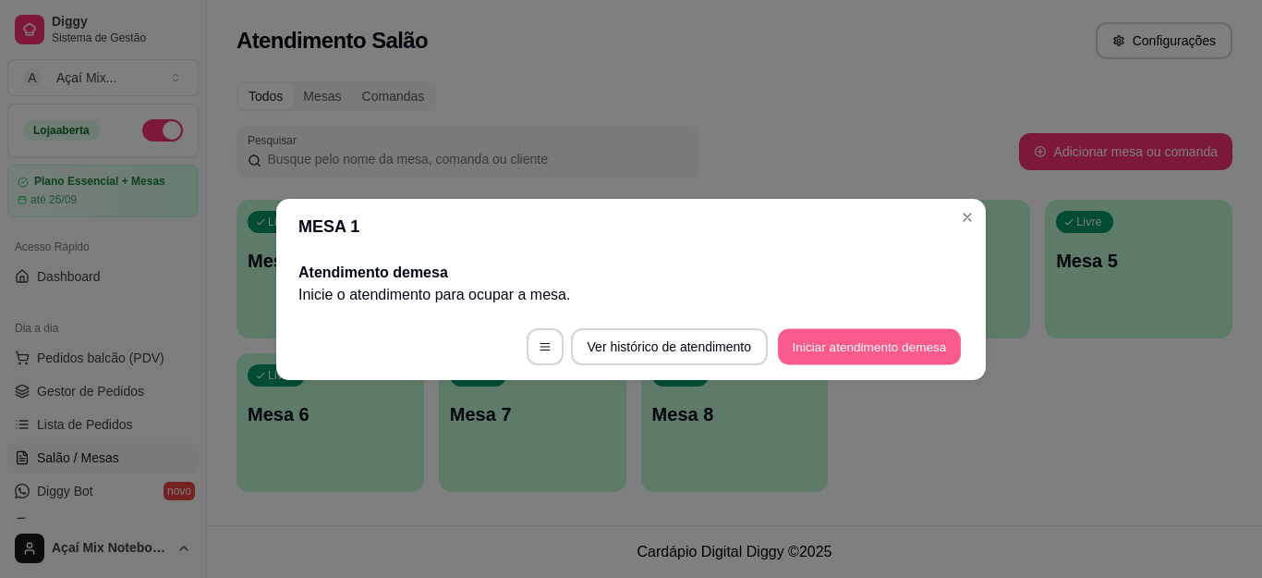
click at [930, 348] on button "Iniciar atendimento de mesa" at bounding box center [869, 346] width 183 height 36
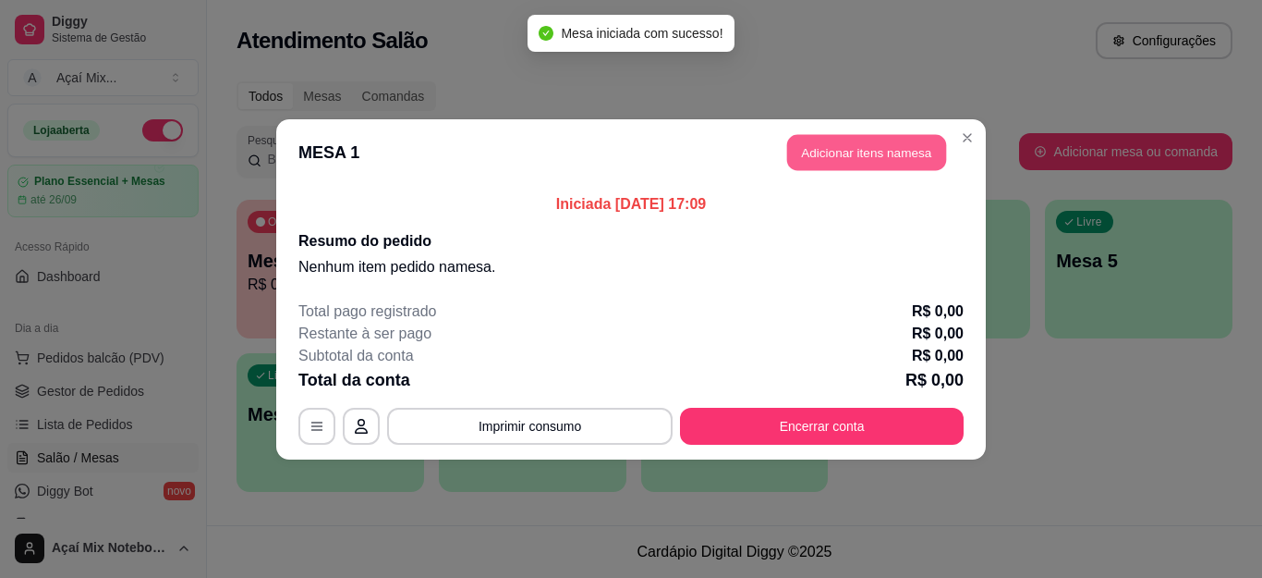
click at [855, 150] on button "Adicionar itens na mesa" at bounding box center [866, 152] width 159 height 36
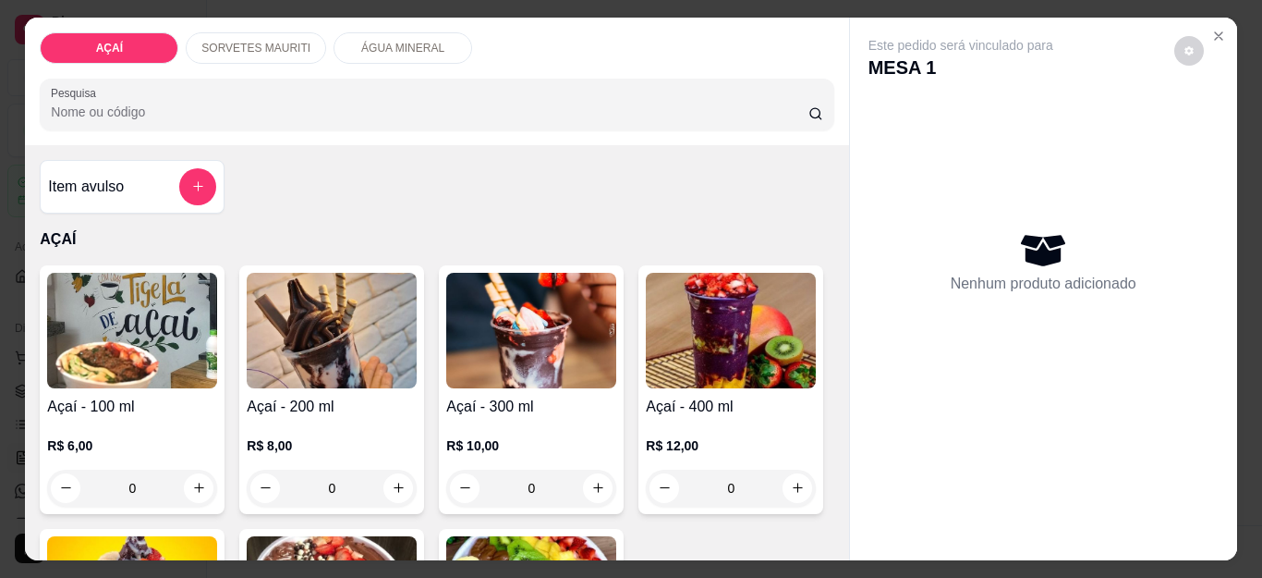
click at [133, 308] on img at bounding box center [132, 331] width 170 height 116
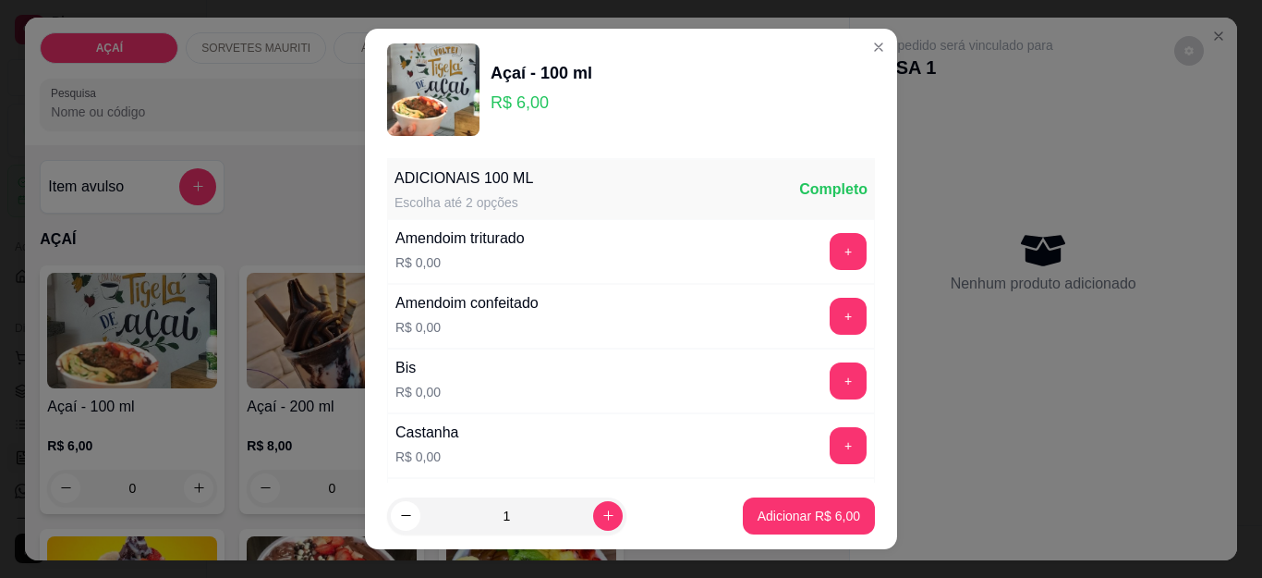
scroll to position [92, 0]
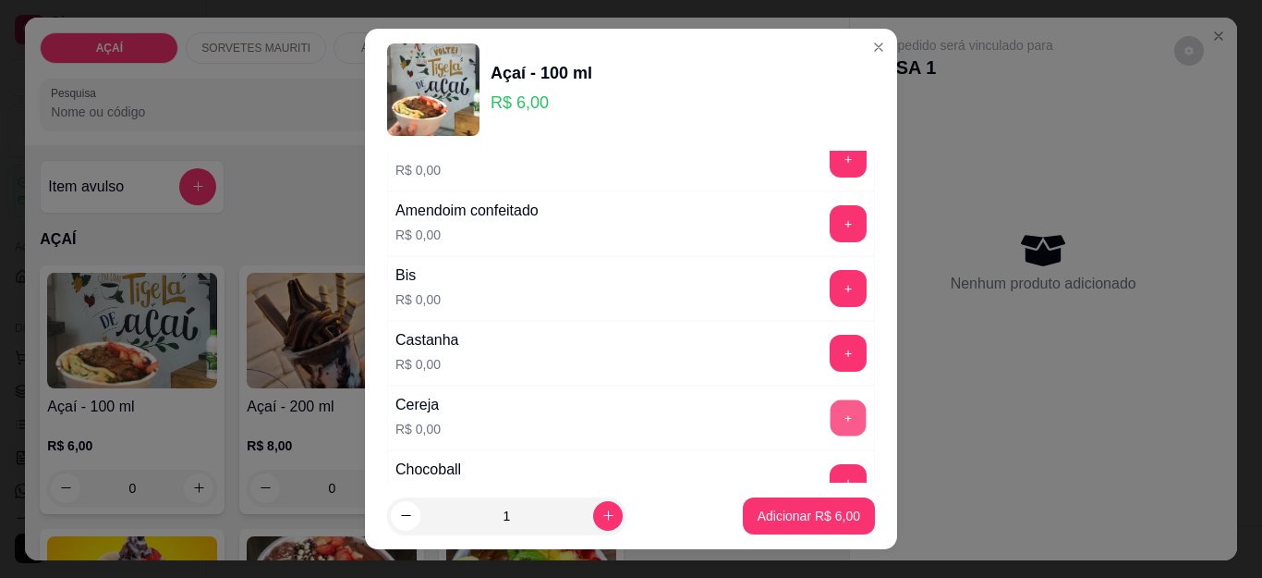
click at [831, 419] on button "+" at bounding box center [849, 418] width 36 height 36
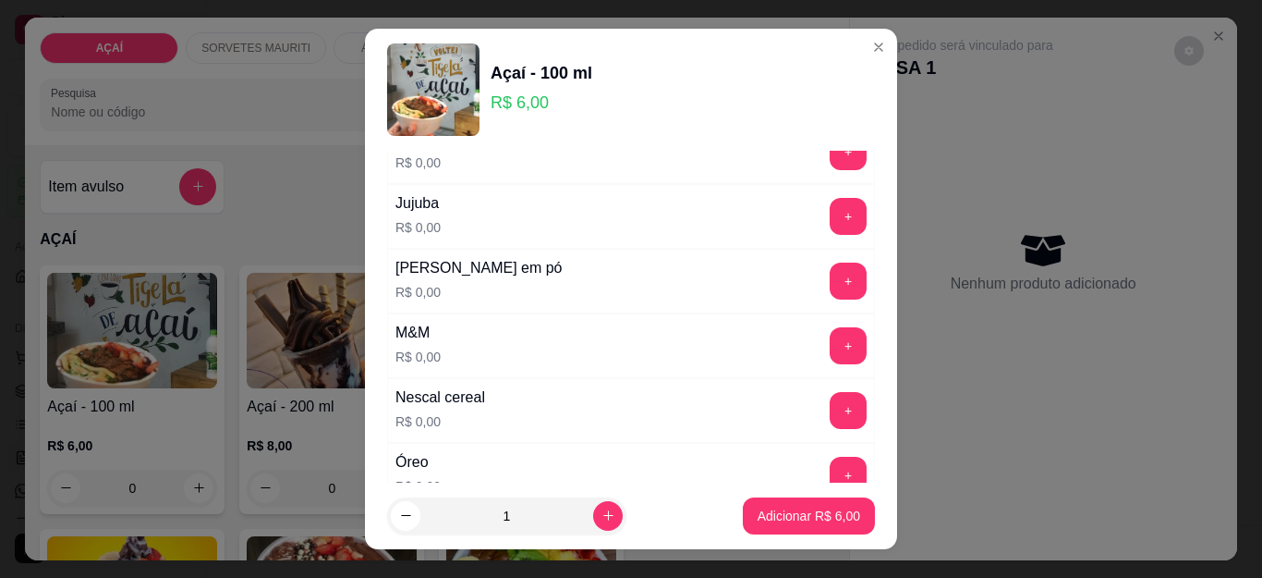
scroll to position [1756, 0]
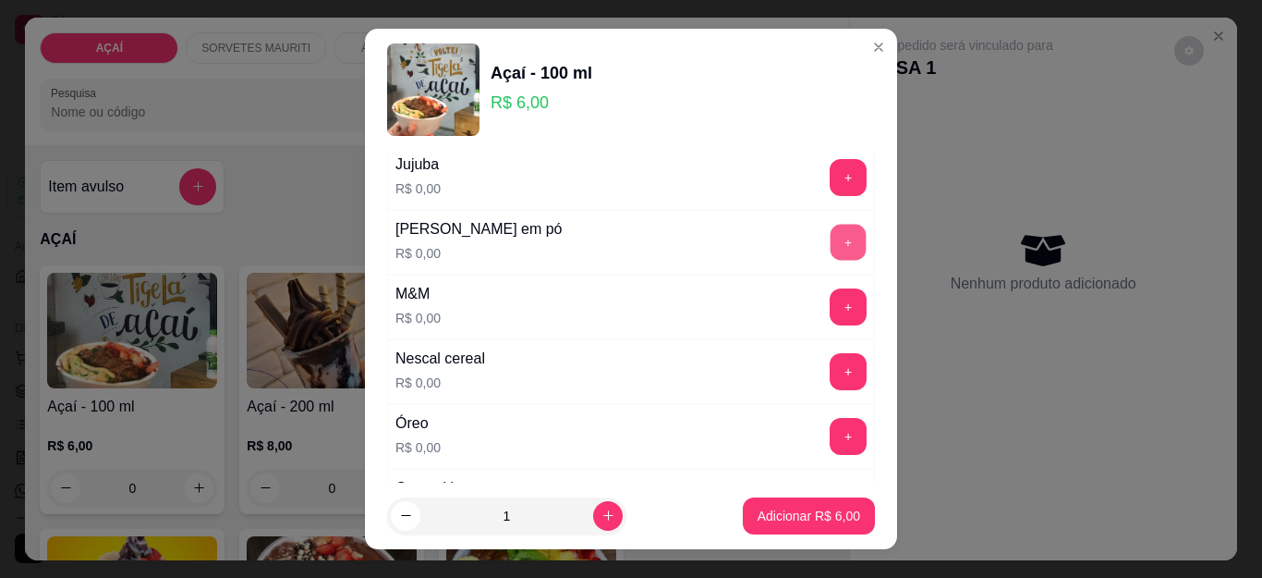
click at [831, 237] on button "+" at bounding box center [849, 243] width 36 height 36
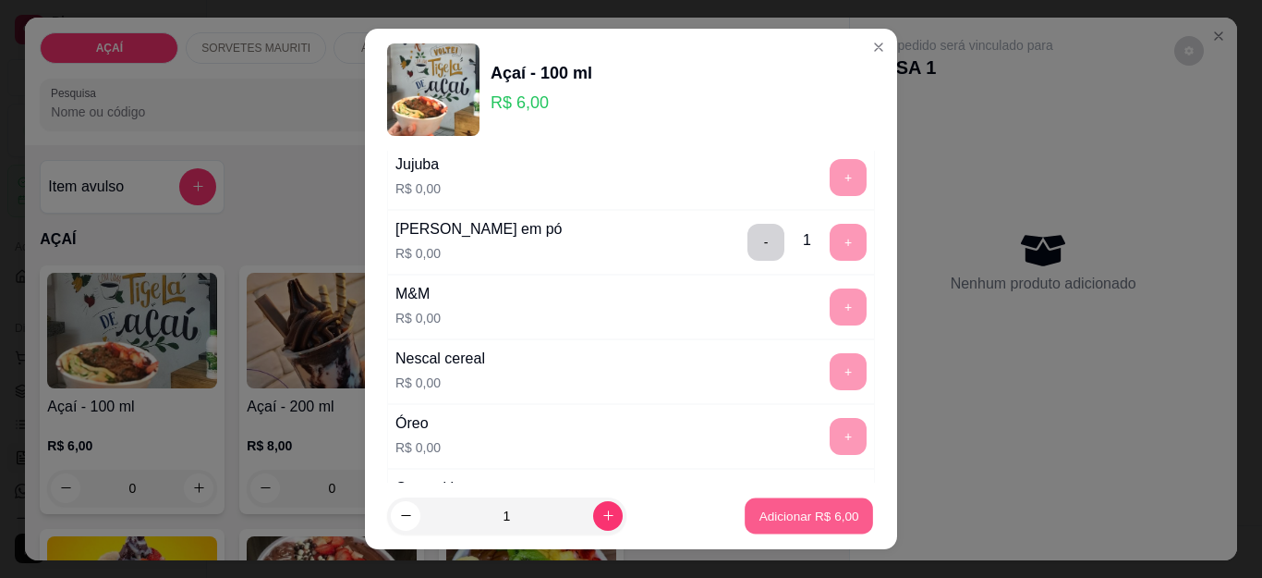
click at [835, 526] on button "Adicionar R$ 6,00" at bounding box center [809, 515] width 128 height 36
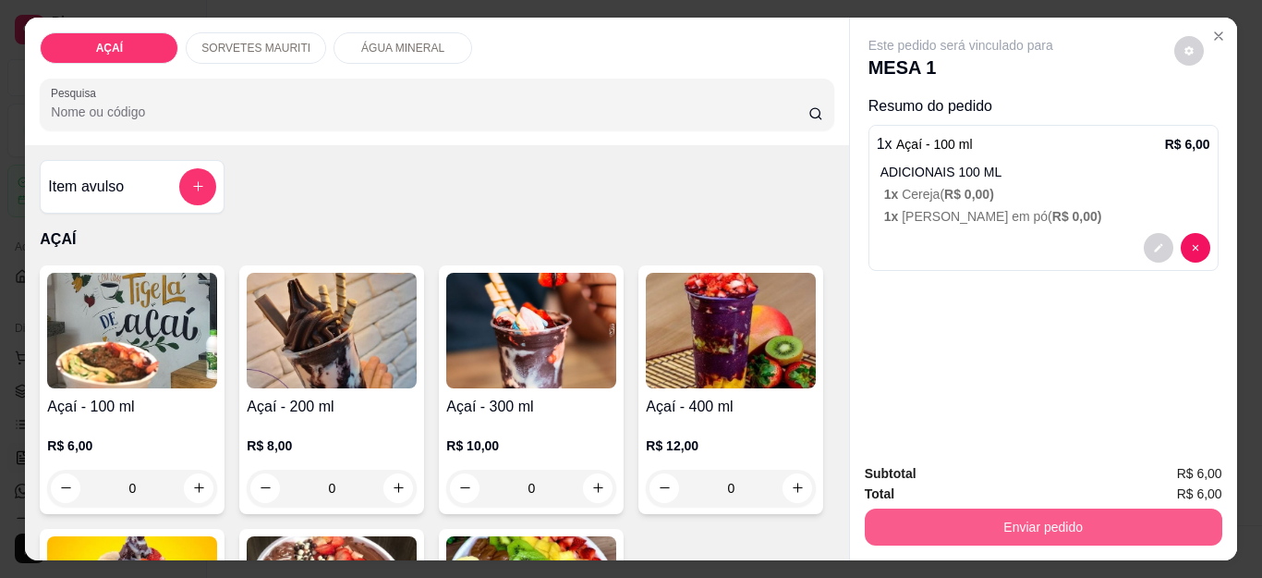
click at [1051, 532] on button "Enviar pedido" at bounding box center [1044, 526] width 358 height 37
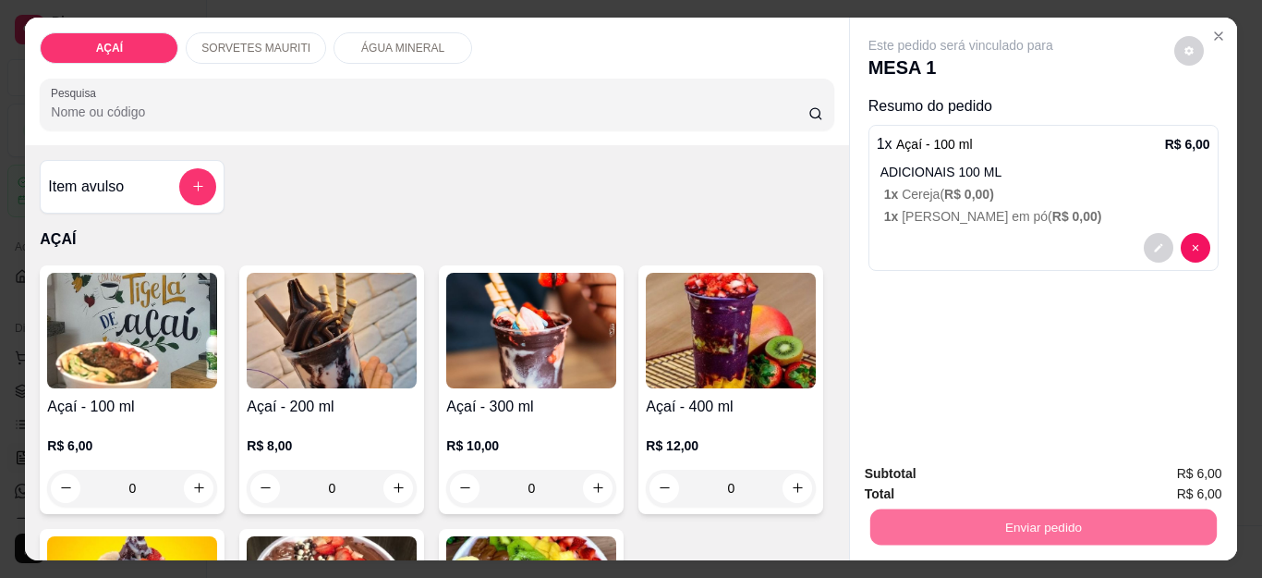
click at [1017, 469] on button "Não registrar e enviar pedido" at bounding box center [981, 473] width 187 height 34
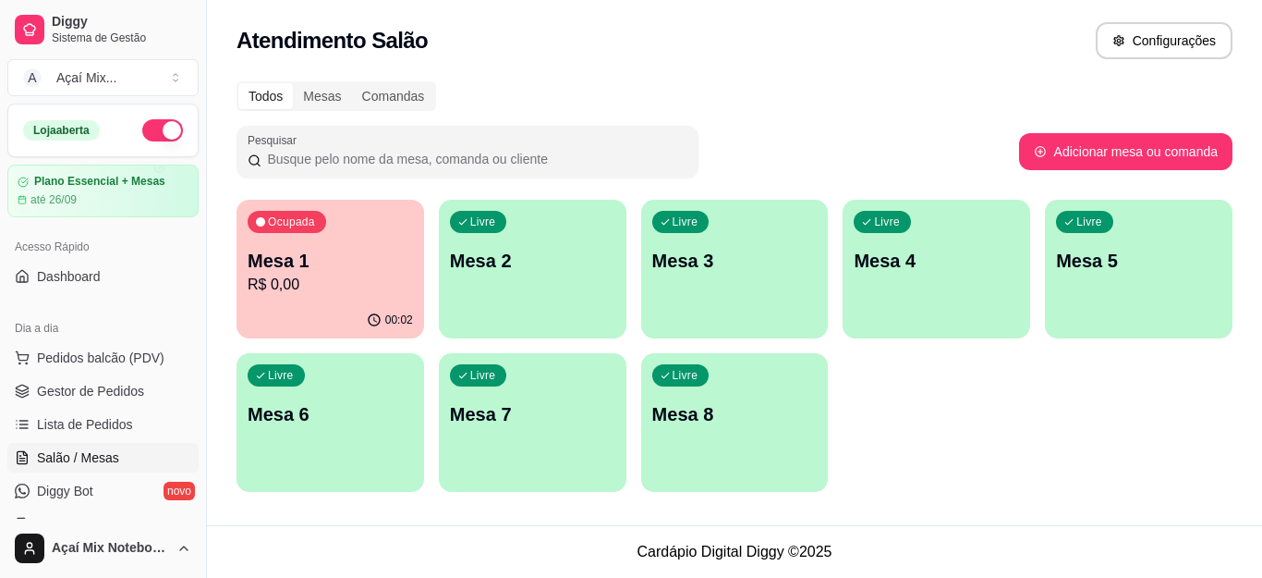
click at [503, 237] on div "Livre Mesa 2" at bounding box center [533, 258] width 188 height 116
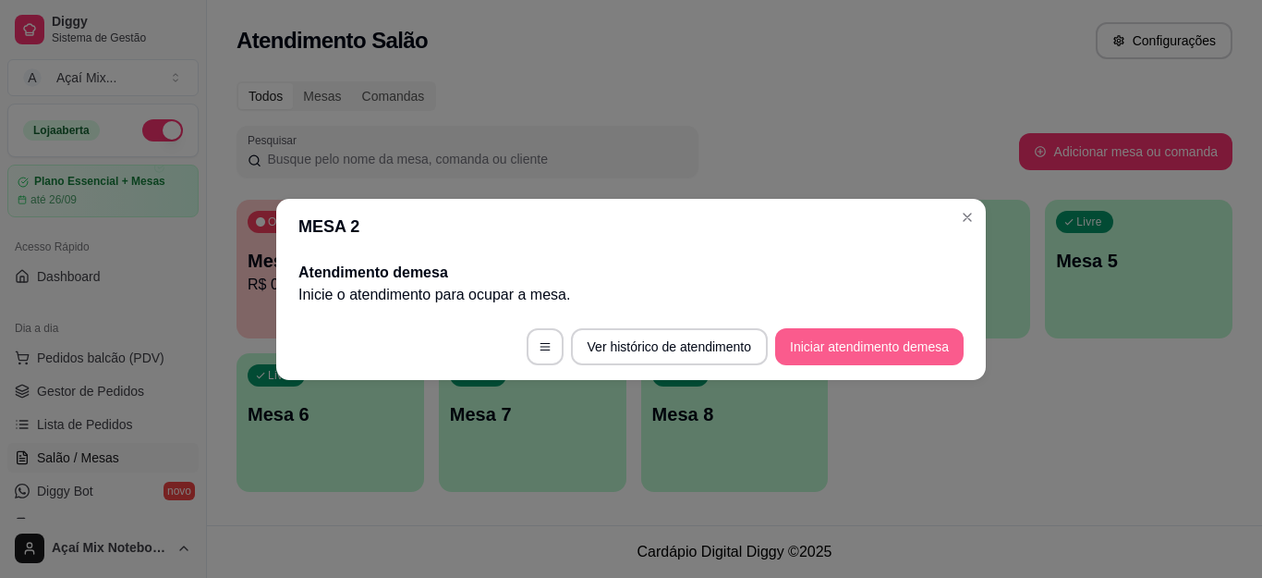
click at [819, 354] on button "Iniciar atendimento de mesa" at bounding box center [869, 346] width 188 height 37
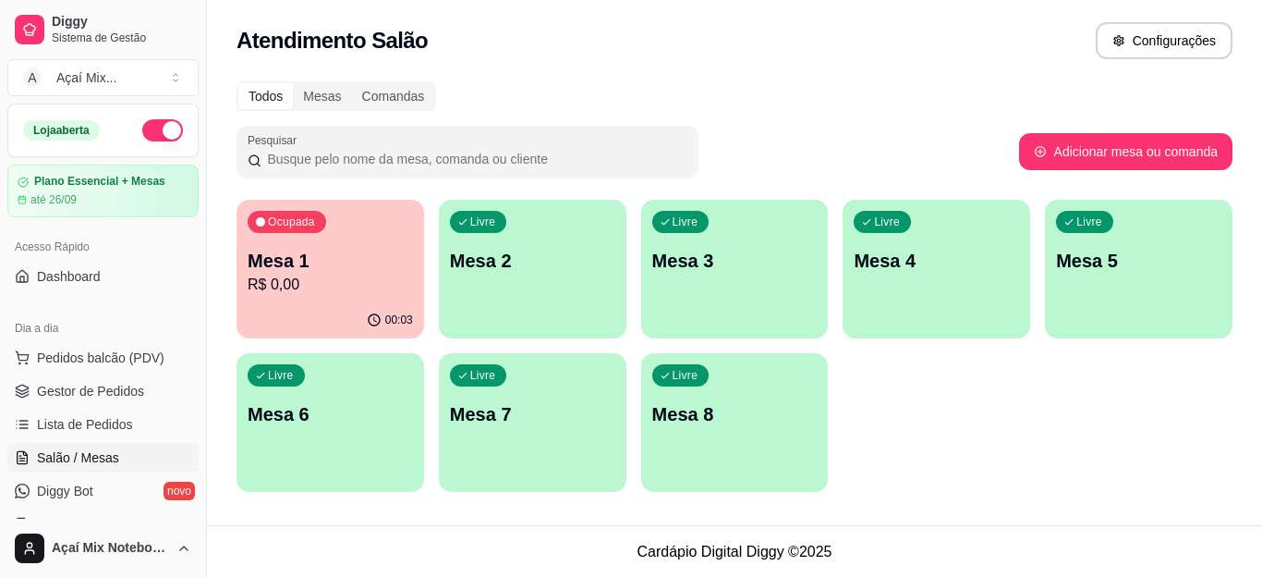
click at [587, 266] on p "Mesa 2" at bounding box center [532, 261] width 165 height 26
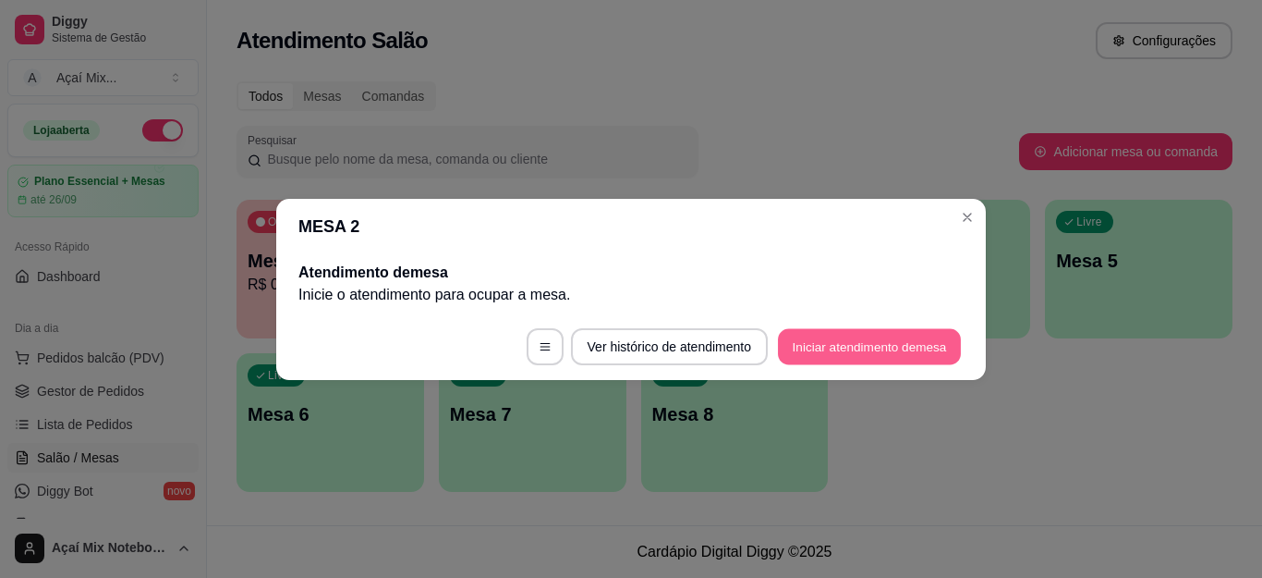
click at [898, 348] on button "Iniciar atendimento de mesa" at bounding box center [869, 346] width 183 height 36
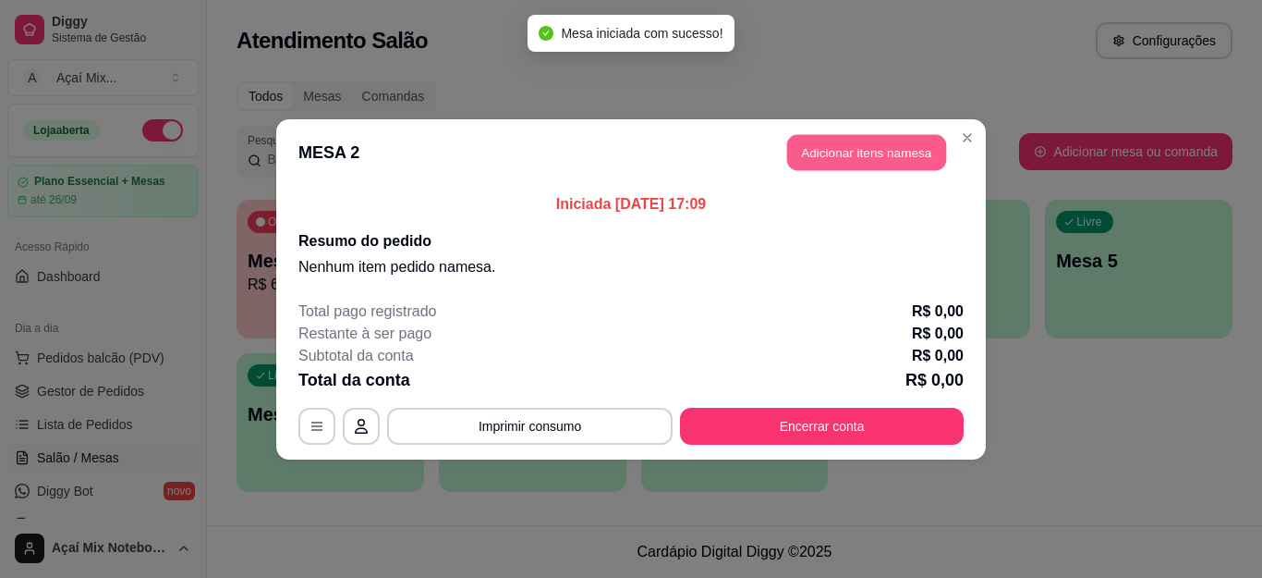
click at [790, 149] on button "Adicionar itens na mesa" at bounding box center [866, 152] width 159 height 36
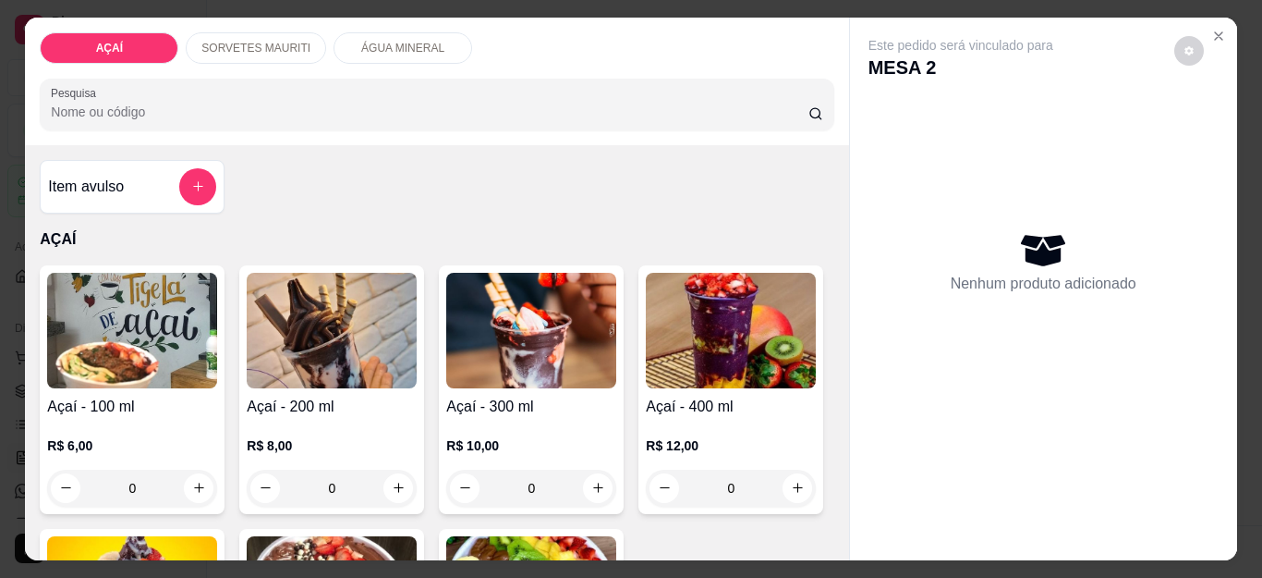
click at [596, 471] on div "0" at bounding box center [531, 487] width 170 height 37
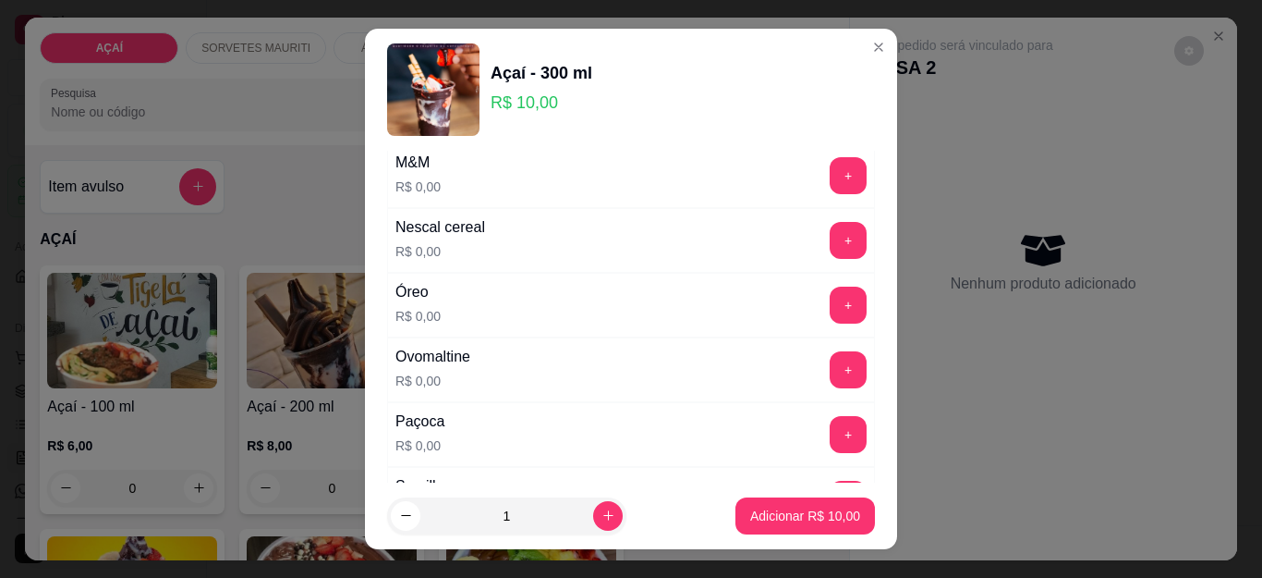
scroll to position [2462, 0]
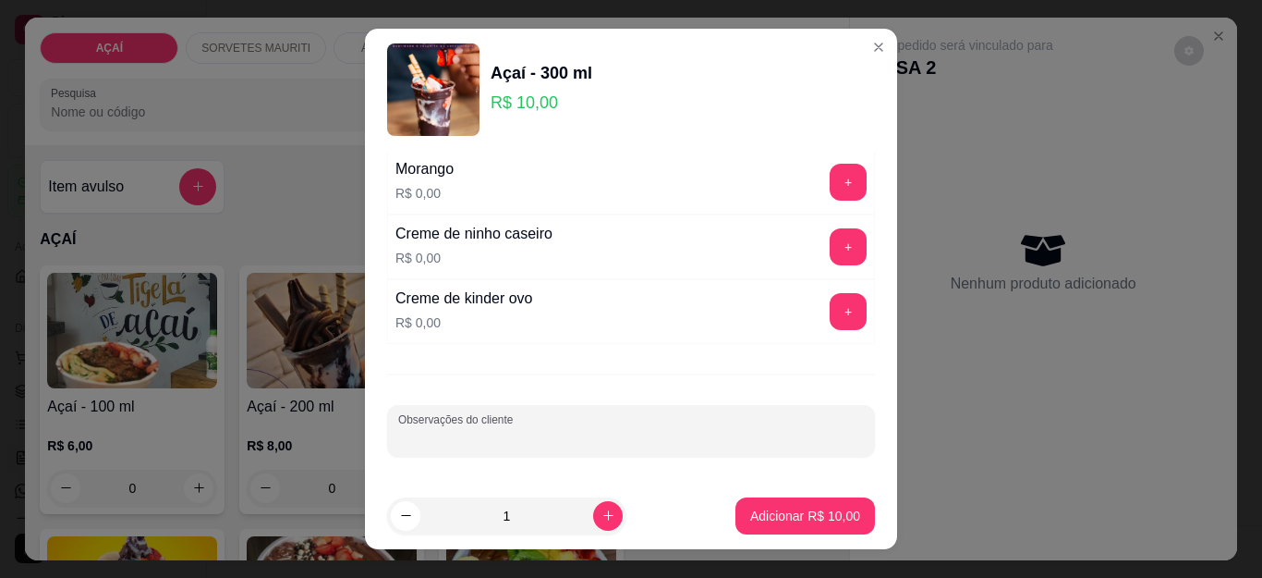
click at [398, 432] on input "Observações do cliente" at bounding box center [631, 438] width 466 height 18
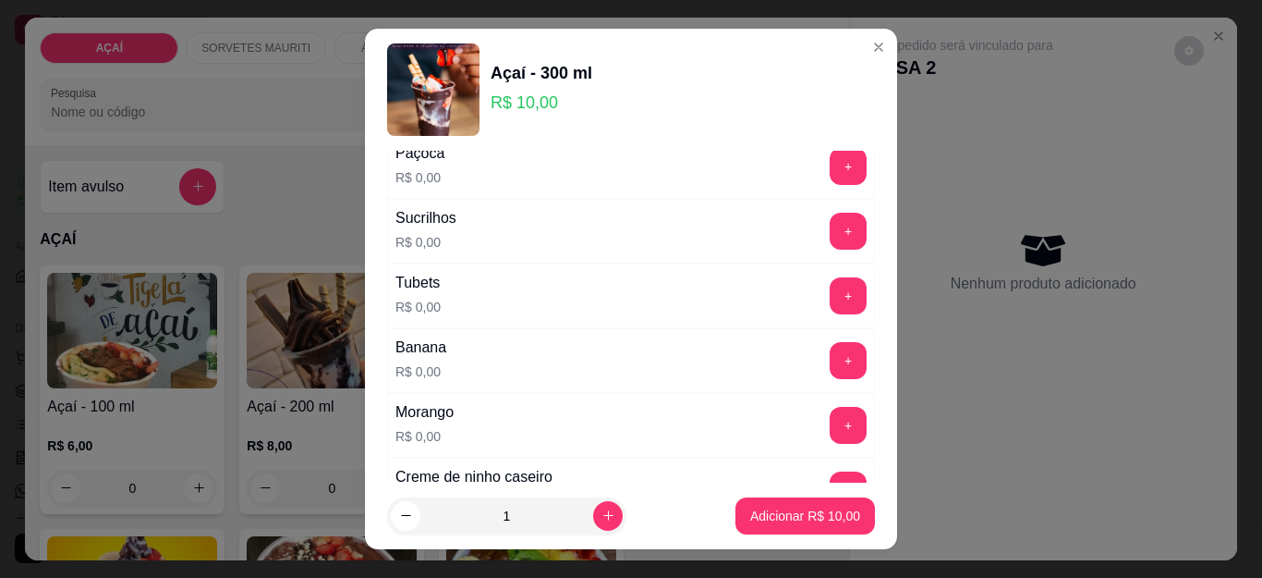
scroll to position [2370, 0]
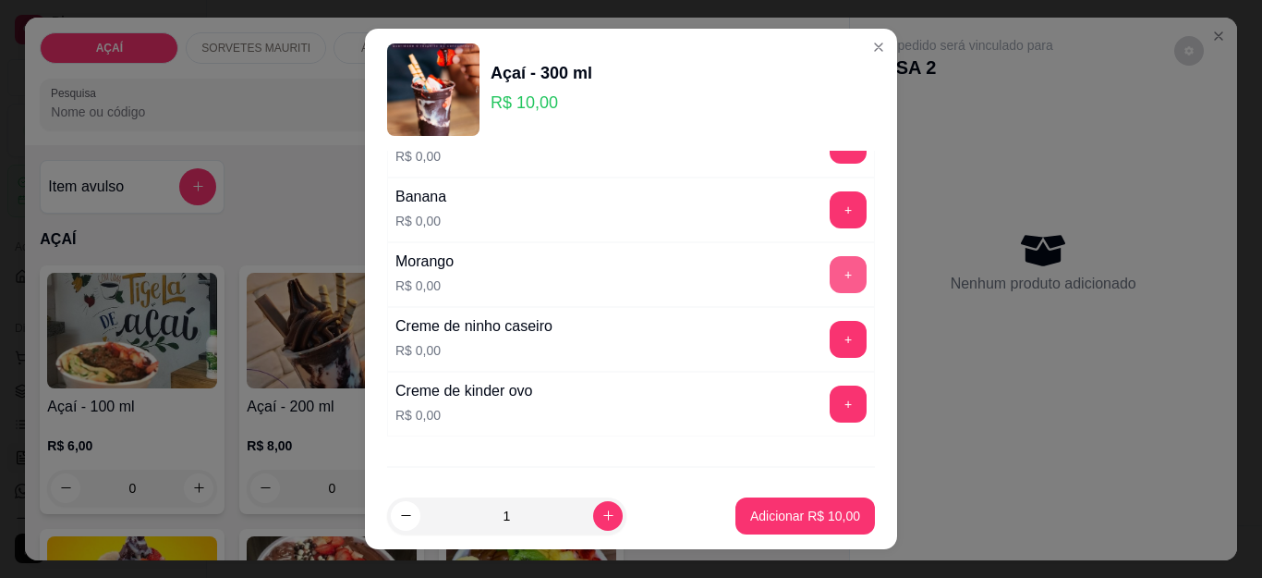
type input "finis"
click at [831, 273] on button "+" at bounding box center [849, 275] width 36 height 36
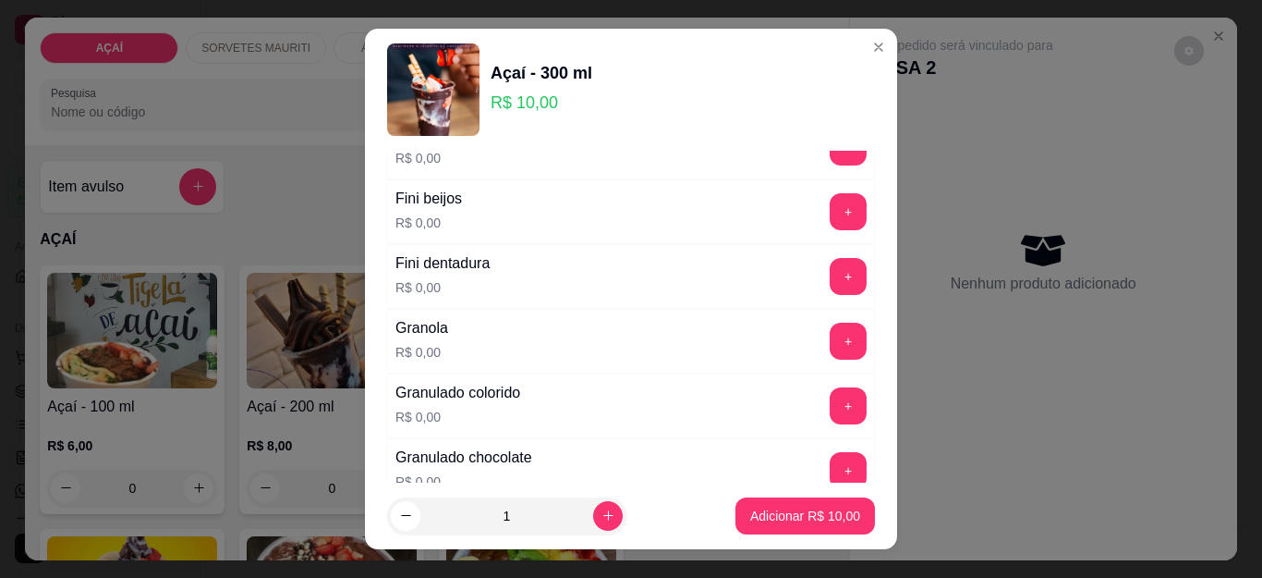
scroll to position [1354, 0]
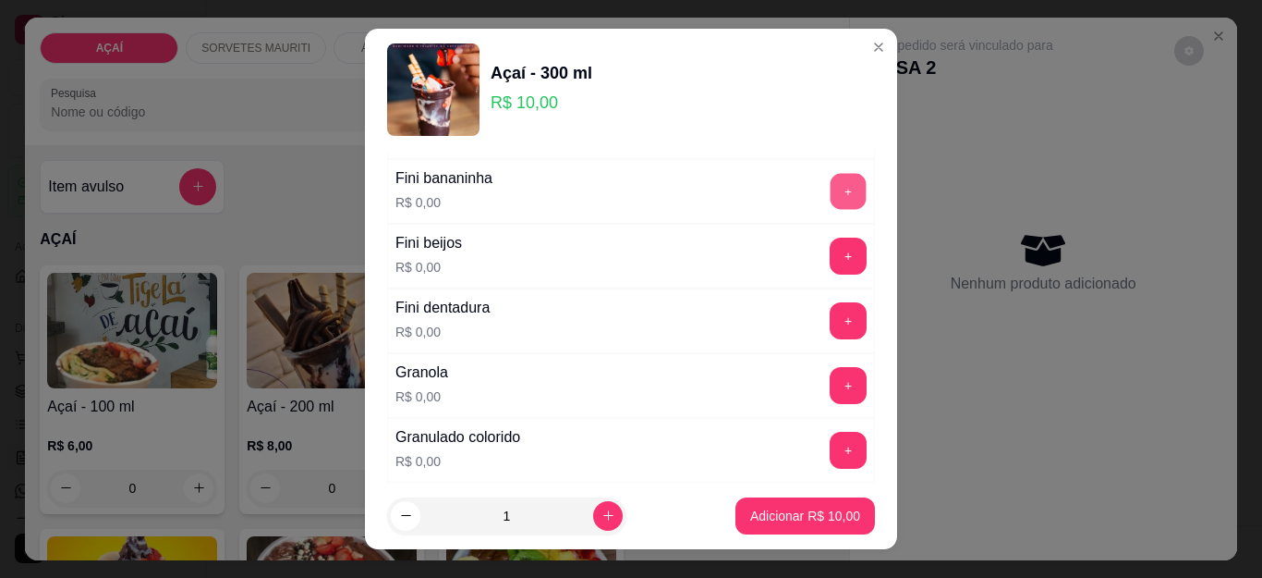
click at [831, 199] on button "+" at bounding box center [849, 192] width 36 height 36
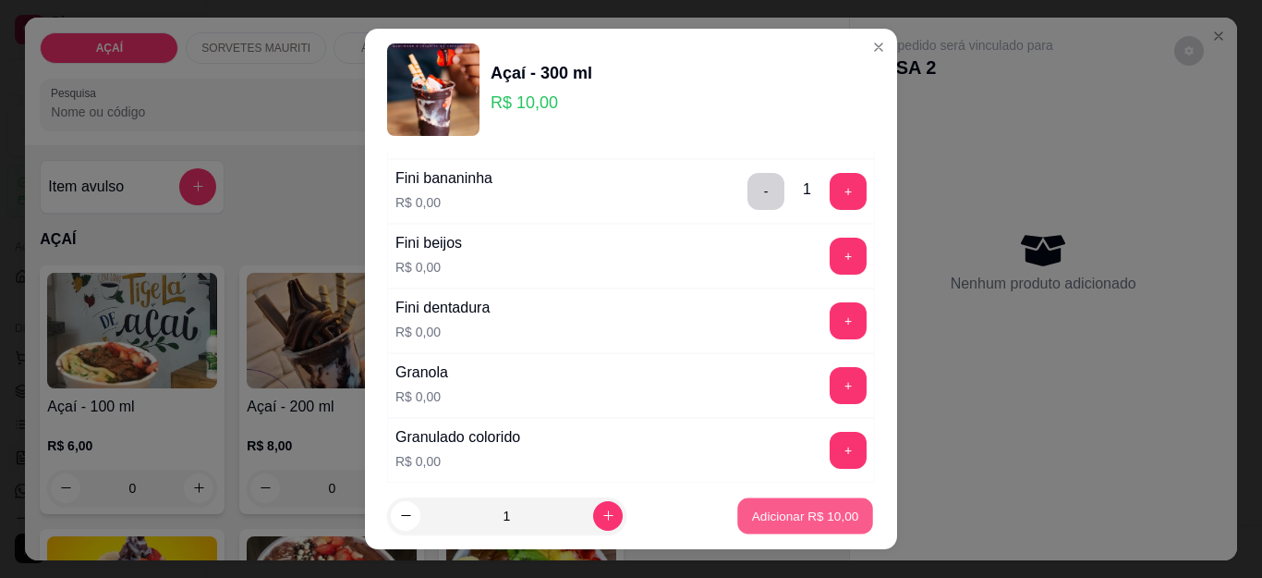
click at [737, 500] on button "Adicionar R$ 10,00" at bounding box center [805, 515] width 136 height 36
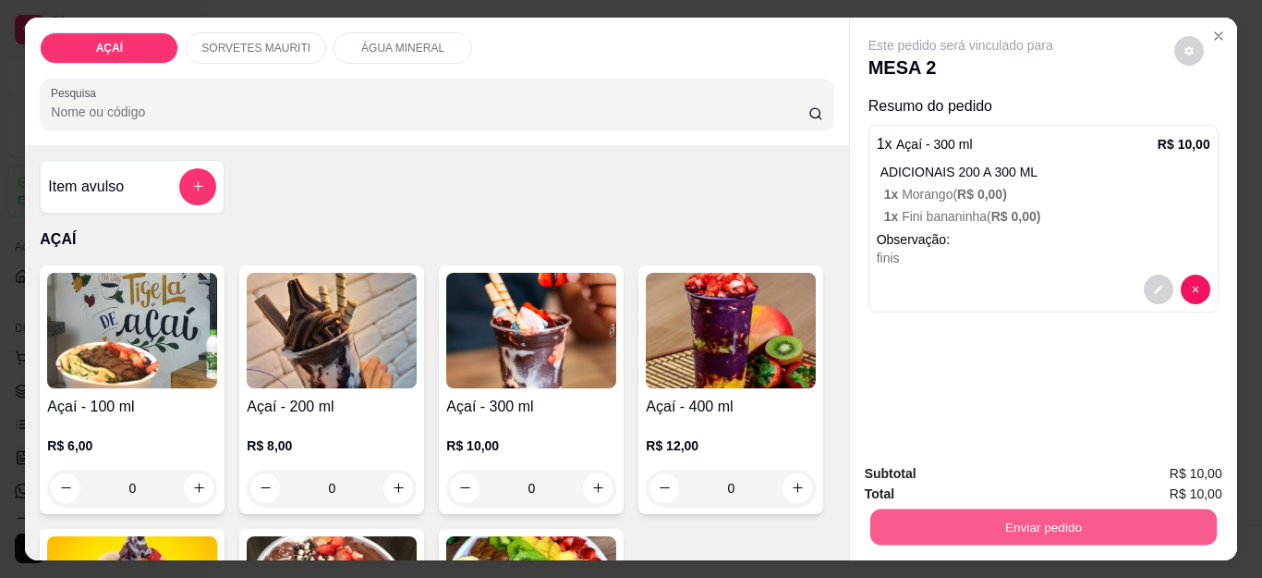
click at [992, 532] on button "Enviar pedido" at bounding box center [1042, 527] width 347 height 36
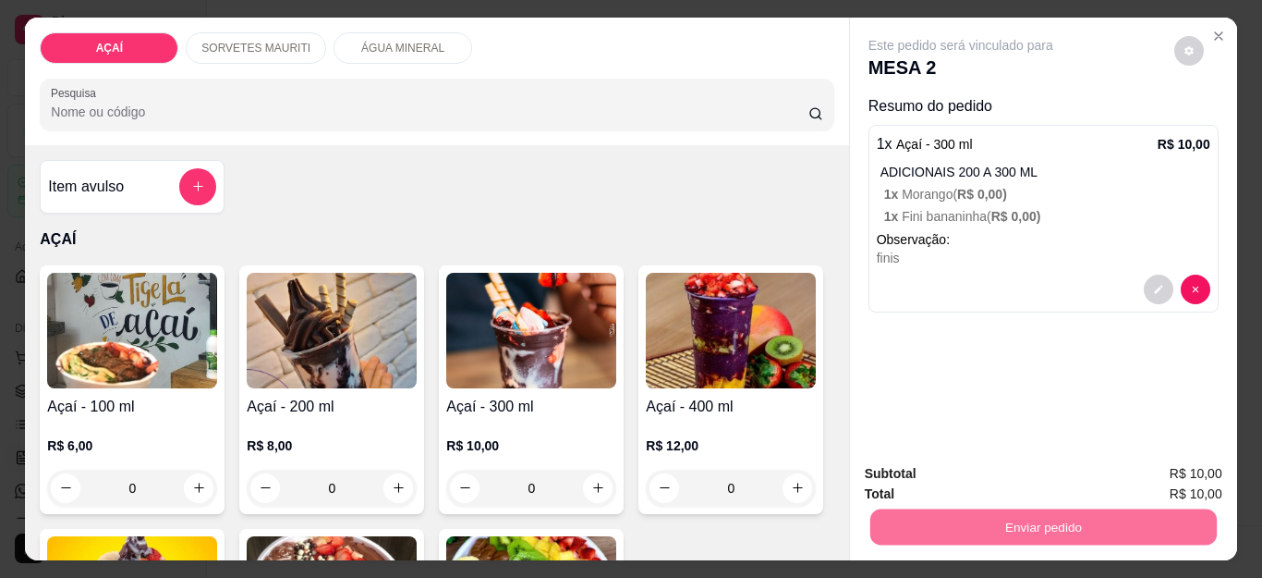
click at [996, 466] on button "Não registrar e enviar pedido" at bounding box center [981, 473] width 192 height 35
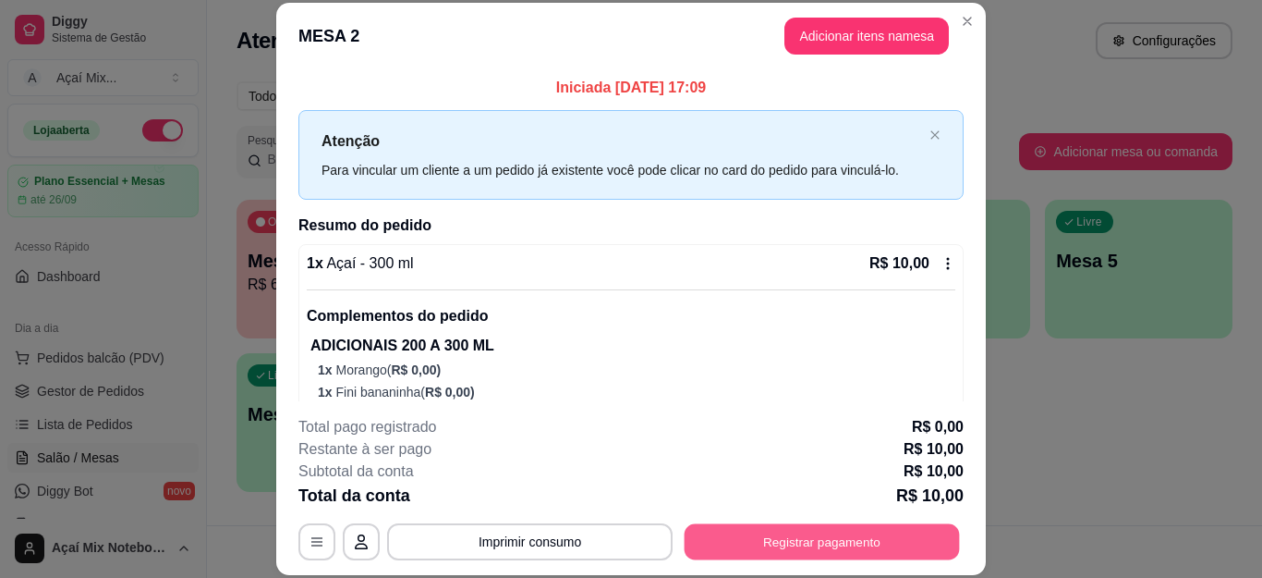
click at [747, 547] on button "Registrar pagamento" at bounding box center [822, 541] width 275 height 36
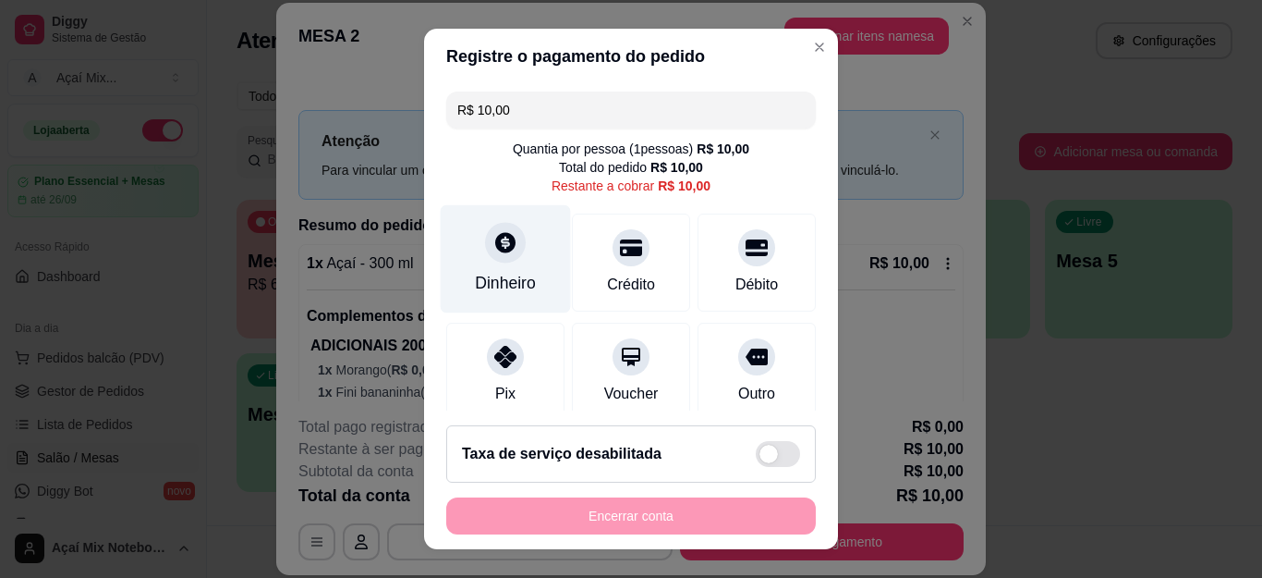
click at [475, 275] on div "Dinheiro" at bounding box center [505, 283] width 61 height 24
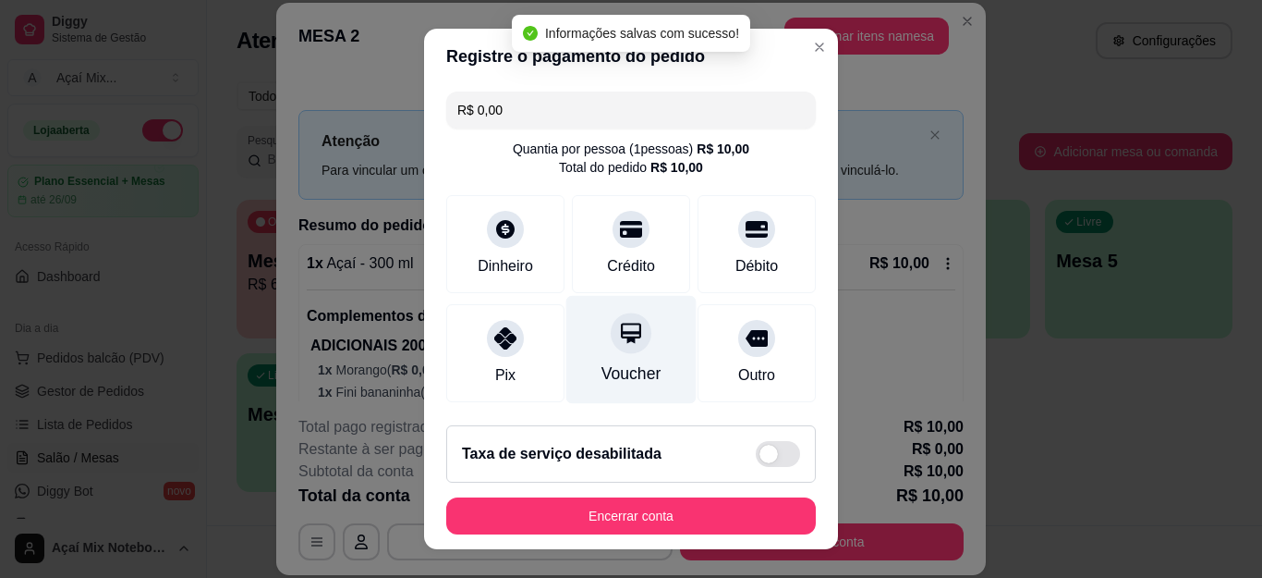
type input "R$ 0,00"
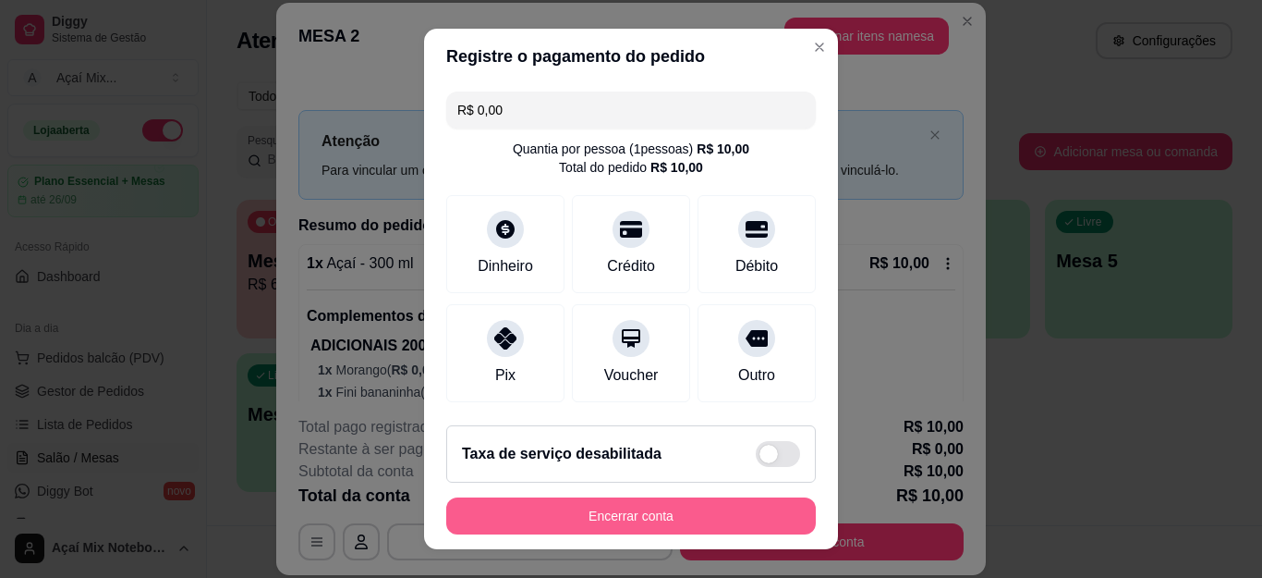
click at [696, 512] on button "Encerrar conta" at bounding box center [631, 515] width 370 height 37
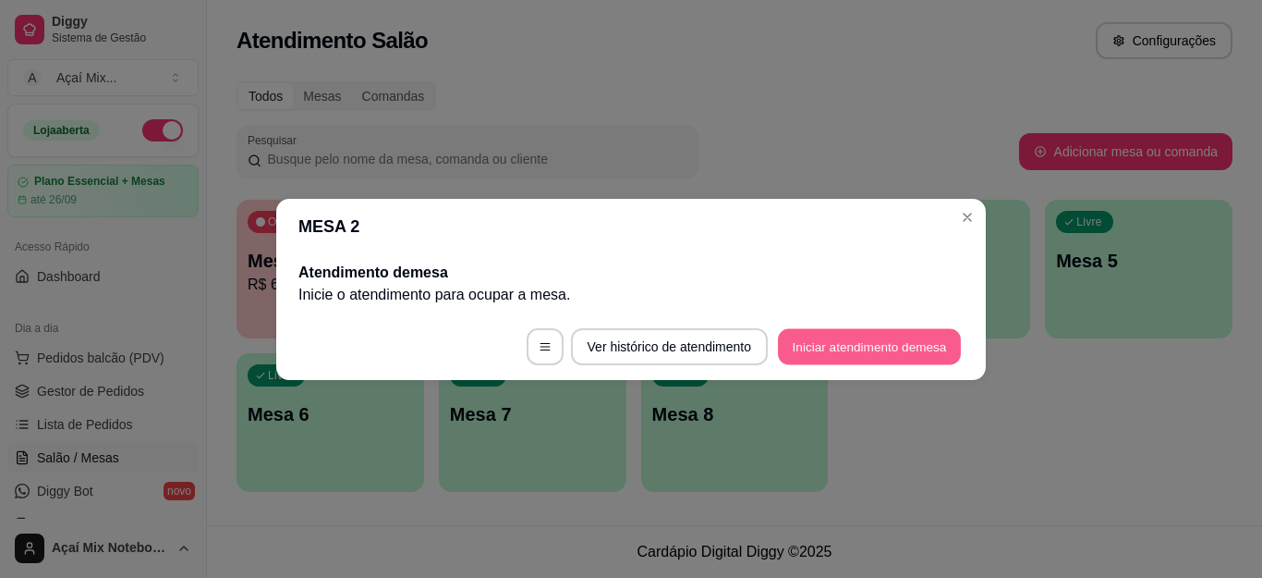
click at [885, 351] on button "Iniciar atendimento de mesa" at bounding box center [869, 346] width 183 height 36
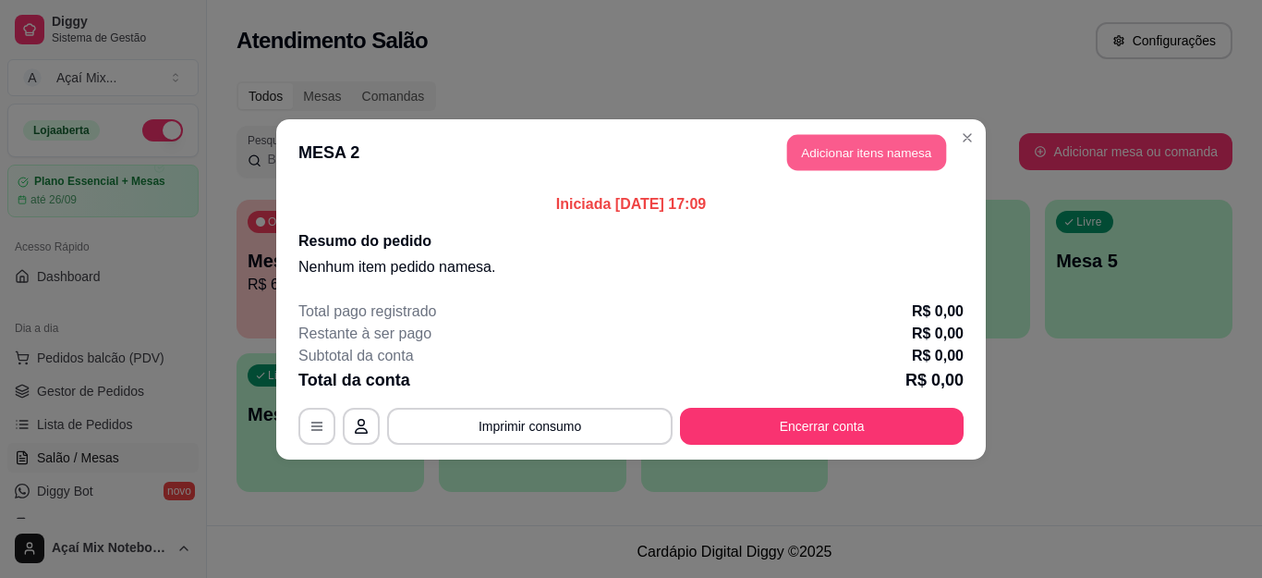
click at [812, 136] on button "Adicionar itens na mesa" at bounding box center [866, 152] width 159 height 36
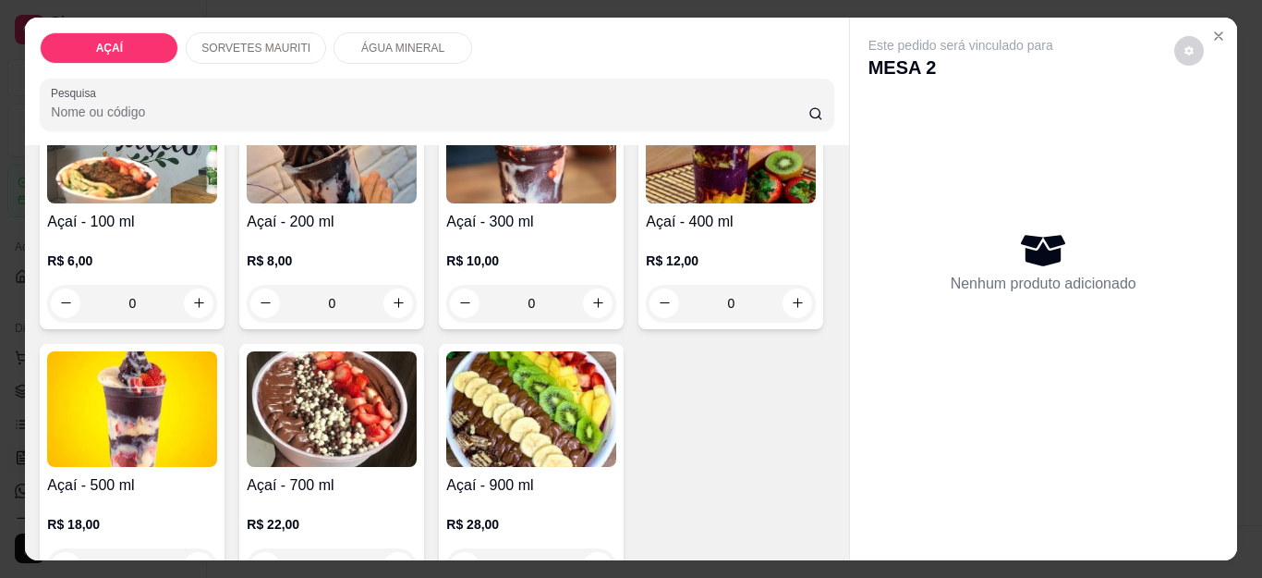
scroll to position [277, 0]
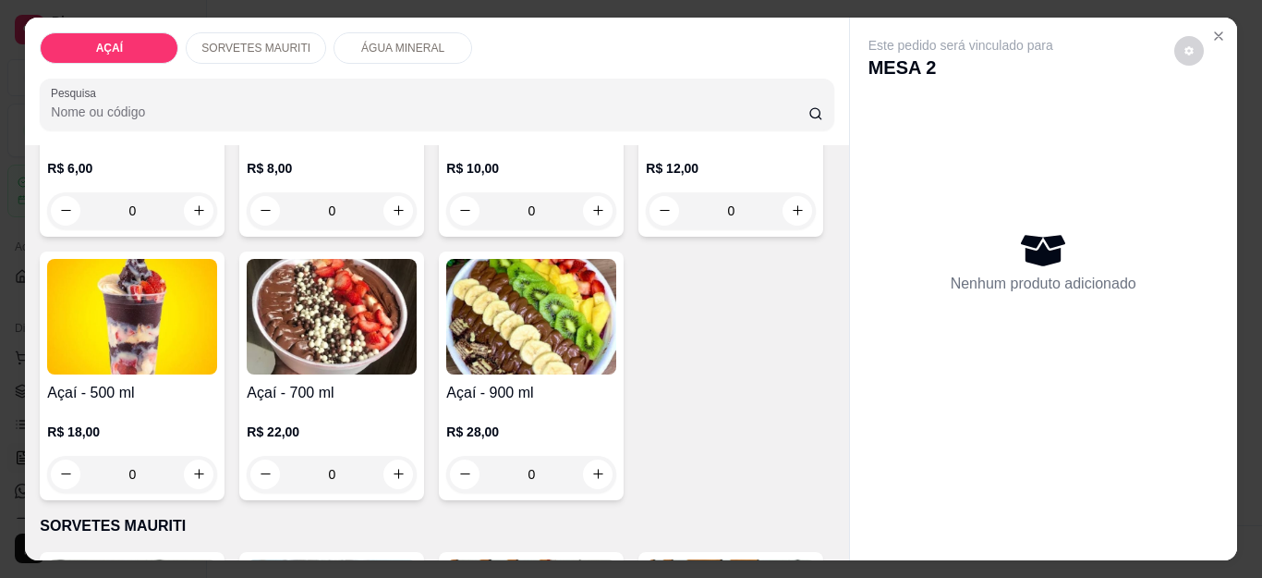
click at [646, 229] on div "0" at bounding box center [731, 210] width 170 height 37
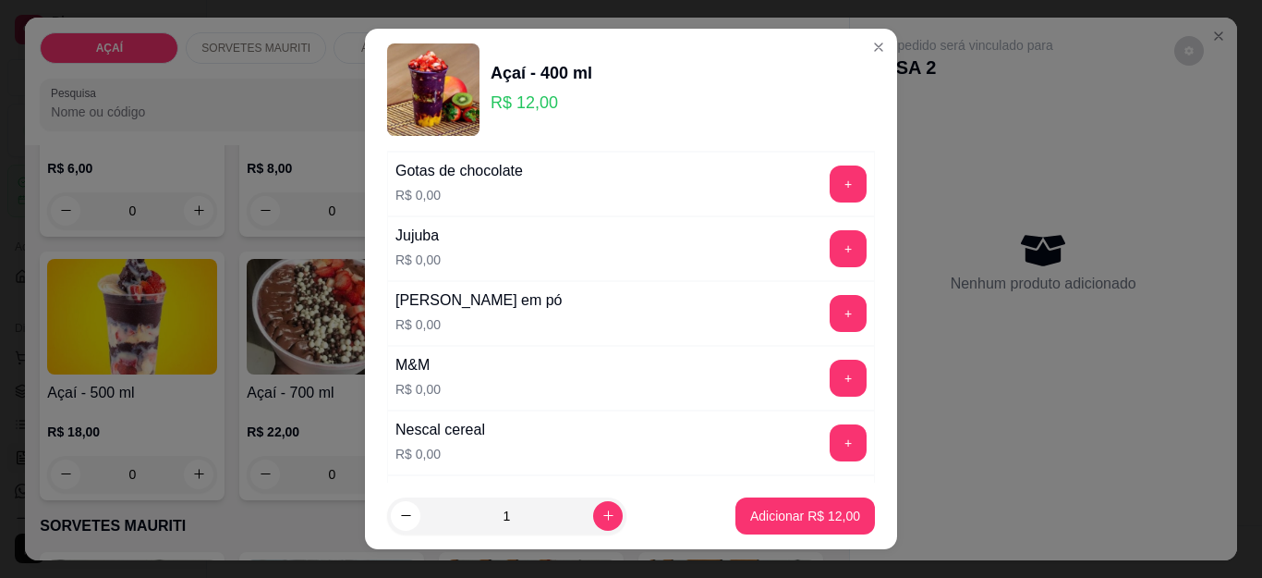
scroll to position [1756, 0]
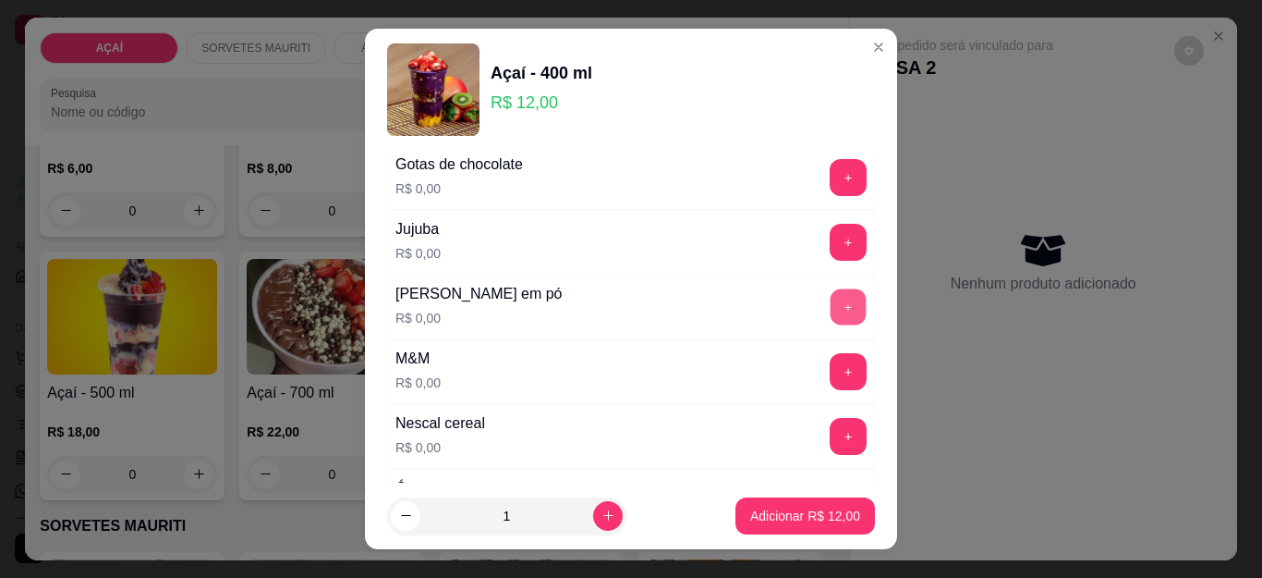
click at [831, 315] on button "+" at bounding box center [849, 307] width 36 height 36
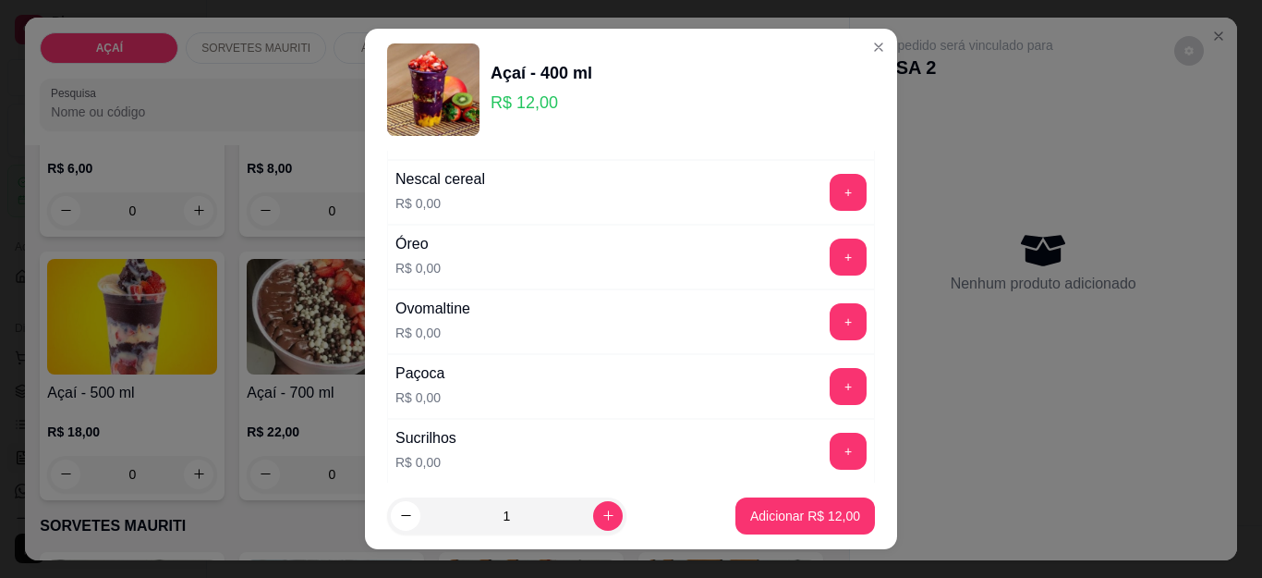
scroll to position [2033, 0]
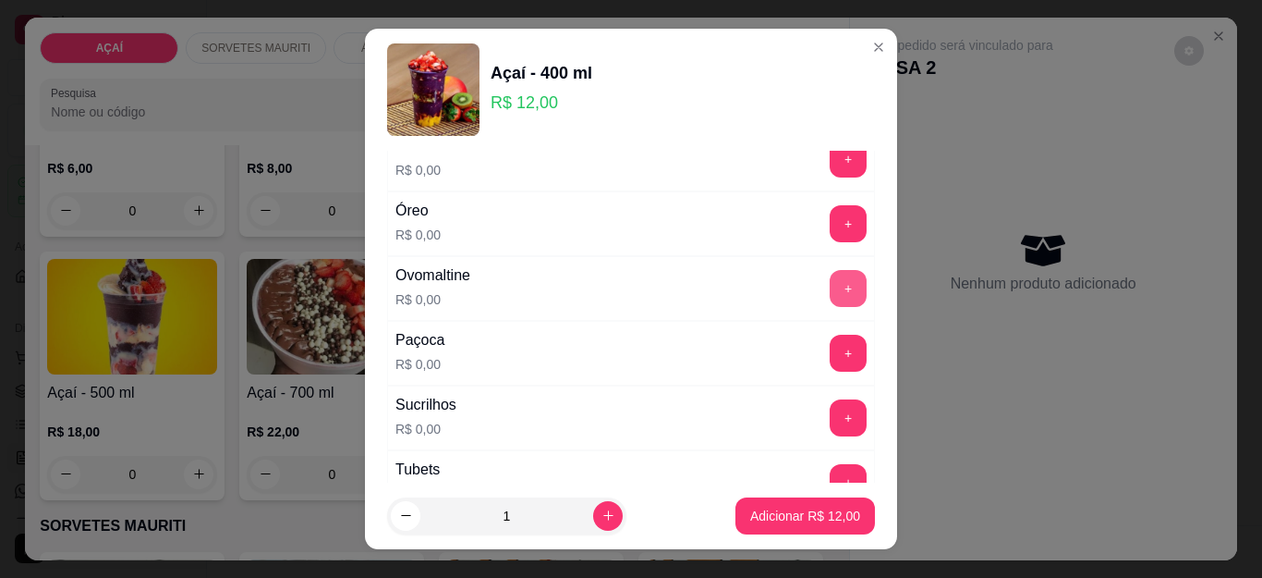
click at [830, 292] on button "+" at bounding box center [848, 288] width 37 height 37
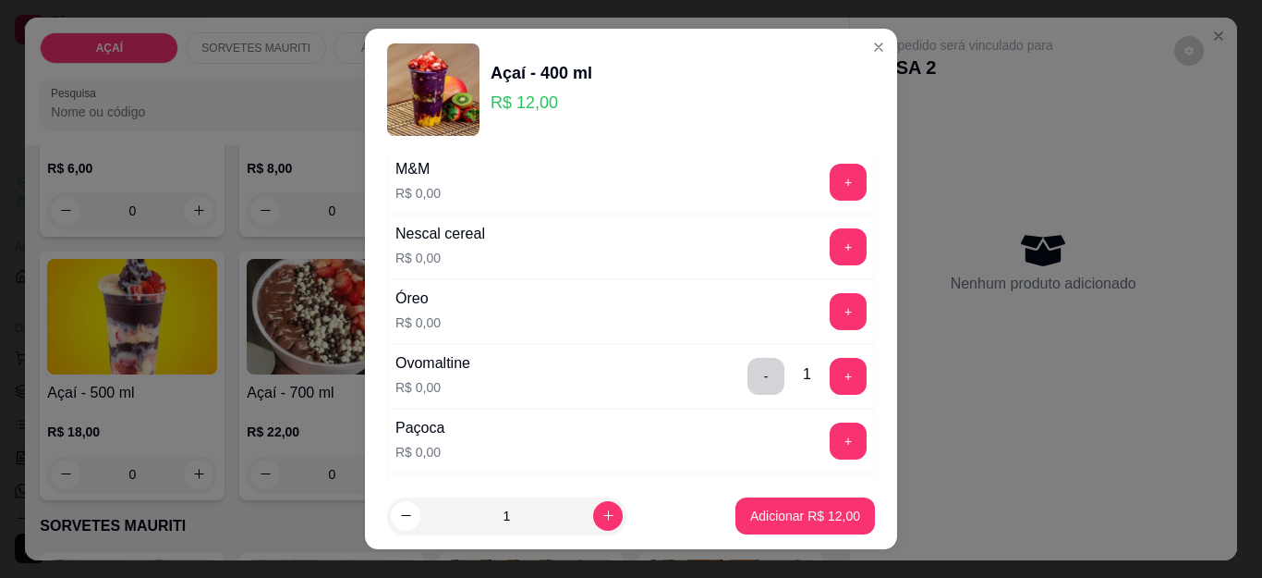
scroll to position [1940, 0]
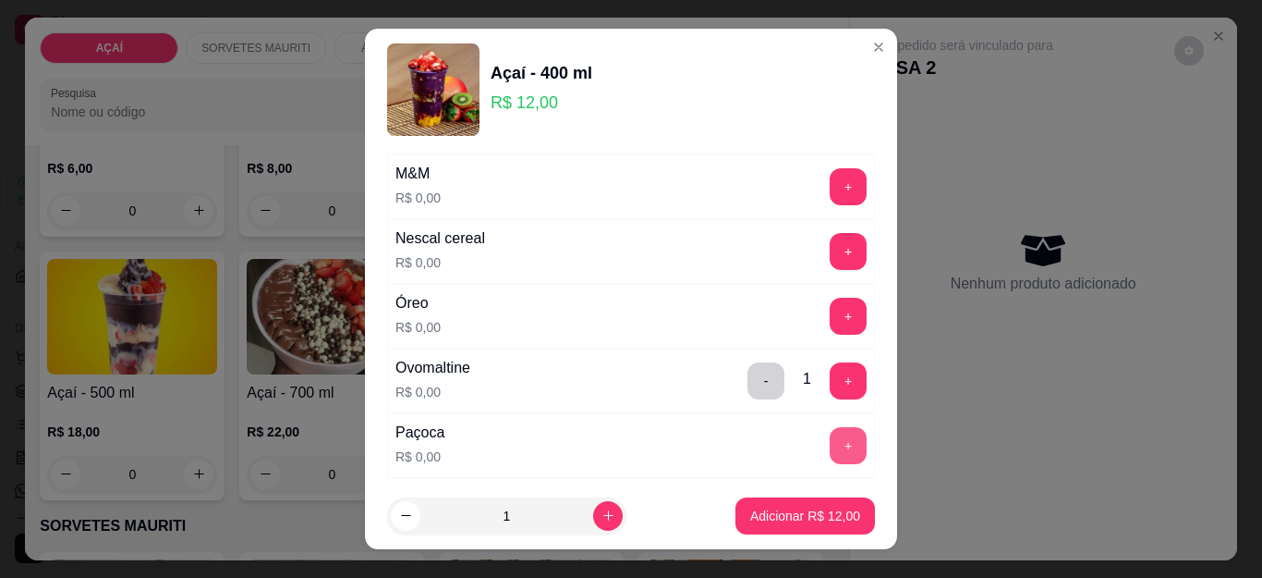
click at [830, 451] on button "+" at bounding box center [848, 445] width 37 height 37
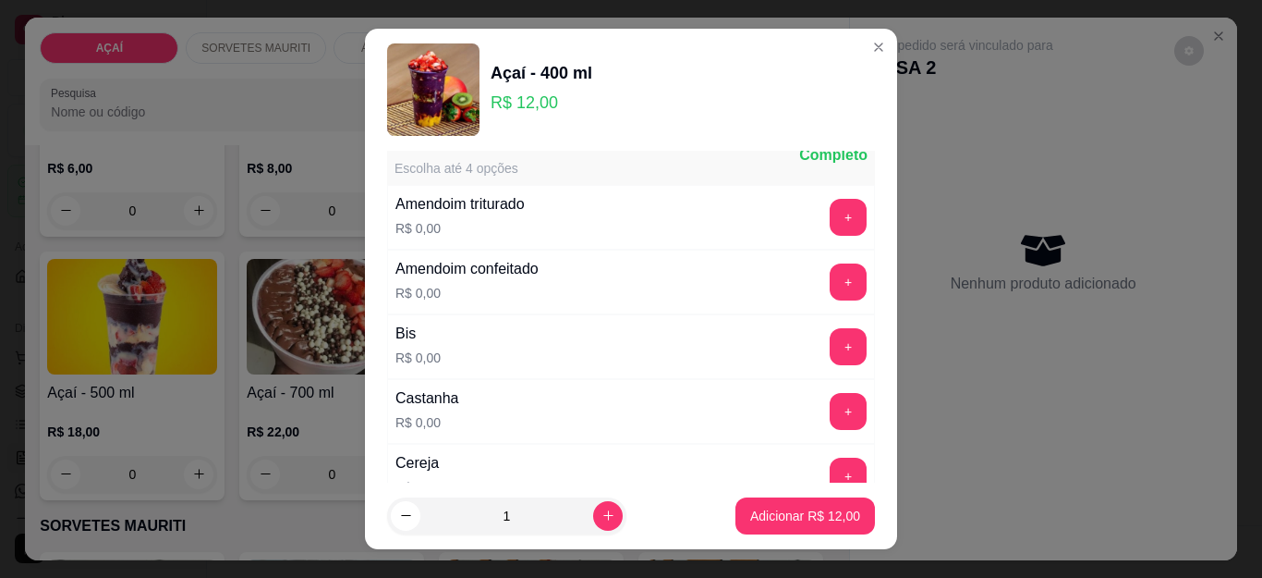
scroll to position [0, 0]
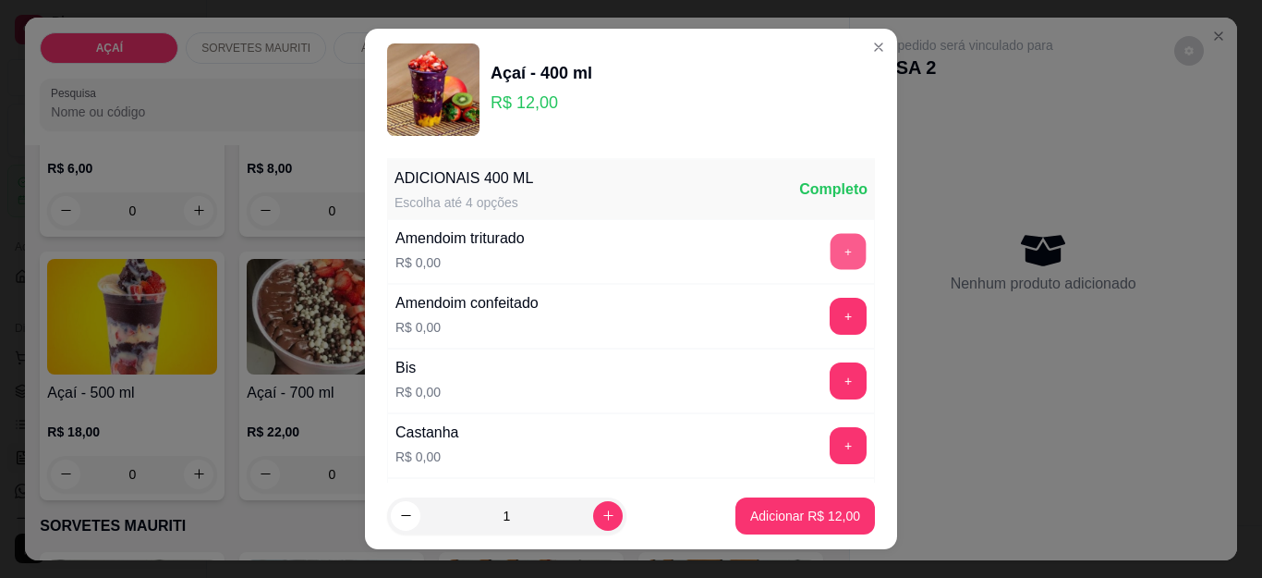
click at [831, 253] on button "+" at bounding box center [849, 252] width 36 height 36
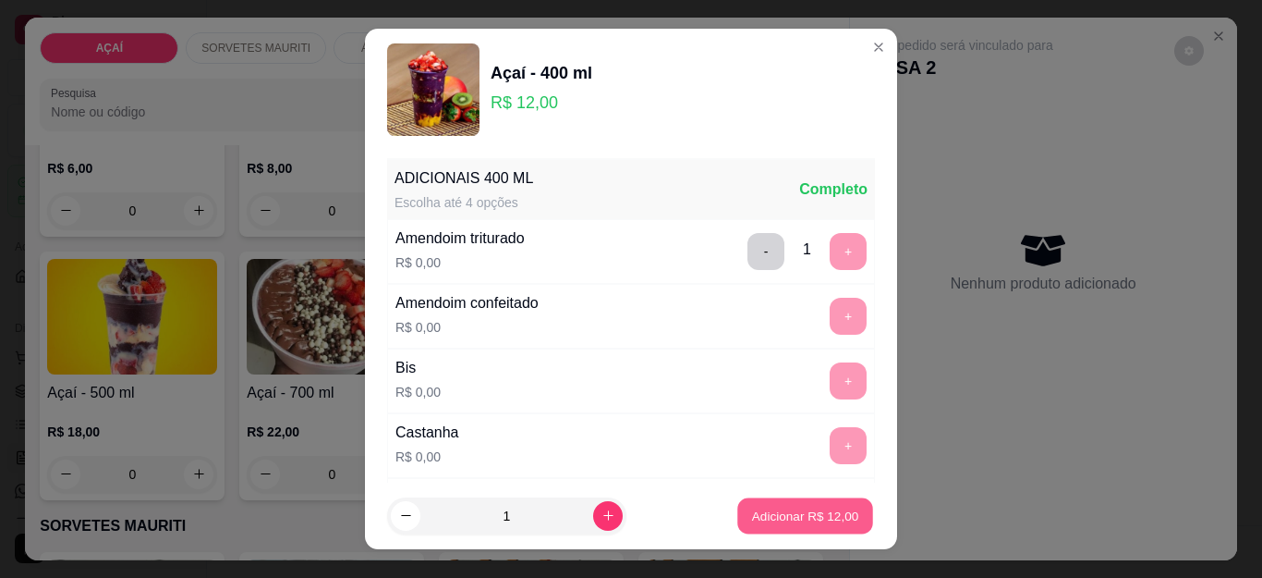
click at [755, 514] on p "Adicionar R$ 12,00" at bounding box center [805, 515] width 107 height 18
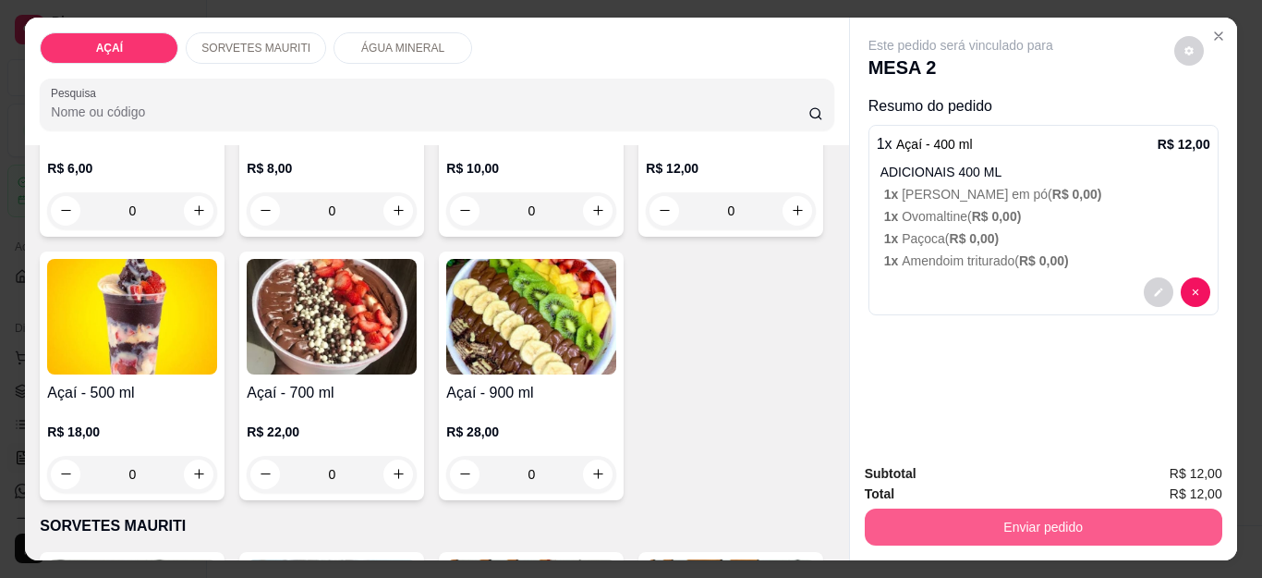
click at [958, 511] on button "Enviar pedido" at bounding box center [1044, 526] width 358 height 37
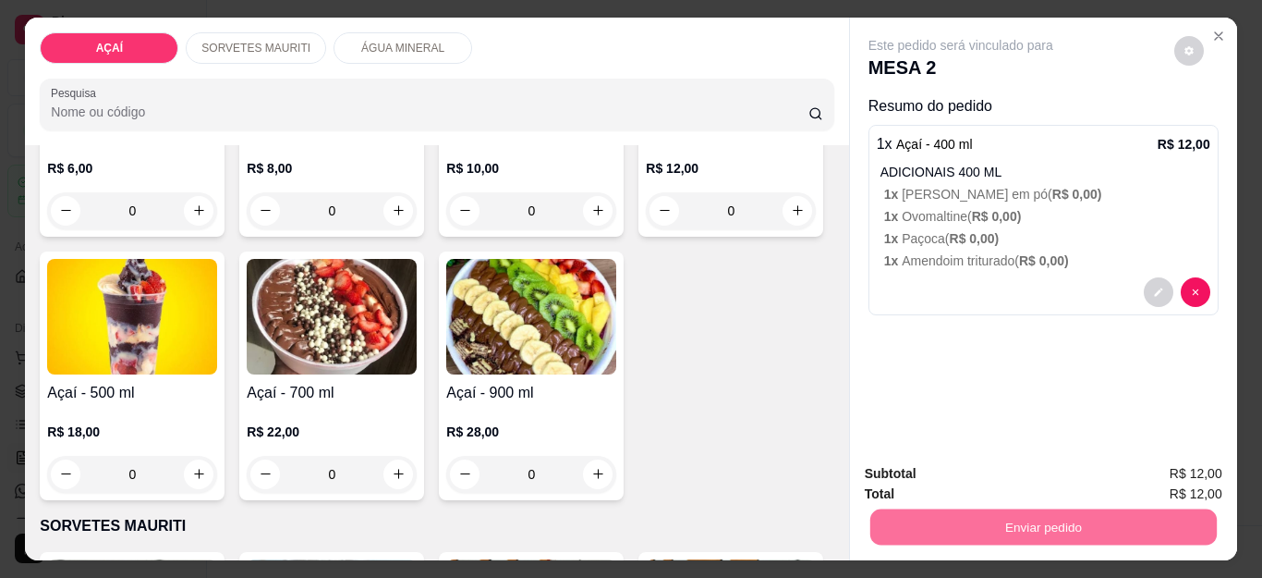
click at [955, 477] on button "Não registrar e enviar pedido" at bounding box center [981, 473] width 192 height 35
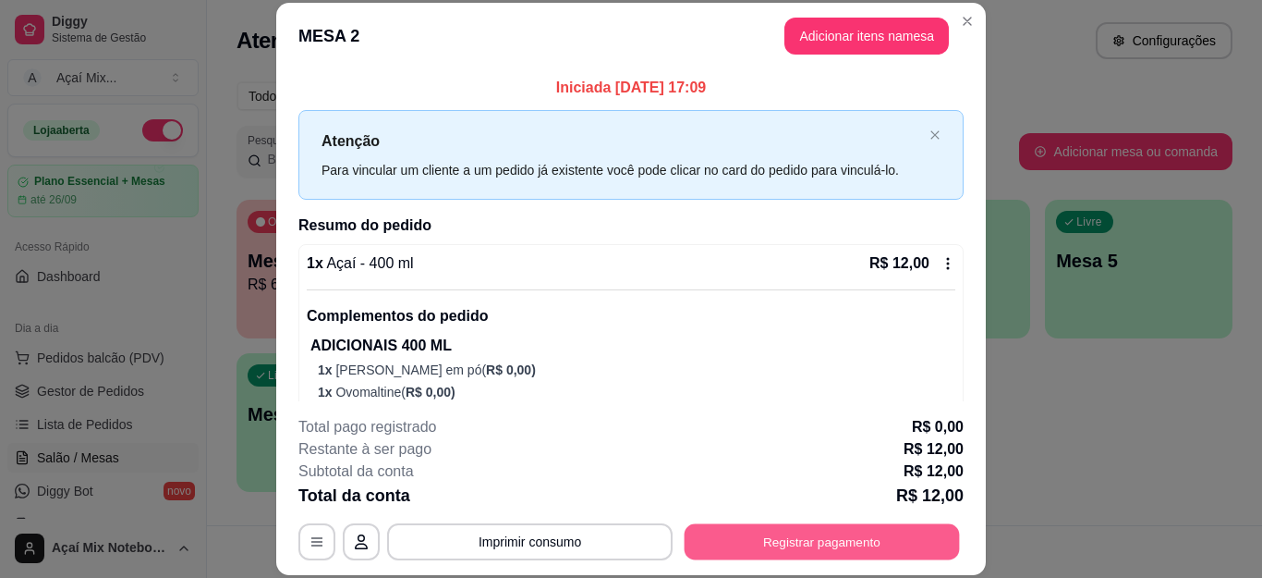
click at [804, 545] on button "Registrar pagamento" at bounding box center [822, 541] width 275 height 36
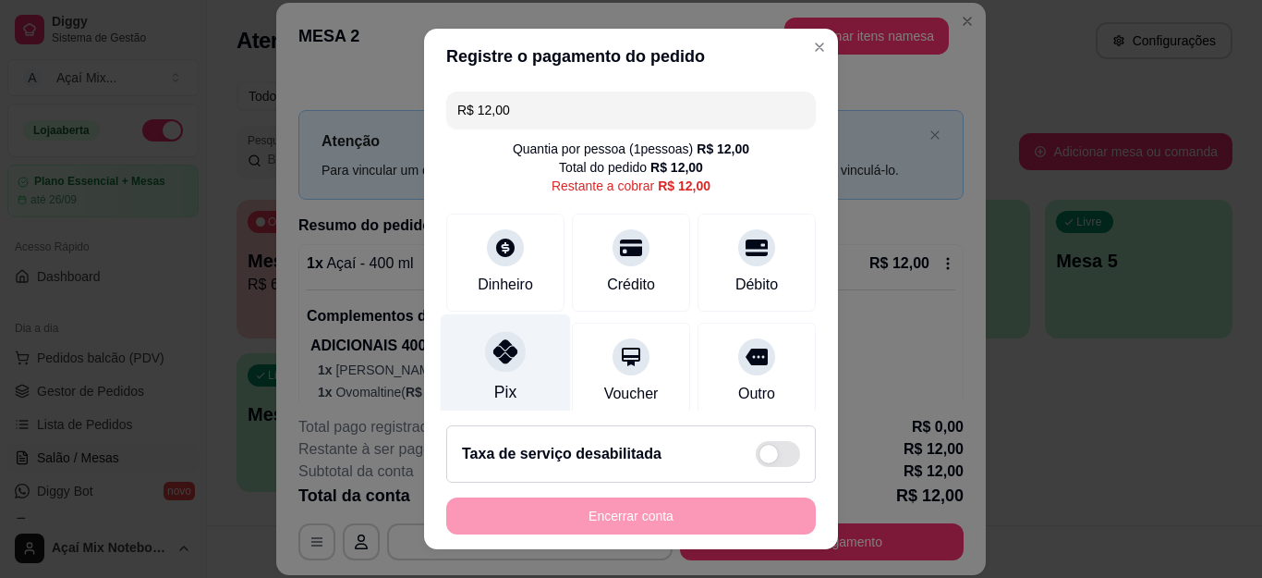
click at [512, 392] on div "Pix" at bounding box center [506, 368] width 130 height 108
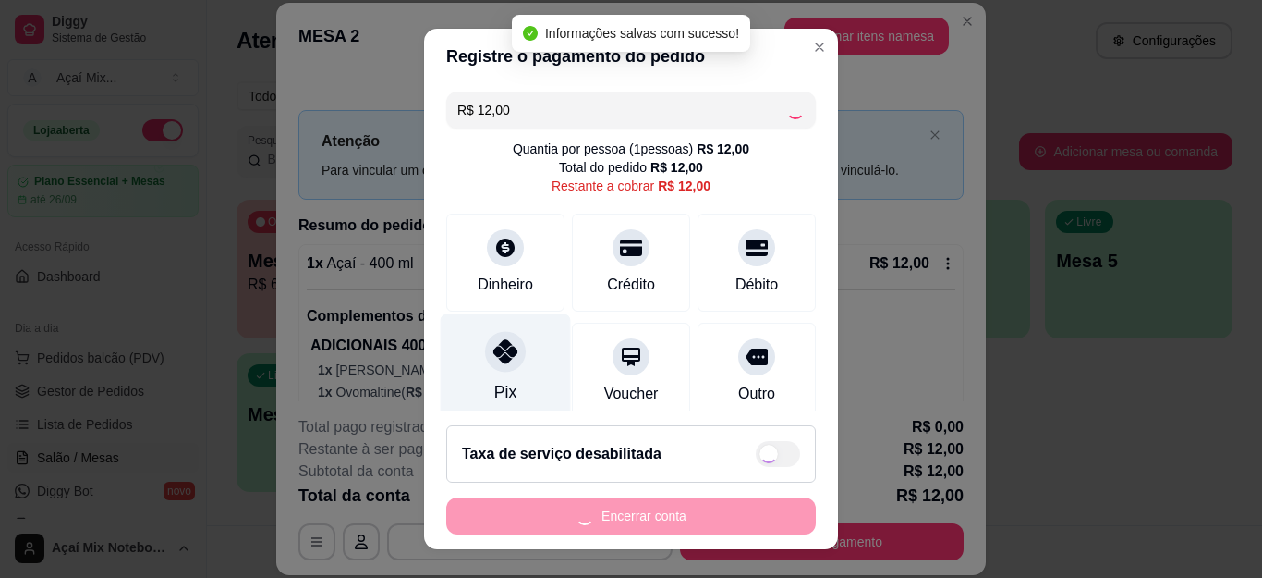
type input "R$ 0,00"
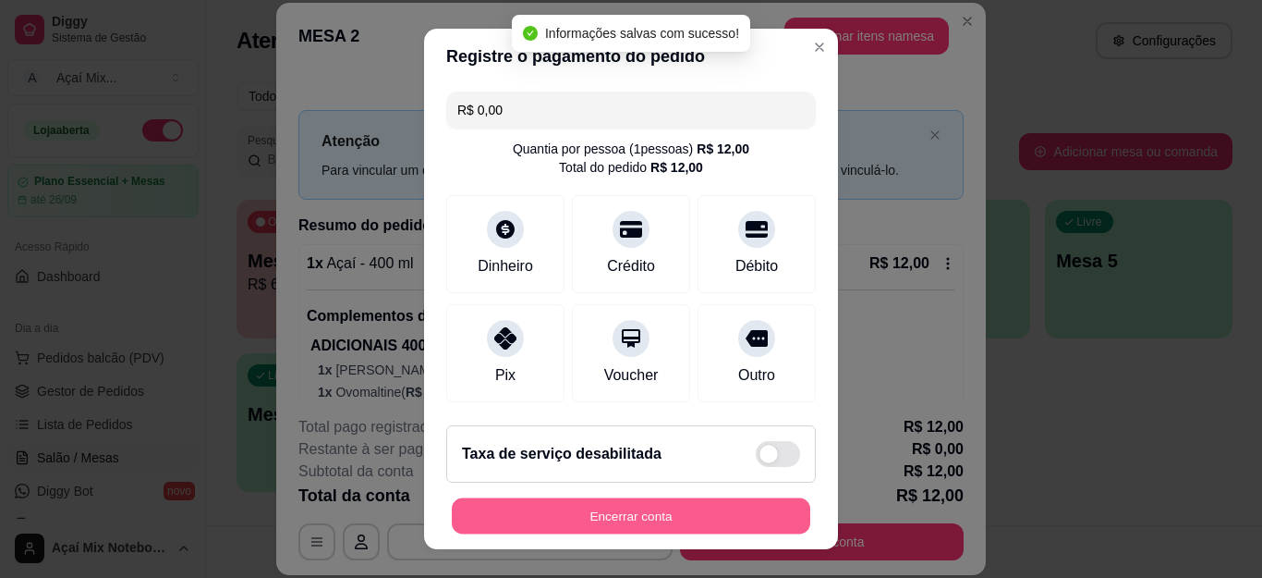
click at [574, 517] on button "Encerrar conta" at bounding box center [631, 515] width 359 height 36
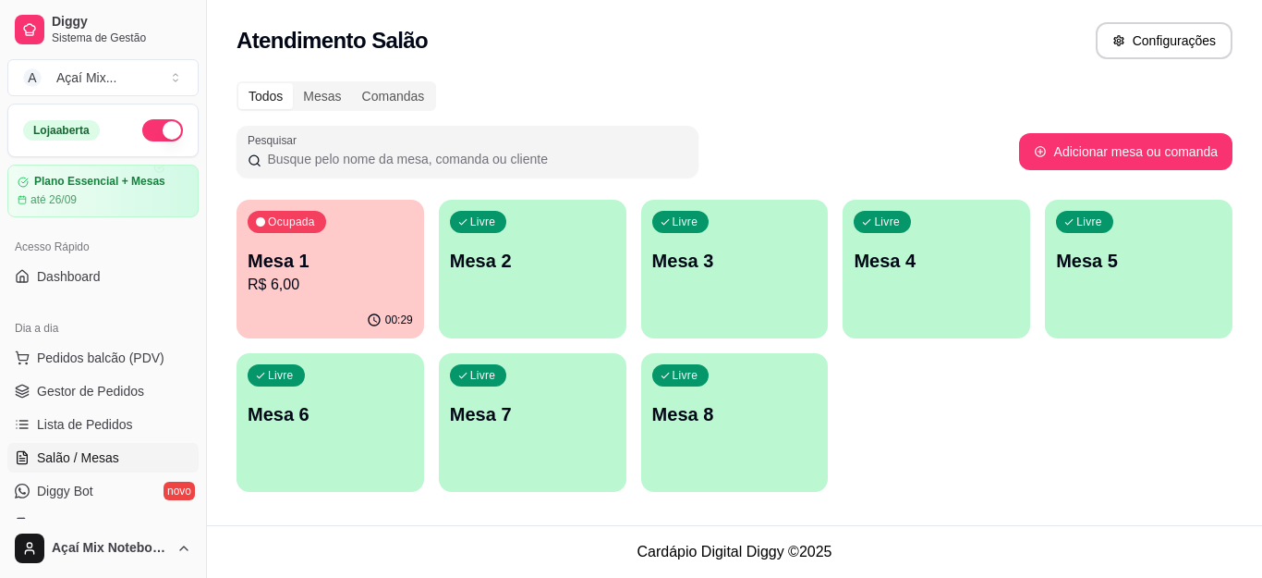
click at [378, 291] on p "R$ 6,00" at bounding box center [330, 285] width 165 height 22
click at [313, 271] on p "Mesa 1" at bounding box center [330, 261] width 160 height 25
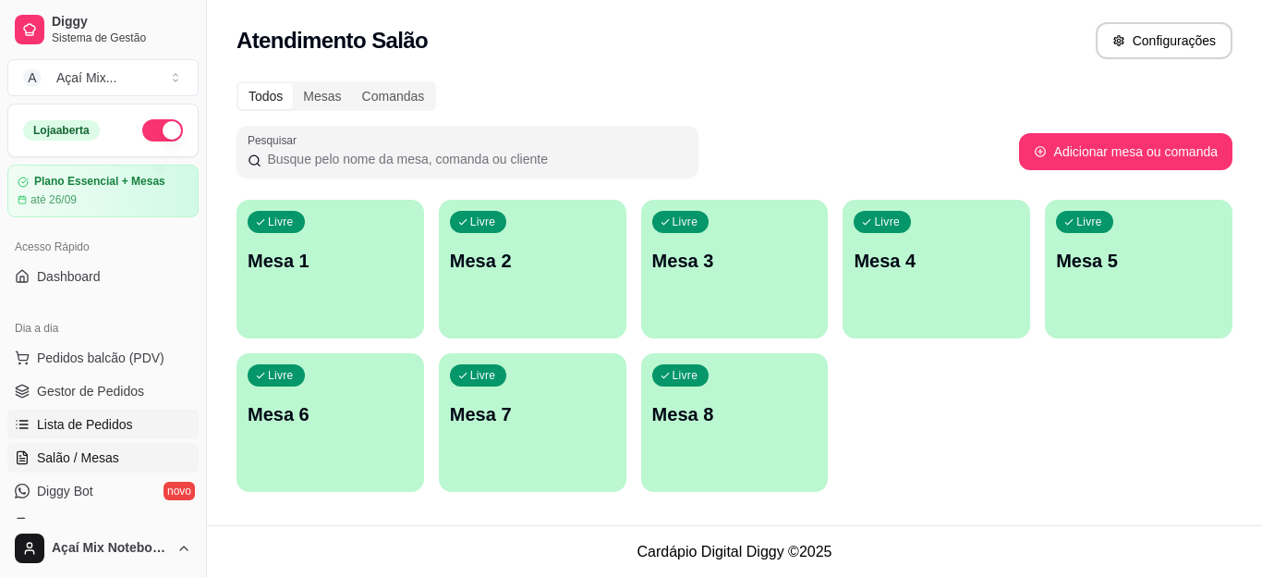
click at [112, 424] on span "Lista de Pedidos" at bounding box center [85, 424] width 96 height 18
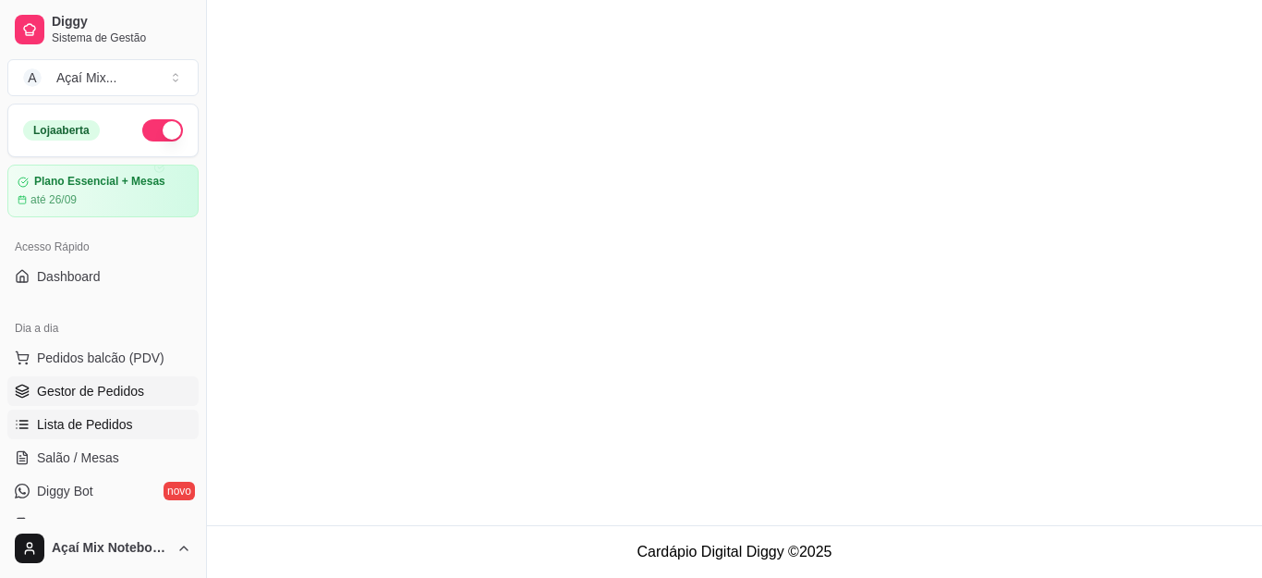
click at [102, 394] on span "Gestor de Pedidos" at bounding box center [90, 391] width 107 height 18
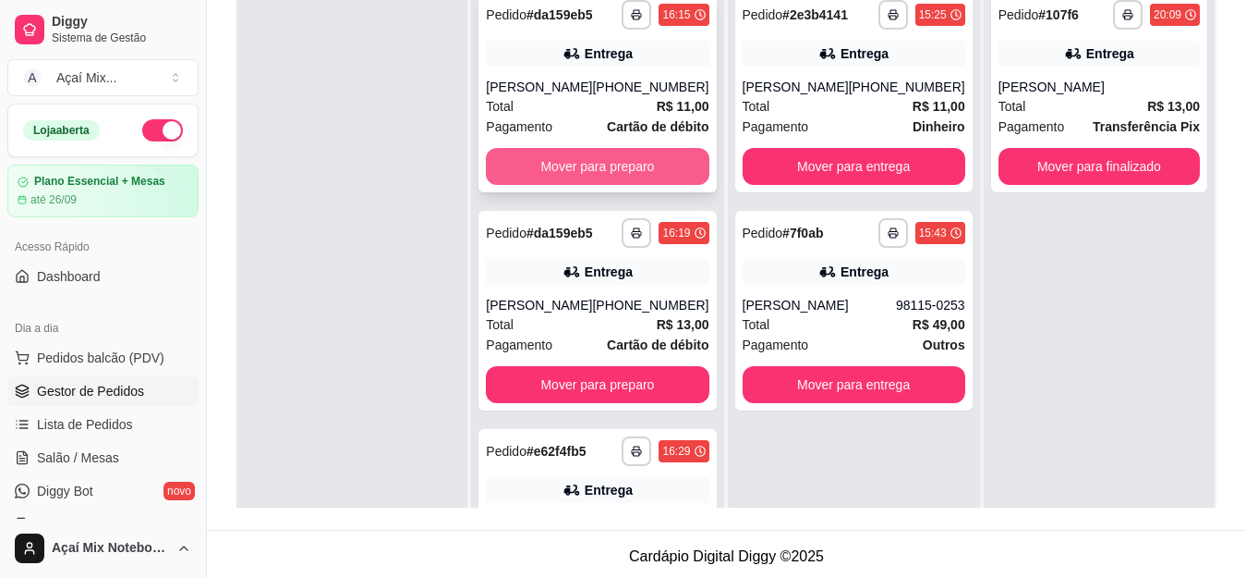
click at [639, 174] on button "Mover para preparo" at bounding box center [597, 166] width 223 height 37
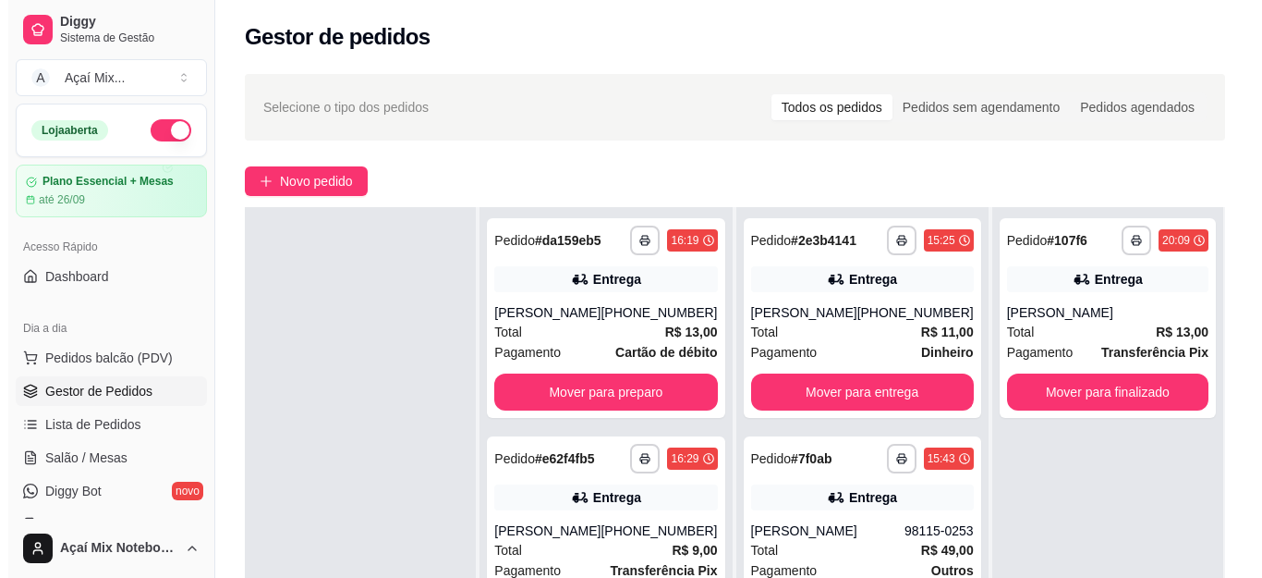
scroll to position [185, 0]
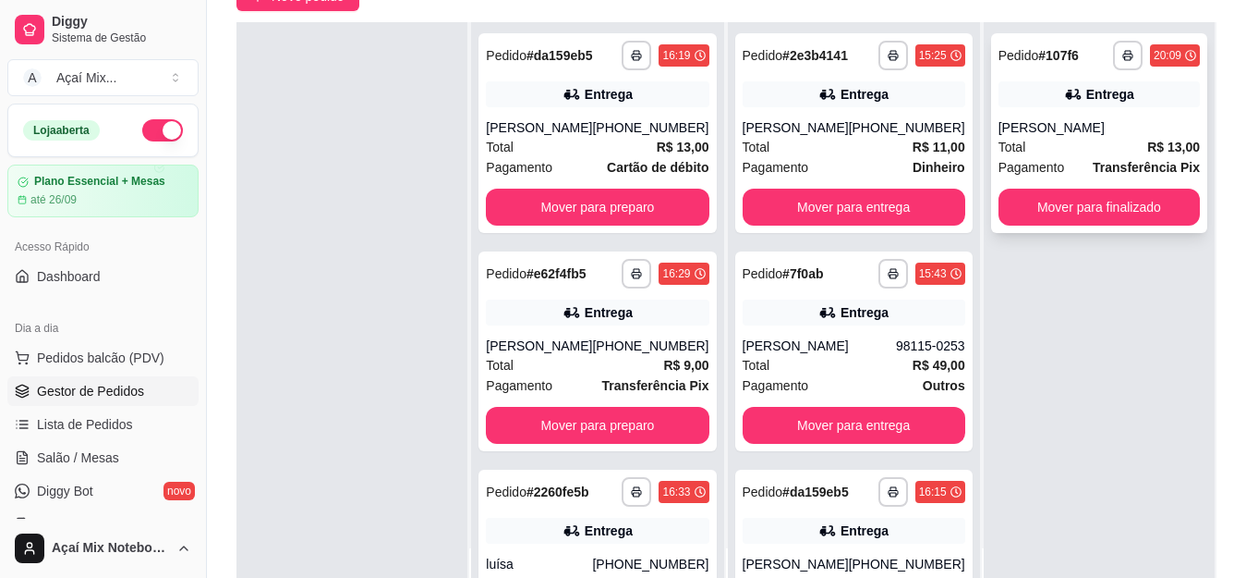
click at [1120, 103] on div "Entrega" at bounding box center [1099, 94] width 201 height 26
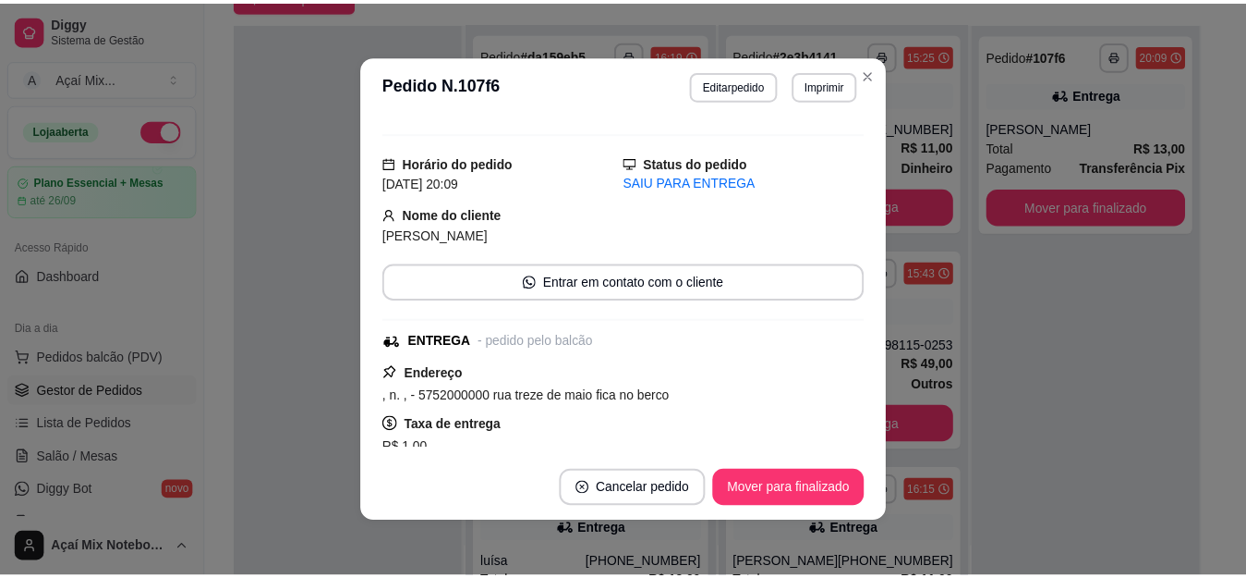
scroll to position [0, 0]
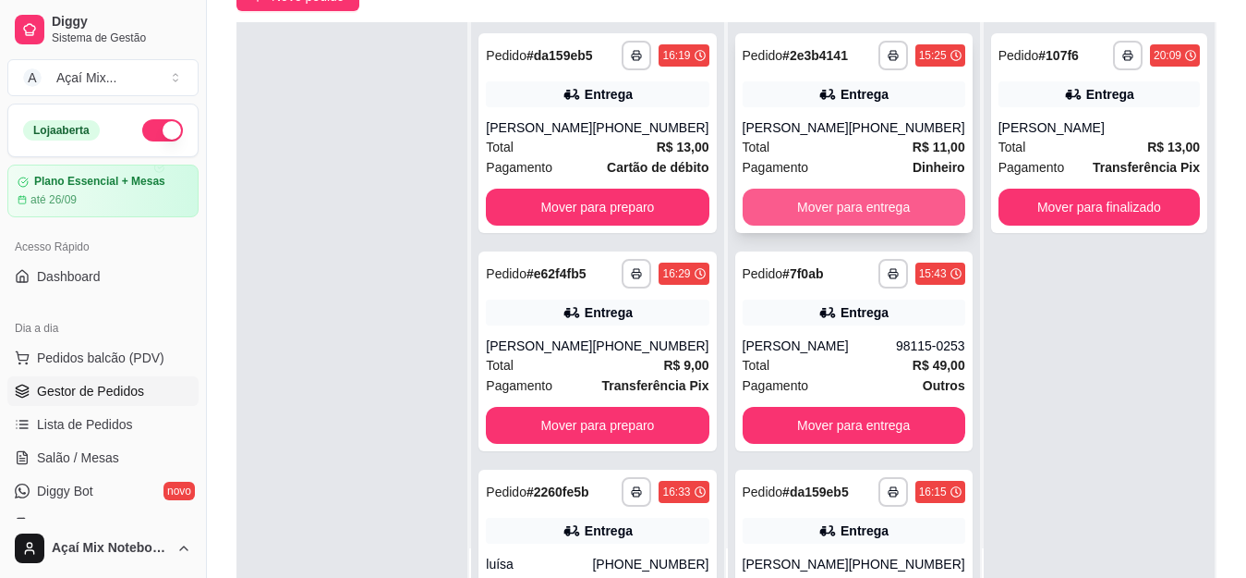
click at [857, 225] on button "Mover para entrega" at bounding box center [854, 206] width 223 height 37
click at [838, 225] on button "Mover para entrega" at bounding box center [854, 206] width 223 height 37
